Goal: Communication & Community: Answer question/provide support

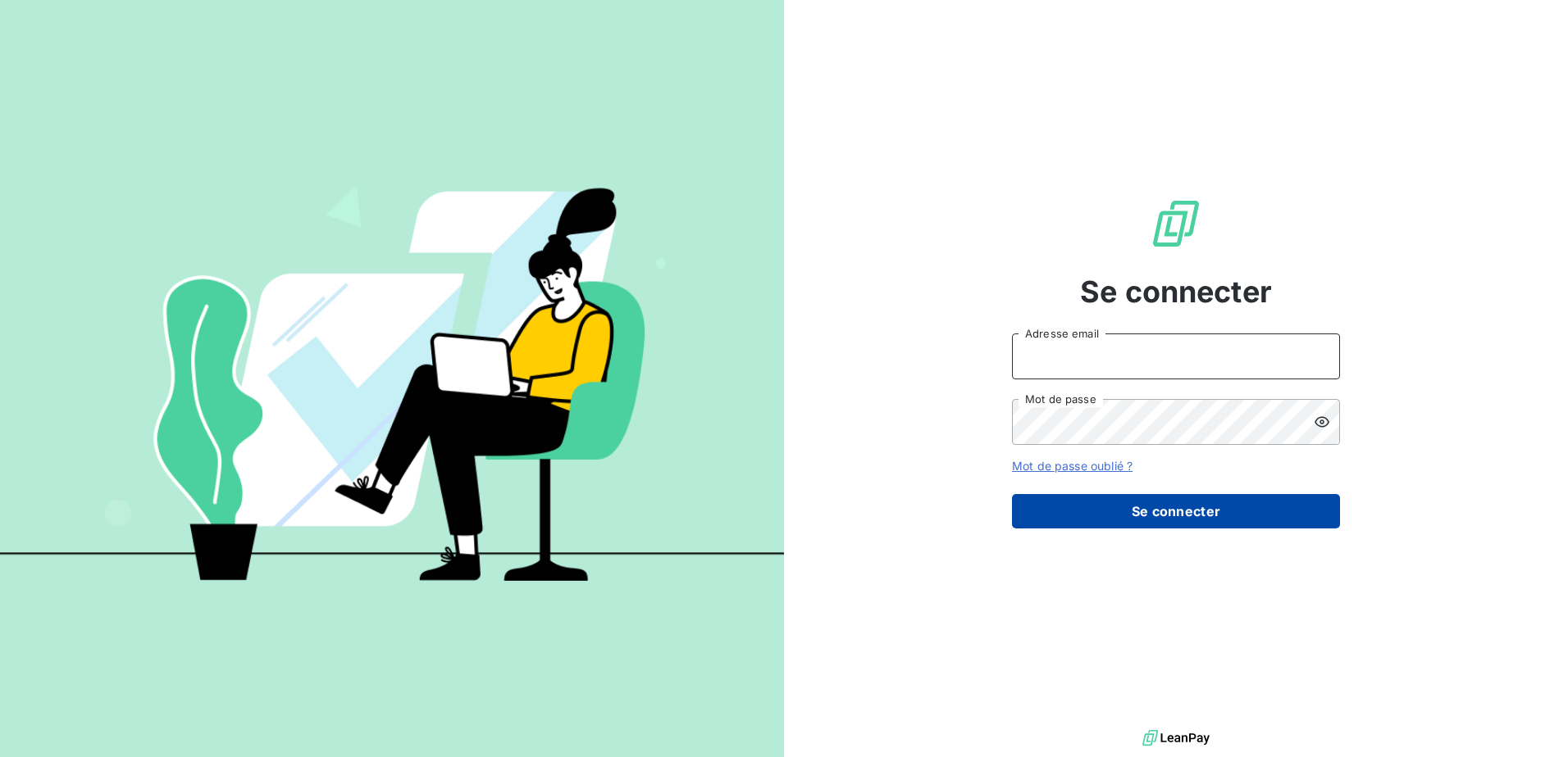
type input "[EMAIL_ADDRESS][DOMAIN_NAME]"
click at [1151, 515] on button "Se connecter" at bounding box center [1176, 512] width 328 height 35
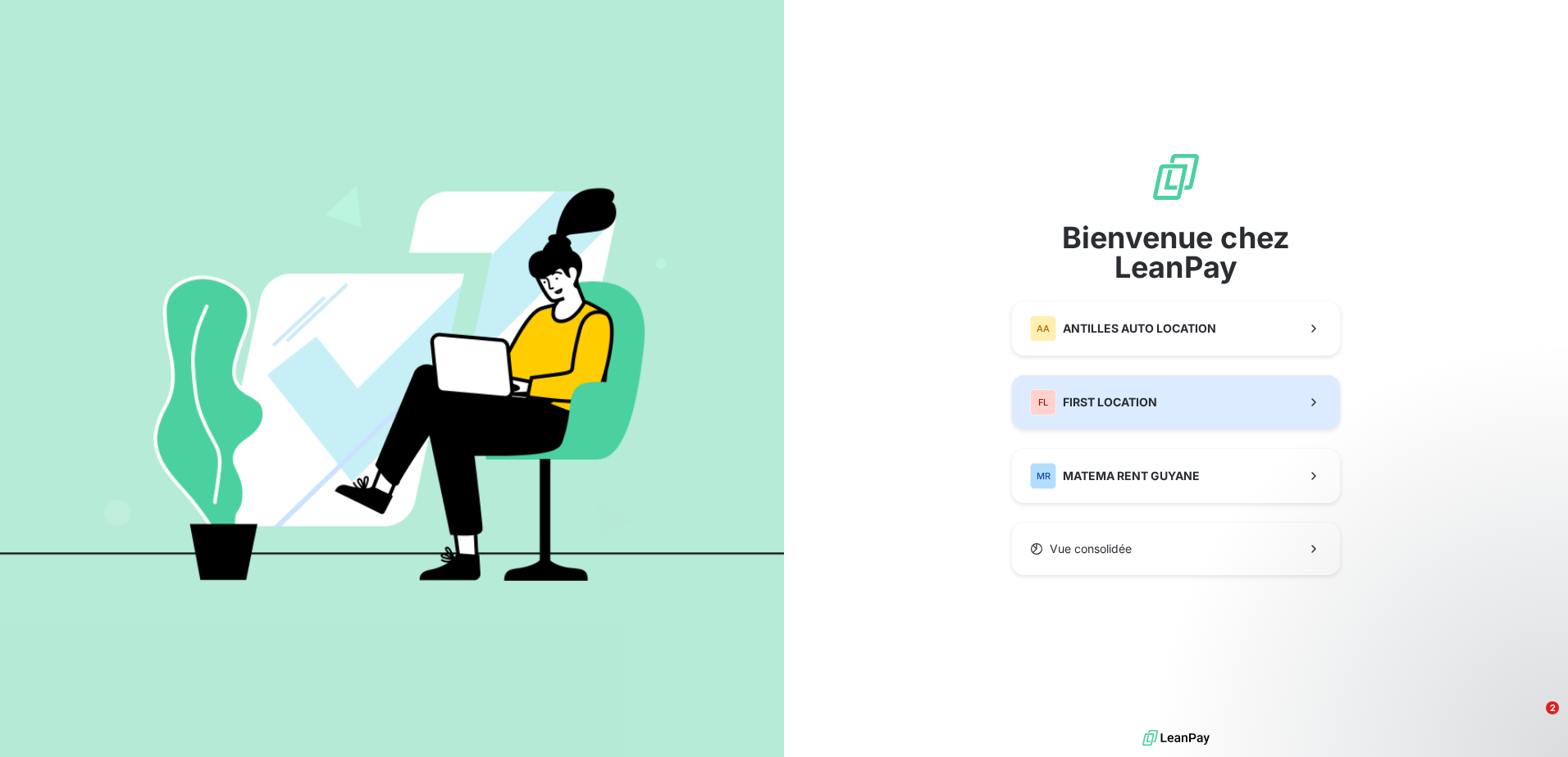
click at [1144, 397] on span "FIRST LOCATION" at bounding box center [1110, 403] width 94 height 17
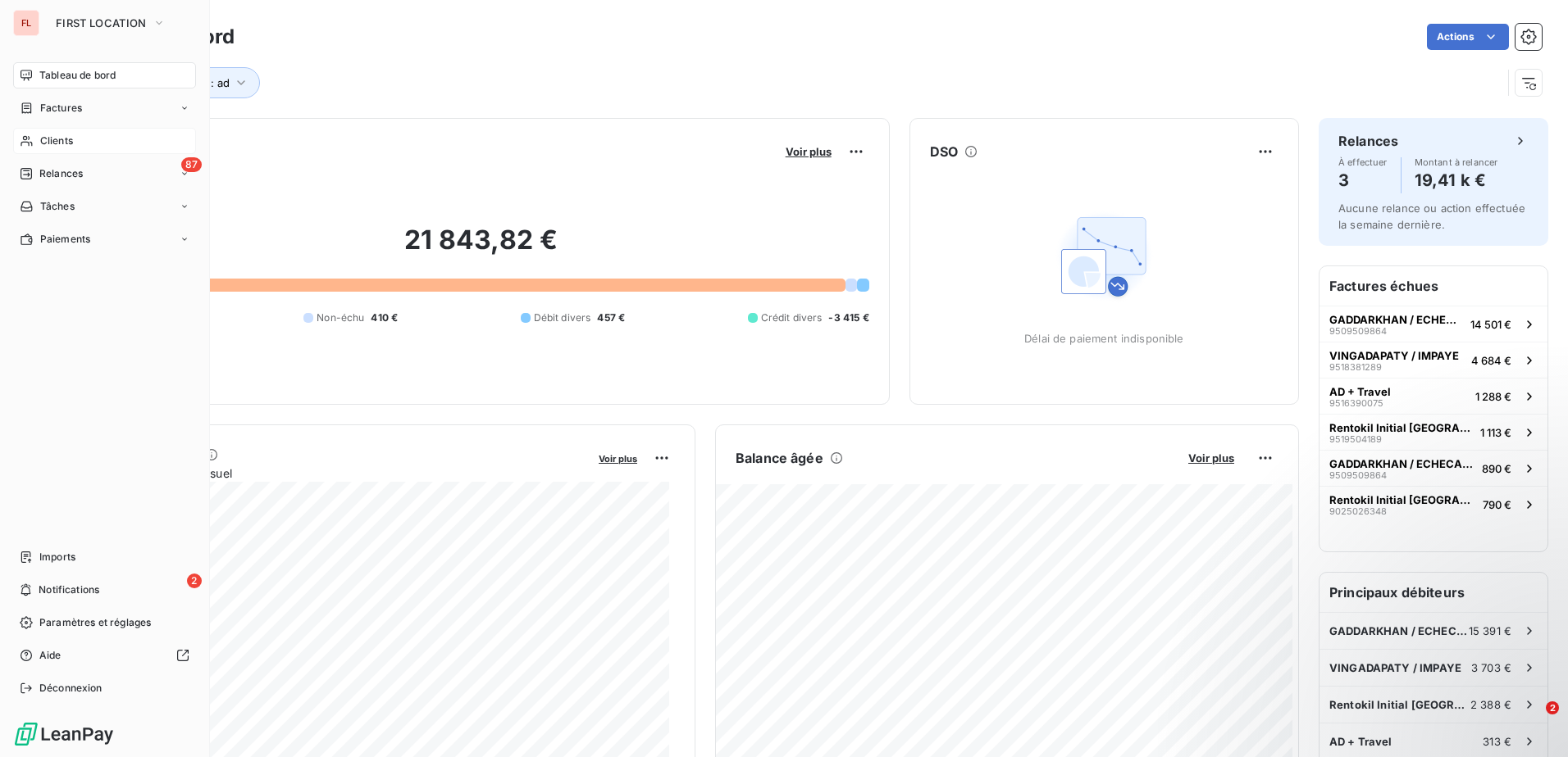
click at [55, 143] on span "Clients" at bounding box center [56, 141] width 33 height 15
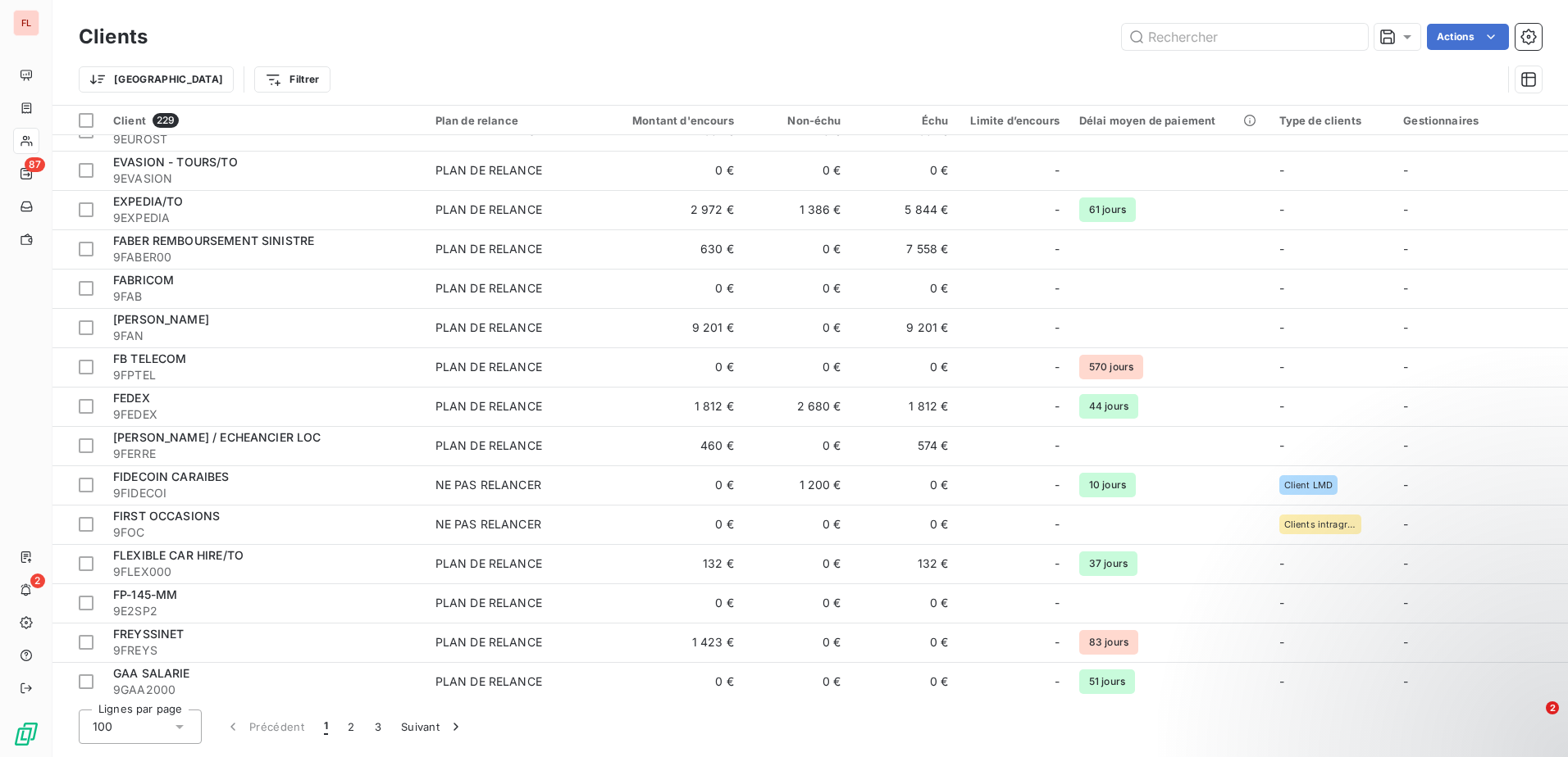
scroll to position [3277, 0]
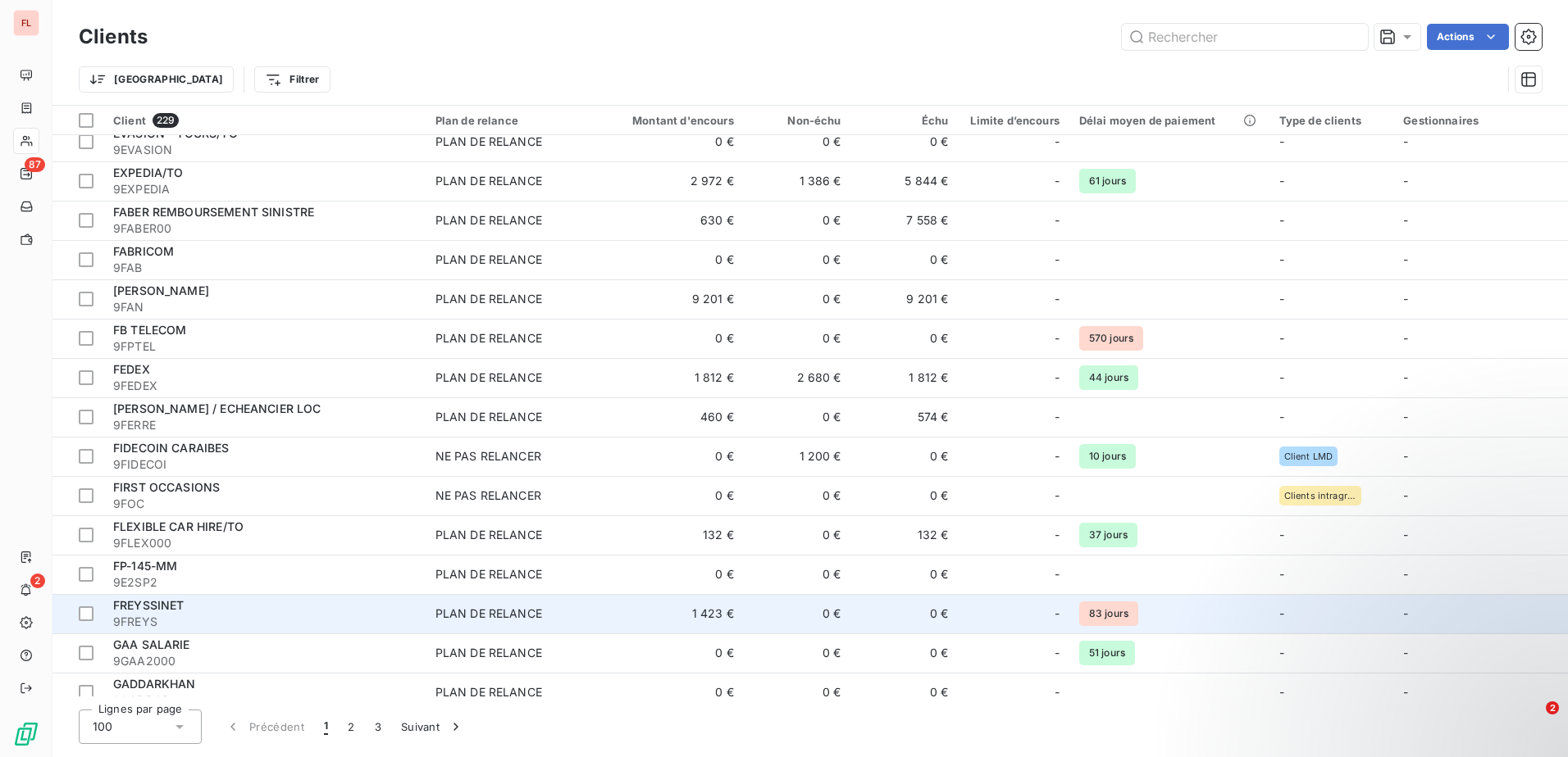
click at [244, 609] on div "FREYSSINET" at bounding box center [264, 605] width 302 height 17
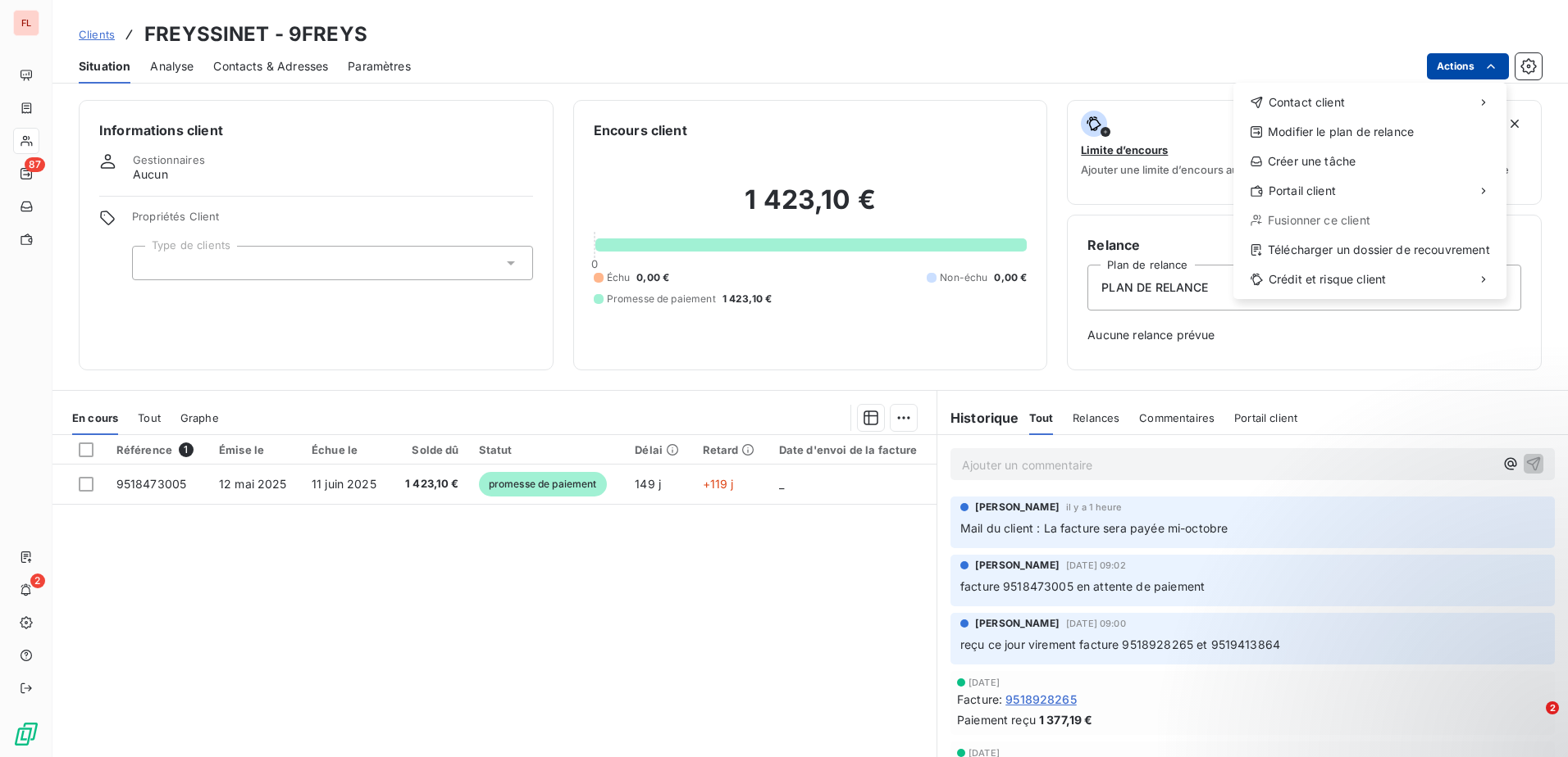
click at [1464, 65] on html "FL 87 2 Clients FREYSSINET - 9FREYS Situation Analyse Contacts & Adresses Param…" at bounding box center [784, 378] width 1568 height 757
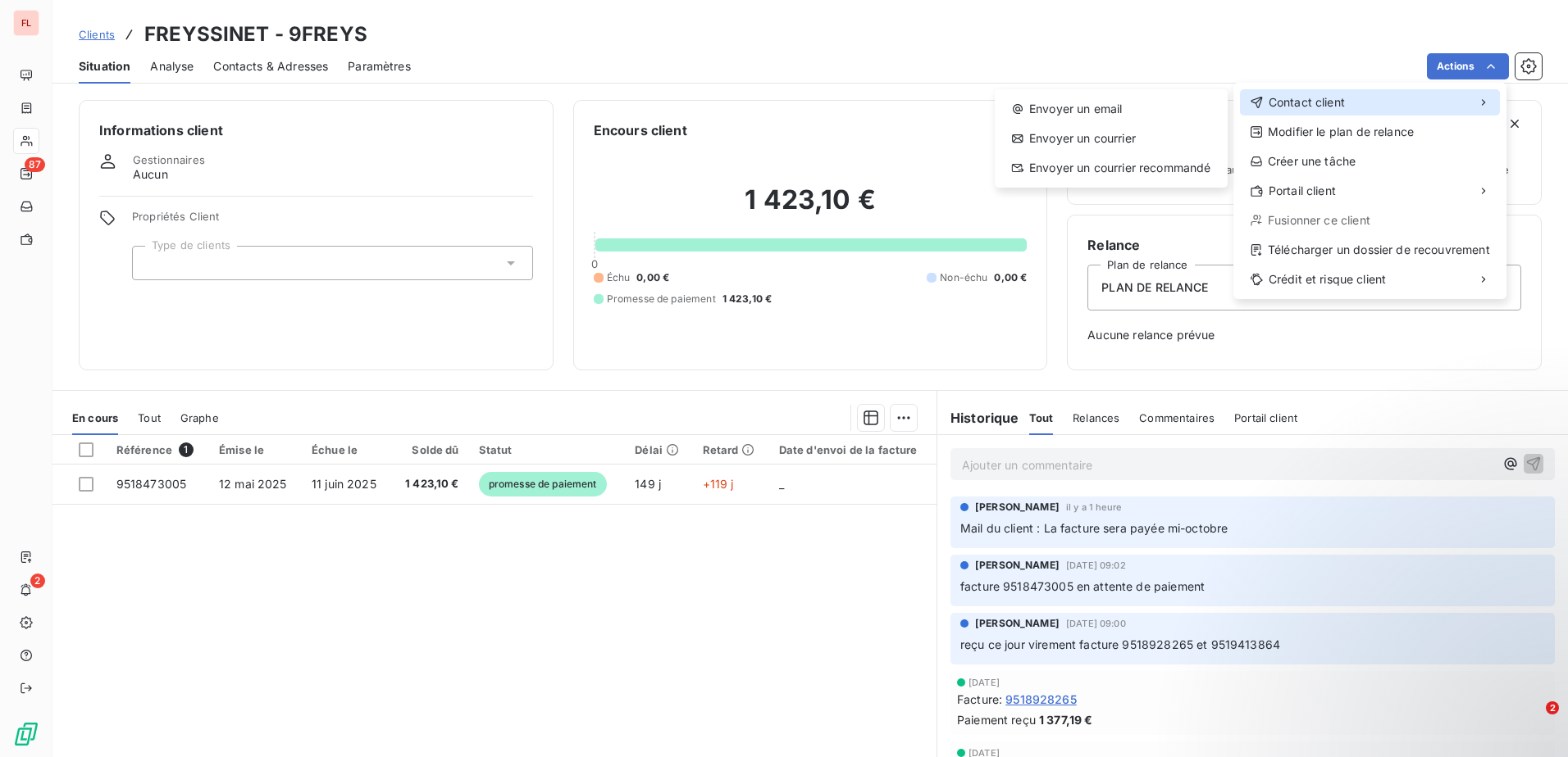
click at [1333, 111] on div "Contact client" at bounding box center [1370, 103] width 260 height 27
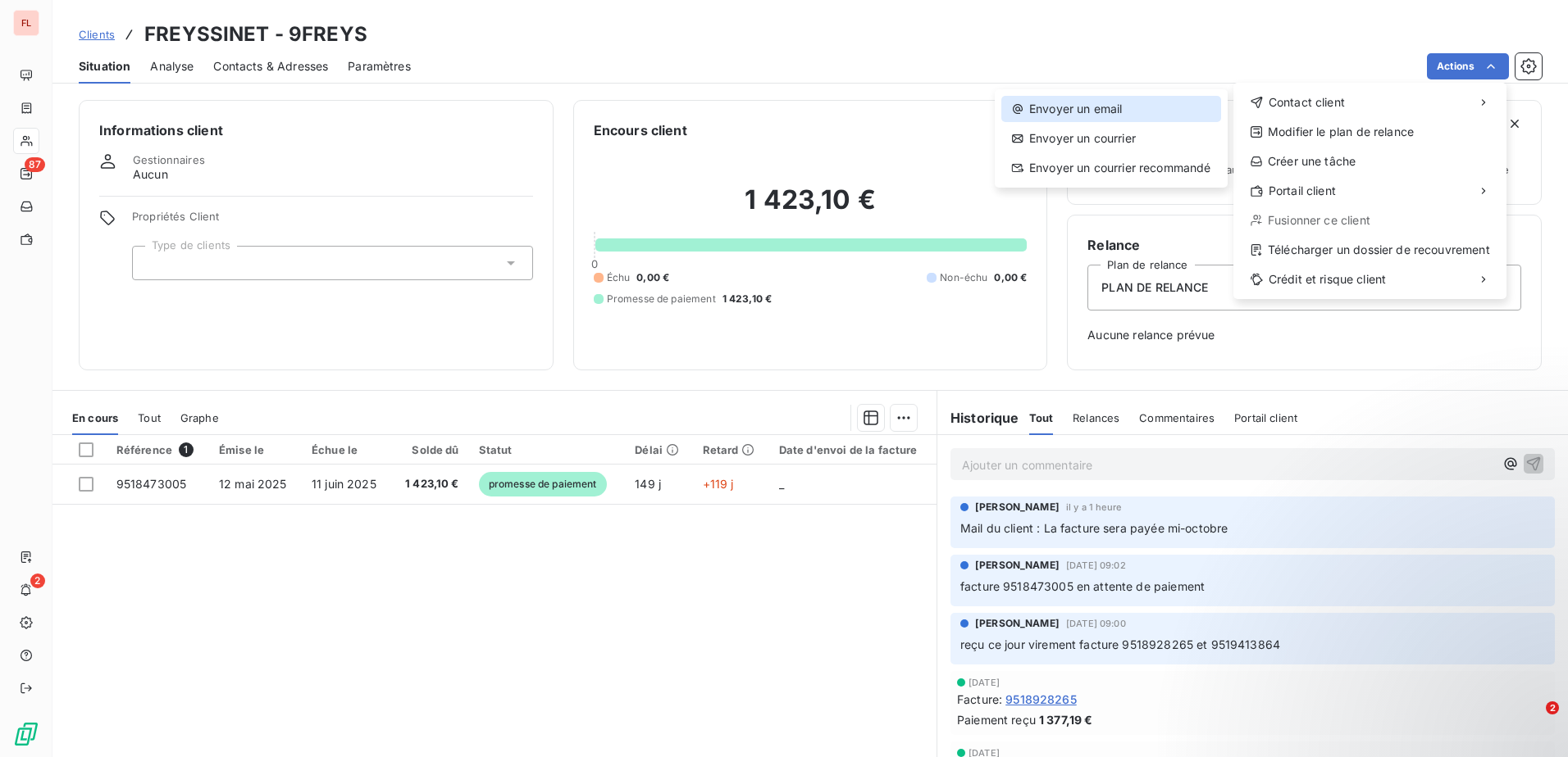
click at [1149, 104] on div "Envoyer un email" at bounding box center [1111, 109] width 220 height 27
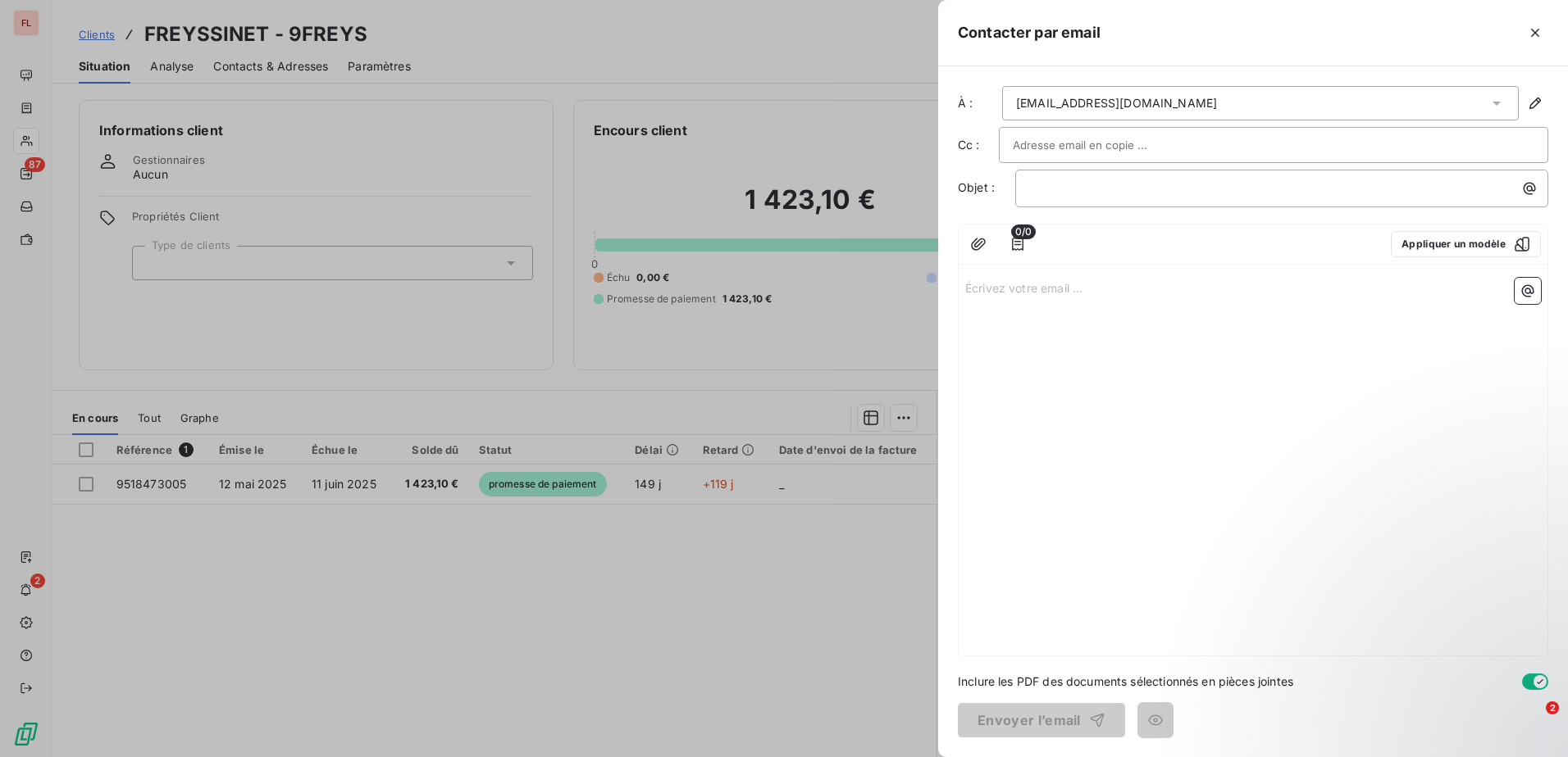
click at [1212, 149] on div at bounding box center [1273, 145] width 521 height 25
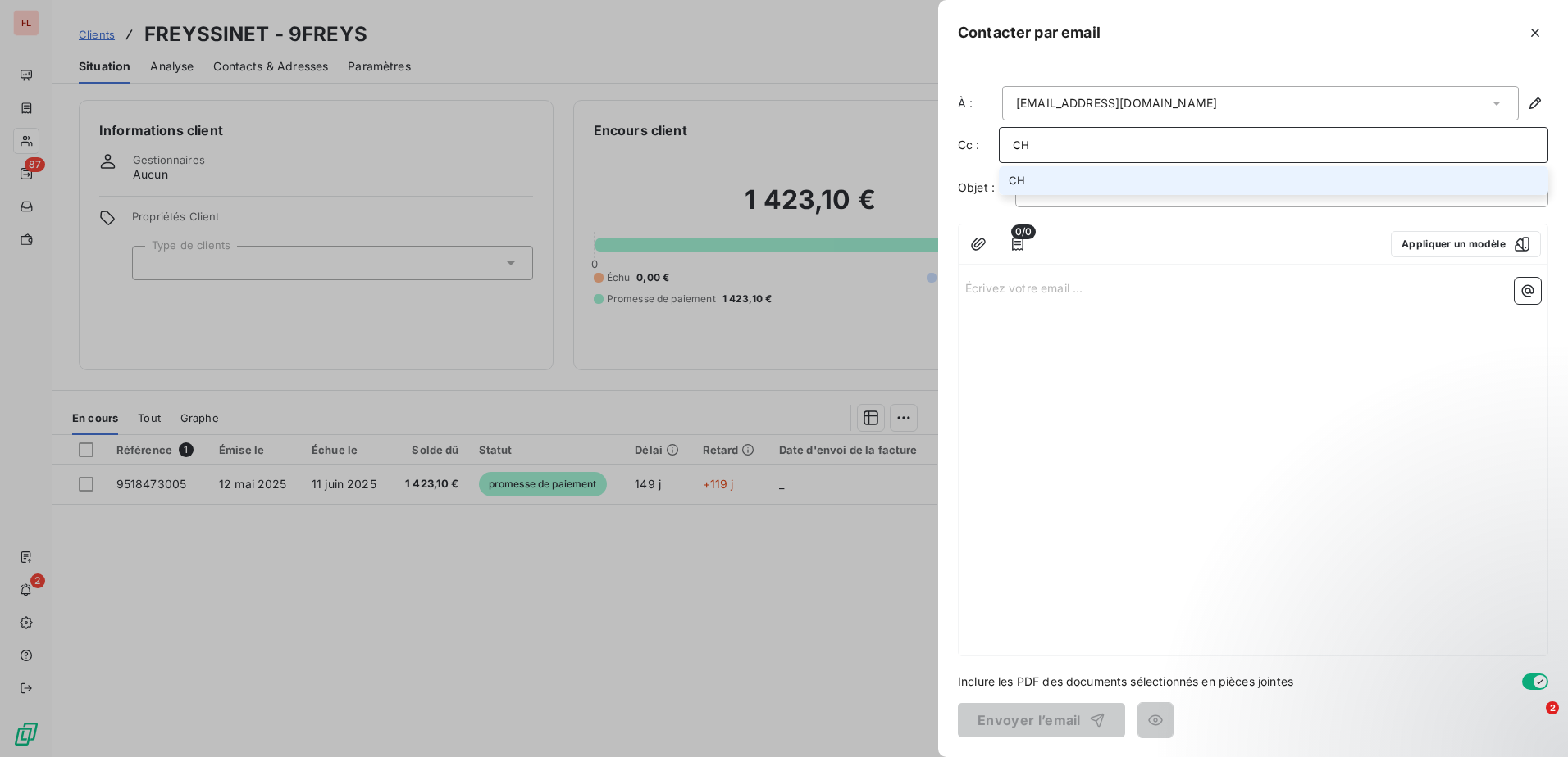
type input "C"
click at [1028, 142] on input "[EMAIL_ADDRESS][DOMAIN_NAME]" at bounding box center [1273, 145] width 521 height 25
click at [1198, 143] on input "[EMAIL_ADDRESS][DOMAIN_NAME]" at bounding box center [1273, 145] width 521 height 25
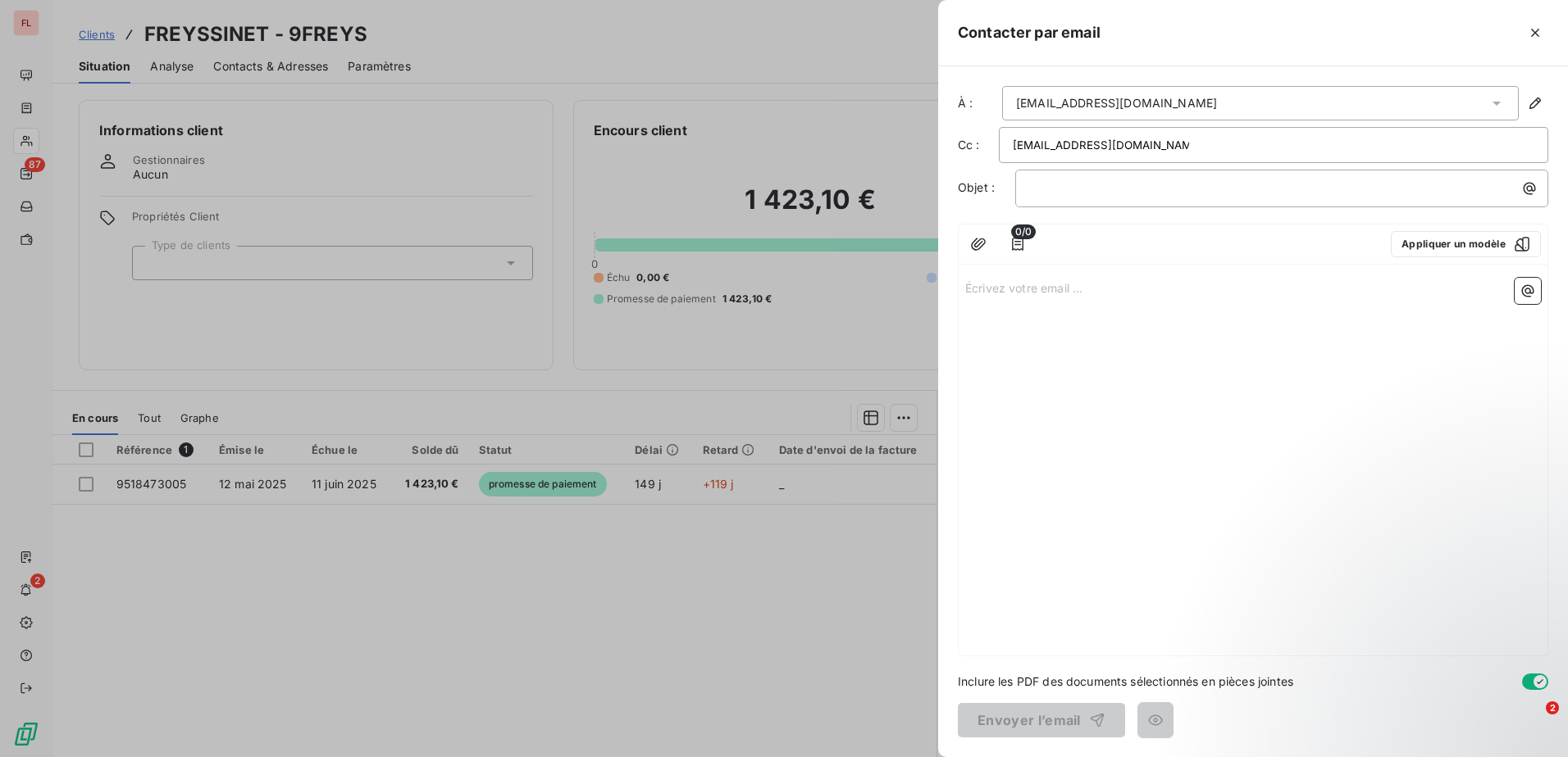
click at [1029, 147] on input "[EMAIL_ADDRESS][DOMAIN_NAME]" at bounding box center [1101, 145] width 177 height 25
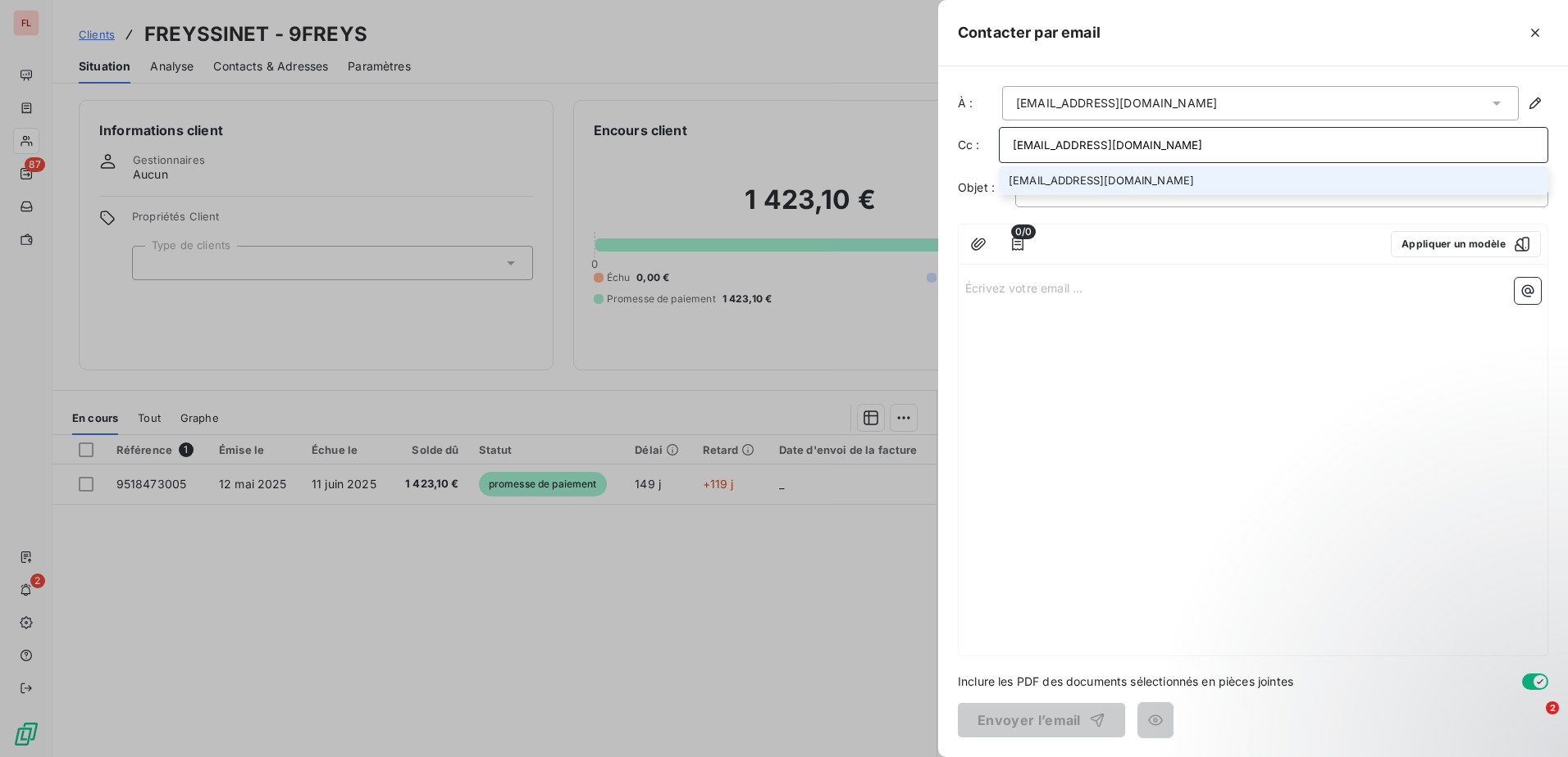
click at [1034, 146] on input "[EMAIL_ADDRESS][DOMAIN_NAME]" at bounding box center [1273, 145] width 521 height 25
type input "[EMAIL_ADDRESS][DOMAIN_NAME]"
click at [1246, 414] on div "Écrivez votre email ... ﻿" at bounding box center [1252, 463] width 588 height 384
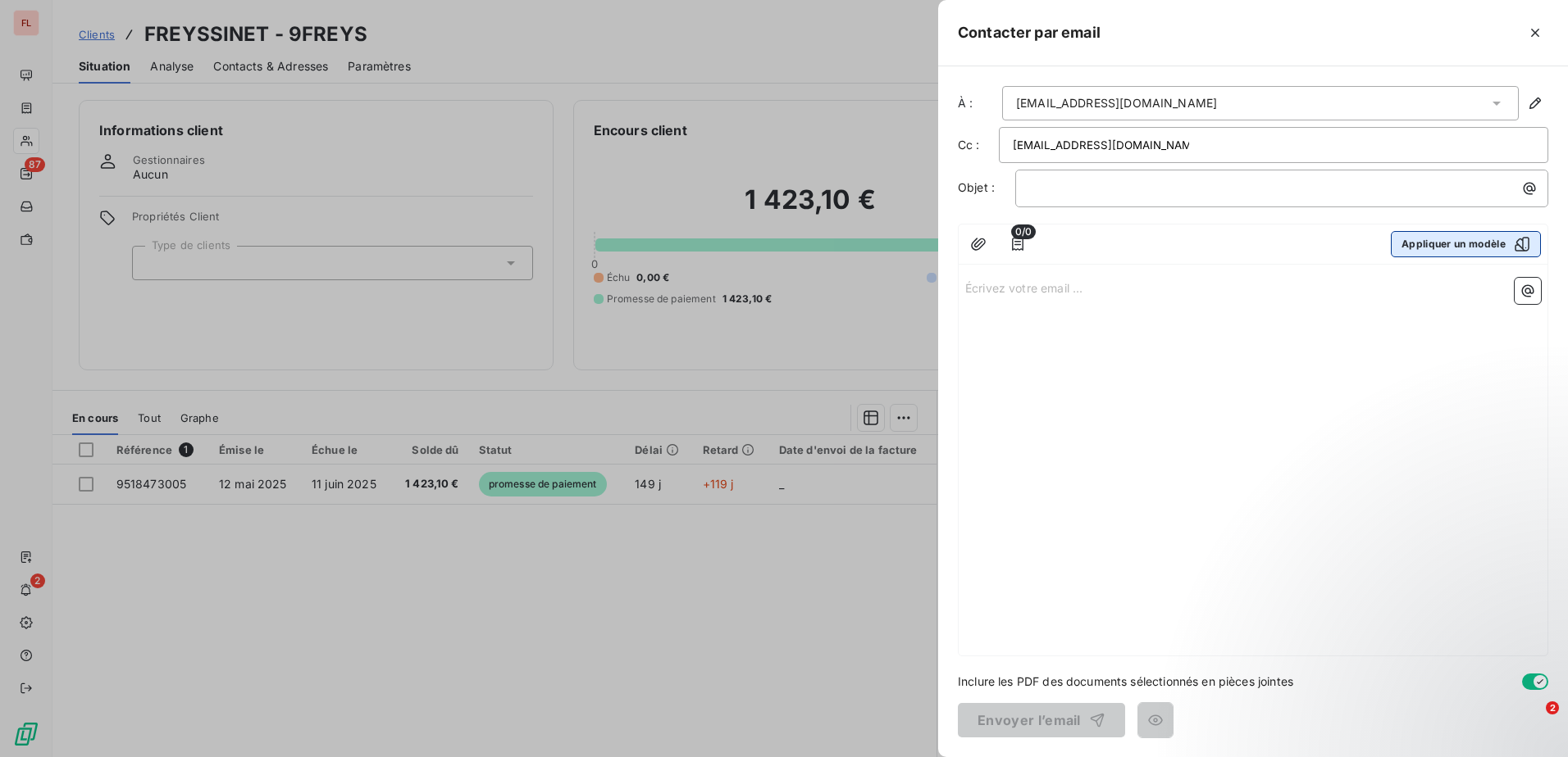
click at [1488, 246] on button "Appliquer un modèle" at bounding box center [1465, 244] width 150 height 27
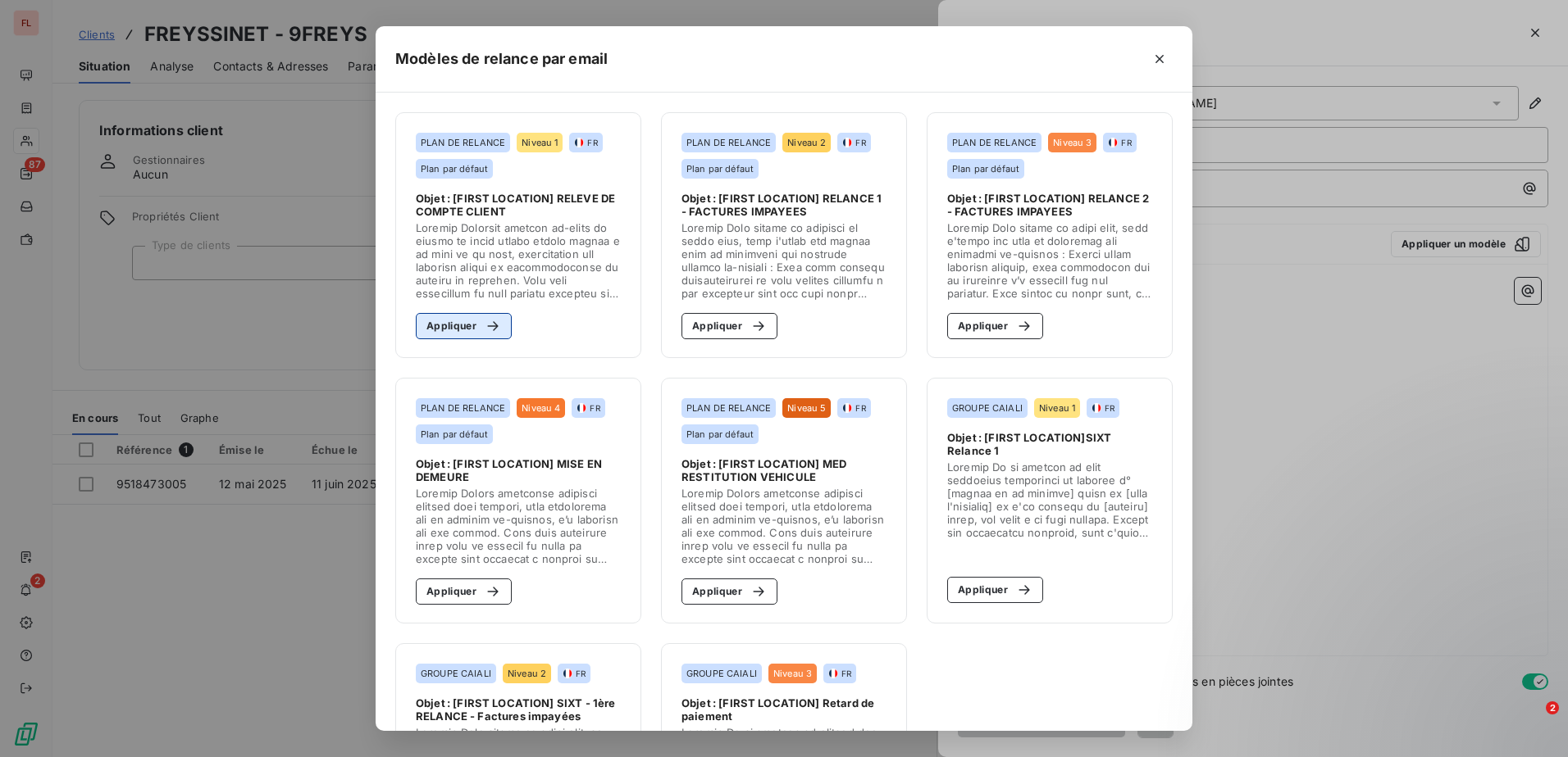
click at [447, 330] on button "Appliquer" at bounding box center [464, 326] width 96 height 27
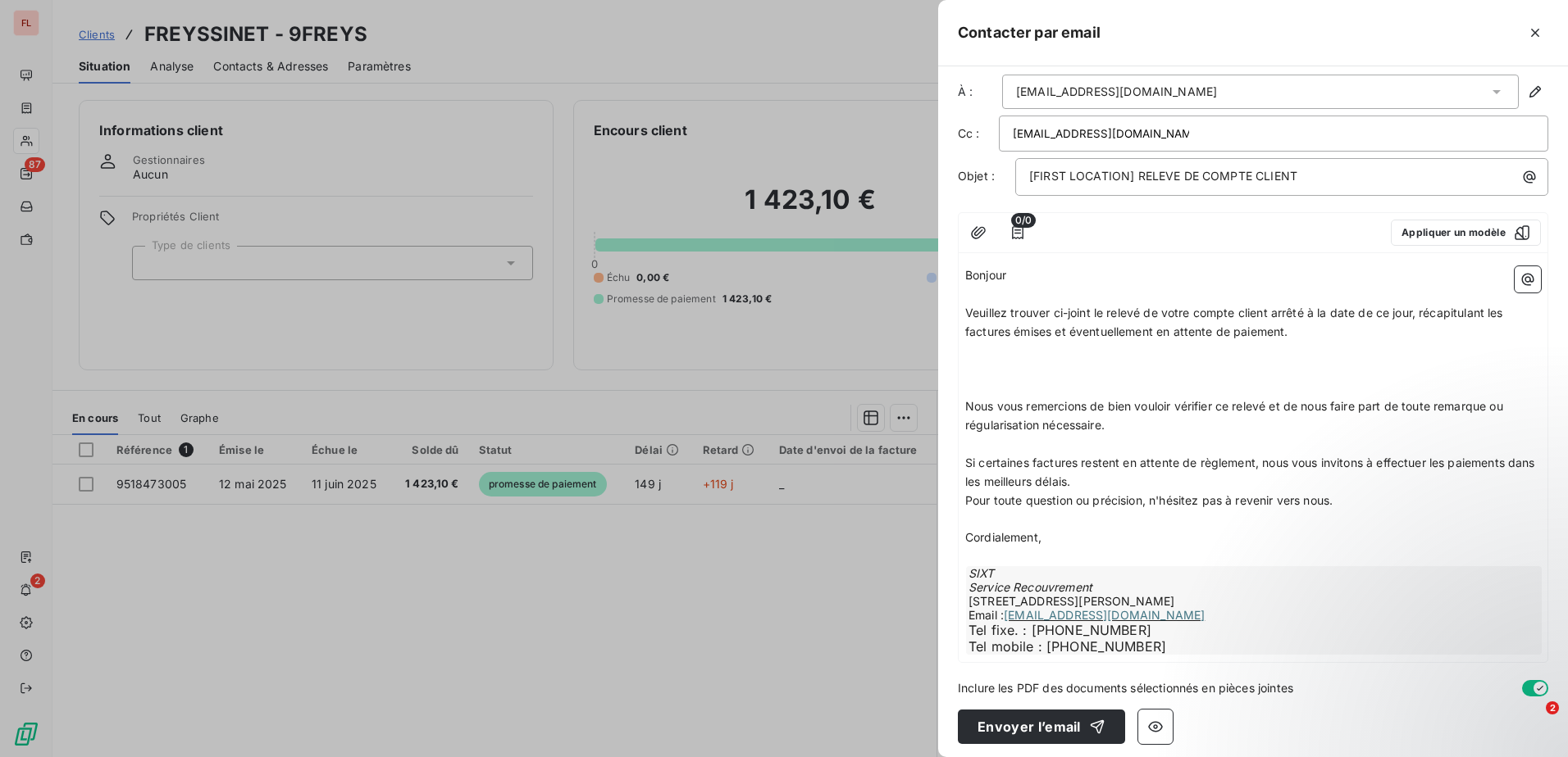
scroll to position [18, 0]
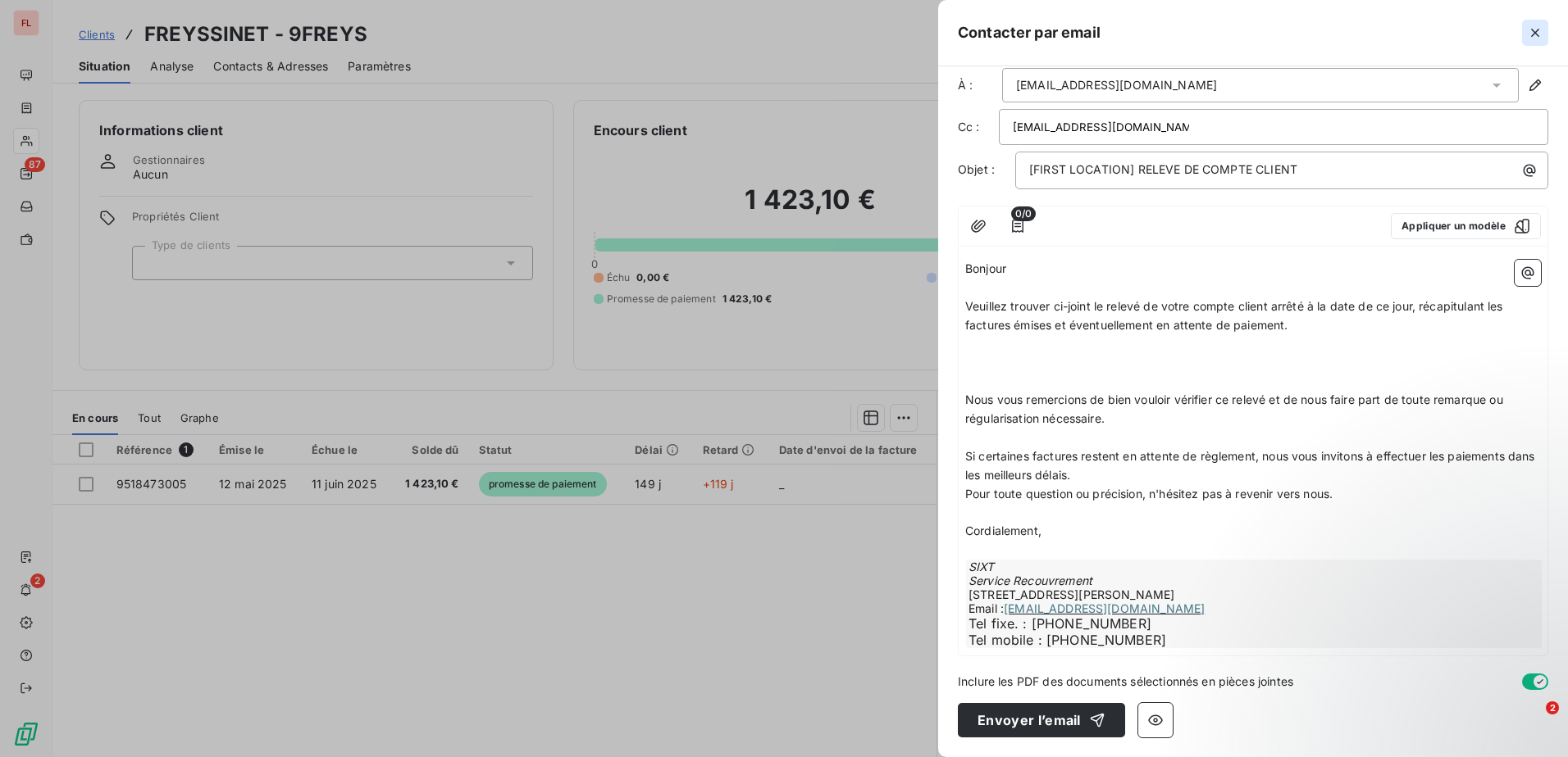
click at [1532, 36] on icon "button" at bounding box center [1535, 33] width 8 height 8
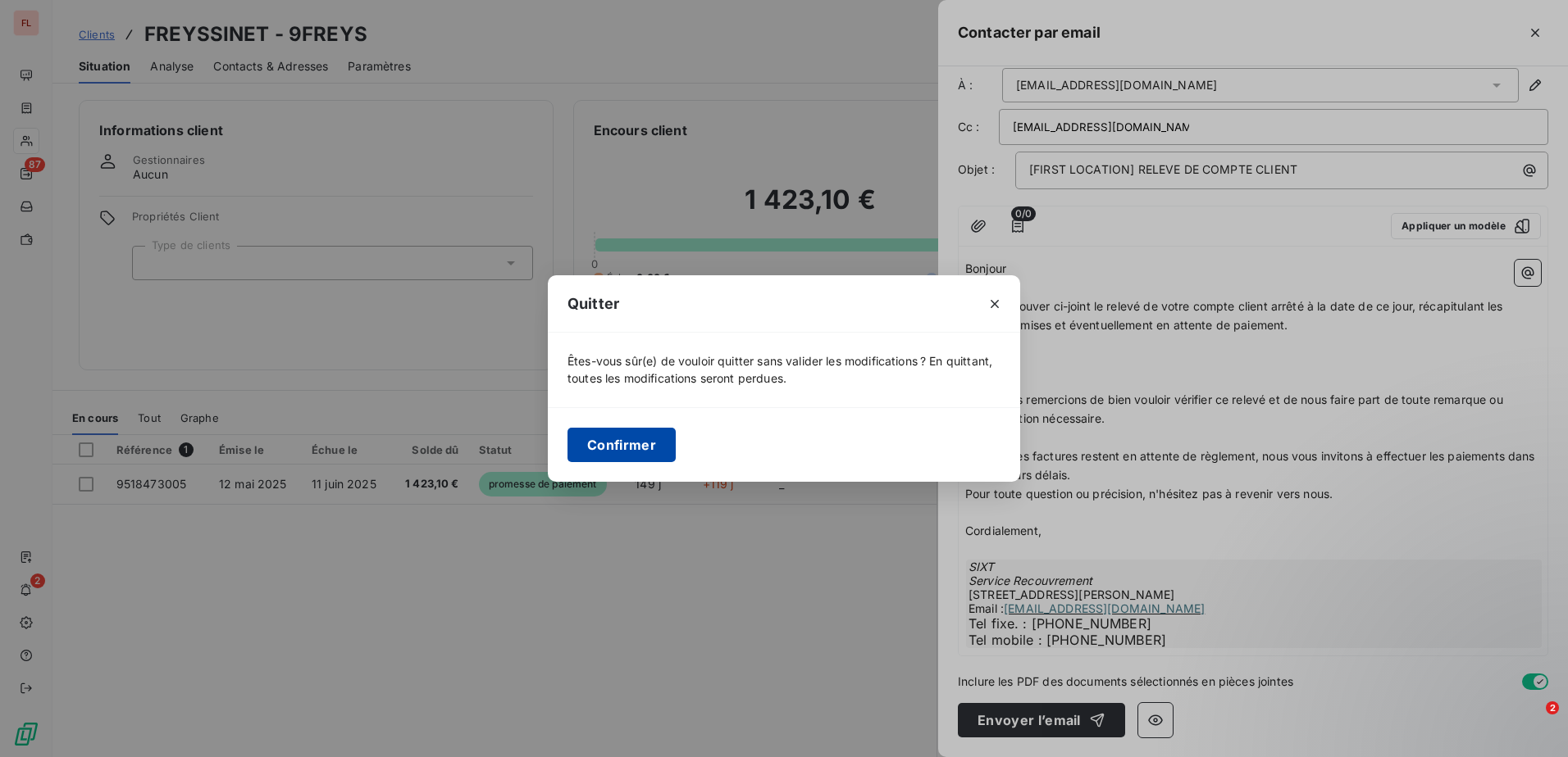
click at [609, 441] on button "Confirmer" at bounding box center [622, 445] width 109 height 35
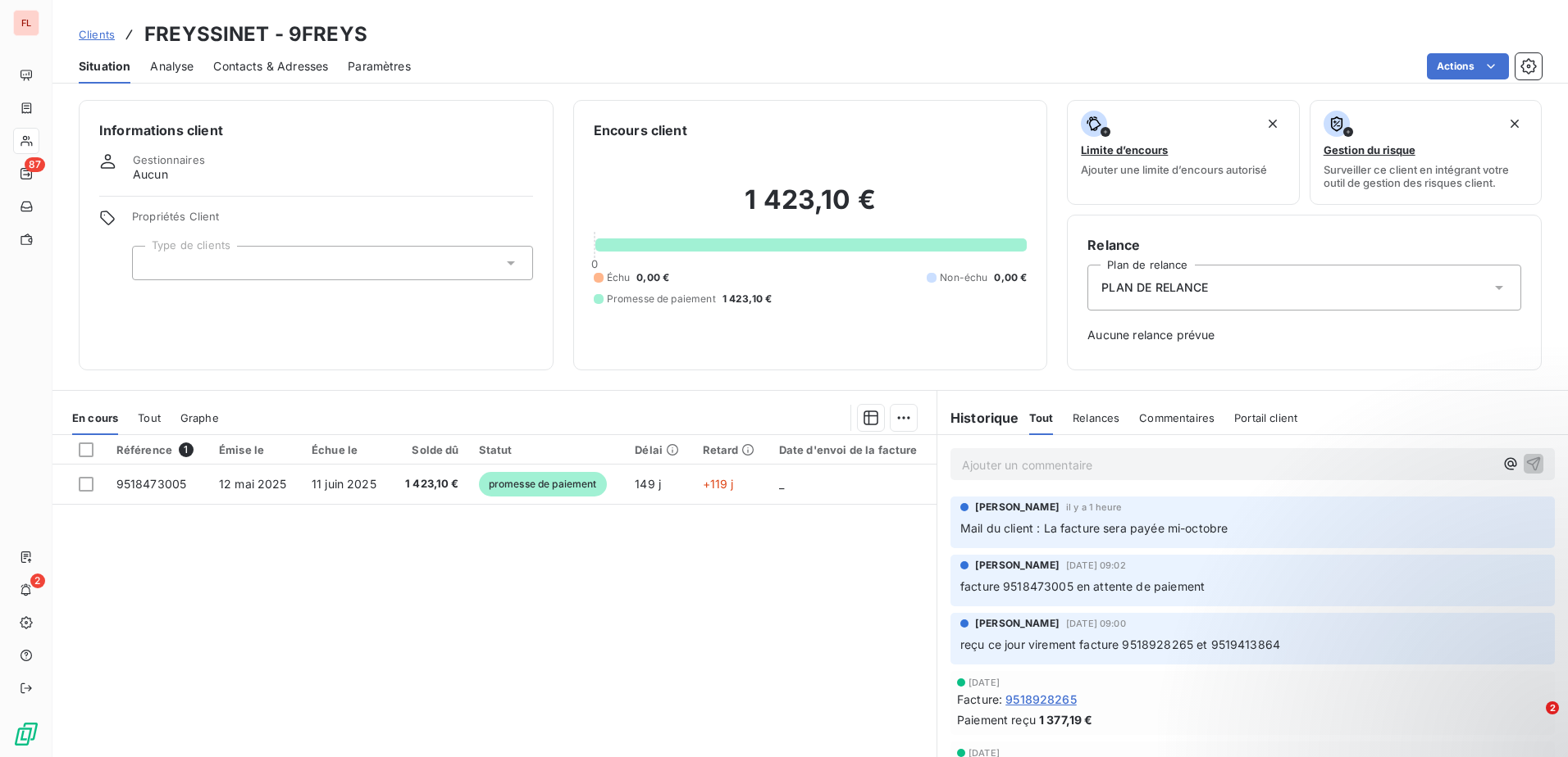
click at [109, 37] on span "Clients" at bounding box center [97, 35] width 36 height 13
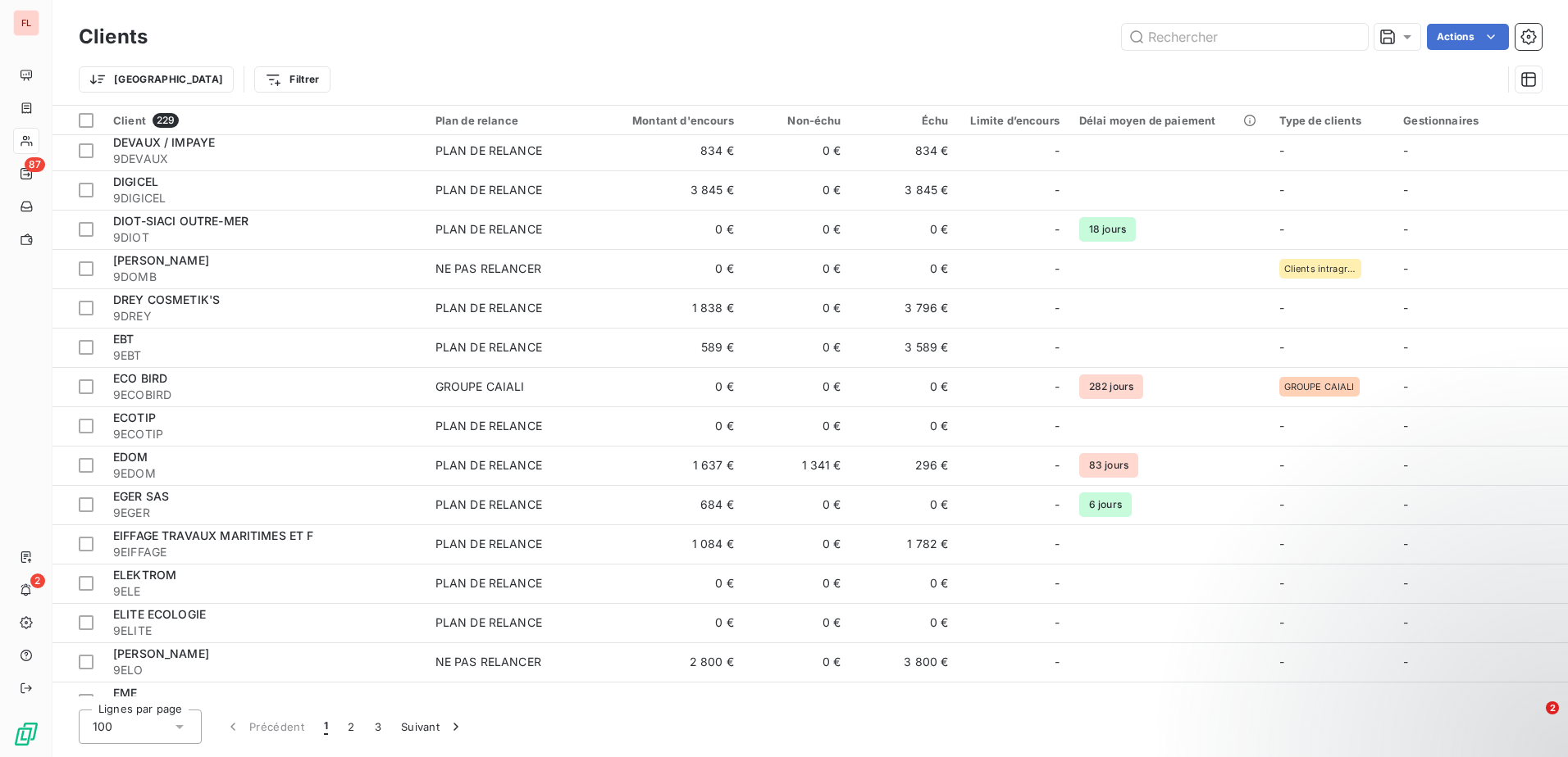
scroll to position [2786, 0]
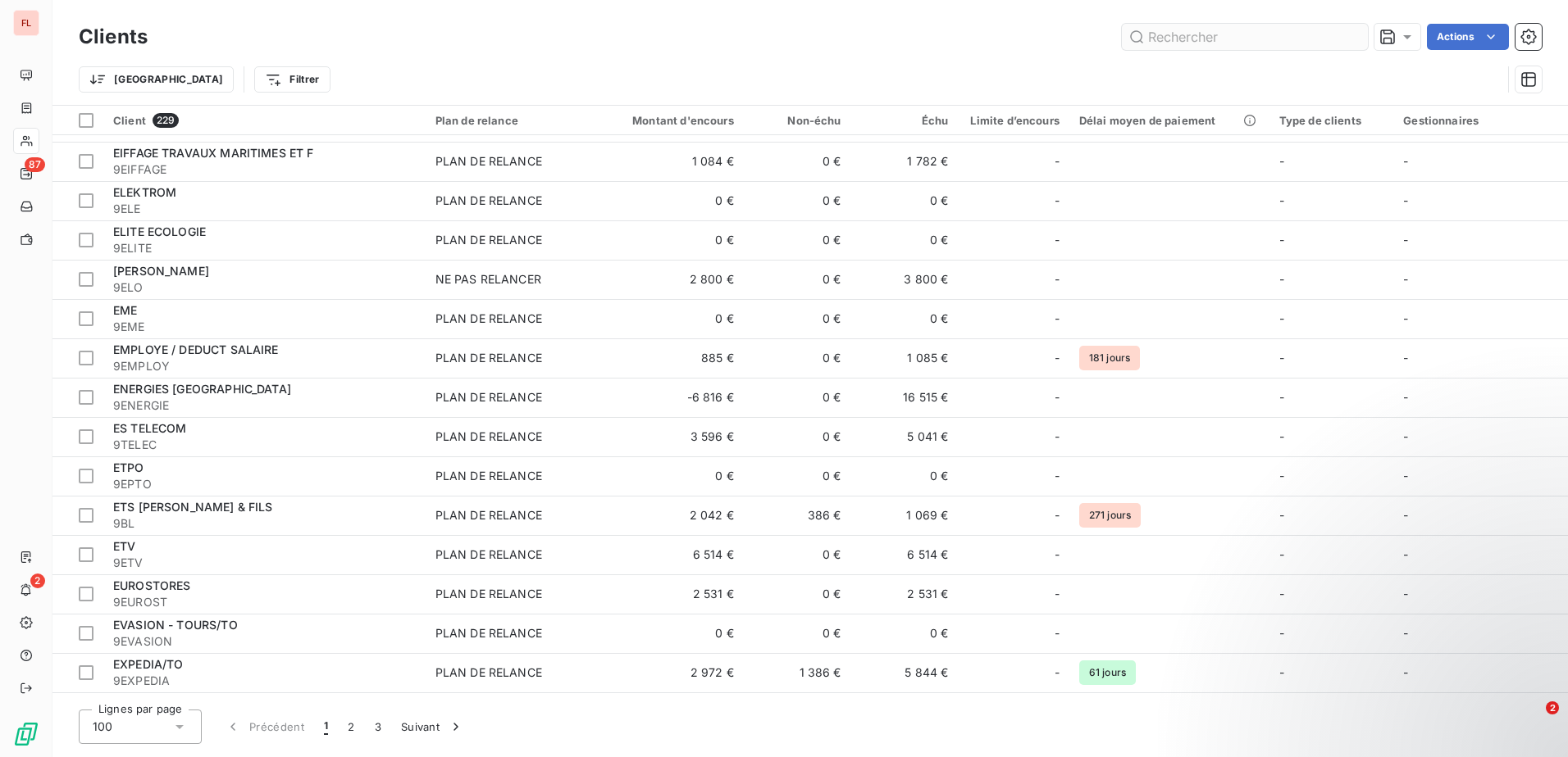
click at [1304, 36] on input "text" at bounding box center [1244, 37] width 246 height 27
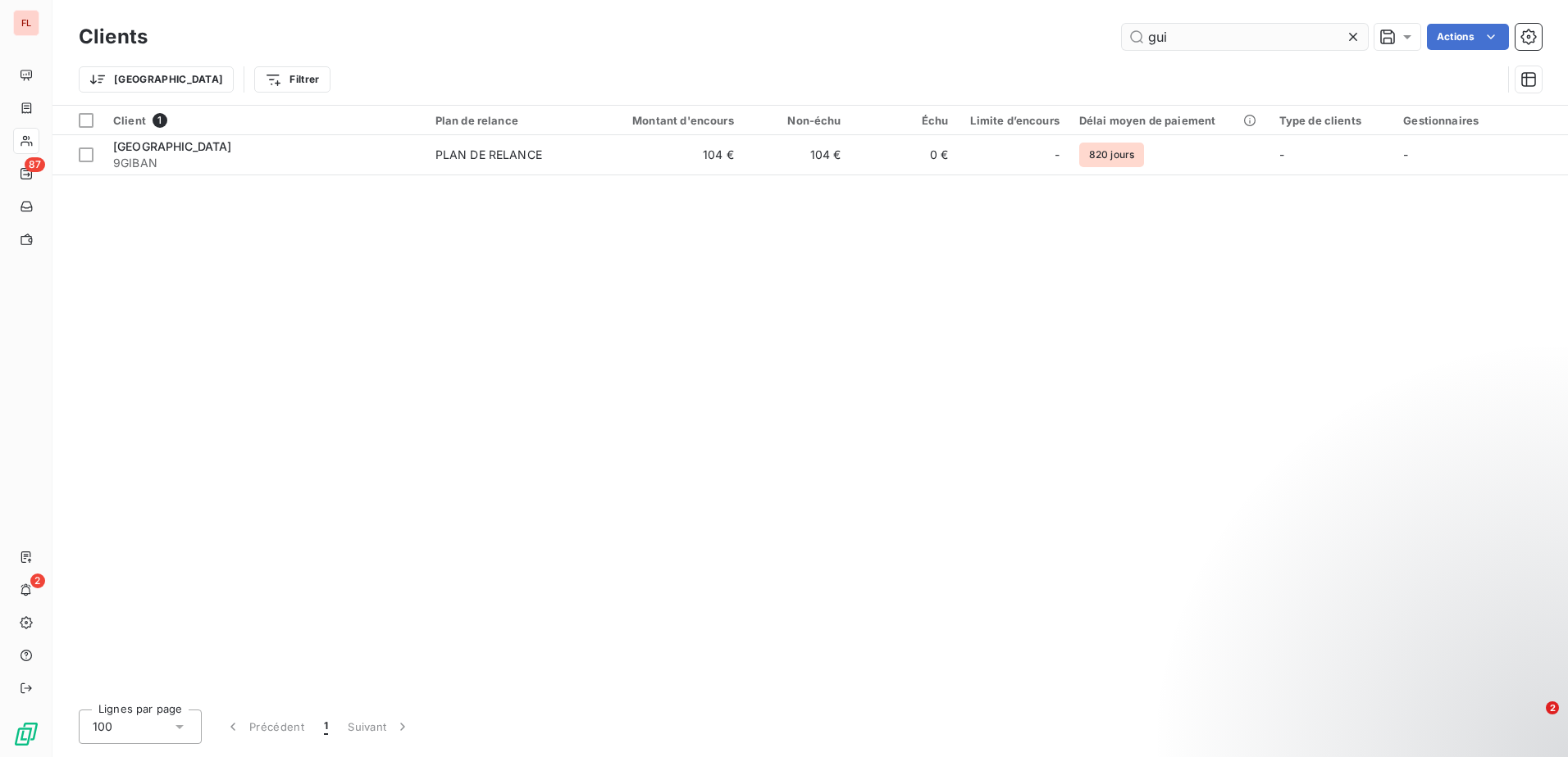
scroll to position [0, 0]
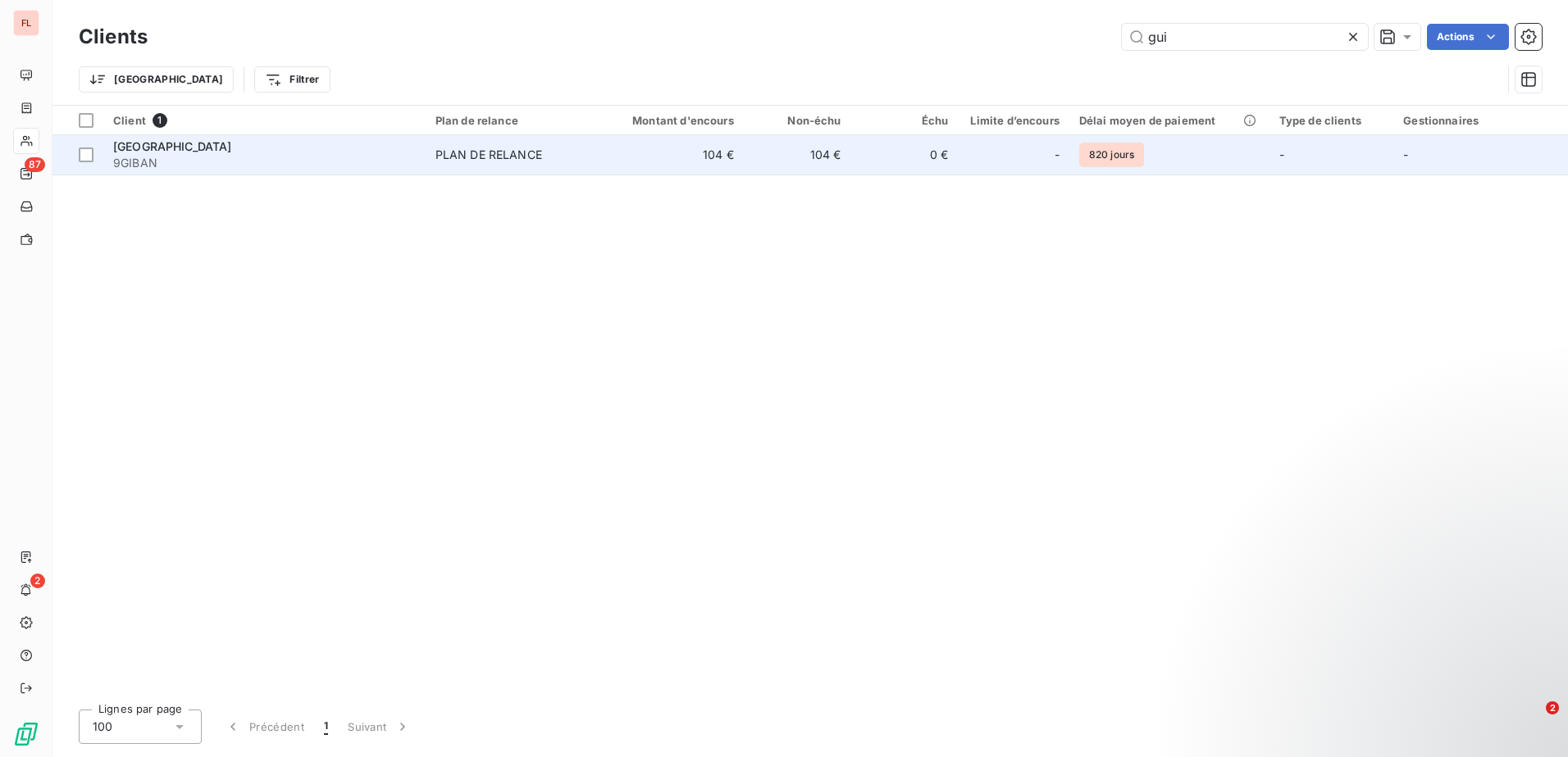
type input "gui"
click at [341, 161] on span "9GIBAN" at bounding box center [264, 163] width 302 height 17
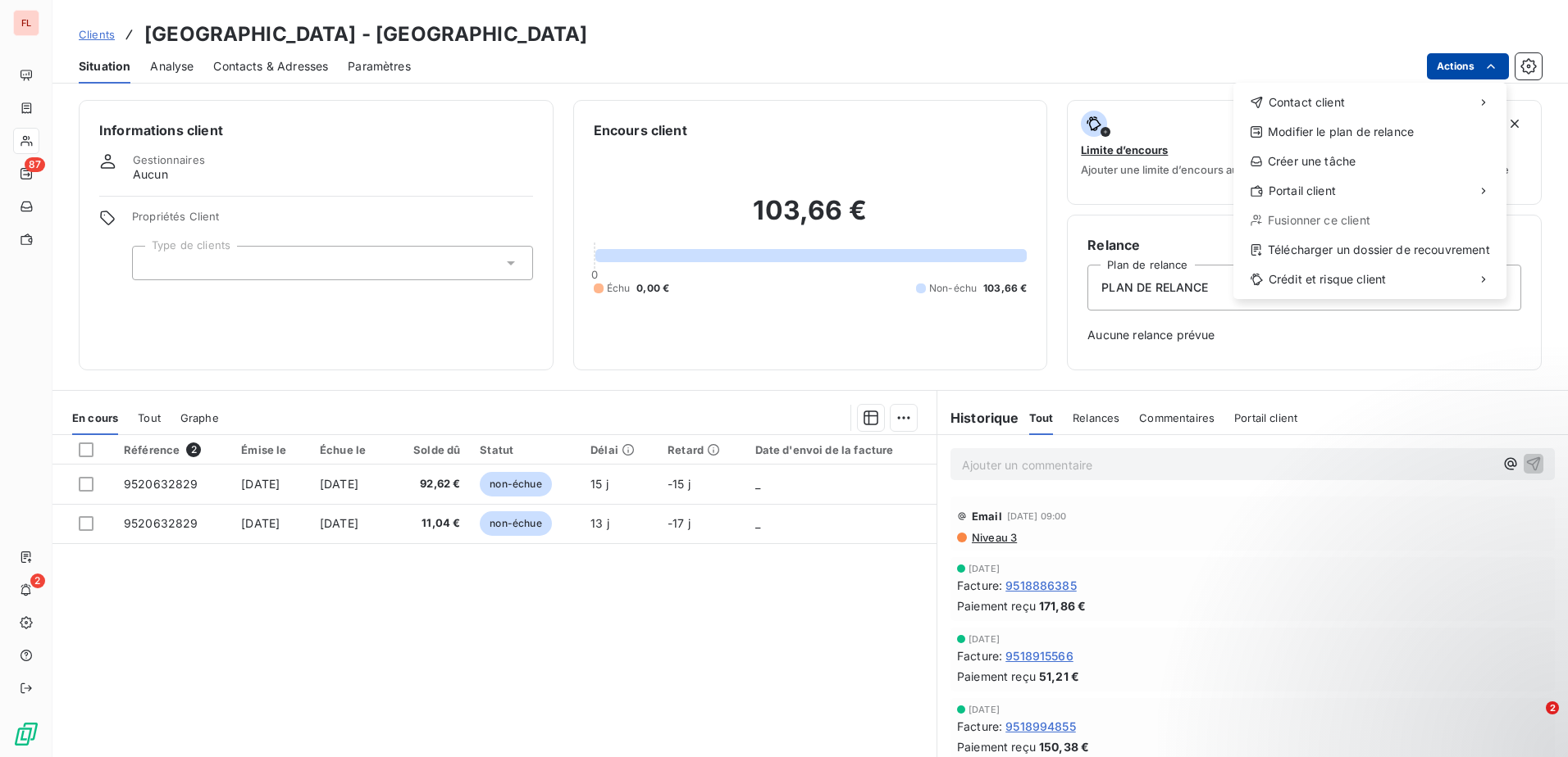
click at [1475, 70] on html "FL 87 2 Clients [GEOGRAPHIC_DATA] - 9GIBAN Situation Analyse Contacts & Adresse…" at bounding box center [784, 378] width 1568 height 757
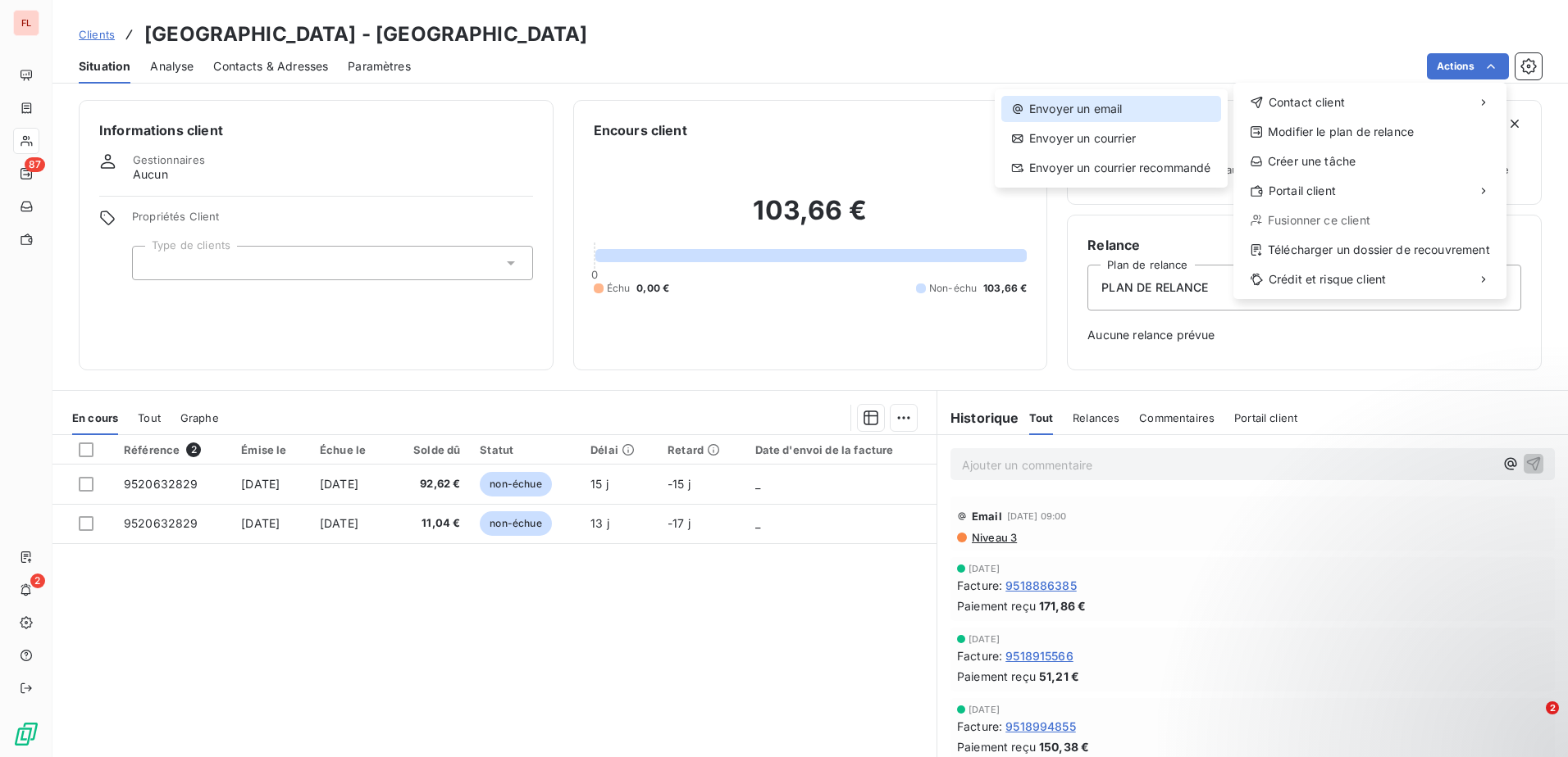
click at [1146, 104] on div "Envoyer un email" at bounding box center [1111, 109] width 220 height 27
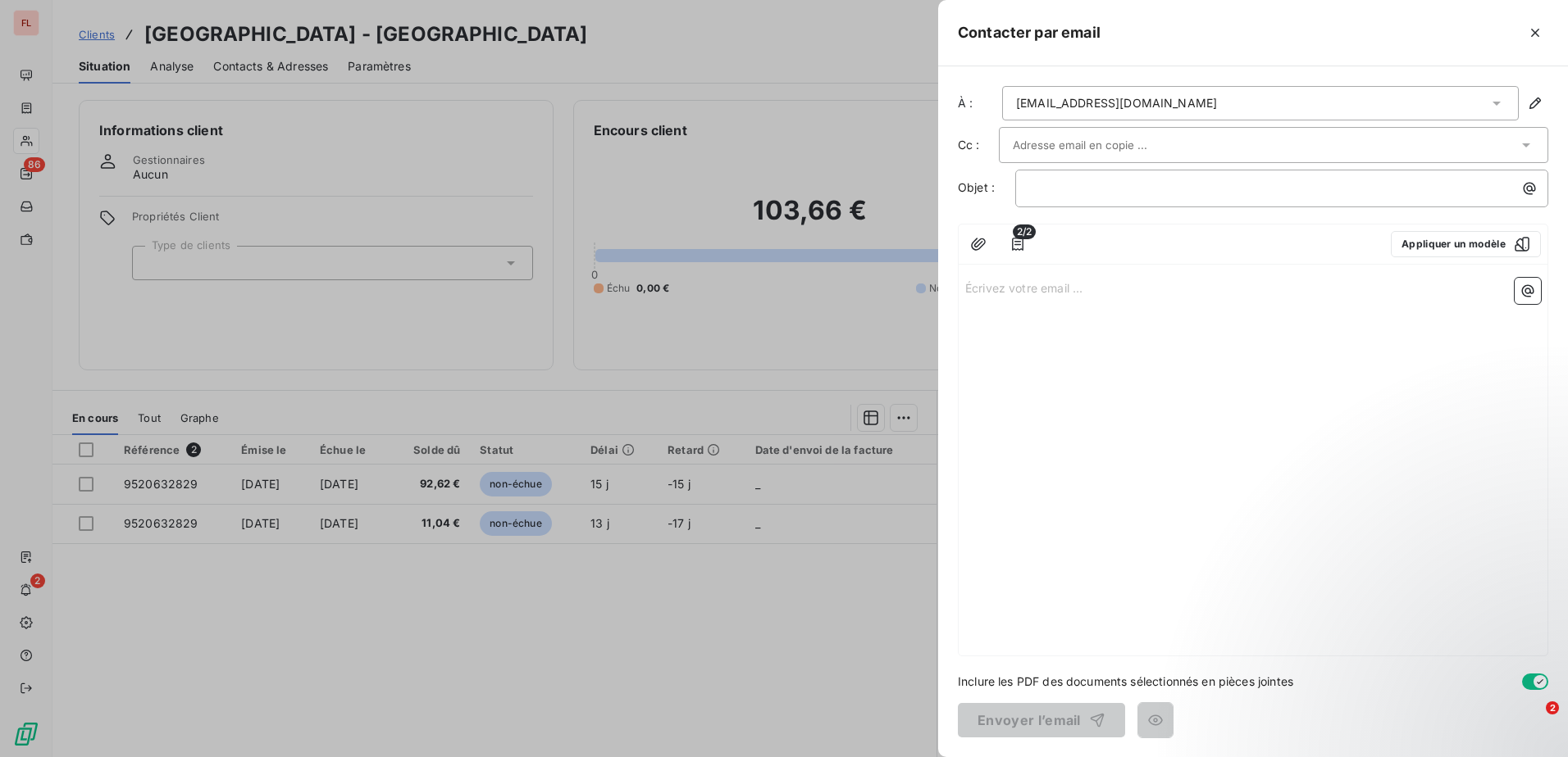
click at [1149, 142] on input "text" at bounding box center [1101, 145] width 177 height 25
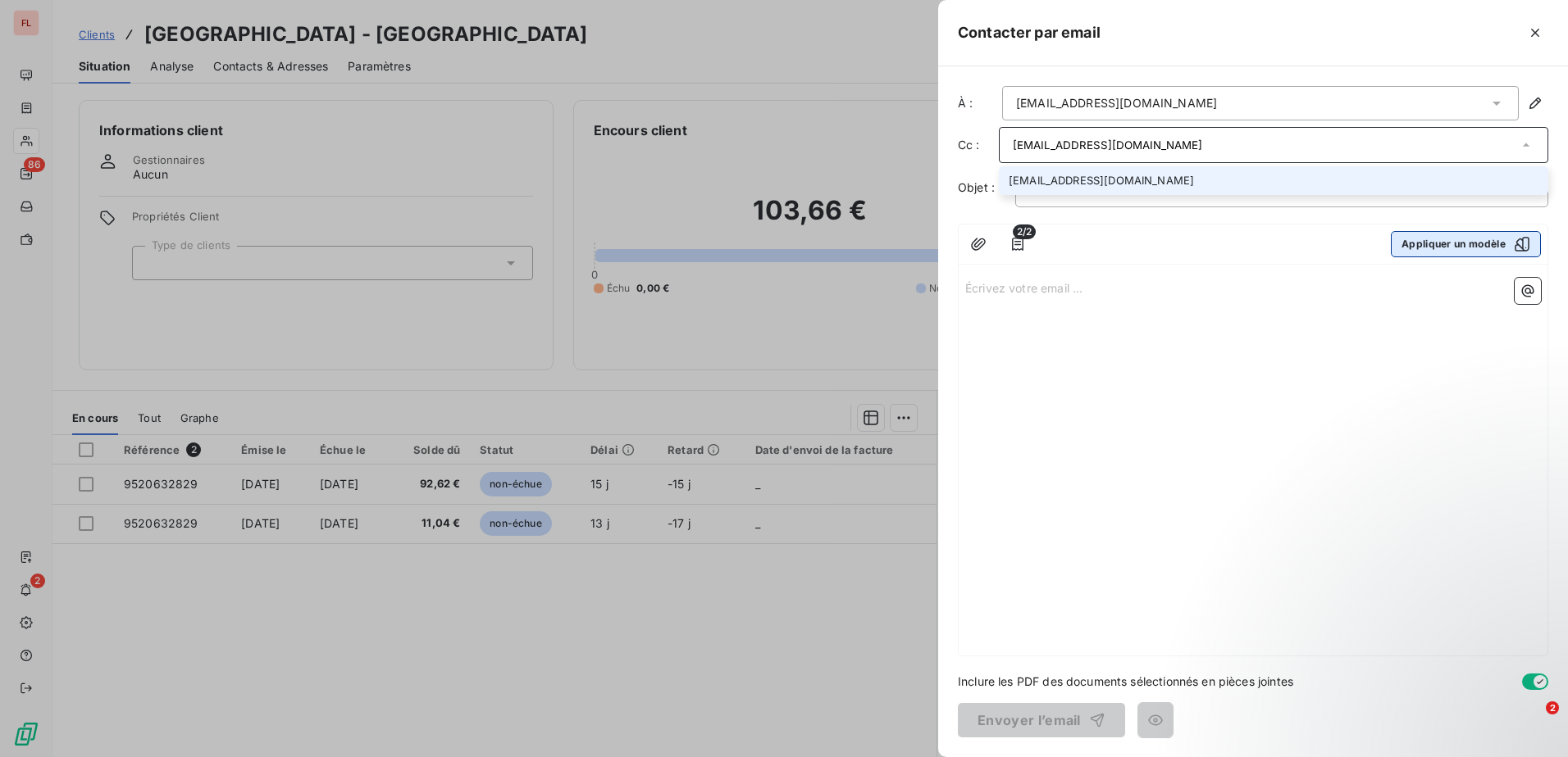
type input "[EMAIL_ADDRESS][DOMAIN_NAME]"
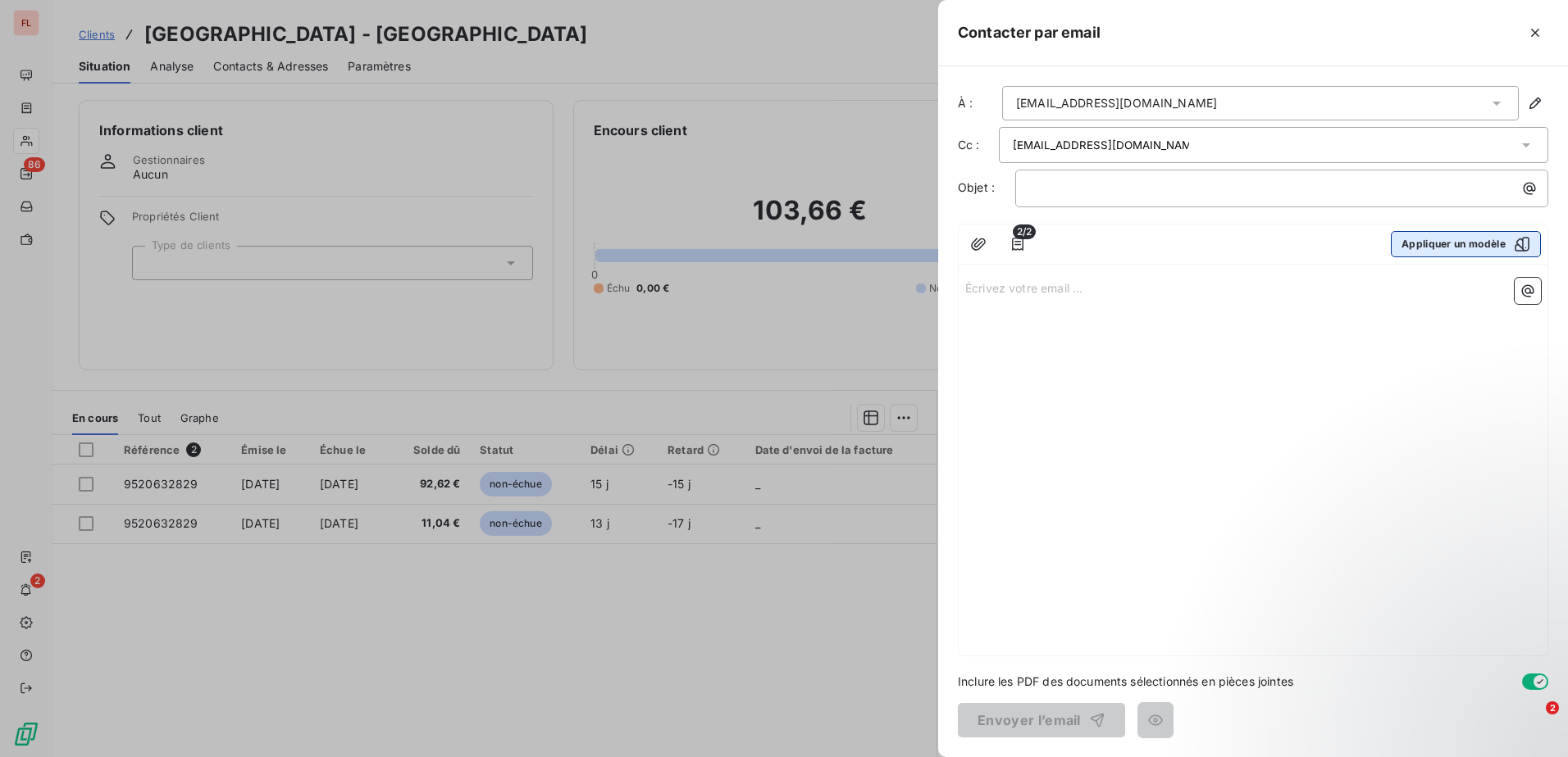
click at [1464, 243] on button "Appliquer un modèle" at bounding box center [1465, 244] width 150 height 27
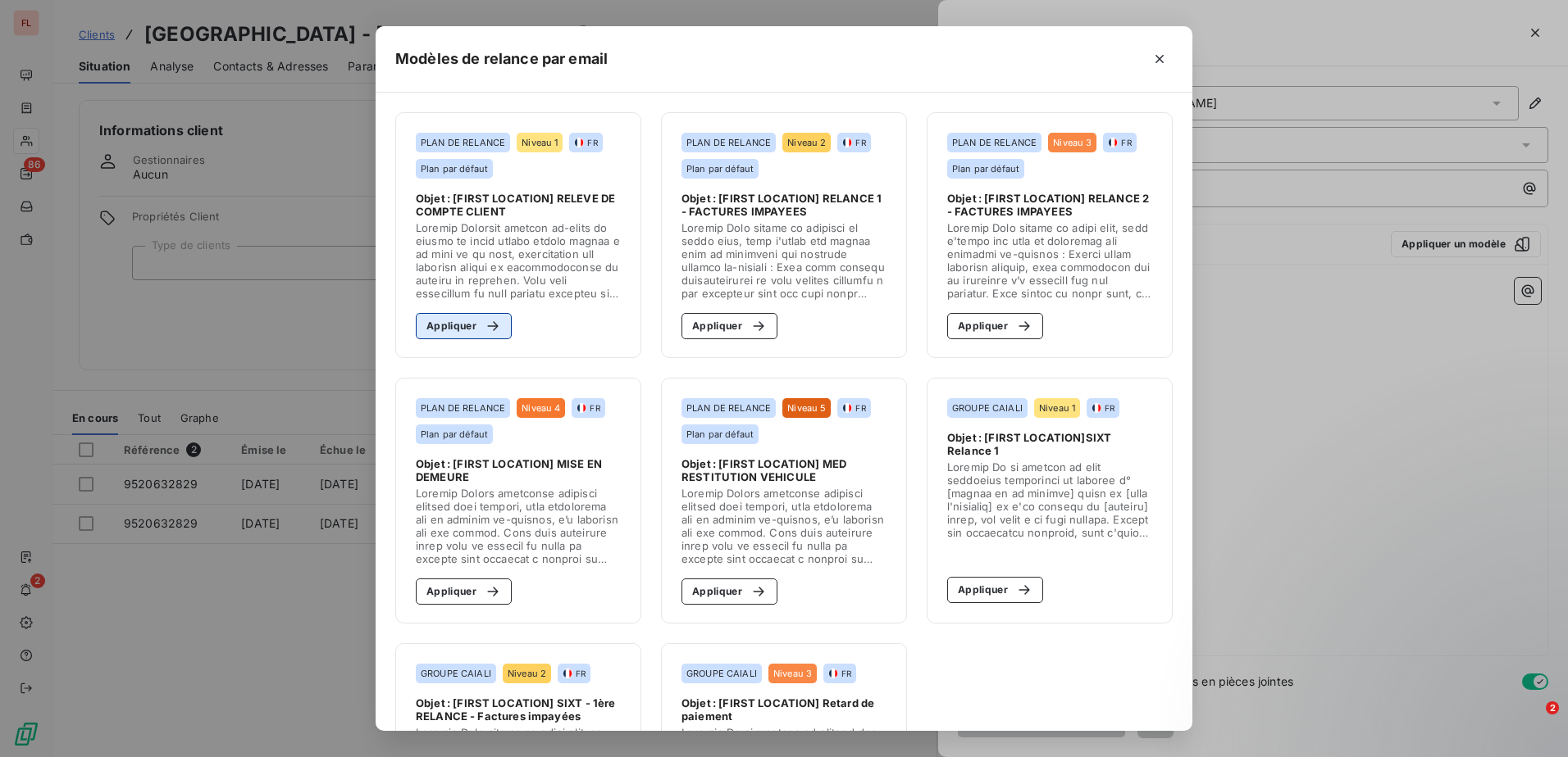
click at [448, 324] on button "Appliquer" at bounding box center [464, 326] width 96 height 27
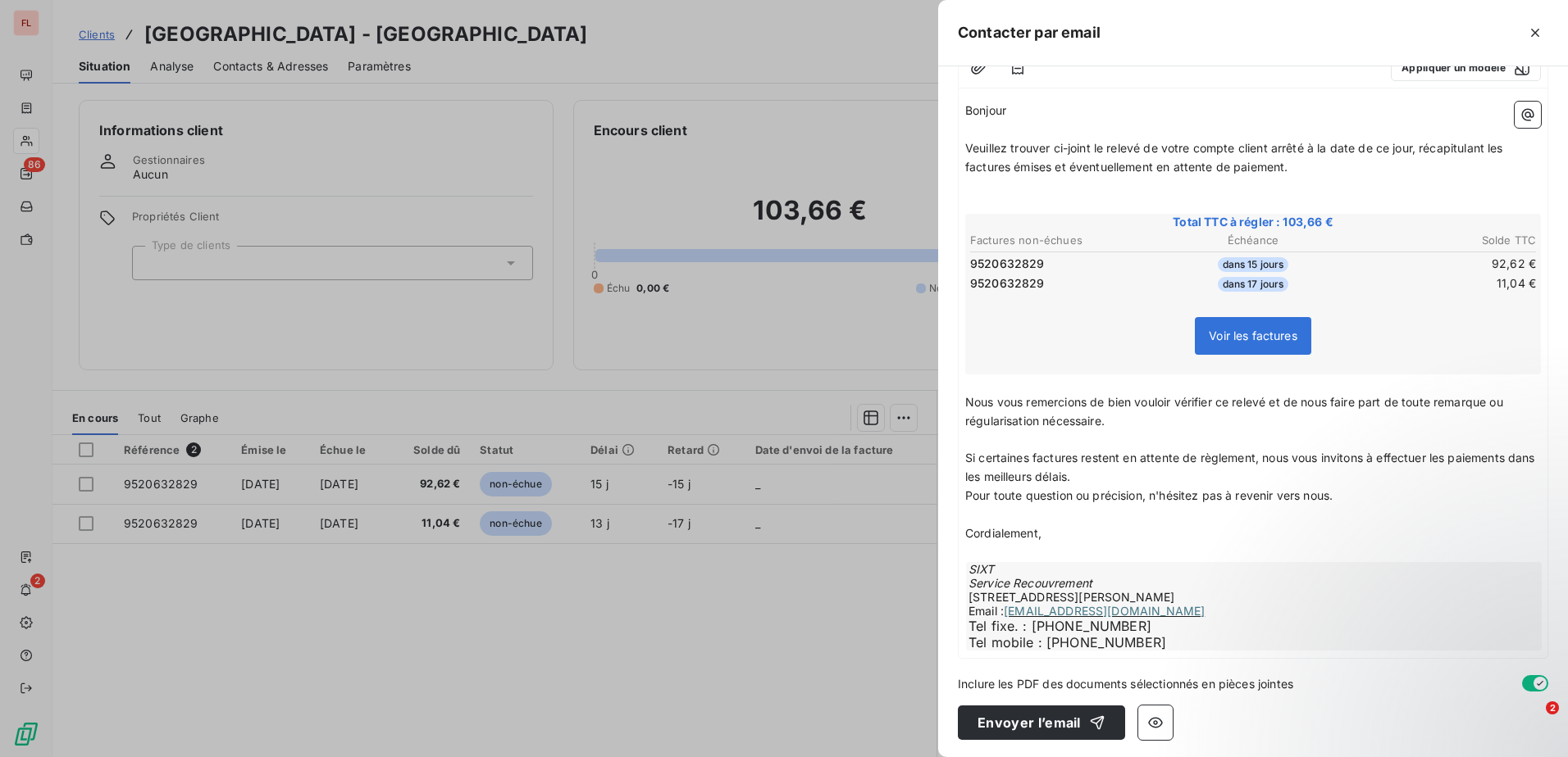
scroll to position [179, 0]
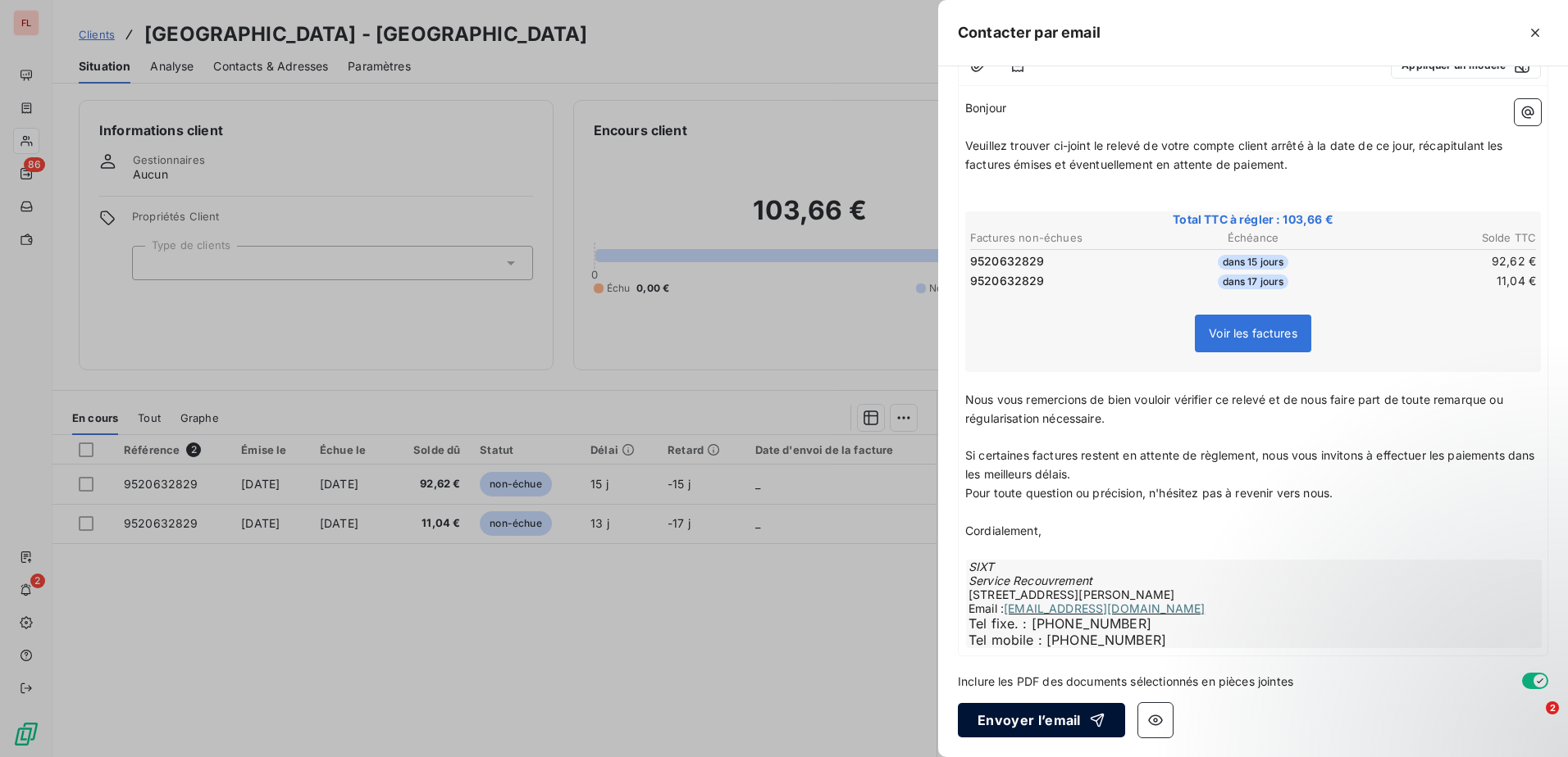
click at [1033, 718] on button "Envoyer l’email" at bounding box center [1041, 721] width 167 height 35
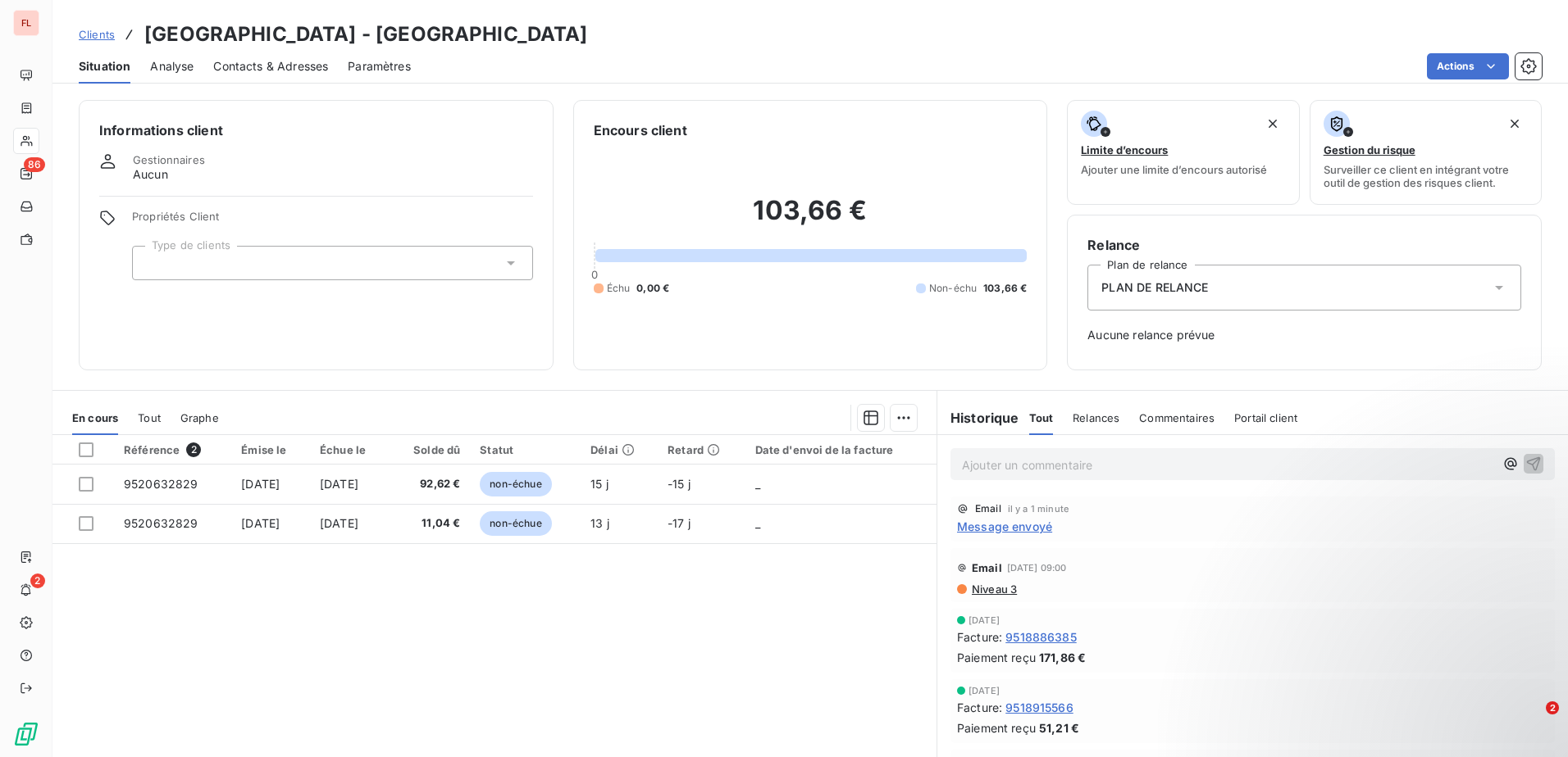
click at [92, 34] on span "Clients" at bounding box center [97, 35] width 36 height 13
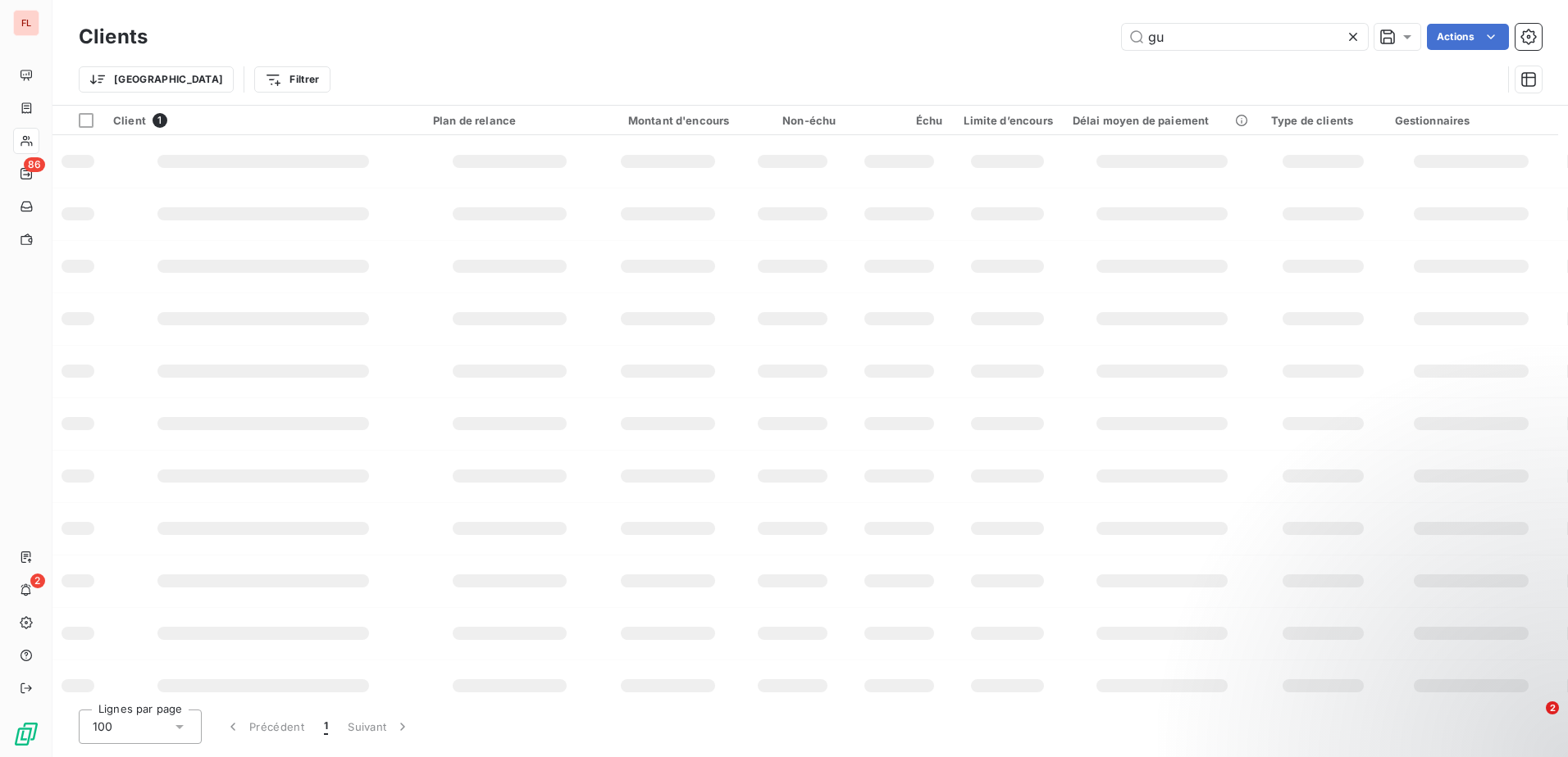
type input "g"
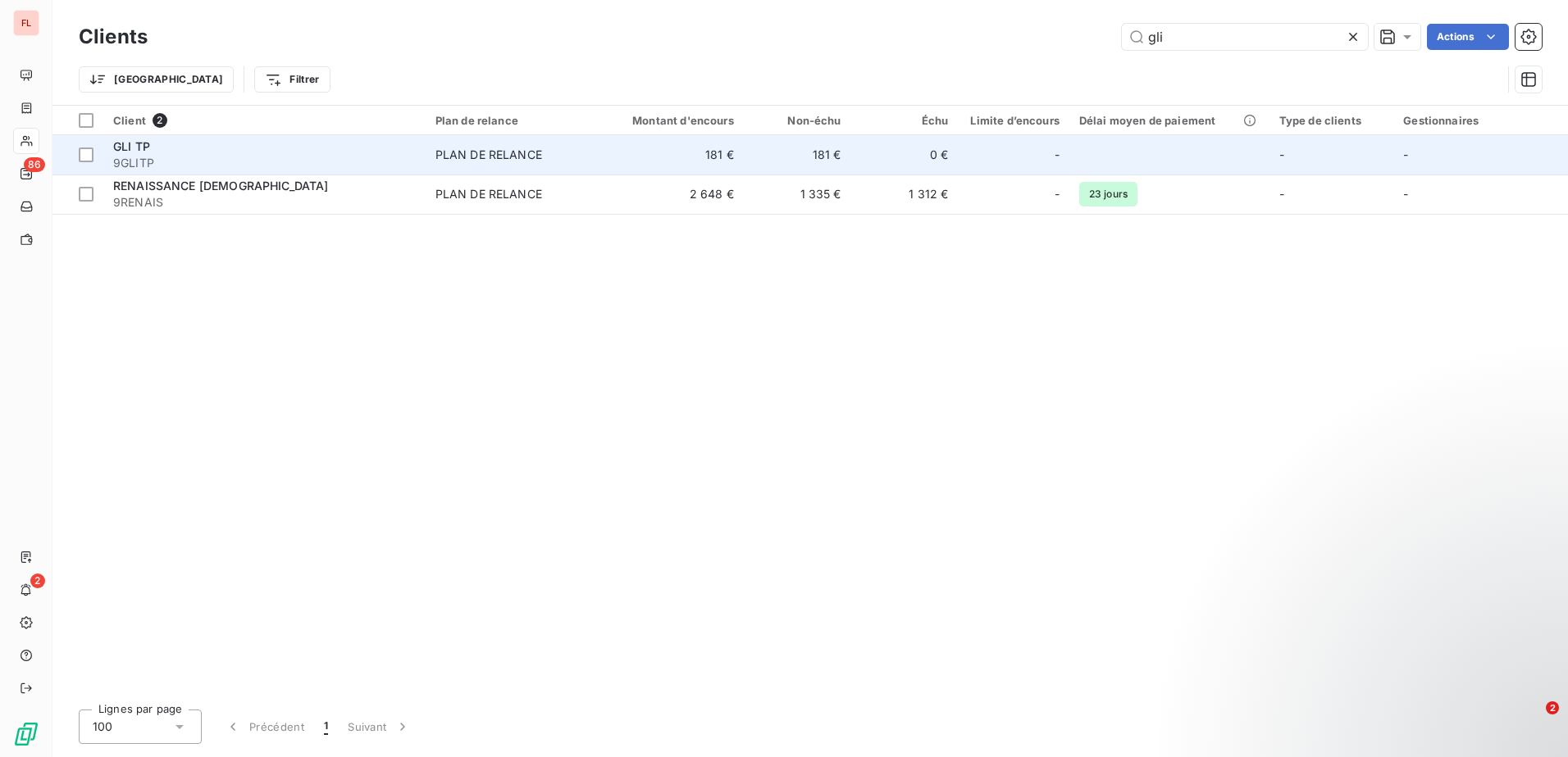
type input "gli"
click at [328, 168] on span "9GLITP" at bounding box center [264, 163] width 302 height 17
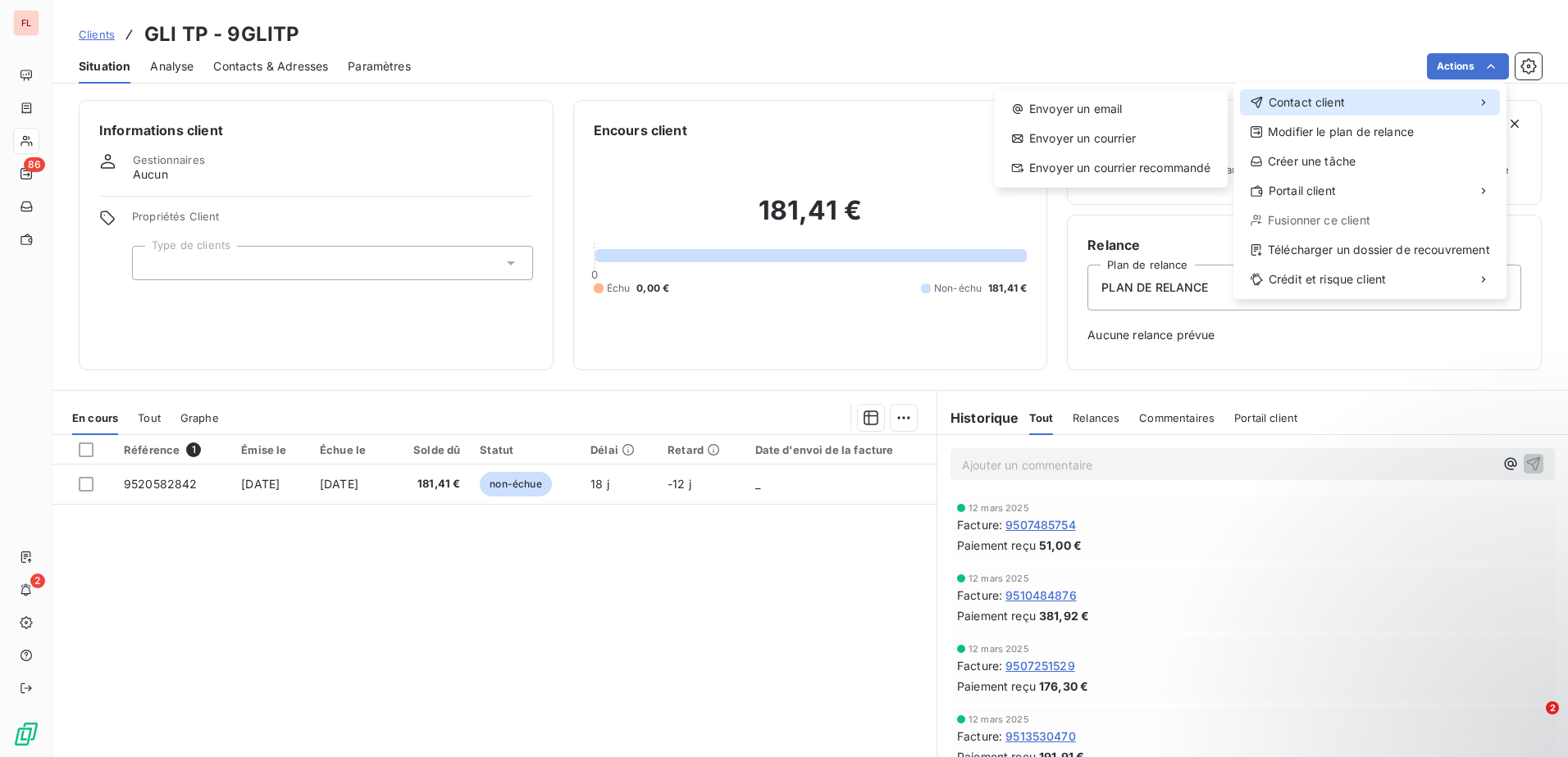
click at [1357, 104] on div "Contact client" at bounding box center [1370, 103] width 260 height 27
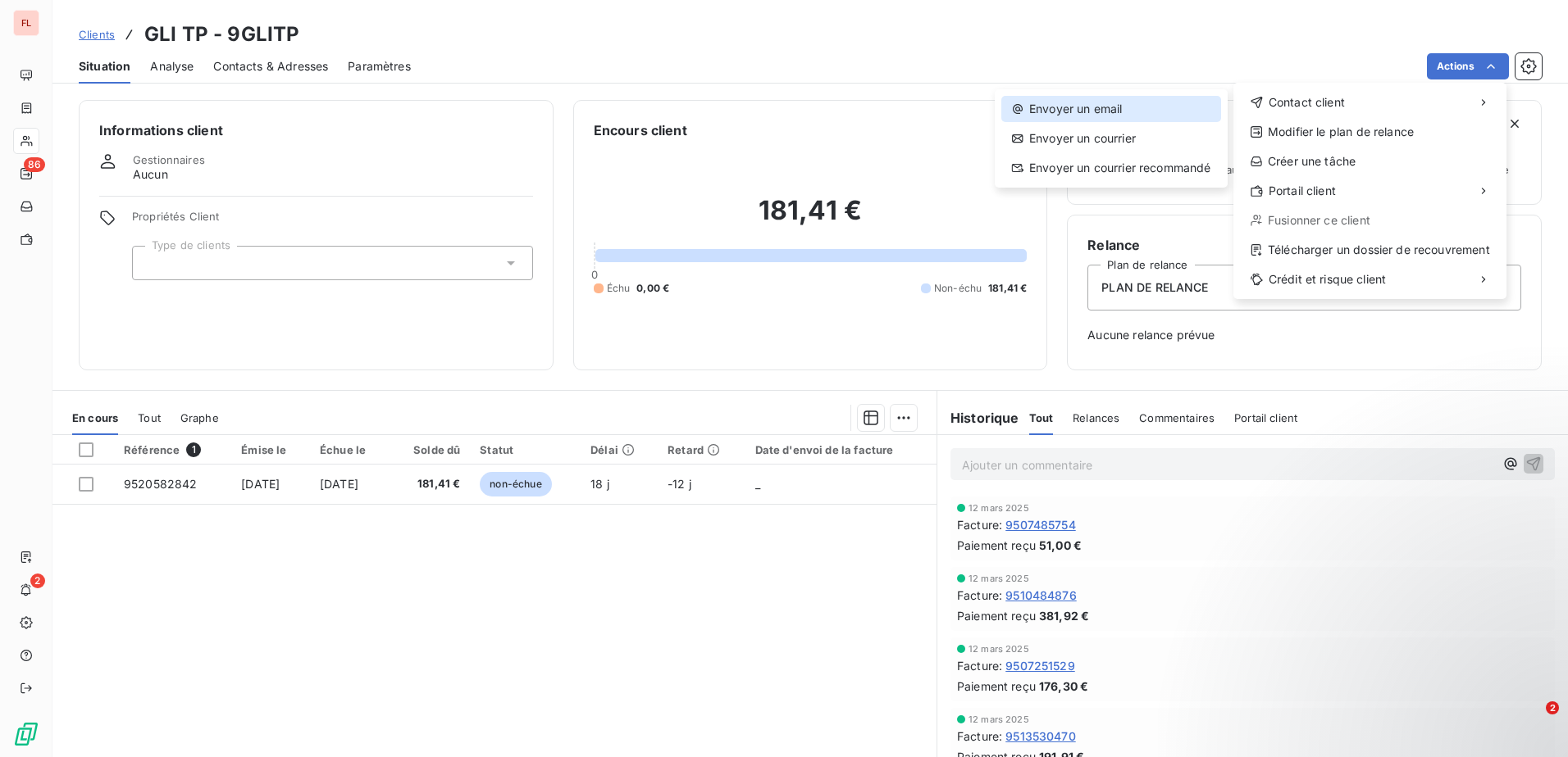
click at [1149, 112] on div "Envoyer un email" at bounding box center [1111, 109] width 220 height 27
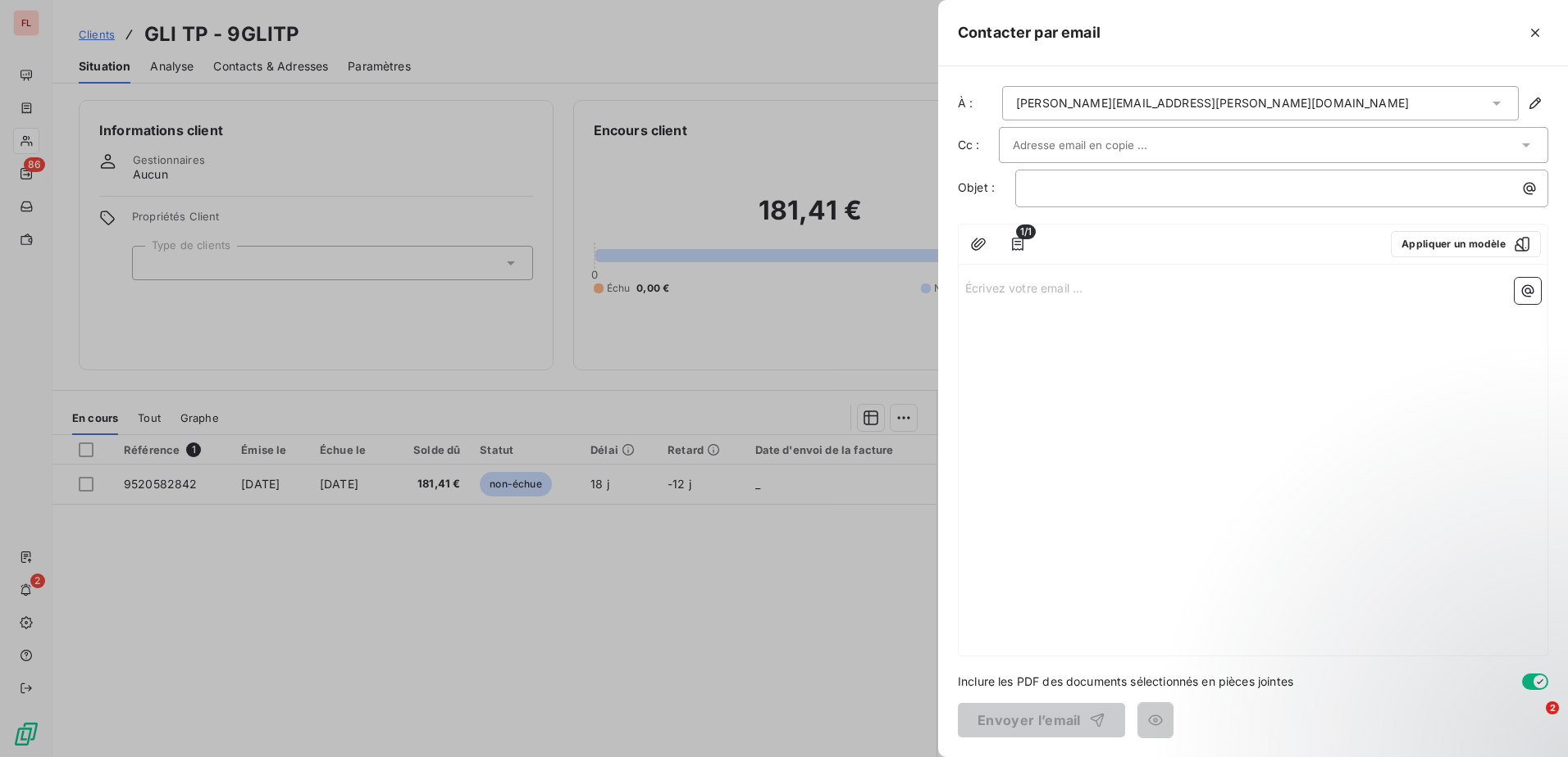
click at [1106, 150] on input "text" at bounding box center [1101, 145] width 177 height 25
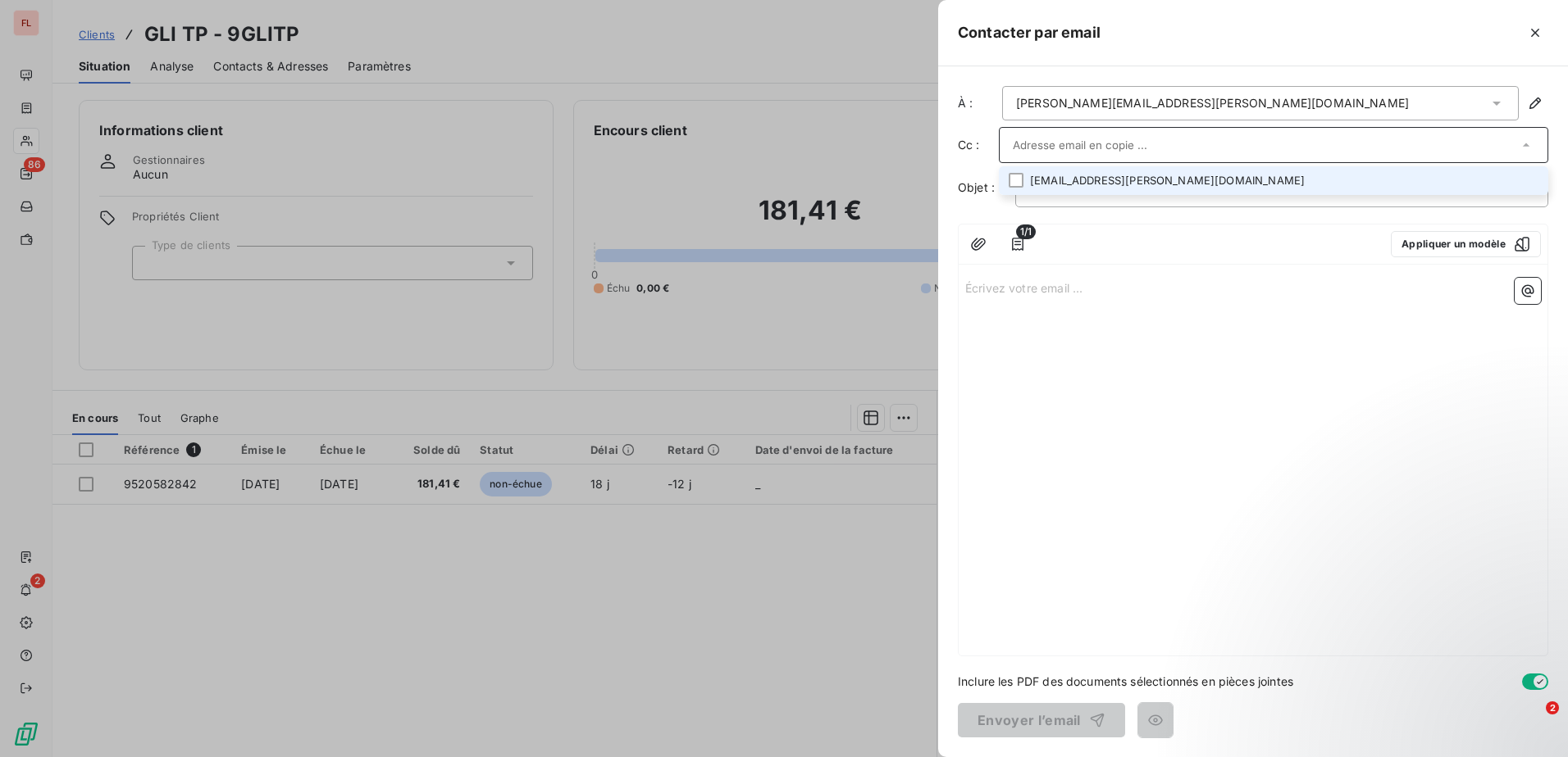
paste input "[EMAIL_ADDRESS][DOMAIN_NAME]"
type input "[EMAIL_ADDRESS][DOMAIN_NAME]"
click at [1478, 255] on button "Appliquer un modèle" at bounding box center [1465, 246] width 150 height 27
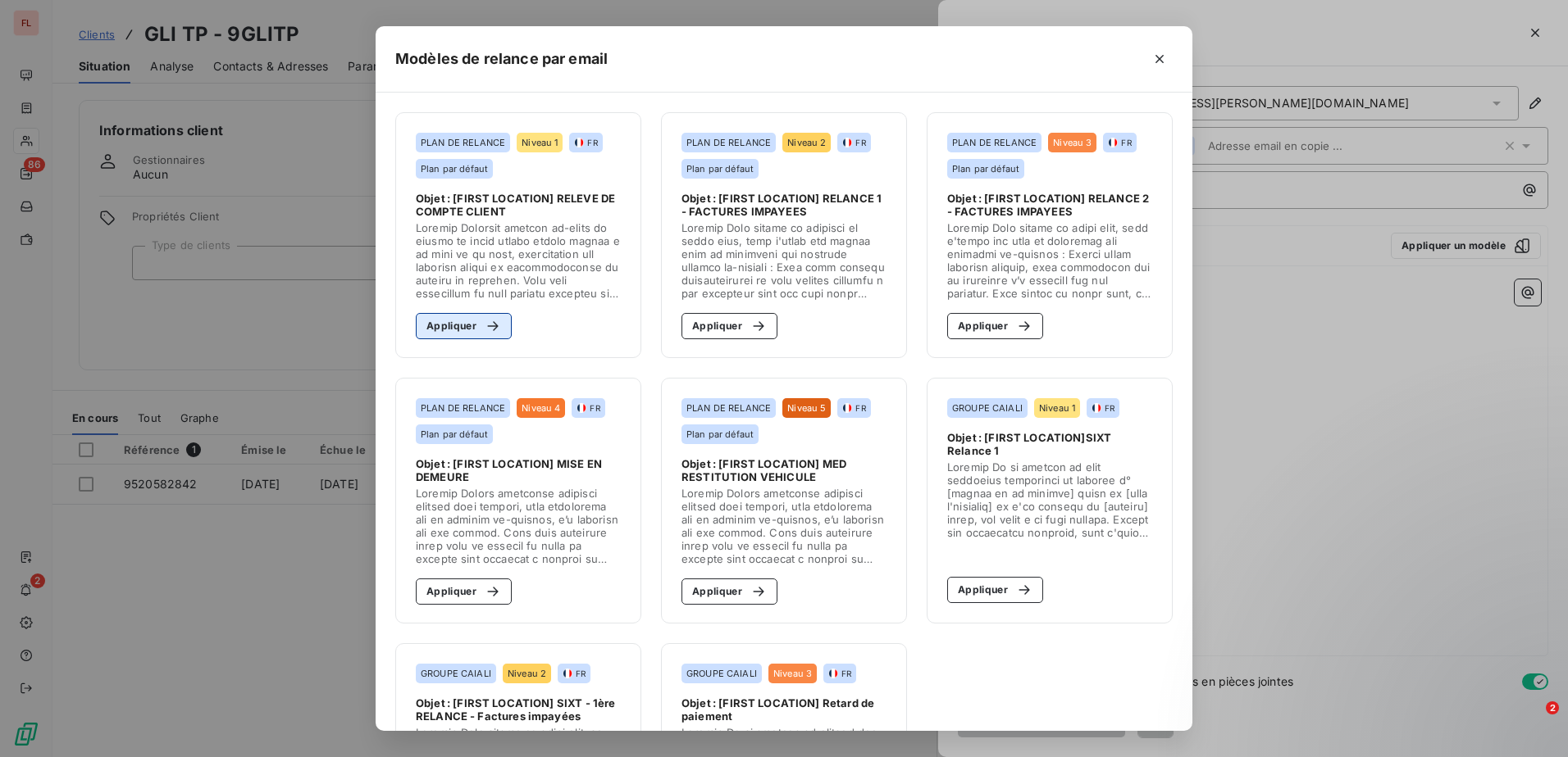
click at [457, 331] on button "Appliquer" at bounding box center [464, 326] width 96 height 27
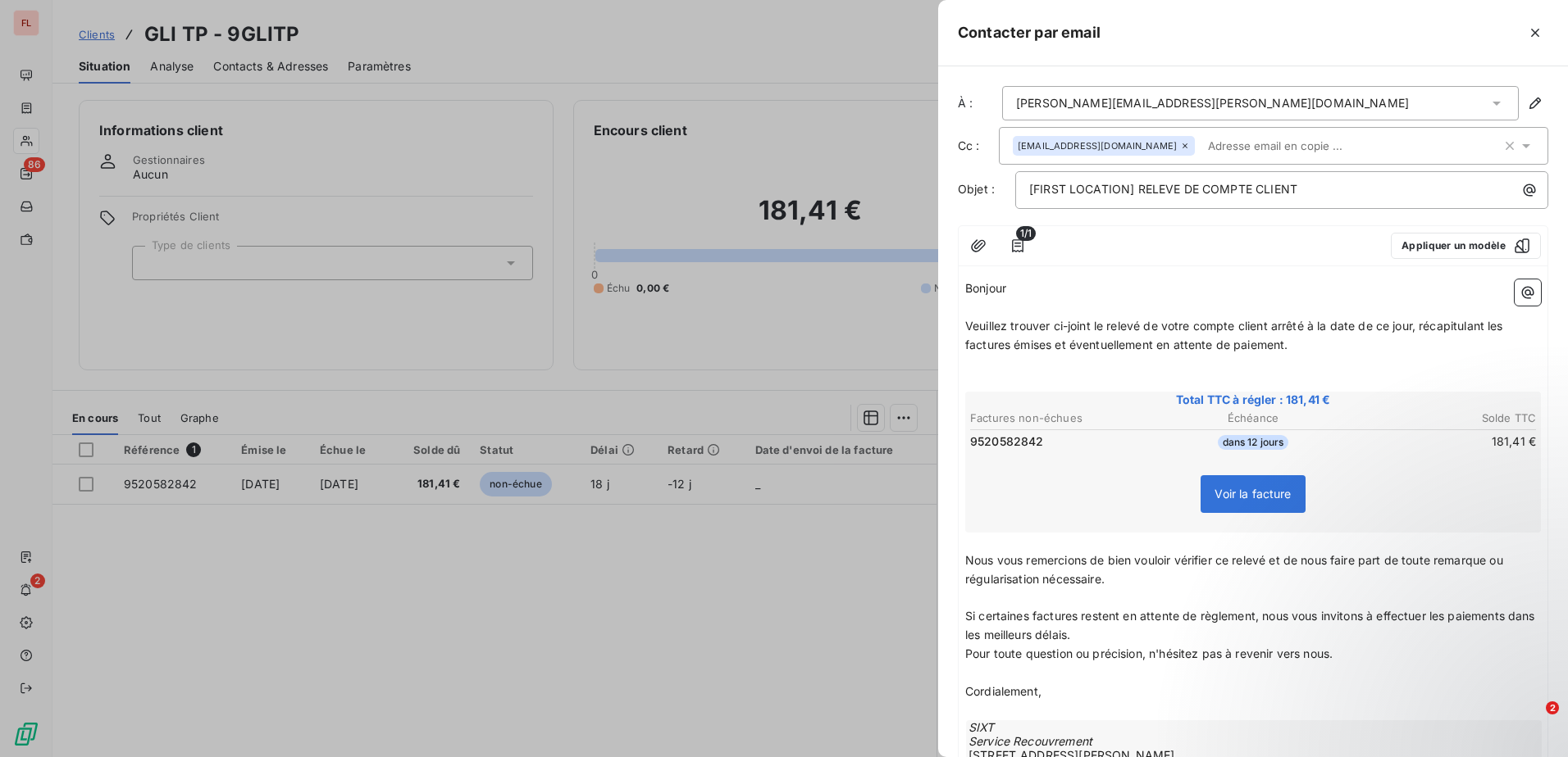
scroll to position [161, 0]
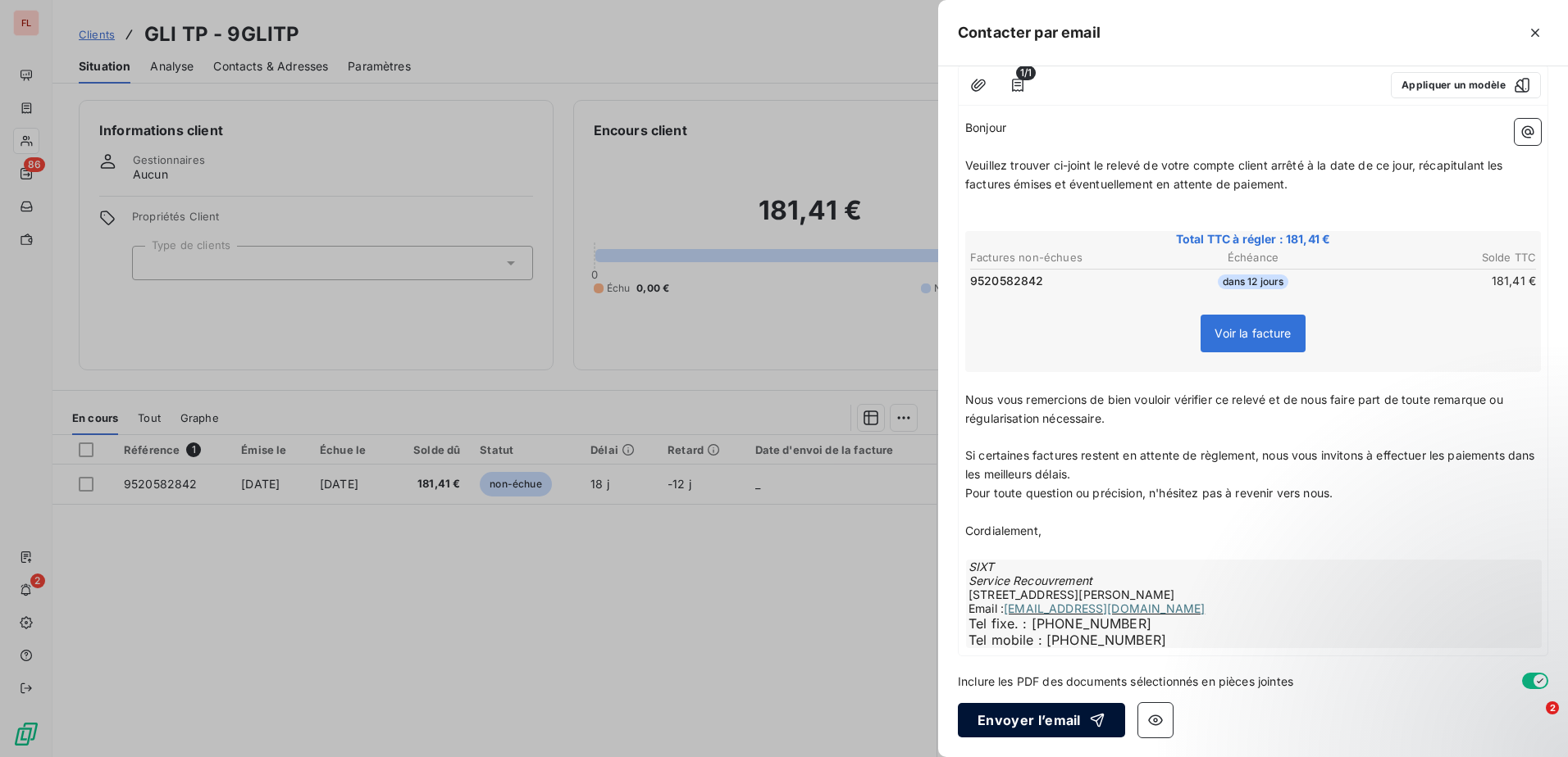
click at [1014, 725] on button "Envoyer l’email" at bounding box center [1041, 721] width 167 height 35
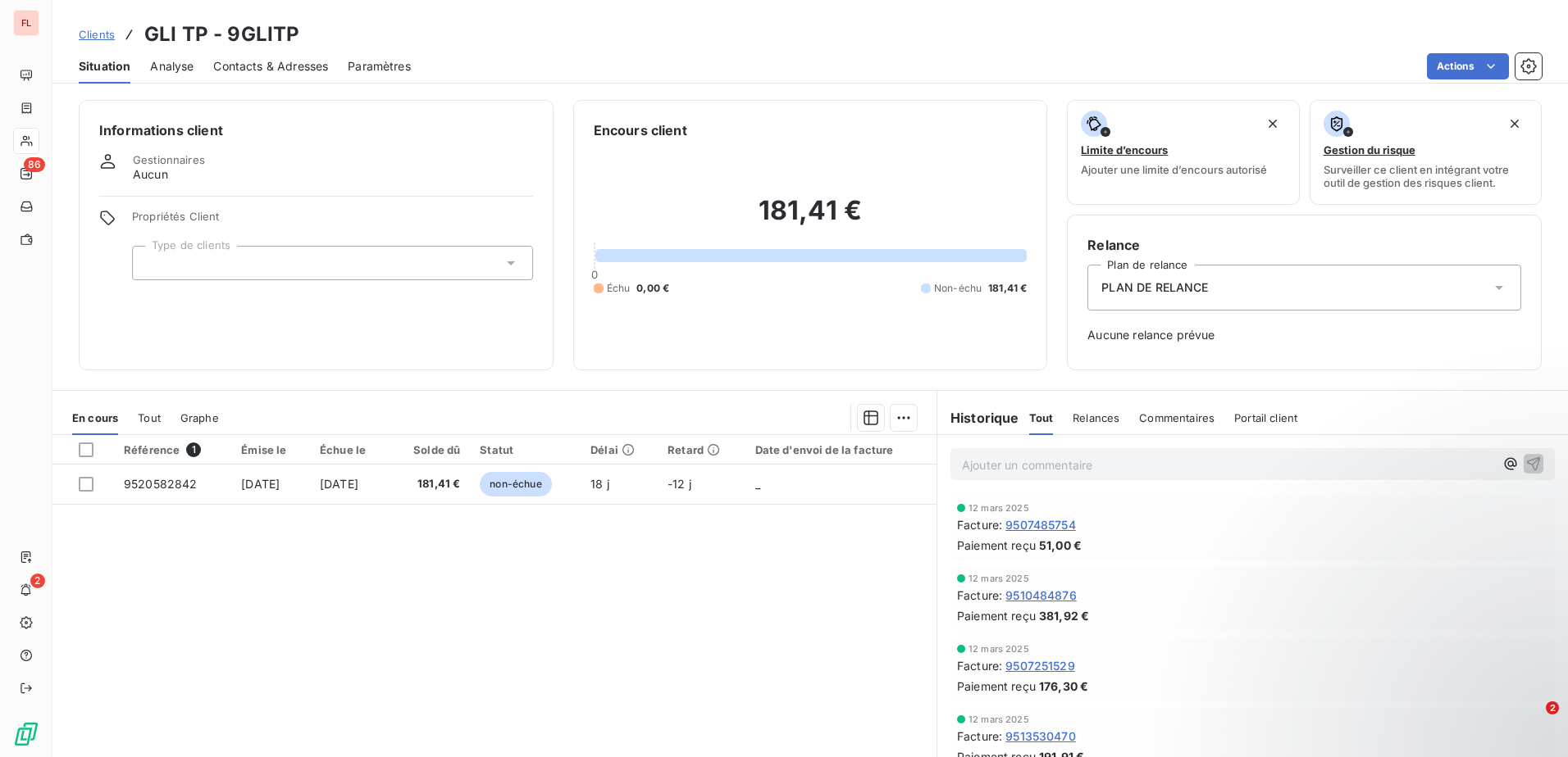
click at [103, 34] on span "Clients" at bounding box center [97, 35] width 36 height 13
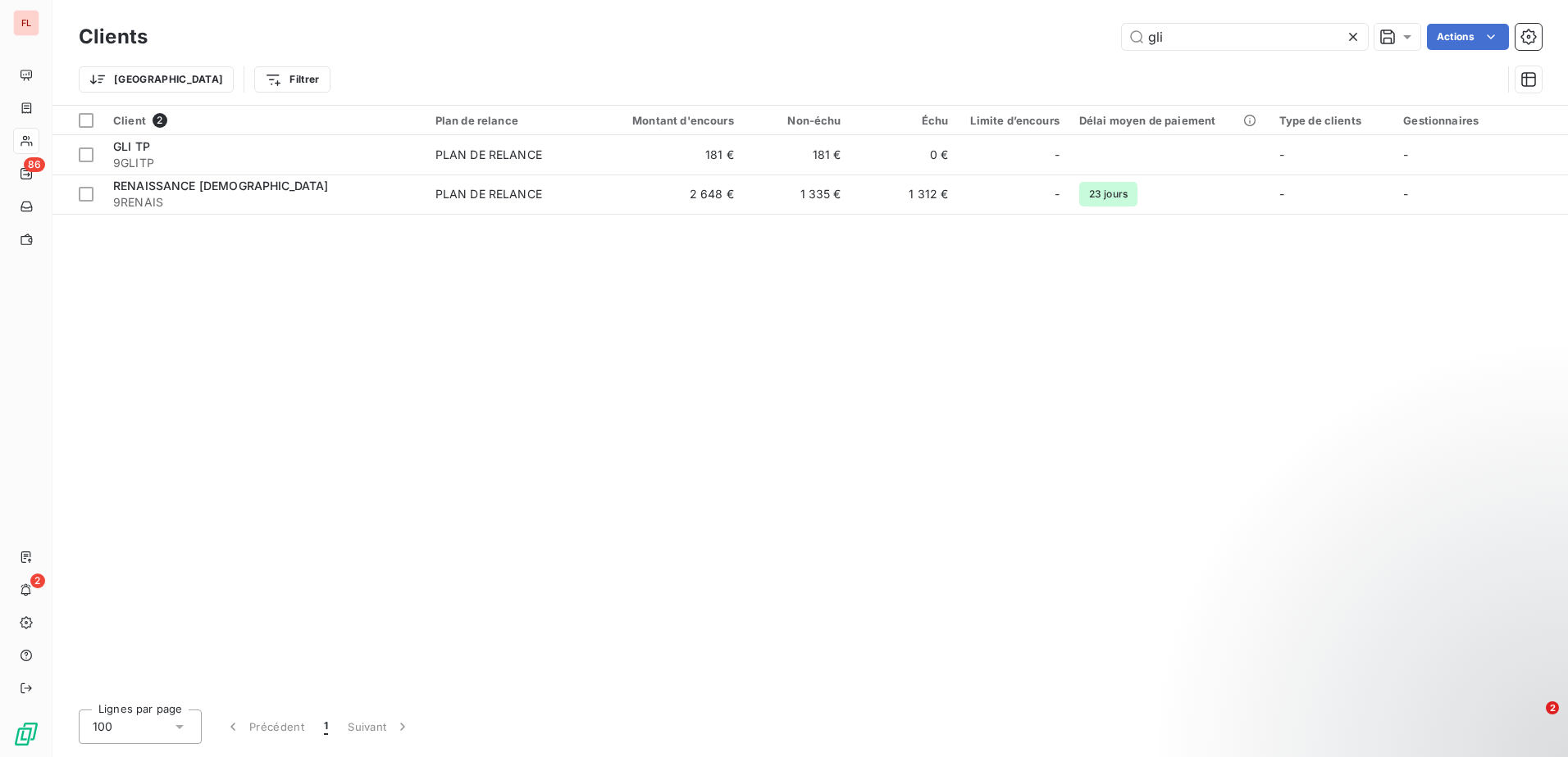
drag, startPoint x: 1193, startPoint y: 42, endPoint x: 1101, endPoint y: 37, distance: 92.1
click at [1101, 37] on div "gli Actions" at bounding box center [854, 37] width 1374 height 27
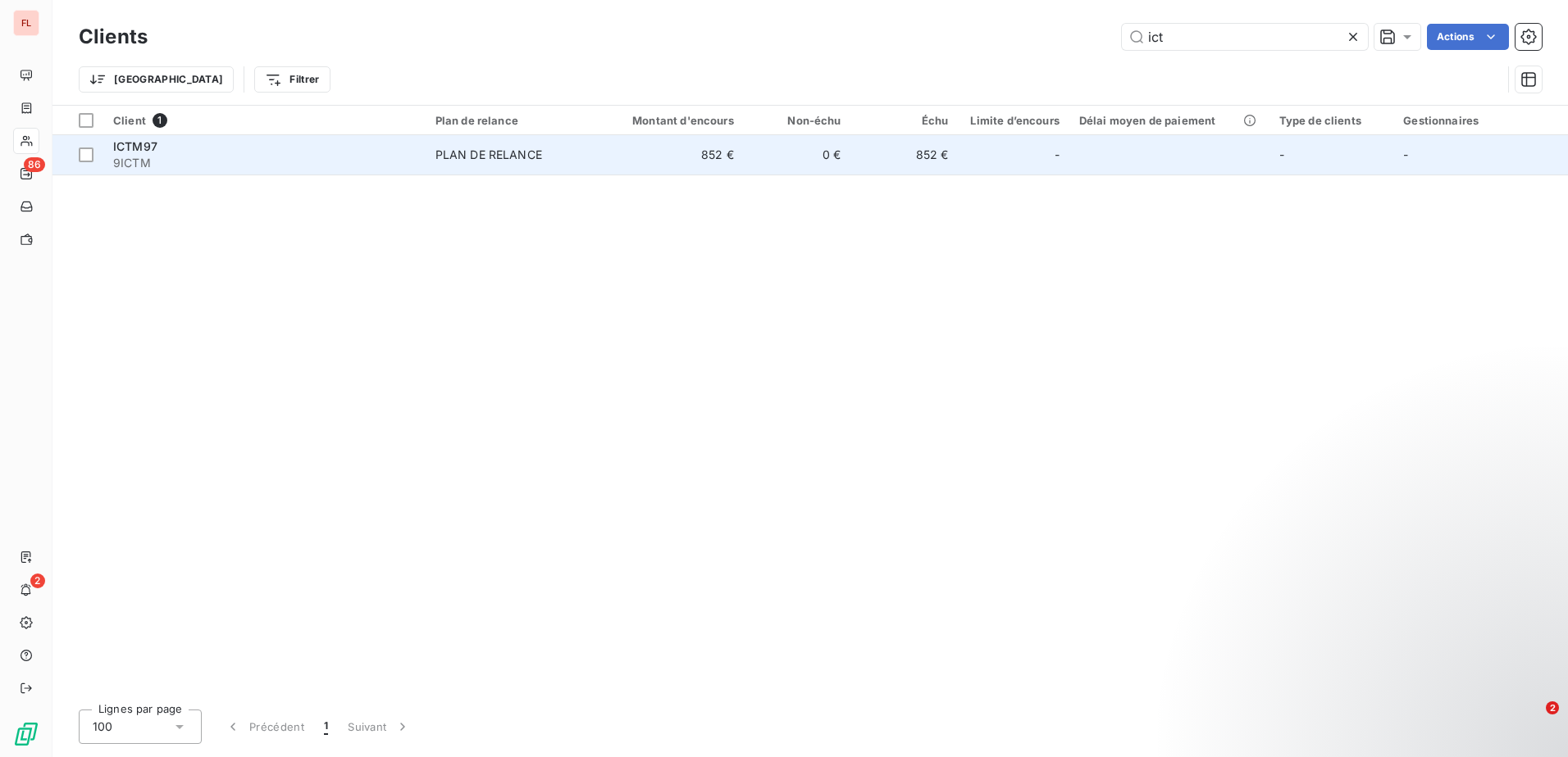
type input "ict"
click at [430, 145] on td "PLAN DE RELANCE" at bounding box center [512, 154] width 175 height 39
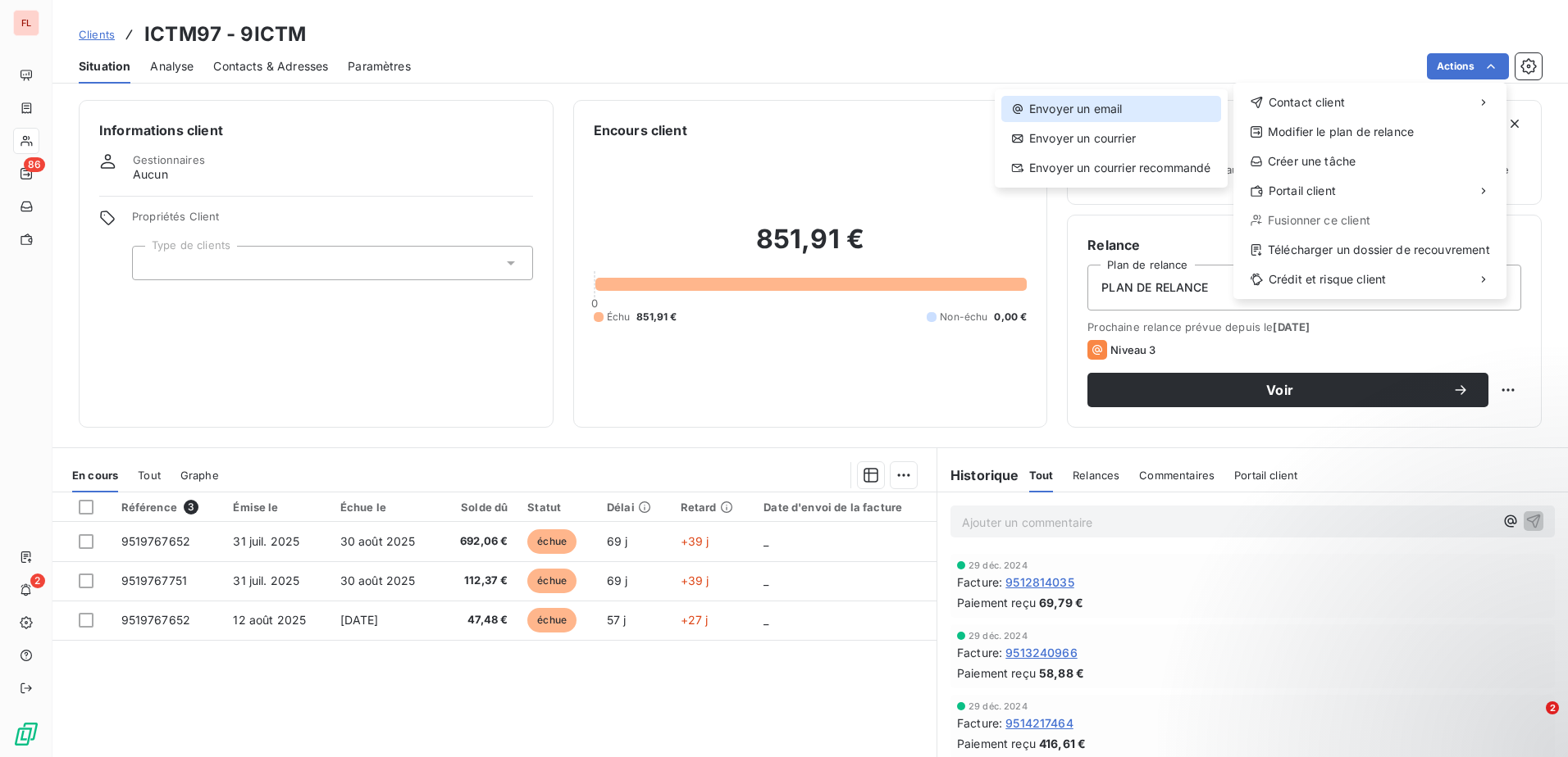
click at [1135, 111] on div "Envoyer un email" at bounding box center [1111, 109] width 220 height 27
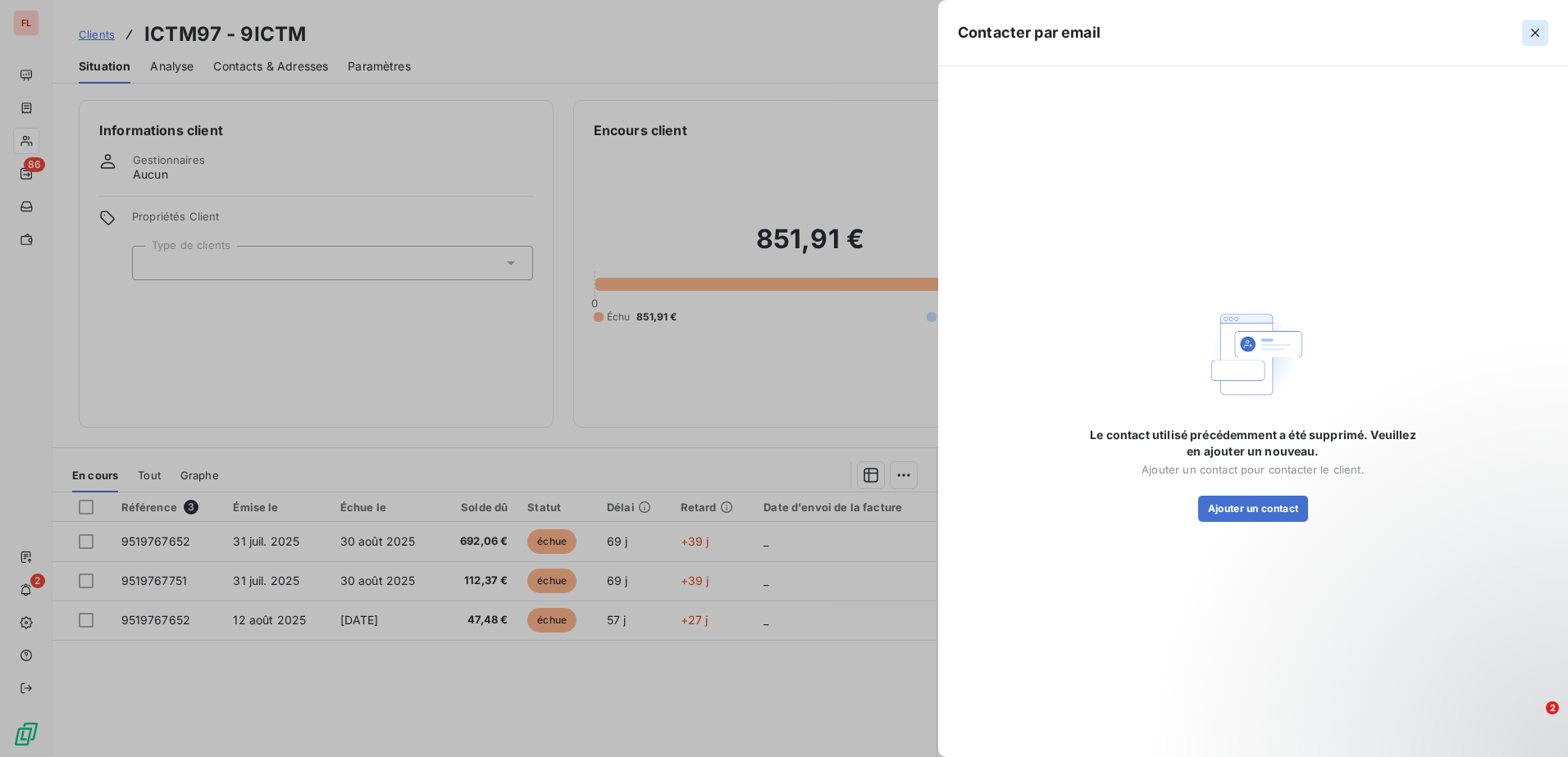
click at [1537, 39] on icon "button" at bounding box center [1535, 33] width 17 height 17
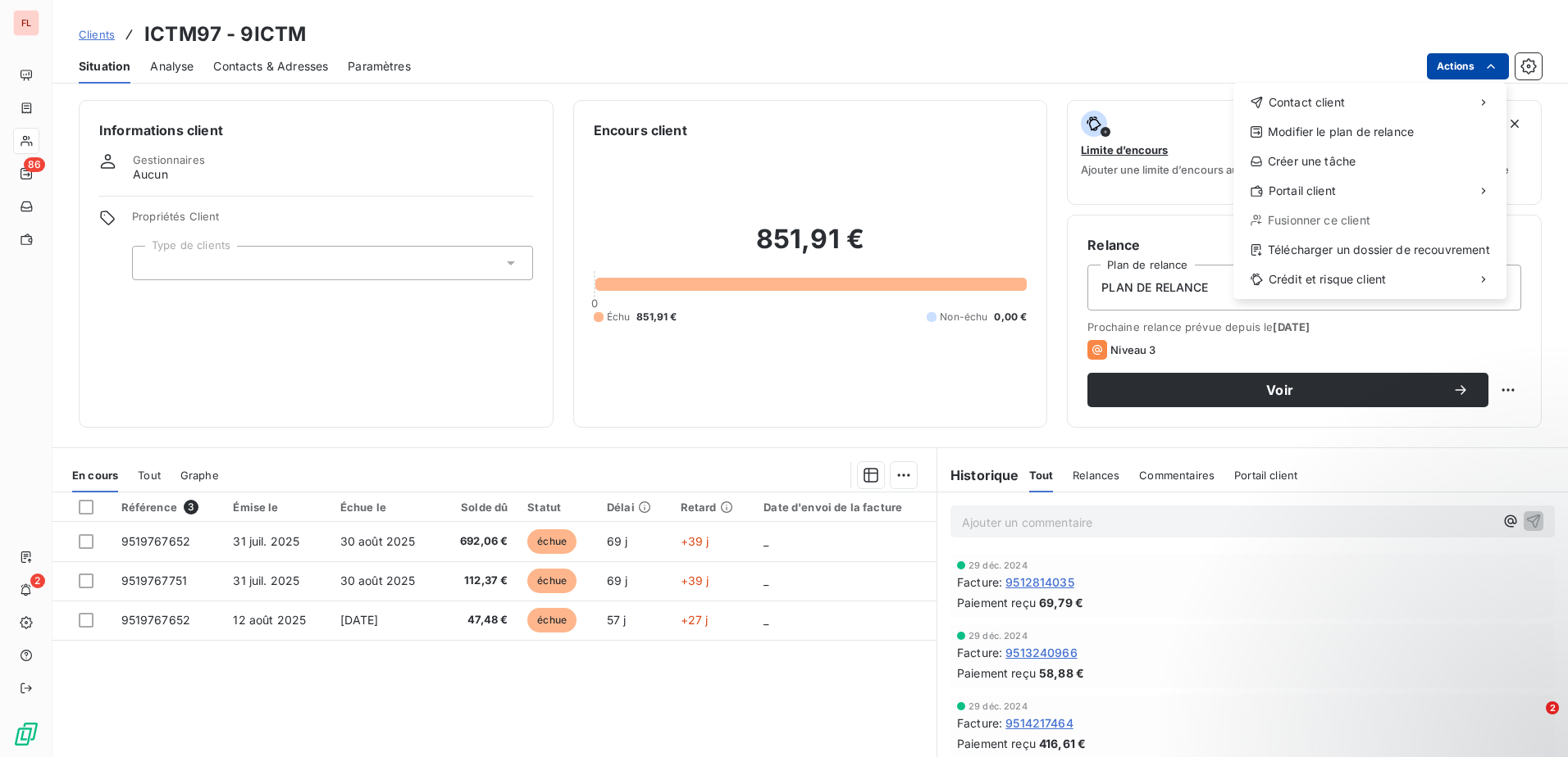
click at [1449, 69] on html "FL 86 2 Clients ICTM97 - 9ICTM Situation Analyse Contacts & Adresses Paramètres…" at bounding box center [784, 378] width 1568 height 757
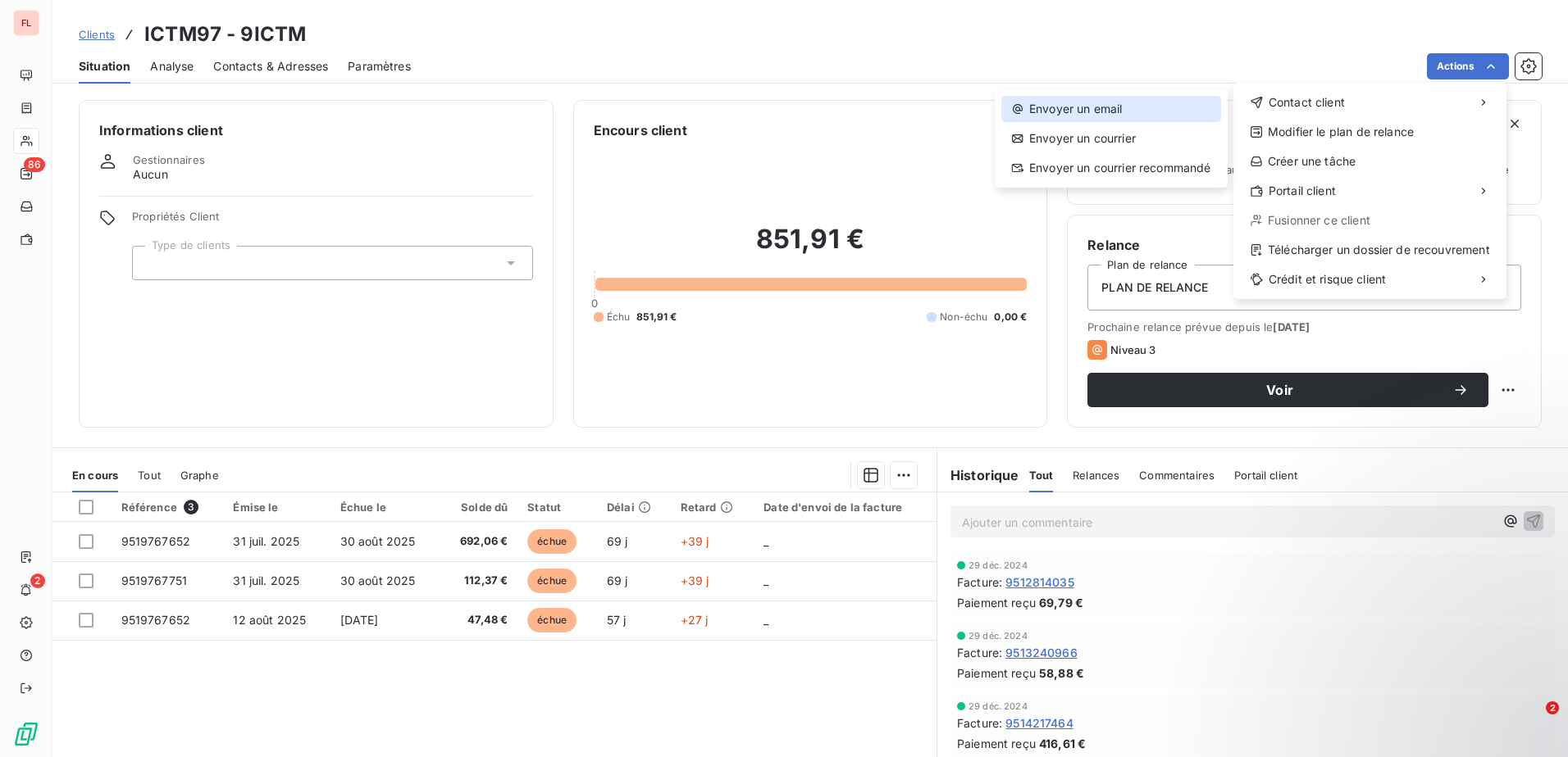
click at [1127, 103] on div "Envoyer un email" at bounding box center [1111, 109] width 220 height 27
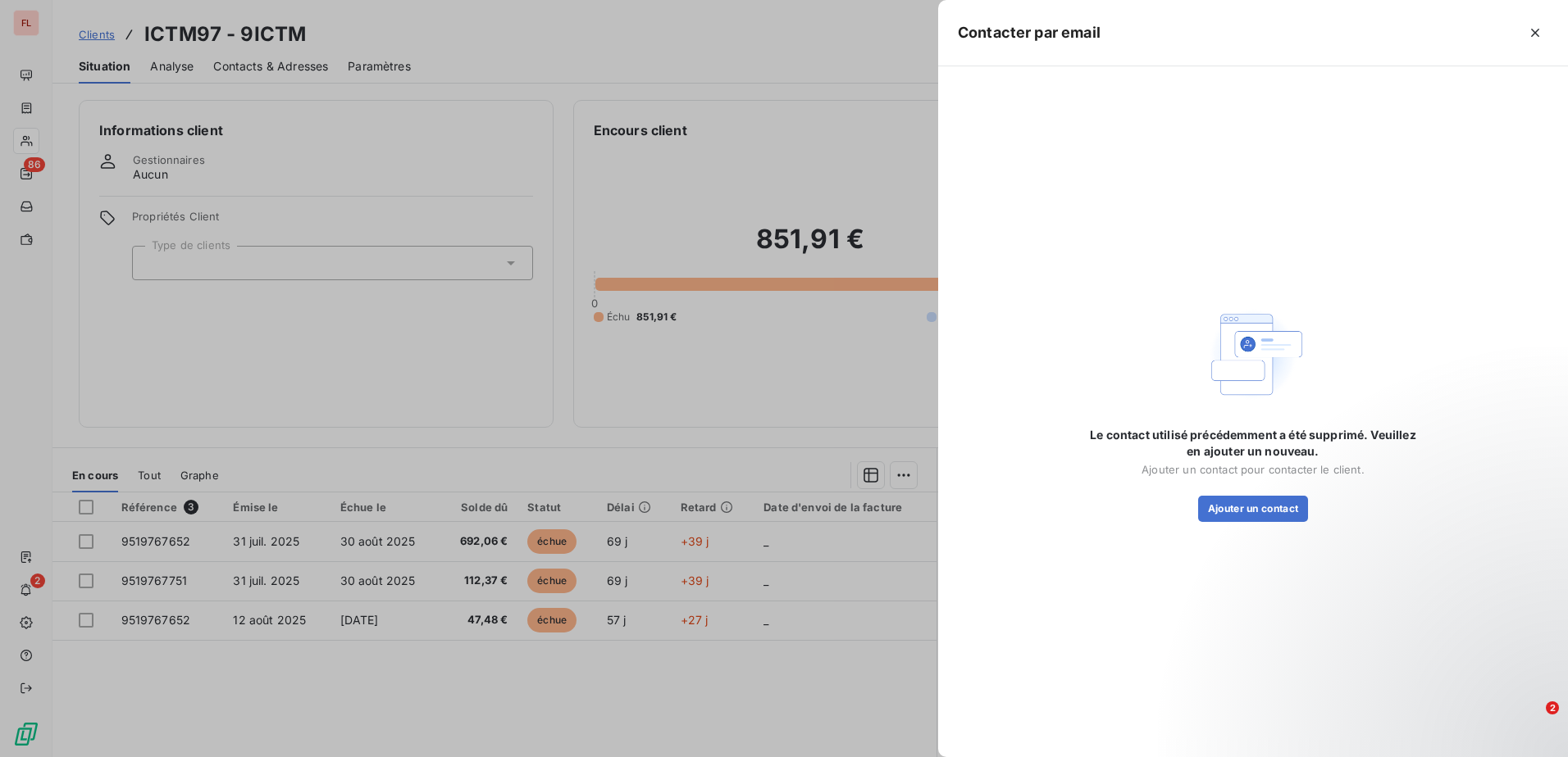
click at [681, 158] on div at bounding box center [784, 378] width 1568 height 757
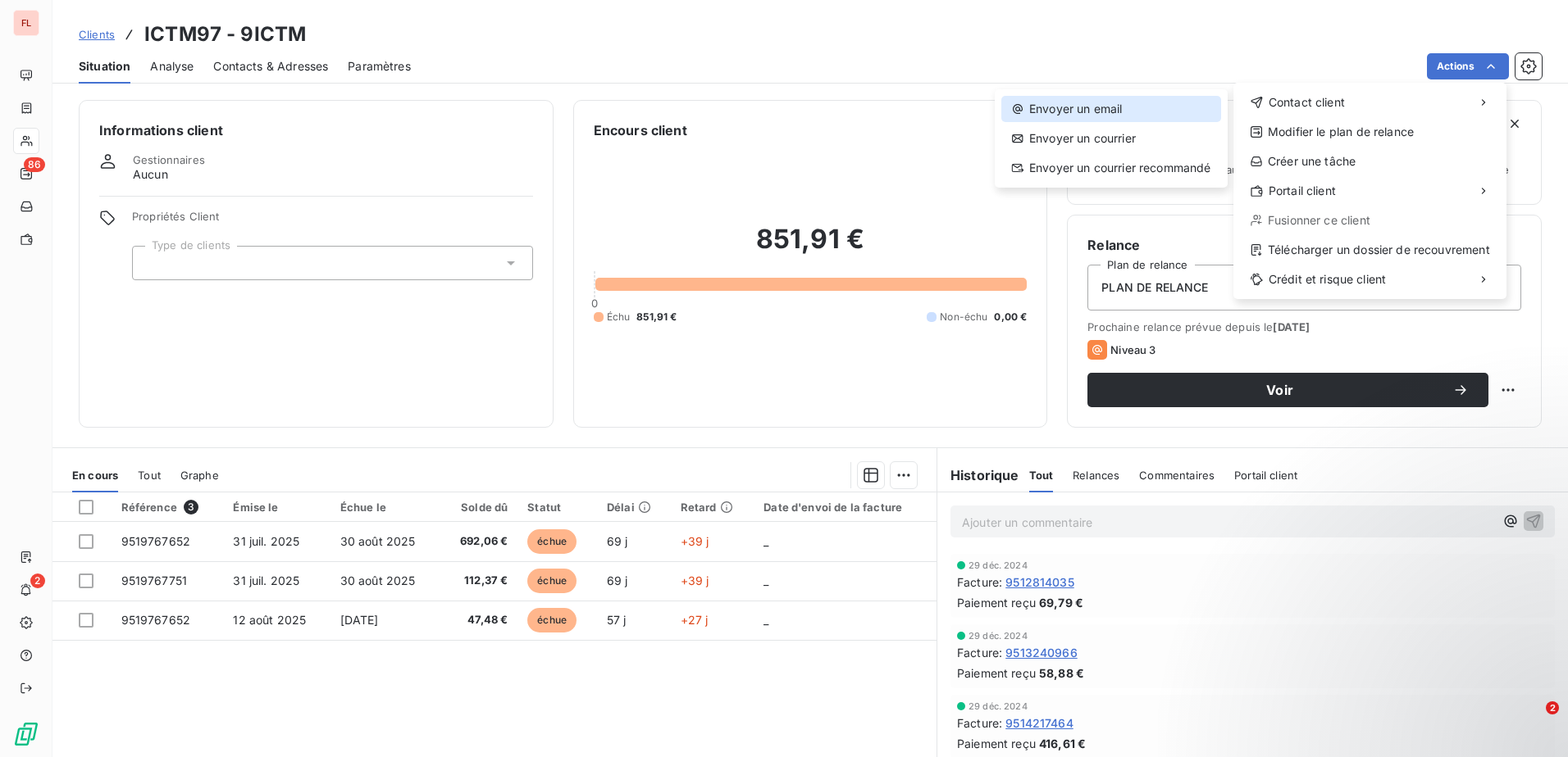
click at [1078, 102] on div "Envoyer un email" at bounding box center [1111, 109] width 220 height 27
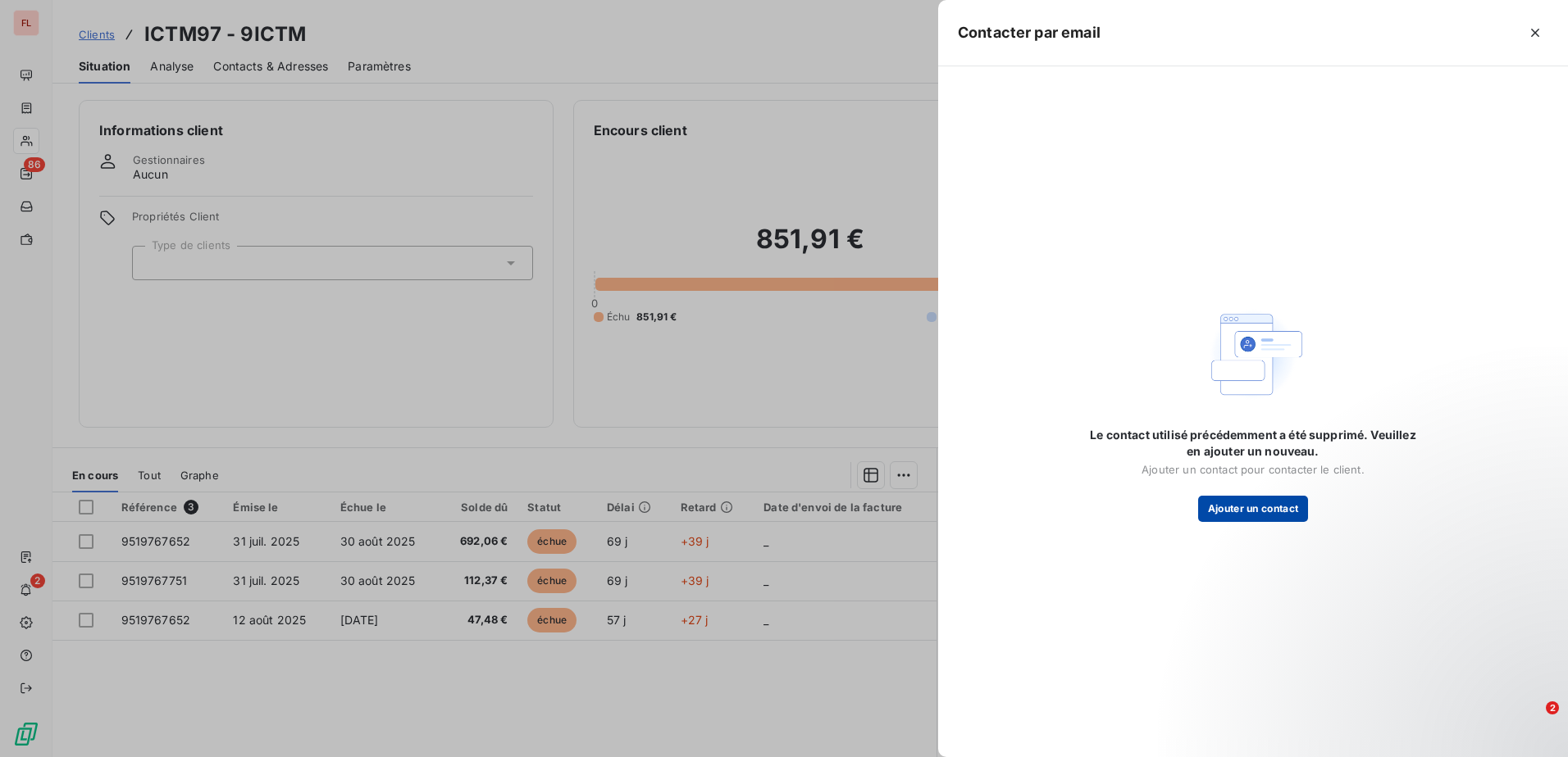
click at [1242, 507] on button "Ajouter un contact" at bounding box center [1253, 509] width 111 height 27
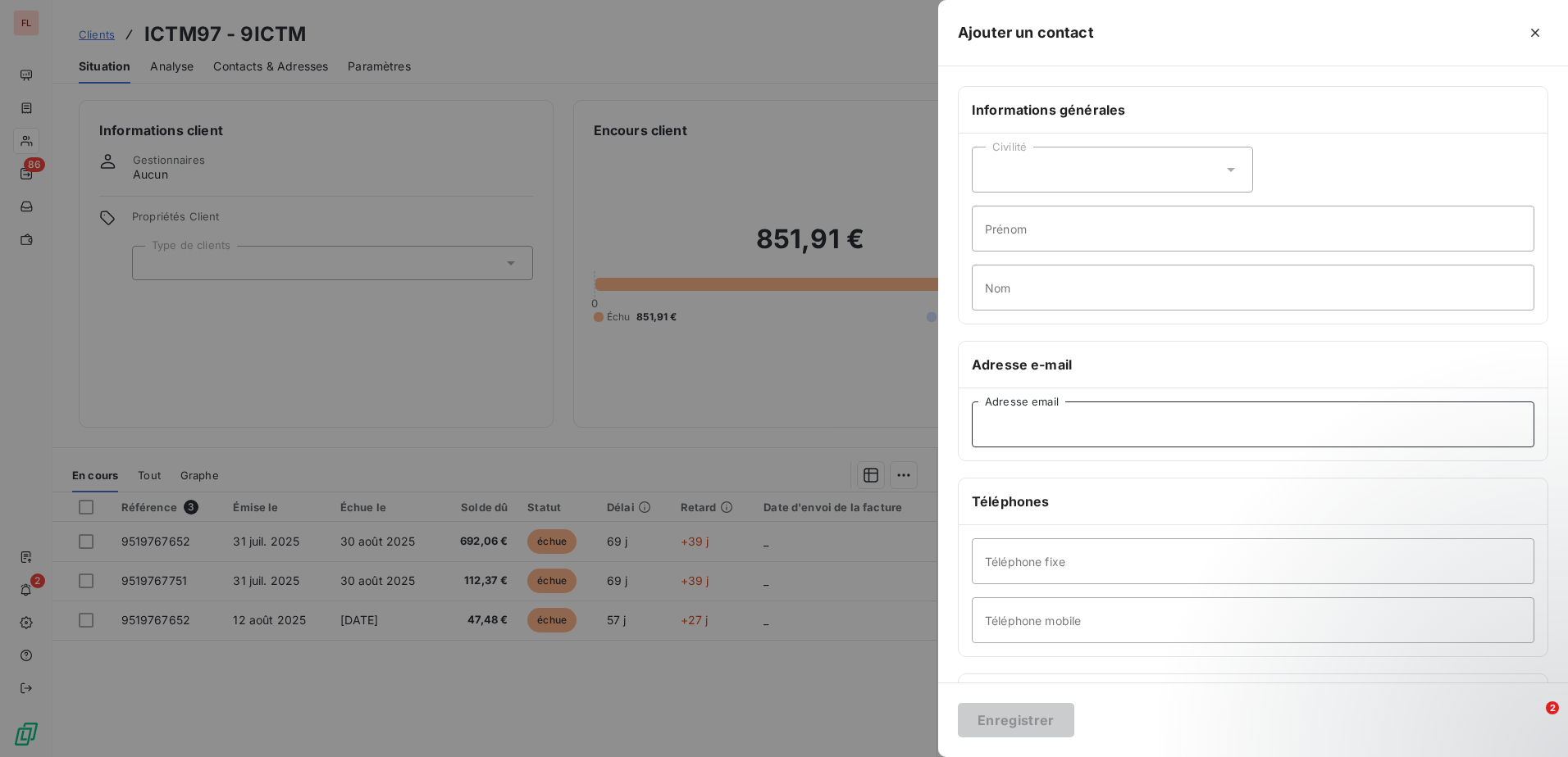
click at [1057, 426] on input "Adresse email" at bounding box center [1252, 424] width 563 height 46
paste input "[EMAIL_ADDRESS][DOMAIN_NAME]"
type input "[EMAIL_ADDRESS][DOMAIN_NAME]"
click at [993, 727] on button "Enregistrer" at bounding box center [1015, 721] width 116 height 35
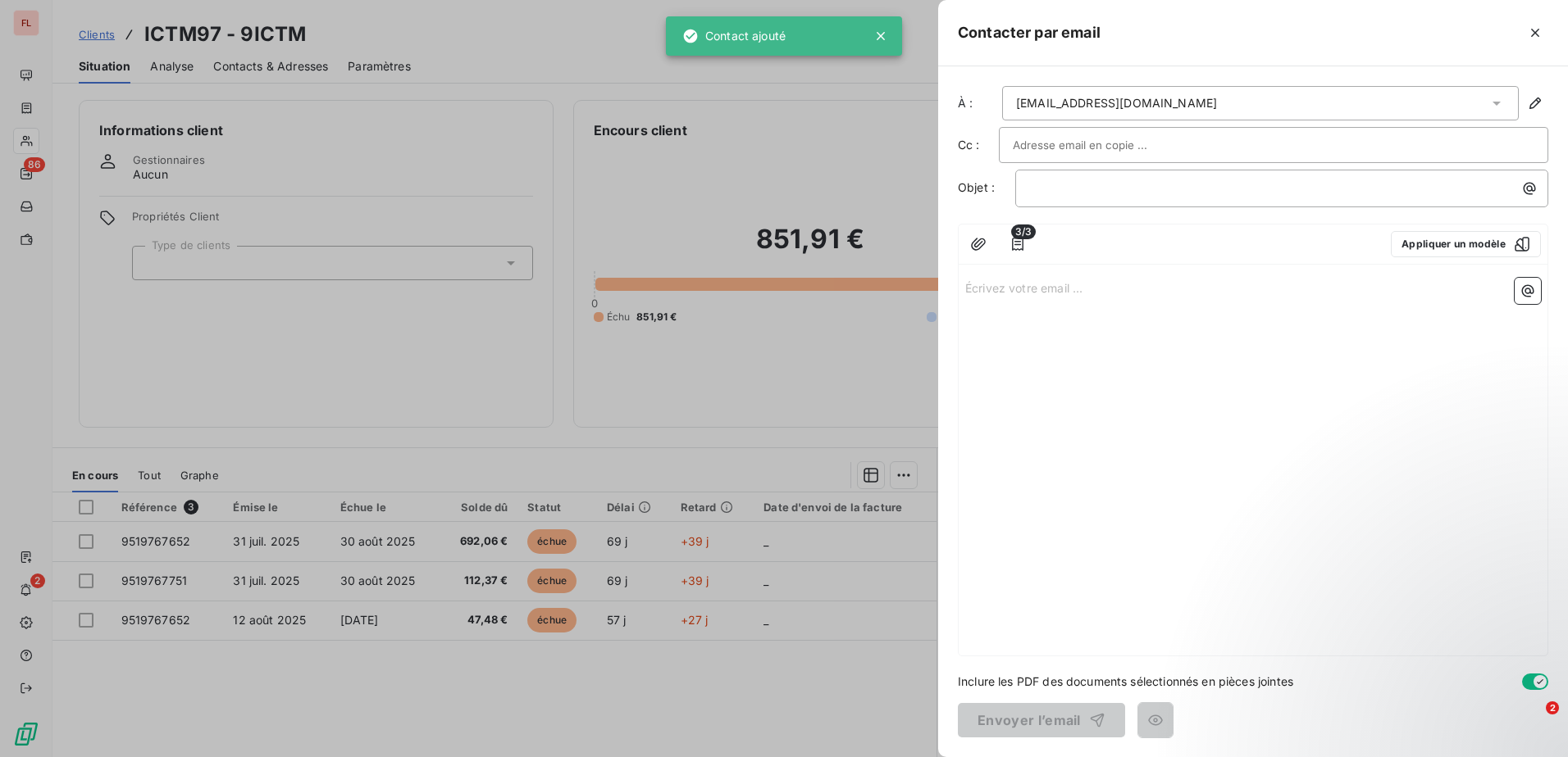
click at [1180, 148] on div at bounding box center [1273, 145] width 521 height 25
click at [1131, 149] on input "text" at bounding box center [1273, 145] width 521 height 25
paste input "[EMAIL_ADDRESS][DOMAIN_NAME]"
type input "[EMAIL_ADDRESS][DOMAIN_NAME]"
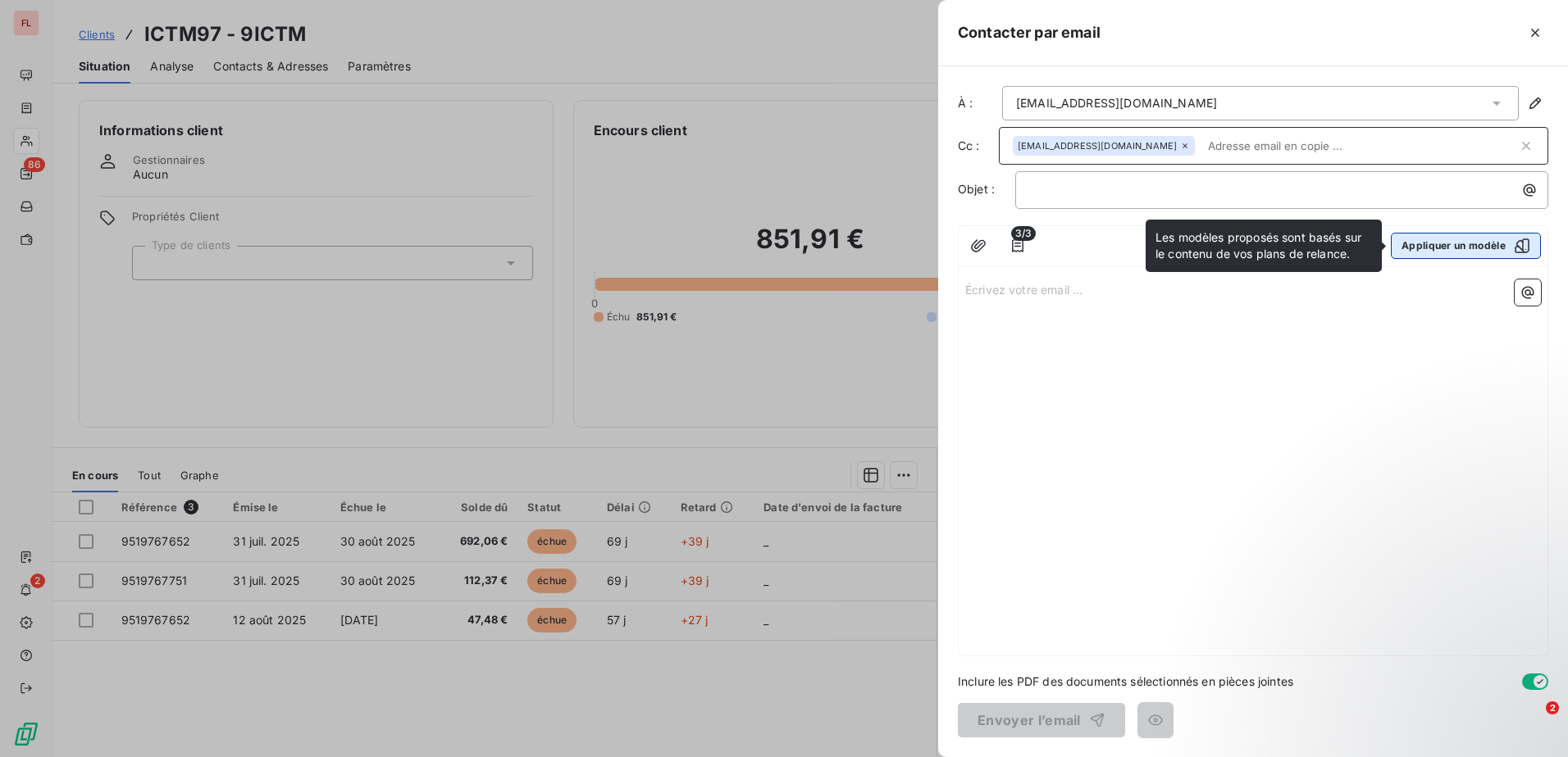
click at [1474, 244] on button "Appliquer un modèle" at bounding box center [1465, 246] width 150 height 27
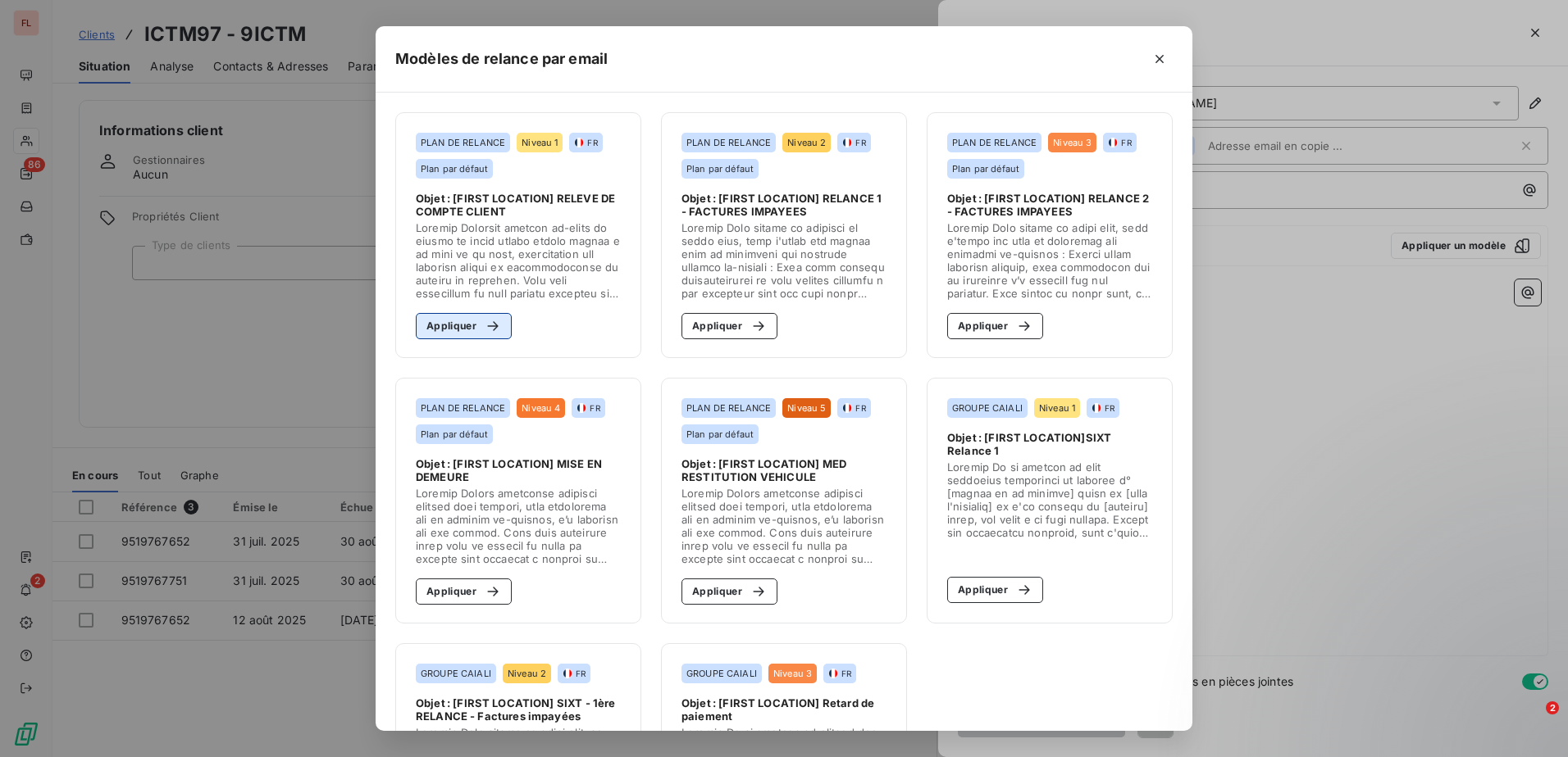
click at [447, 326] on button "Appliquer" at bounding box center [464, 326] width 96 height 27
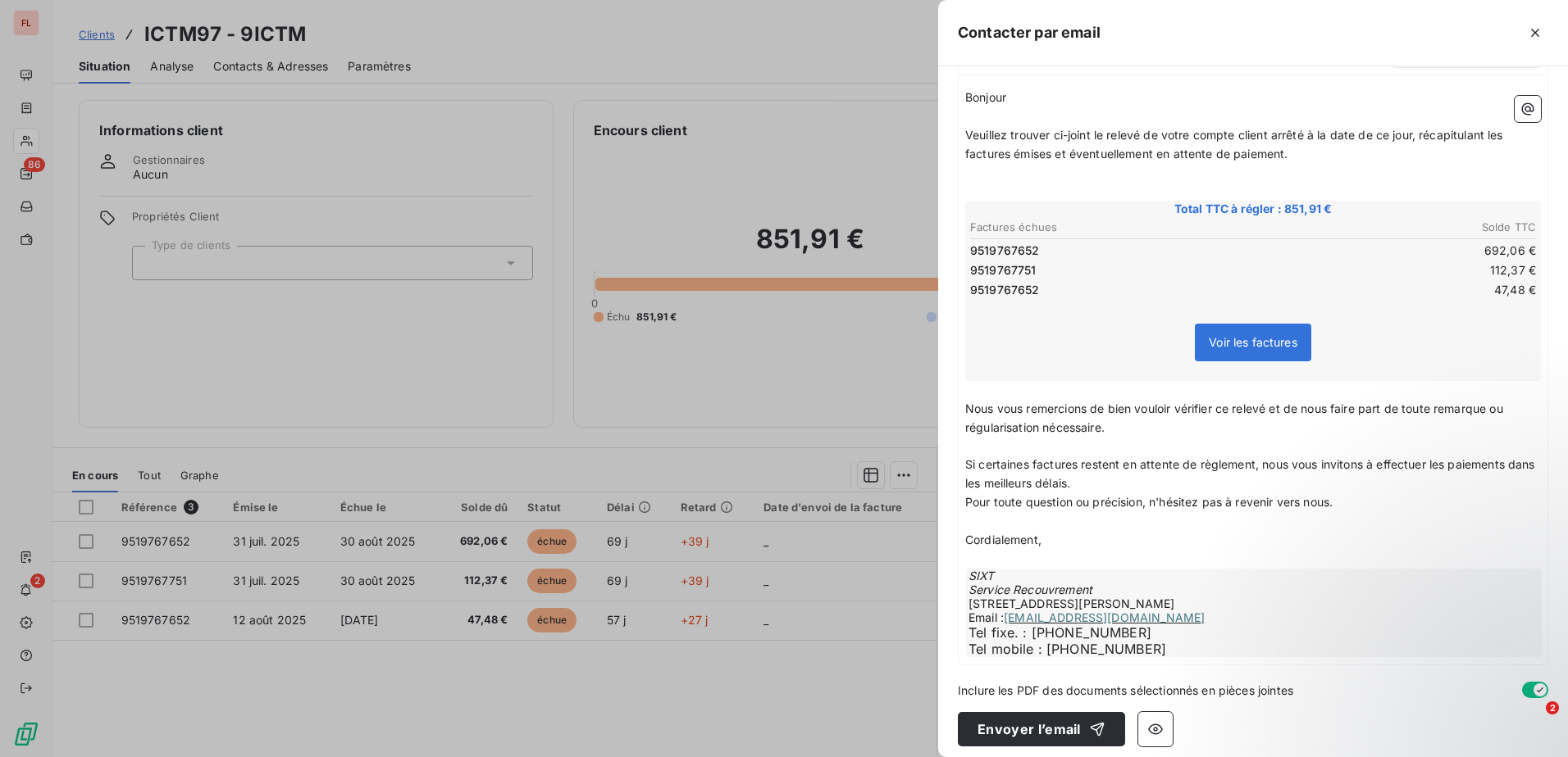
scroll to position [200, 0]
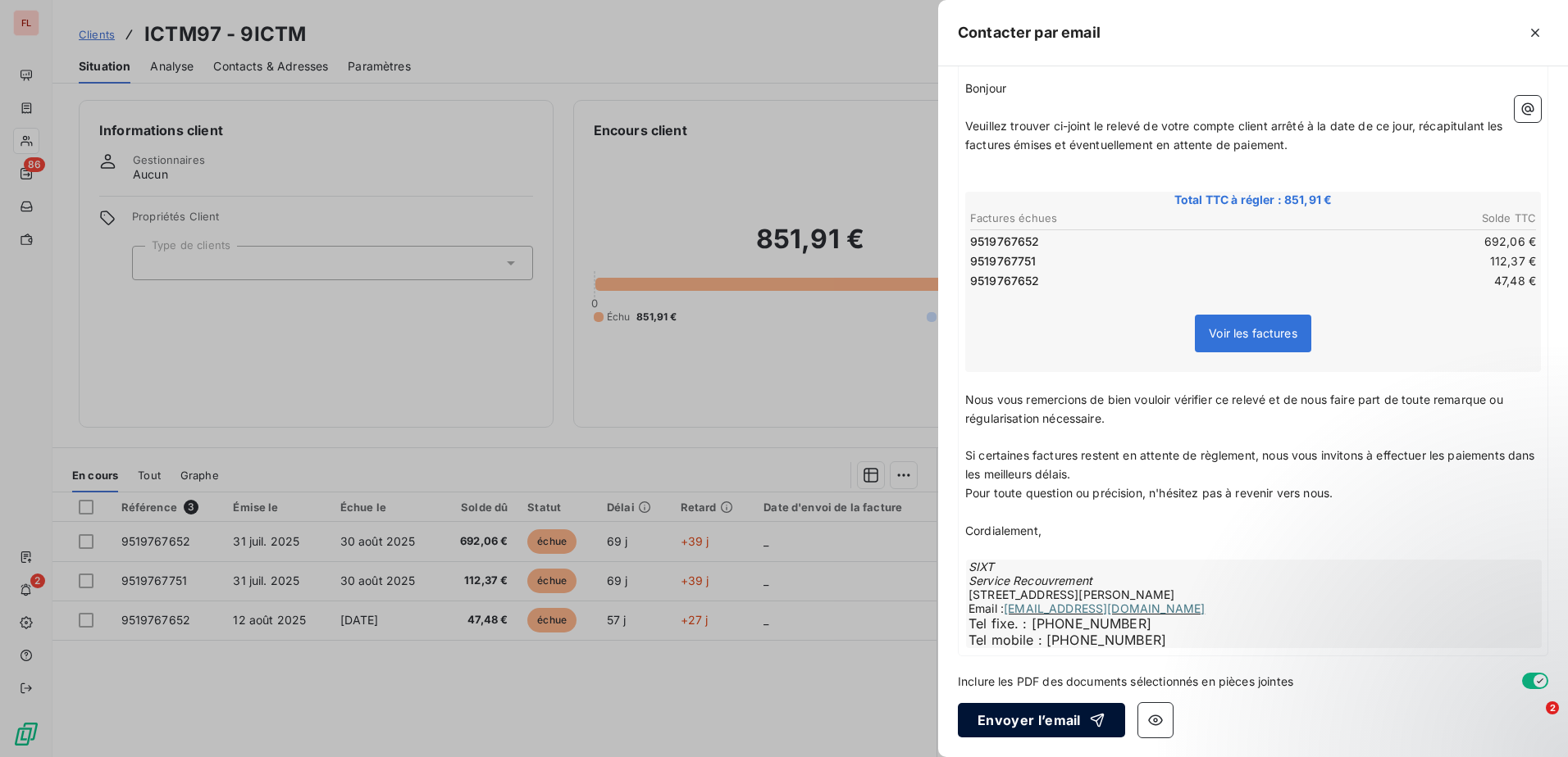
click at [1014, 727] on button "Envoyer l’email" at bounding box center [1041, 721] width 167 height 35
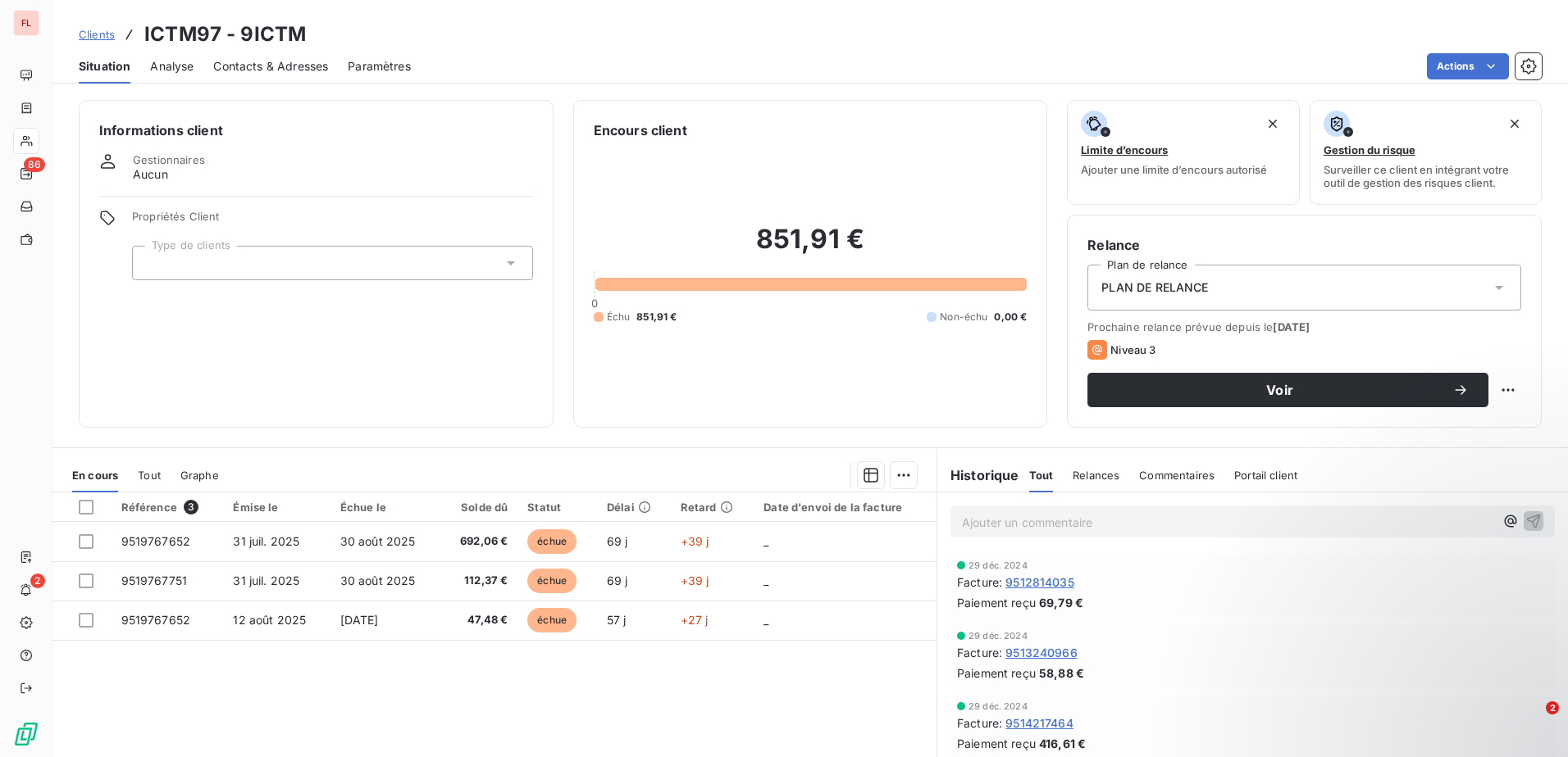
click at [110, 38] on span "Clients" at bounding box center [97, 35] width 36 height 13
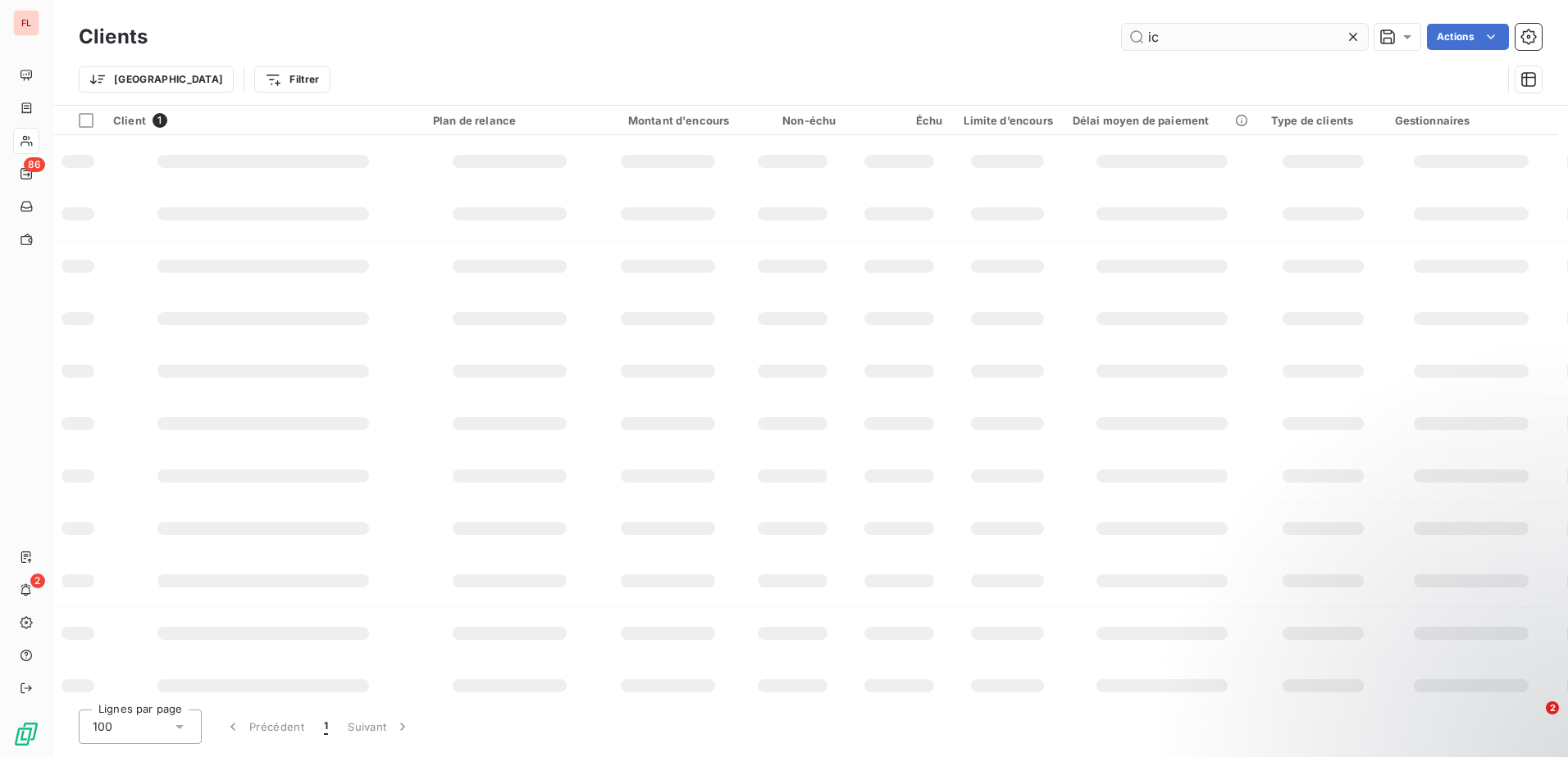
type input "i"
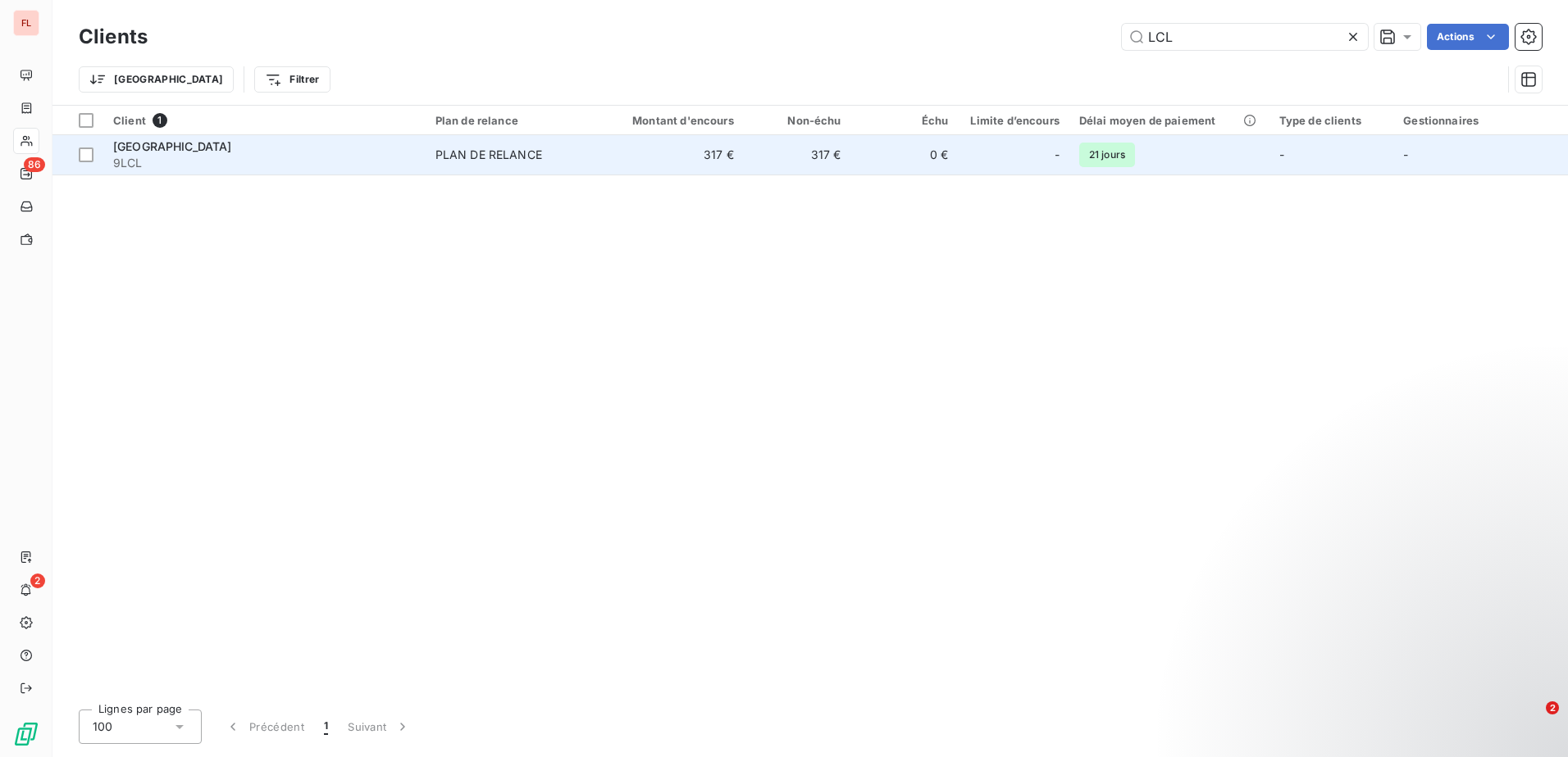
type input "LCL"
click at [324, 156] on span "9LCL" at bounding box center [264, 163] width 302 height 17
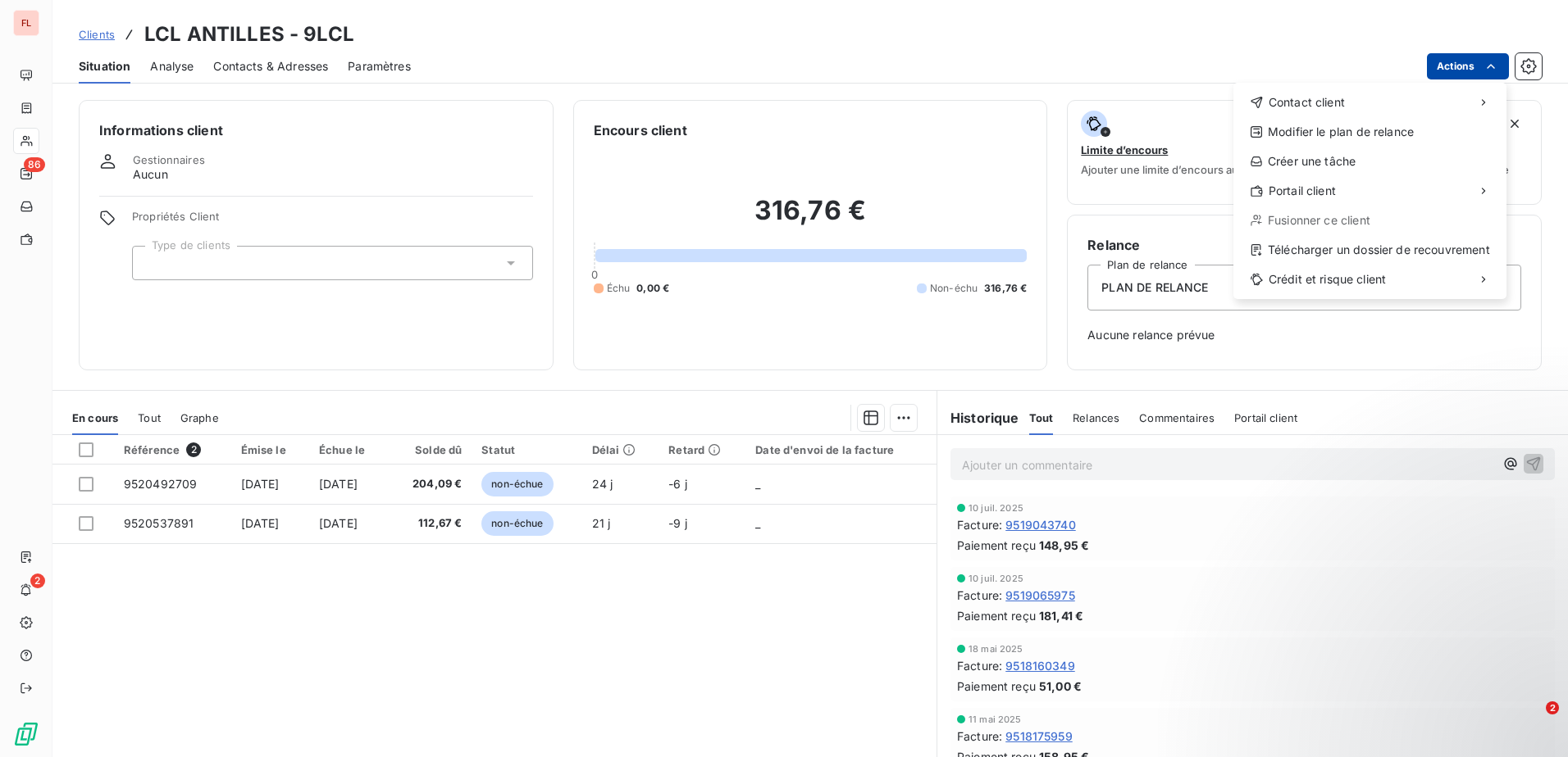
click at [1449, 61] on html "FL 86 2 Clients LCL ANTILLES - 9LCL Situation Analyse Contacts & Adresses Param…" at bounding box center [784, 378] width 1568 height 757
click at [1449, 70] on html "FL 86 2 Clients LCL ANTILLES - 9LCL Situation Analyse Contacts & Adresses Param…" at bounding box center [784, 378] width 1568 height 757
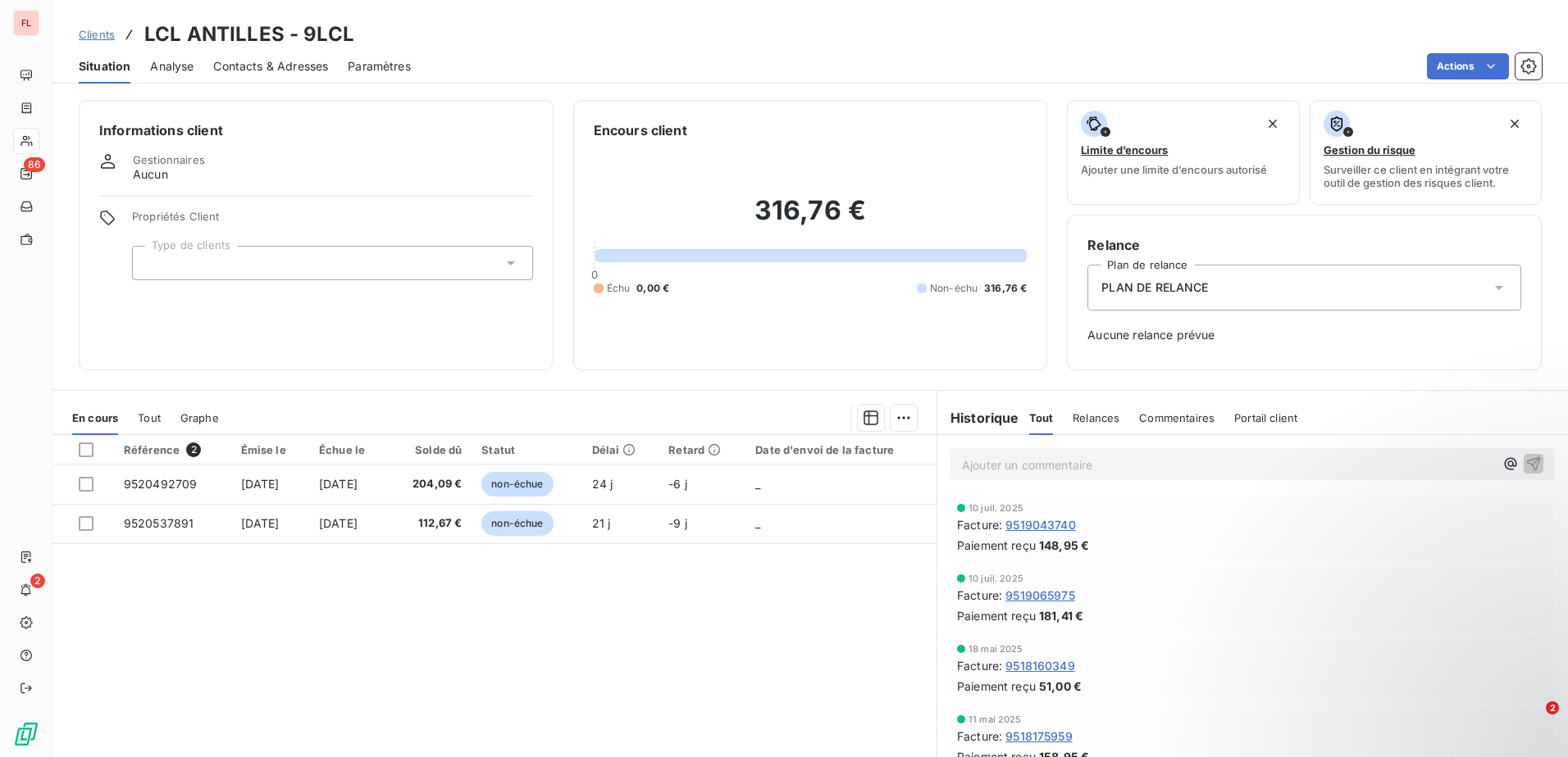
click at [1449, 70] on html "FL 86 2 Clients LCL ANTILLES - 9LCL Situation Analyse Contacts & Adresses Param…" at bounding box center [784, 378] width 1568 height 757
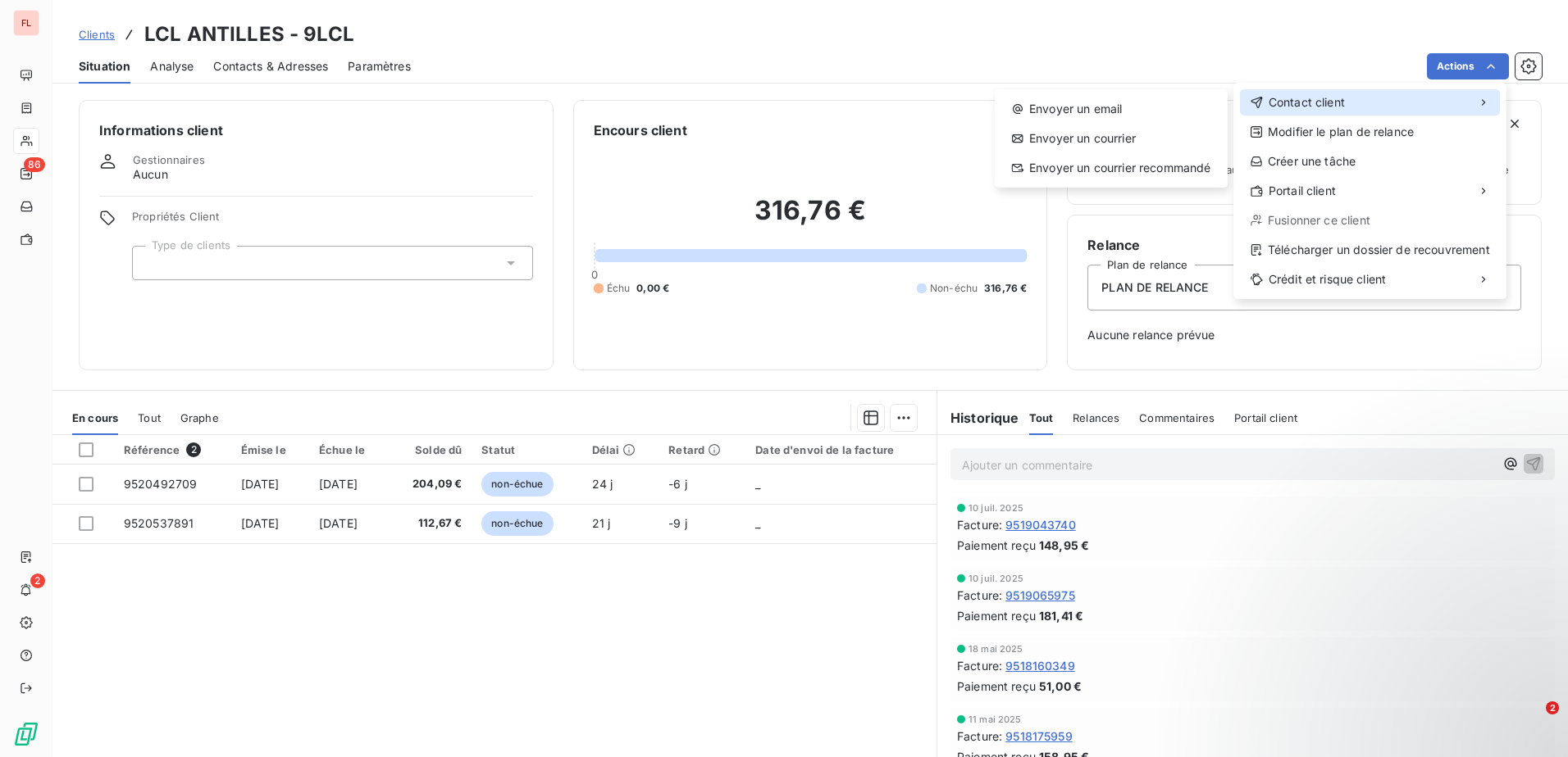
click at [1289, 108] on span "Contact client" at bounding box center [1306, 103] width 76 height 17
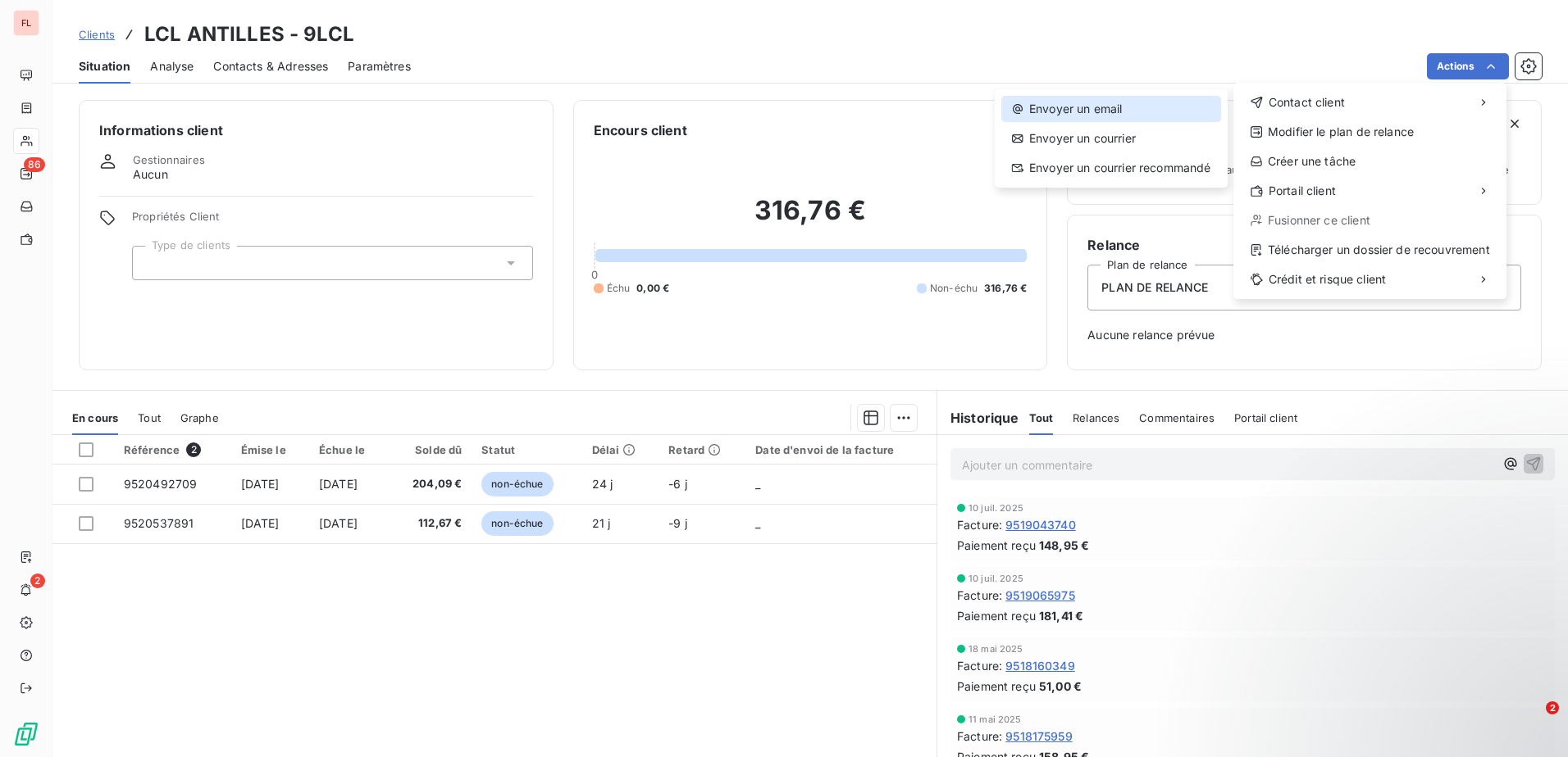
click at [1081, 119] on div "Envoyer un email" at bounding box center [1111, 109] width 220 height 27
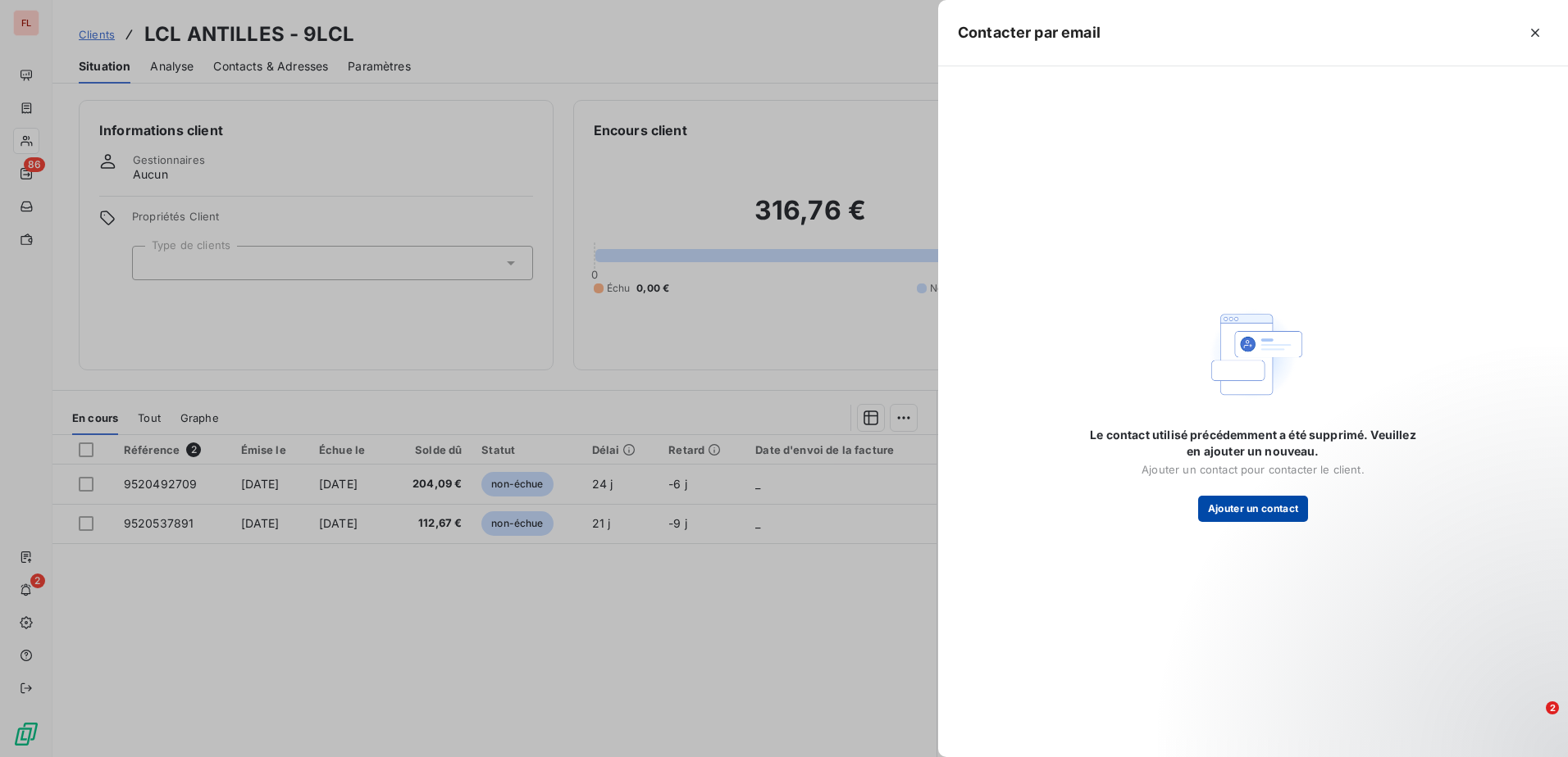
click at [1255, 509] on button "Ajouter un contact" at bounding box center [1253, 509] width 111 height 27
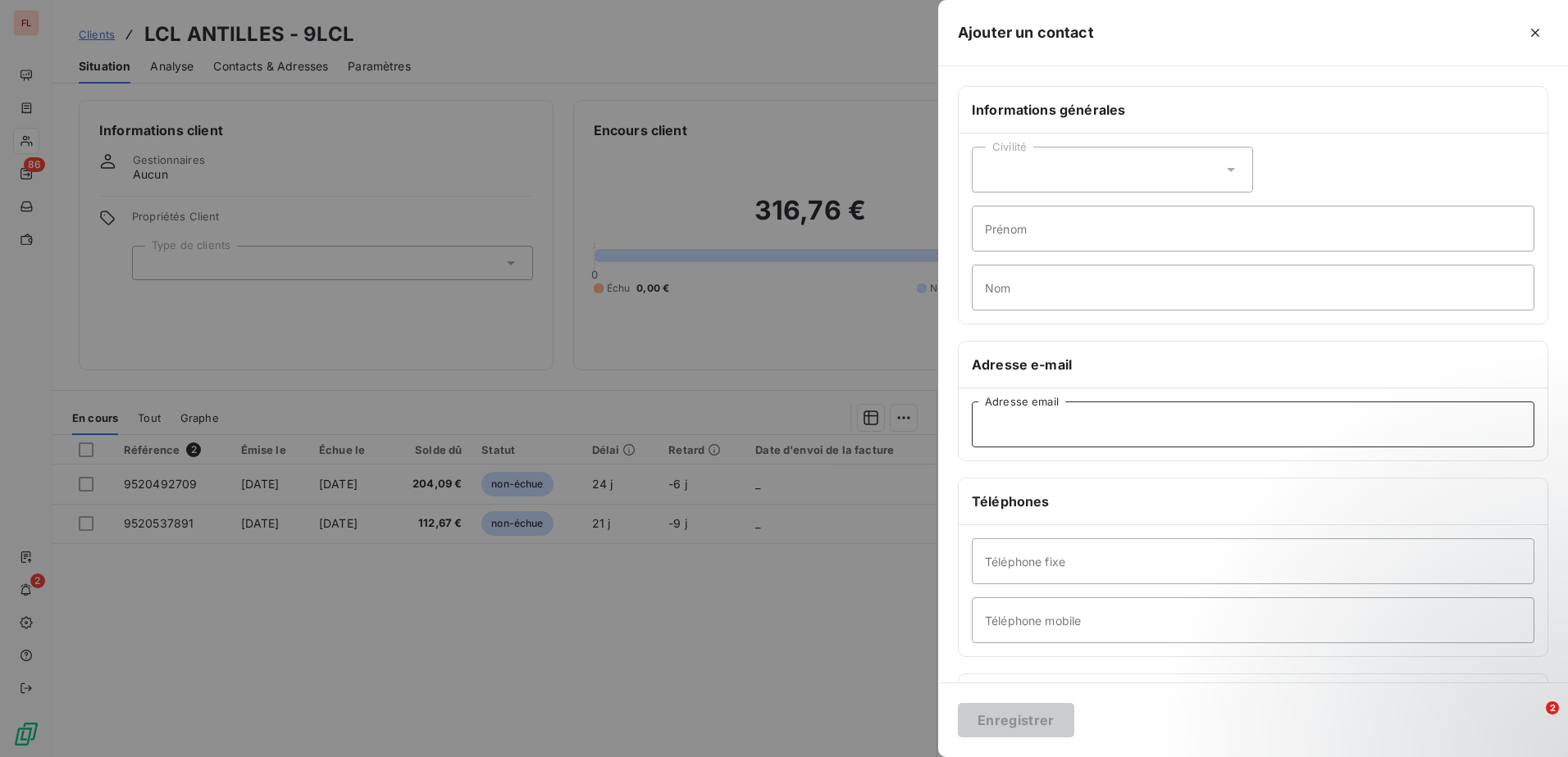
click at [1014, 418] on input "Adresse email" at bounding box center [1252, 424] width 563 height 46
paste input "[PERSON_NAME][EMAIL_ADDRESS][DOMAIN_NAME]"
type input "[PERSON_NAME][EMAIL_ADDRESS][DOMAIN_NAME]"
click at [986, 728] on button "Enregistrer" at bounding box center [1015, 721] width 116 height 35
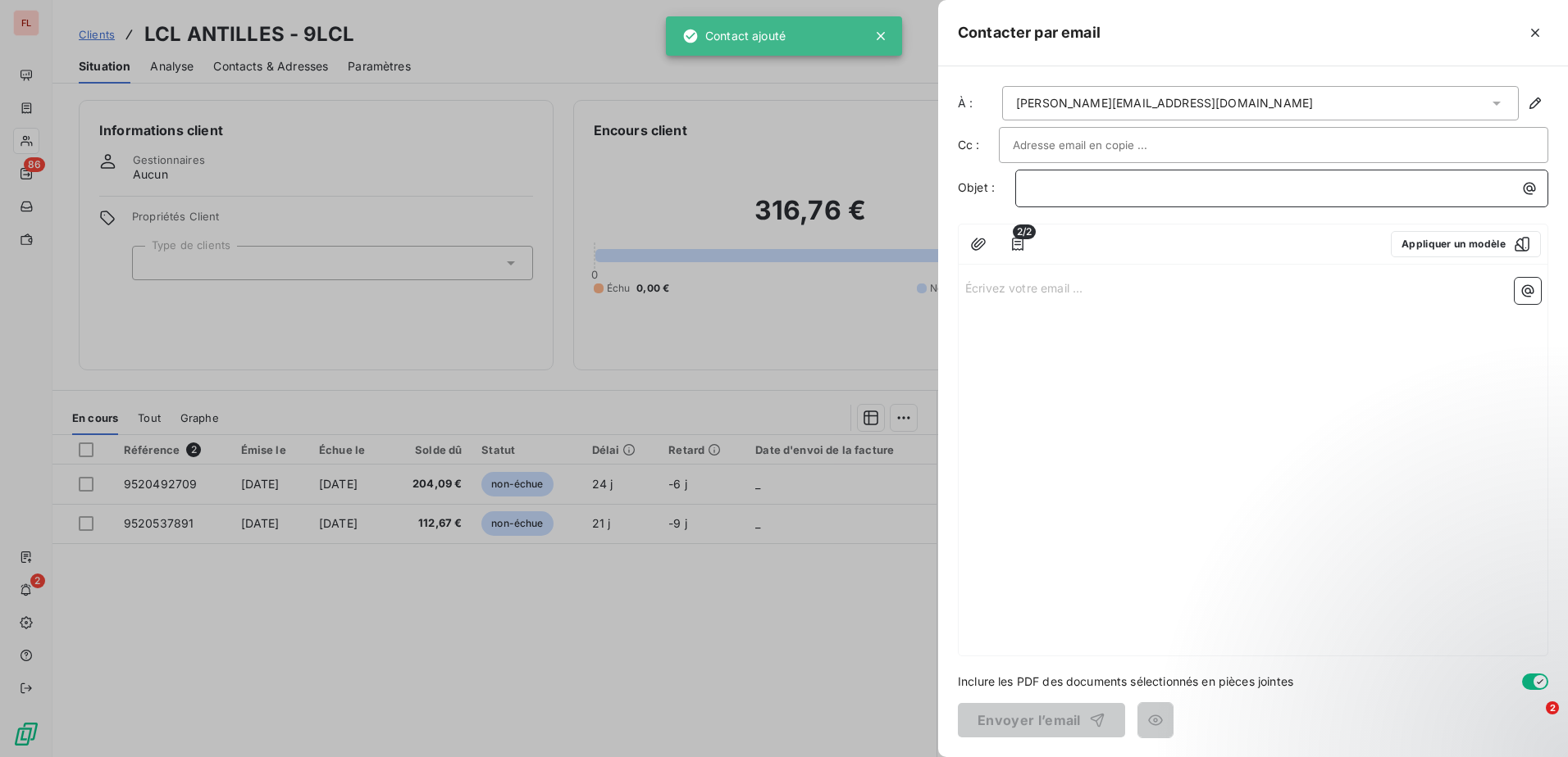
click at [1059, 184] on p "﻿" at bounding box center [1285, 188] width 513 height 19
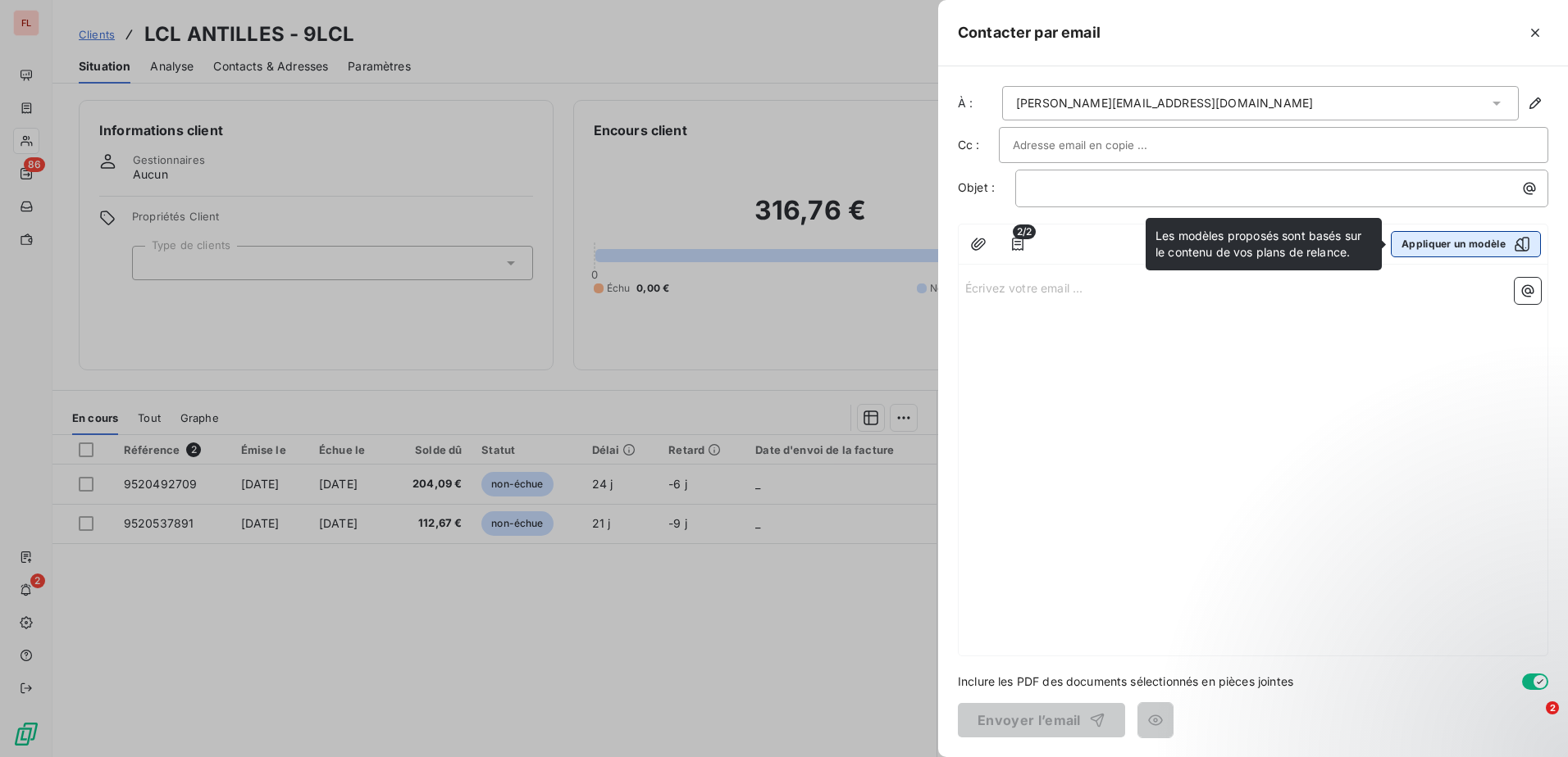
click at [1484, 239] on button "Appliquer un modèle" at bounding box center [1465, 244] width 150 height 27
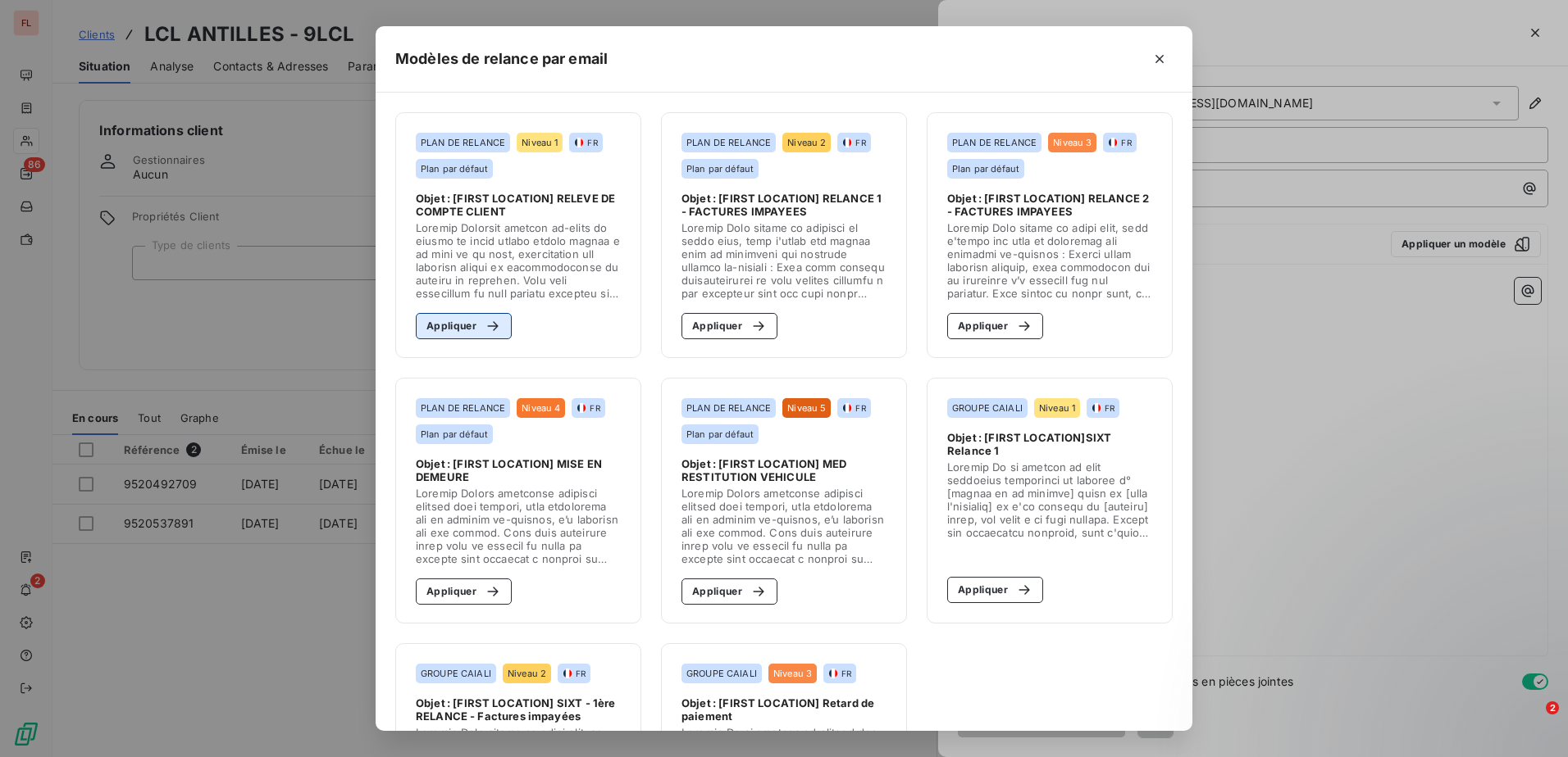
click at [439, 328] on button "Appliquer" at bounding box center [464, 326] width 96 height 27
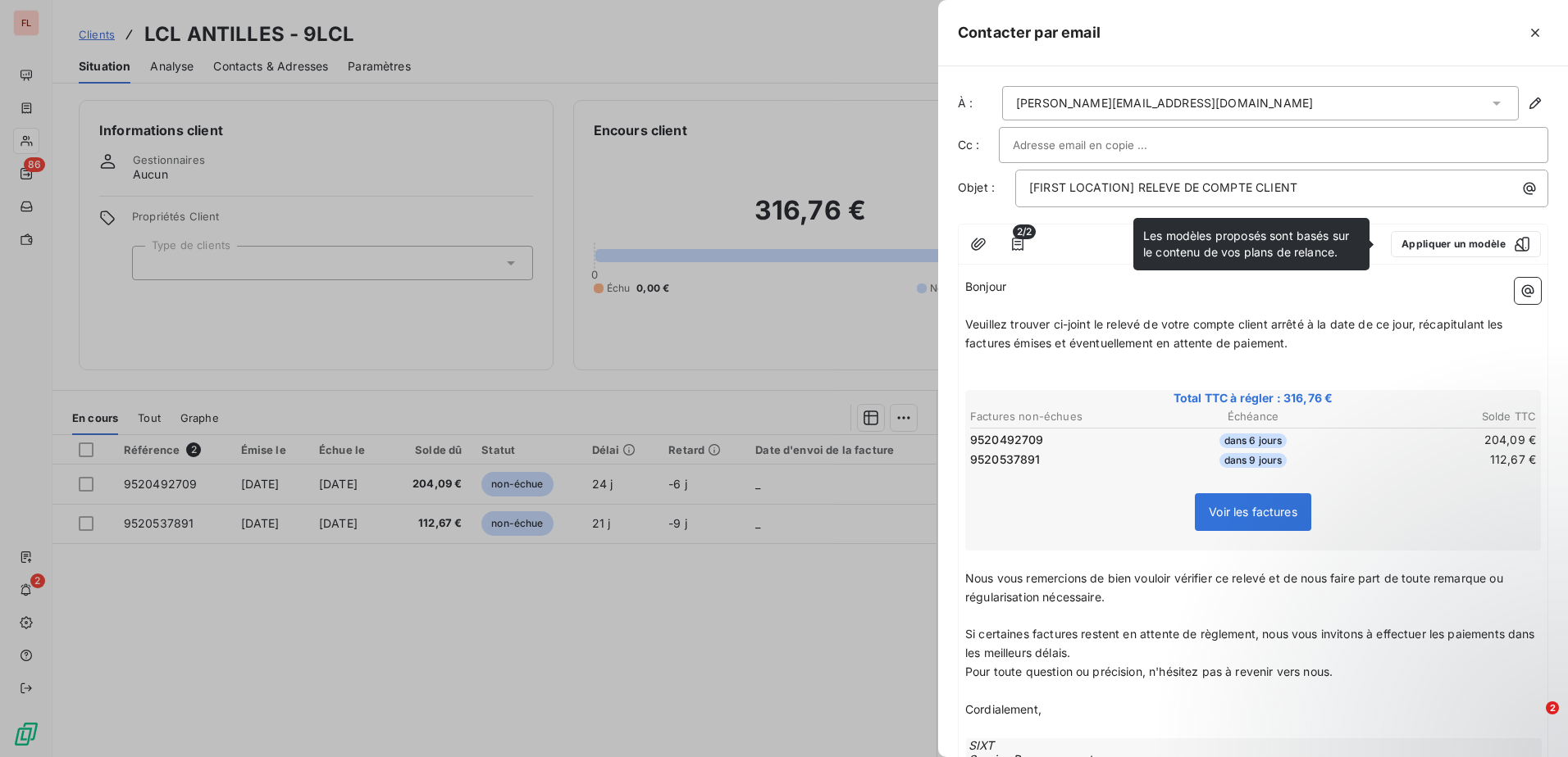
click at [1115, 139] on input "text" at bounding box center [1101, 145] width 177 height 25
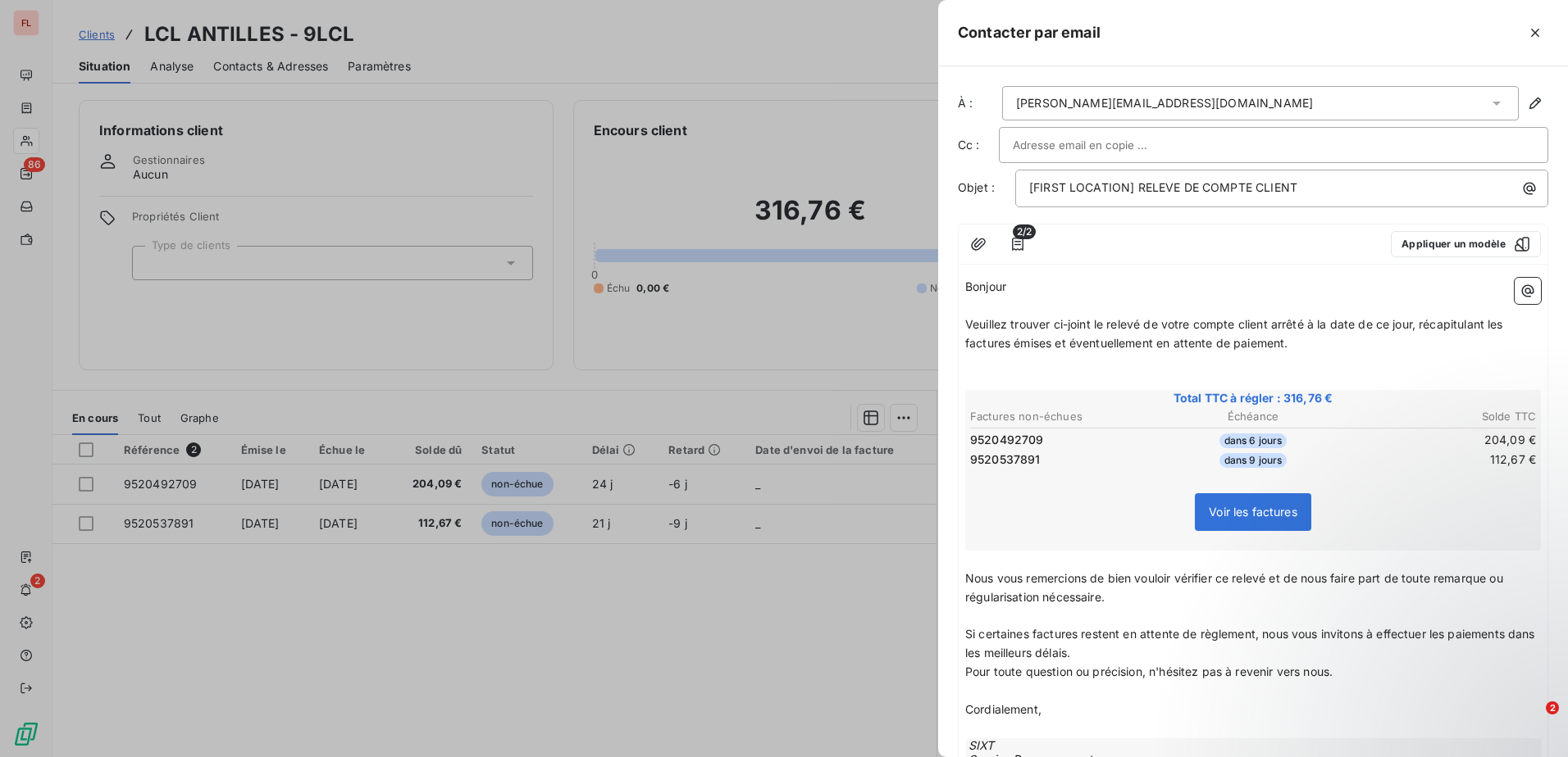
click at [1099, 150] on input "text" at bounding box center [1101, 145] width 177 height 25
paste input "[EMAIL_ADDRESS][DOMAIN_NAME]"
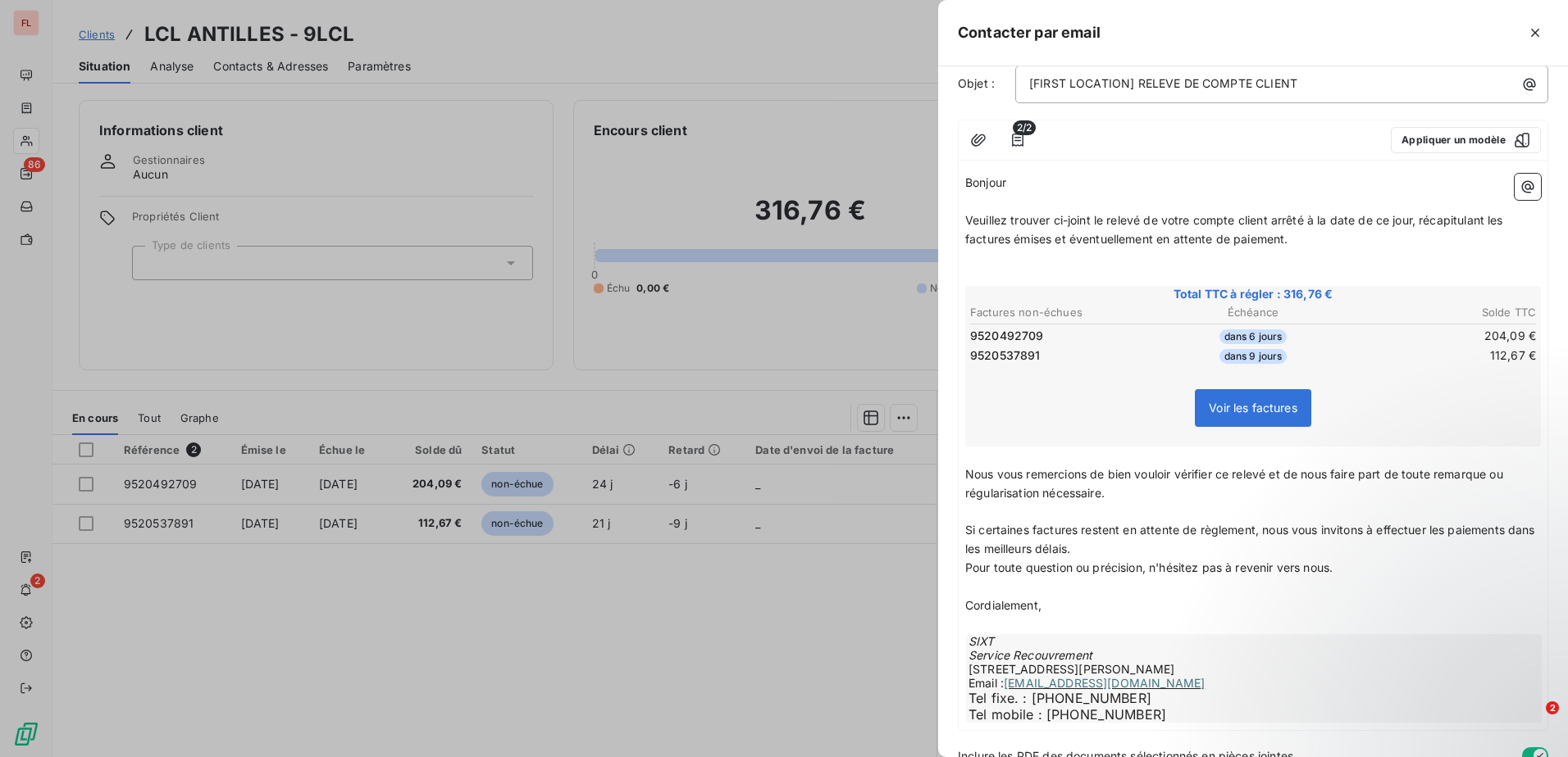
scroll to position [179, 0]
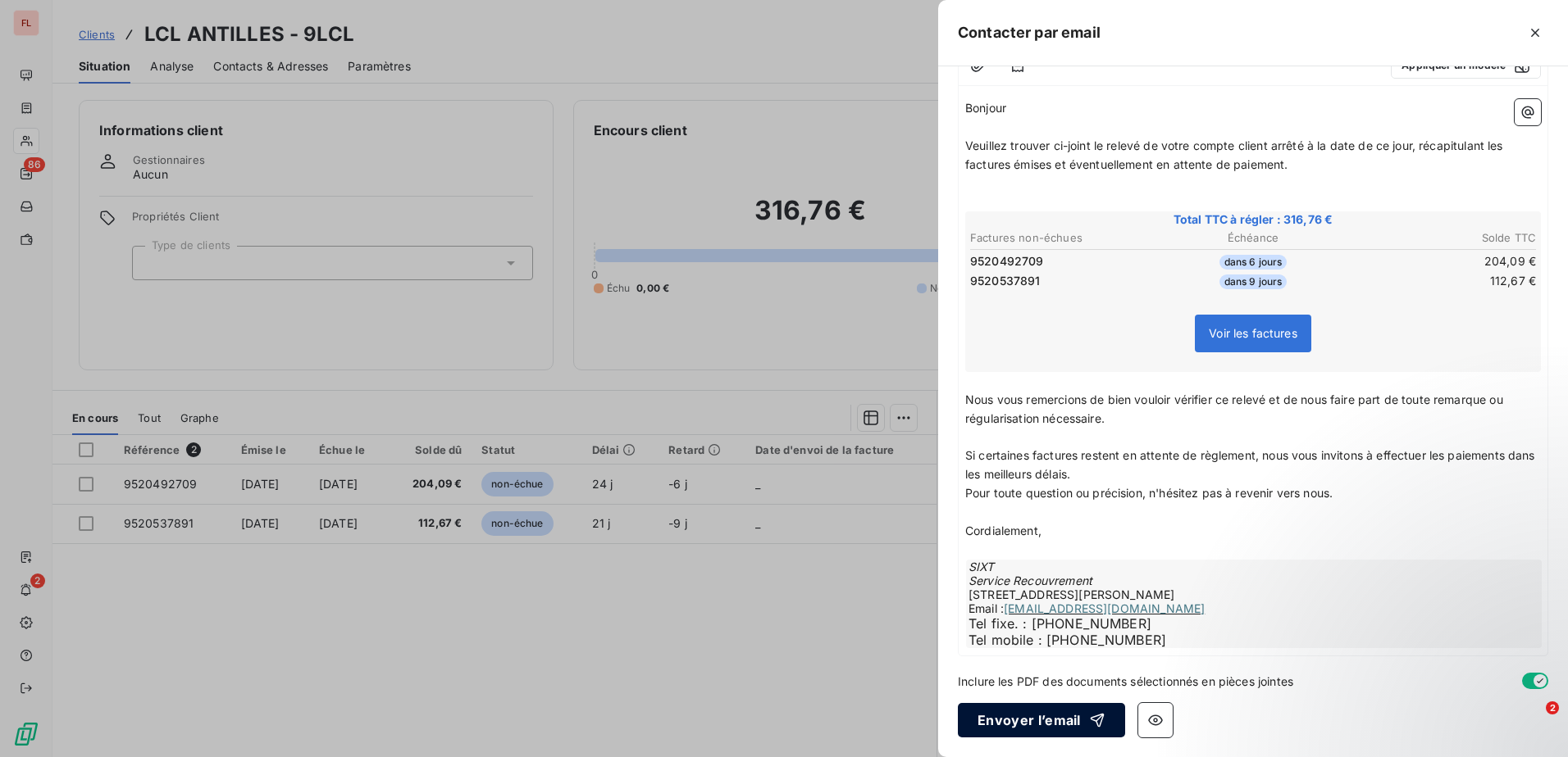
type input "[EMAIL_ADDRESS][DOMAIN_NAME]"
click at [1022, 723] on button "Envoyer l’email" at bounding box center [1041, 721] width 167 height 35
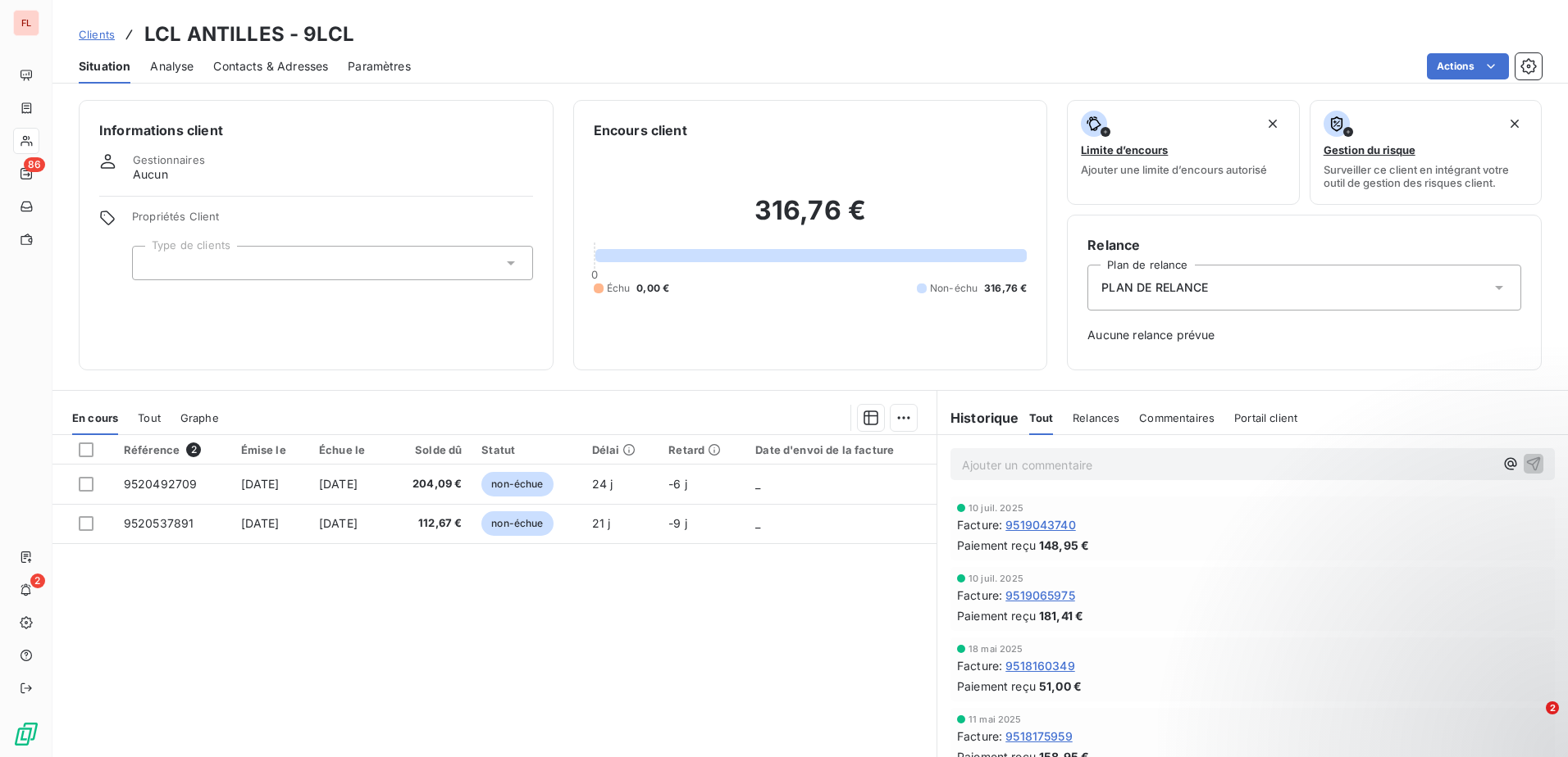
click at [98, 31] on span "Clients" at bounding box center [97, 35] width 36 height 13
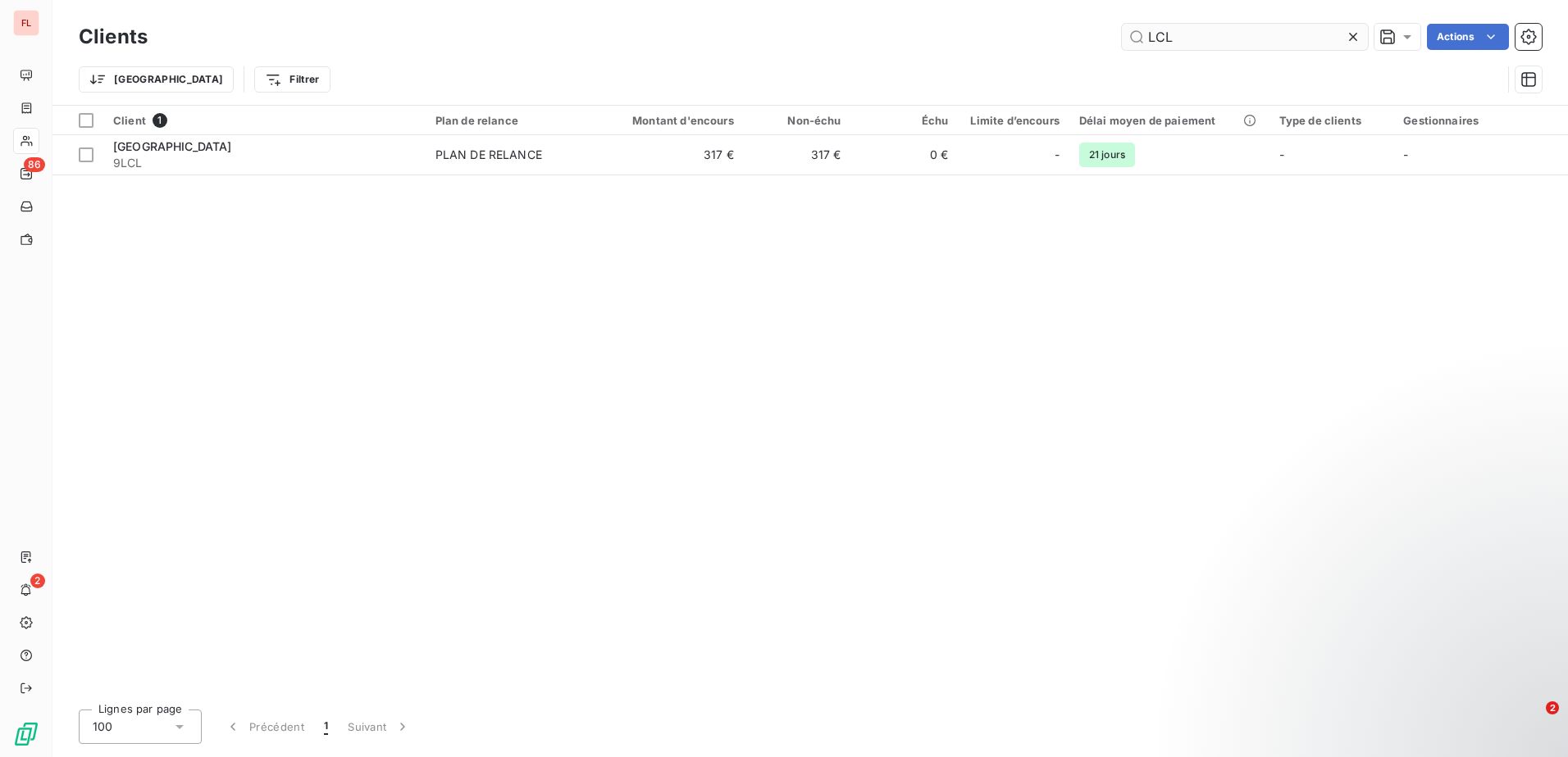
click at [1195, 41] on input "LCL" at bounding box center [1244, 37] width 246 height 27
type input "L"
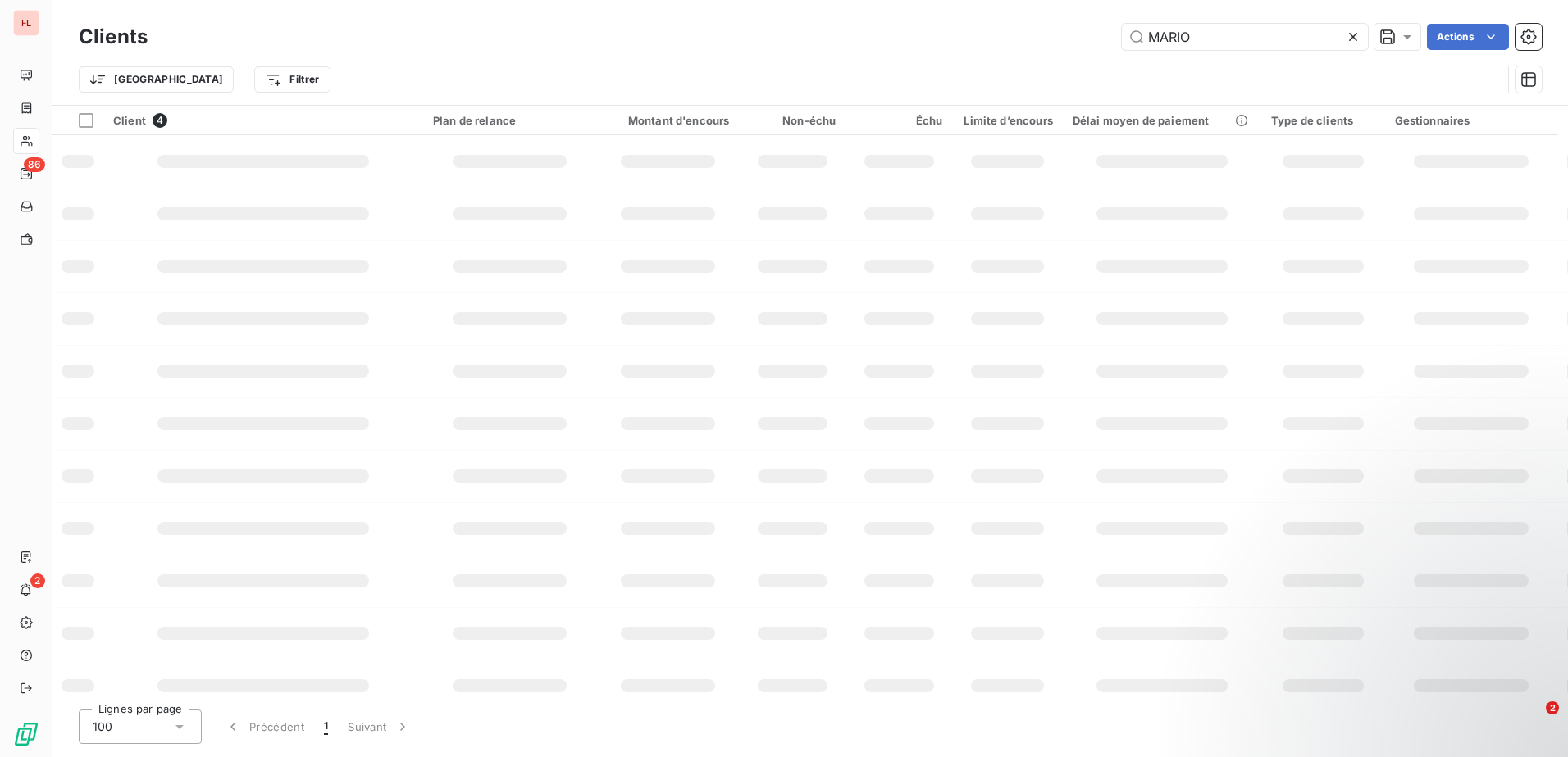
type input "MARIO"
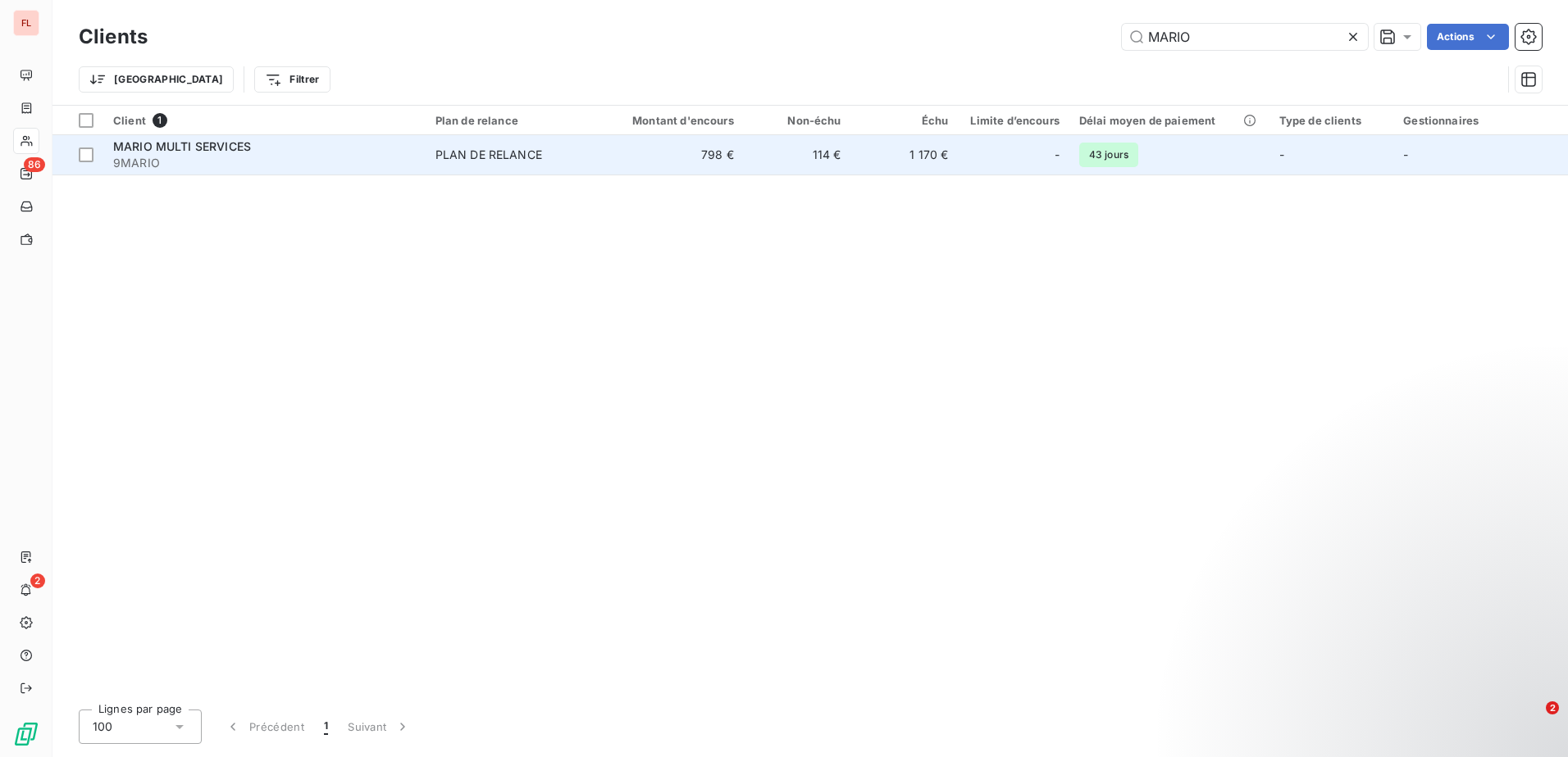
click at [416, 150] on div "MARIO MULTI SERVICES" at bounding box center [264, 147] width 302 height 17
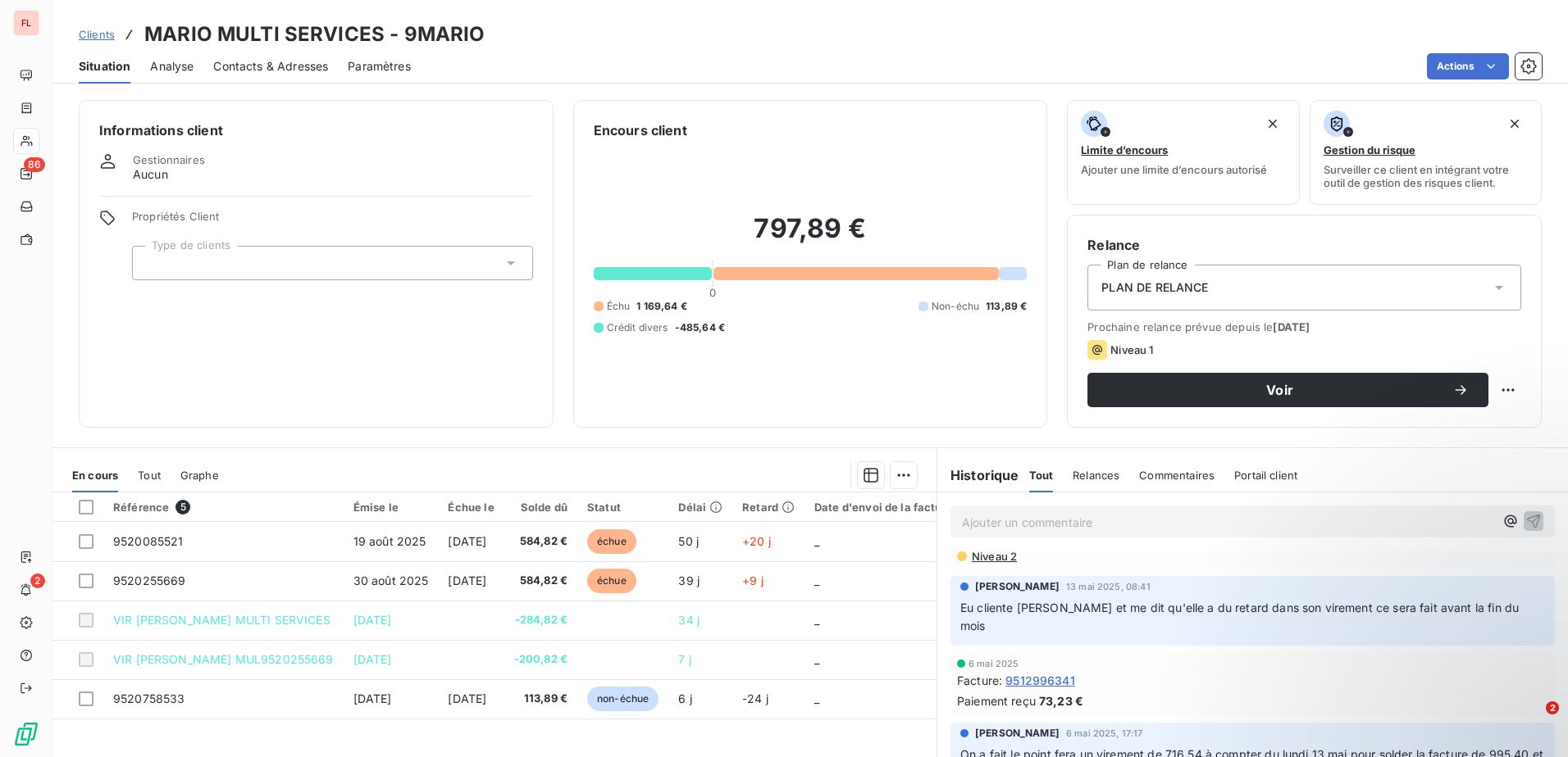
scroll to position [492, 0]
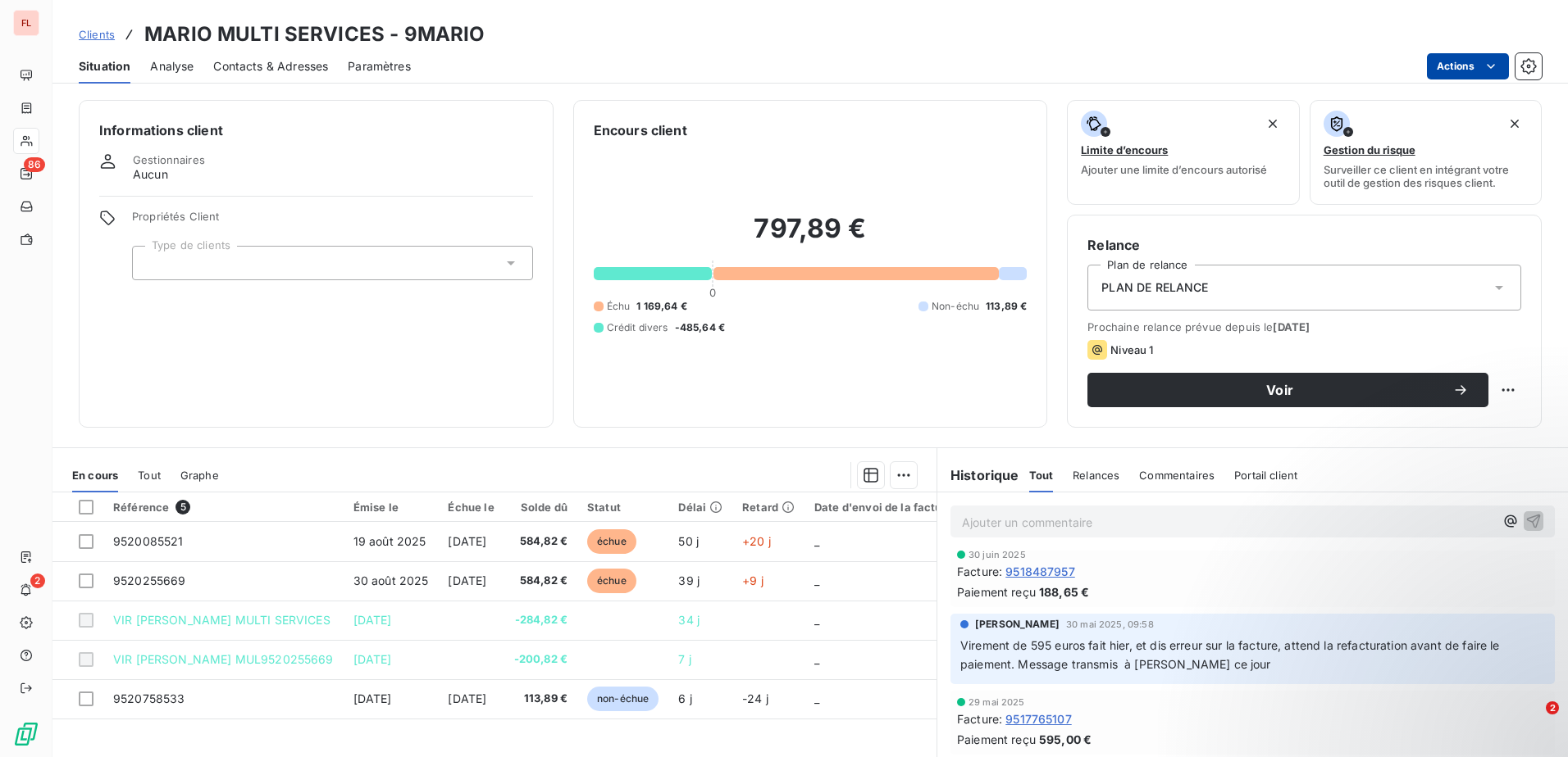
click at [1470, 68] on html "FL 86 2 Clients MARIO MULTI SERVICES - 9MARIO Situation Analyse Contacts & Adre…" at bounding box center [784, 378] width 1568 height 757
click at [96, 35] on html "FL 86 2 Clients MARIO MULTI SERVICES - 9MARIO Situation Analyse Contacts & Adre…" at bounding box center [784, 378] width 1568 height 757
click at [92, 38] on span "Clients" at bounding box center [97, 35] width 36 height 13
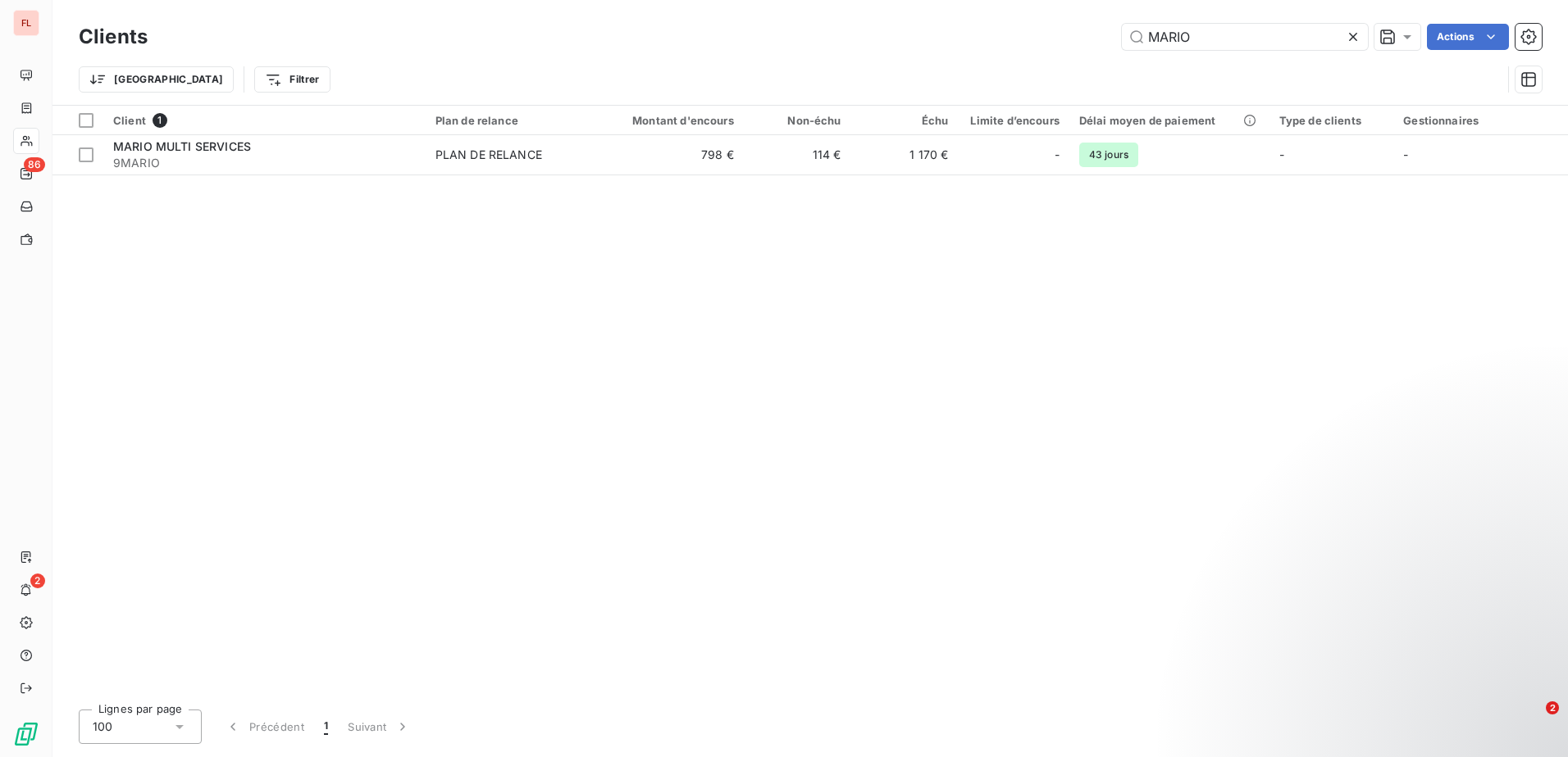
drag, startPoint x: 1262, startPoint y: 36, endPoint x: 1099, endPoint y: 36, distance: 163.0
click at [1099, 36] on div "MARIO Actions" at bounding box center [854, 37] width 1374 height 27
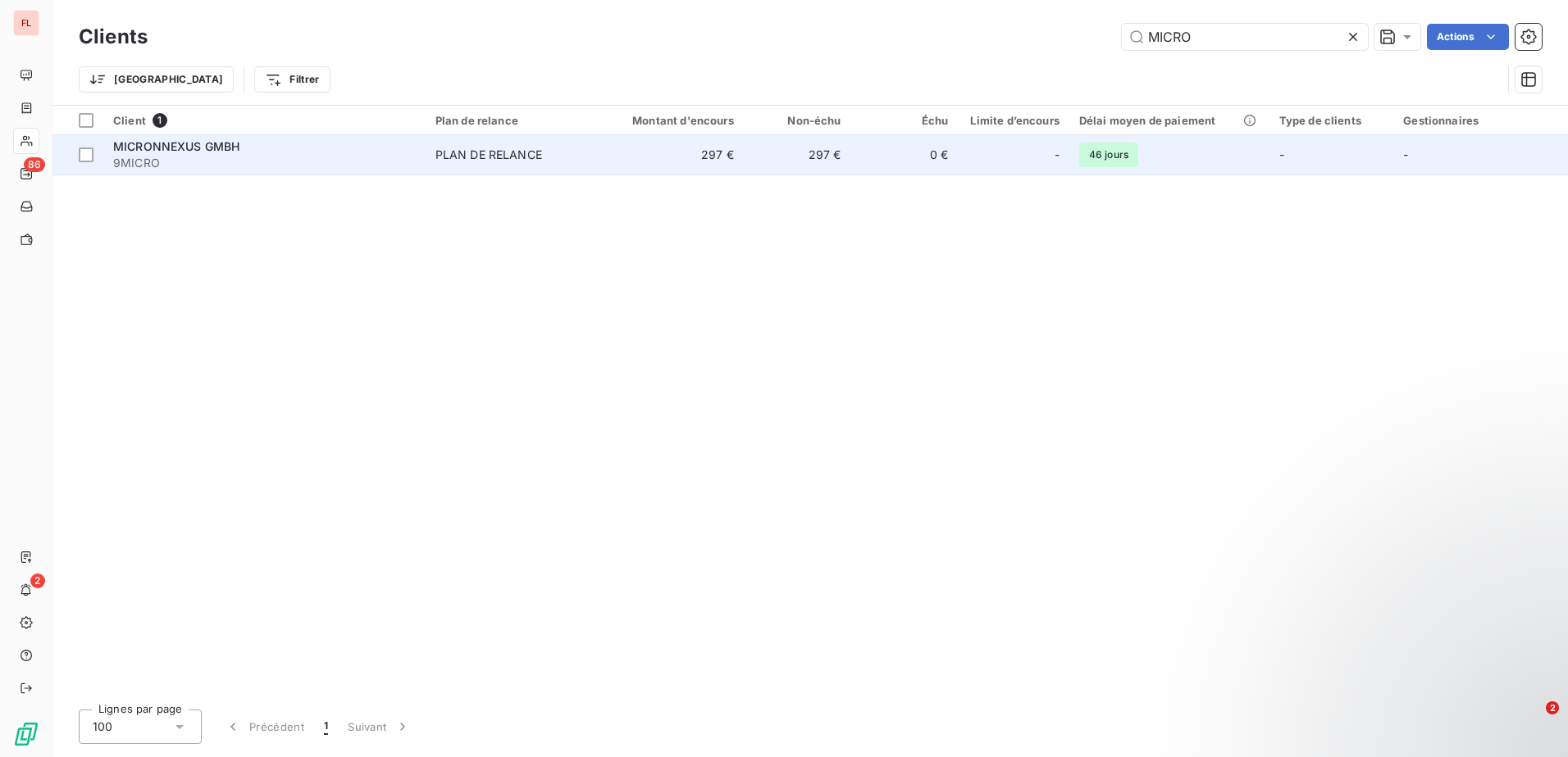
type input "MICRO"
click at [458, 153] on div "PLAN DE RELANCE" at bounding box center [488, 155] width 107 height 17
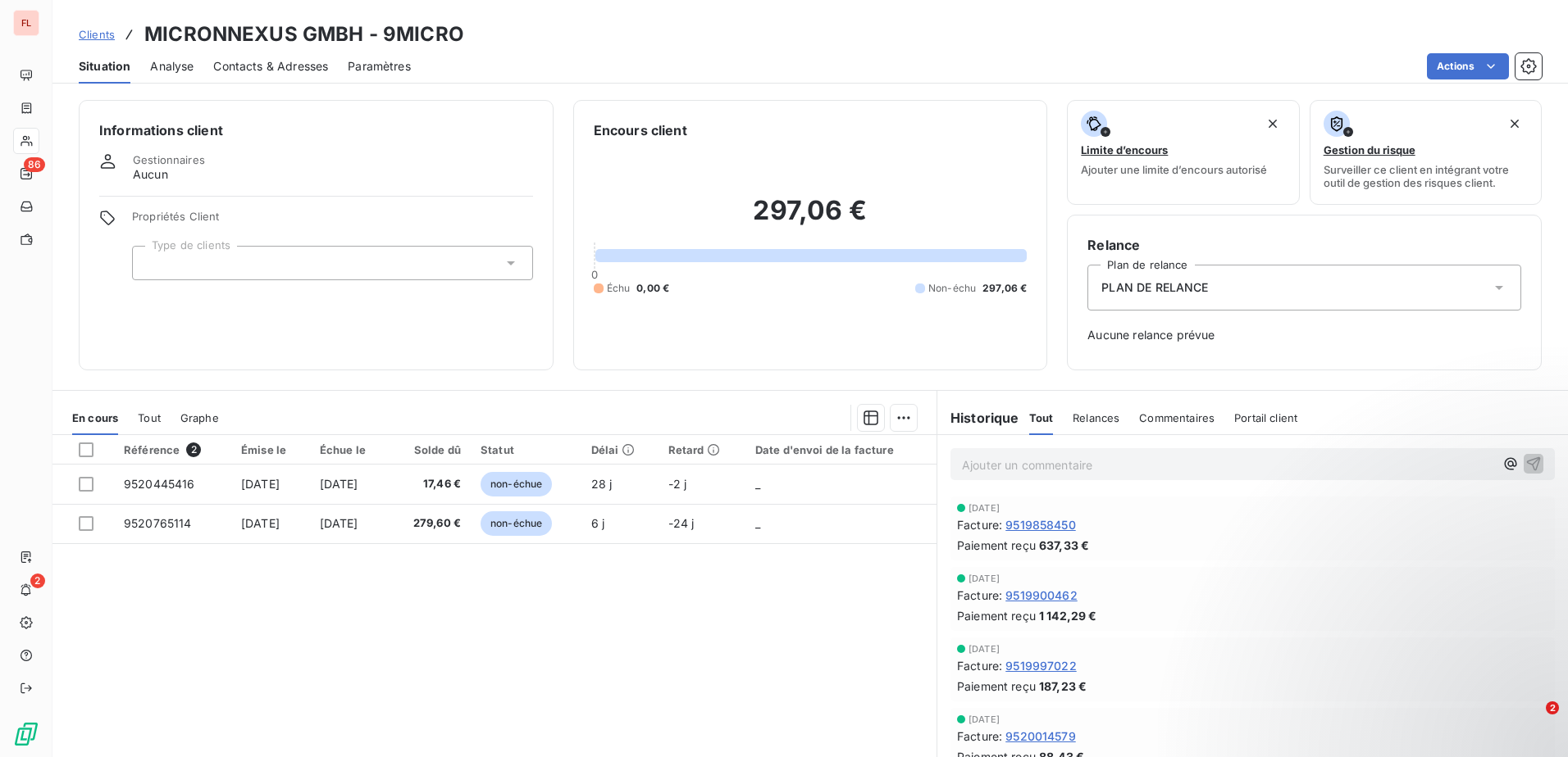
click at [101, 32] on span "Clients" at bounding box center [97, 35] width 36 height 13
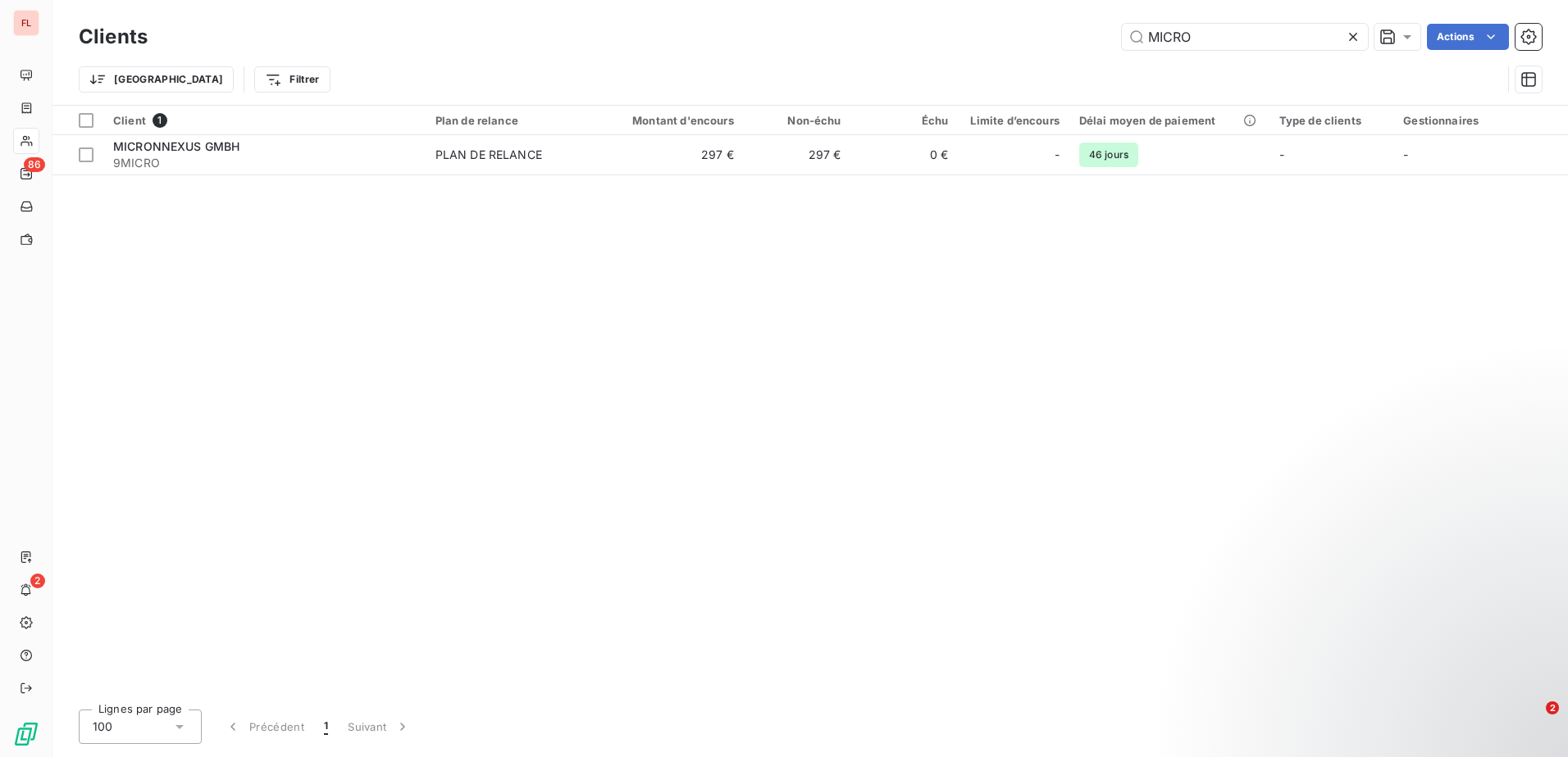
drag, startPoint x: 1241, startPoint y: 41, endPoint x: 1082, endPoint y: 37, distance: 159.1
click at [1082, 37] on div "MICRO Actions" at bounding box center [854, 37] width 1374 height 27
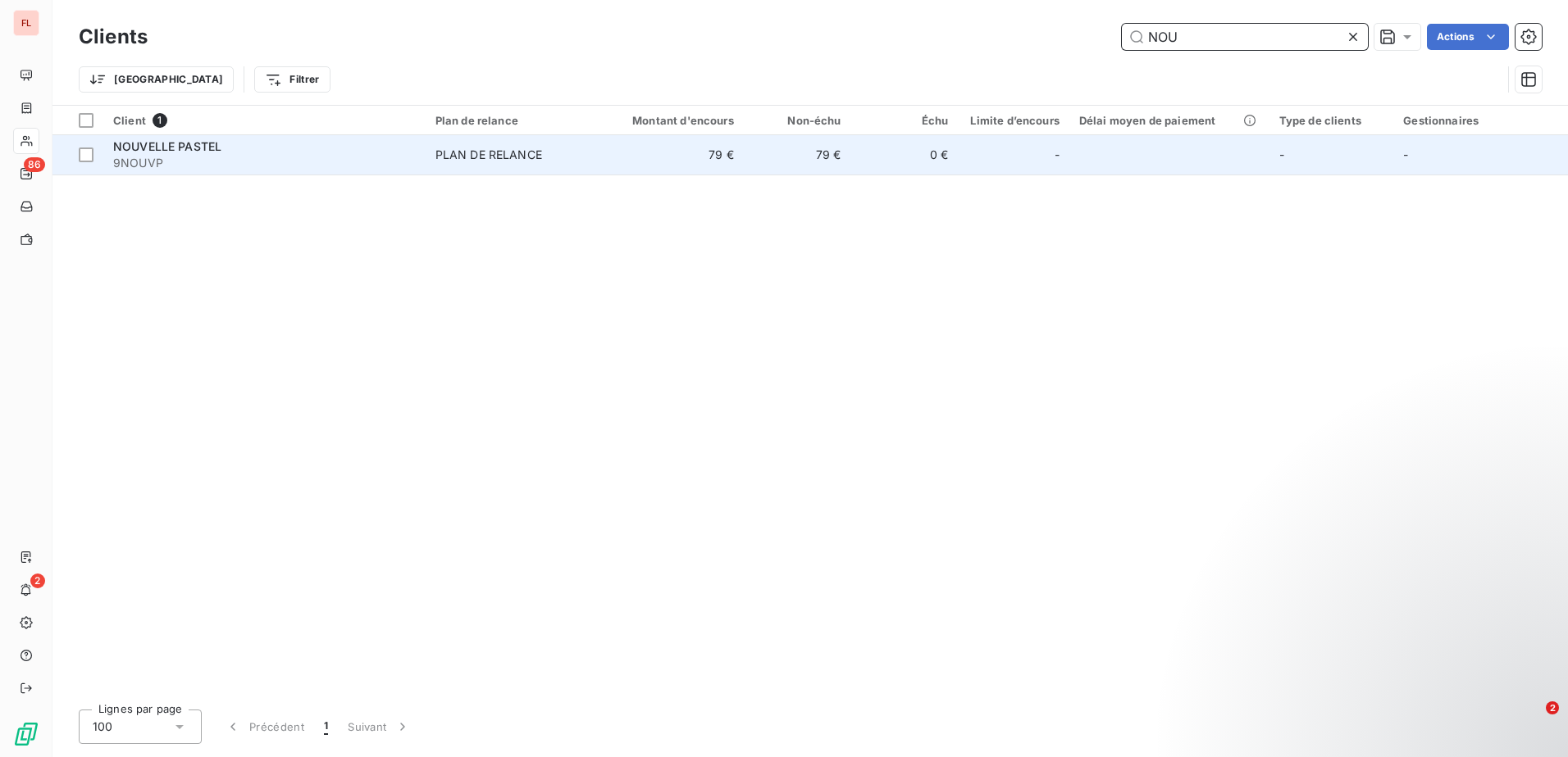
type input "NOU"
click at [278, 144] on div "NOUVELLE PASTEL" at bounding box center [264, 147] width 302 height 17
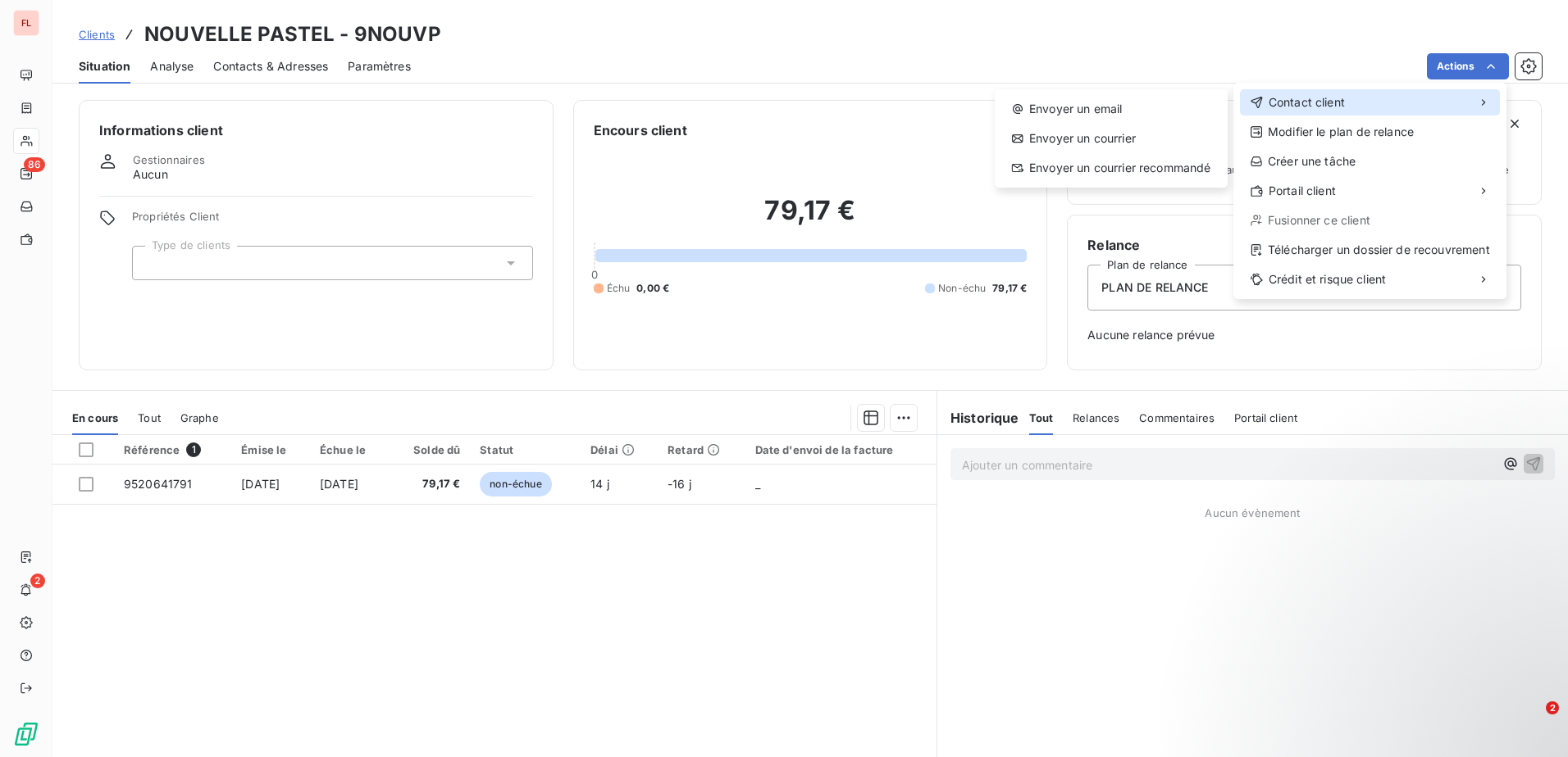
click at [1363, 100] on div "Contact client" at bounding box center [1370, 103] width 260 height 27
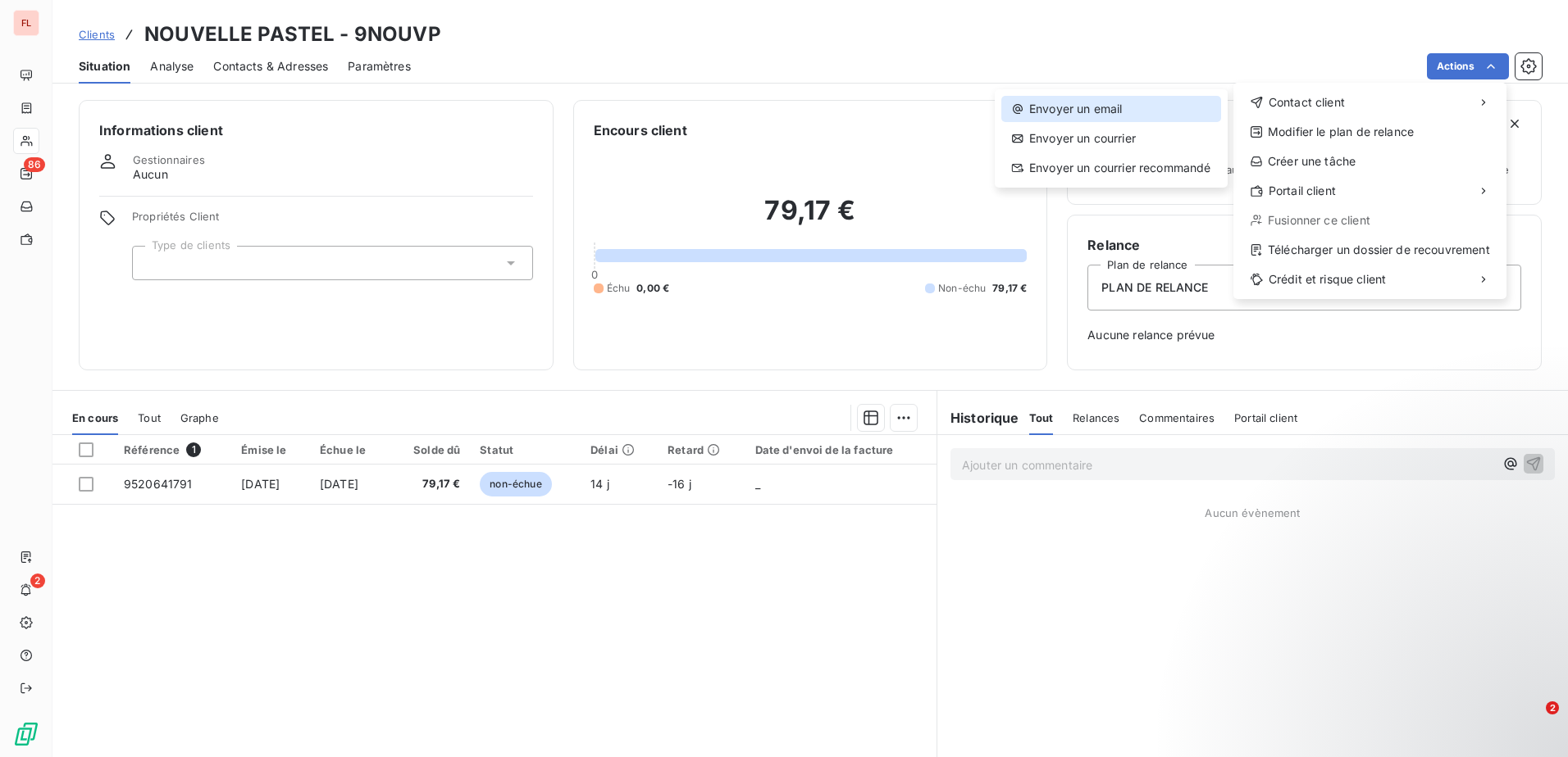
click at [1101, 117] on div "Envoyer un email" at bounding box center [1111, 109] width 220 height 27
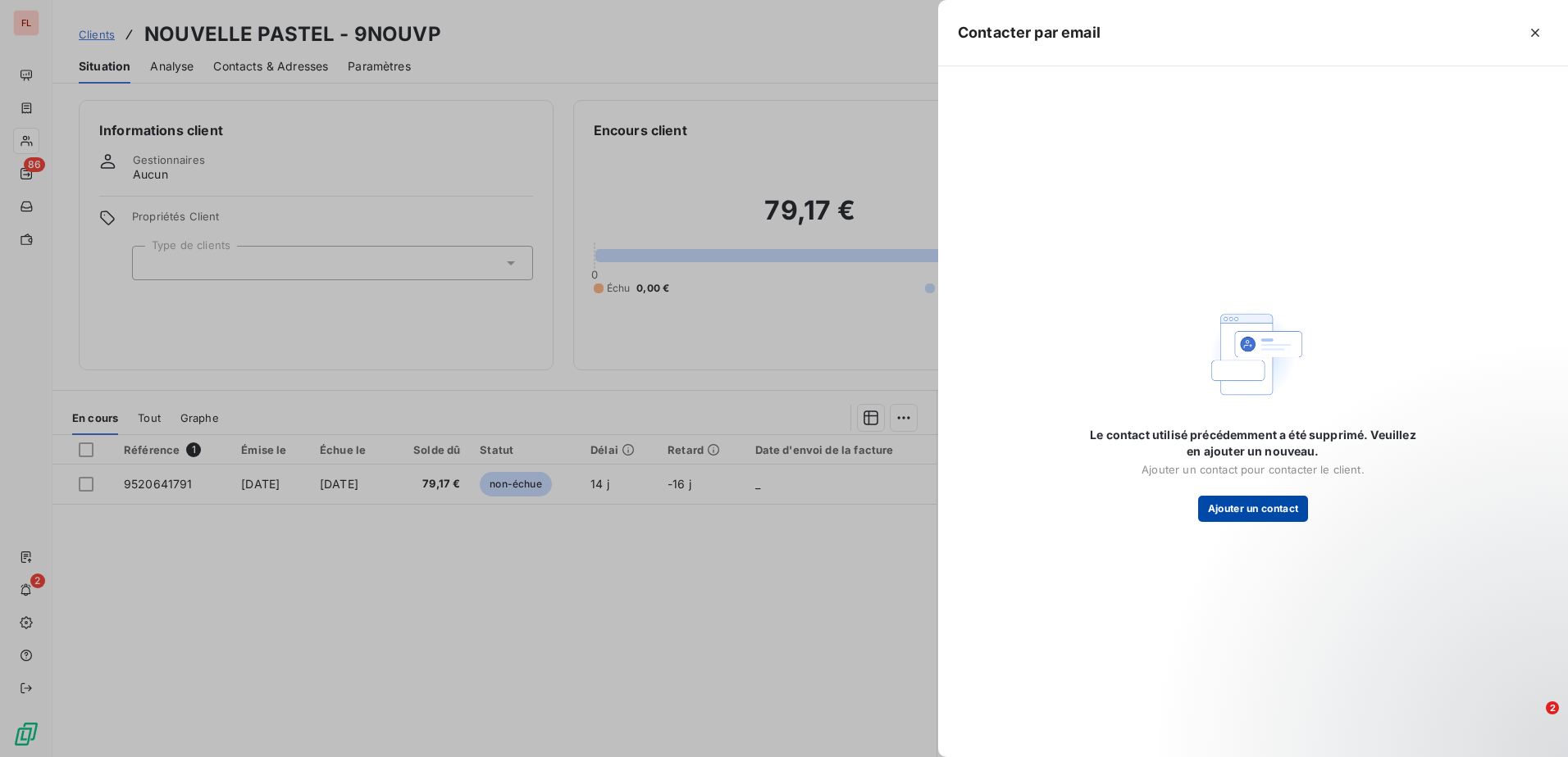
click at [1236, 515] on button "Ajouter un contact" at bounding box center [1253, 509] width 111 height 27
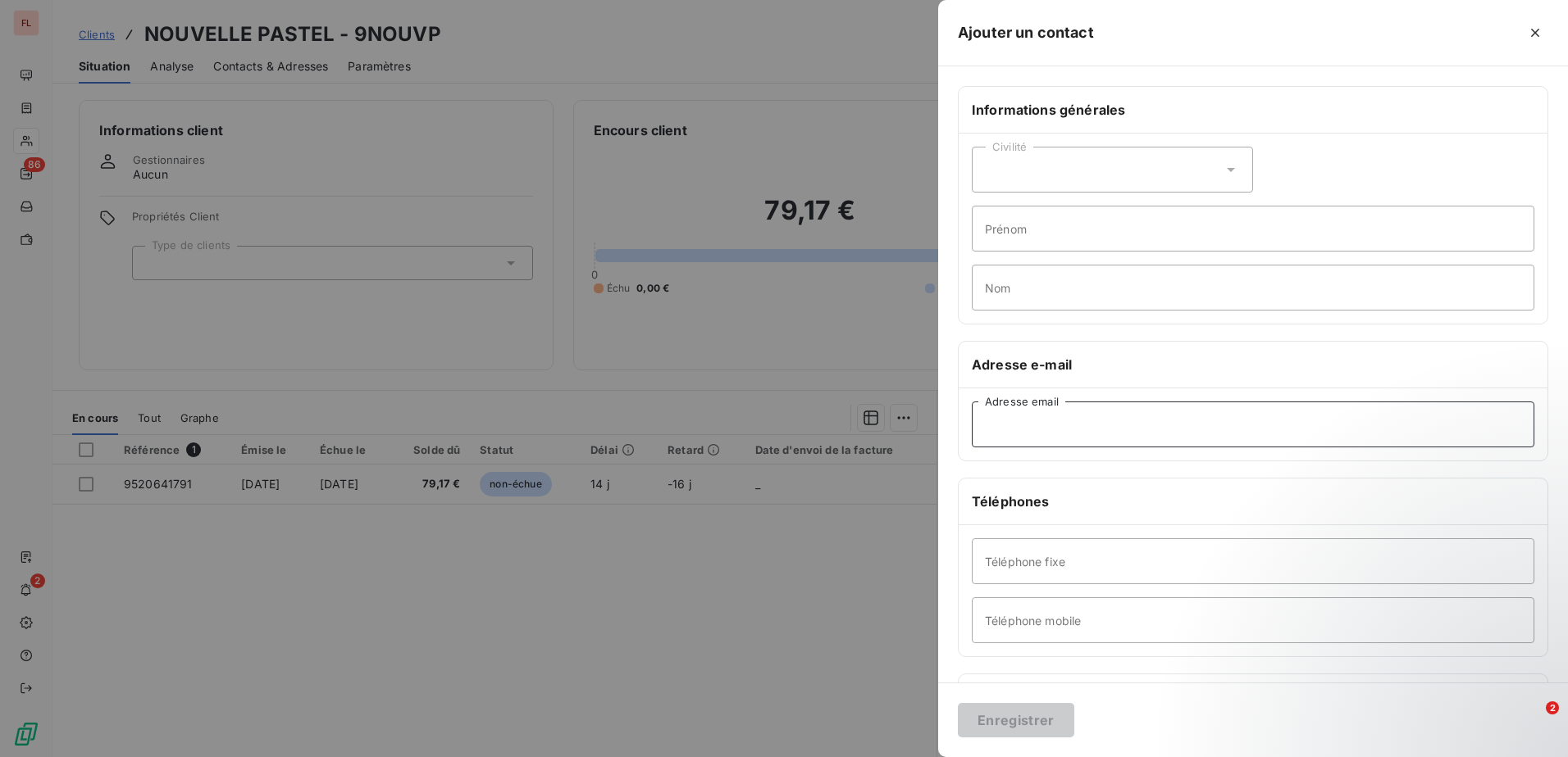
click at [1062, 422] on input "Adresse email" at bounding box center [1252, 424] width 563 height 46
paste input "[EMAIL_ADDRESS][DOMAIN_NAME] / [DOMAIN_NAME][EMAIL_ADDRESS][DOMAIN_NAME]"
click at [1105, 426] on input "[EMAIL_ADDRESS][DOMAIN_NAME] / [DOMAIN_NAME][EMAIL_ADDRESS][DOMAIN_NAME]" at bounding box center [1252, 424] width 563 height 46
drag, startPoint x: 1373, startPoint y: 427, endPoint x: 1100, endPoint y: 420, distance: 273.1
click at [1100, 420] on input "[EMAIL_ADDRESS][DOMAIN_NAME] [DOMAIN_NAME][EMAIL_ADDRESS][DOMAIN_NAME]" at bounding box center [1252, 424] width 563 height 46
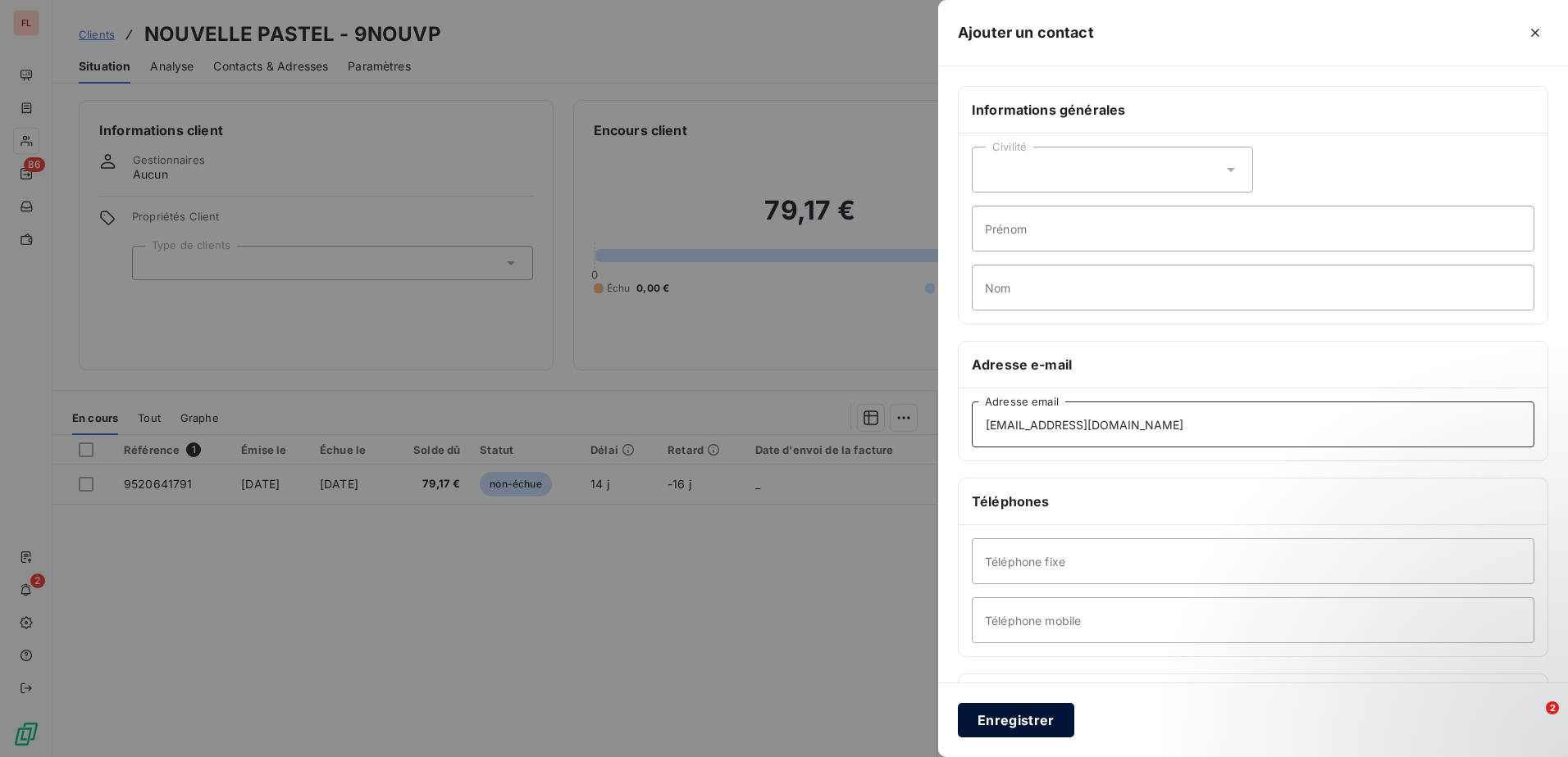
type input "[EMAIL_ADDRESS][DOMAIN_NAME]"
click at [997, 727] on button "Enregistrer" at bounding box center [1015, 721] width 116 height 35
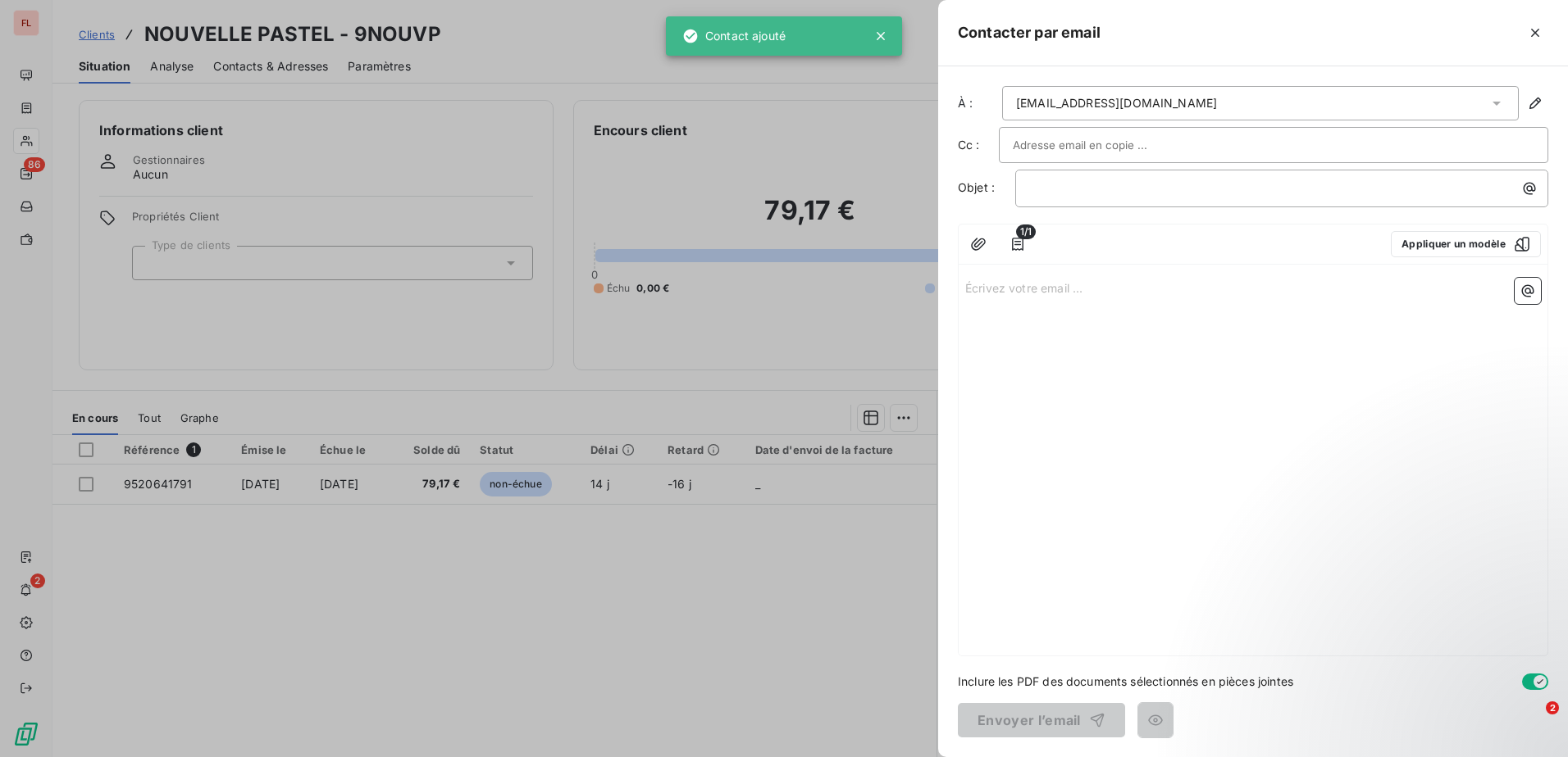
click at [1017, 127] on div "À : [EMAIL_ADDRESS][DOMAIN_NAME] Cc : Objet : ﻿ 1/1 Appliquer un modèle Écrivez…" at bounding box center [1253, 412] width 630 height 691
drag, startPoint x: 1017, startPoint y: 127, endPoint x: 1025, endPoint y: 151, distance: 25.3
click at [1025, 151] on input "text" at bounding box center [1101, 145] width 177 height 25
paste input "[PERSON_NAME][EMAIL_ADDRESS][DOMAIN_NAME]"
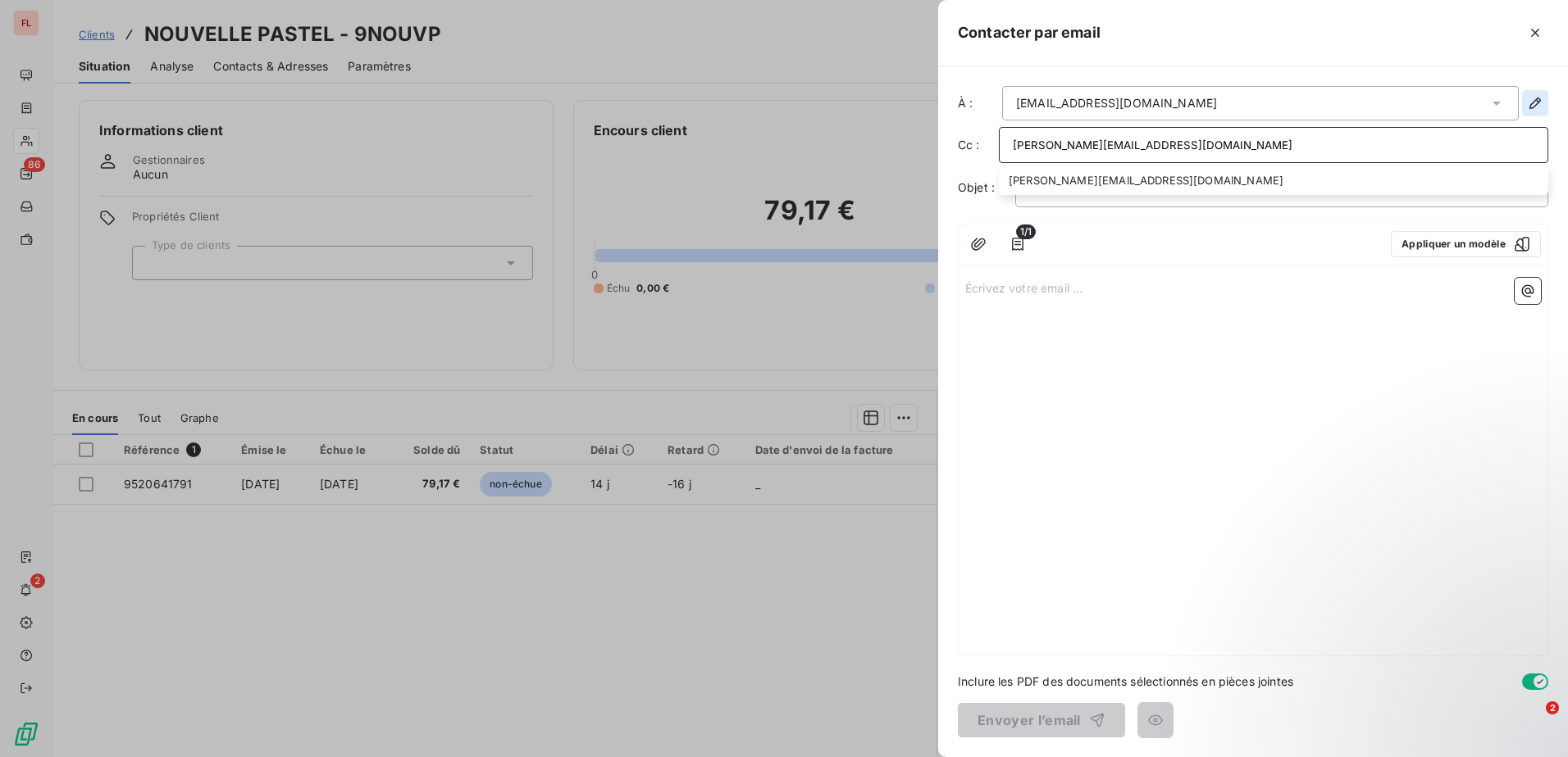
click at [1537, 99] on icon "button" at bounding box center [1535, 104] width 17 height 17
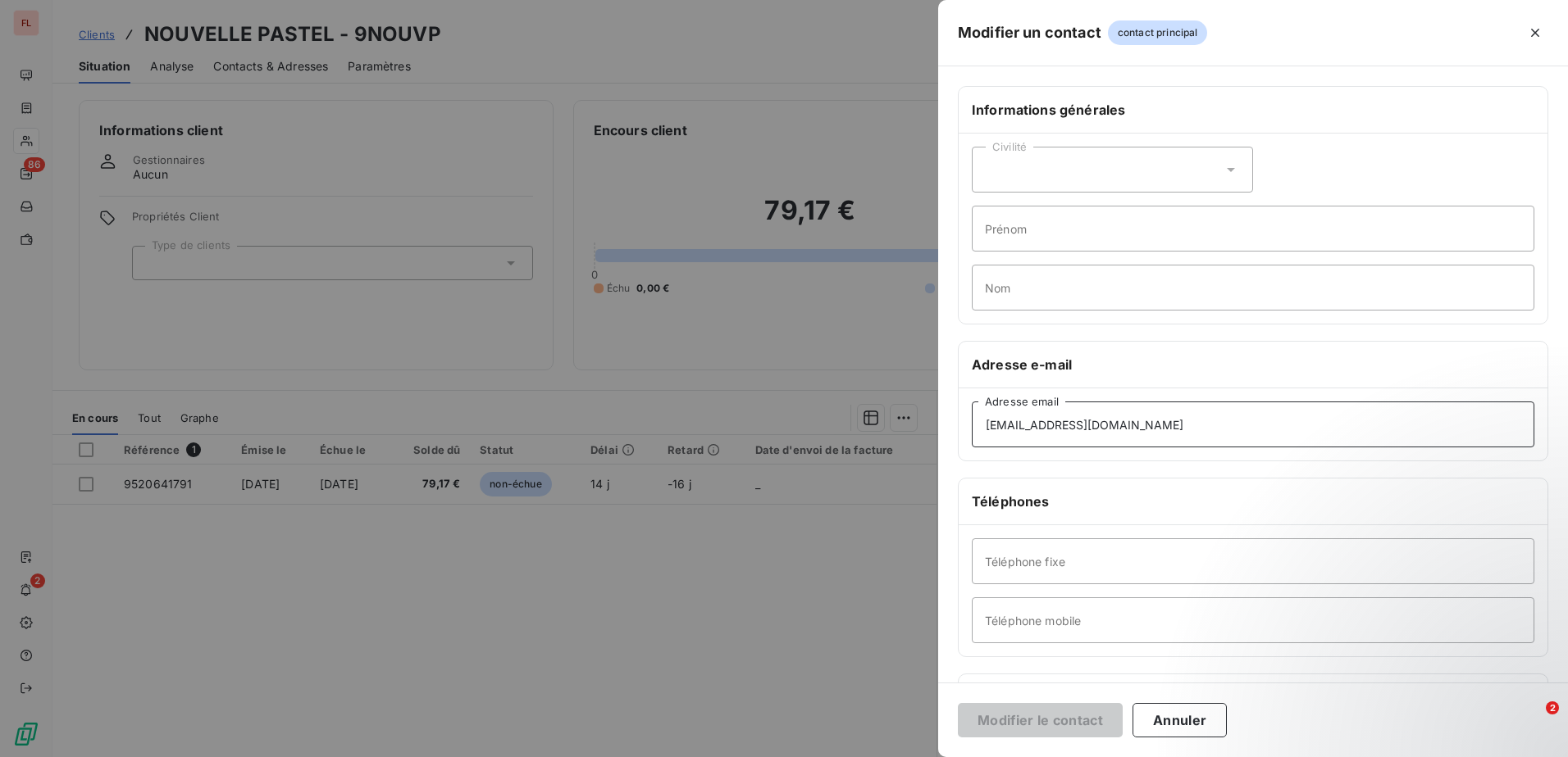
click at [1196, 434] on input "[EMAIL_ADDRESS][DOMAIN_NAME]" at bounding box center [1252, 424] width 563 height 46
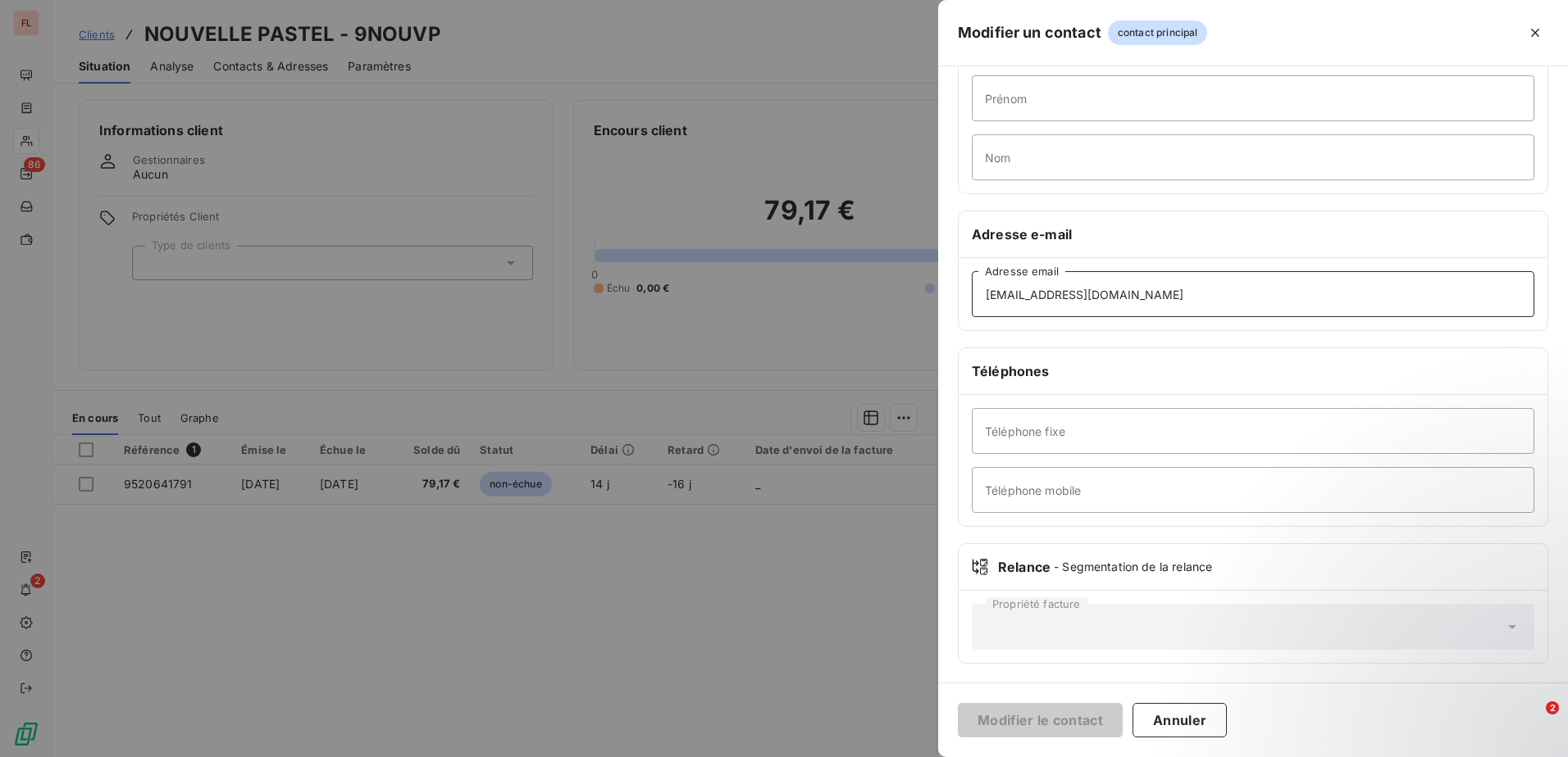
scroll to position [131, 0]
click at [1533, 36] on icon "button" at bounding box center [1535, 33] width 8 height 8
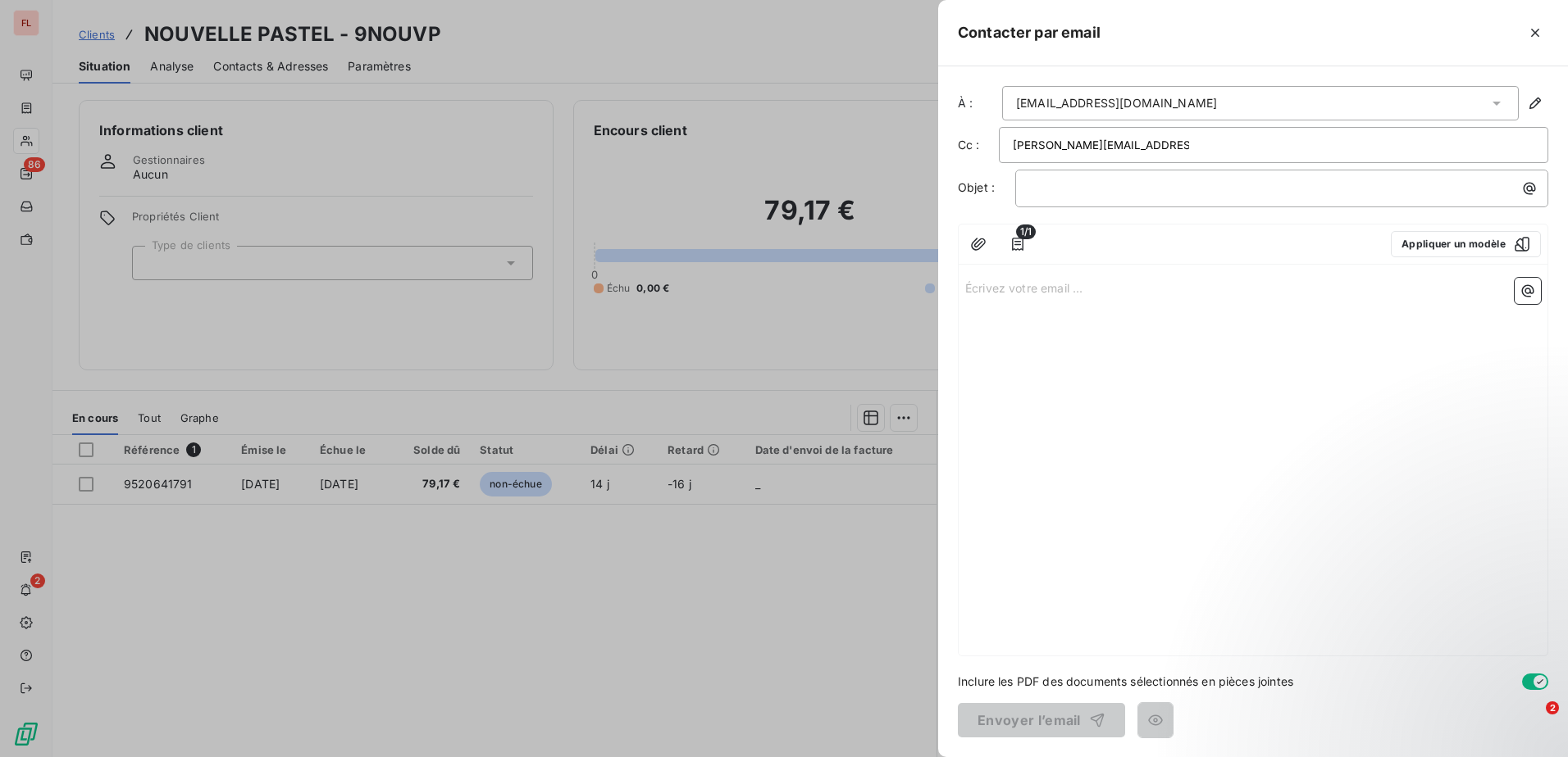
click at [1219, 145] on div "[PERSON_NAME][EMAIL_ADDRESS][DOMAIN_NAME]" at bounding box center [1273, 145] width 521 height 25
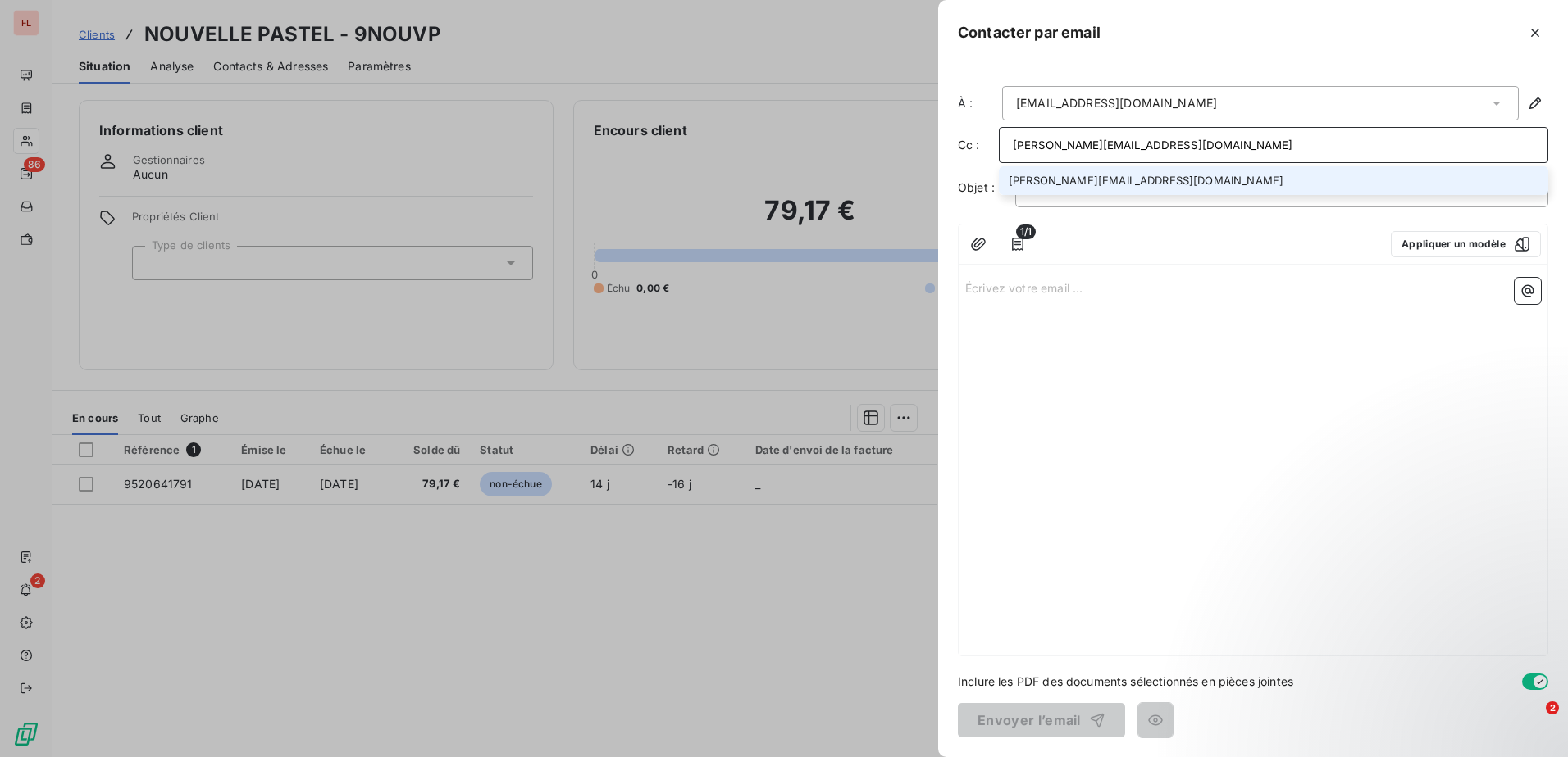
click at [1374, 149] on input "[PERSON_NAME][EMAIL_ADDRESS][DOMAIN_NAME]" at bounding box center [1273, 145] width 521 height 25
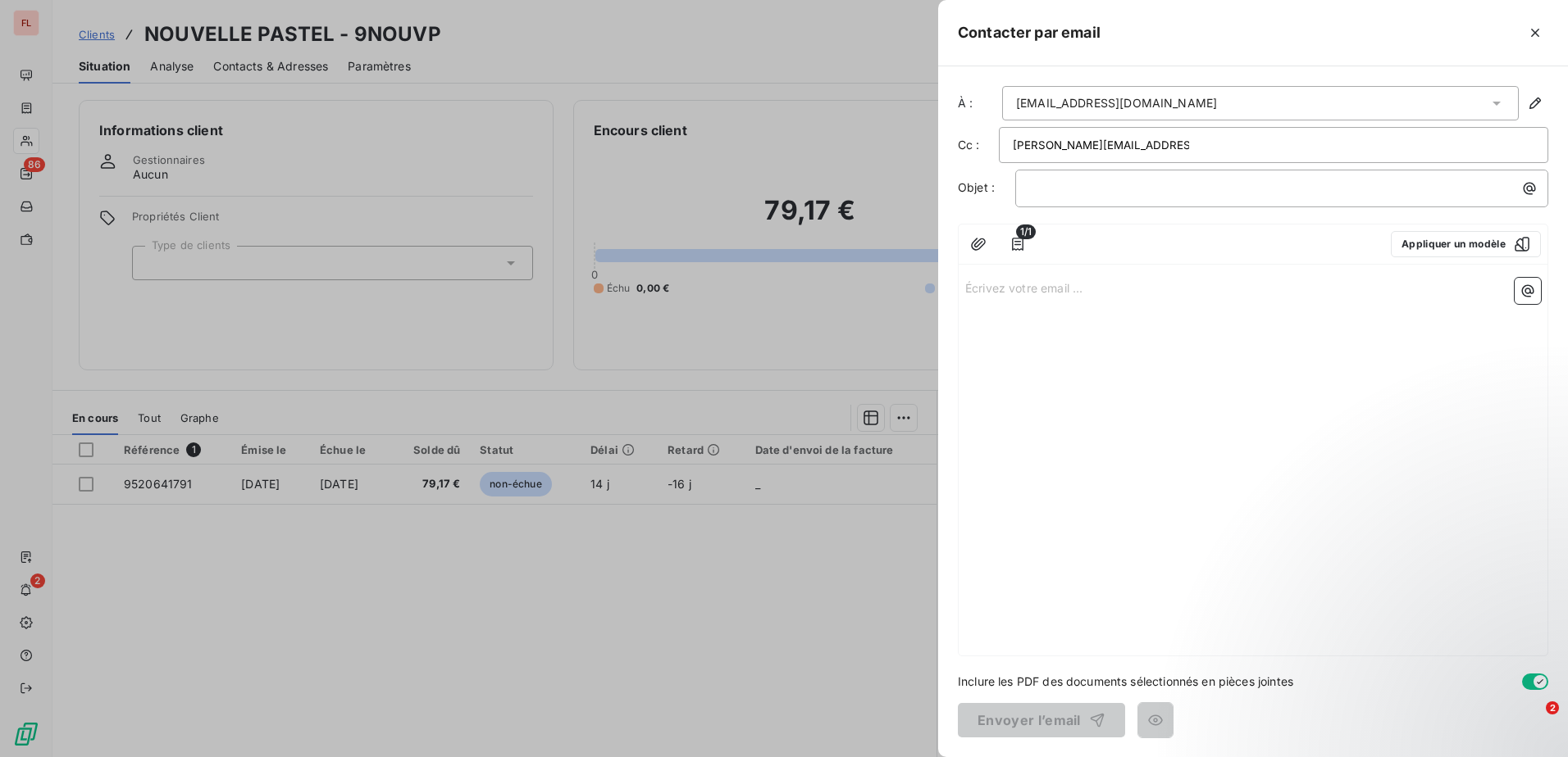
click at [1368, 141] on div "[PERSON_NAME][EMAIL_ADDRESS][DOMAIN_NAME]" at bounding box center [1273, 145] width 521 height 25
click at [1231, 138] on div "[PERSON_NAME][EMAIL_ADDRESS][DOMAIN_NAME]" at bounding box center [1273, 145] width 521 height 25
type input "[PERSON_NAME][EMAIL_ADDRESS][DOMAIN_NAME]"
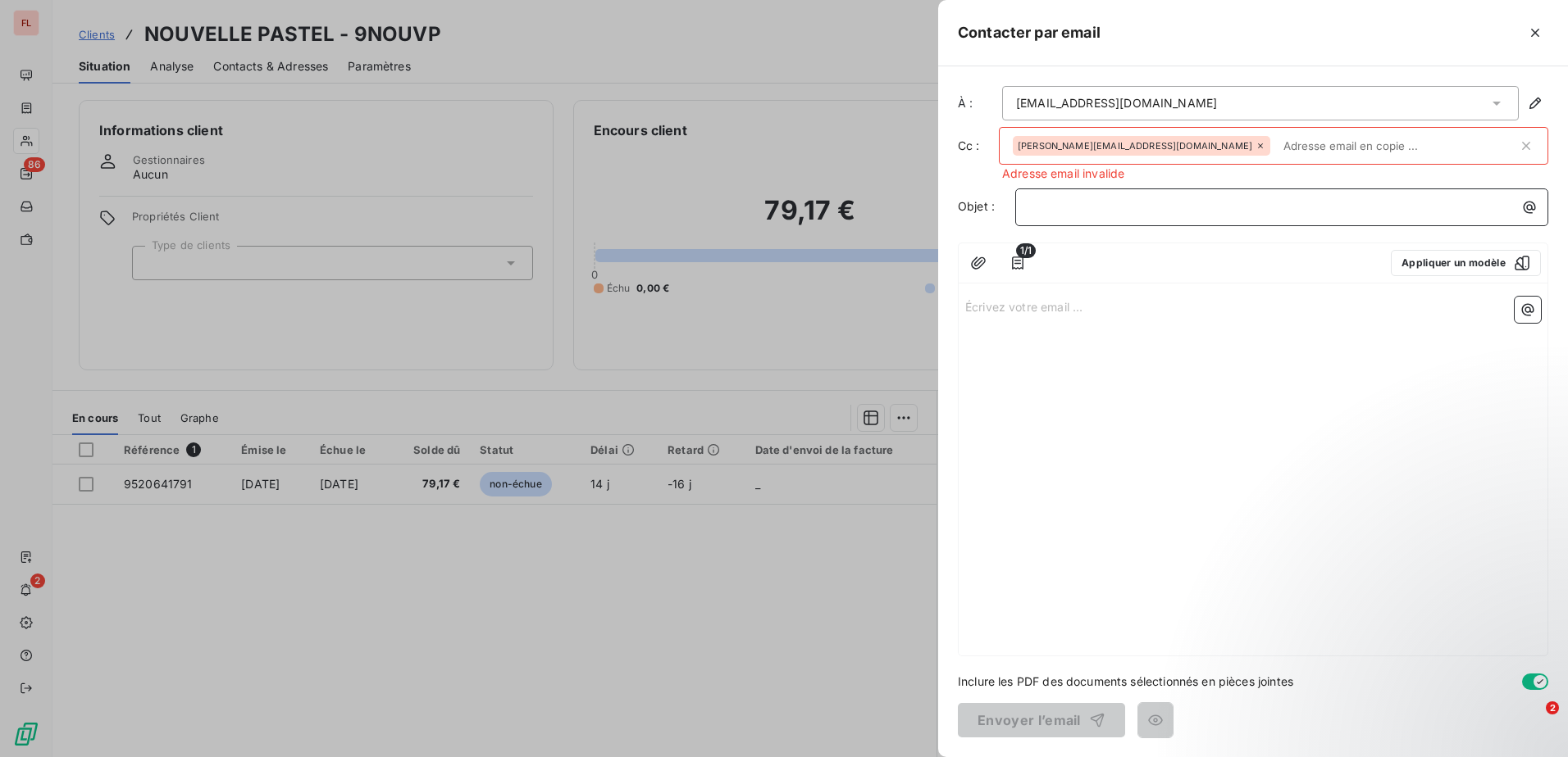
click at [1241, 200] on p "﻿" at bounding box center [1285, 206] width 513 height 19
click at [1196, 140] on div "[PERSON_NAME][EMAIL_ADDRESS][DOMAIN_NAME]" at bounding box center [1141, 146] width 258 height 20
click at [1162, 147] on span "[PERSON_NAME][EMAIL_ADDRESS][DOMAIN_NAME]" at bounding box center [1135, 146] width 235 height 10
click at [1256, 146] on icon at bounding box center [1261, 146] width 10 height 10
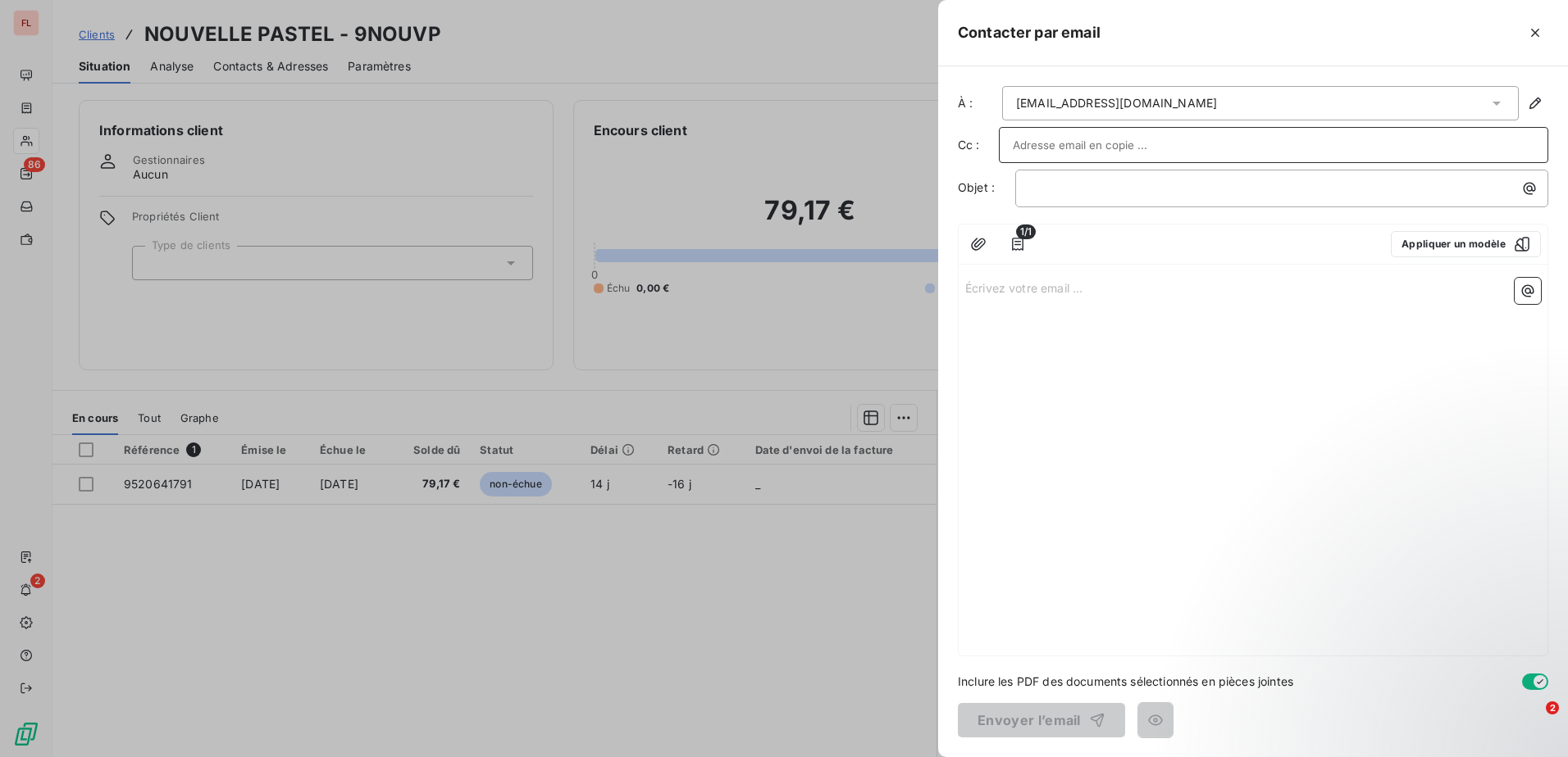
paste input "[PERSON_NAME][EMAIL_ADDRESS][DOMAIN_NAME]"
type input "[PERSON_NAME][EMAIL_ADDRESS][DOMAIN_NAME]"
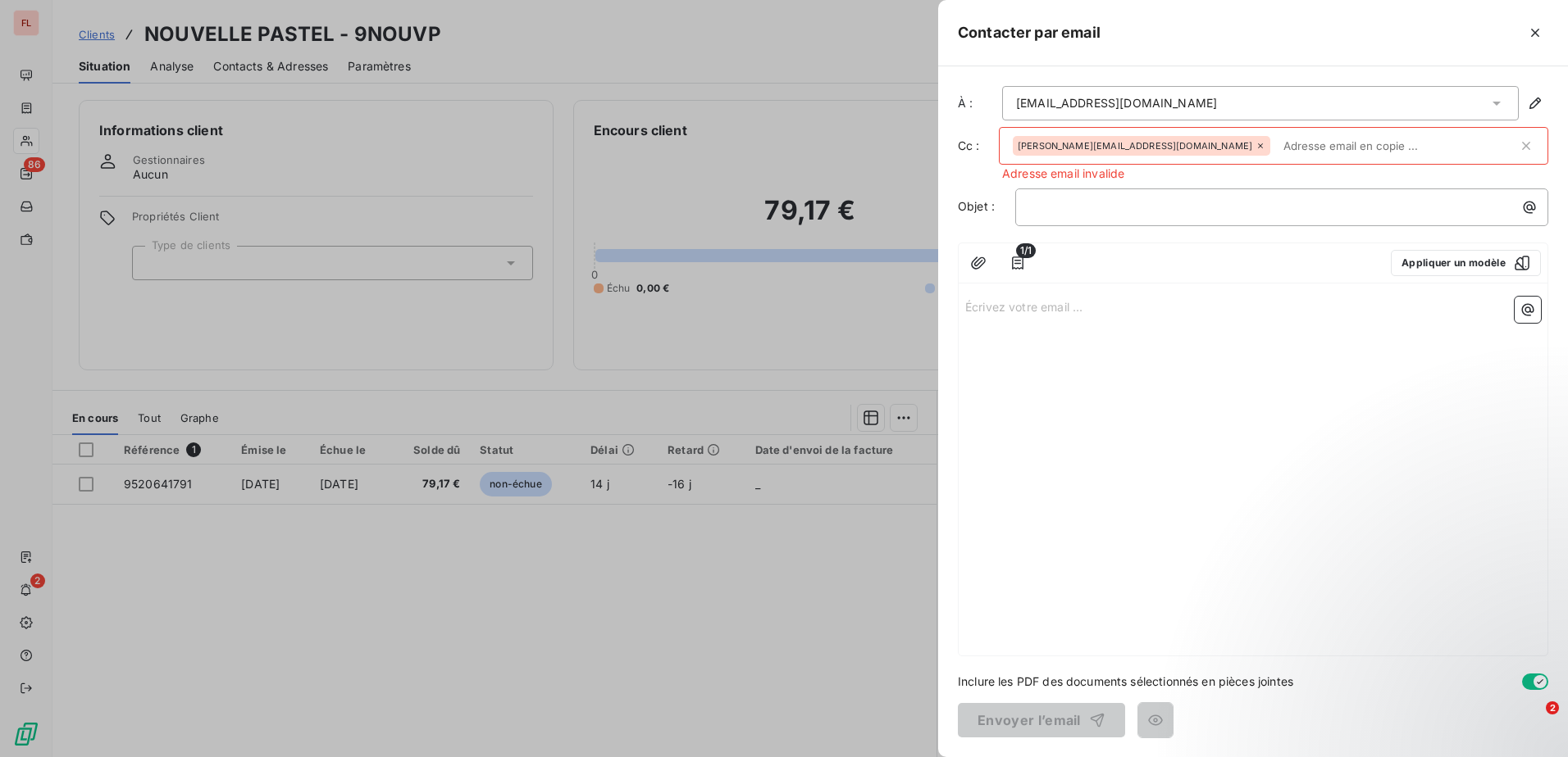
click at [1256, 145] on icon at bounding box center [1261, 146] width 10 height 10
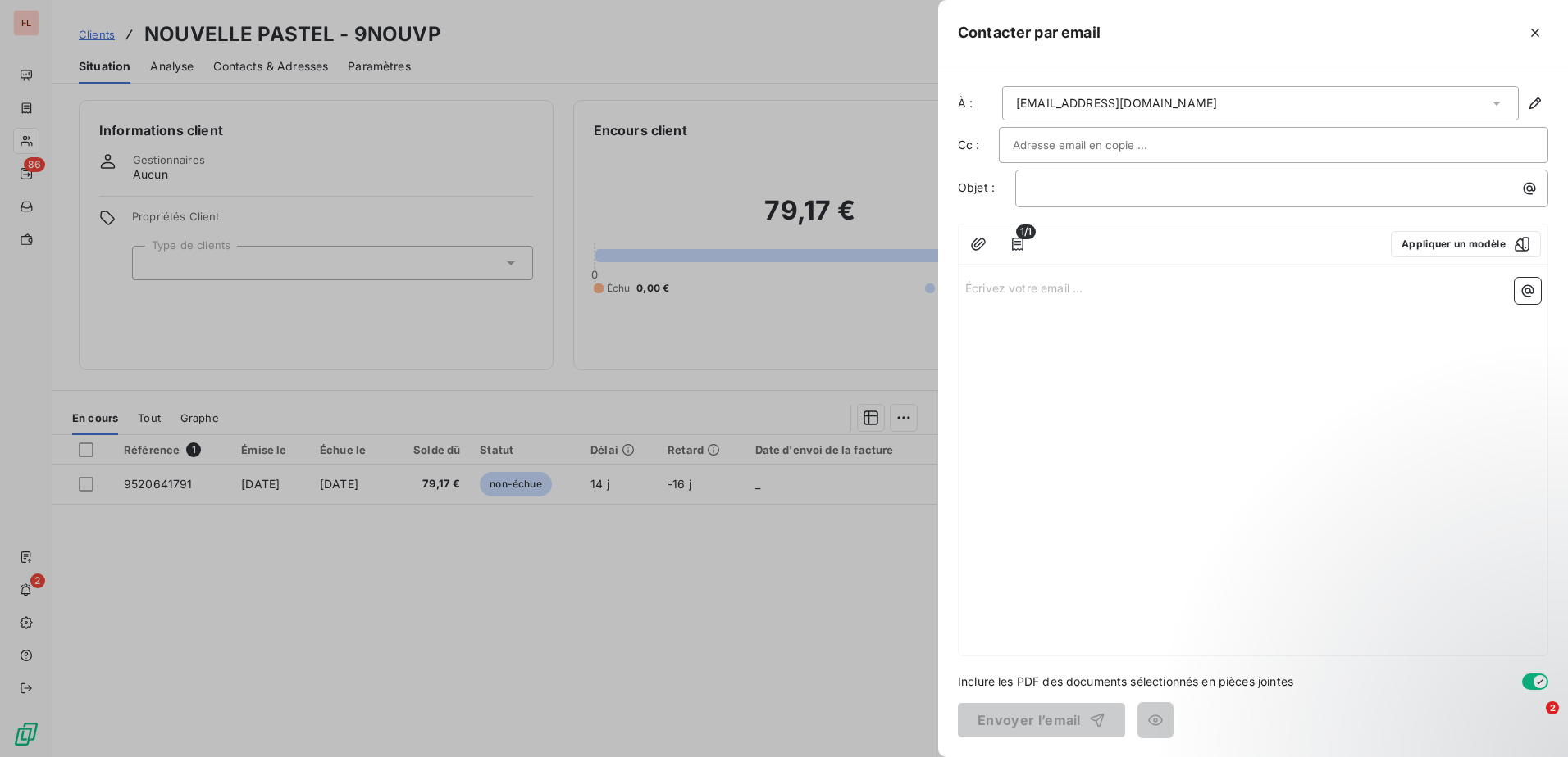
drag, startPoint x: 1049, startPoint y: 164, endPoint x: 1051, endPoint y: 146, distance: 18.1
click at [1049, 164] on div "À : [EMAIL_ADDRESS][DOMAIN_NAME] Cc : Objet : ﻿ 1/1 Appliquer un modèle Écrivez…" at bounding box center [1253, 412] width 630 height 691
click at [1052, 146] on input "text" at bounding box center [1101, 145] width 177 height 25
paste input "[PERSON_NAME][EMAIL_ADDRESS][DOMAIN_NAME]"
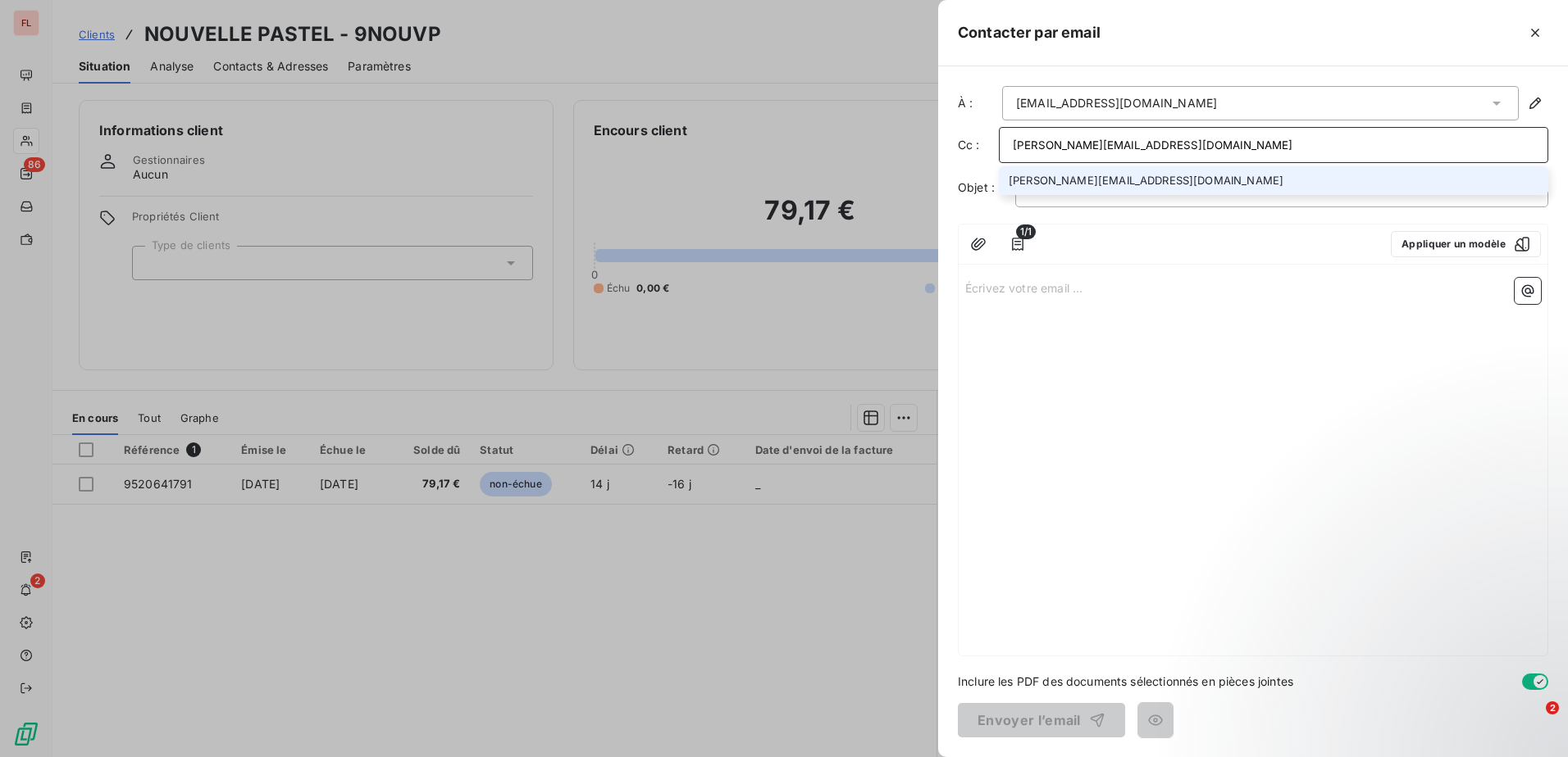
click at [1015, 140] on input "[PERSON_NAME][EMAIL_ADDRESS][DOMAIN_NAME]" at bounding box center [1273, 145] width 521 height 25
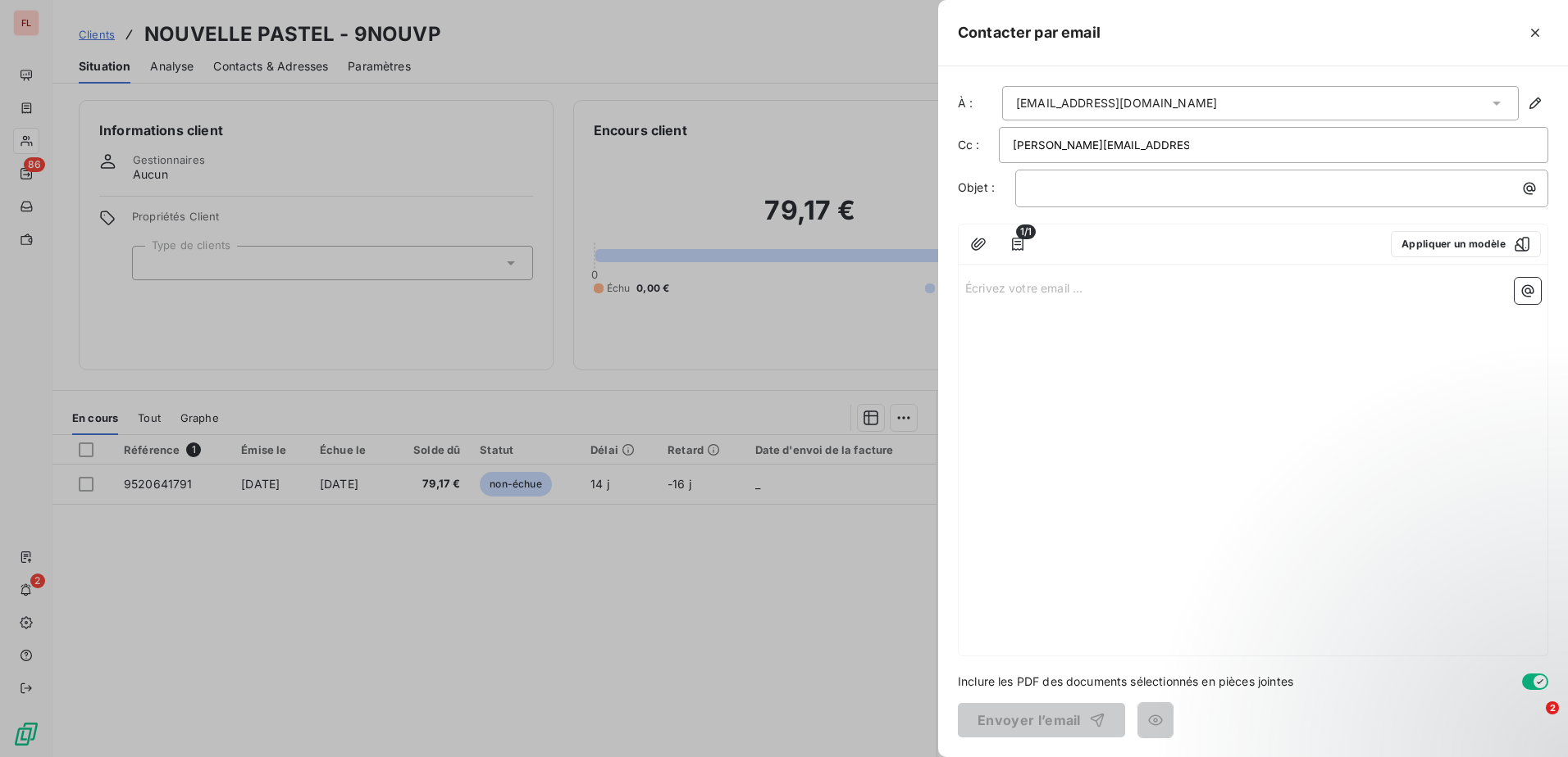
click at [1016, 143] on input "[PERSON_NAME][EMAIL_ADDRESS][DOMAIN_NAME]" at bounding box center [1101, 145] width 177 height 25
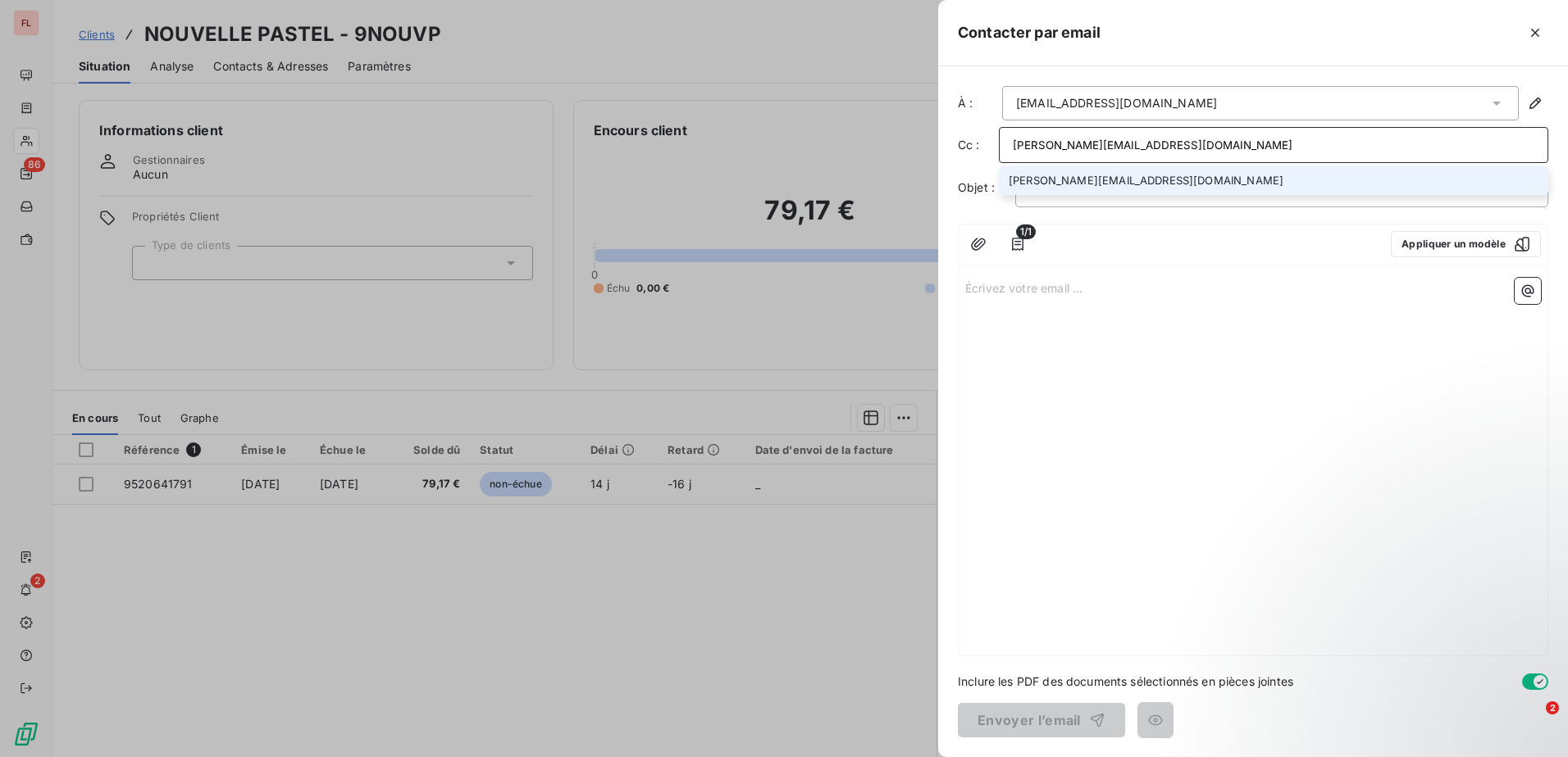
click at [1270, 148] on input "[PERSON_NAME][EMAIL_ADDRESS][DOMAIN_NAME]" at bounding box center [1273, 145] width 521 height 25
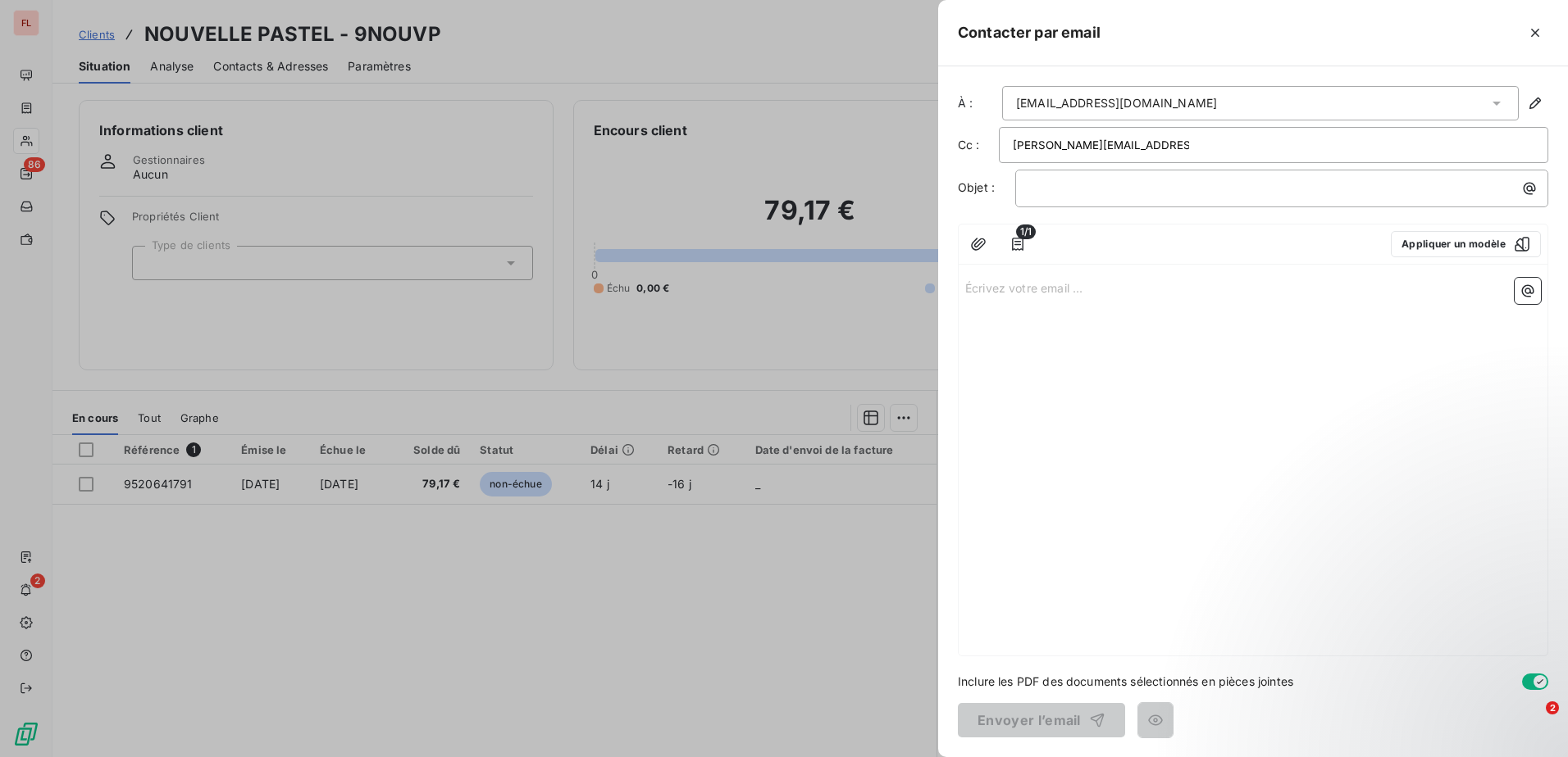
click at [1092, 146] on input "[PERSON_NAME][EMAIL_ADDRESS][DOMAIN_NAME]" at bounding box center [1101, 145] width 177 height 25
type input "[PERSON_NAME][EMAIL_ADDRESS][DOMAIN_NAME]"
click at [1276, 145] on input "text" at bounding box center [1371, 146] width 190 height 25
paste input "[EMAIL_ADDRESS][DOMAIN_NAME]"
type input "[EMAIL_ADDRESS][DOMAIN_NAME]"
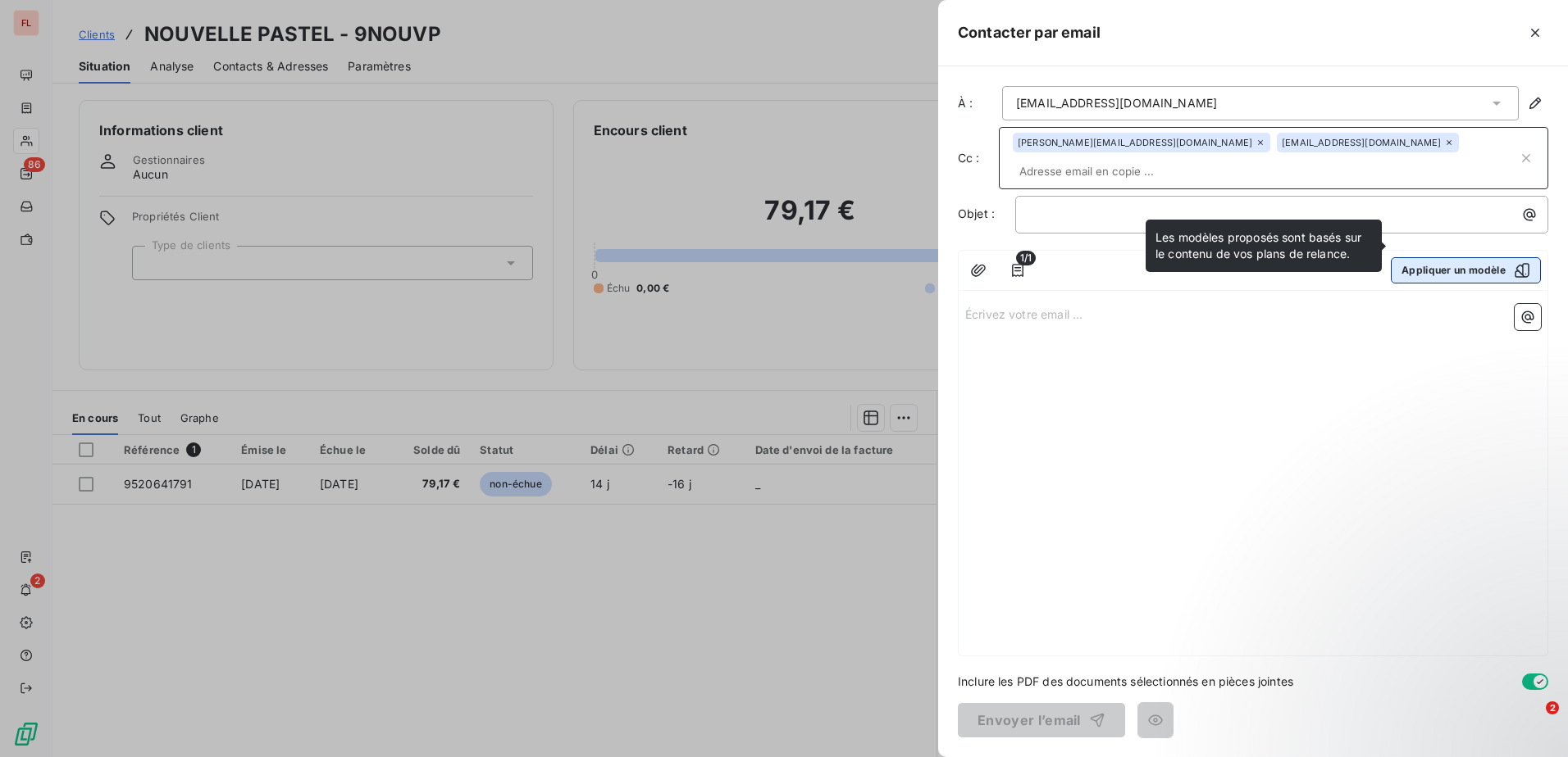
click at [1447, 258] on button "Appliquer un modèle" at bounding box center [1465, 271] width 150 height 27
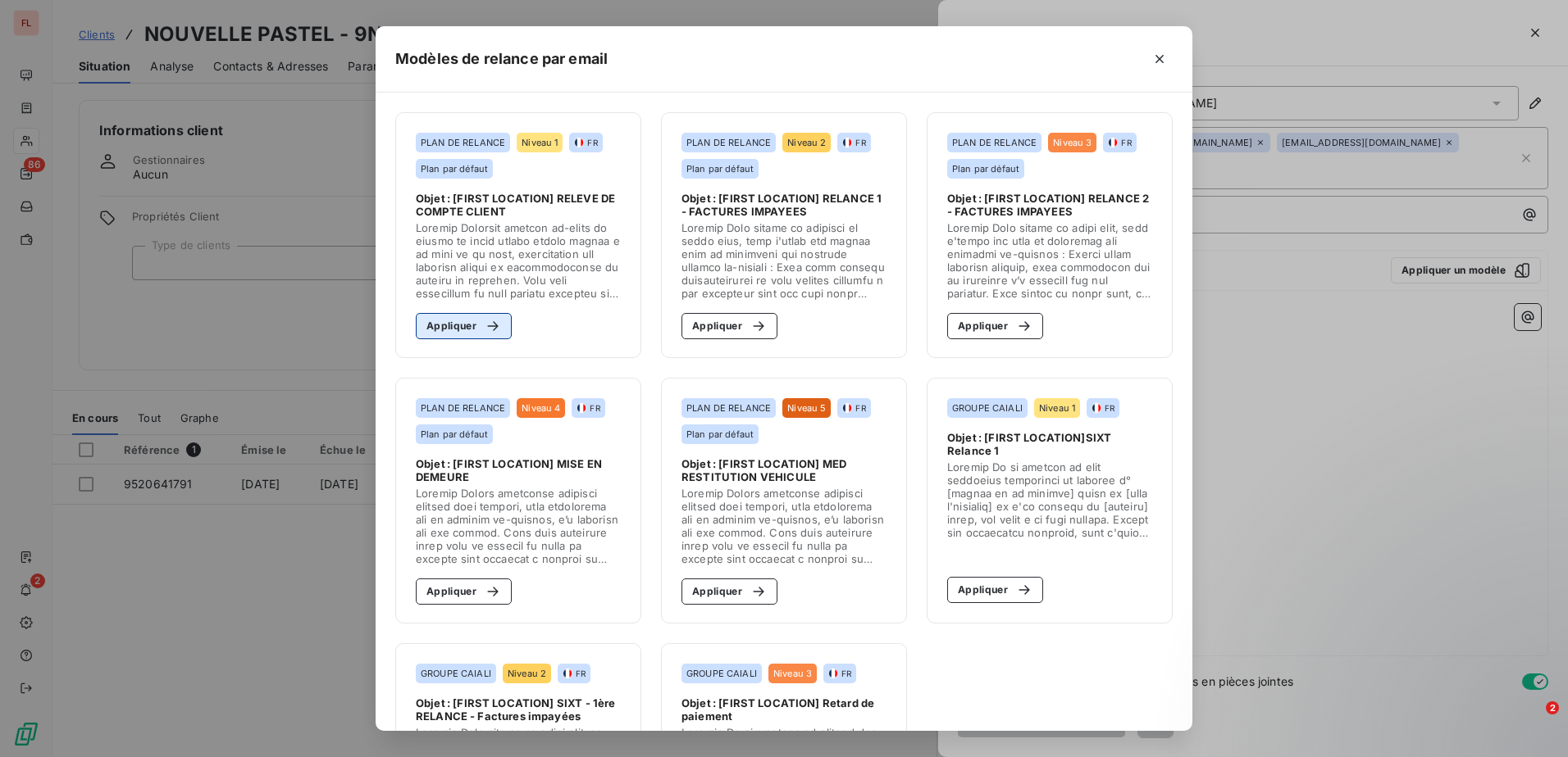
click at [457, 325] on button "Appliquer" at bounding box center [464, 326] width 96 height 27
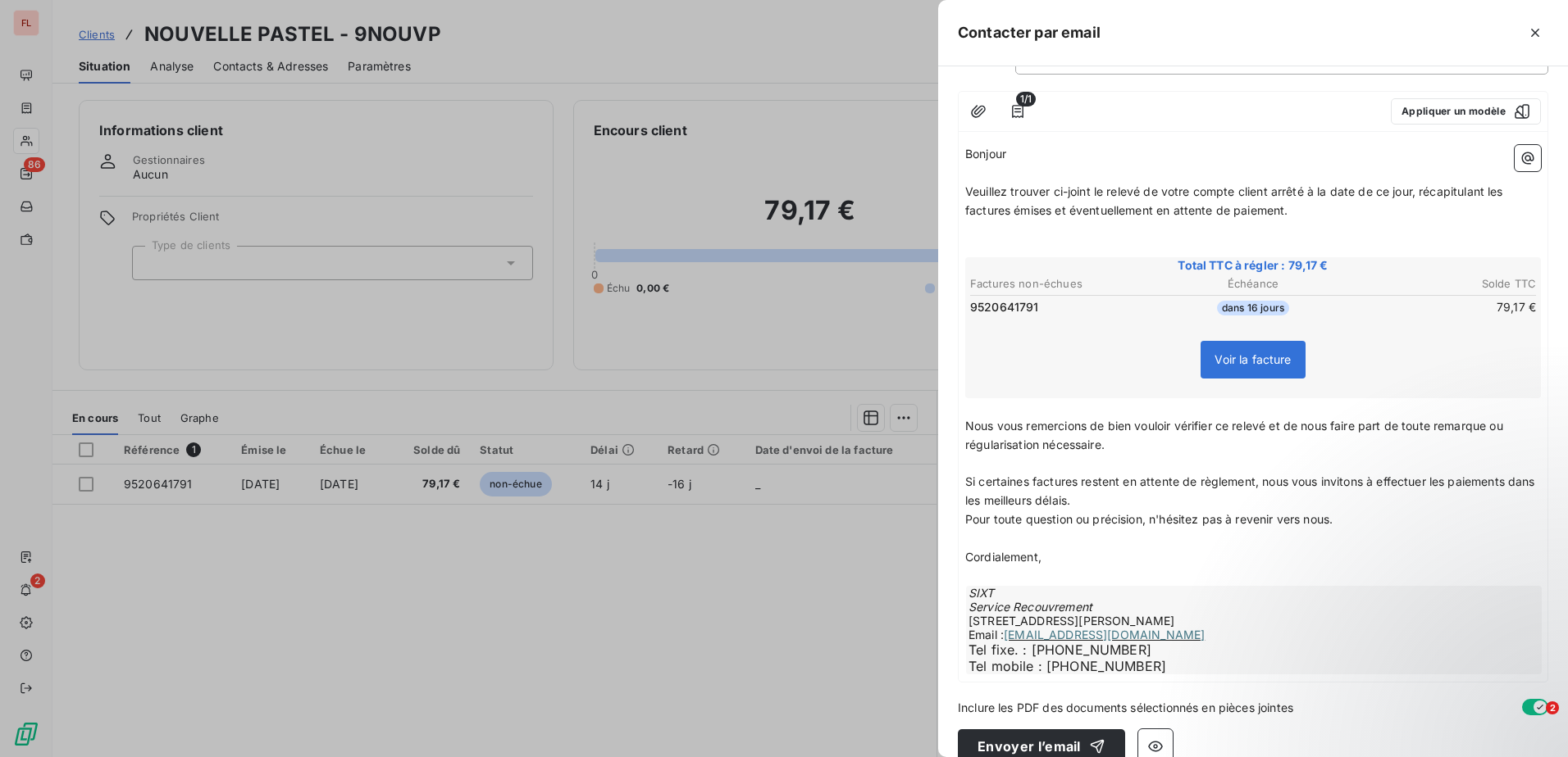
scroll to position [161, 0]
click at [1026, 727] on button "Envoyer l’email" at bounding box center [1041, 745] width 167 height 35
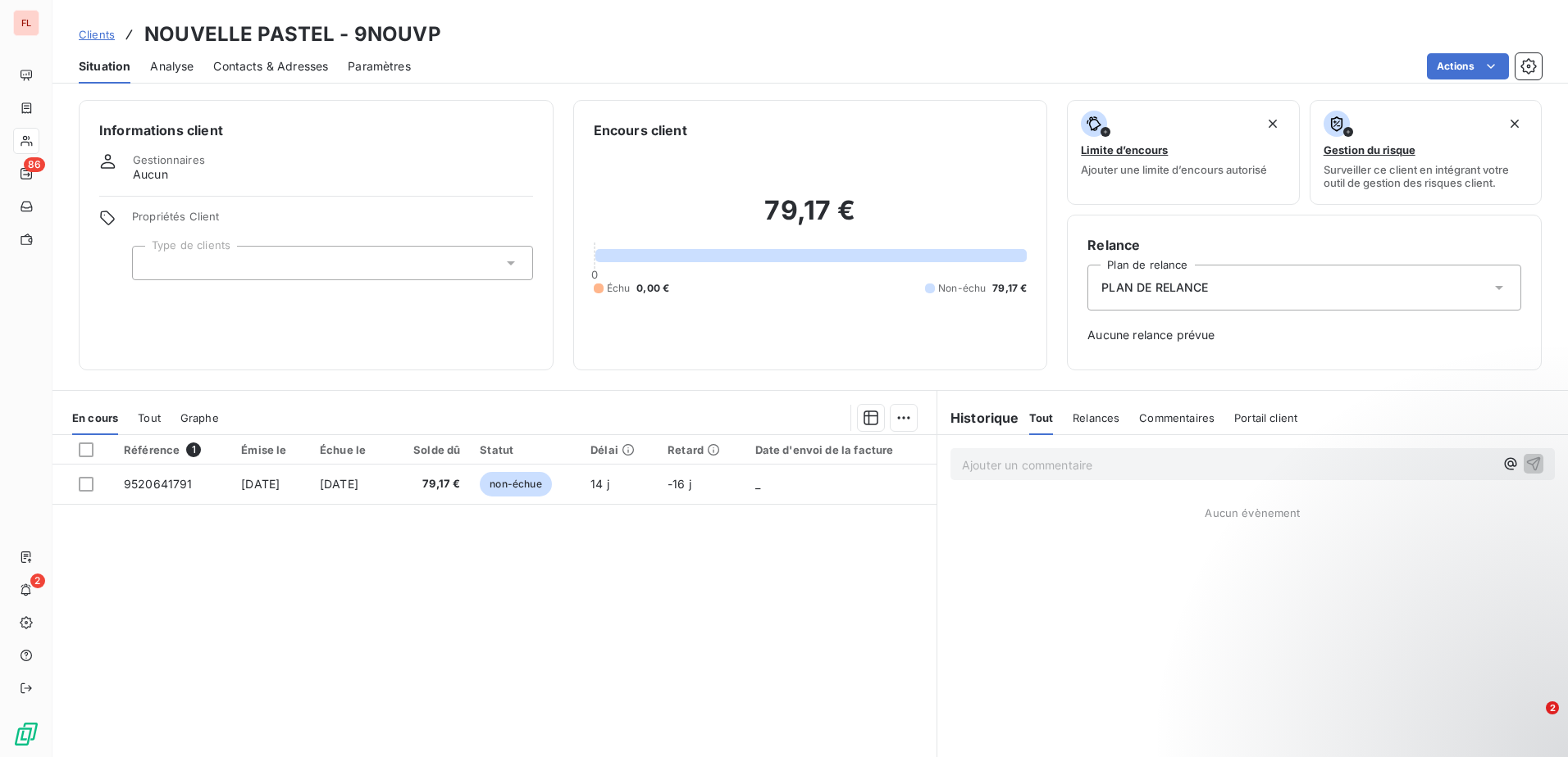
click at [100, 36] on span "Clients" at bounding box center [97, 35] width 36 height 13
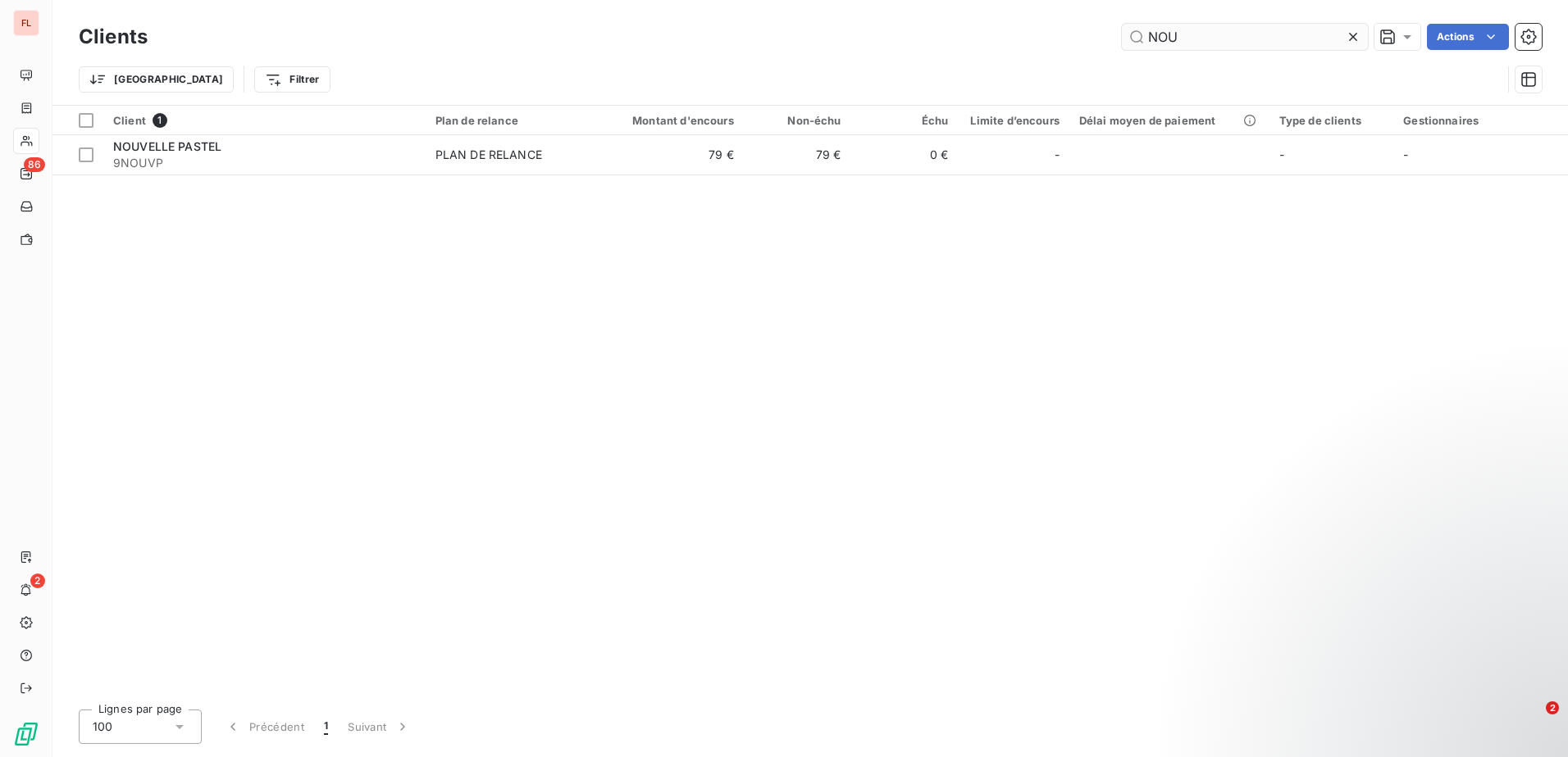
click at [1233, 40] on input "NOU" at bounding box center [1244, 37] width 246 height 27
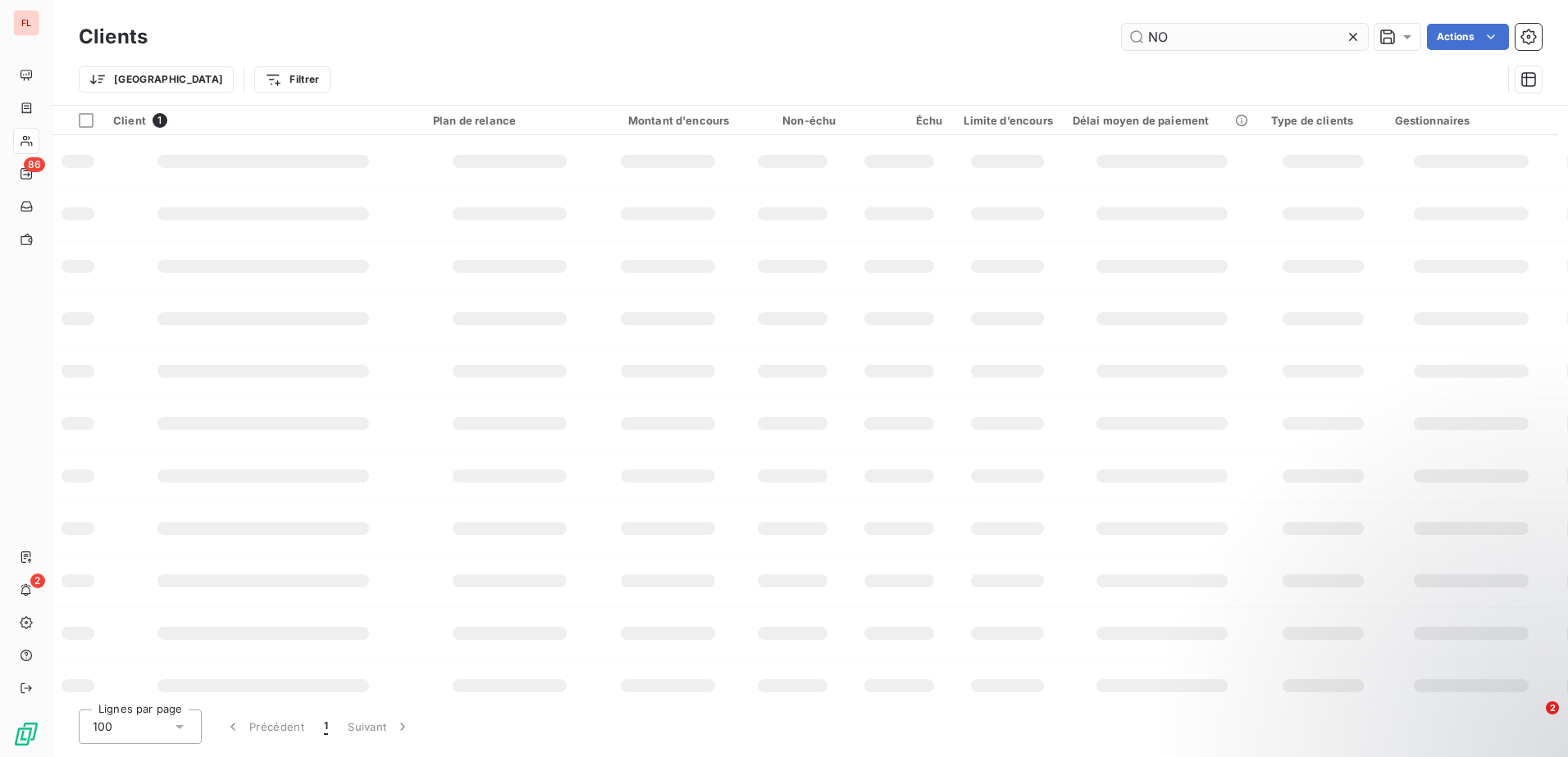
type input "N"
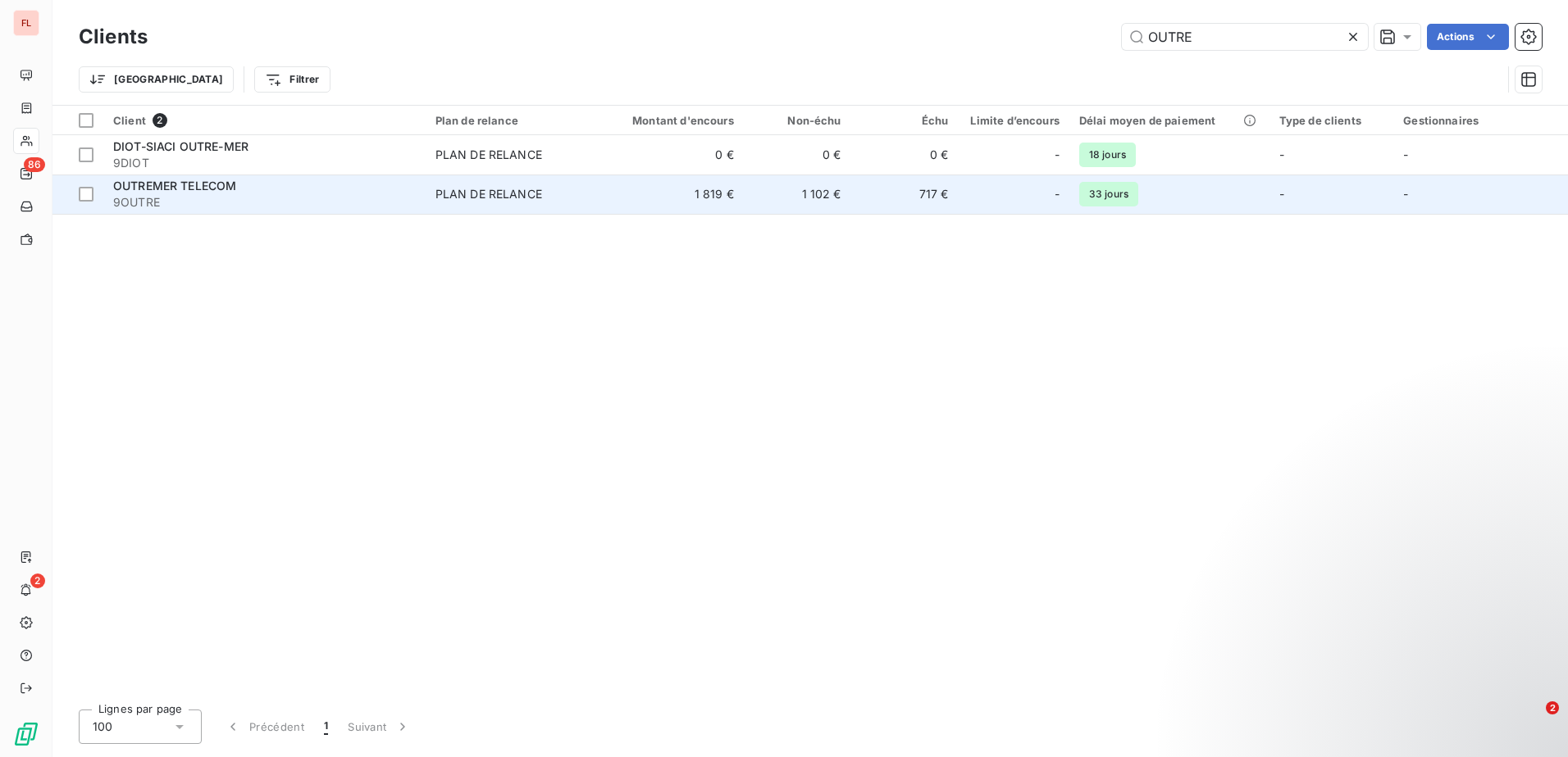
type input "OUTRE"
click at [183, 192] on div "OUTREMER TELECOM" at bounding box center [264, 186] width 302 height 17
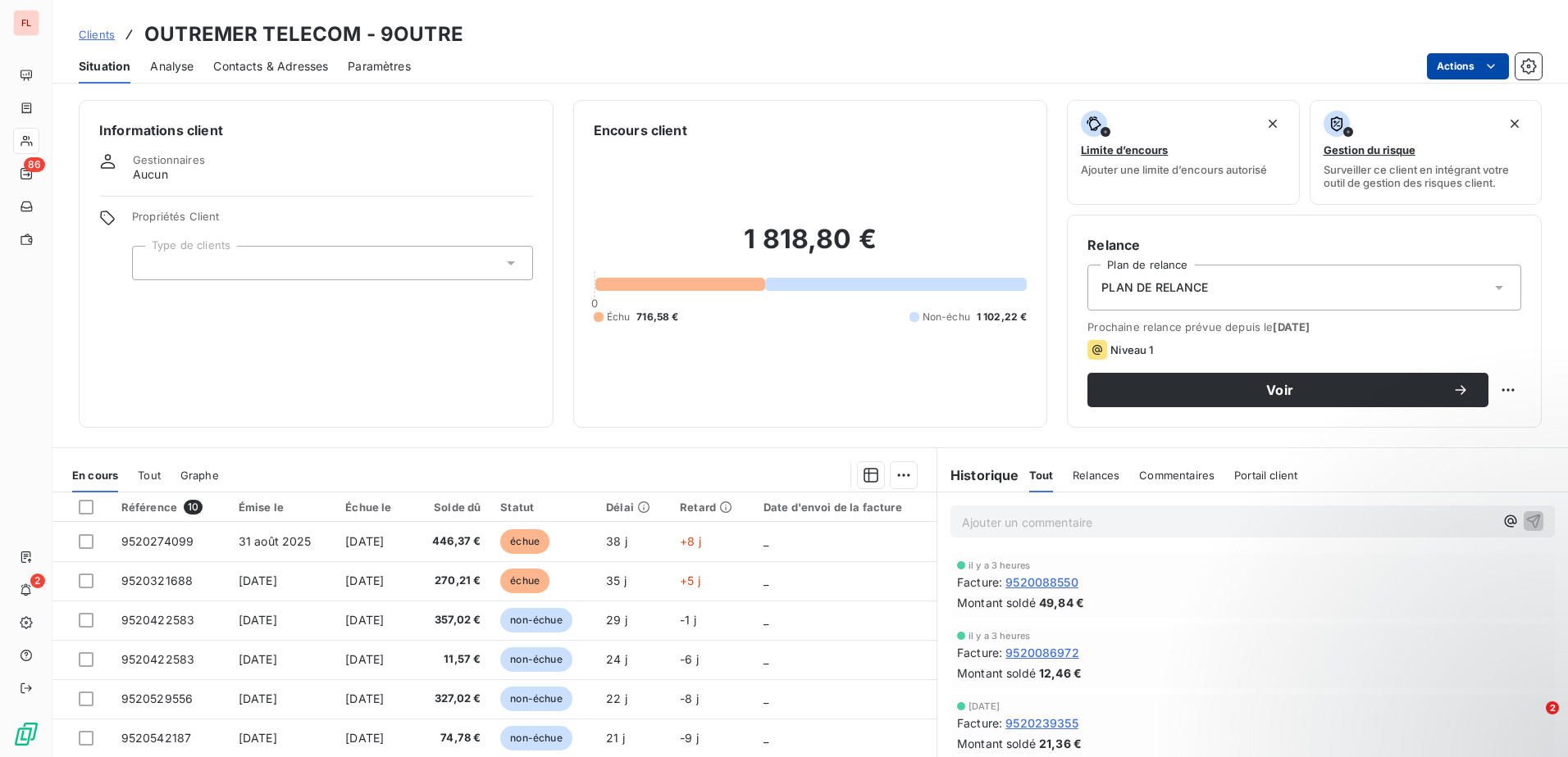
click at [1469, 63] on html "FL 86 2 Clients OUTREMER TELECOM - 9OUTRE Situation Analyse Contacts & Adresses…" at bounding box center [784, 378] width 1568 height 757
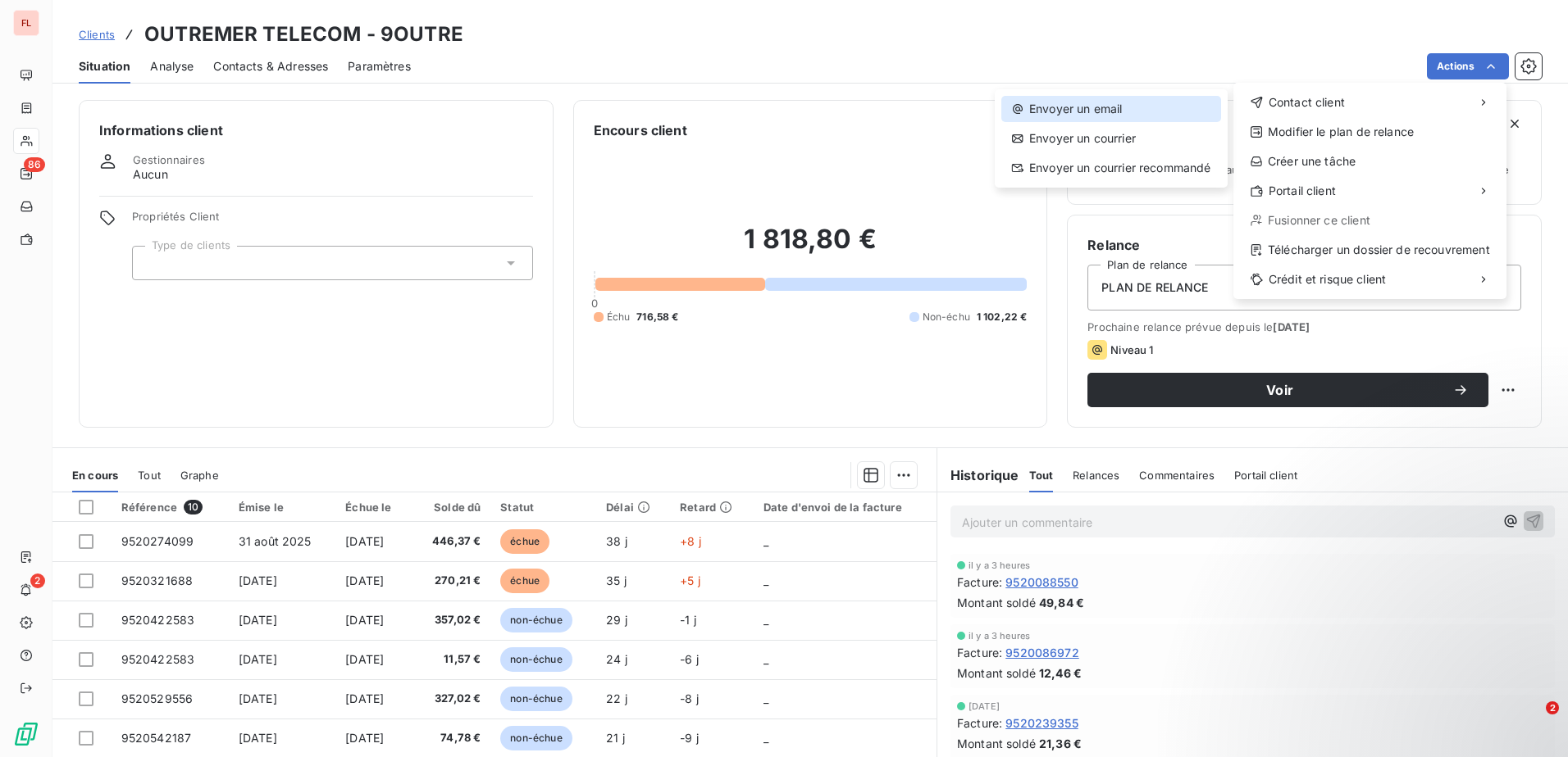
click at [1096, 114] on div "Envoyer un email" at bounding box center [1111, 109] width 220 height 27
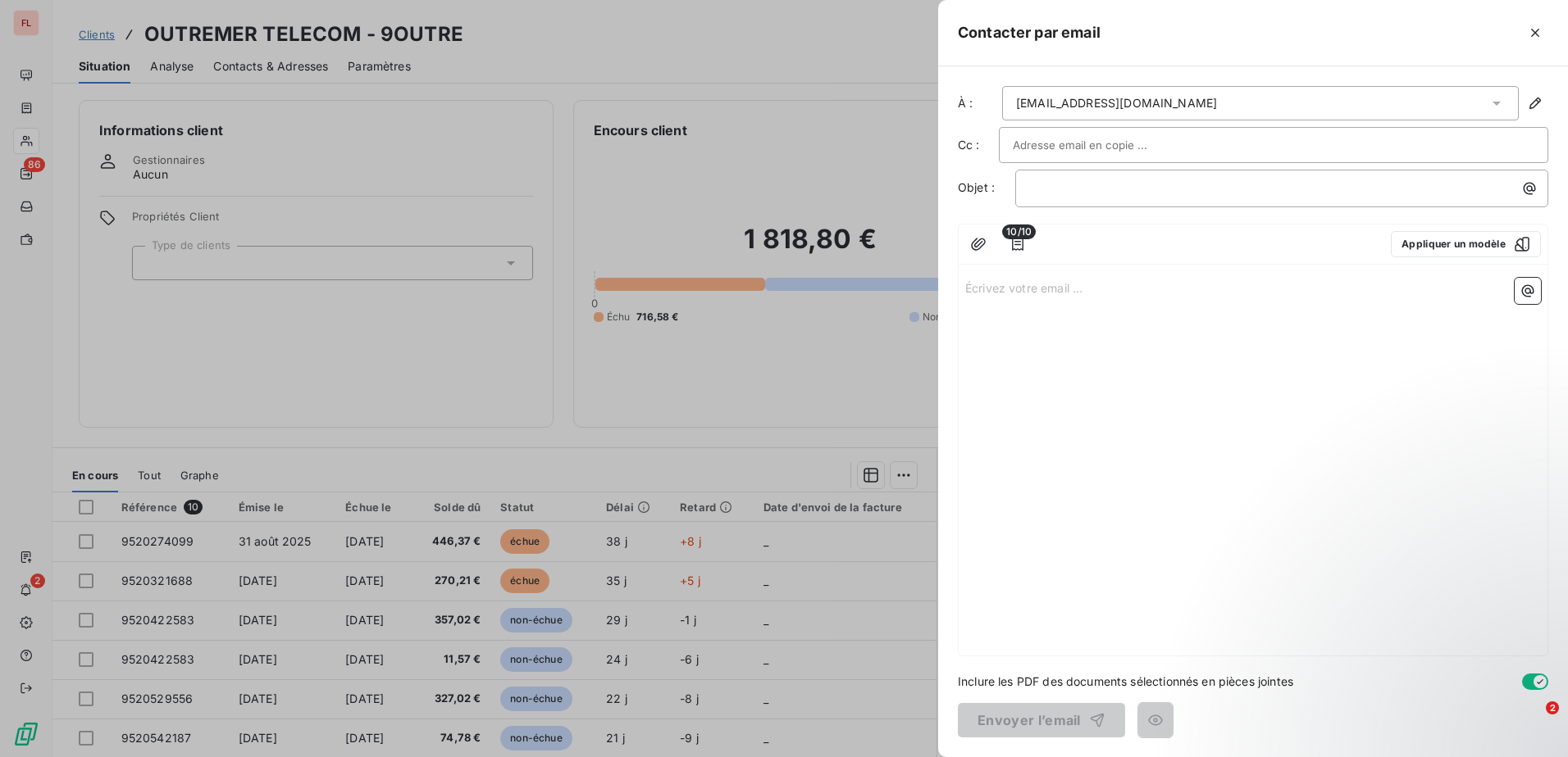
click at [1083, 140] on input "text" at bounding box center [1101, 145] width 177 height 25
paste input "[EMAIL_ADDRESS][DOMAIN_NAME]"
click at [1256, 145] on div "[EMAIL_ADDRESS][DOMAIN_NAME]" at bounding box center [1273, 145] width 521 height 25
type input "[EMAIL_ADDRESS][DOMAIN_NAME]"
click at [1253, 140] on input "text" at bounding box center [1359, 146] width 317 height 25
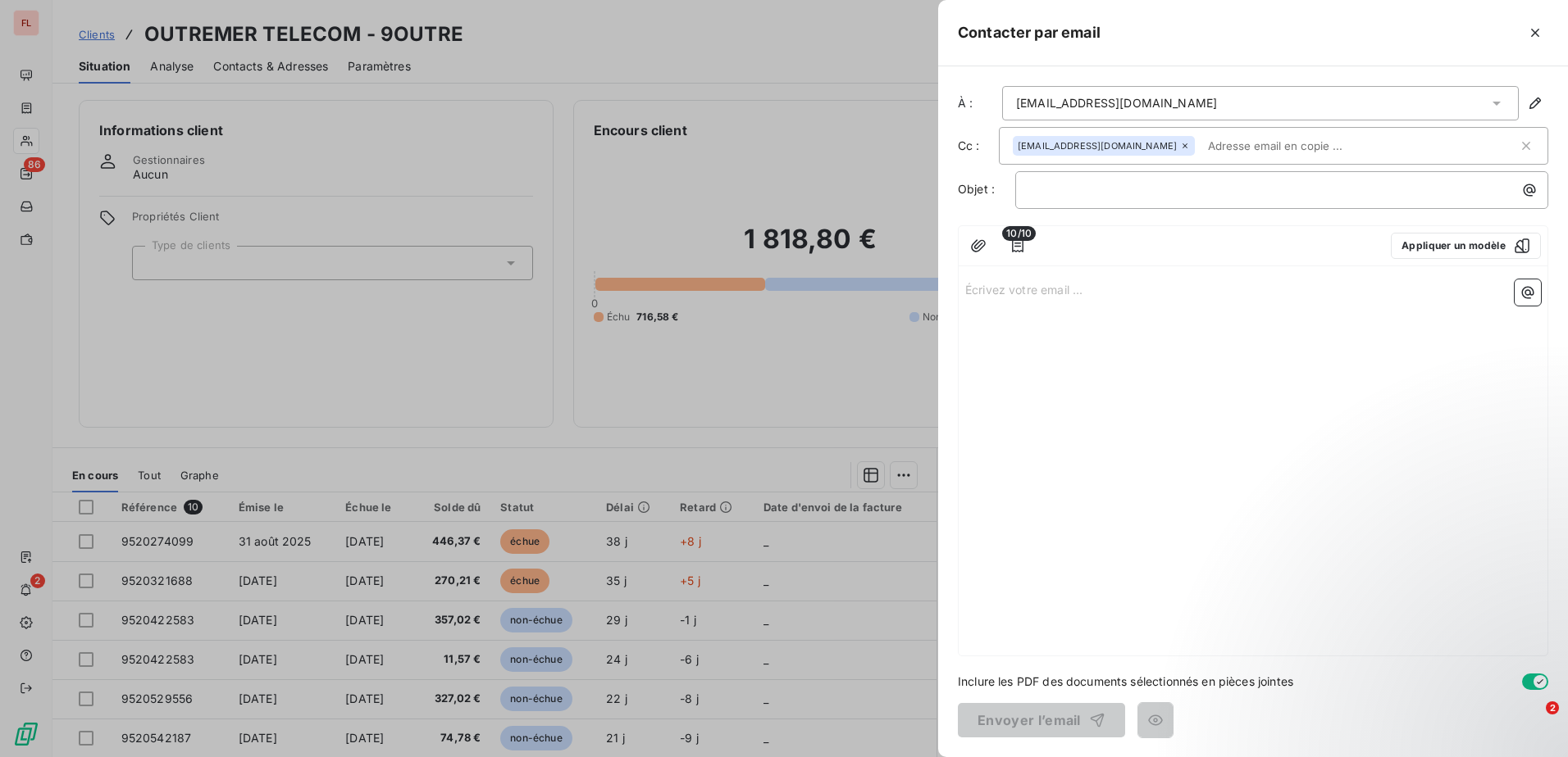
paste input "[EMAIL_ADDRESS][DOMAIN_NAME]"
type input "[EMAIL_ADDRESS][DOMAIN_NAME]"
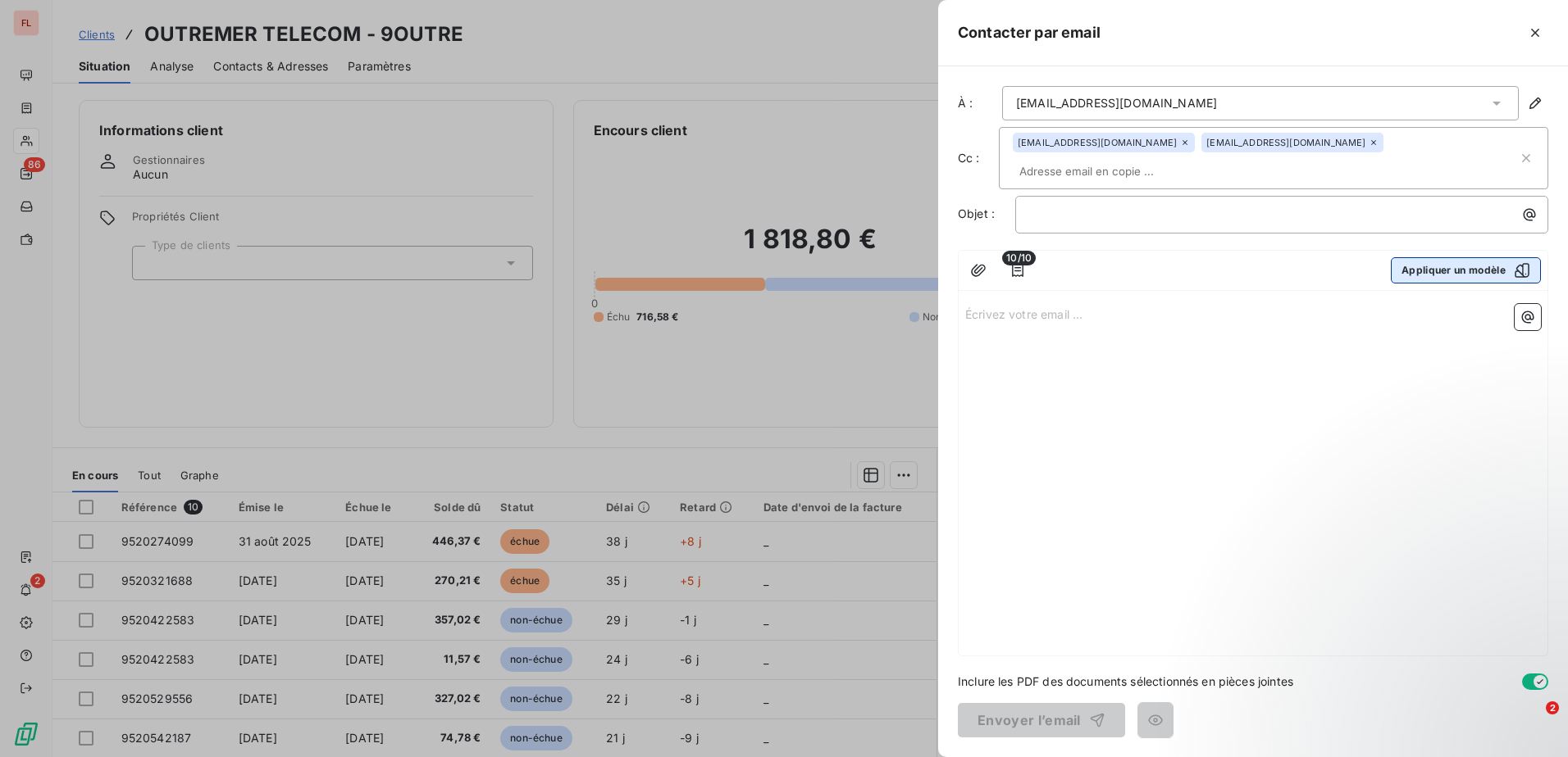
click at [1449, 258] on button "Appliquer un modèle" at bounding box center [1465, 271] width 150 height 27
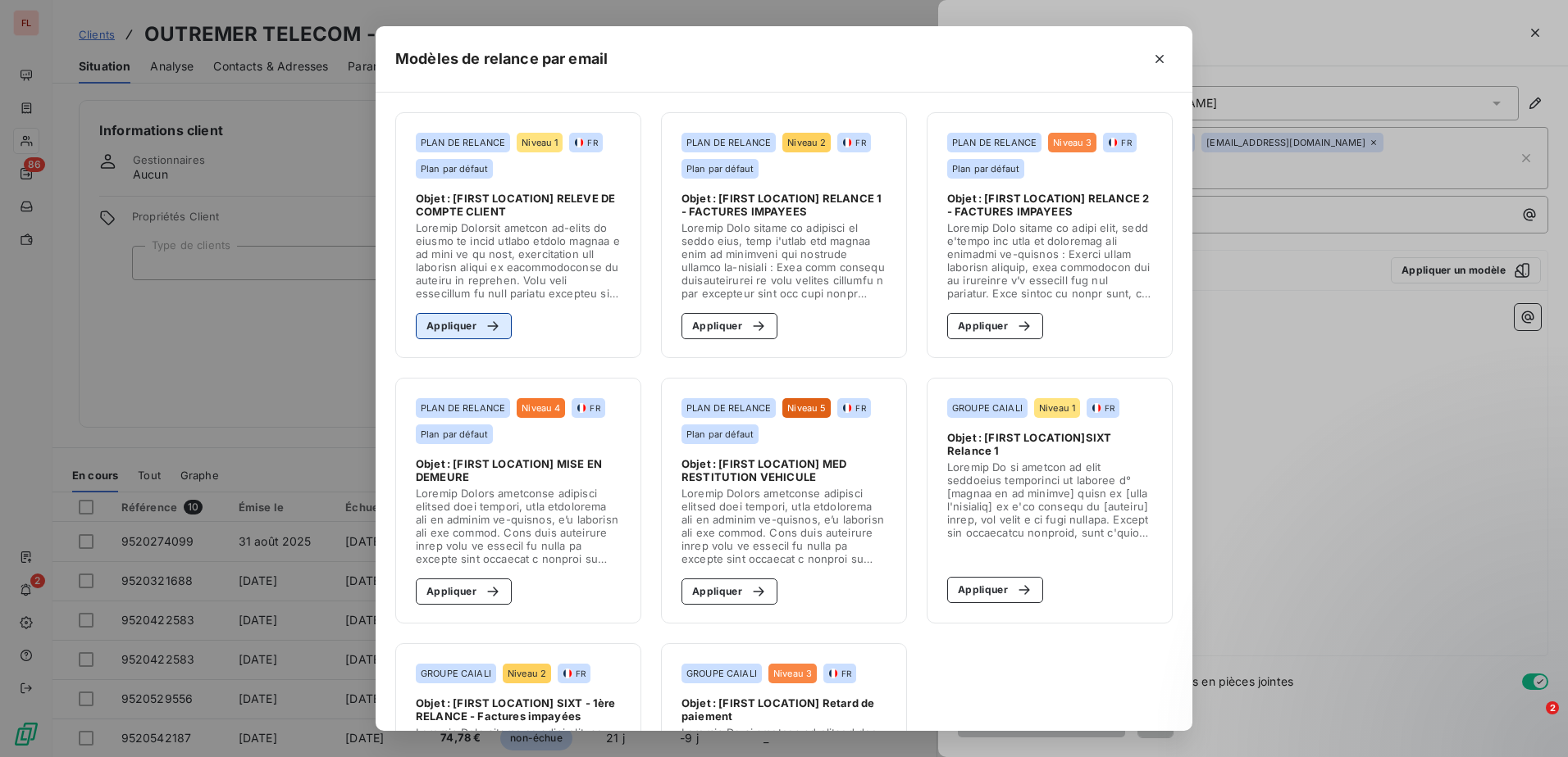
click at [444, 333] on button "Appliquer" at bounding box center [464, 326] width 96 height 27
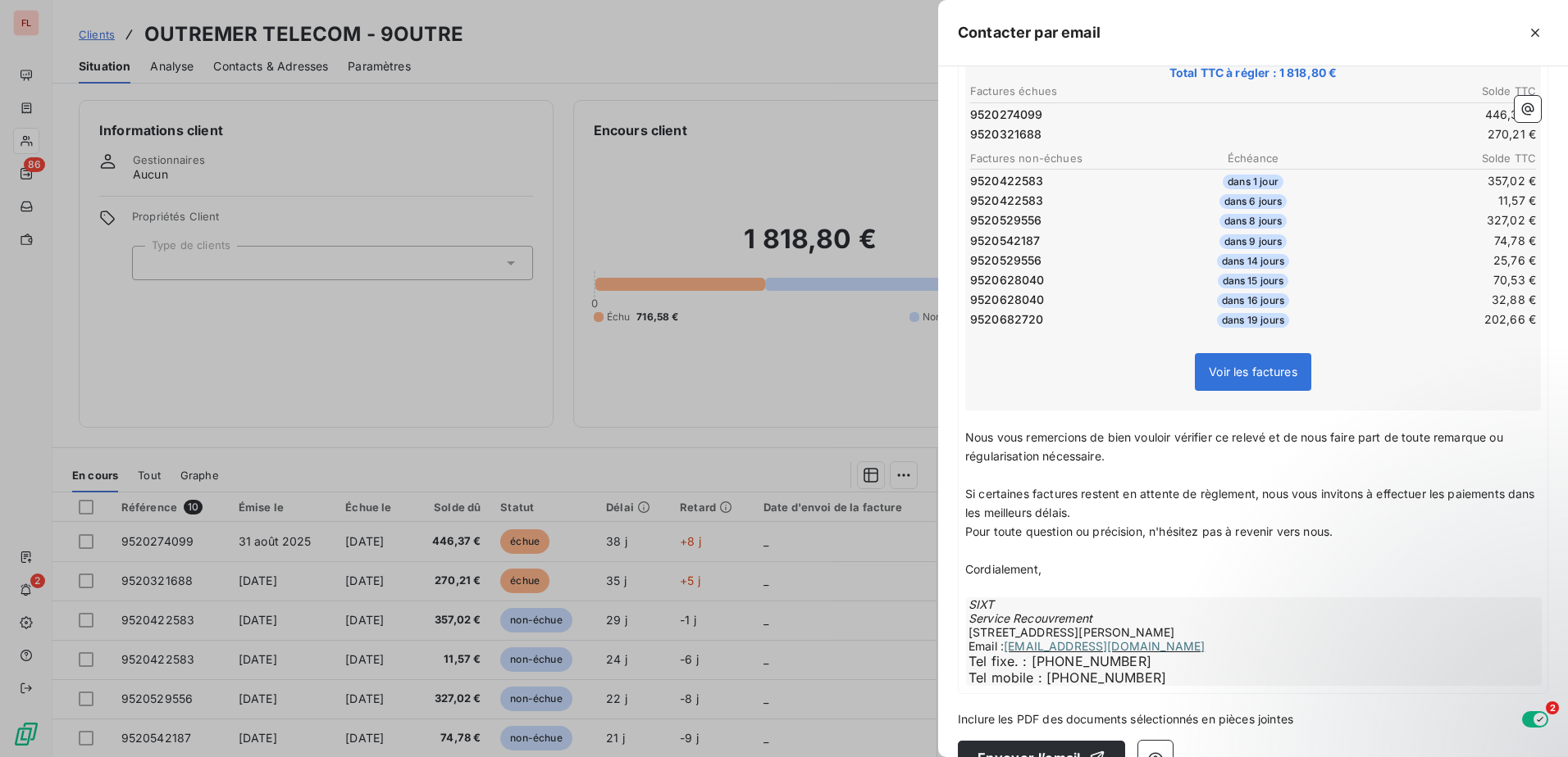
scroll to position [364, 0]
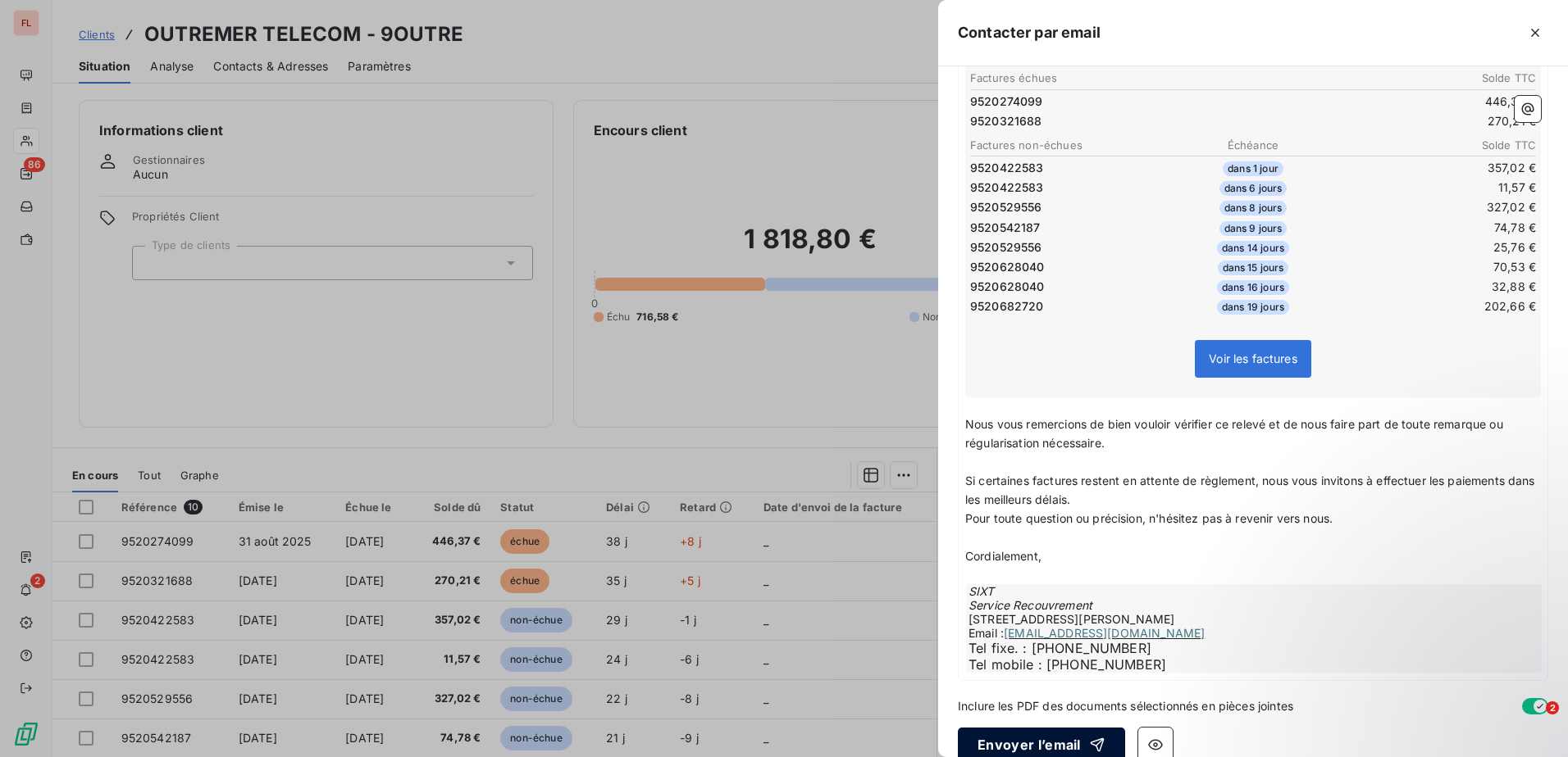
click at [1006, 727] on button "Envoyer l’email" at bounding box center [1041, 745] width 167 height 35
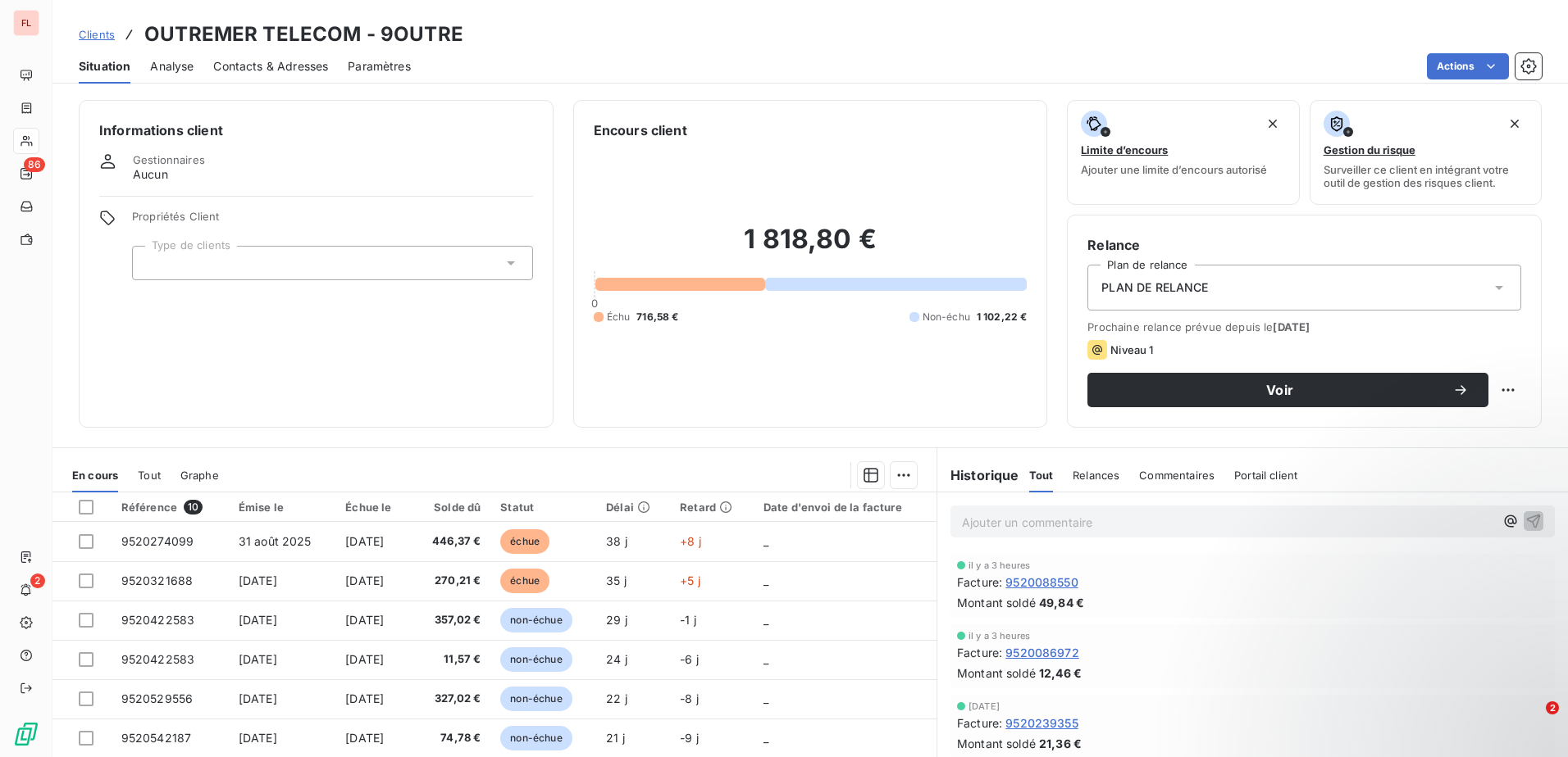
click at [87, 38] on span "Clients" at bounding box center [97, 35] width 36 height 13
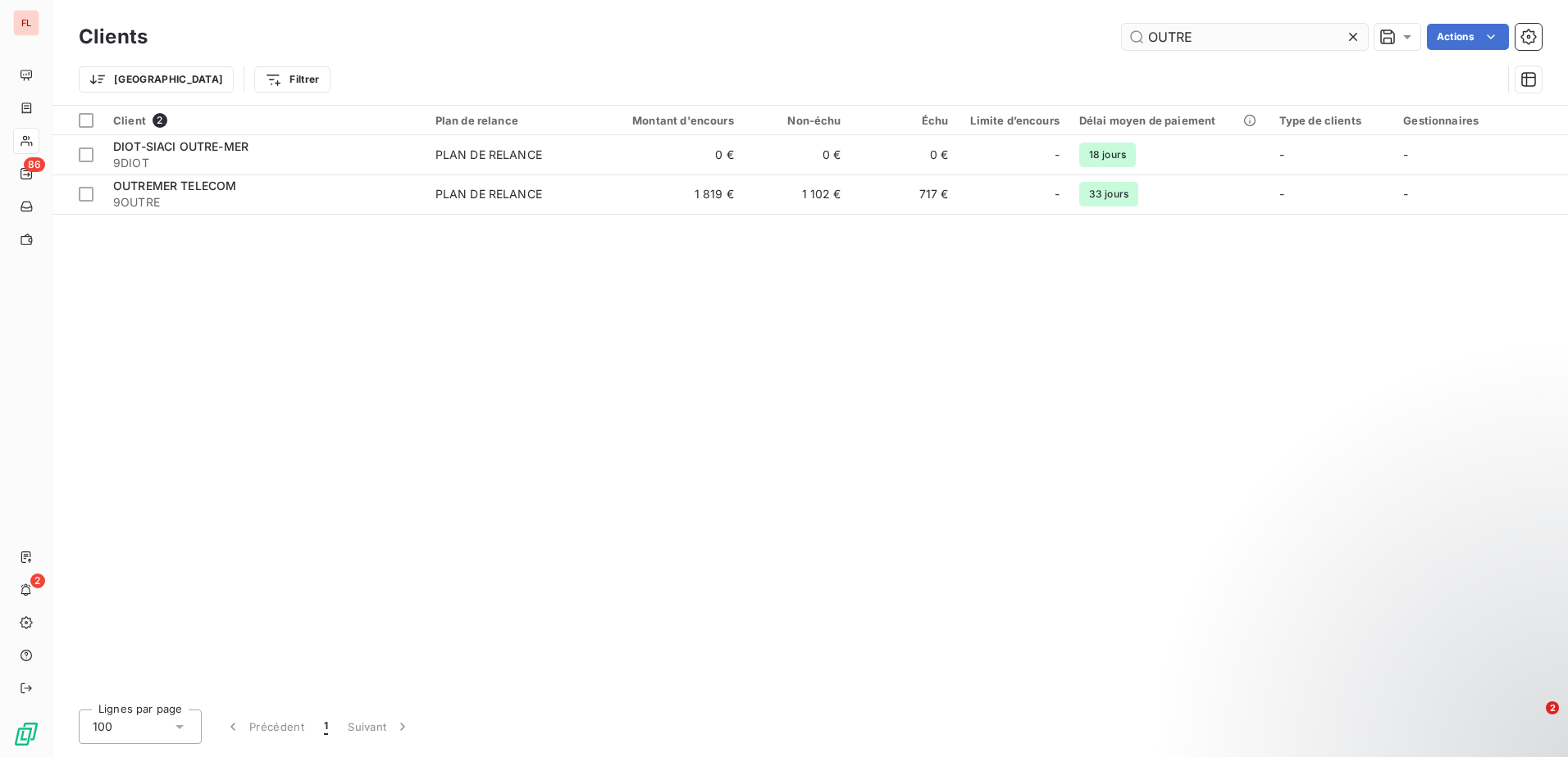
drag, startPoint x: 1219, startPoint y: 38, endPoint x: 1129, endPoint y: 38, distance: 90.0
click at [1129, 38] on input "OUTRE" at bounding box center [1244, 37] width 246 height 27
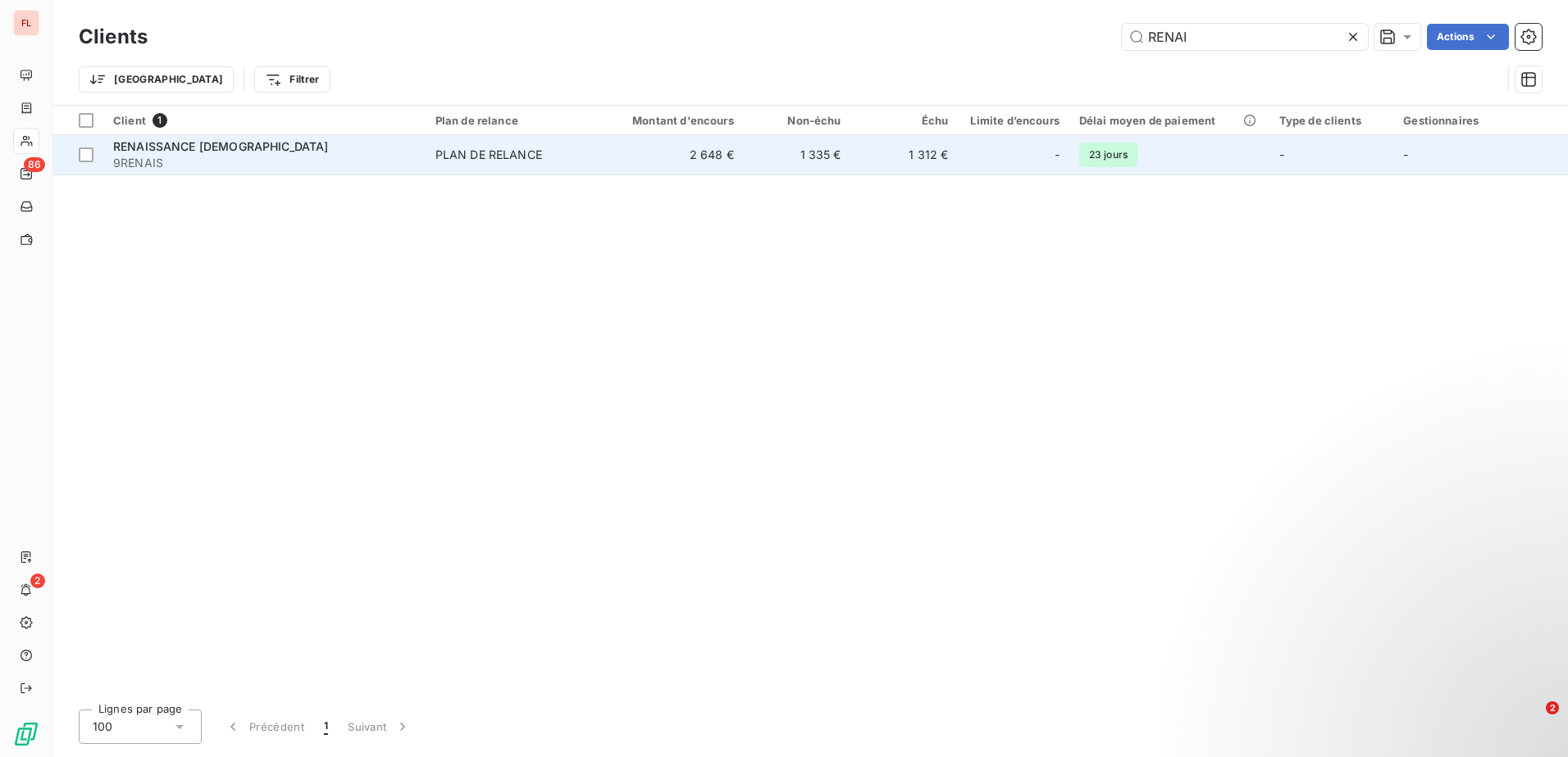
type input "RENAI"
click at [544, 148] on span "PLAN DE RELANCE" at bounding box center [512, 155] width 155 height 17
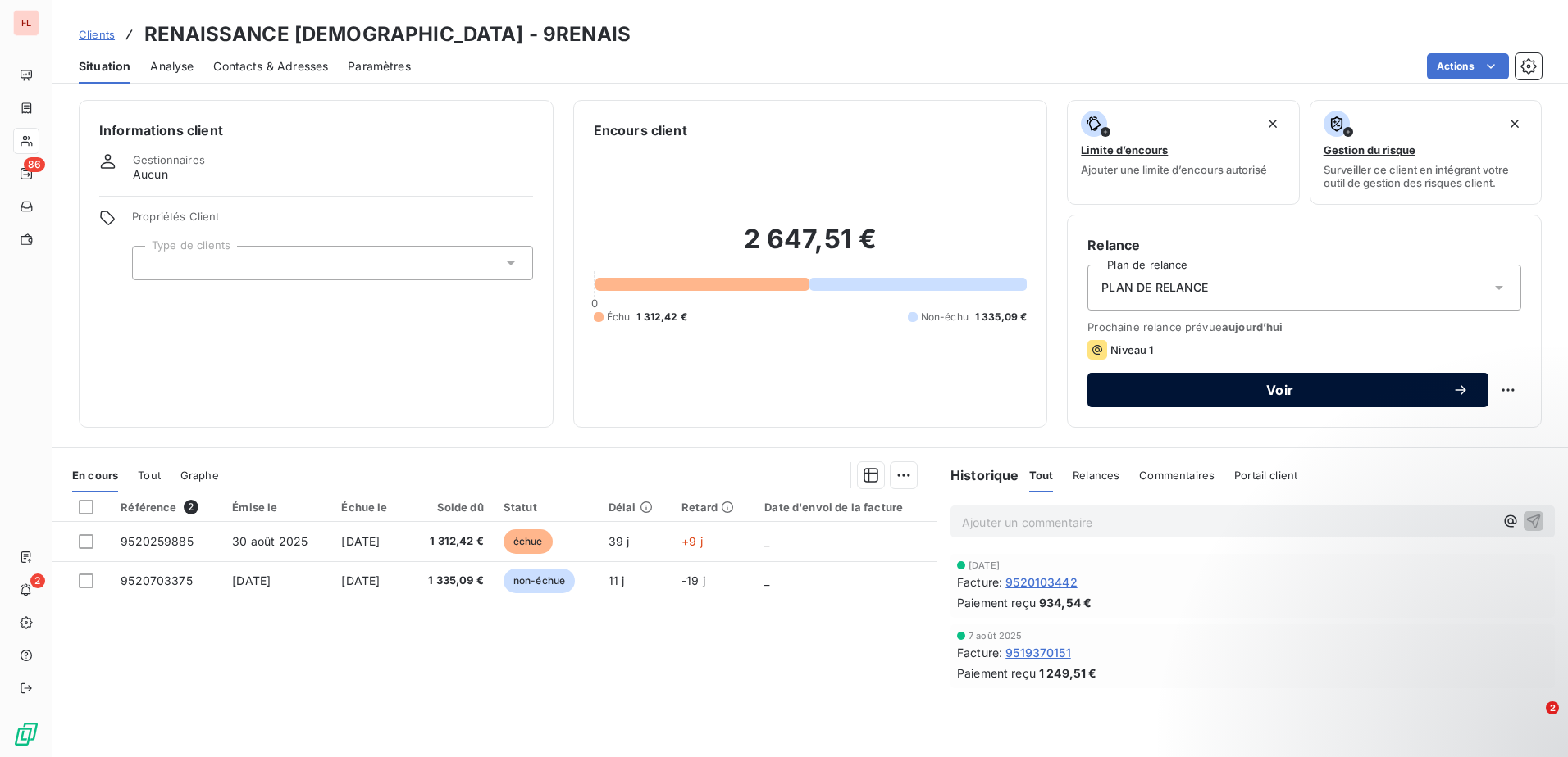
click at [1272, 383] on span "Voir" at bounding box center [1280, 390] width 345 height 13
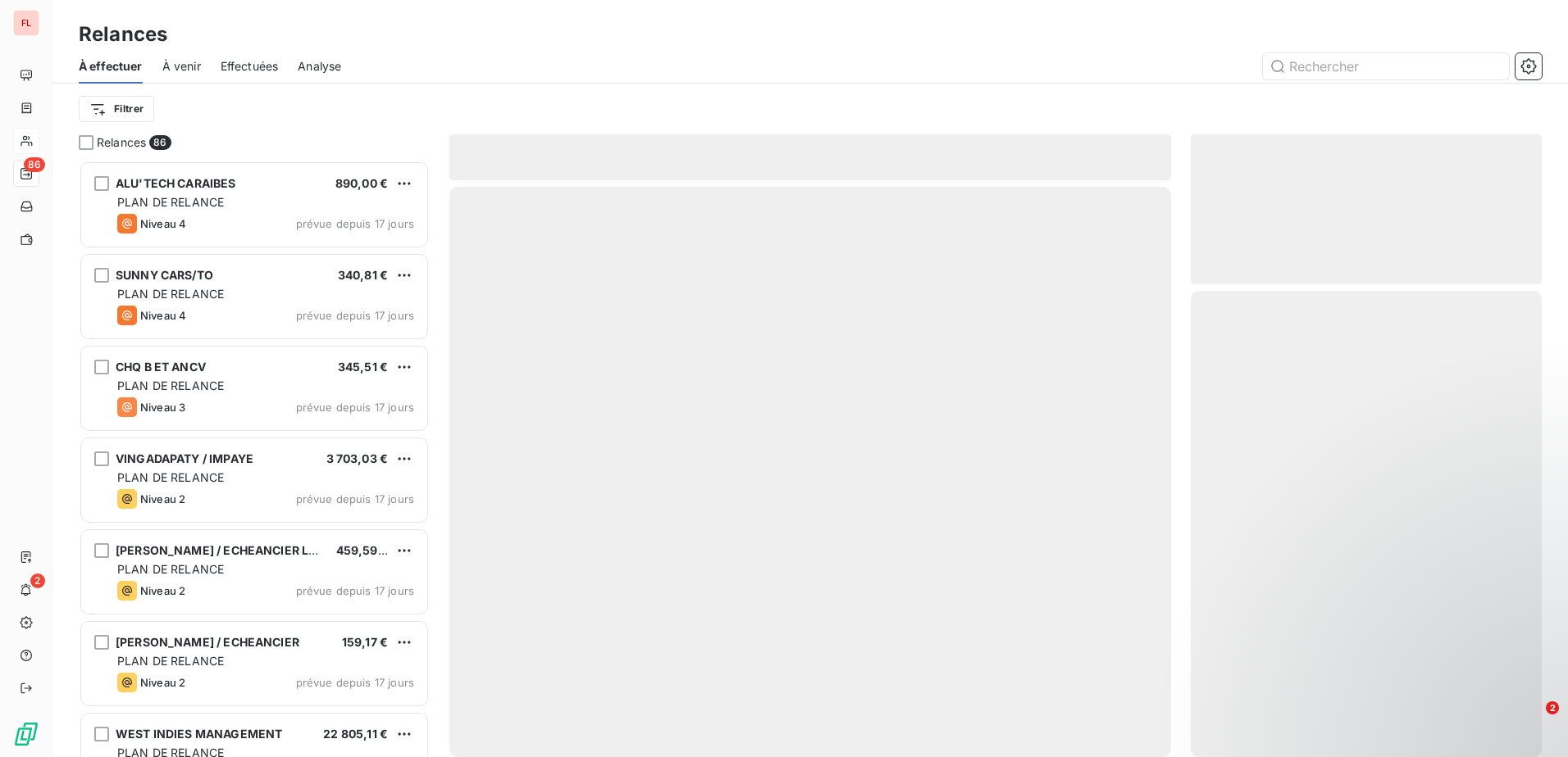
scroll to position [584, 339]
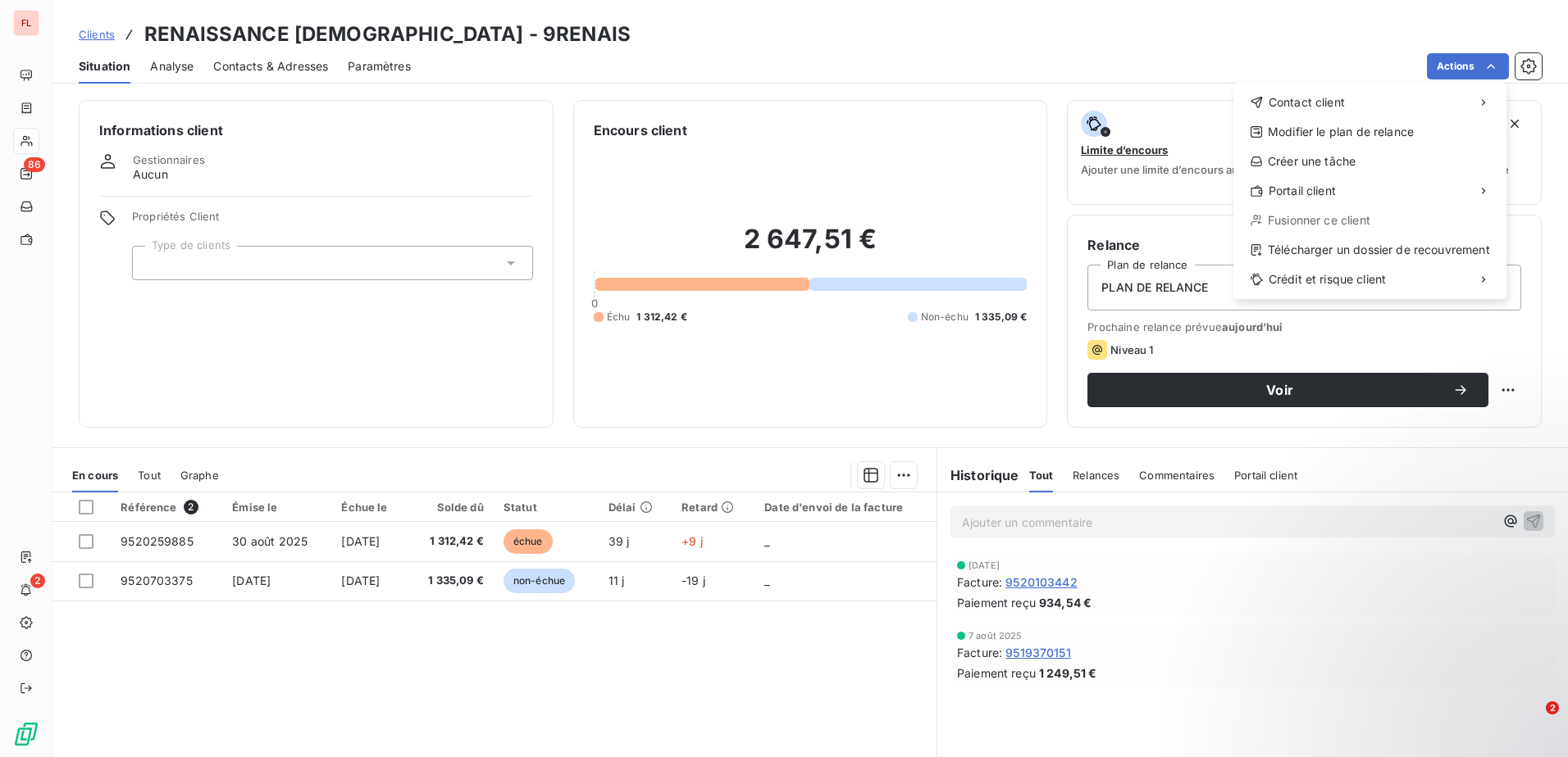
click at [87, 544] on html "FL 86 2 Clients RENAISSANCE EGLISE - 9RENAIS Situation Analyse Contacts & Adres…" at bounding box center [784, 378] width 1568 height 757
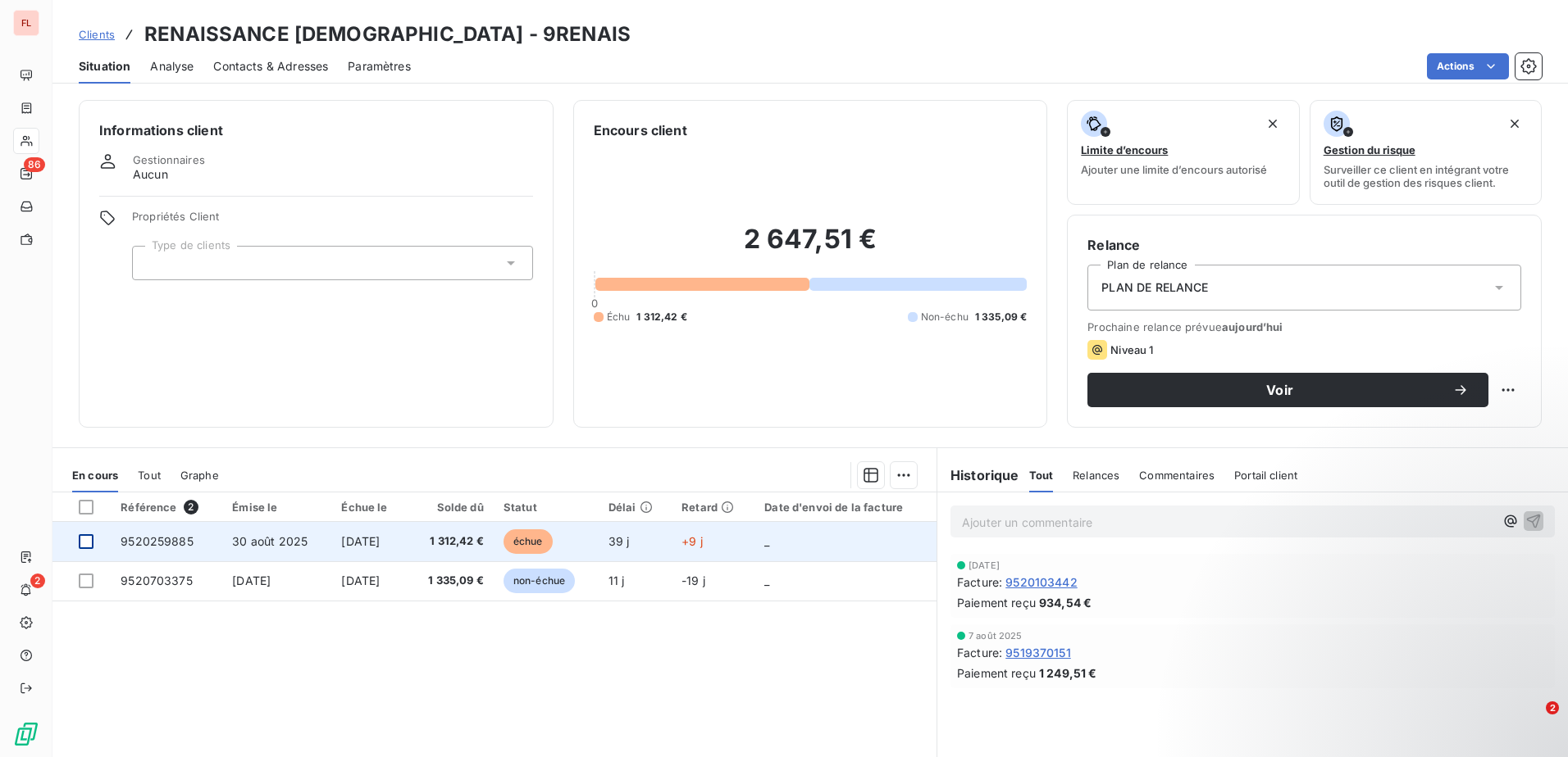
click at [91, 540] on div at bounding box center [86, 542] width 15 height 15
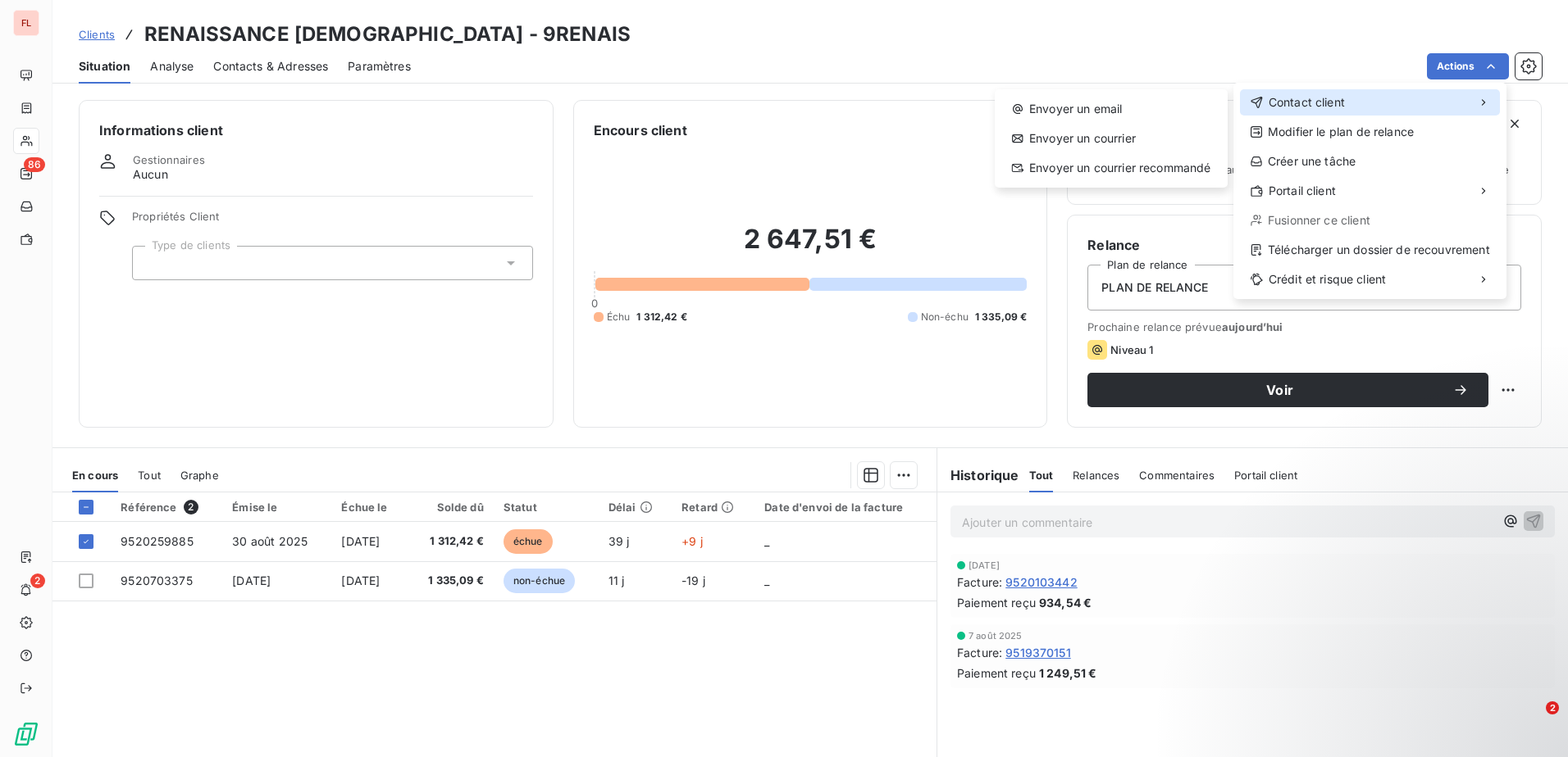
click at [1327, 103] on span "Contact client" at bounding box center [1306, 103] width 76 height 17
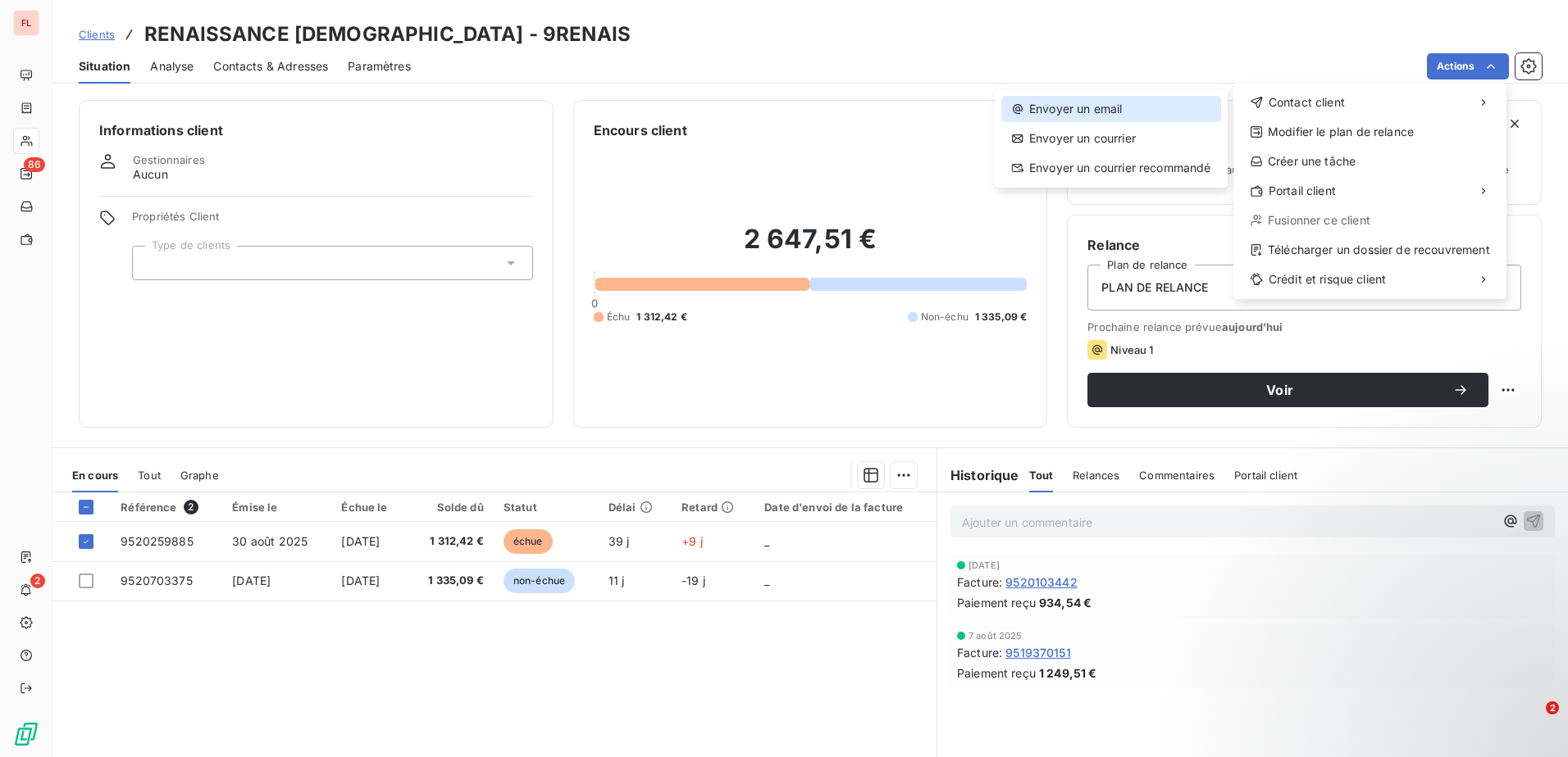
click at [1091, 103] on div "Envoyer un email" at bounding box center [1111, 109] width 220 height 27
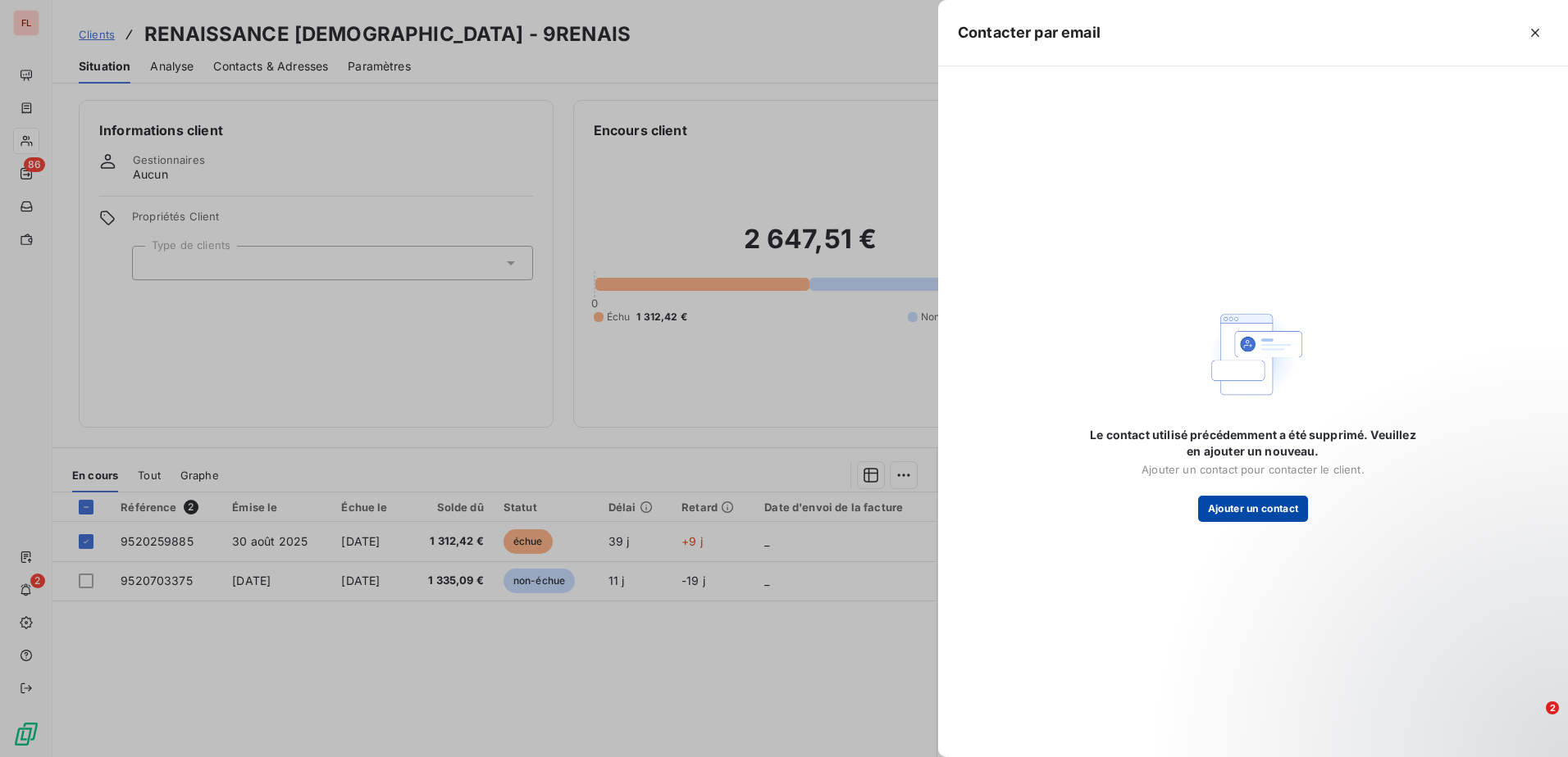
click at [1266, 505] on button "Ajouter un contact" at bounding box center [1253, 509] width 111 height 27
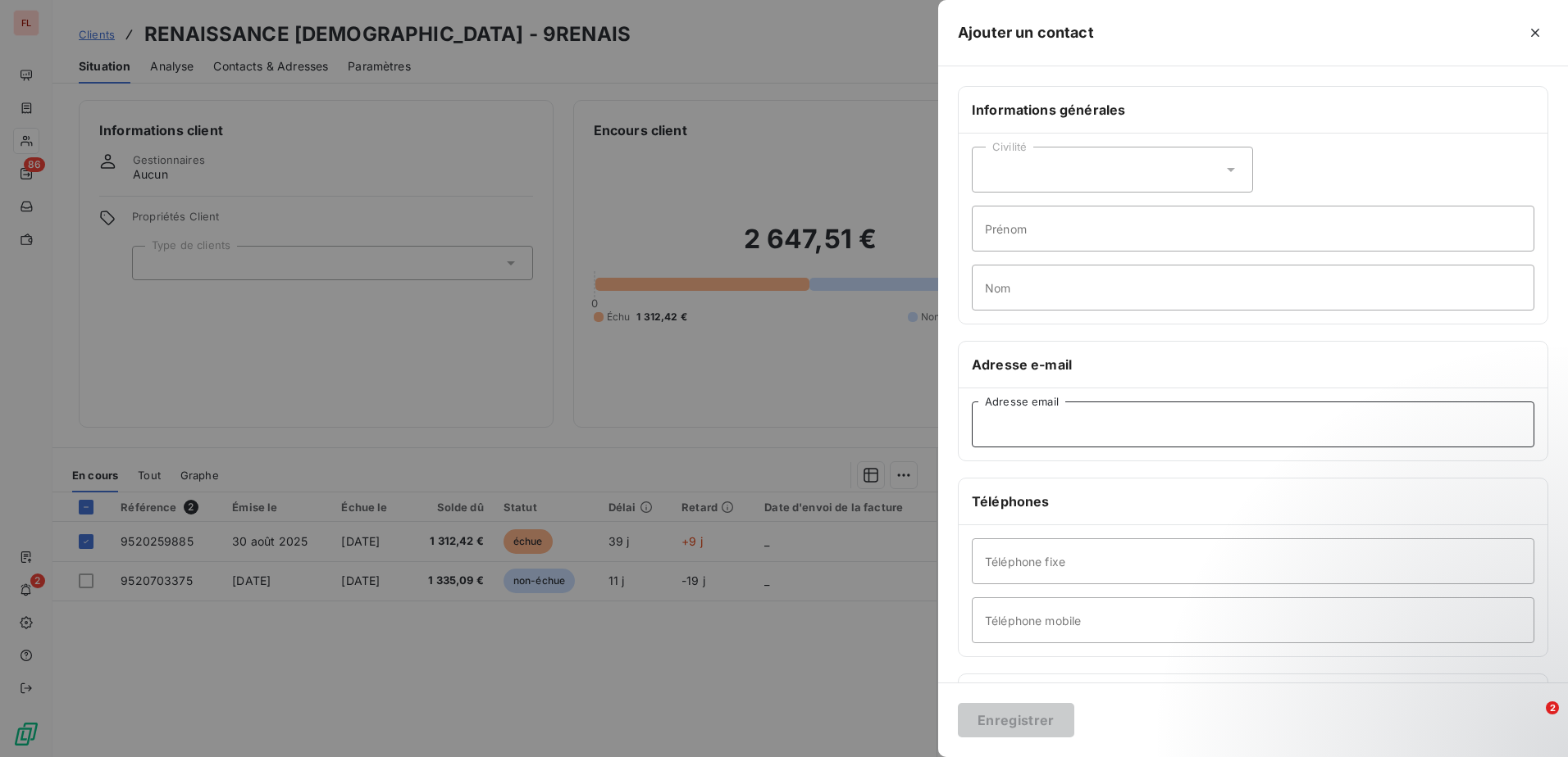
click at [1110, 434] on input "Adresse email" at bounding box center [1252, 424] width 563 height 46
paste input "mailto:[EMAIL_ADDRESS][DOMAIN_NAME]"
click at [1021, 426] on input "mailto:[EMAIL_ADDRESS][DOMAIN_NAME]" at bounding box center [1252, 424] width 563 height 46
type input "[EMAIL_ADDRESS][DOMAIN_NAME]"
click at [1043, 723] on button "Enregistrer" at bounding box center [1015, 721] width 116 height 35
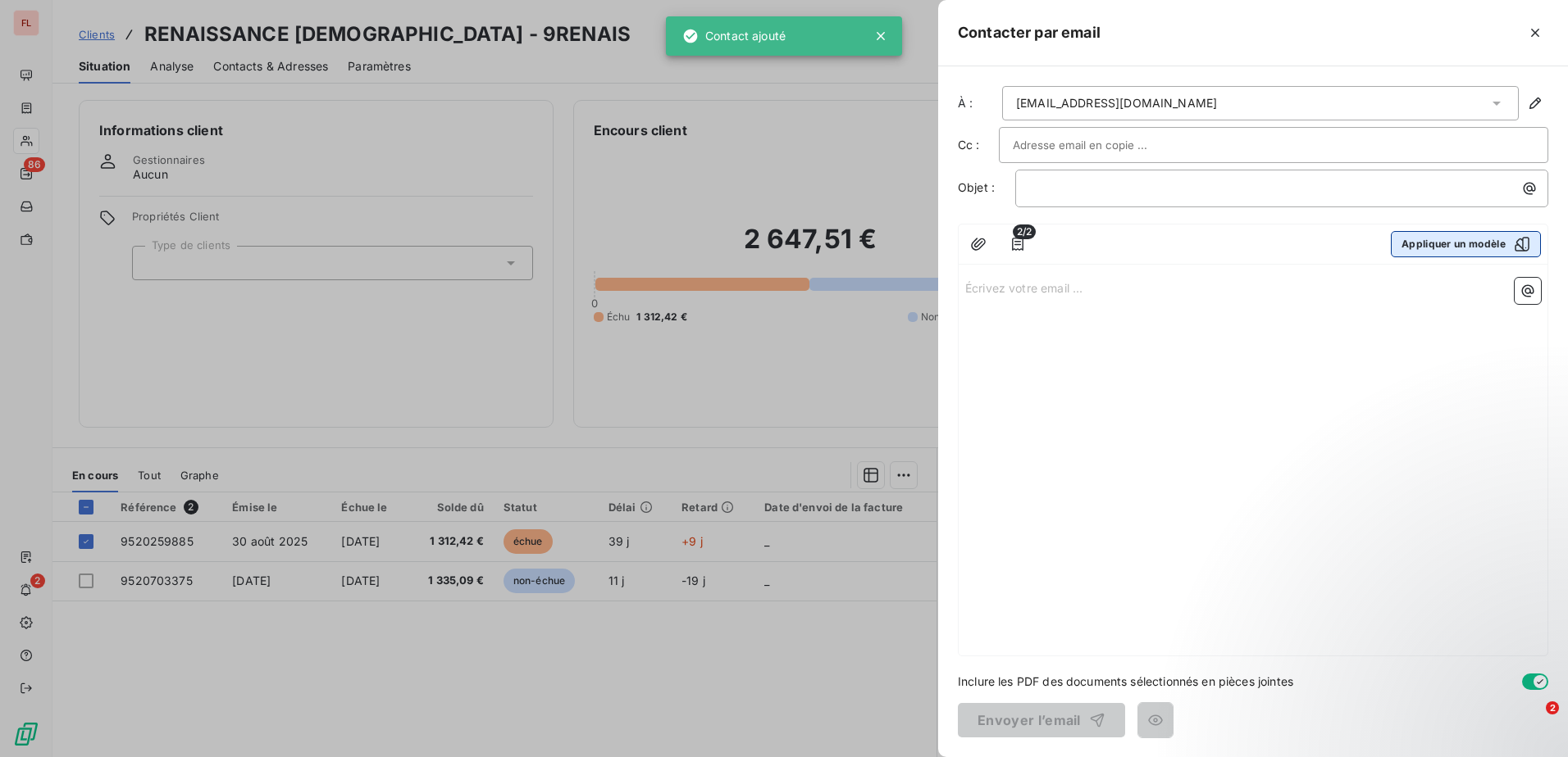
click at [1466, 251] on button "Appliquer un modèle" at bounding box center [1465, 244] width 150 height 27
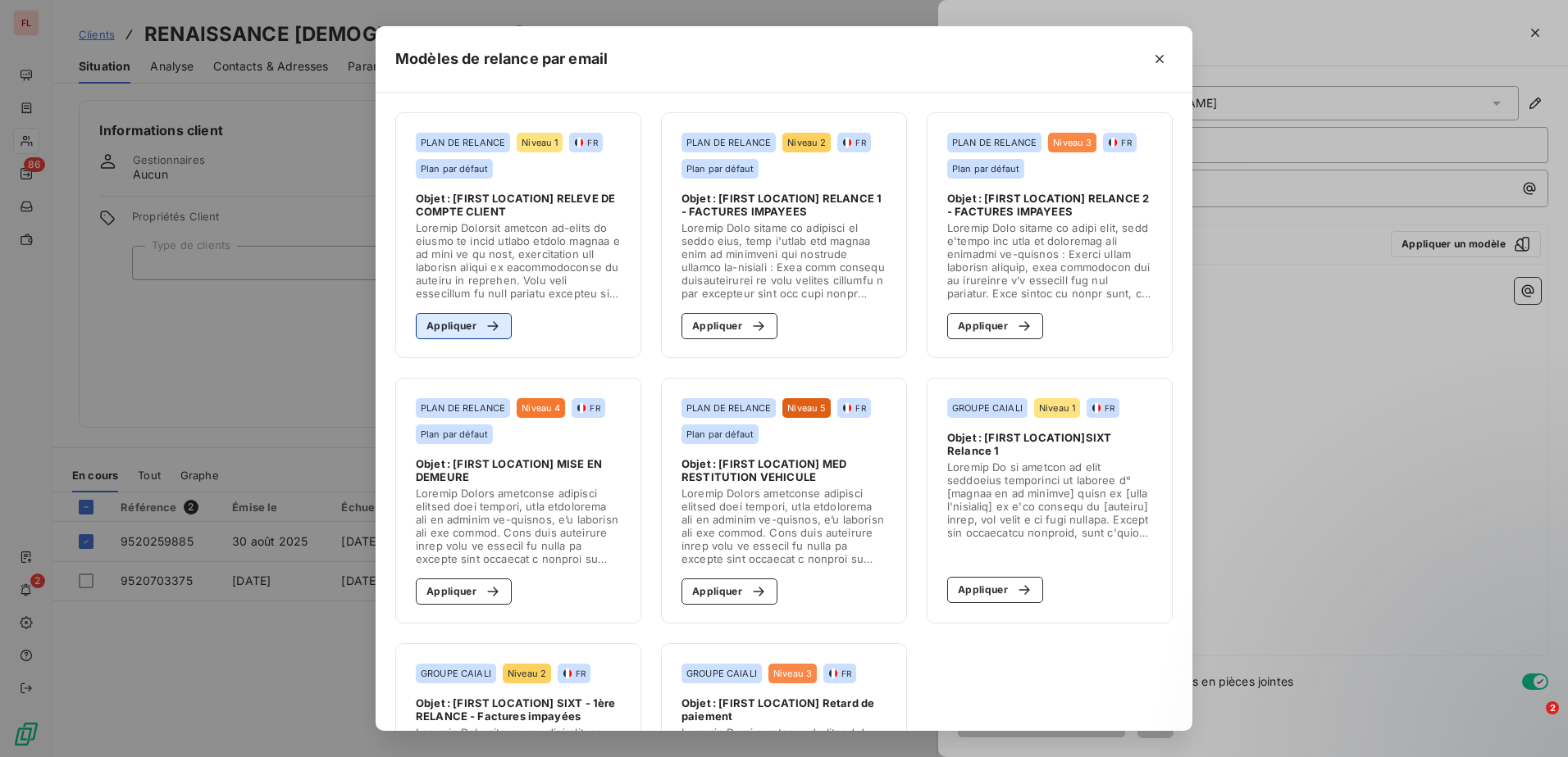
click at [443, 335] on button "Appliquer" at bounding box center [464, 326] width 96 height 27
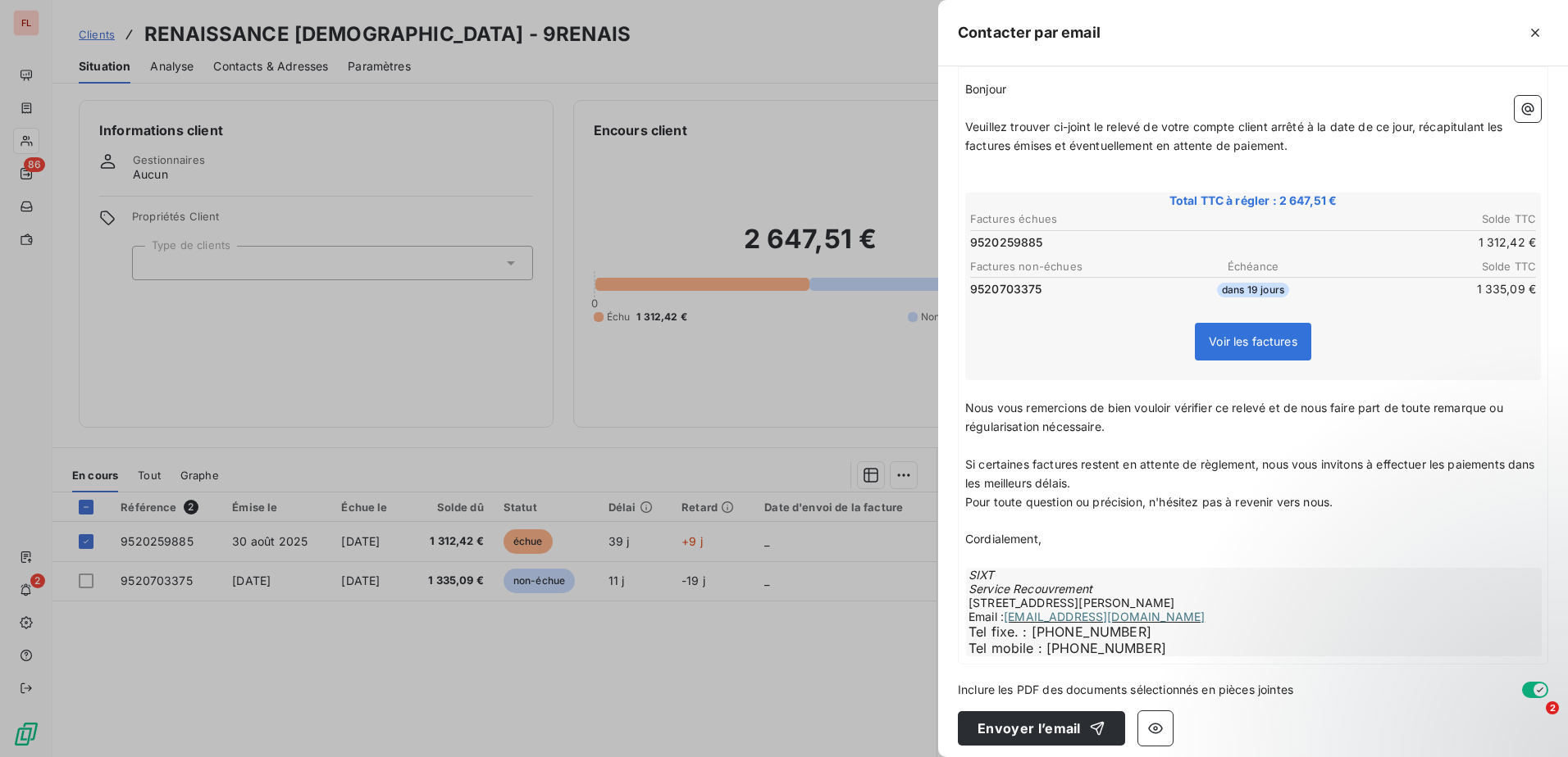
scroll to position [205, 0]
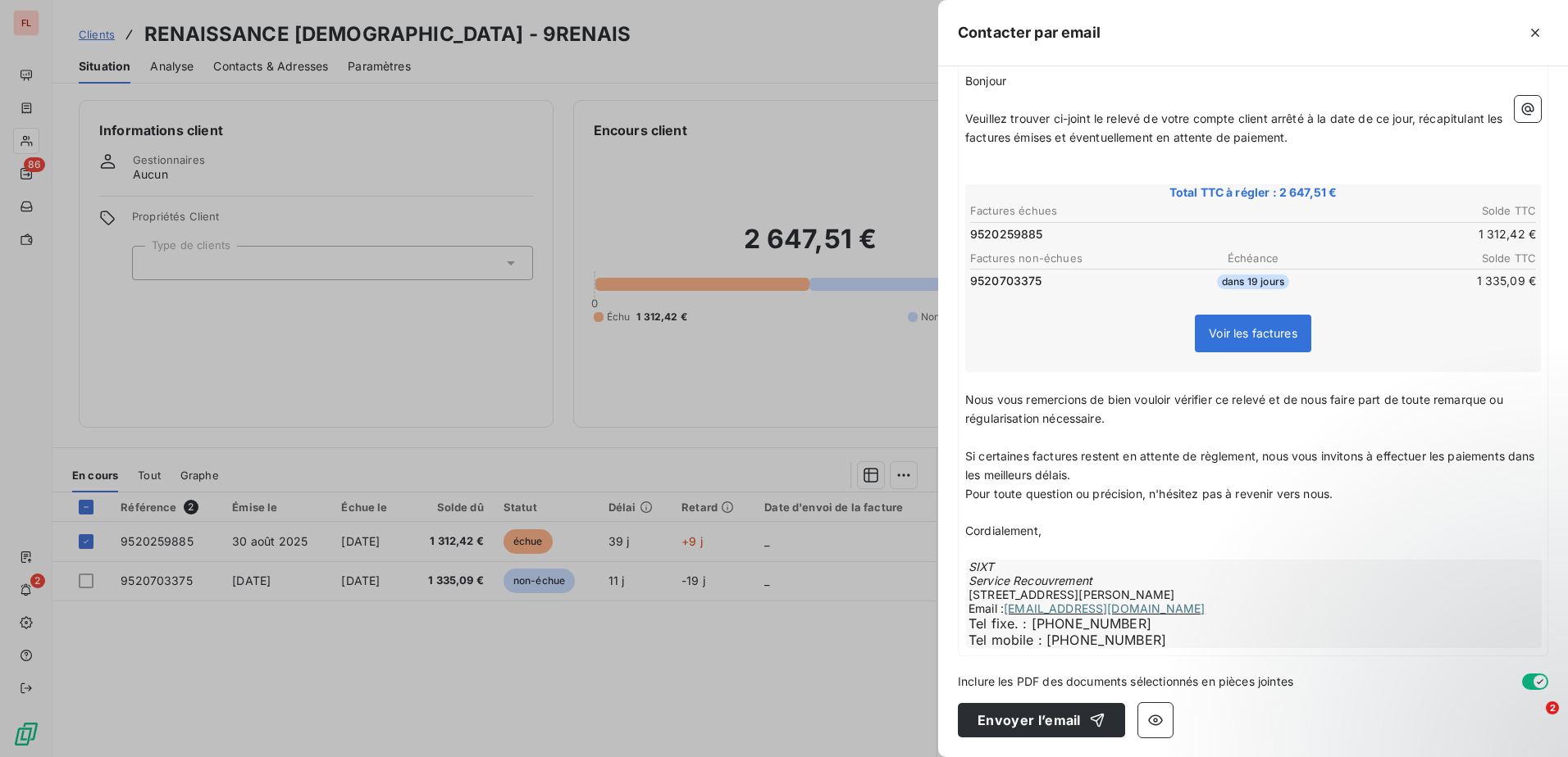
click at [90, 542] on div at bounding box center [784, 378] width 1568 height 757
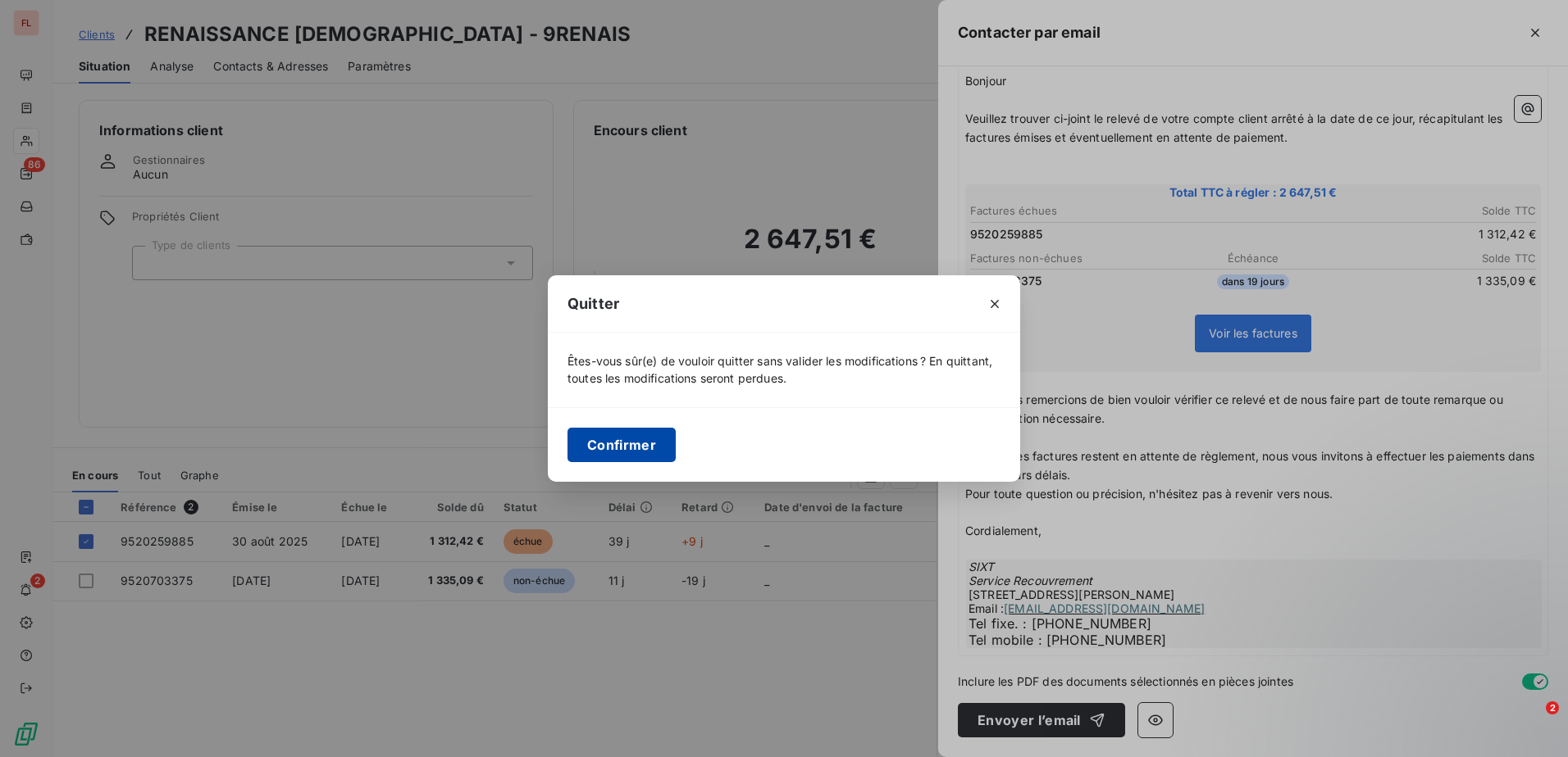
click at [600, 446] on button "Confirmer" at bounding box center [622, 445] width 109 height 35
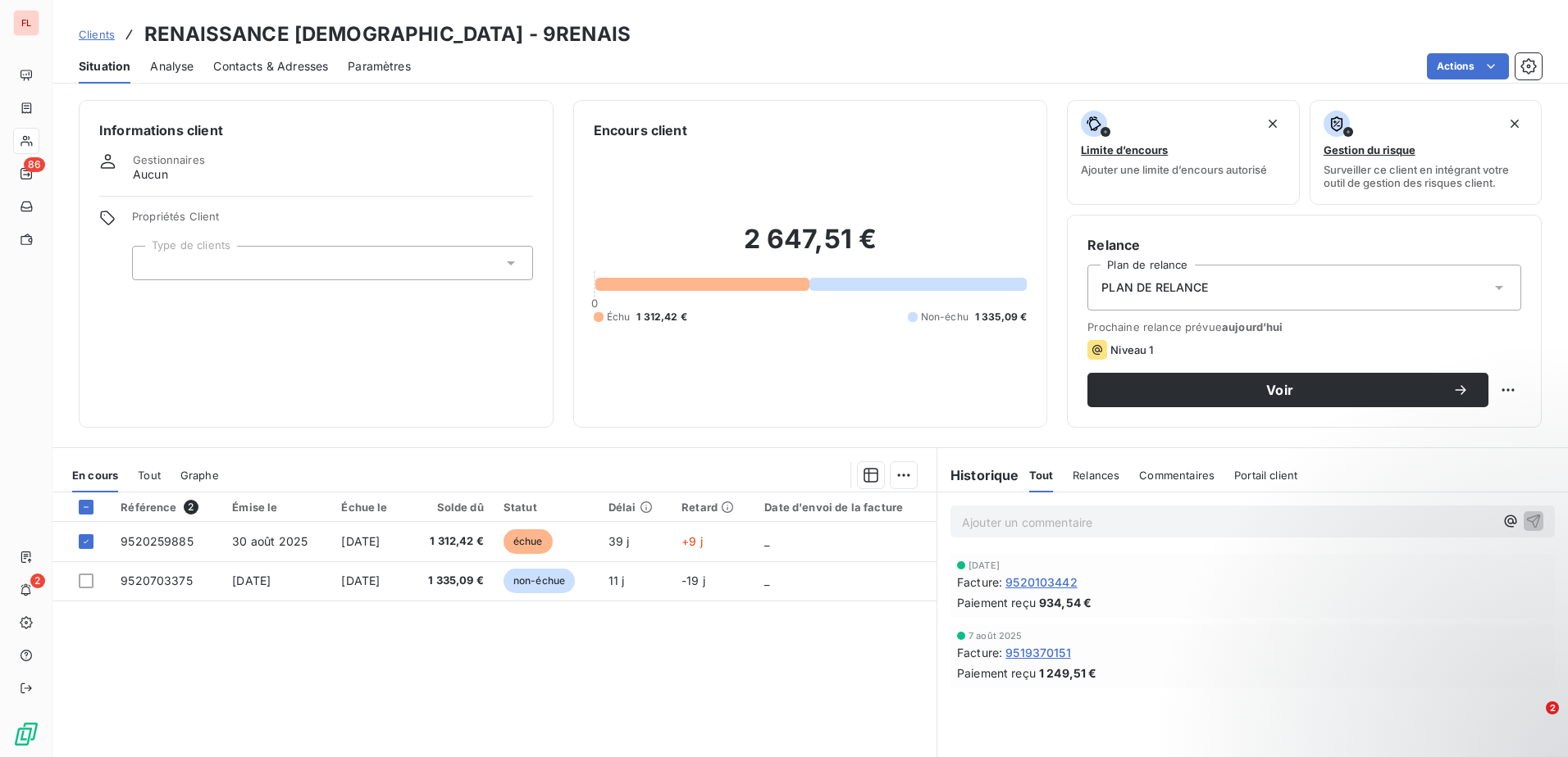
click at [107, 37] on span "Clients" at bounding box center [97, 35] width 36 height 13
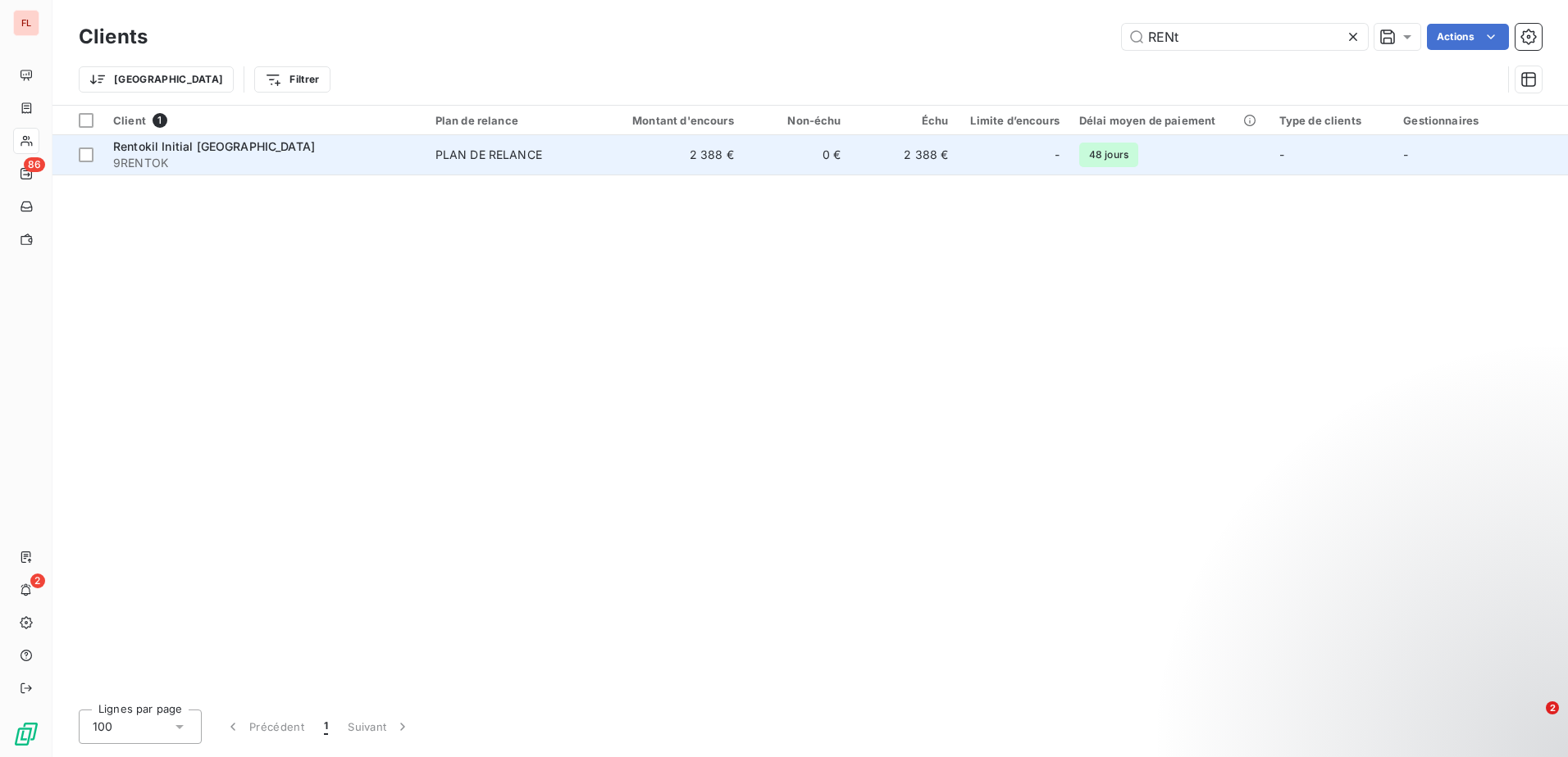
type input "RENt"
click at [382, 157] on span "9RENTOK" at bounding box center [264, 163] width 302 height 17
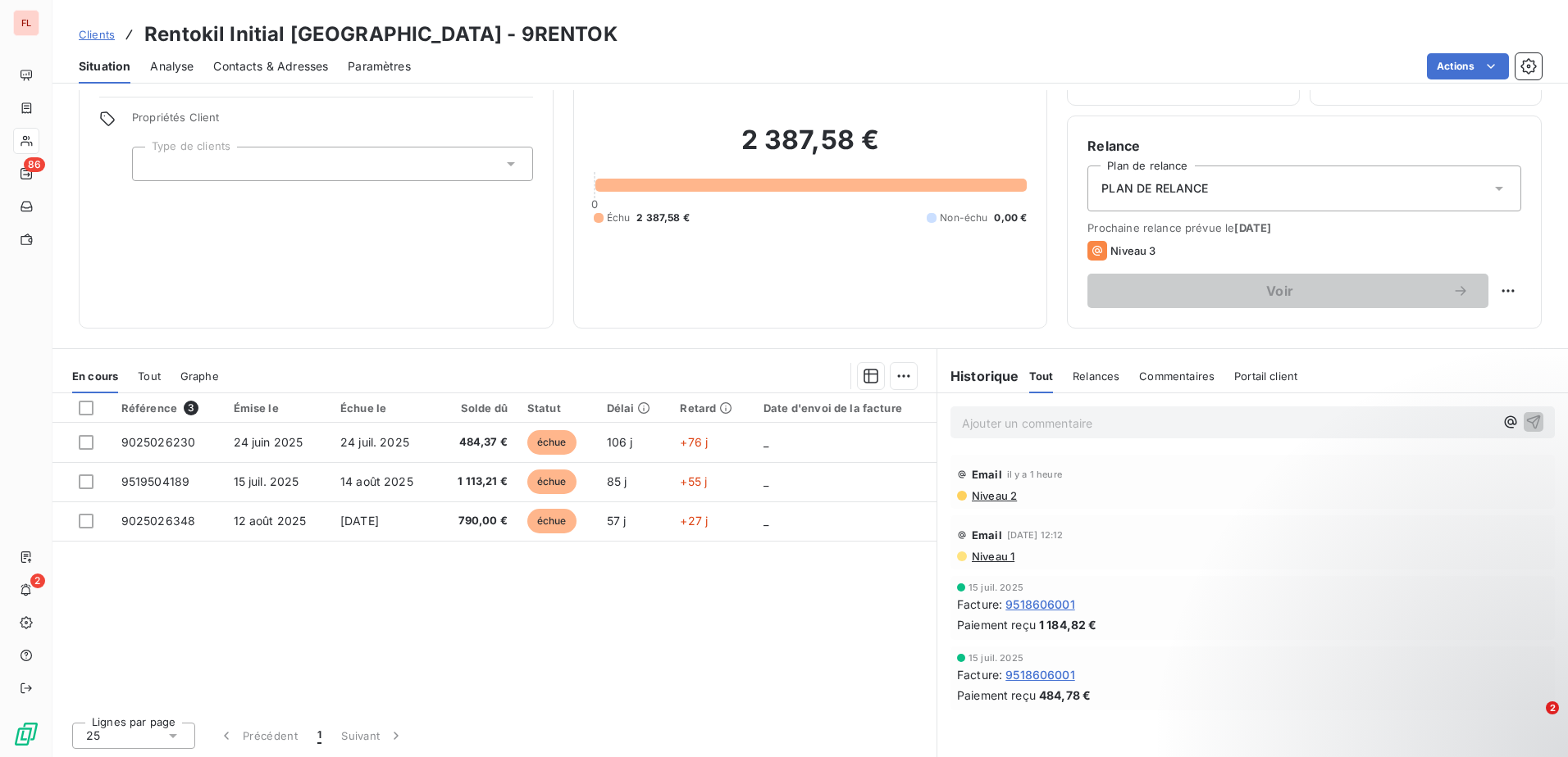
scroll to position [100, 0]
click at [88, 36] on span "Clients" at bounding box center [97, 35] width 36 height 13
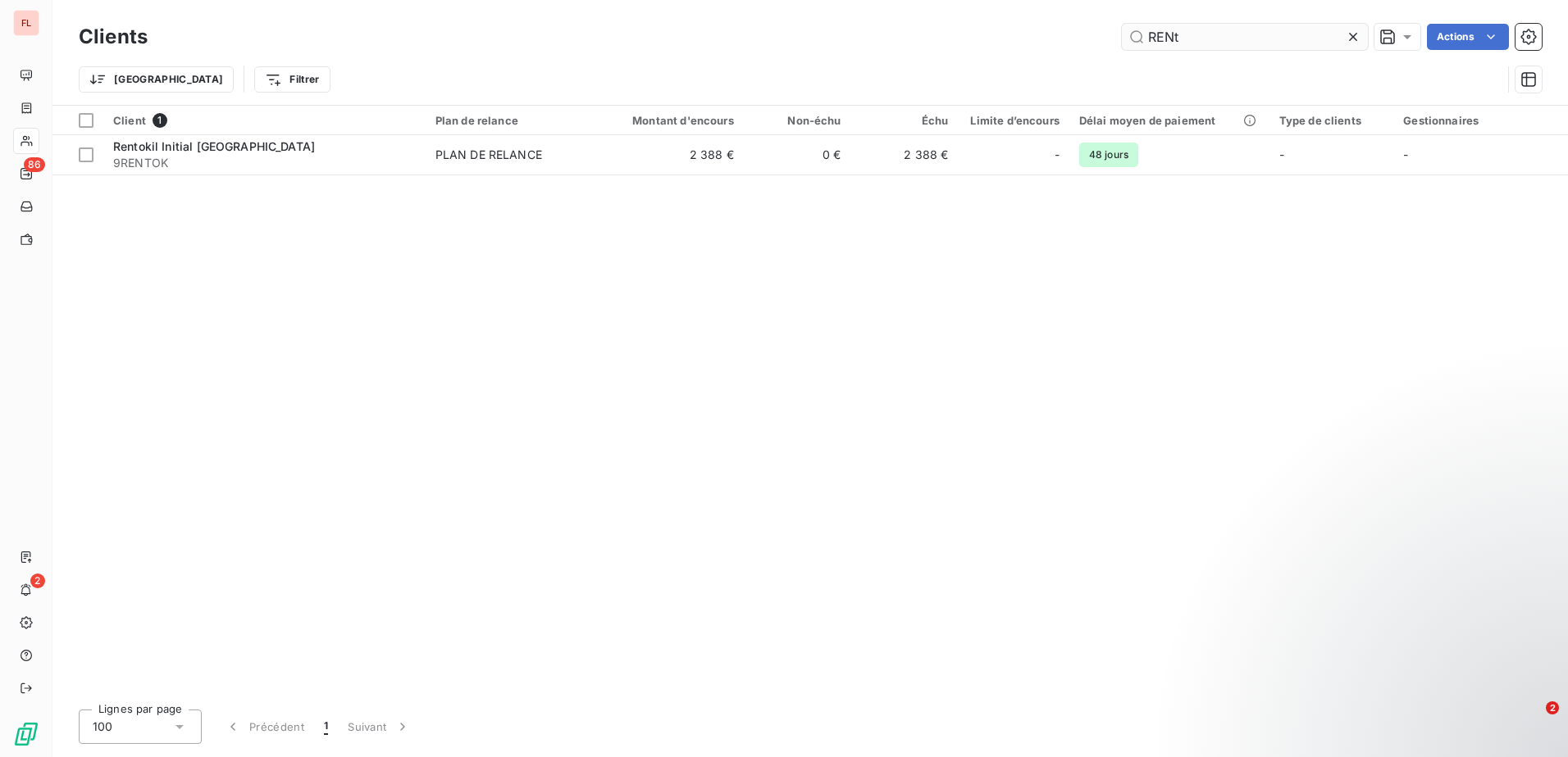
click at [1210, 30] on input "RENt" at bounding box center [1244, 37] width 246 height 27
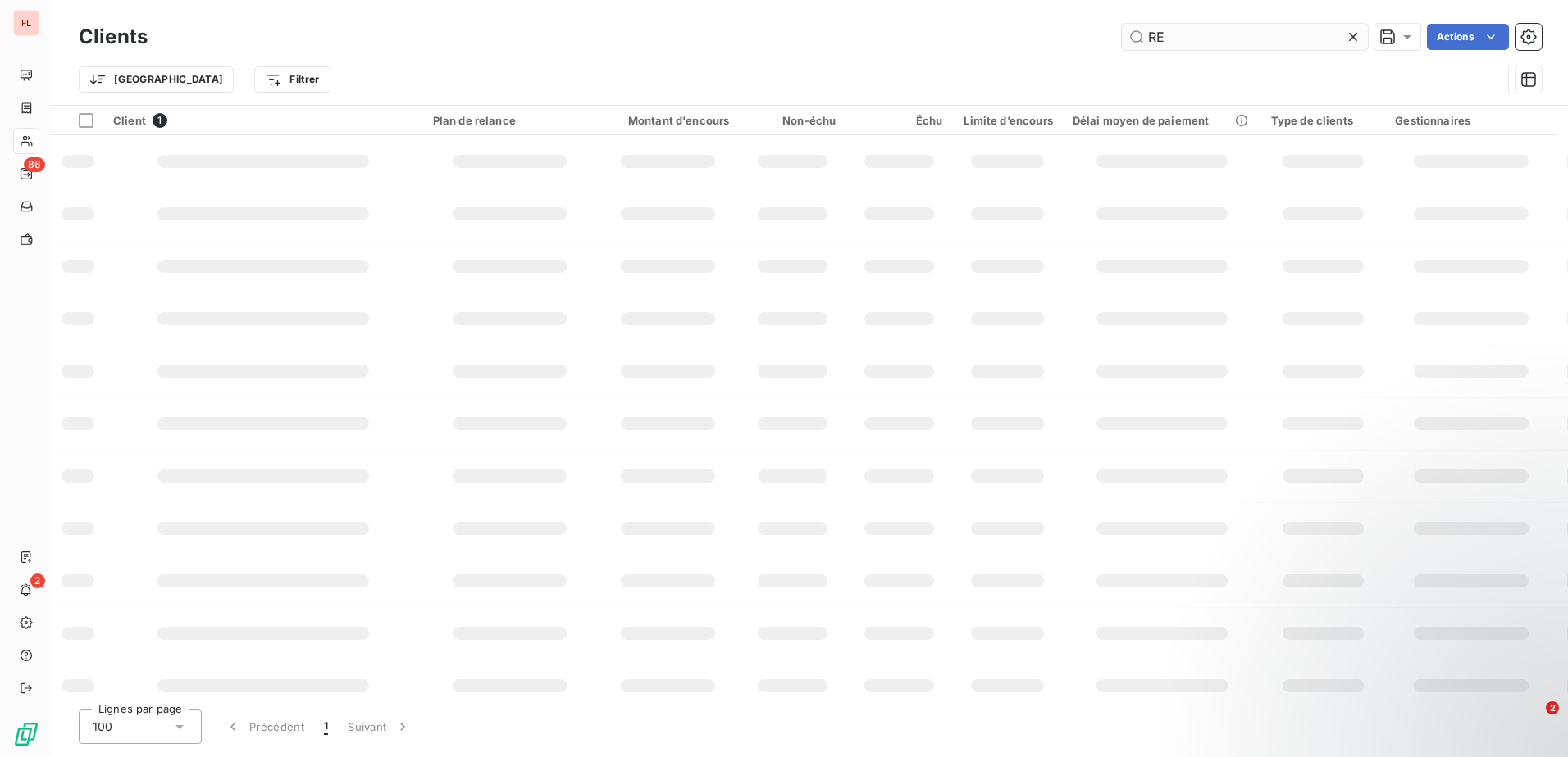
type input "R"
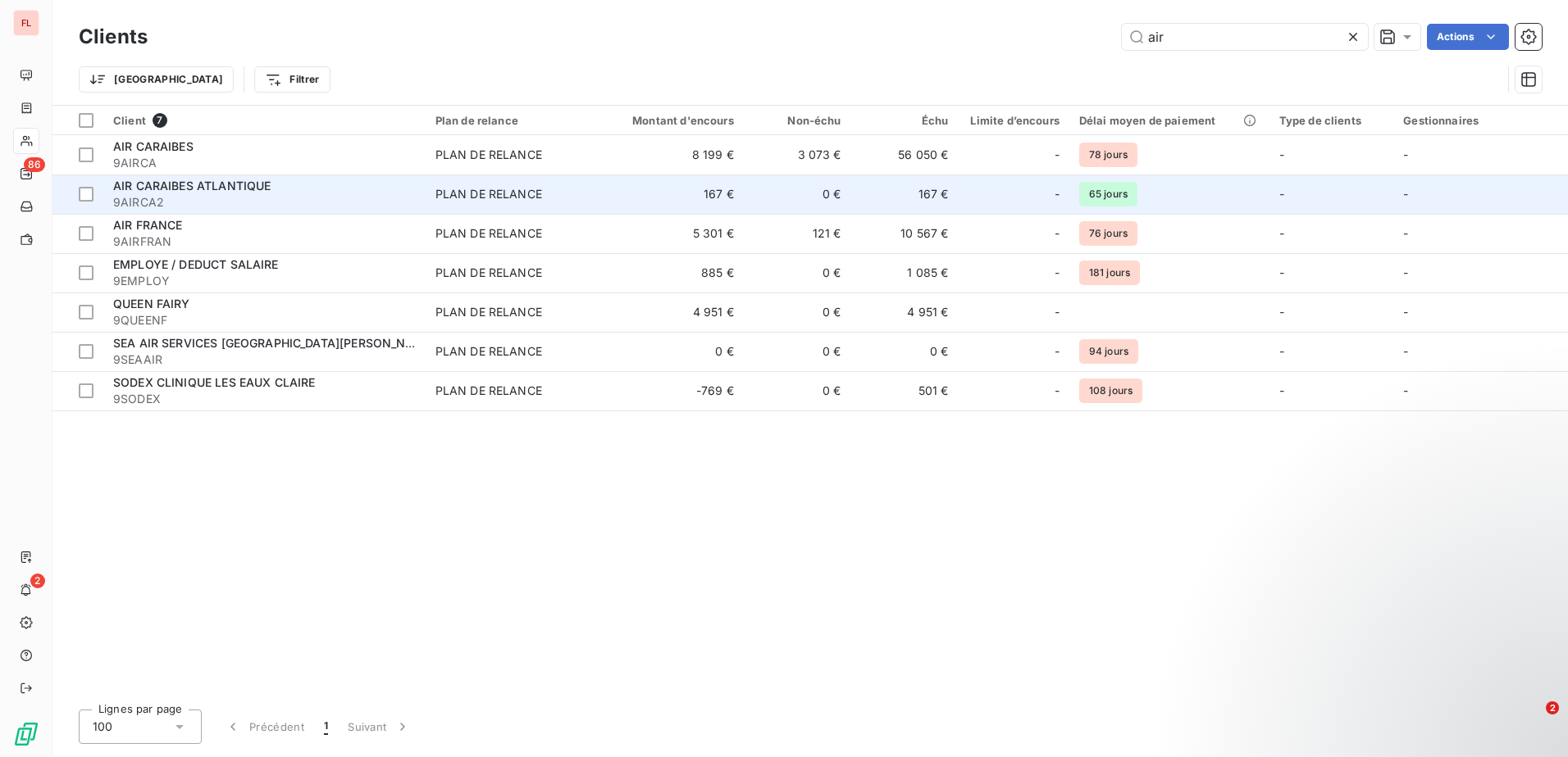
type input "air"
click at [210, 192] on div "AIR CARAIBES ATLANTIQUE" at bounding box center [264, 186] width 302 height 17
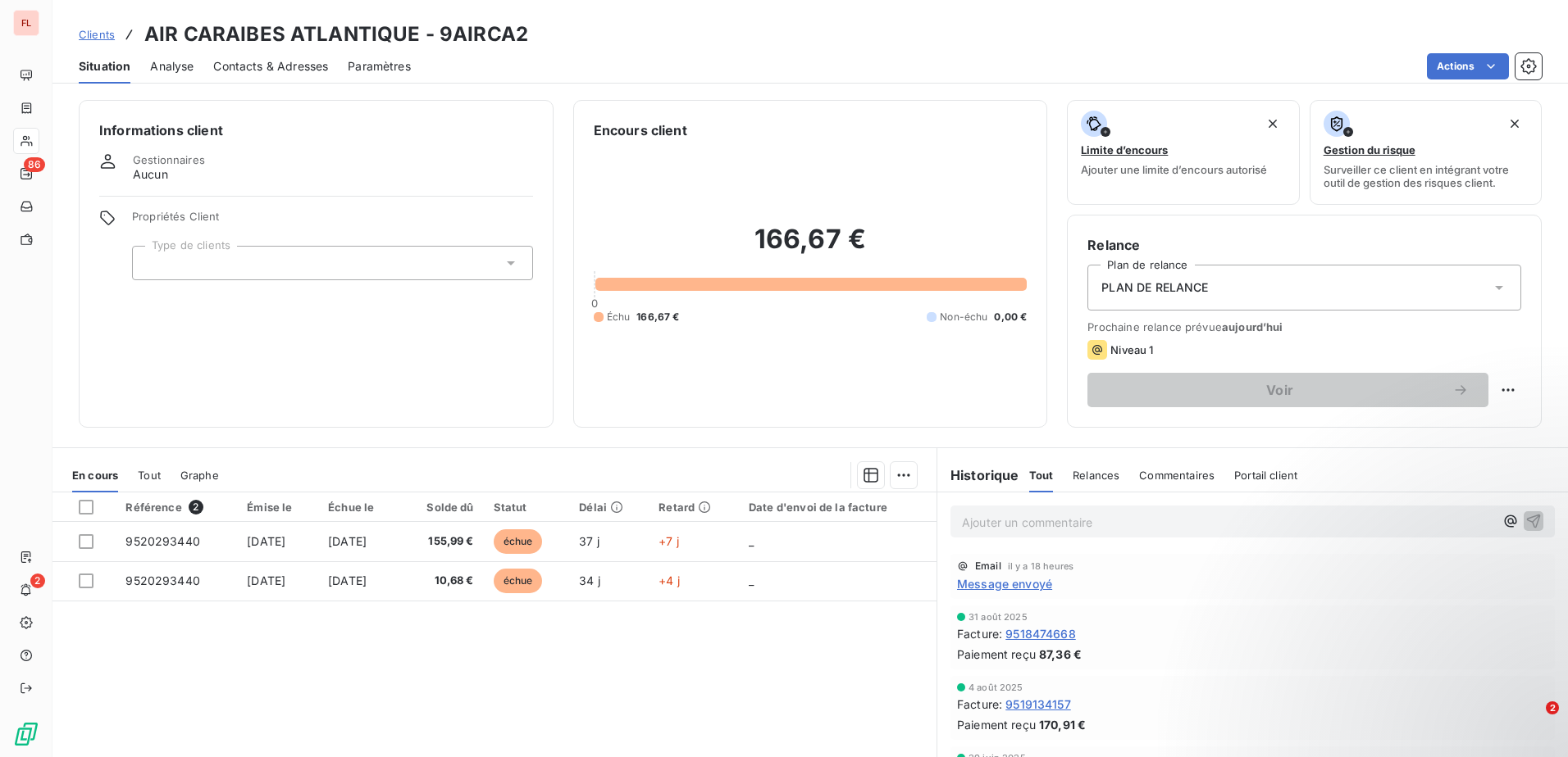
click at [99, 39] on span "Clients" at bounding box center [97, 35] width 36 height 13
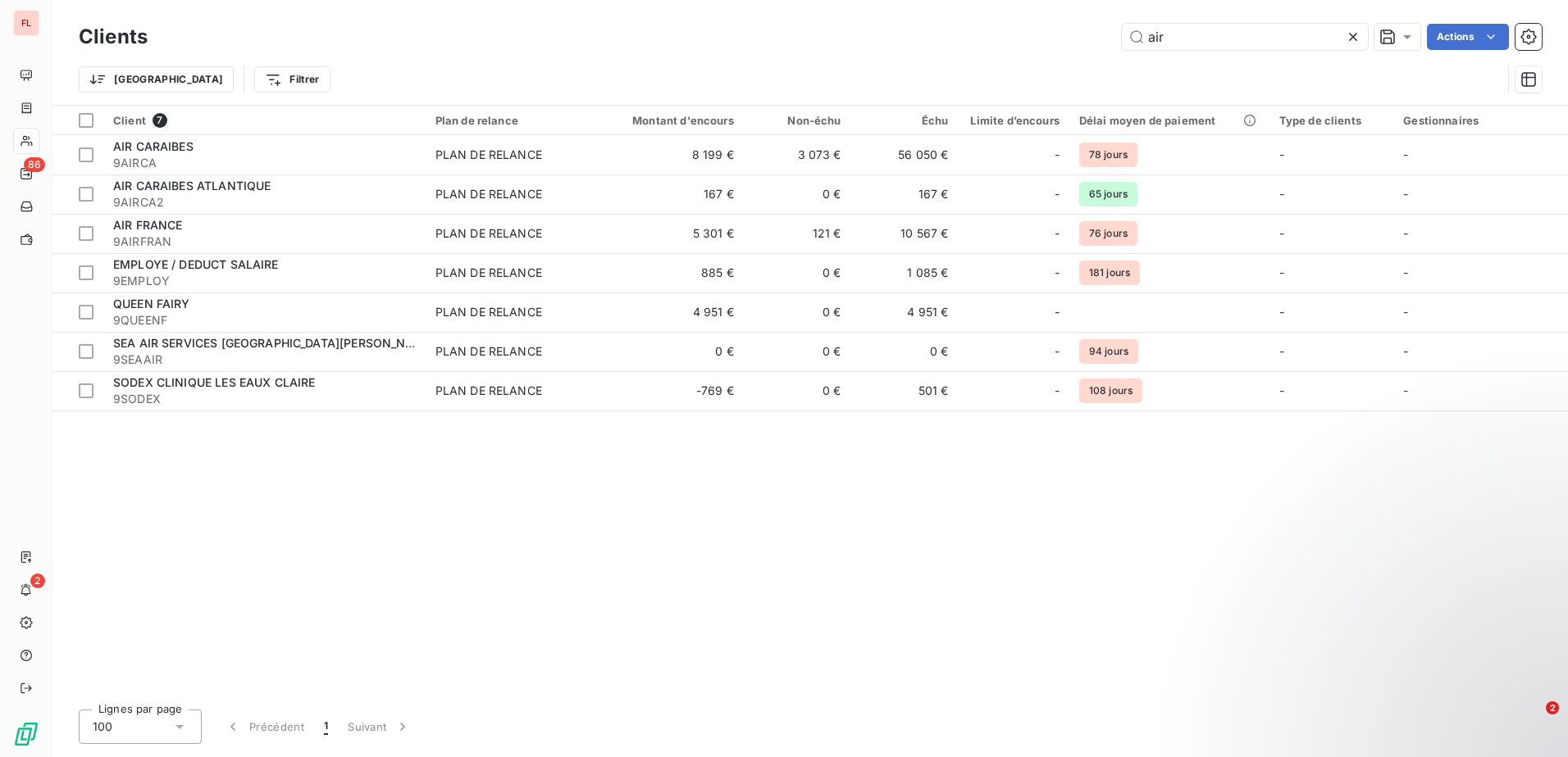
drag, startPoint x: 1198, startPoint y: 46, endPoint x: 1110, endPoint y: 38, distance: 88.4
click at [1110, 38] on div "air Actions" at bounding box center [854, 37] width 1374 height 27
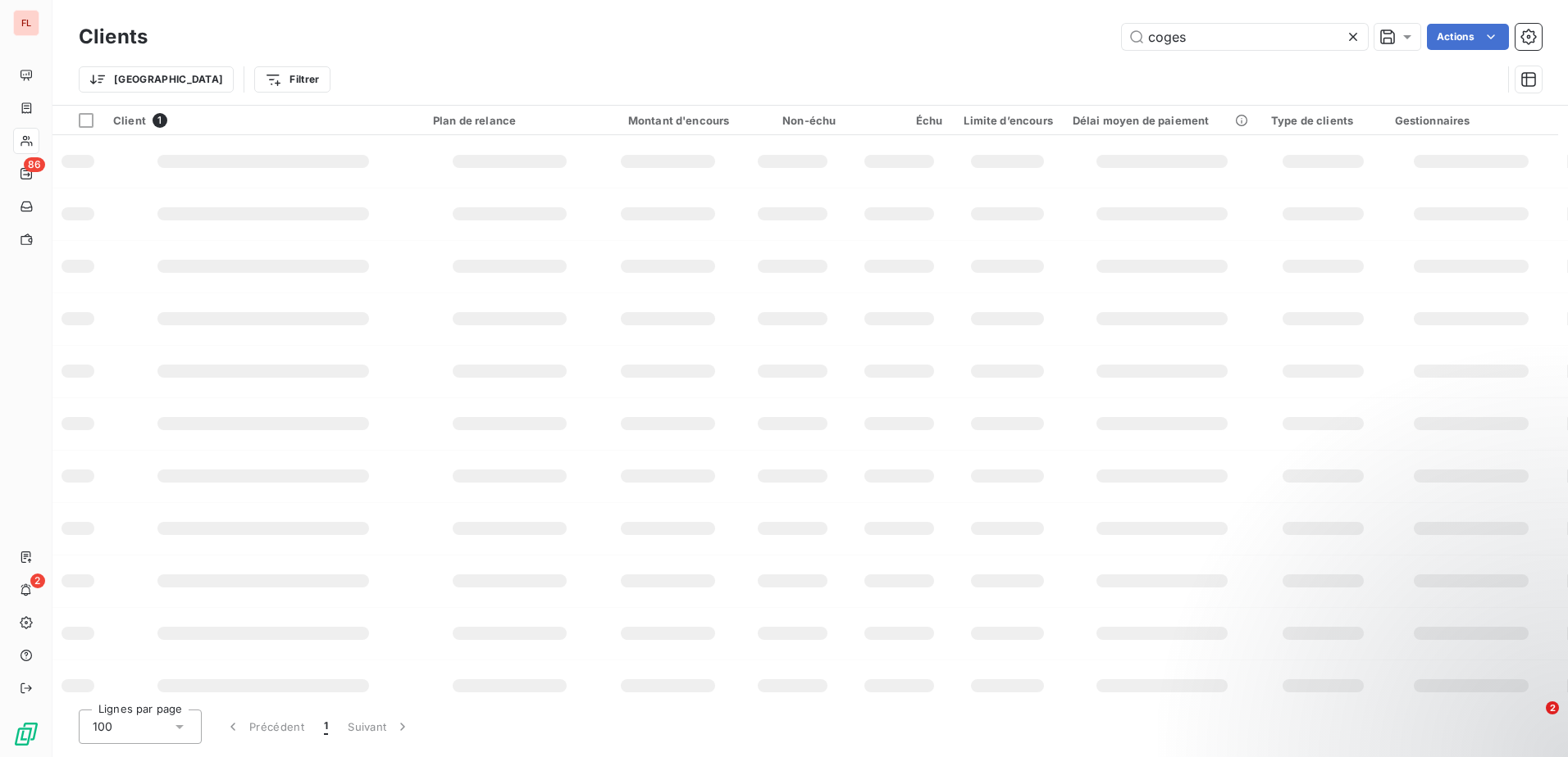
type input "coges"
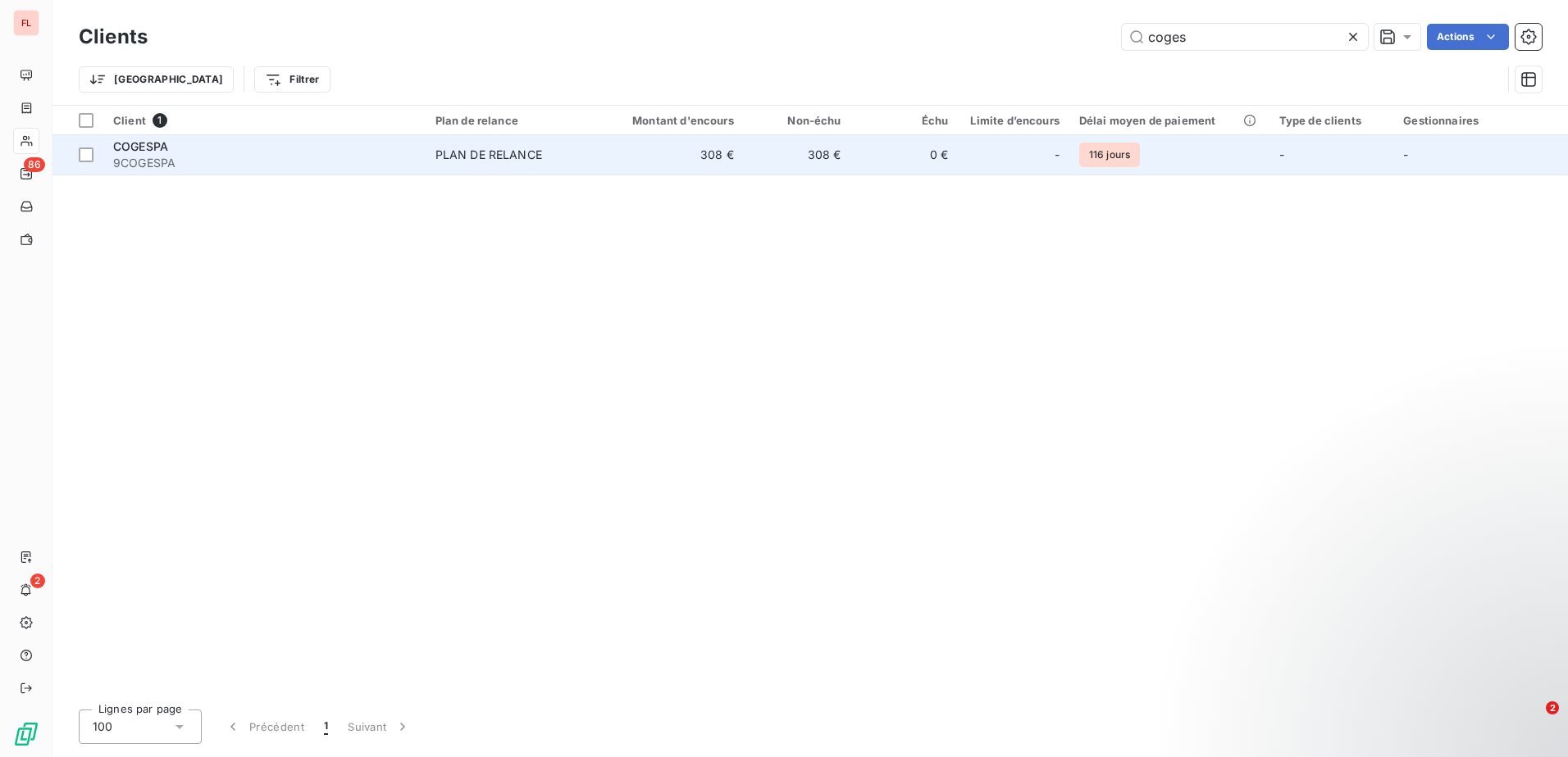
click at [317, 164] on span "9COGESPA" at bounding box center [264, 163] width 302 height 17
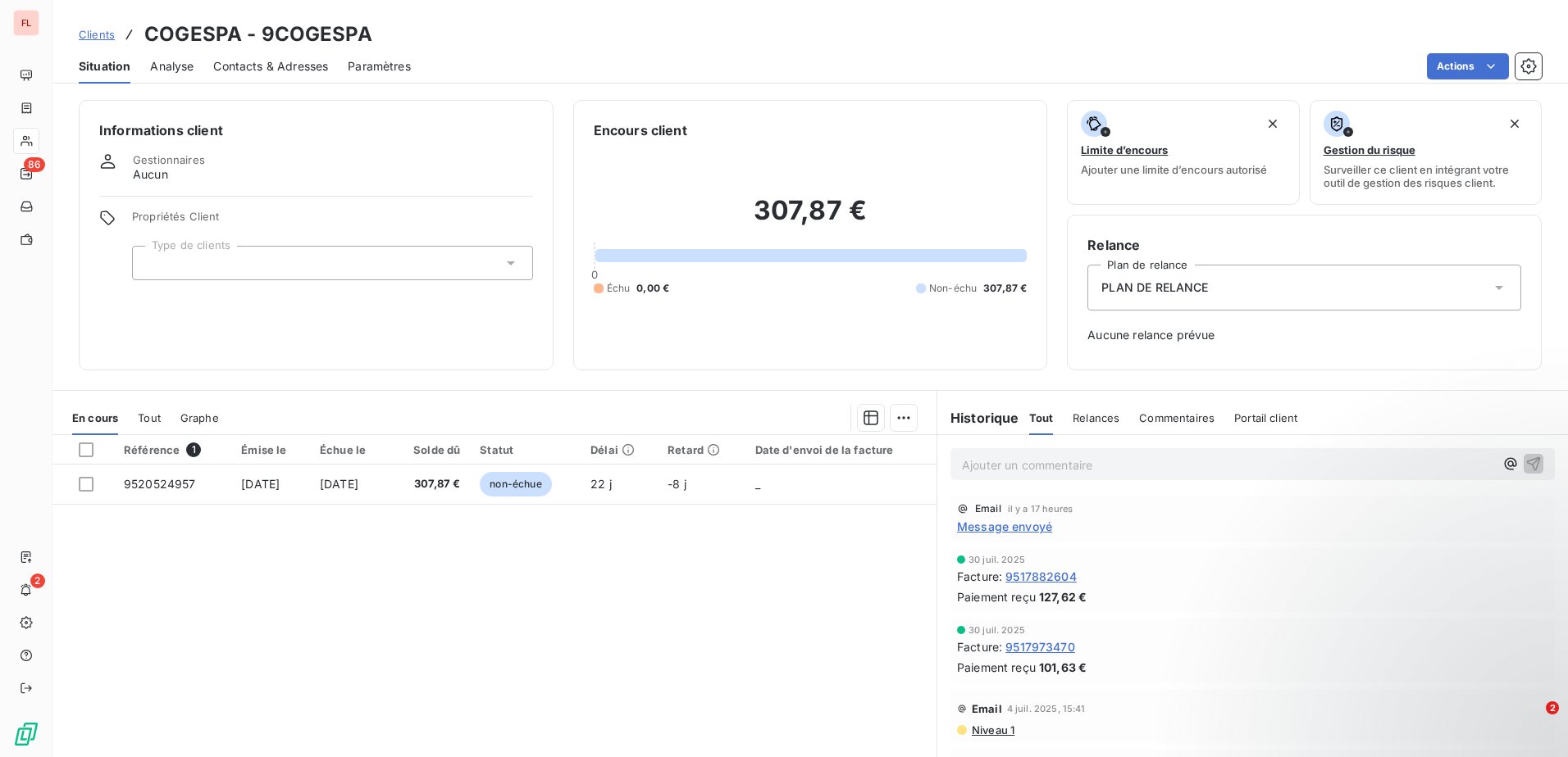
click at [104, 38] on span "Clients" at bounding box center [97, 35] width 36 height 13
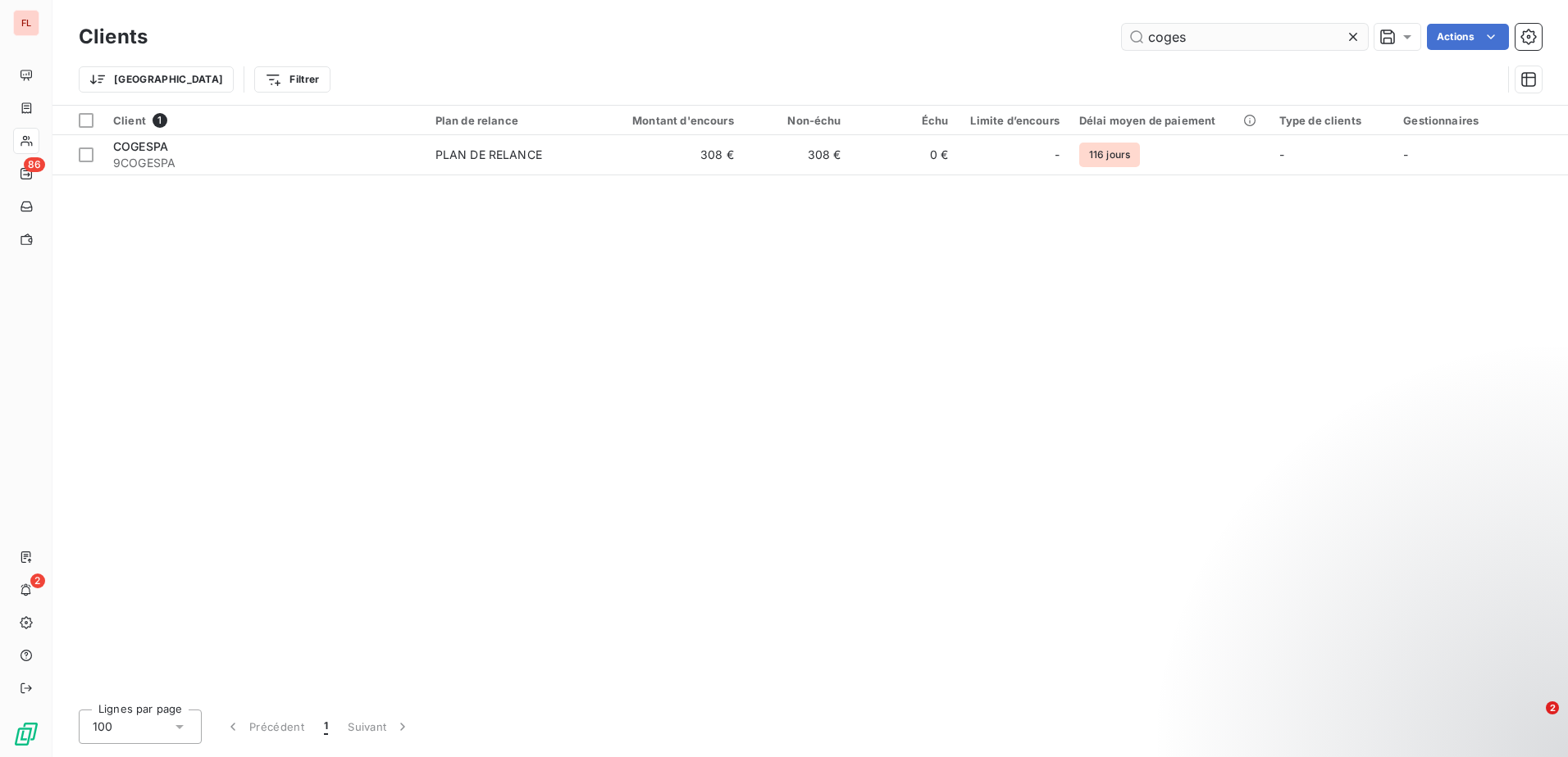
click at [1226, 38] on input "coges" at bounding box center [1244, 37] width 246 height 27
drag, startPoint x: 1212, startPoint y: 36, endPoint x: 1012, endPoint y: 38, distance: 200.0
click at [1012, 38] on div "coges Actions" at bounding box center [854, 37] width 1374 height 27
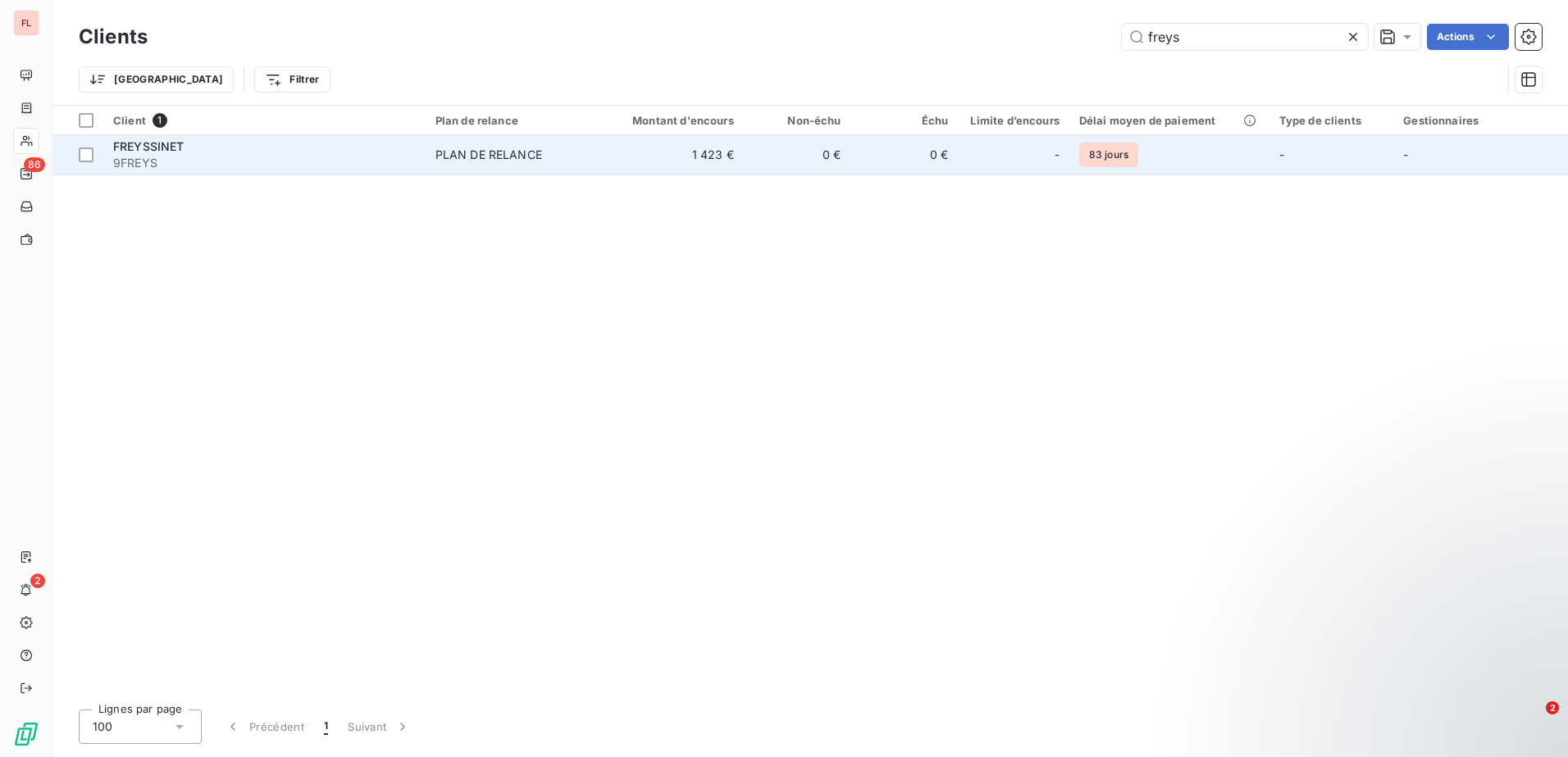
type input "freys"
click at [879, 162] on td "0 €" at bounding box center [905, 154] width 108 height 39
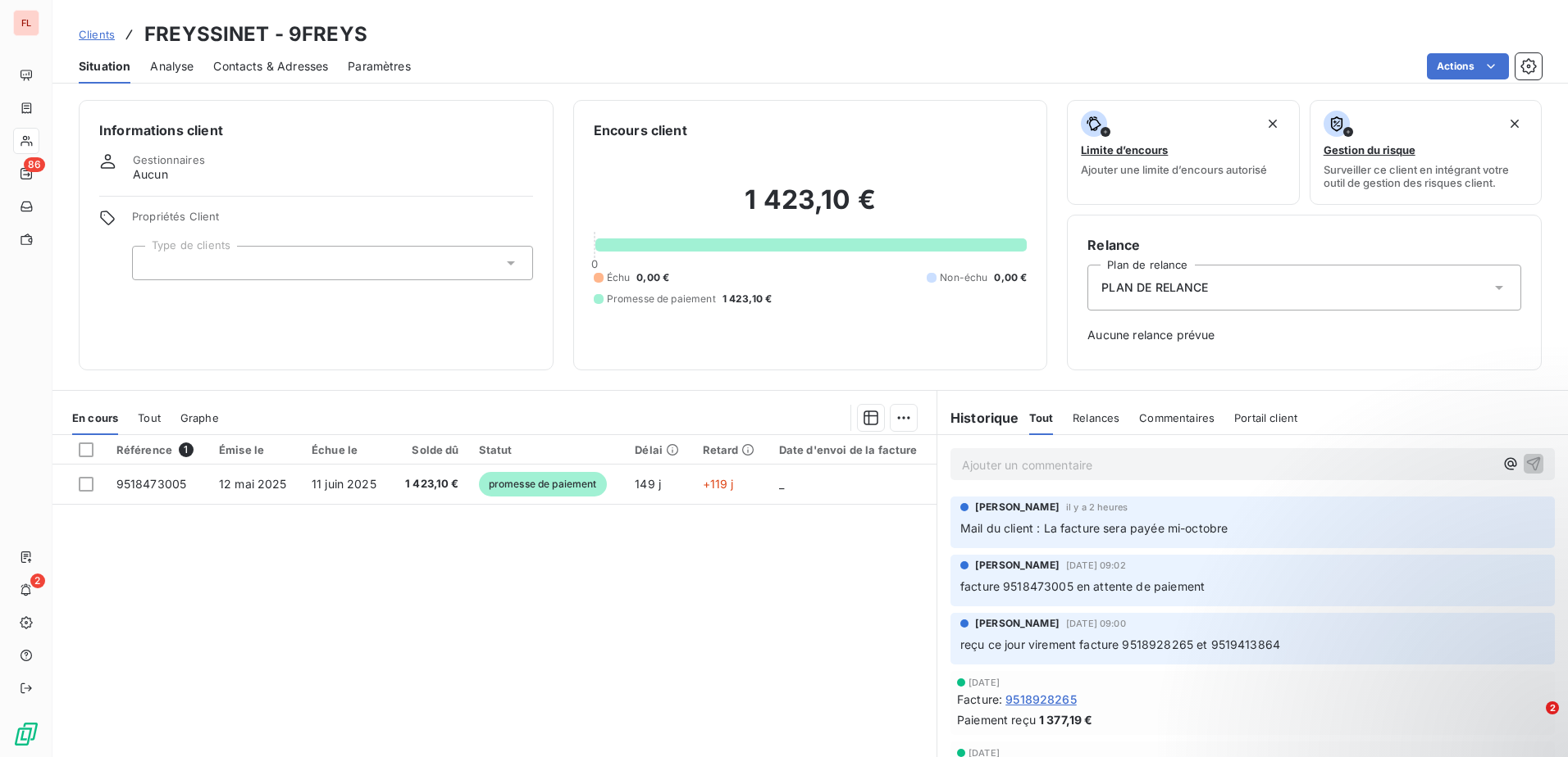
click at [84, 31] on span "Clients" at bounding box center [97, 35] width 36 height 13
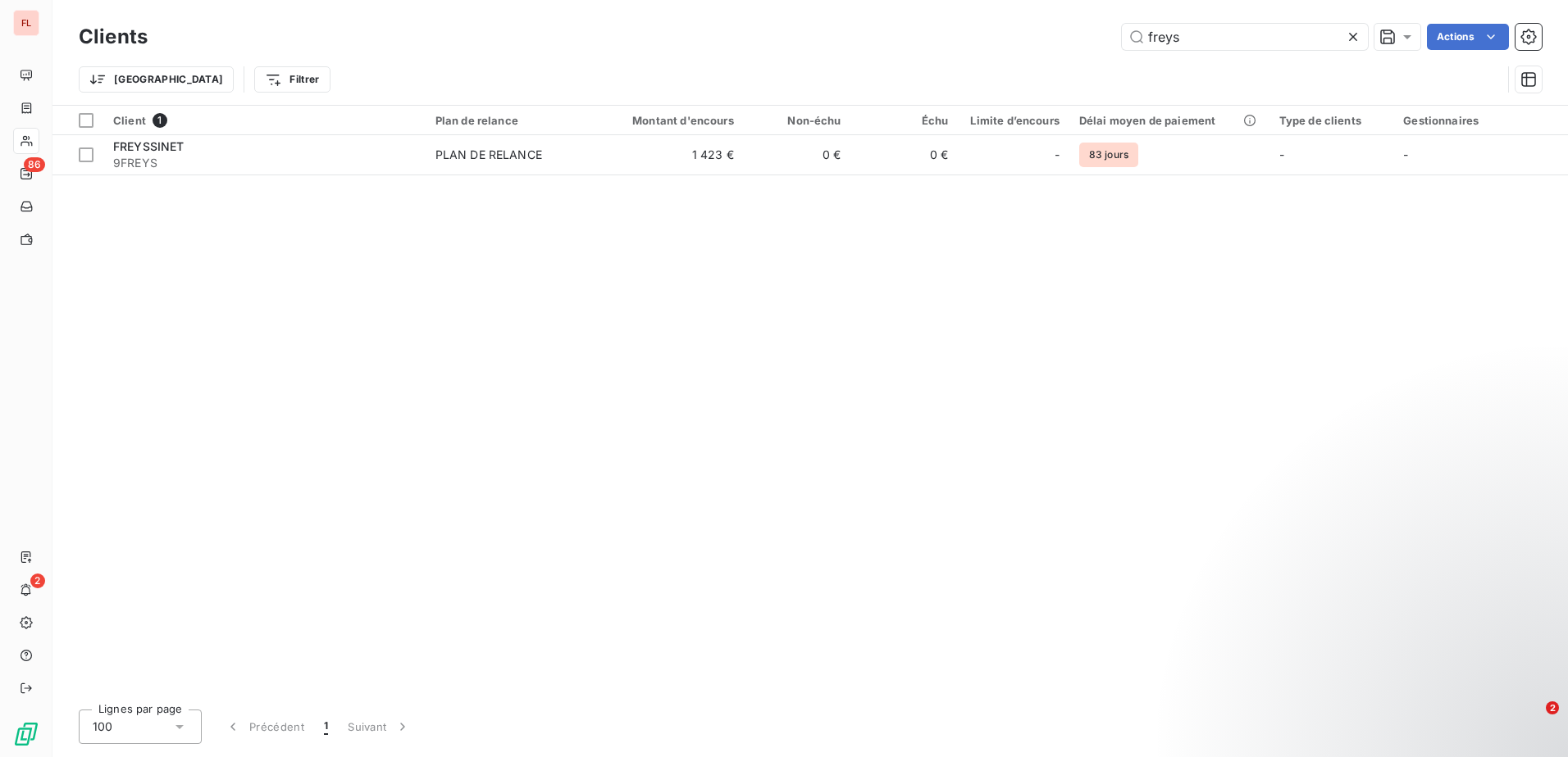
drag, startPoint x: 1227, startPoint y: 34, endPoint x: 1045, endPoint y: 22, distance: 182.4
click at [1045, 22] on div "Clients freys Actions" at bounding box center [810, 37] width 1463 height 35
type input "guib"
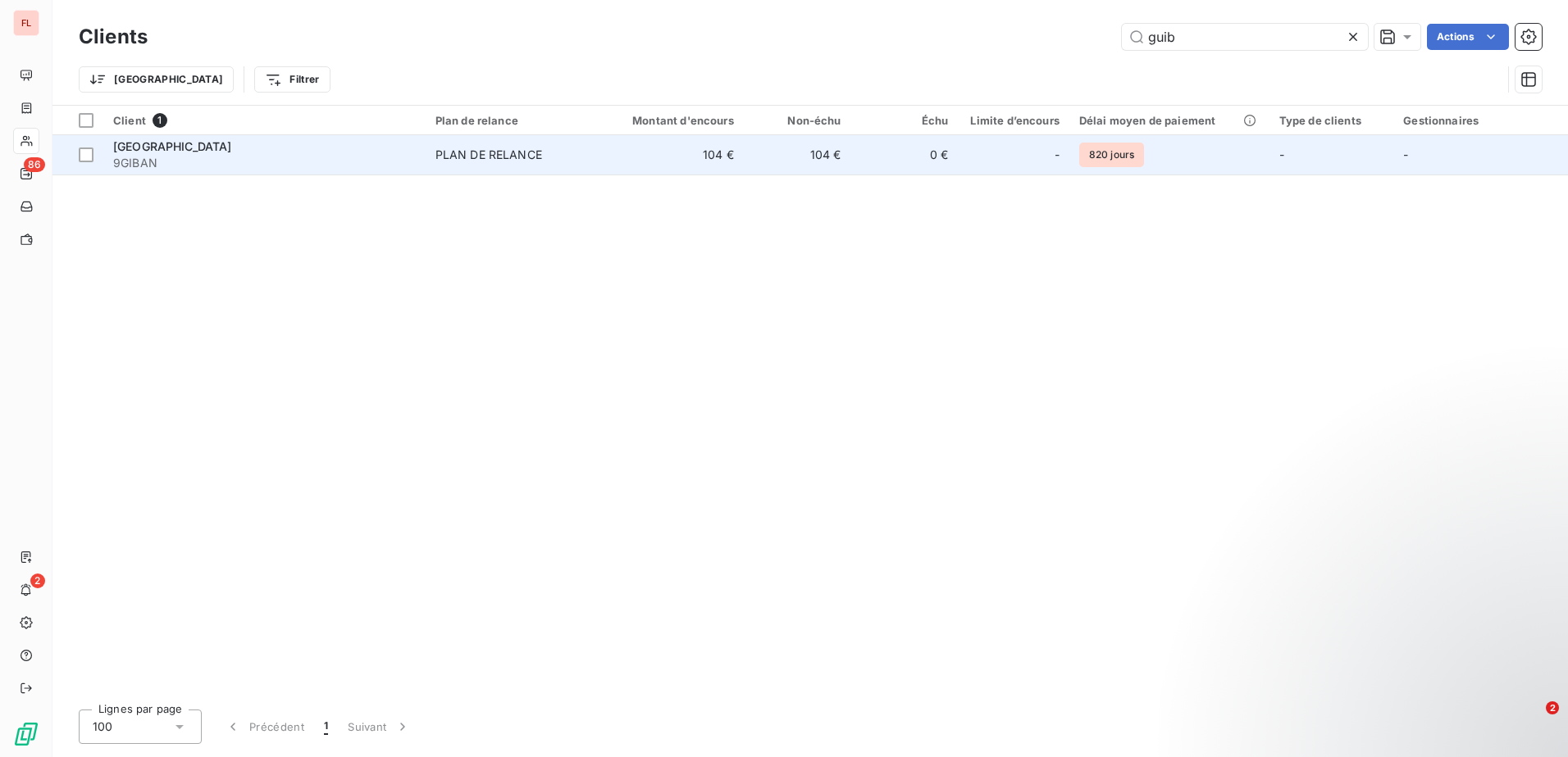
click at [225, 153] on div "[GEOGRAPHIC_DATA]" at bounding box center [264, 147] width 302 height 17
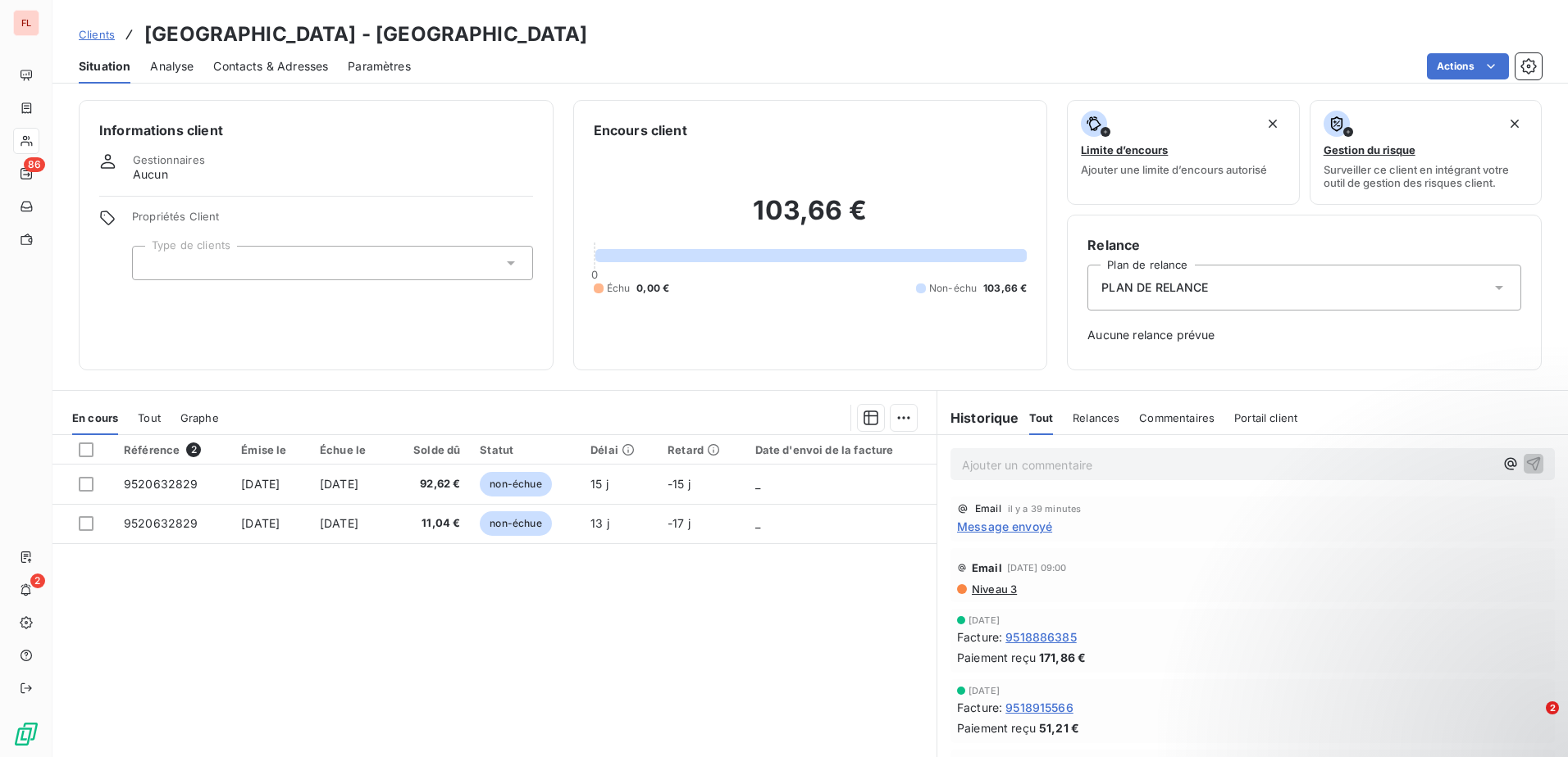
click at [100, 35] on span "Clients" at bounding box center [97, 35] width 36 height 13
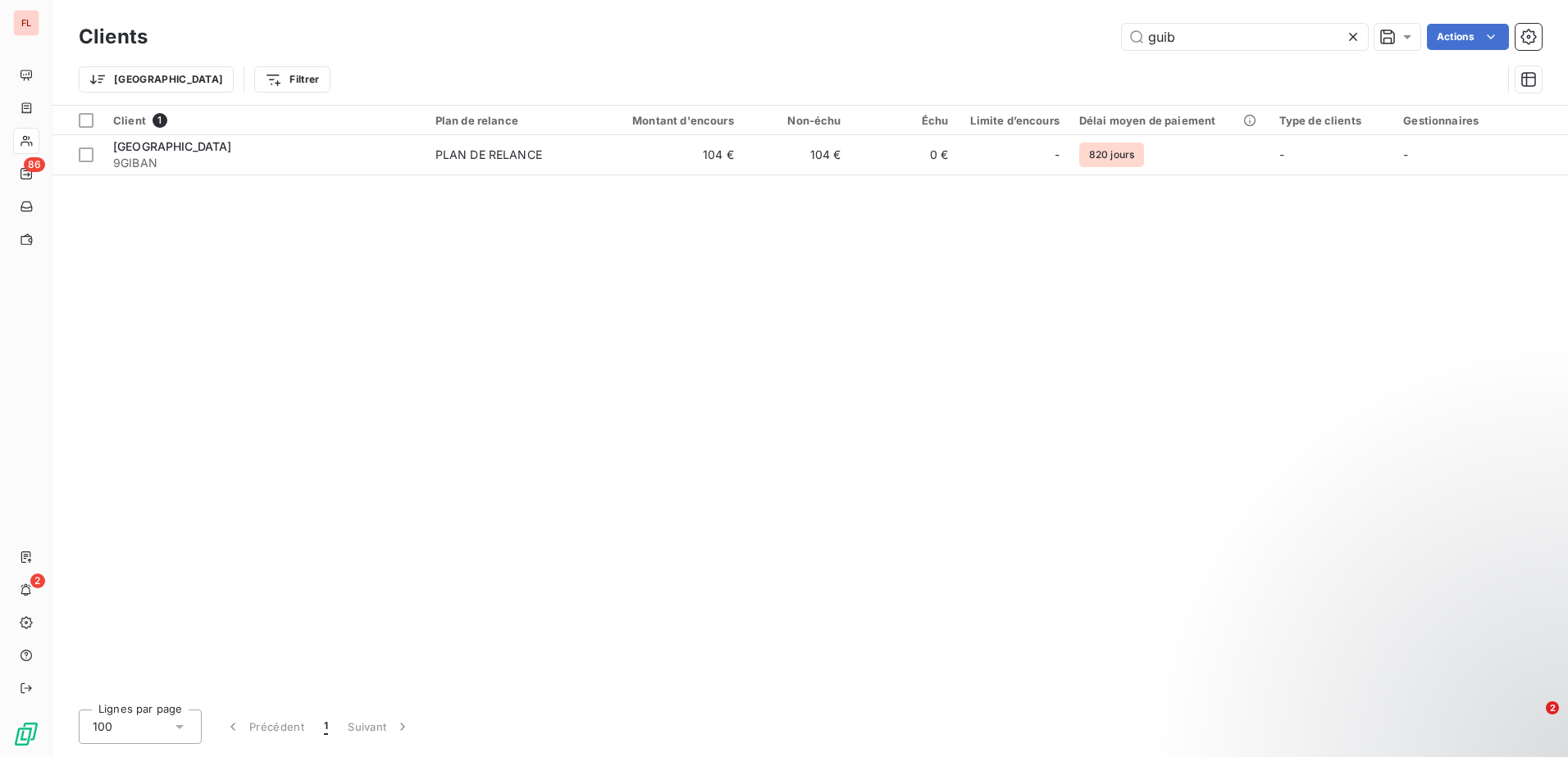
drag, startPoint x: 1199, startPoint y: 41, endPoint x: 1028, endPoint y: 20, distance: 172.3
click at [1028, 20] on div "Clients guib Actions" at bounding box center [810, 37] width 1463 height 35
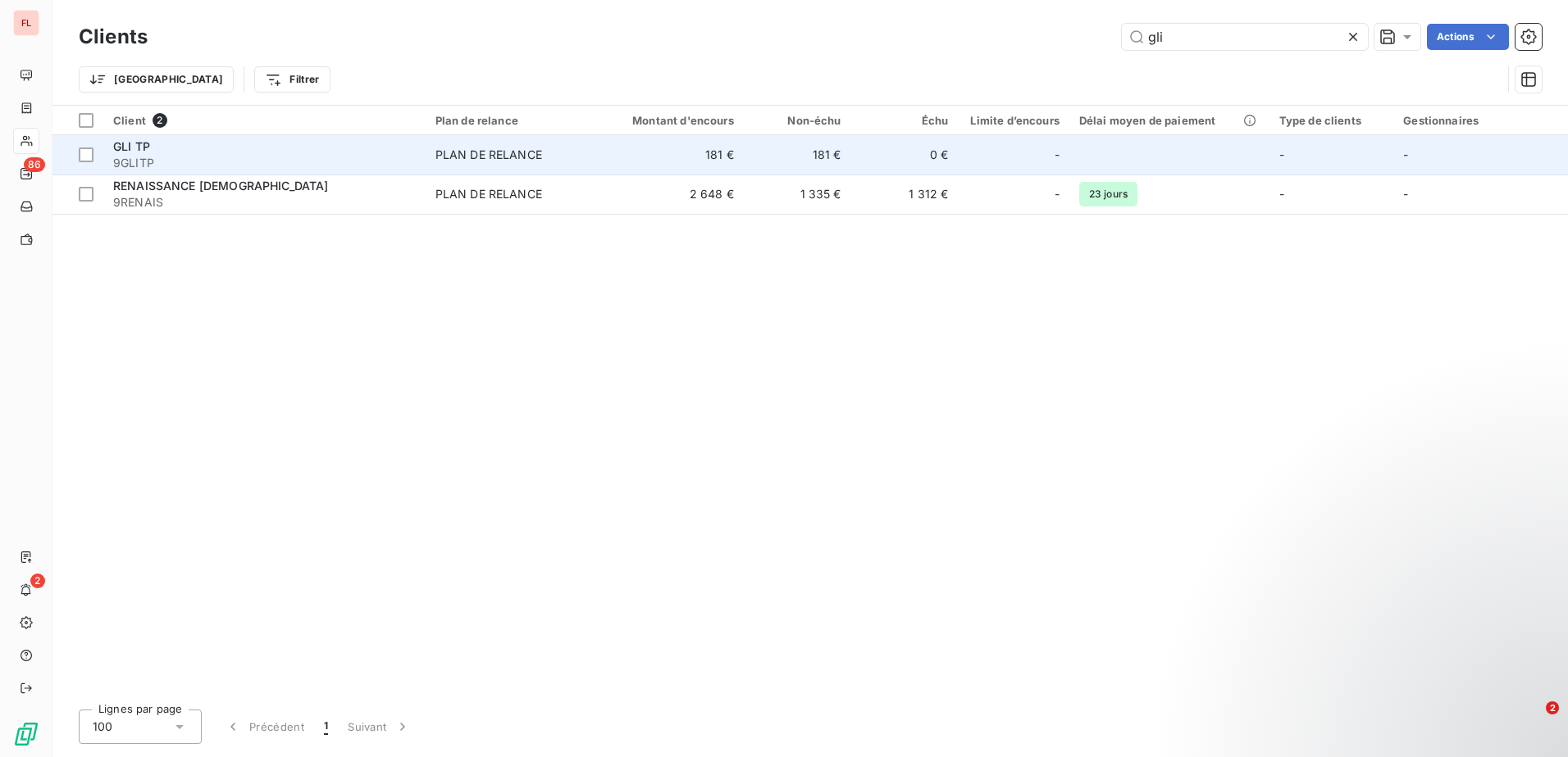
type input "gli"
click at [639, 152] on td "181 €" at bounding box center [670, 154] width 143 height 39
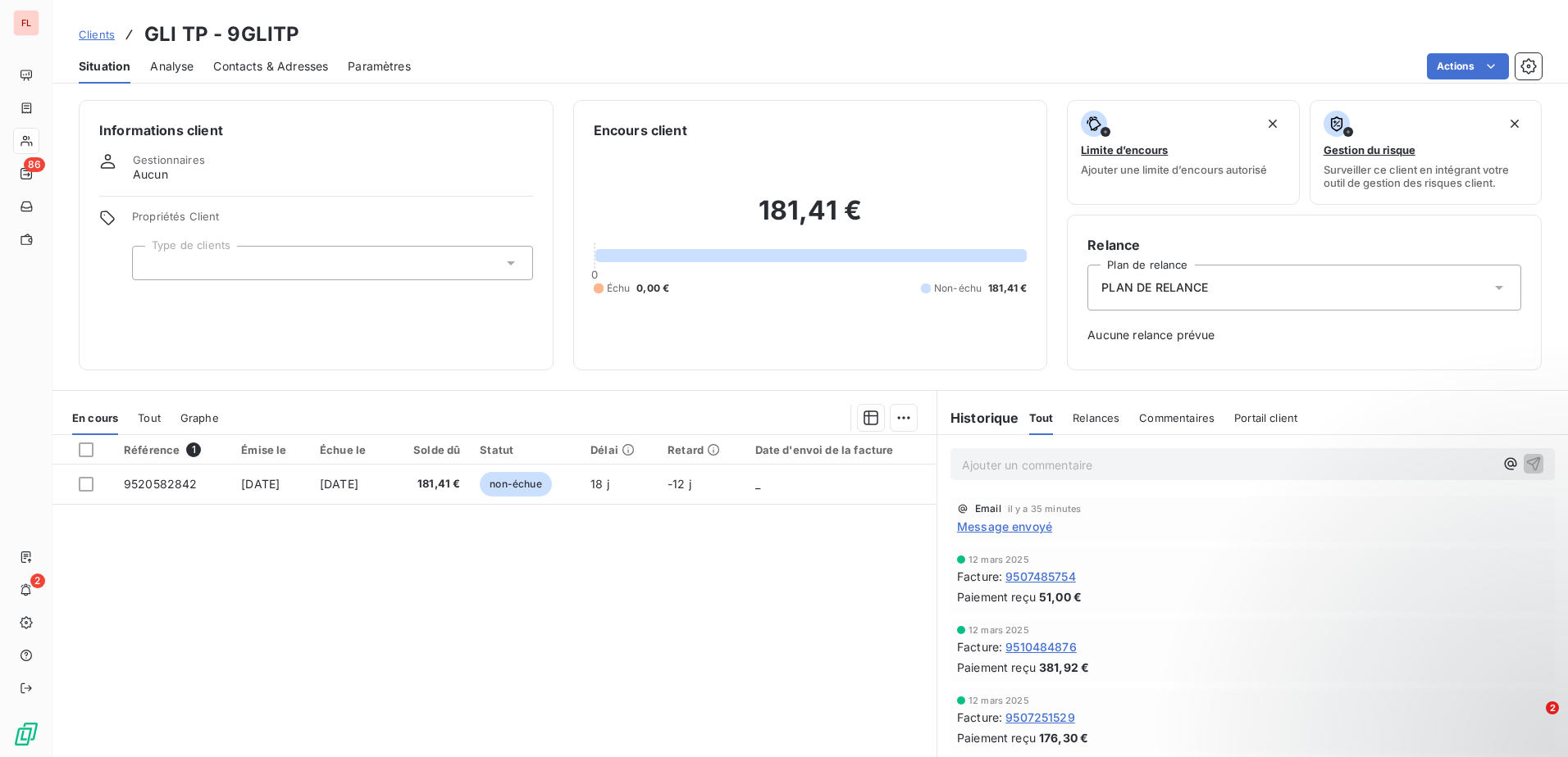
click at [101, 31] on span "Clients" at bounding box center [97, 35] width 36 height 13
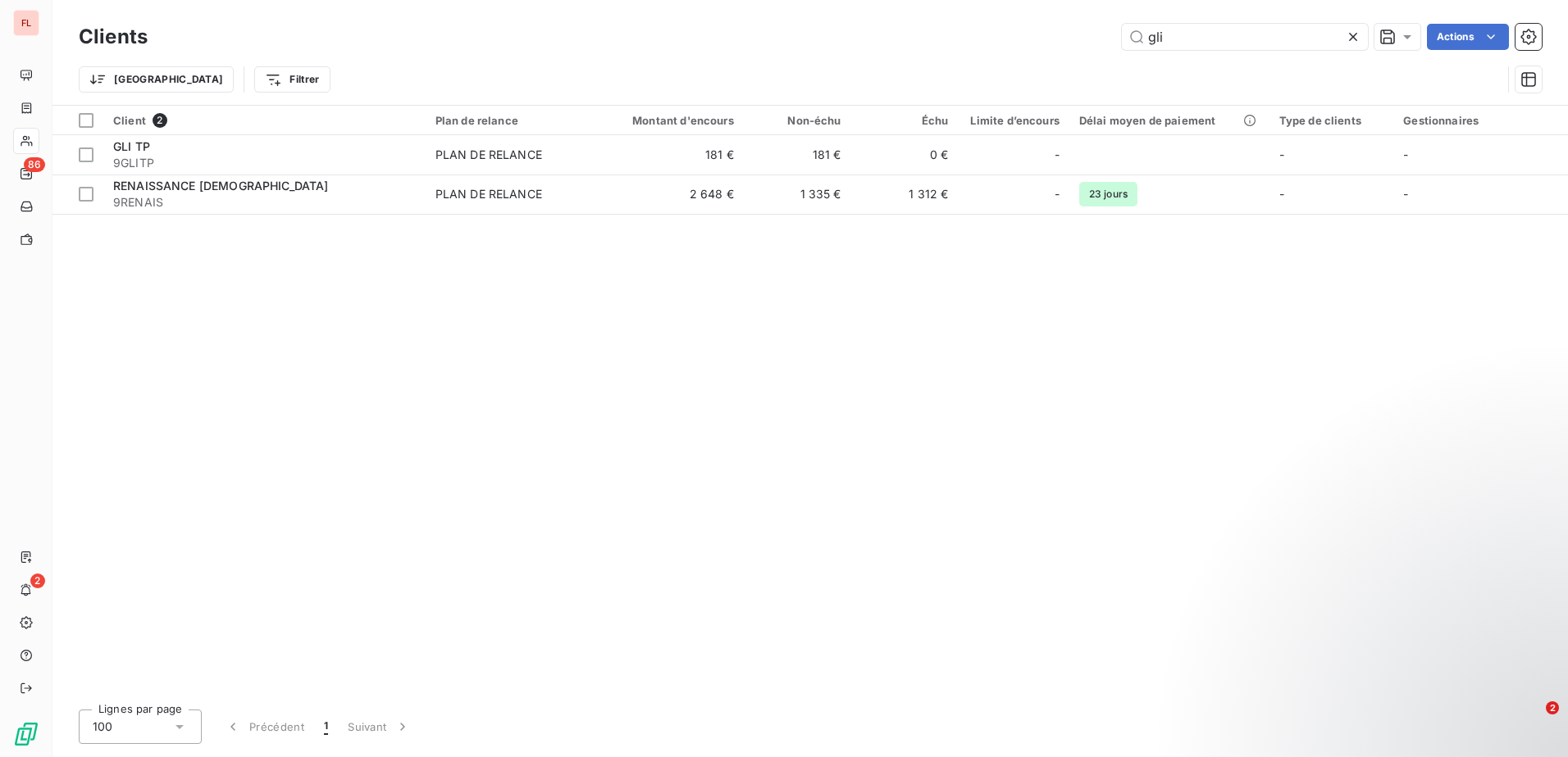
drag, startPoint x: 1193, startPoint y: 46, endPoint x: 1075, endPoint y: 44, distance: 118.0
click at [1075, 44] on div "gli Actions" at bounding box center [854, 37] width 1374 height 27
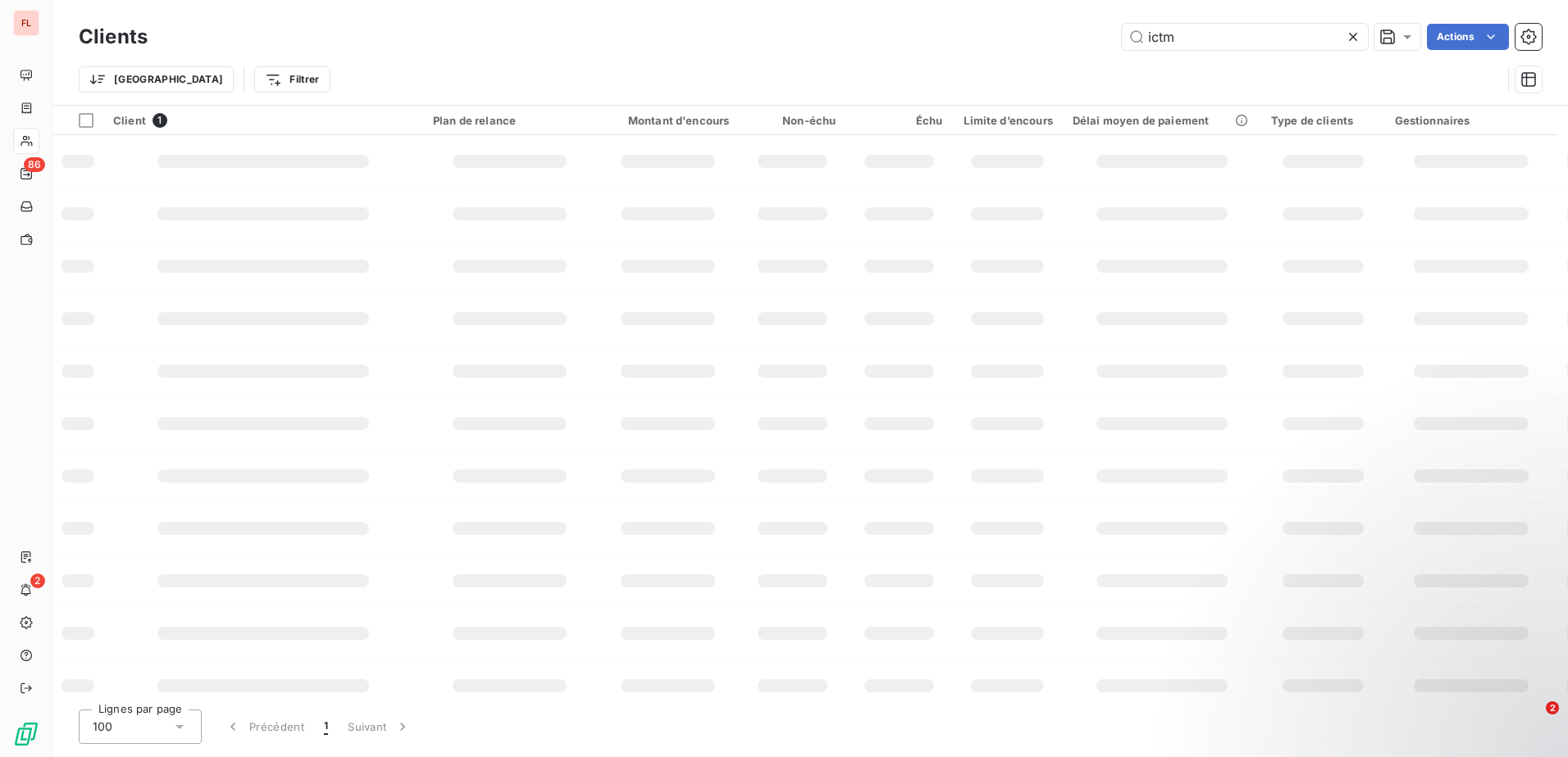
type input "ictm"
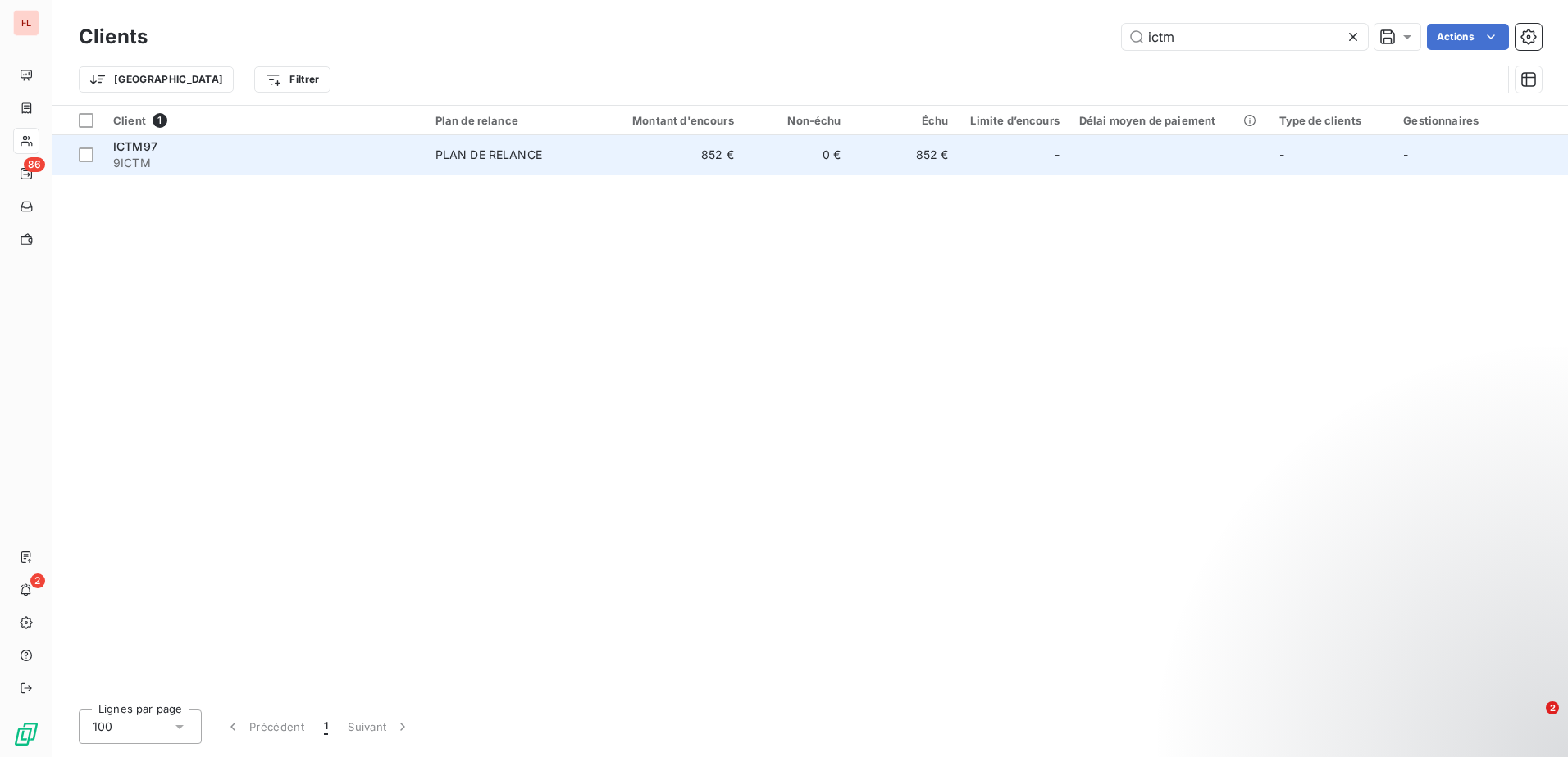
click at [1006, 166] on div "-" at bounding box center [1013, 155] width 91 height 27
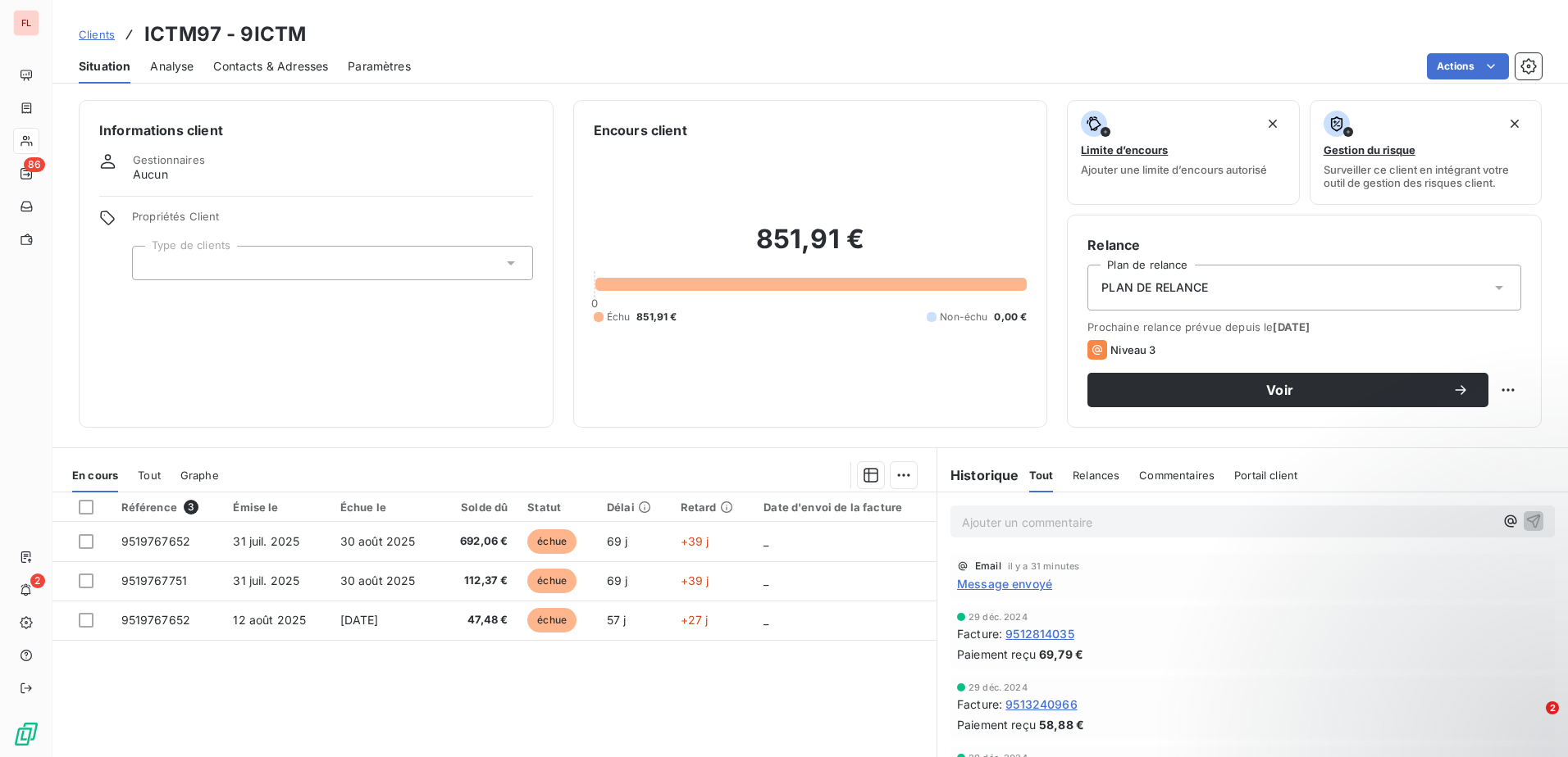
click at [94, 31] on span "Clients" at bounding box center [97, 35] width 36 height 13
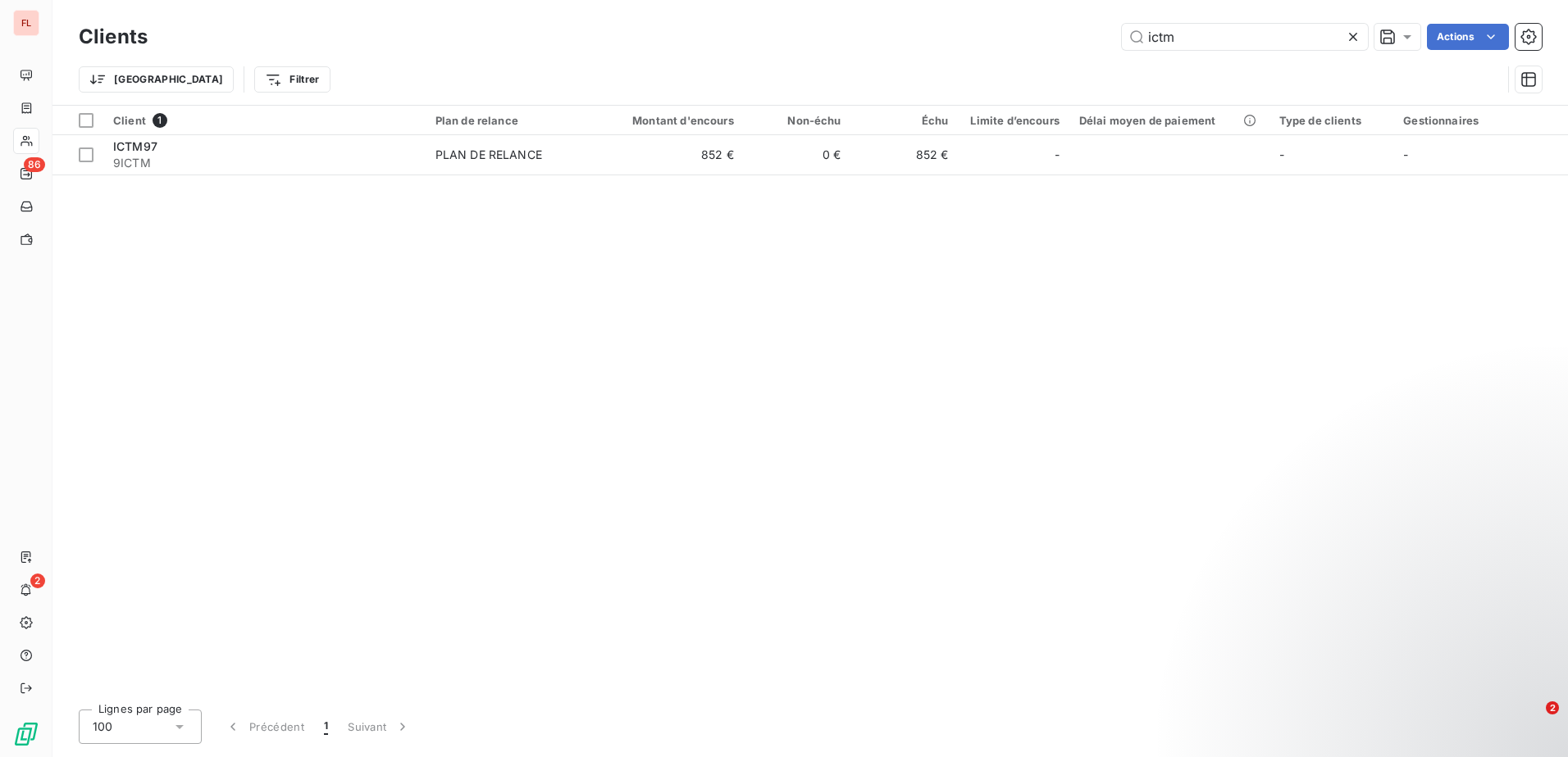
drag, startPoint x: 1225, startPoint y: 38, endPoint x: 1079, endPoint y: 30, distance: 146.2
click at [1079, 30] on div "ictm Actions" at bounding box center [854, 37] width 1374 height 27
type input "lc"
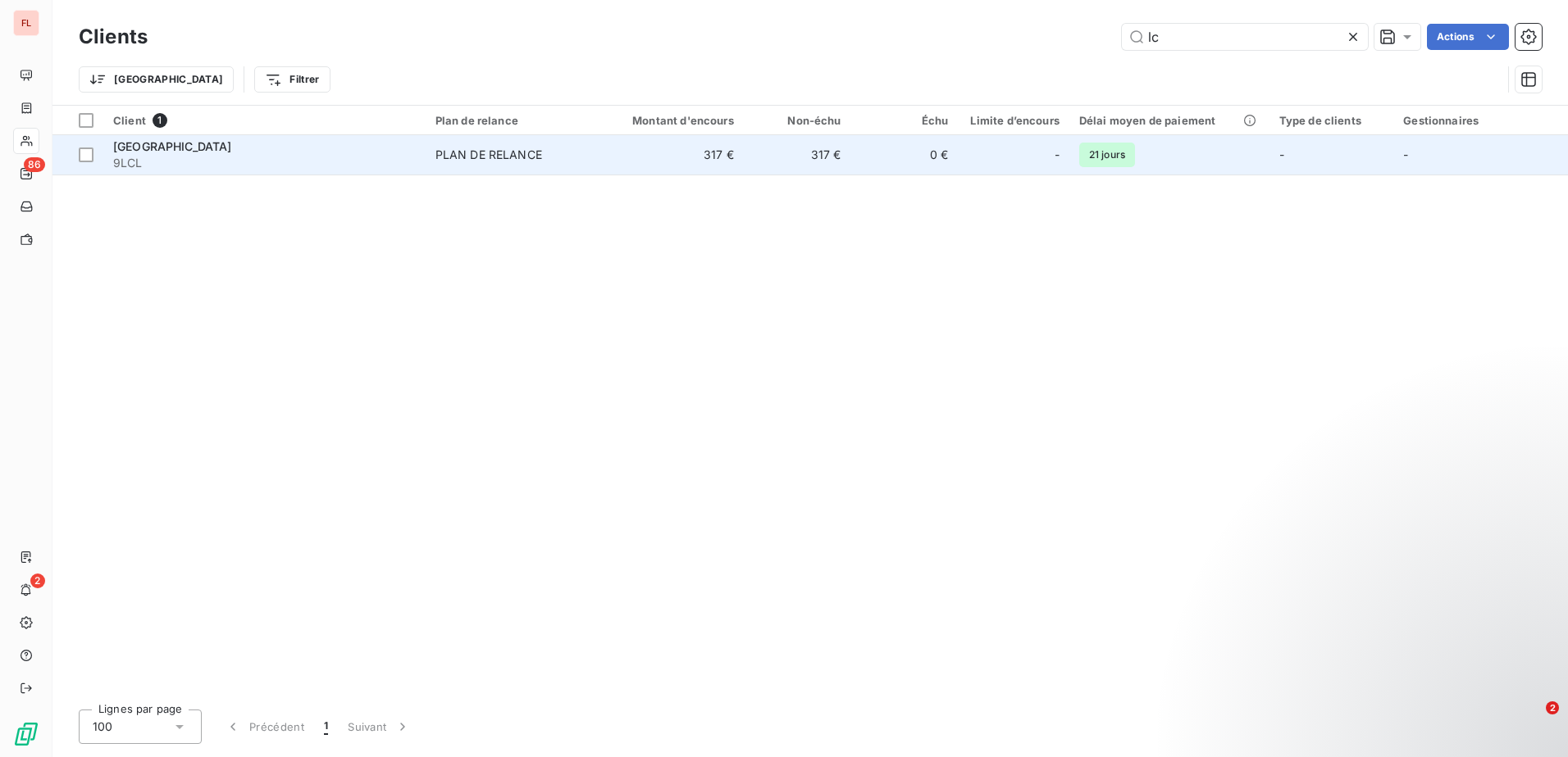
click at [711, 159] on td "317 €" at bounding box center [670, 154] width 143 height 39
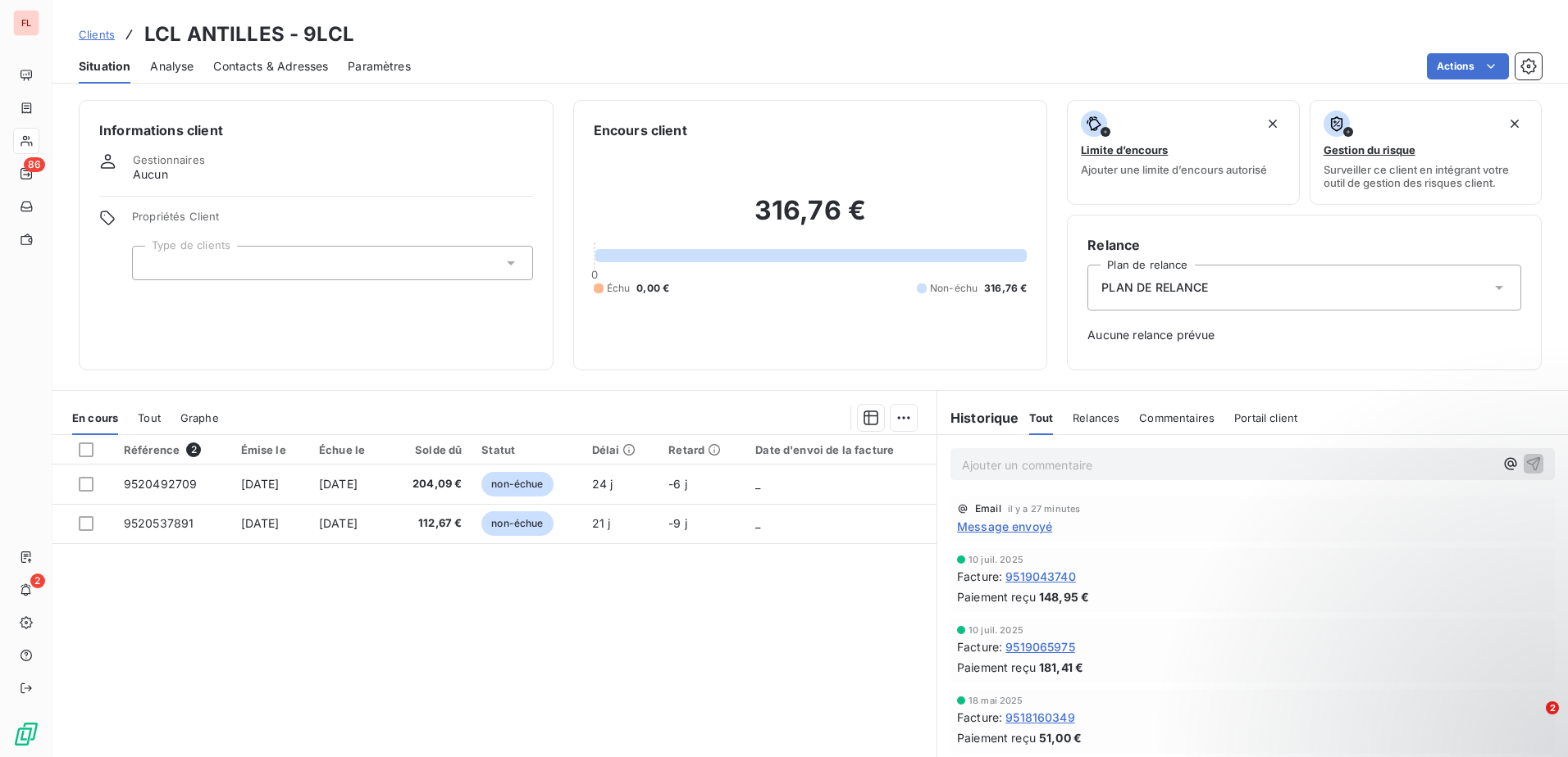
click at [83, 36] on span "Clients" at bounding box center [97, 35] width 36 height 13
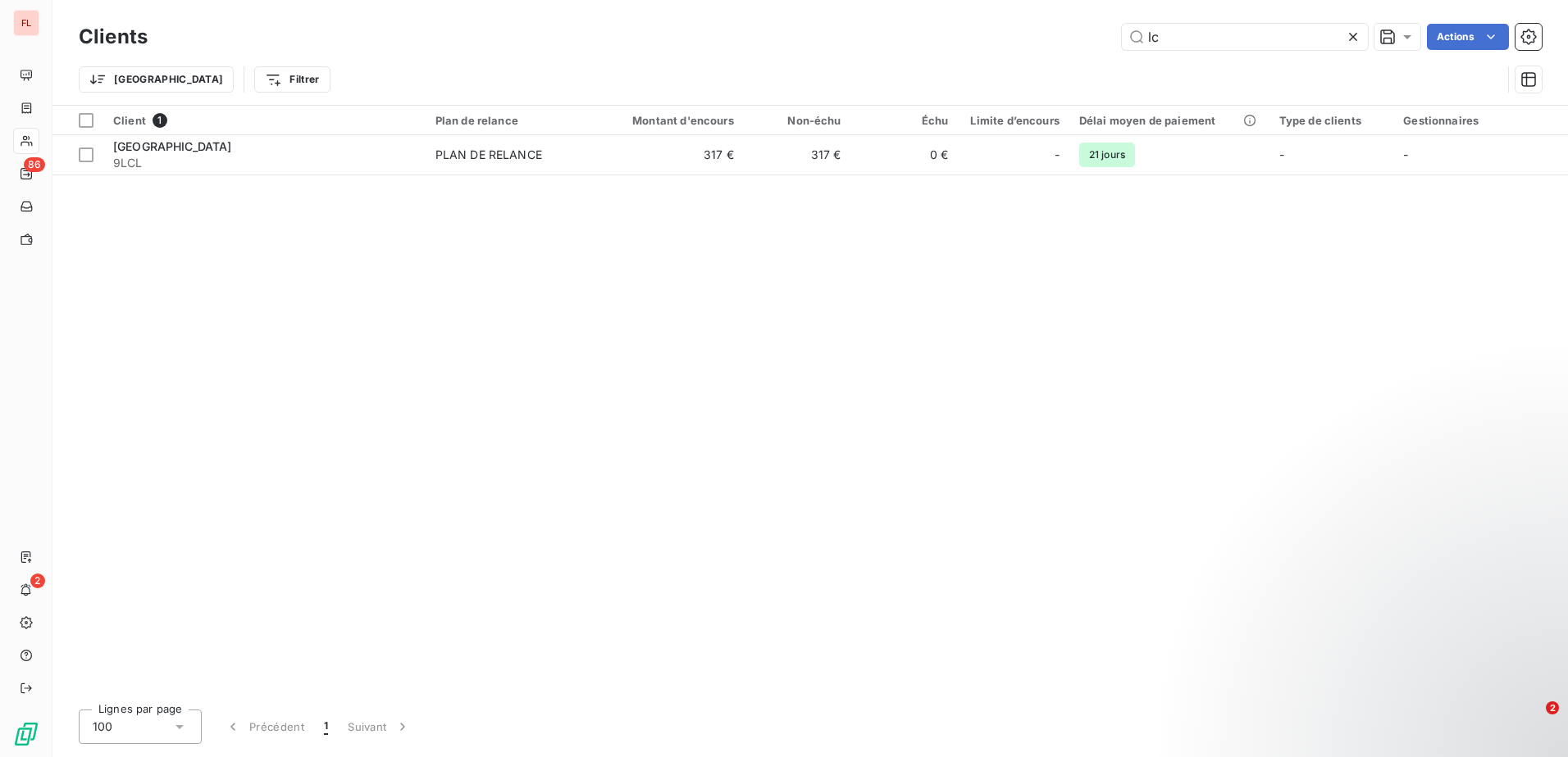
drag, startPoint x: 1167, startPoint y: 39, endPoint x: 1116, endPoint y: 36, distance: 51.1
click at [1116, 36] on div "lc Actions" at bounding box center [854, 37] width 1374 height 27
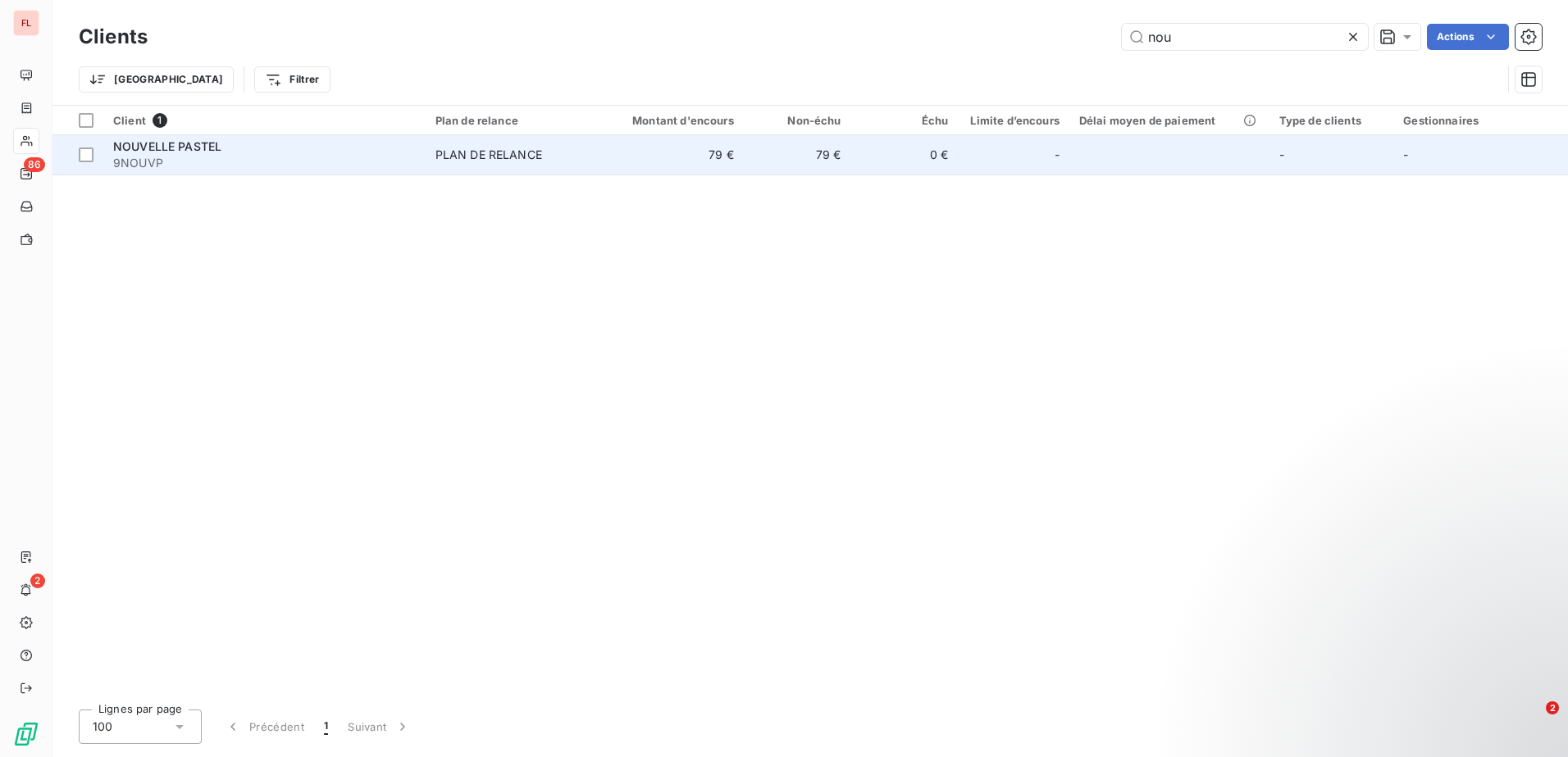
type input "nou"
click at [659, 157] on td "79 €" at bounding box center [670, 154] width 143 height 39
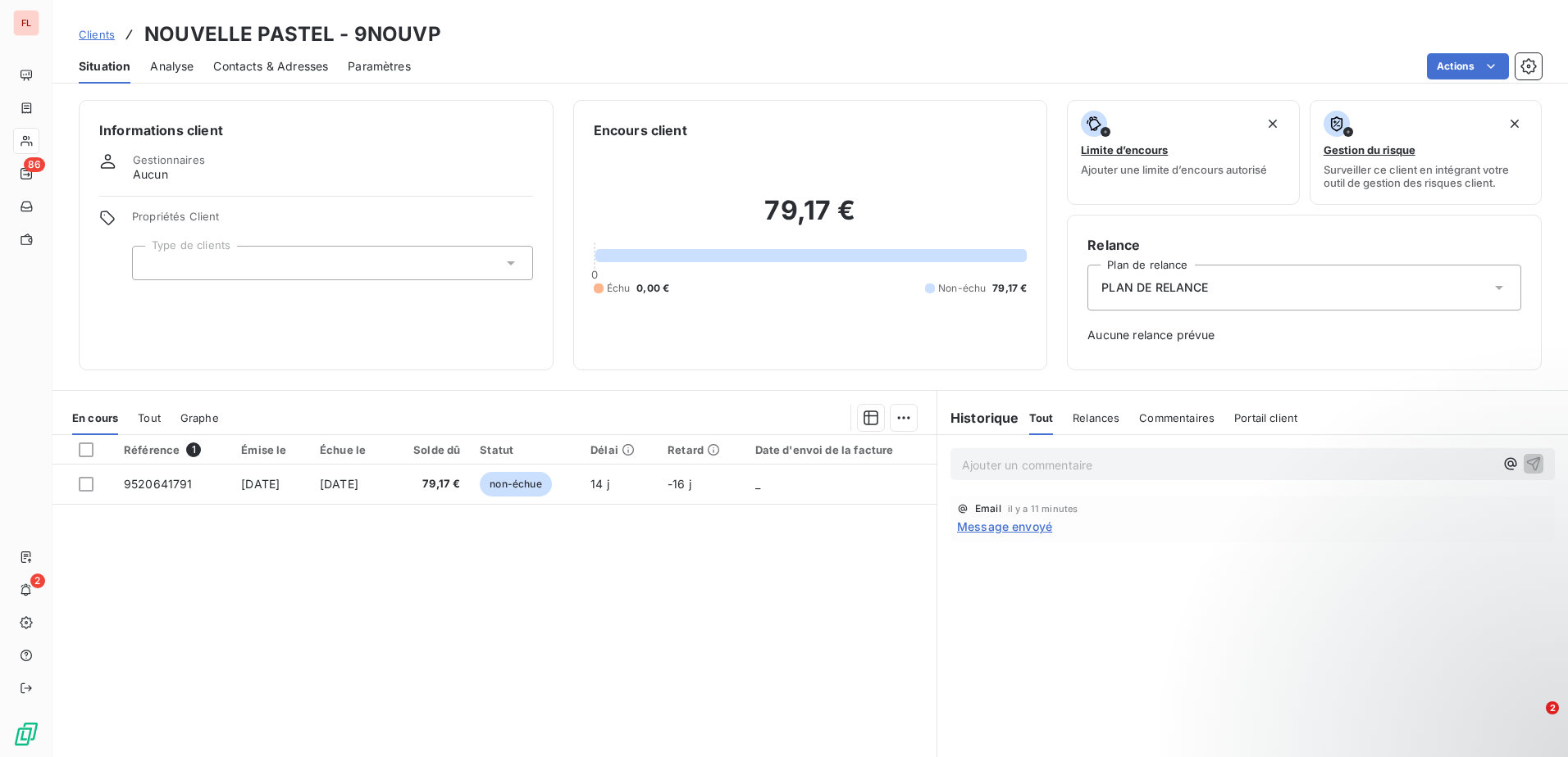
click at [99, 39] on span "Clients" at bounding box center [97, 35] width 36 height 13
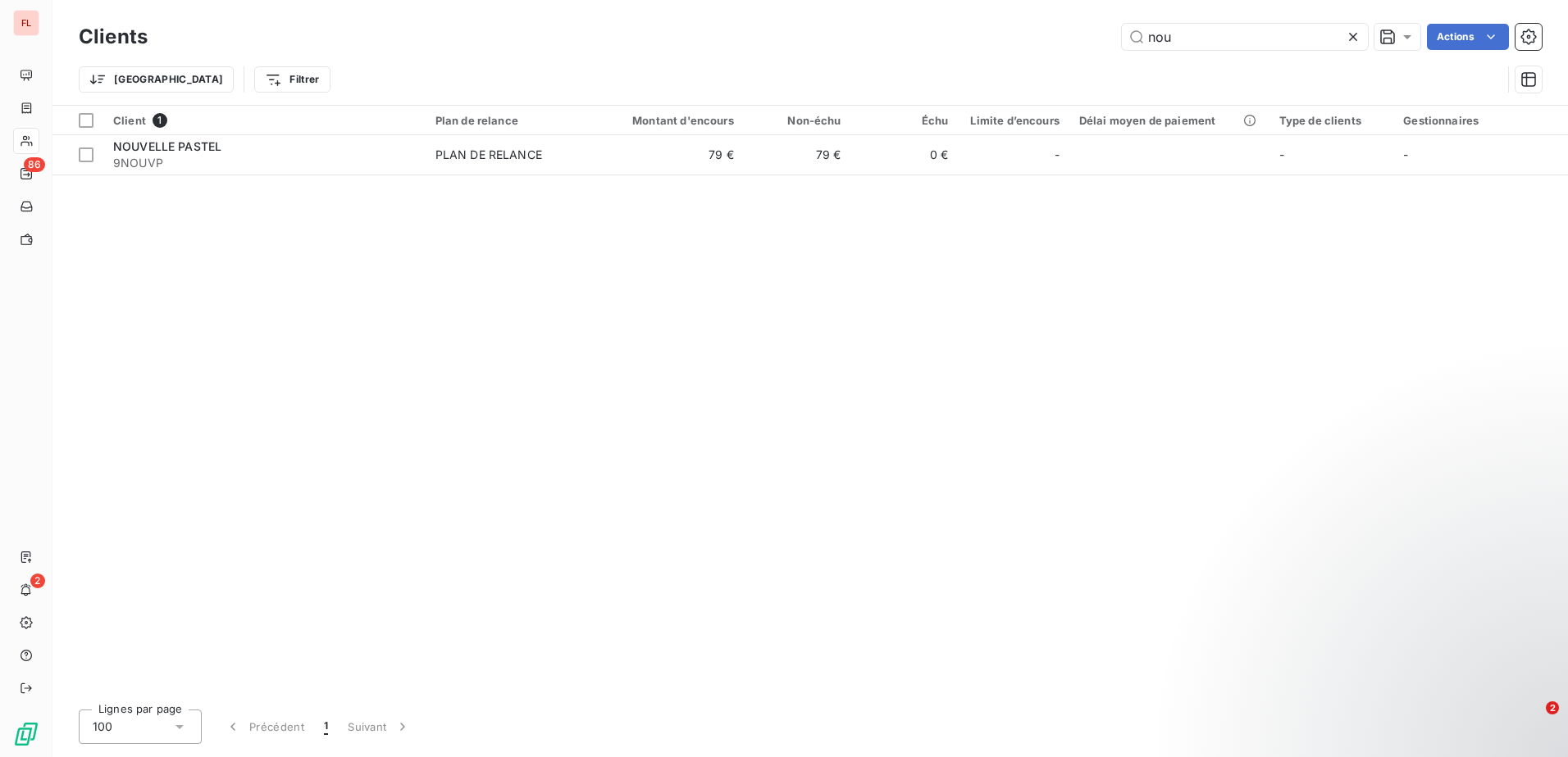
drag, startPoint x: 1199, startPoint y: 24, endPoint x: 1050, endPoint y: 32, distance: 149.2
click at [1050, 32] on div "nou Actions" at bounding box center [854, 37] width 1374 height 27
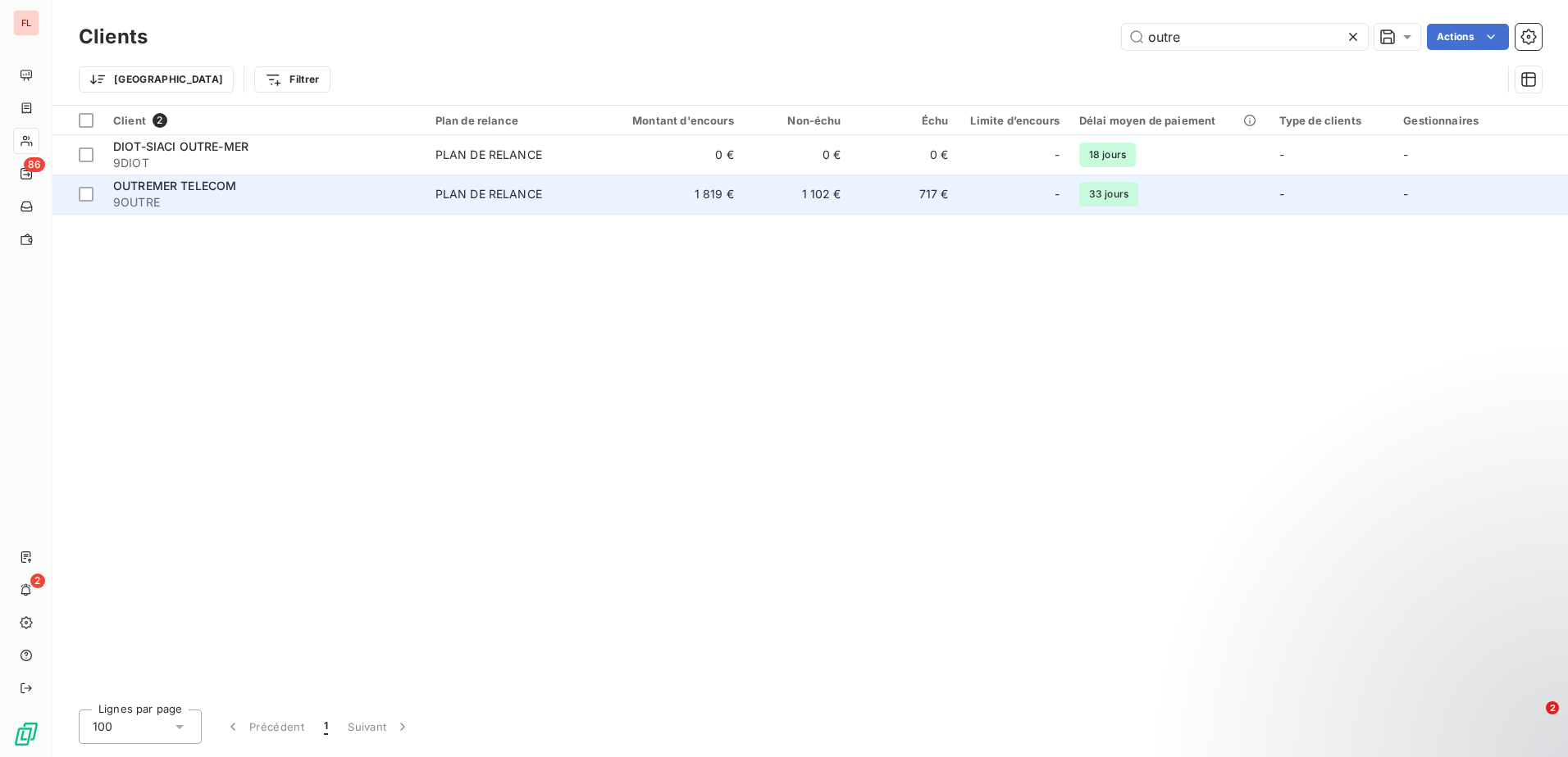
type input "outre"
click at [240, 190] on div "OUTREMER TELECOM" at bounding box center [264, 186] width 302 height 17
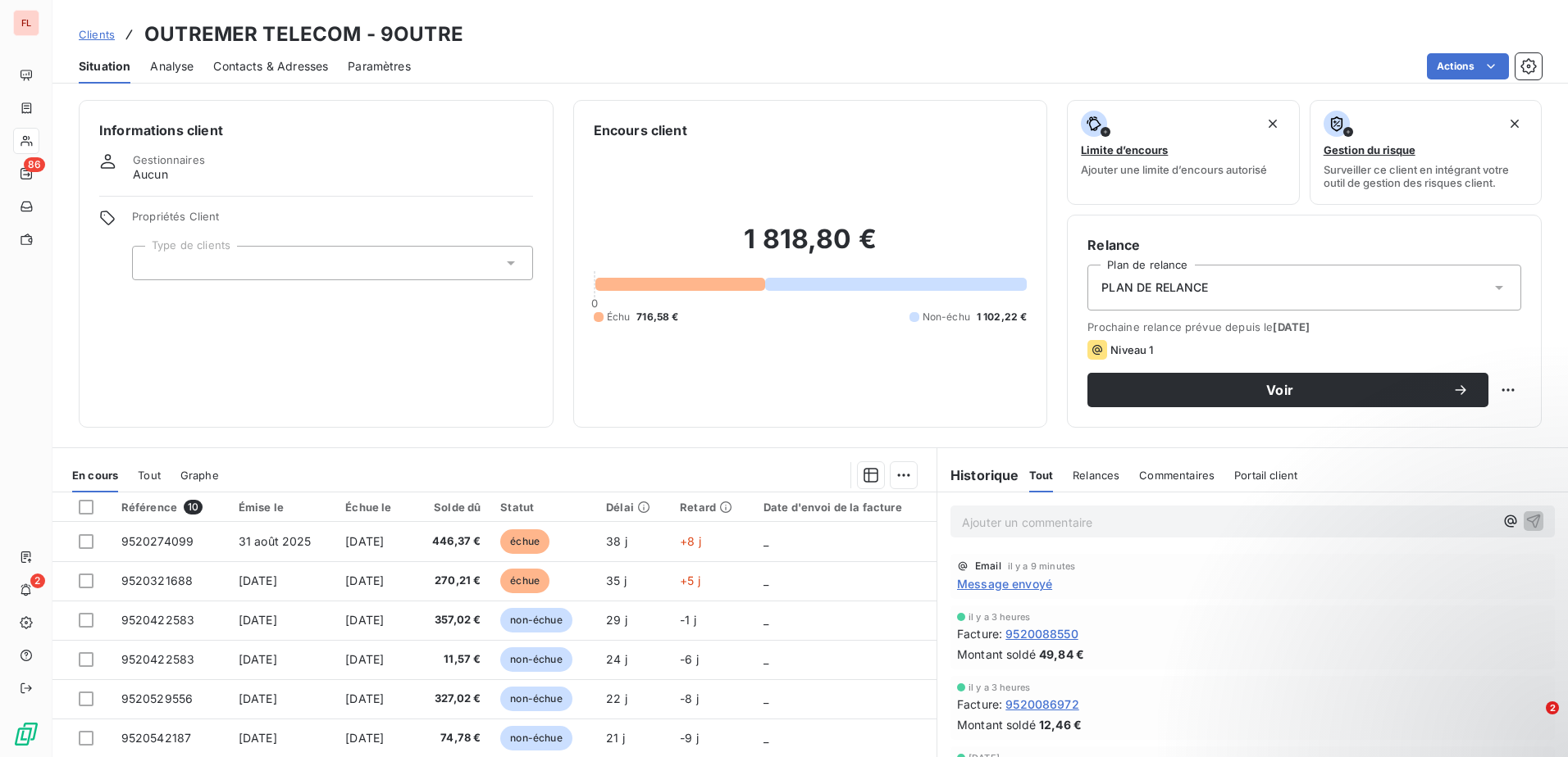
click at [106, 38] on span "Clients" at bounding box center [97, 35] width 36 height 13
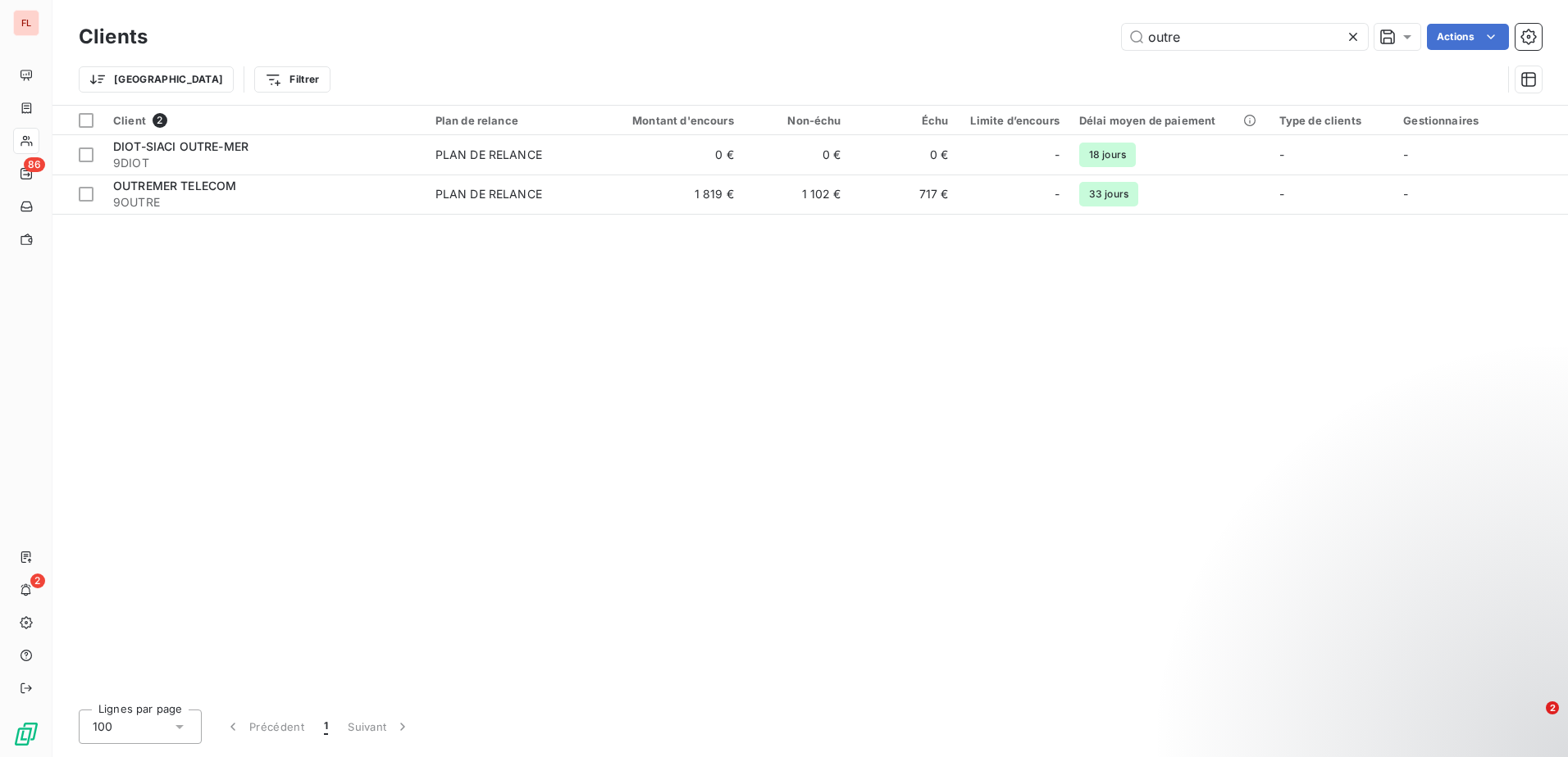
drag, startPoint x: 1251, startPoint y: 43, endPoint x: 911, endPoint y: 40, distance: 340.0
click at [911, 40] on div "outre Actions" at bounding box center [854, 37] width 1374 height 27
type input "rento"
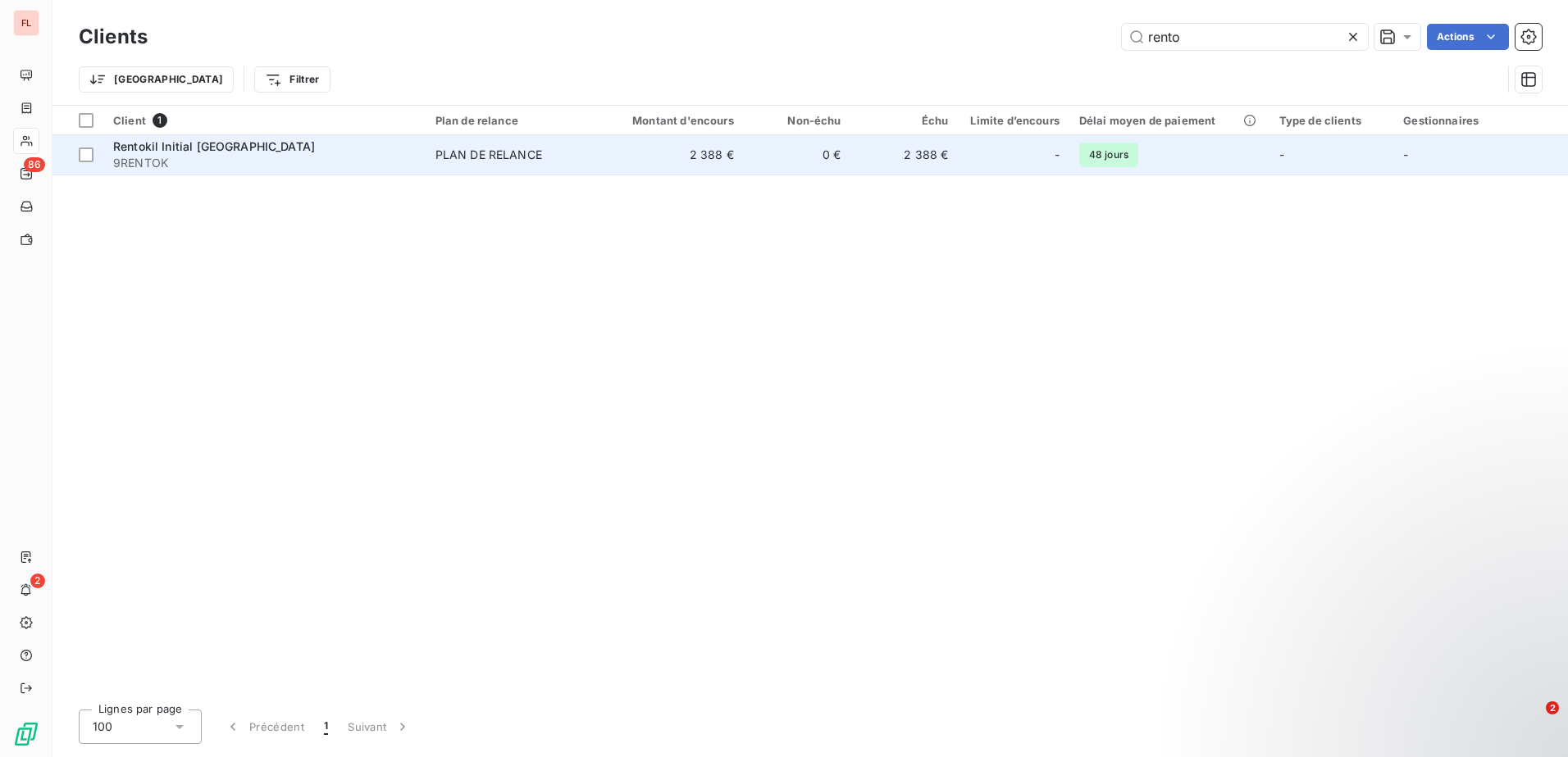
click at [365, 151] on div "Rentokil Initial [GEOGRAPHIC_DATA]" at bounding box center [264, 147] width 302 height 17
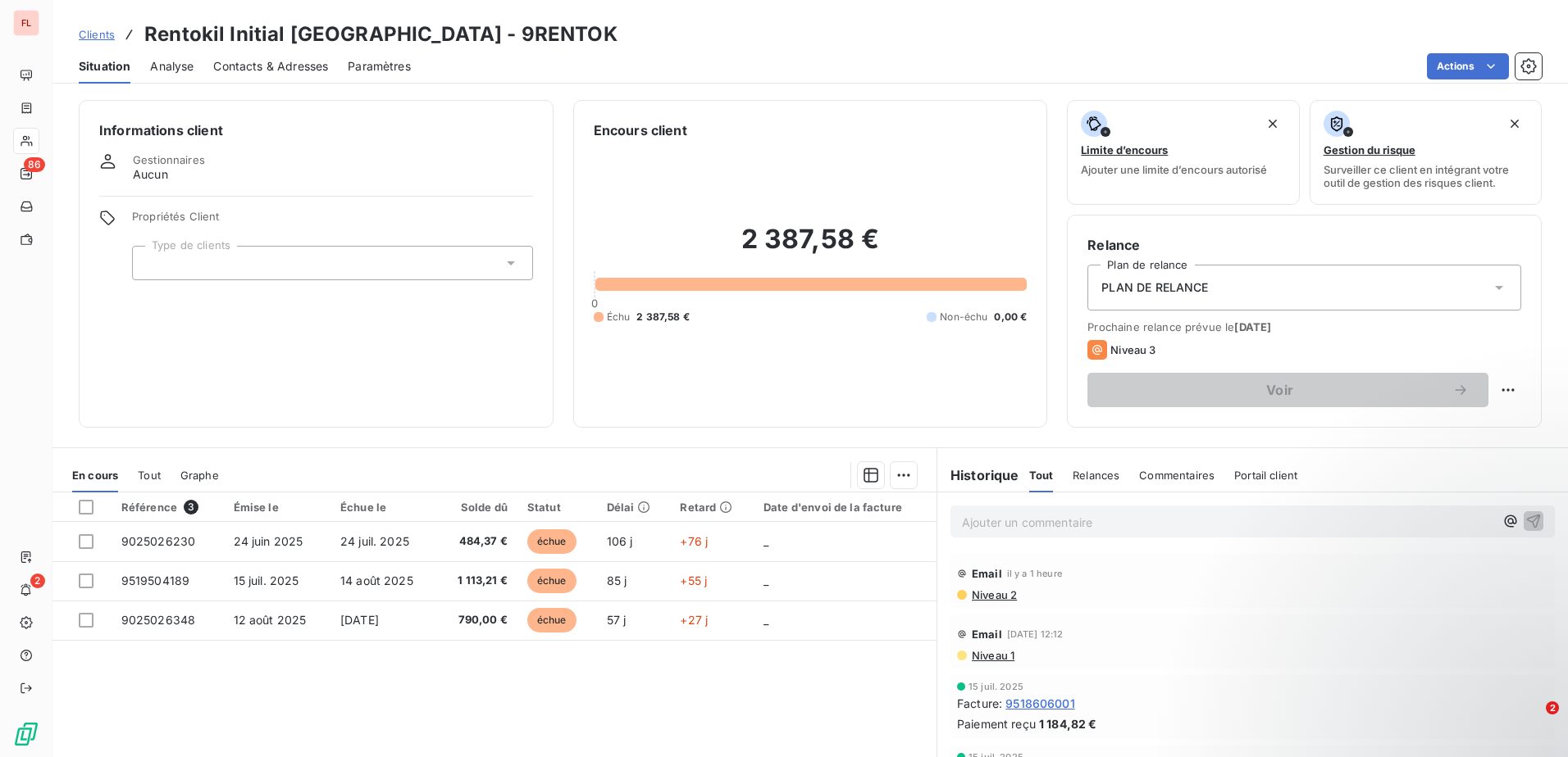
click at [95, 37] on span "Clients" at bounding box center [97, 35] width 36 height 13
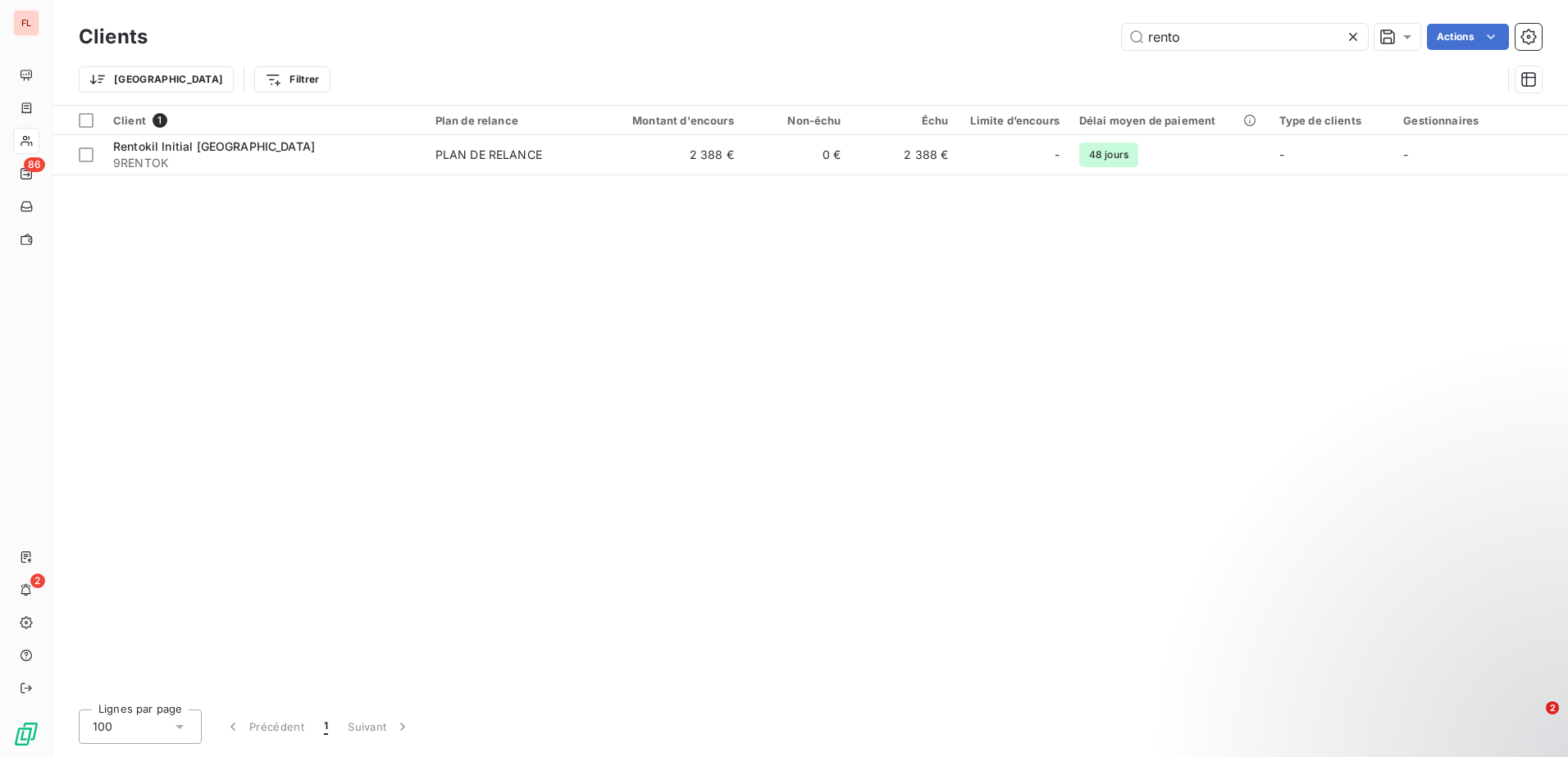
drag, startPoint x: 1188, startPoint y: 36, endPoint x: 1031, endPoint y: 29, distance: 157.2
click at [1031, 29] on div "rento Actions" at bounding box center [854, 37] width 1374 height 27
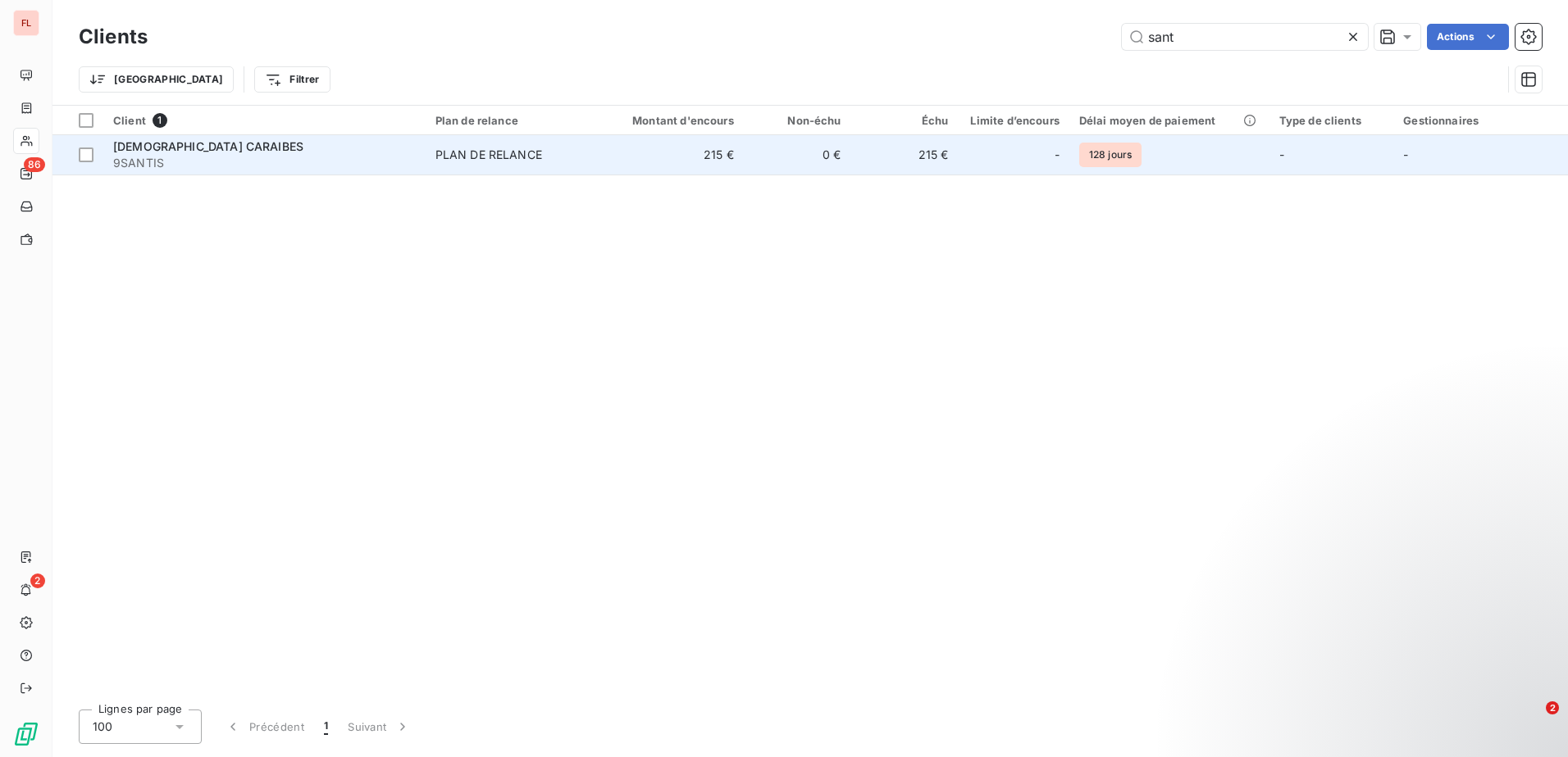
type input "sant"
click at [806, 162] on td "0 €" at bounding box center [797, 154] width 108 height 39
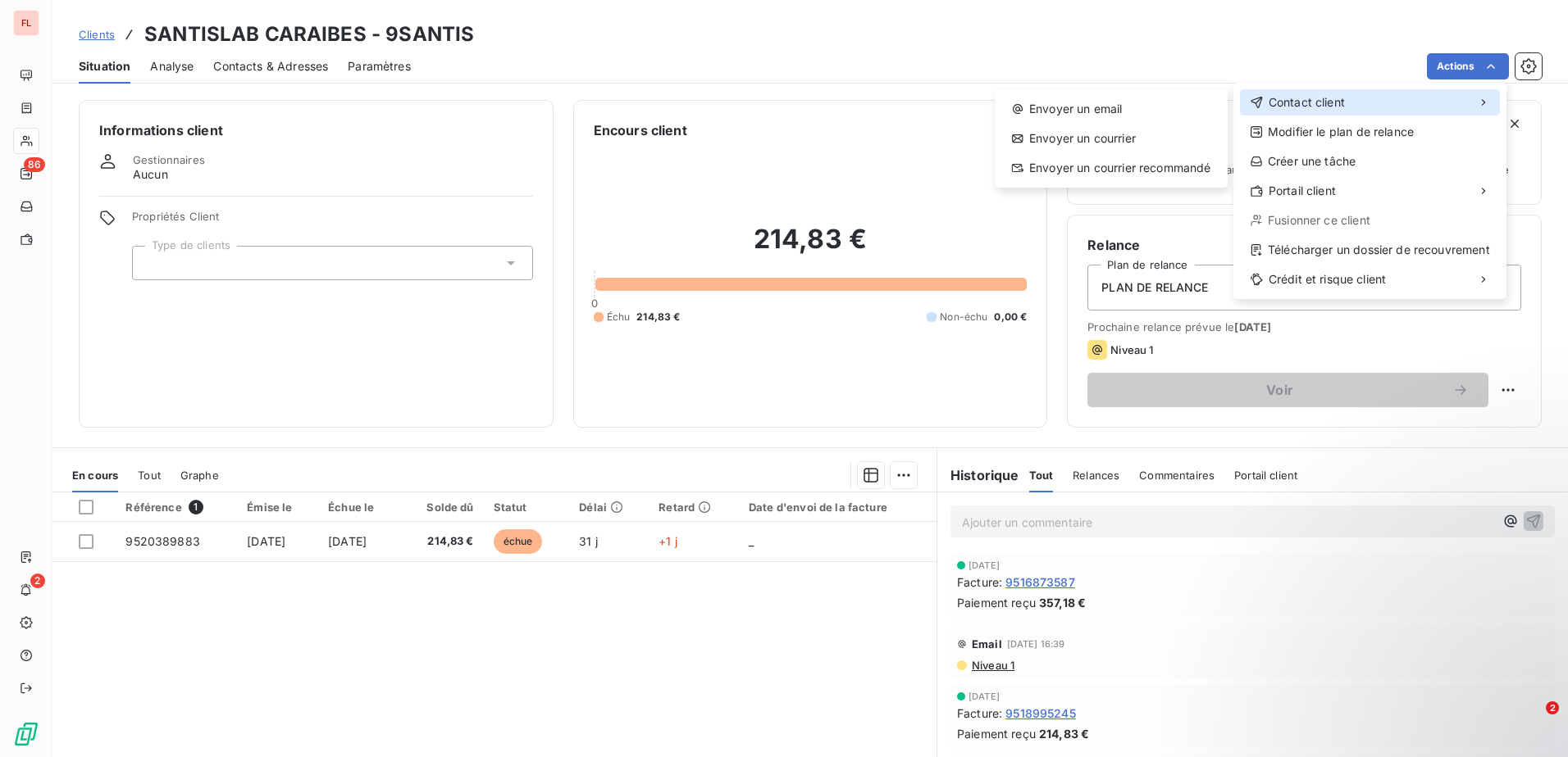
click at [1340, 101] on span "Contact client" at bounding box center [1306, 103] width 76 height 17
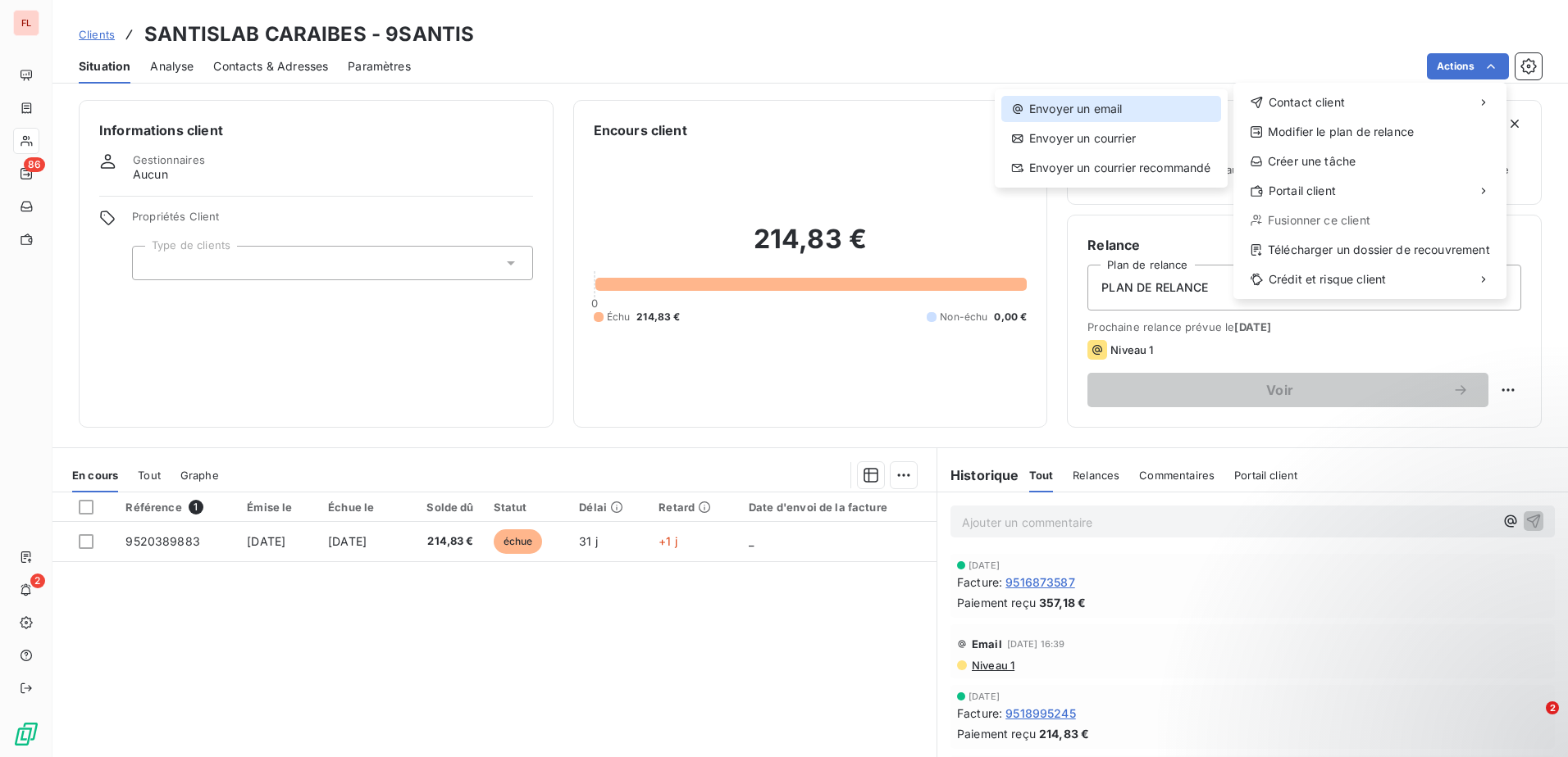
click at [1159, 116] on div "Envoyer un email" at bounding box center [1111, 109] width 220 height 27
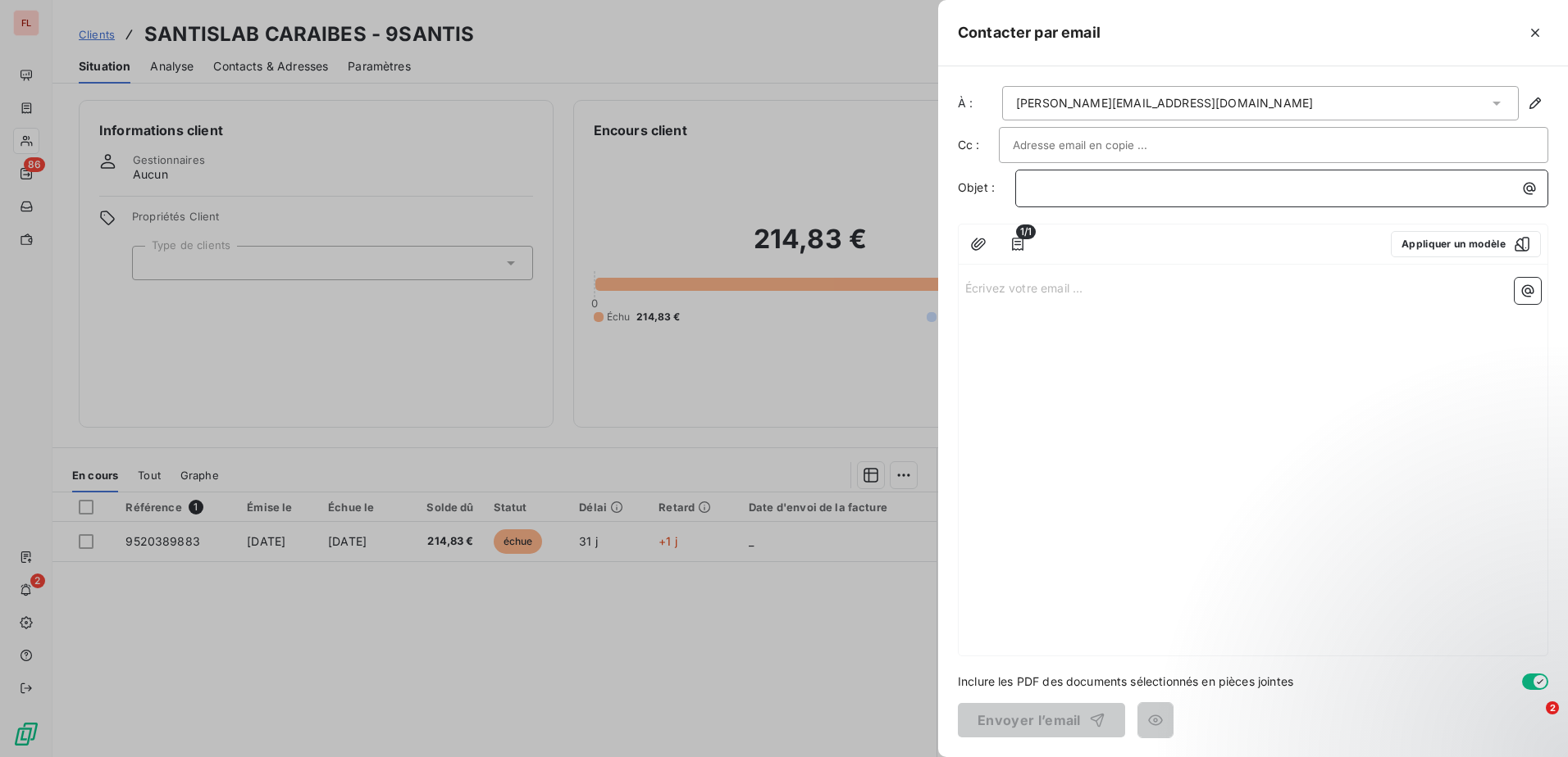
click at [1217, 176] on div "﻿" at bounding box center [1281, 186] width 521 height 22
click at [1149, 145] on input "text" at bounding box center [1101, 145] width 177 height 25
click at [1097, 183] on p "﻿" at bounding box center [1285, 188] width 513 height 19
click at [1179, 141] on div at bounding box center [1273, 145] width 521 height 25
paste input "[EMAIL_ADDRESS][DOMAIN_NAME]"
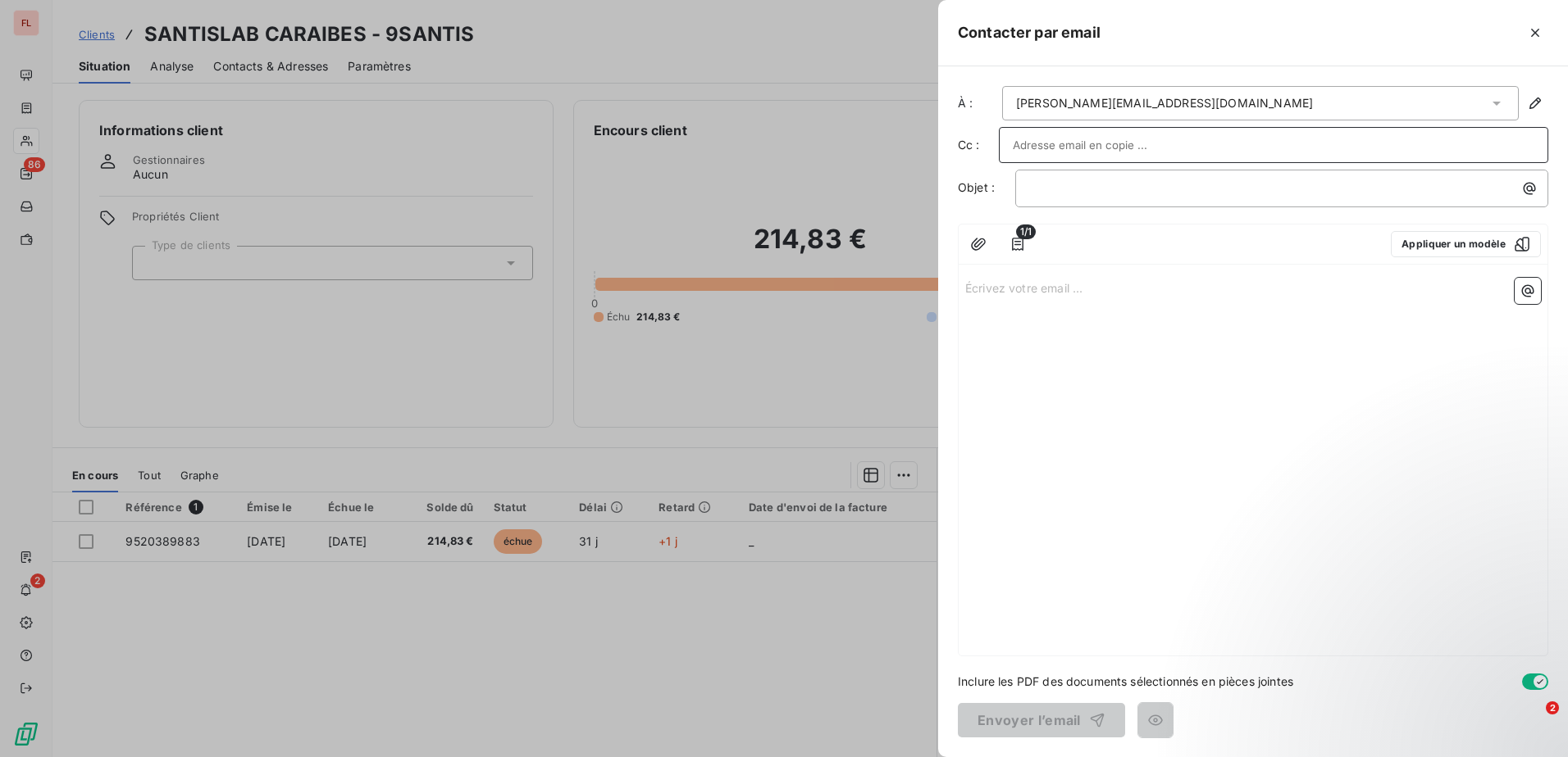
type input "[EMAIL_ADDRESS][DOMAIN_NAME]"
click at [1459, 248] on button "Appliquer un modèle" at bounding box center [1465, 246] width 150 height 27
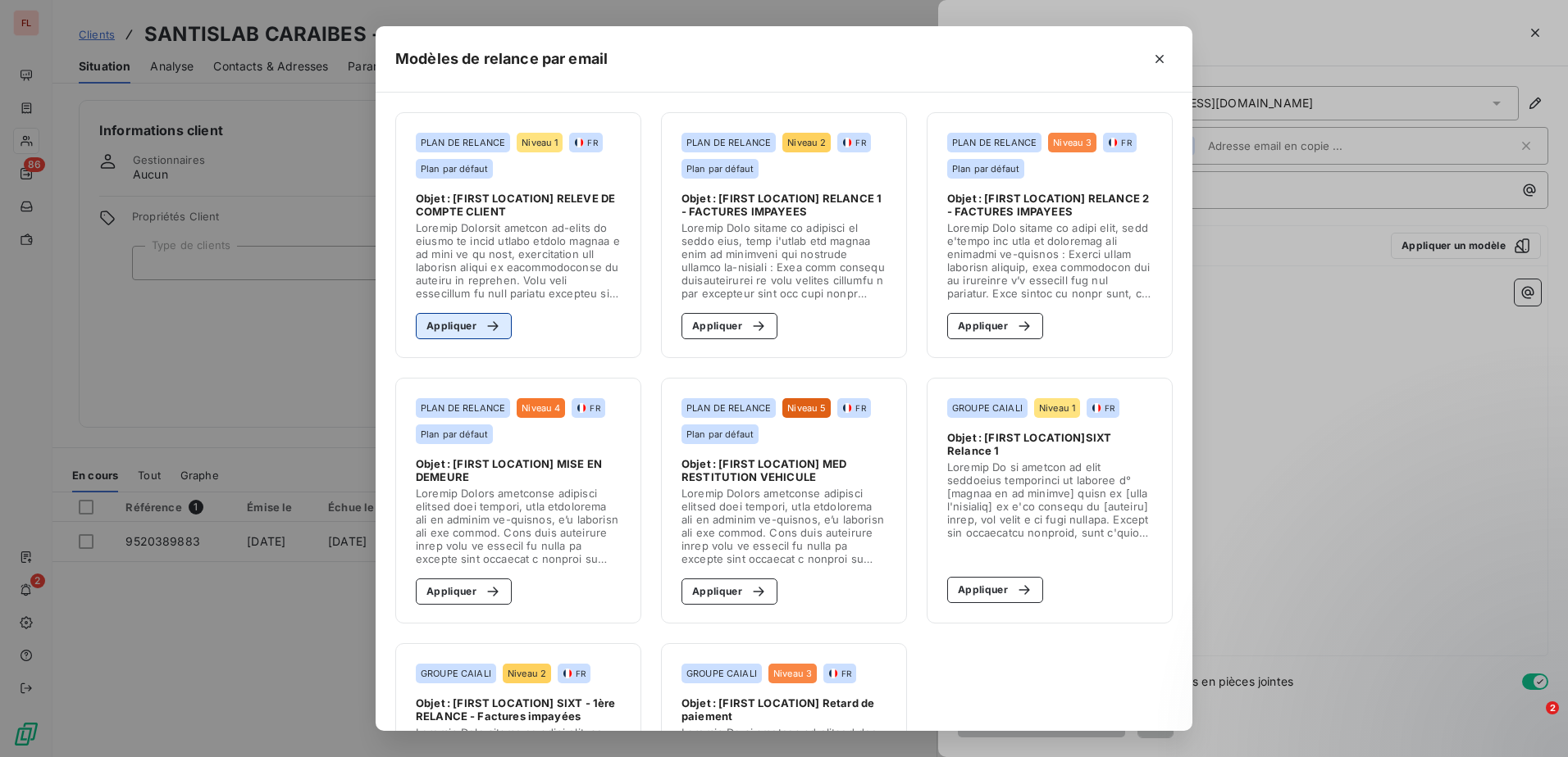
click at [438, 328] on button "Appliquer" at bounding box center [464, 326] width 96 height 27
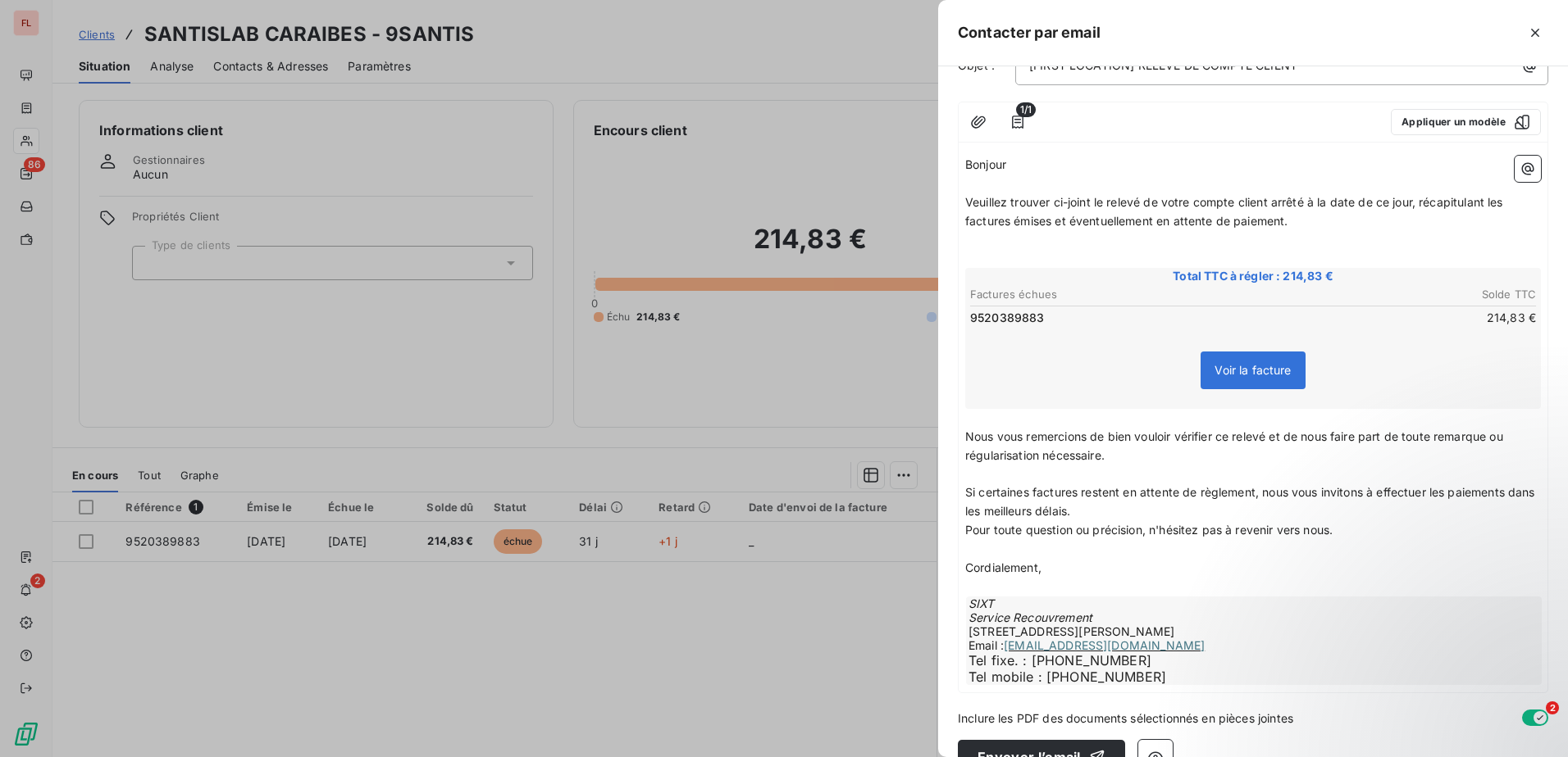
scroll to position [161, 0]
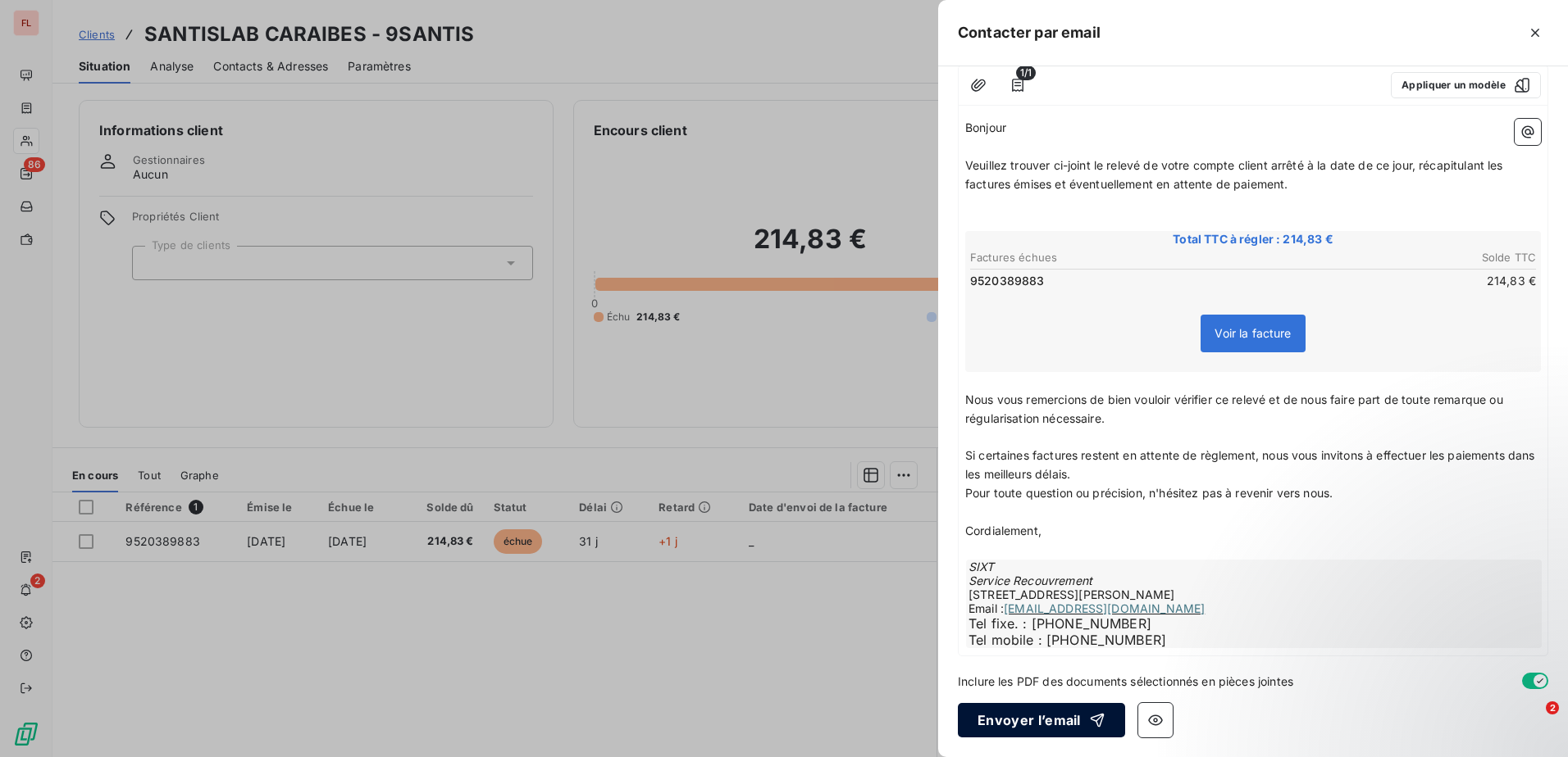
click at [1030, 721] on button "Envoyer l’email" at bounding box center [1041, 721] width 167 height 35
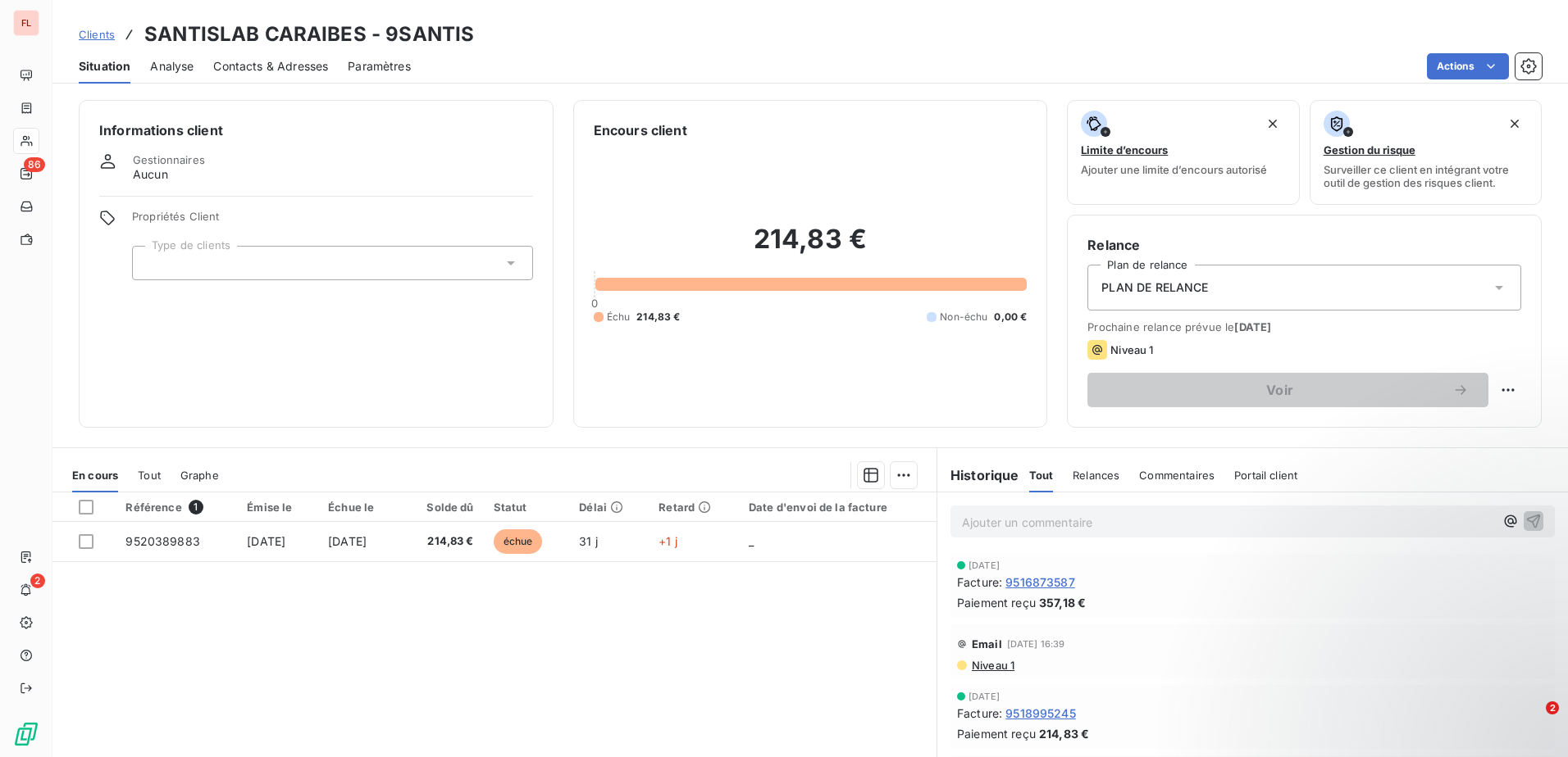
click at [109, 34] on span "Clients" at bounding box center [97, 35] width 36 height 13
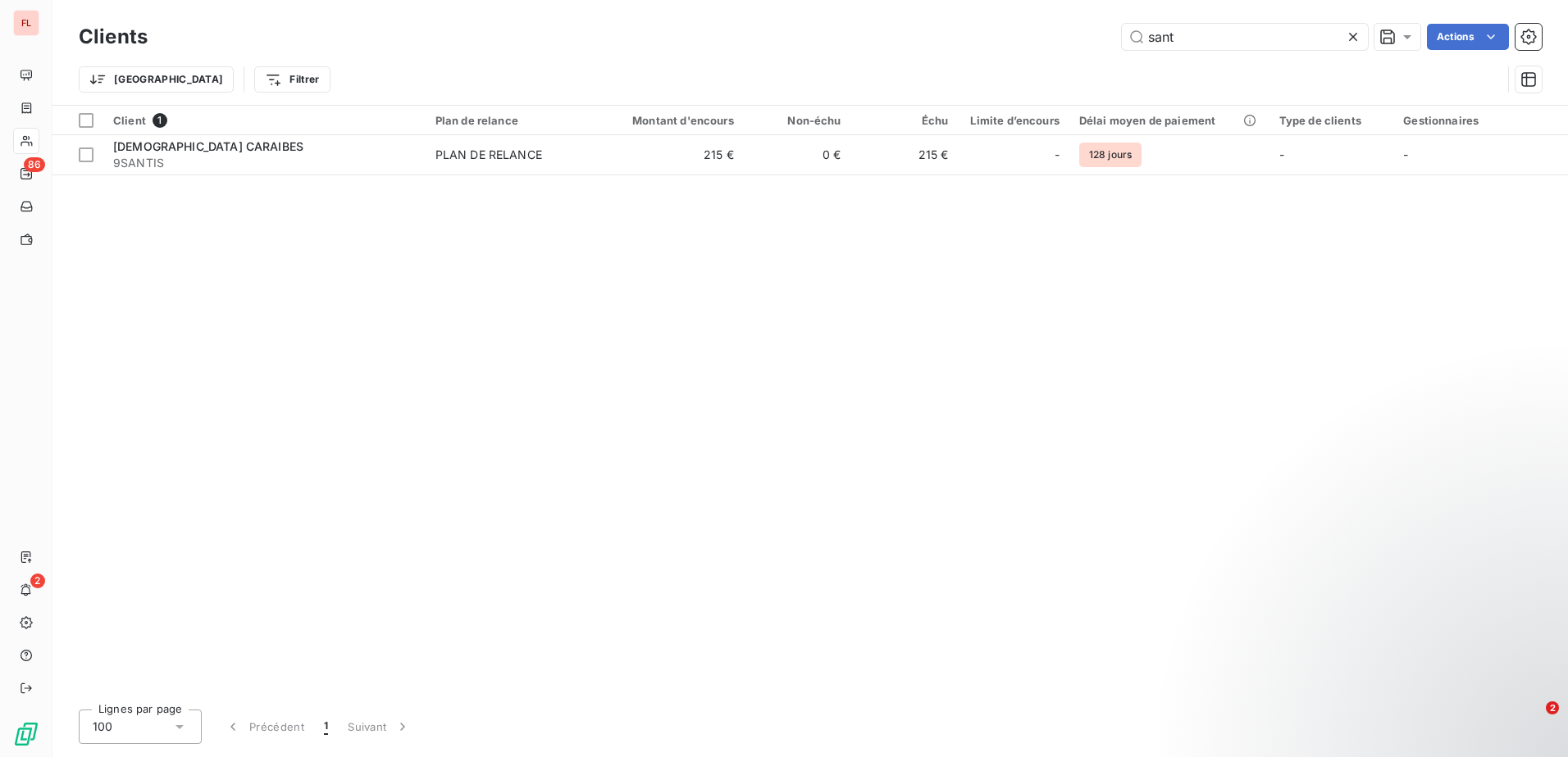
drag, startPoint x: 1236, startPoint y: 38, endPoint x: 1088, endPoint y: 45, distance: 148.2
click at [1088, 45] on div "sant Actions" at bounding box center [854, 37] width 1374 height 27
type input "s"
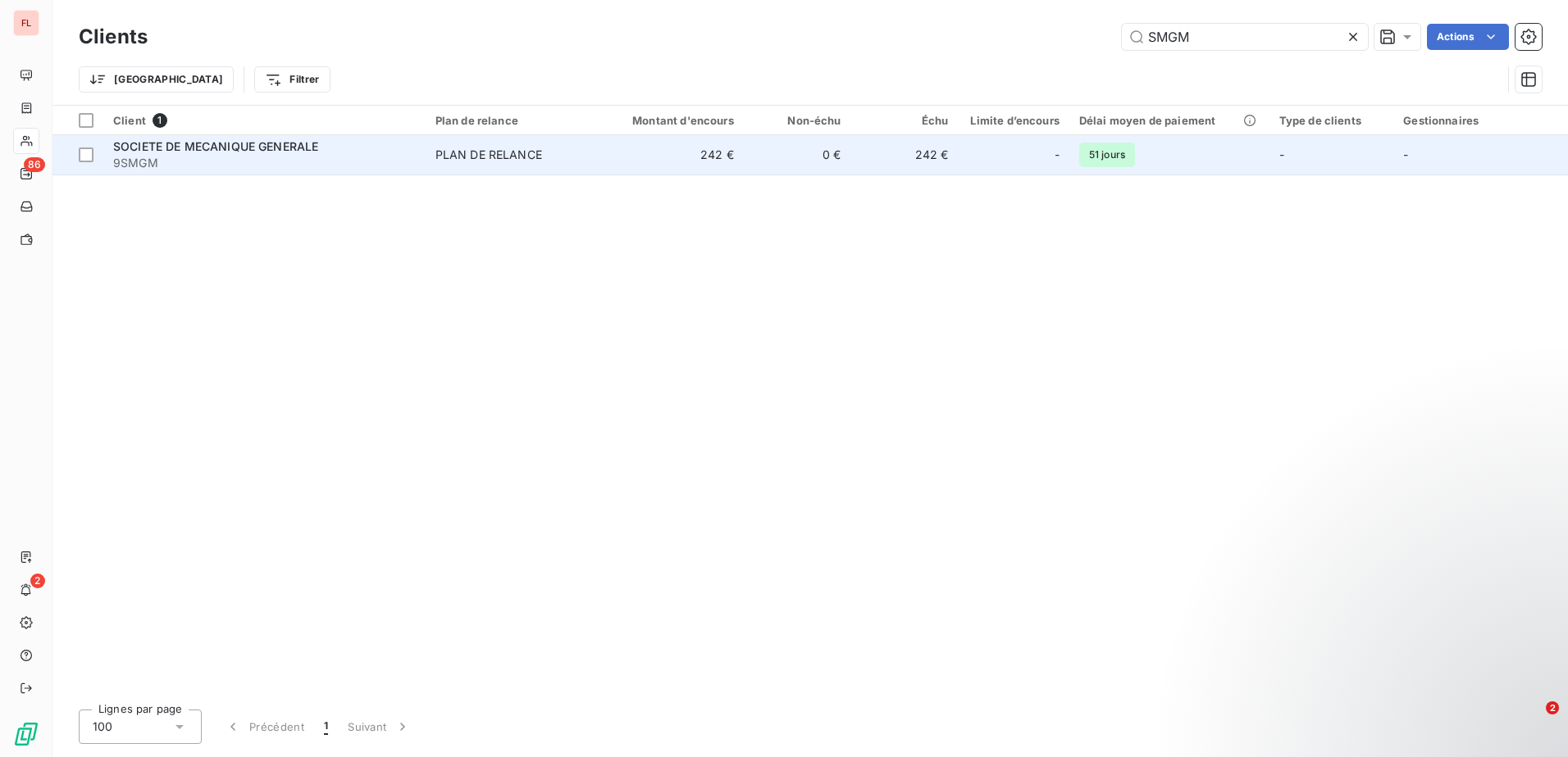
type input "SMGM"
click at [493, 164] on td "PLAN DE RELANCE" at bounding box center [512, 154] width 175 height 39
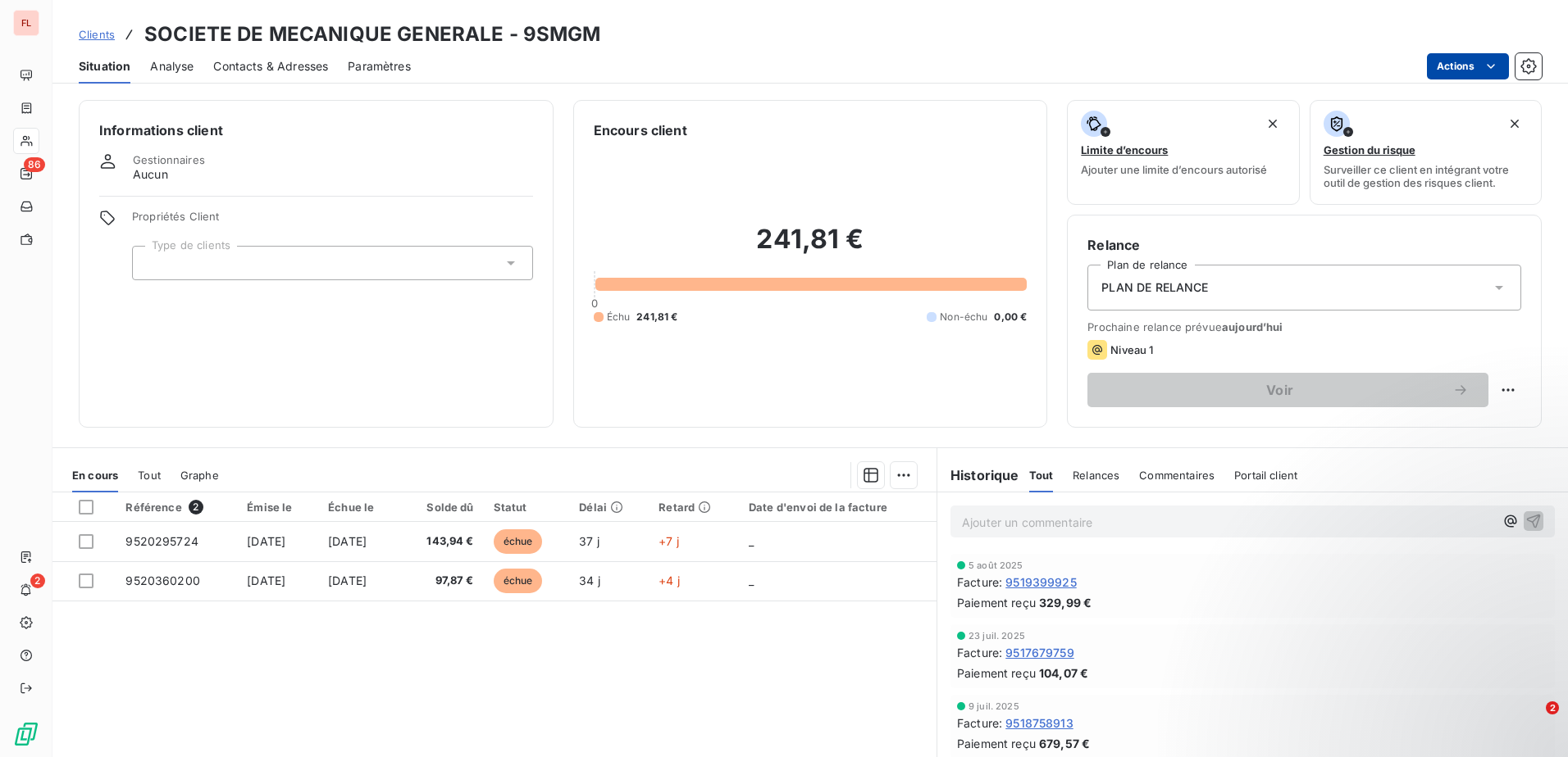
click at [1480, 65] on html "FL 86 2 Clients SOCIETE DE MECANIQUE GENERALE - 9SMGM Situation Analyse Contact…" at bounding box center [784, 378] width 1568 height 757
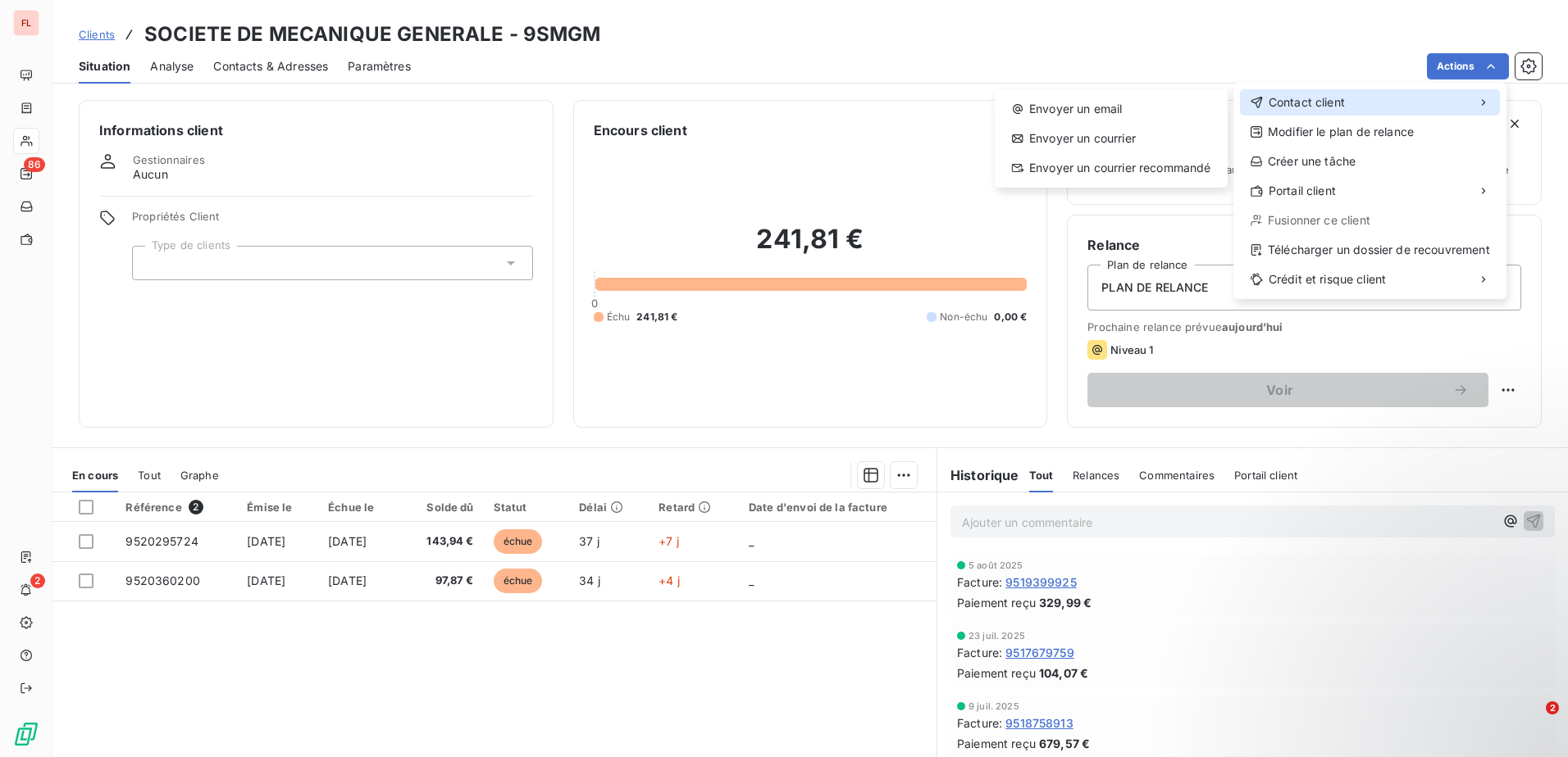
click at [1314, 102] on span "Contact client" at bounding box center [1306, 103] width 76 height 17
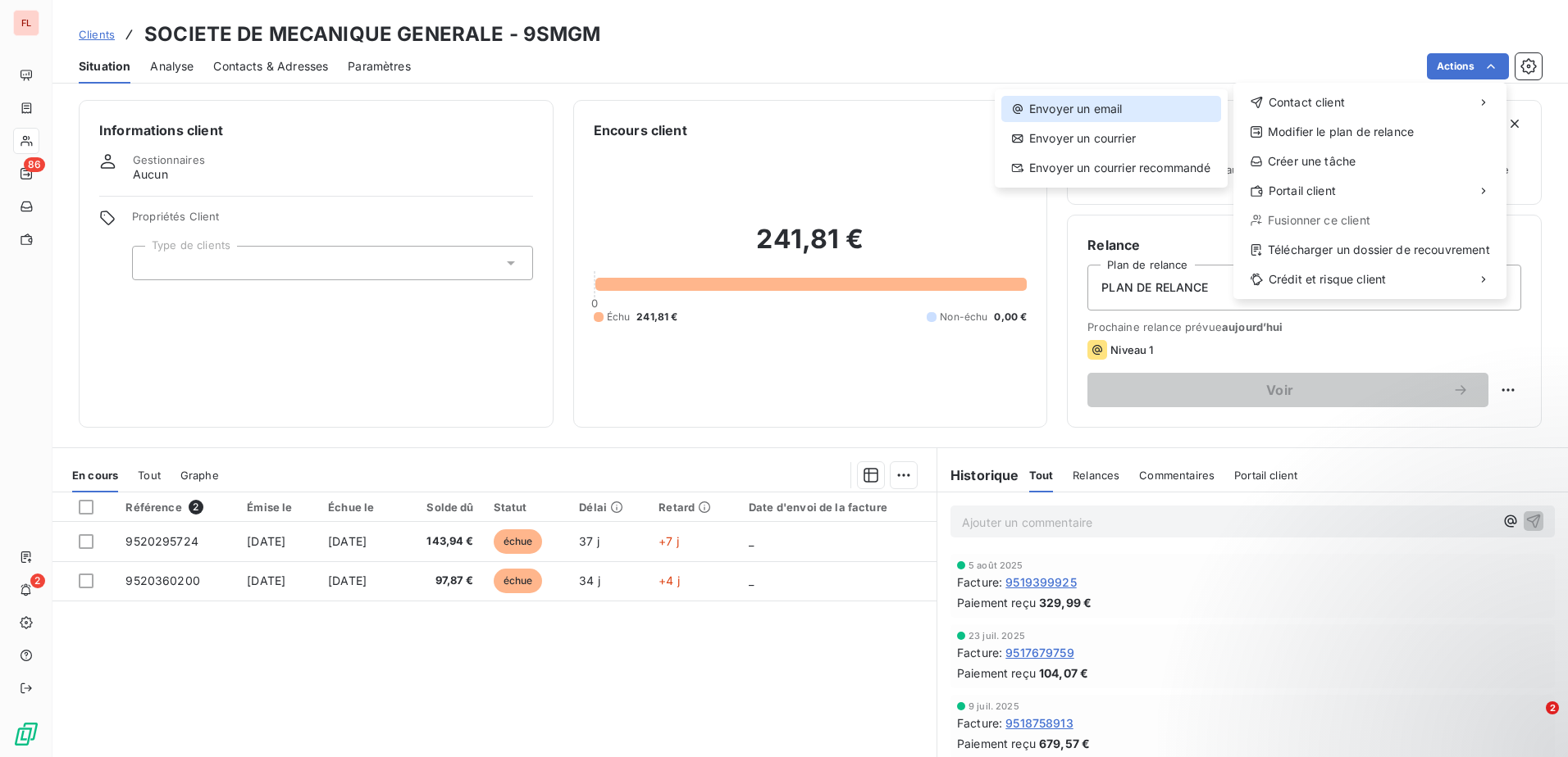
click at [1181, 111] on div "Envoyer un email" at bounding box center [1111, 109] width 220 height 27
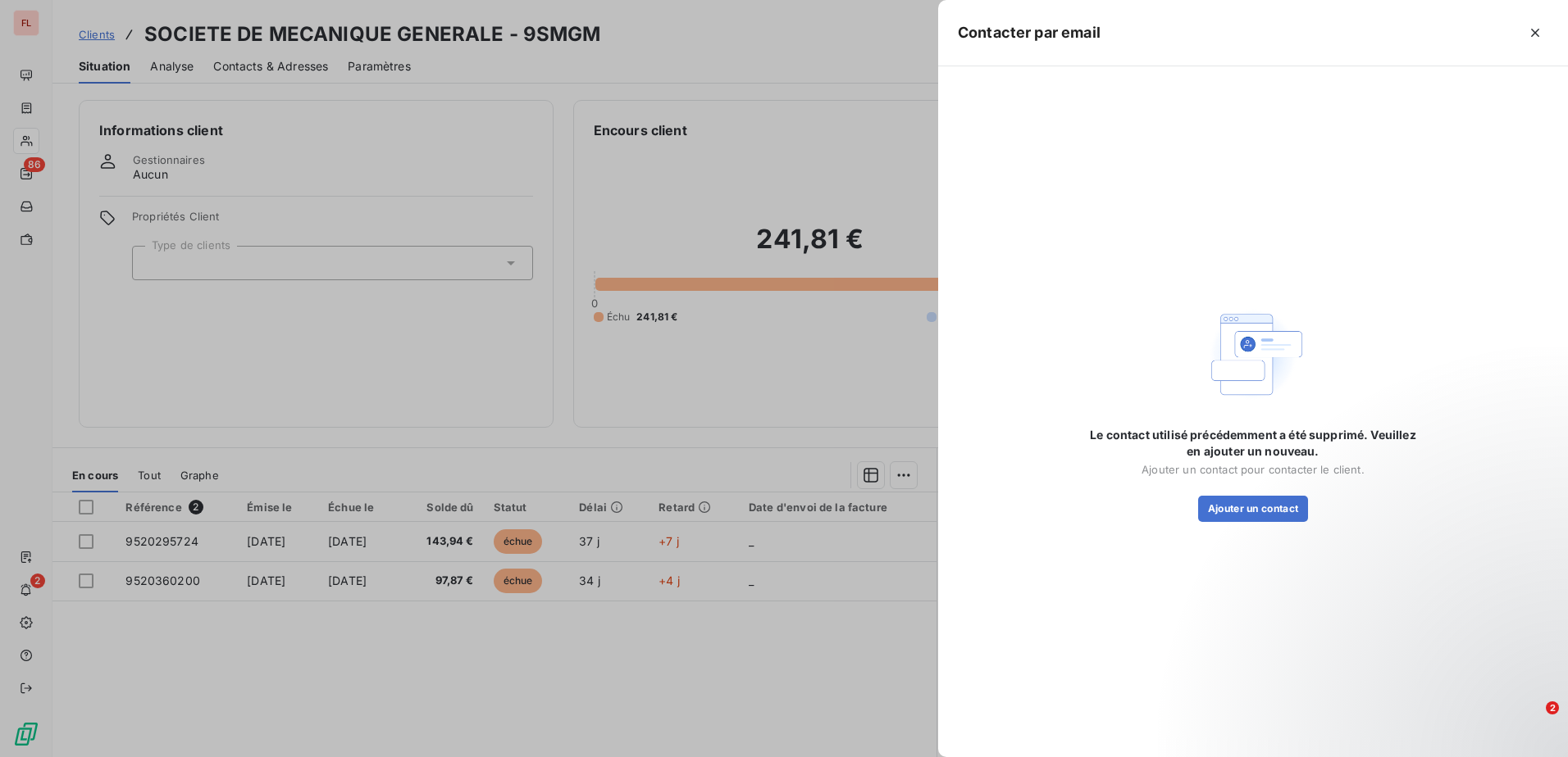
click at [738, 680] on div at bounding box center [784, 378] width 1568 height 757
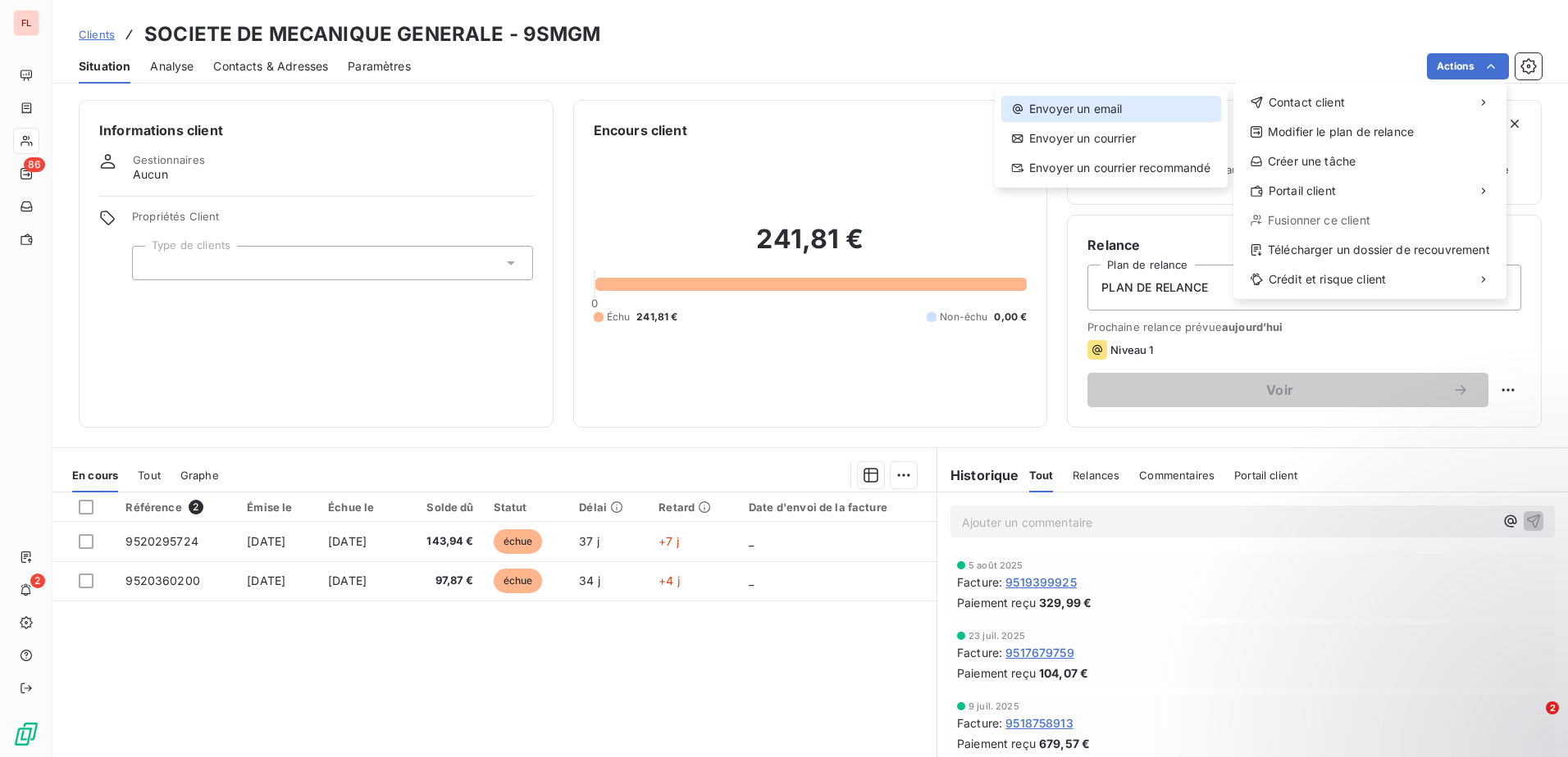
click at [1065, 119] on div "Envoyer un email" at bounding box center [1111, 109] width 220 height 27
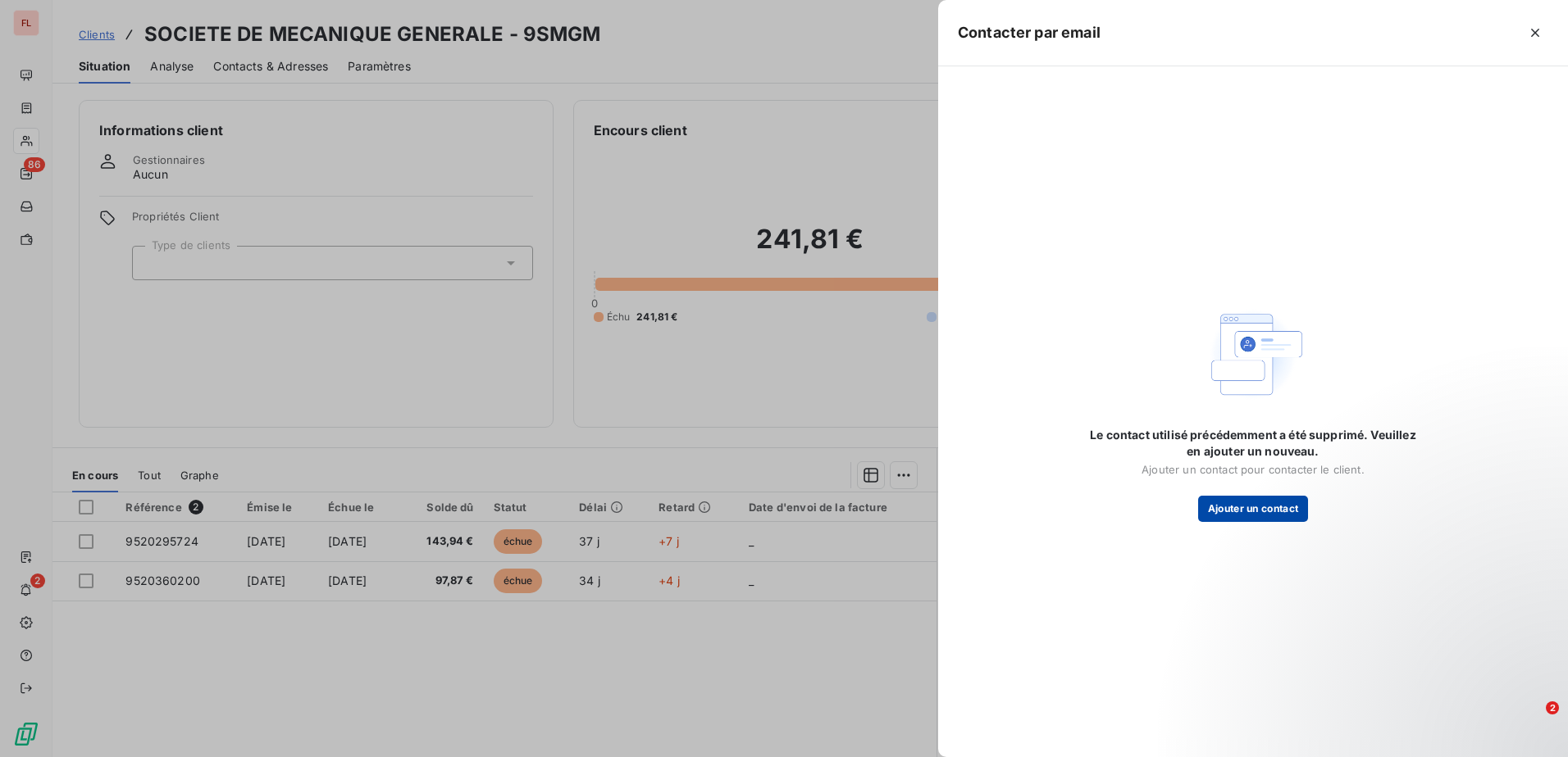
click at [1241, 515] on button "Ajouter un contact" at bounding box center [1253, 509] width 111 height 27
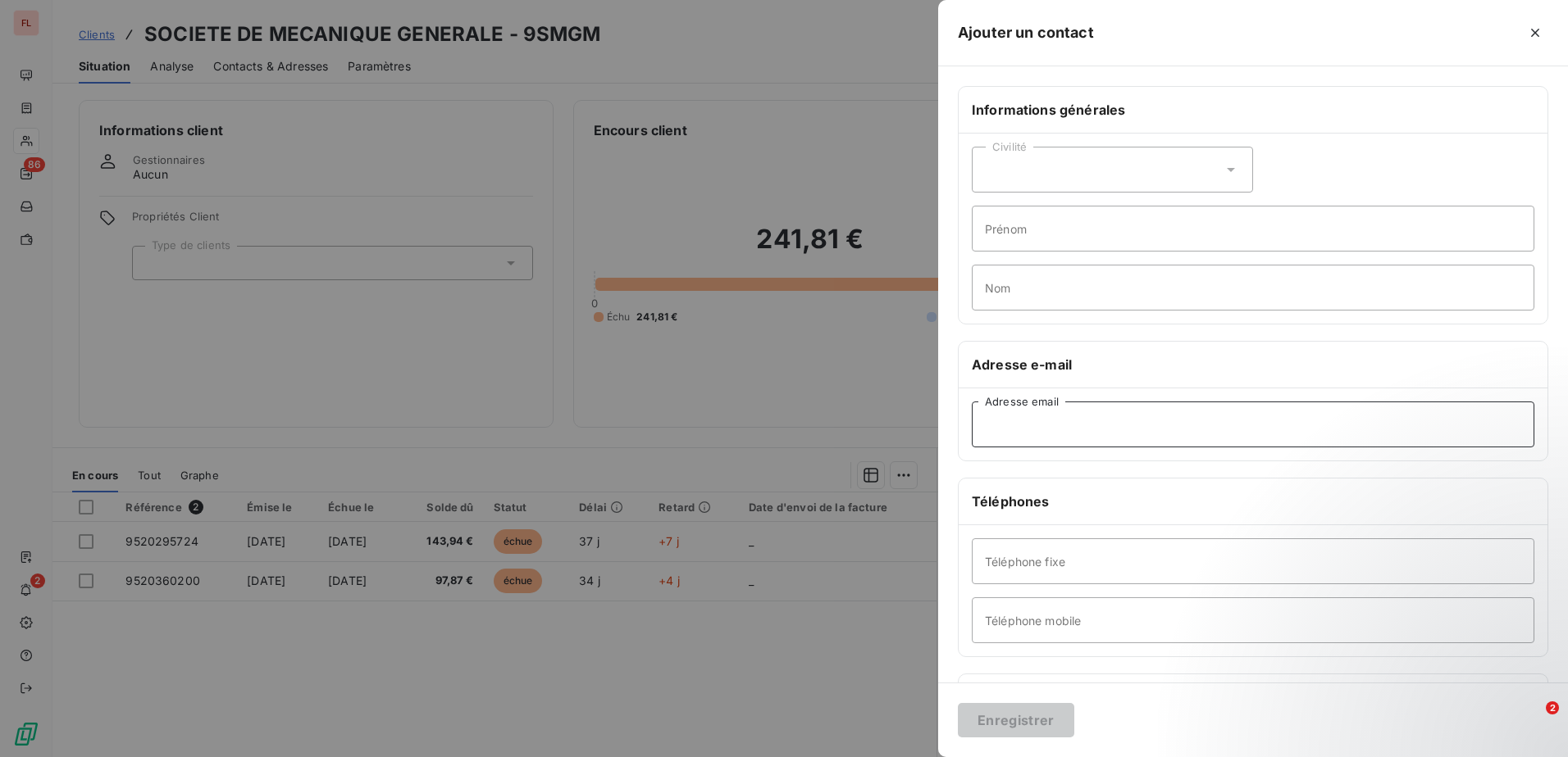
click at [1016, 421] on input "Adresse email" at bounding box center [1252, 424] width 563 height 46
drag, startPoint x: 1068, startPoint y: 430, endPoint x: 1077, endPoint y: 435, distance: 10.3
click at [1077, 435] on input "Adresse email" at bounding box center [1252, 424] width 563 height 46
paste input "[PERSON_NAME][EMAIL_ADDRESS][DOMAIN_NAME]"
type input "[PERSON_NAME][EMAIL_ADDRESS][DOMAIN_NAME]"
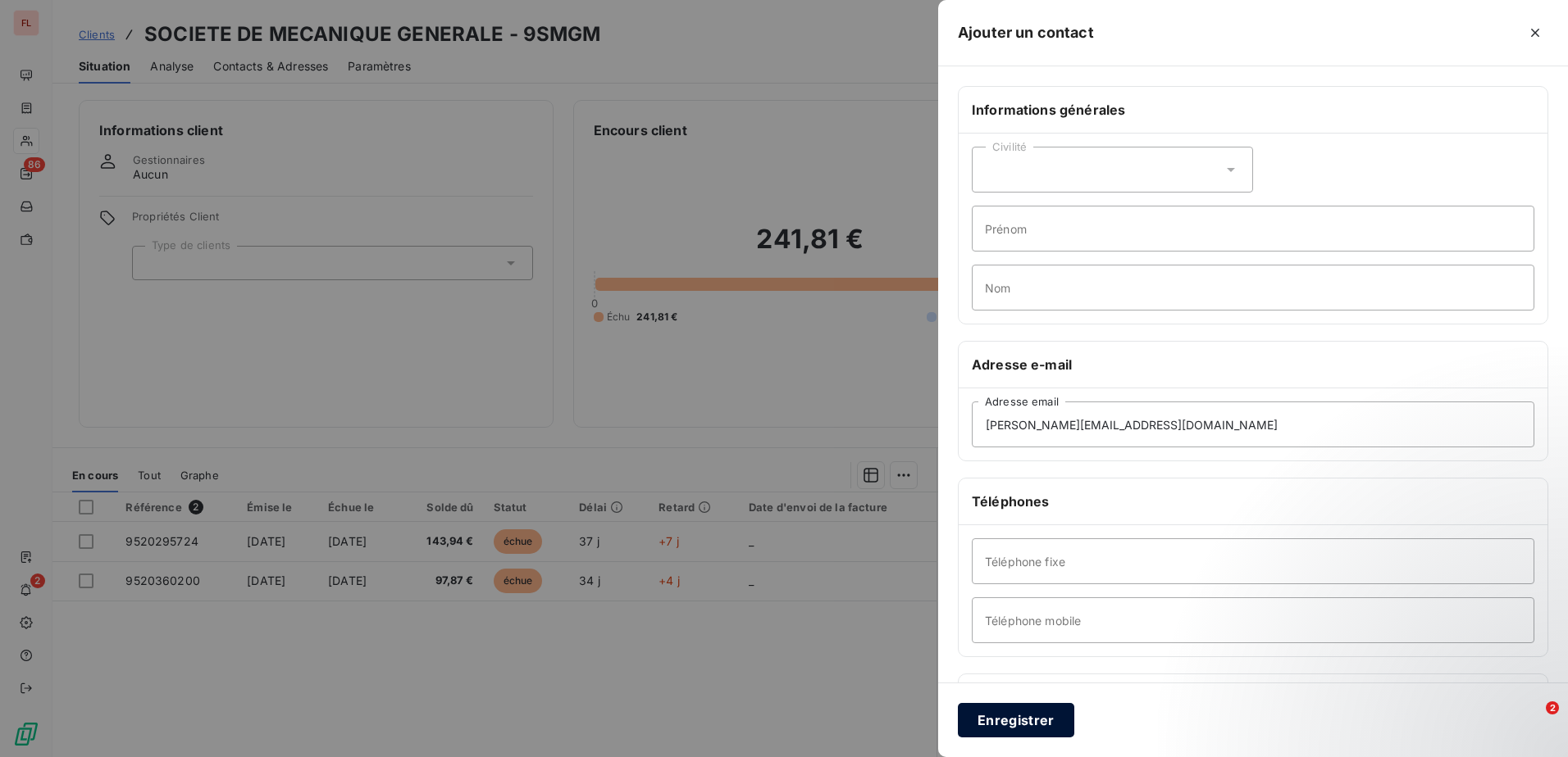
click at [1021, 723] on button "Enregistrer" at bounding box center [1015, 721] width 116 height 35
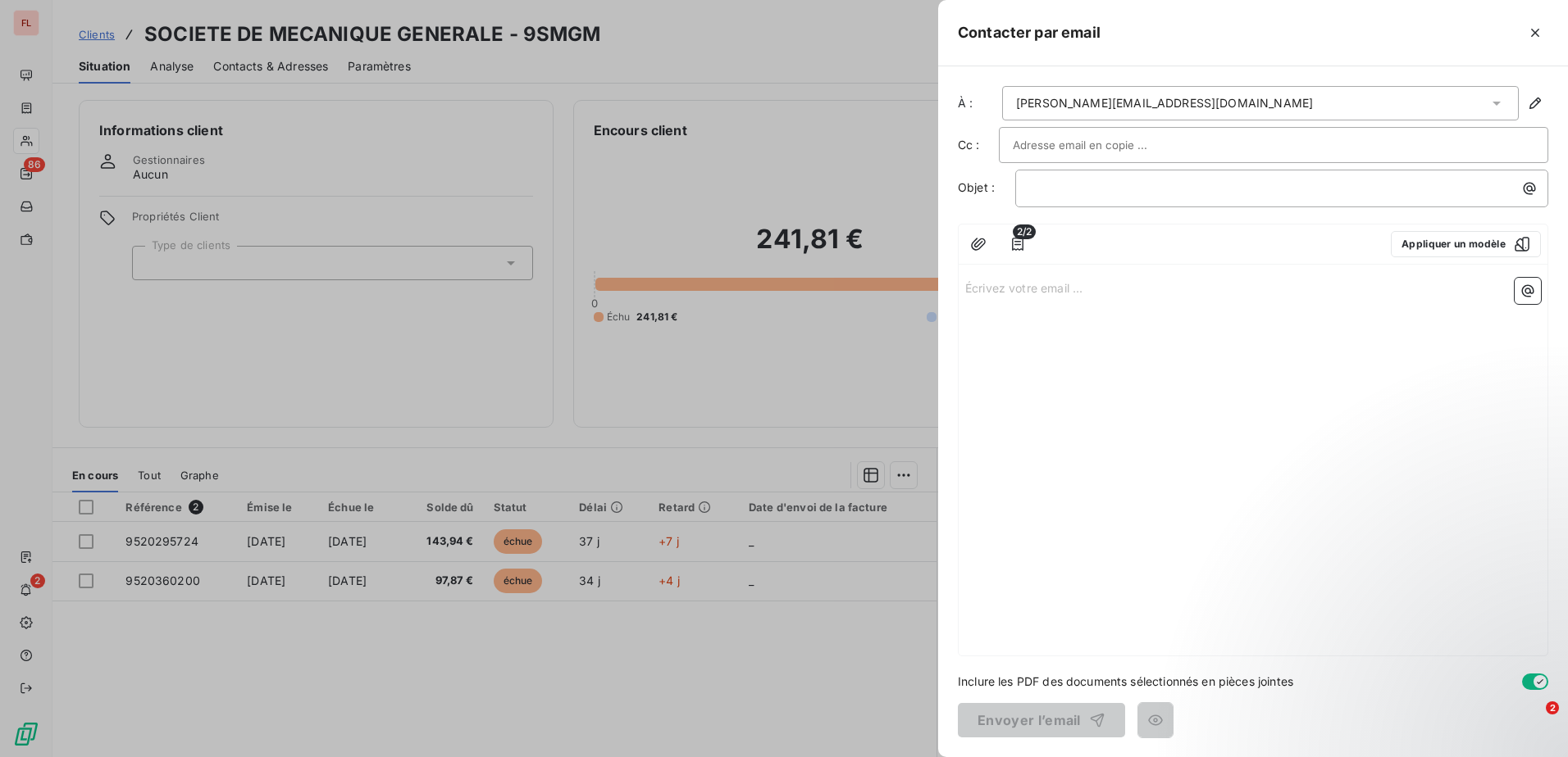
click at [1062, 144] on input "text" at bounding box center [1101, 145] width 177 height 25
paste input "[EMAIL_ADDRESS][DOMAIN_NAME]"
click at [1155, 145] on input "[EMAIL_ADDRESS][DOMAIN_NAME]" at bounding box center [1101, 145] width 177 height 25
type input "[EMAIL_ADDRESS][DOMAIN_NAME]"
click at [1201, 148] on input "text" at bounding box center [1295, 146] width 190 height 25
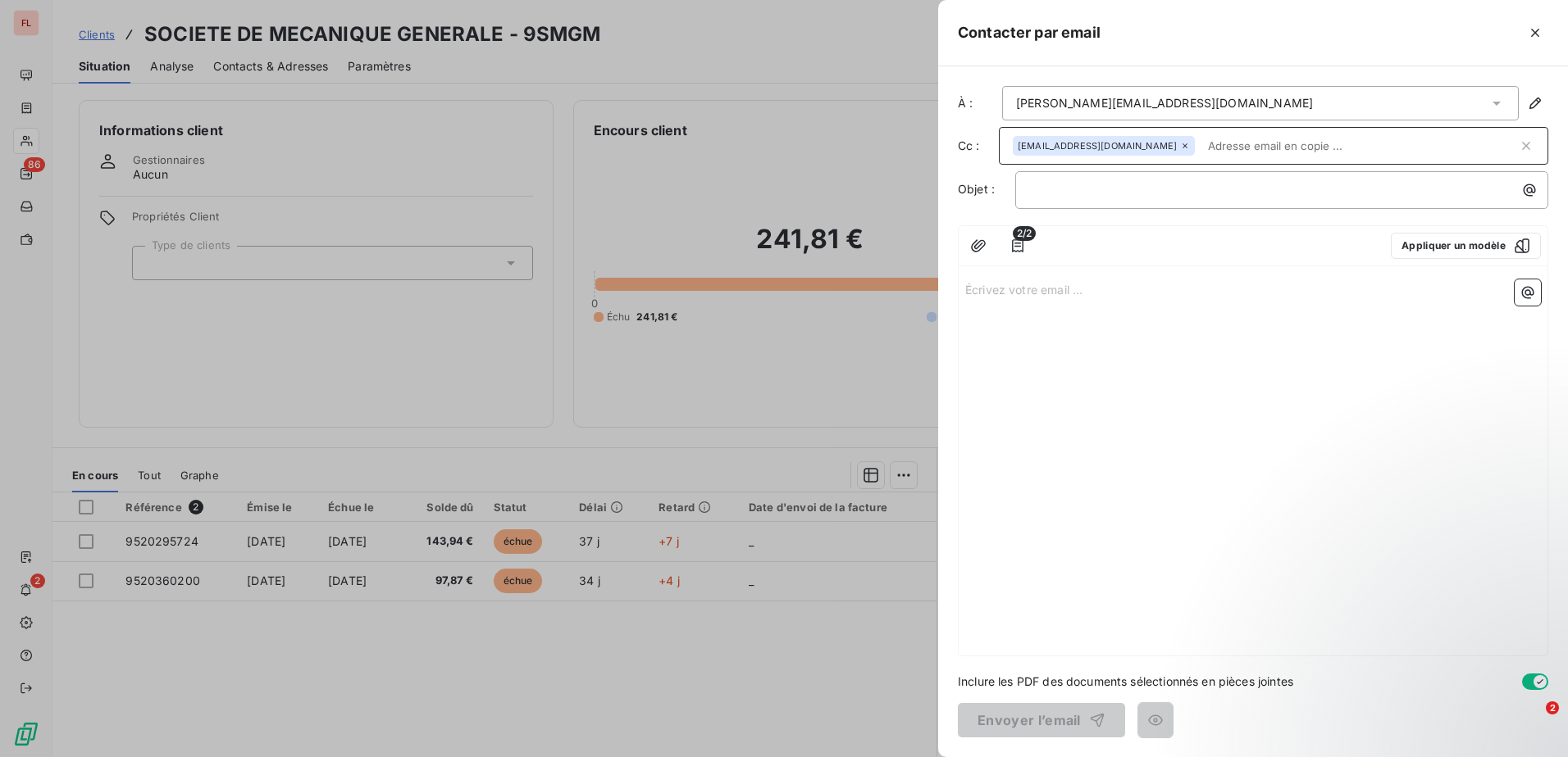
paste input "[EMAIL_ADDRESS][DOMAIN_NAME]"
click at [1295, 152] on input "[EMAIL_ADDRESS][DOMAIN_NAME]" at bounding box center [1295, 146] width 190 height 25
type input "[EMAIL_ADDRESS][DOMAIN_NAME]"
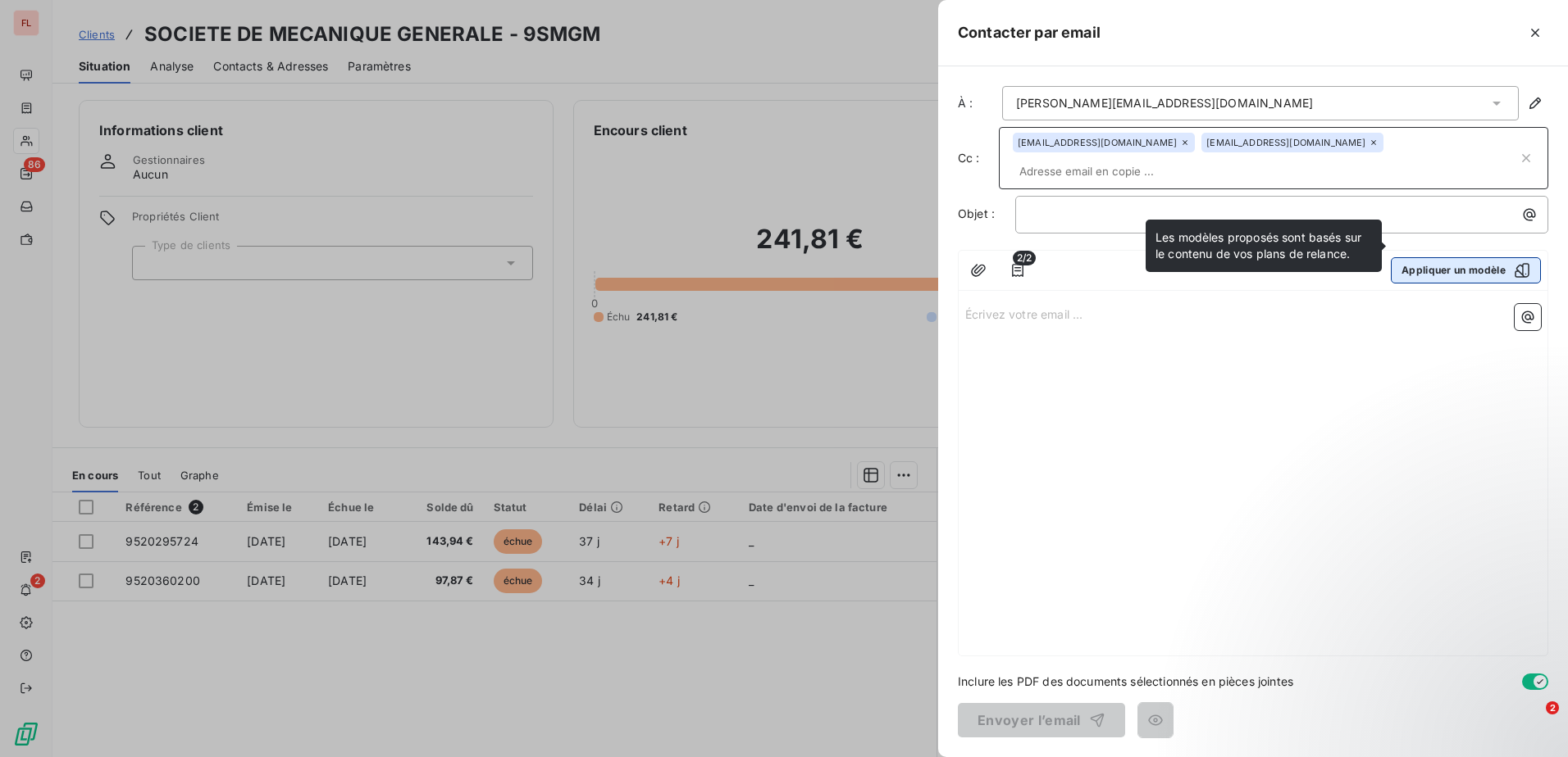
click at [1462, 258] on button "Appliquer un modèle" at bounding box center [1465, 271] width 150 height 27
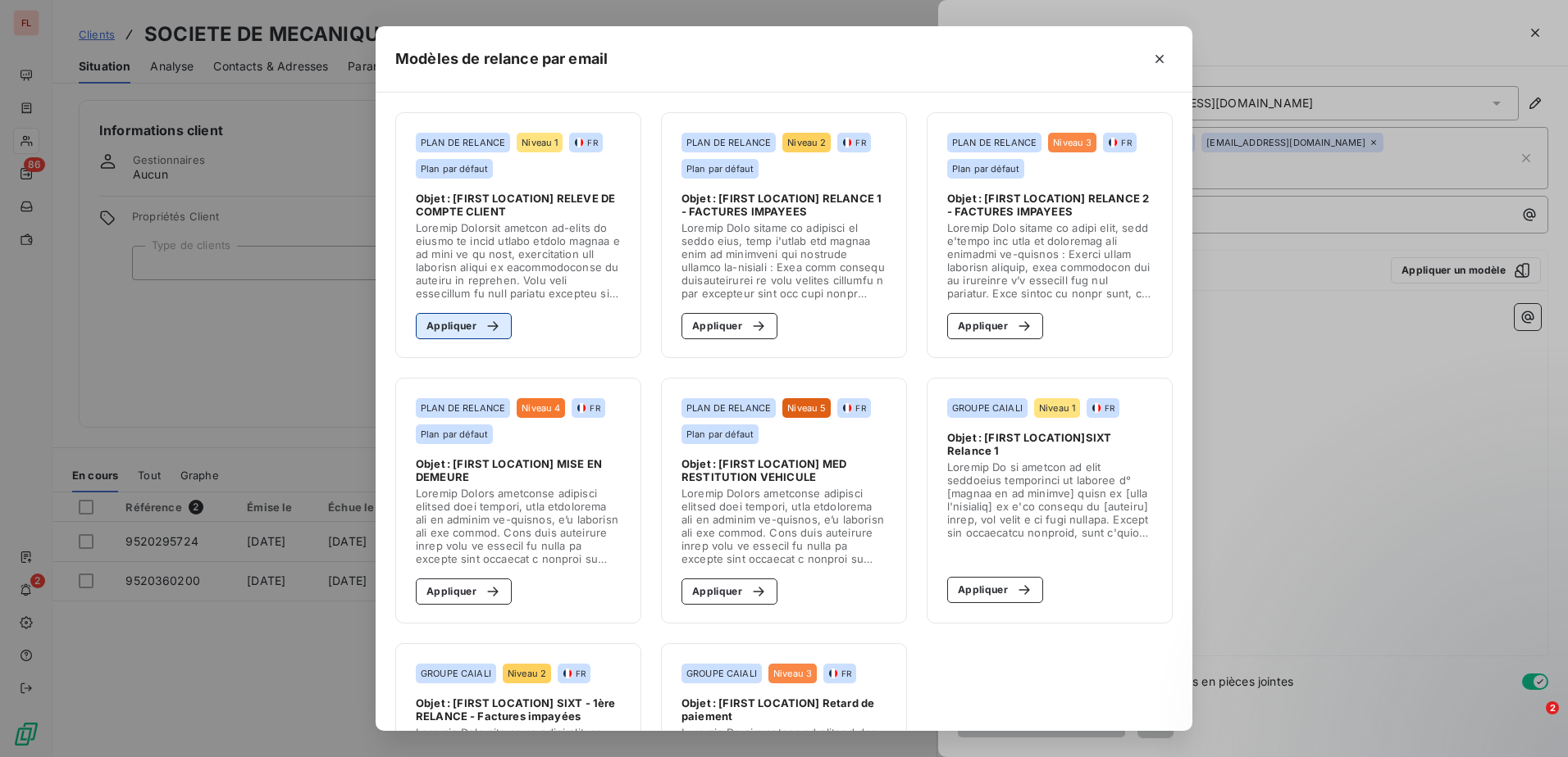
click at [432, 325] on button "Appliquer" at bounding box center [464, 326] width 96 height 27
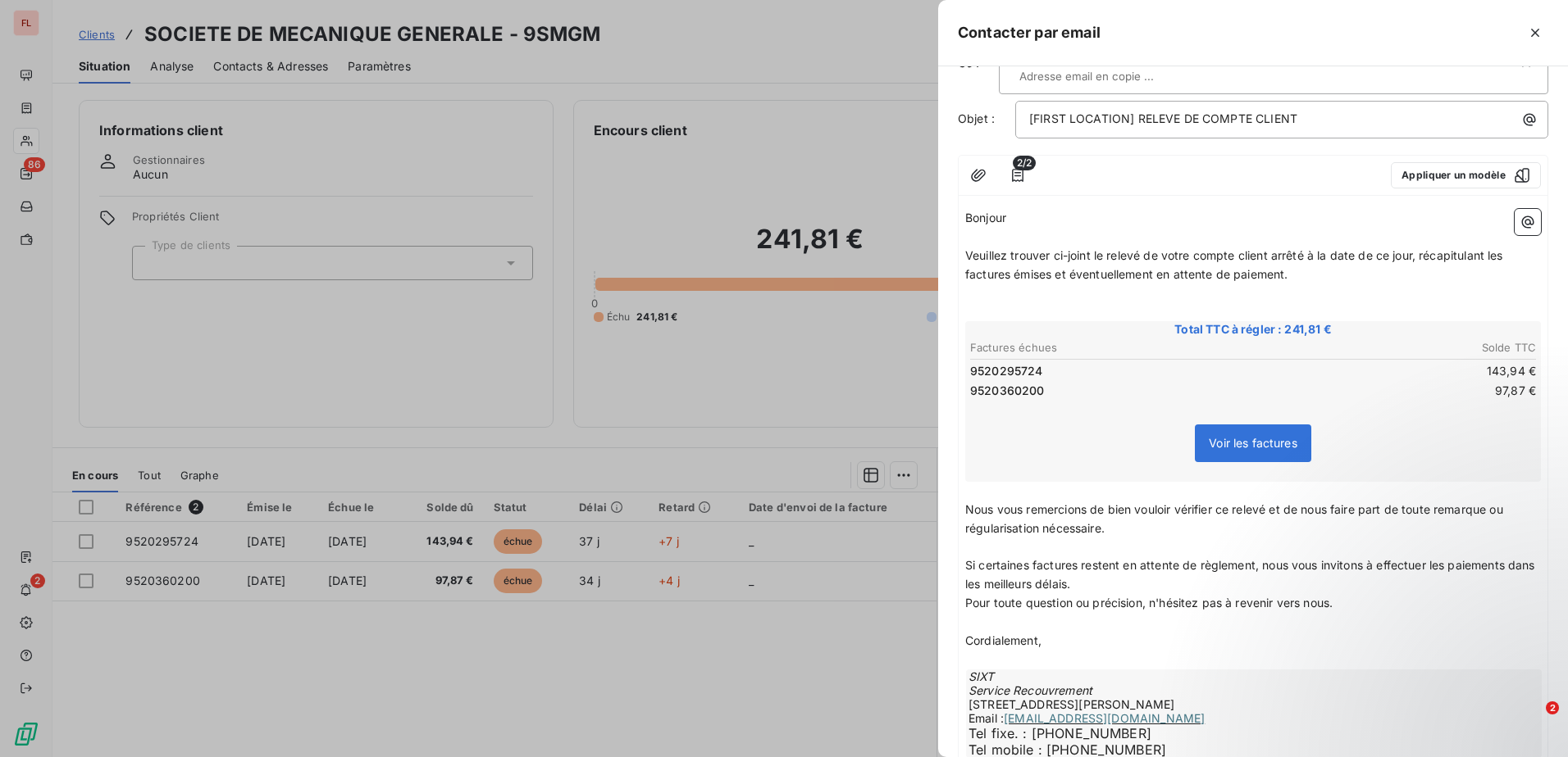
scroll to position [181, 0]
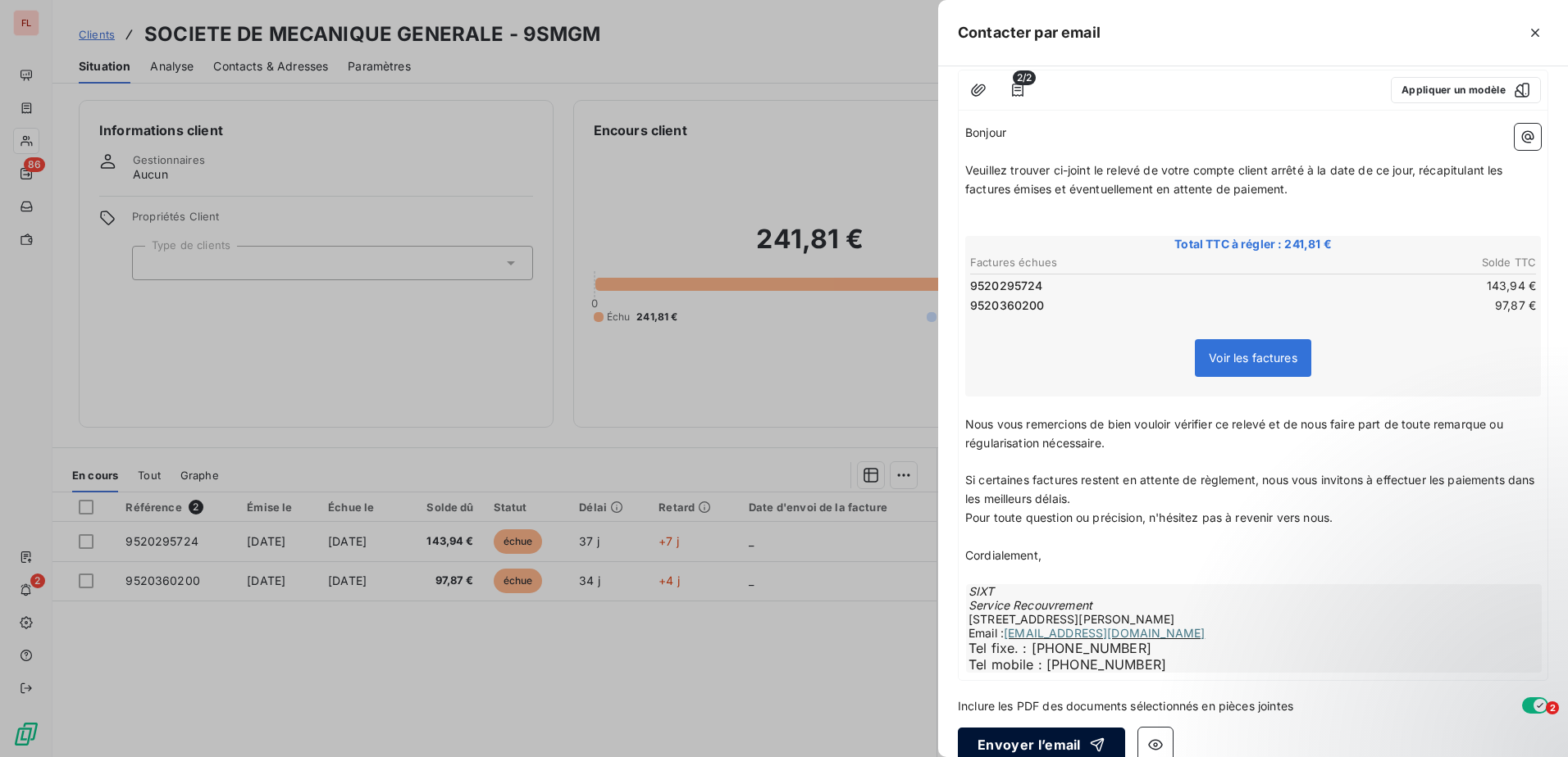
click at [1011, 727] on button "Envoyer l’email" at bounding box center [1041, 745] width 167 height 35
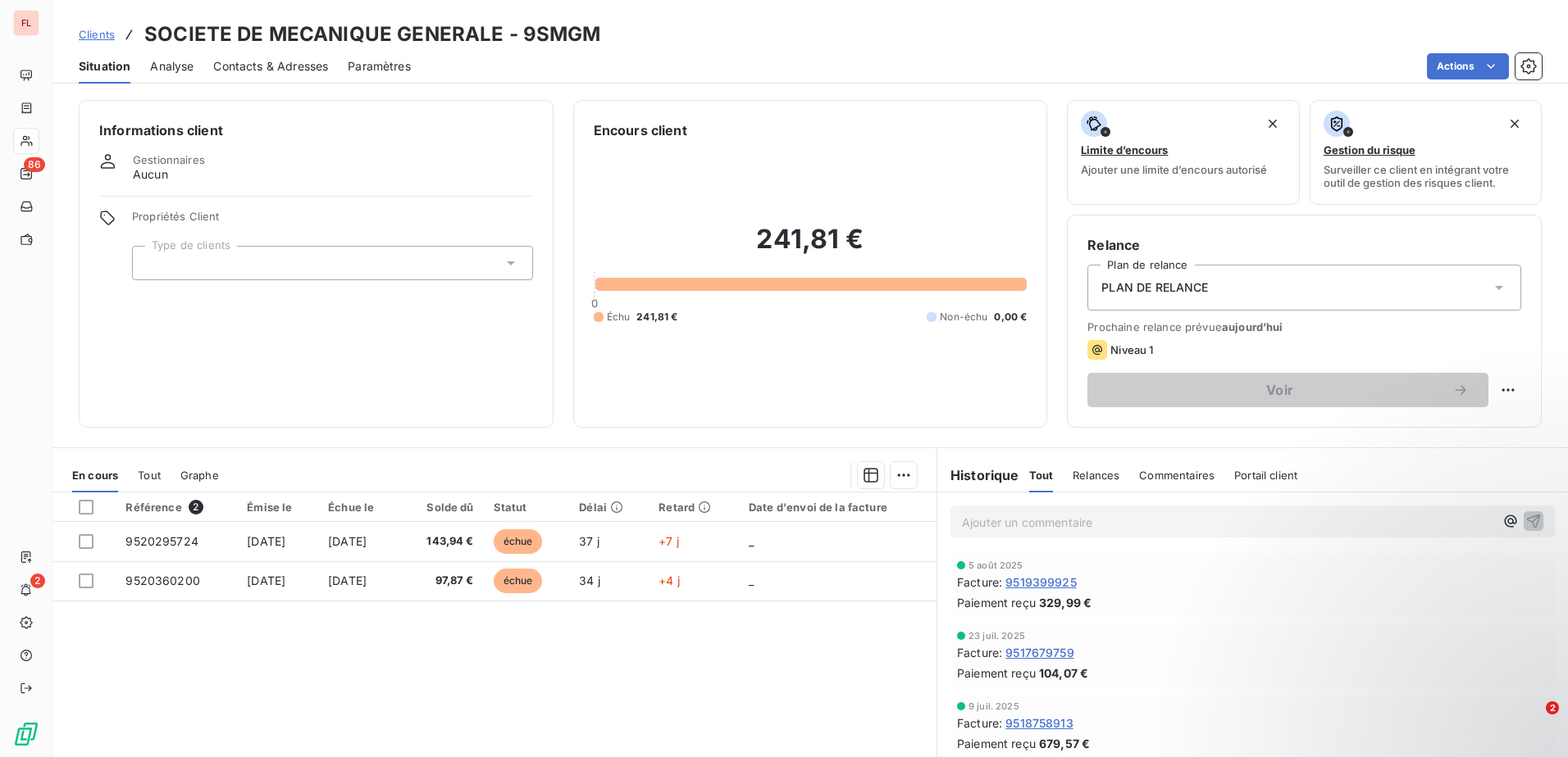
click at [109, 32] on span "Clients" at bounding box center [97, 35] width 36 height 13
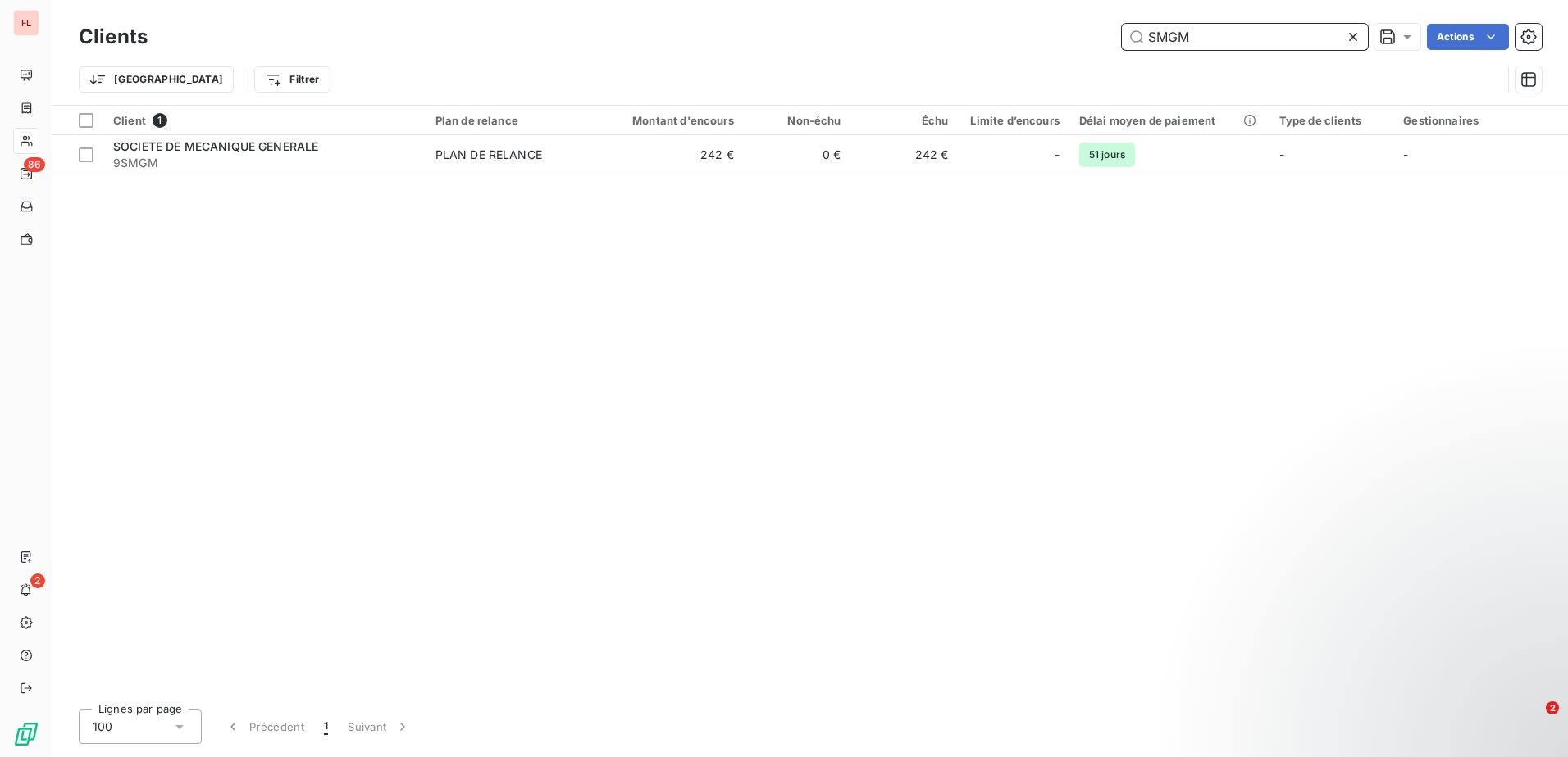
drag, startPoint x: 1211, startPoint y: 34, endPoint x: 1069, endPoint y: 28, distance: 142.1
click at [1069, 28] on div "SMGM Actions" at bounding box center [854, 37] width 1374 height 27
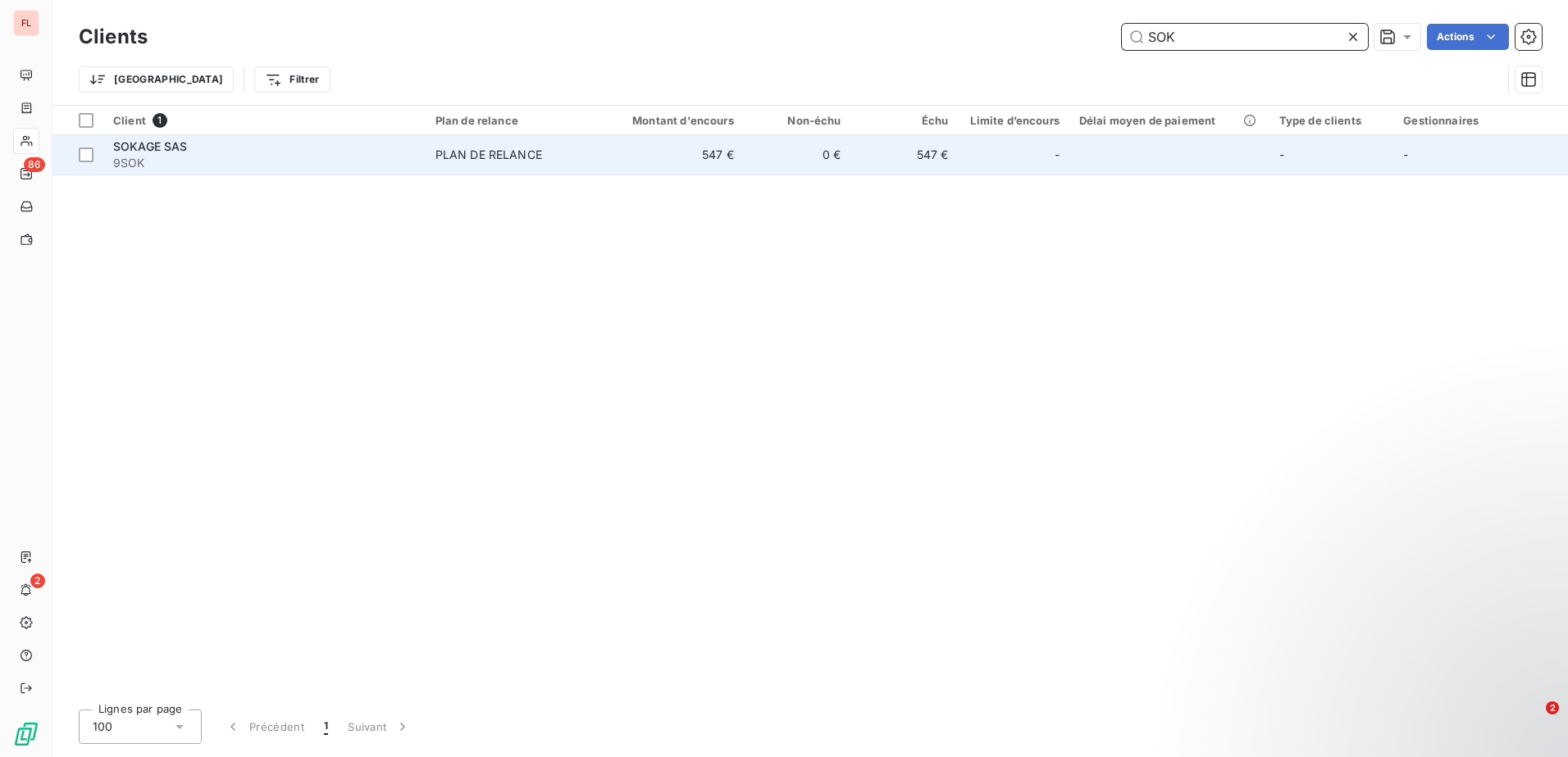
type input "SOK"
click at [593, 143] on td "PLAN DE RELANCE" at bounding box center [512, 154] width 175 height 39
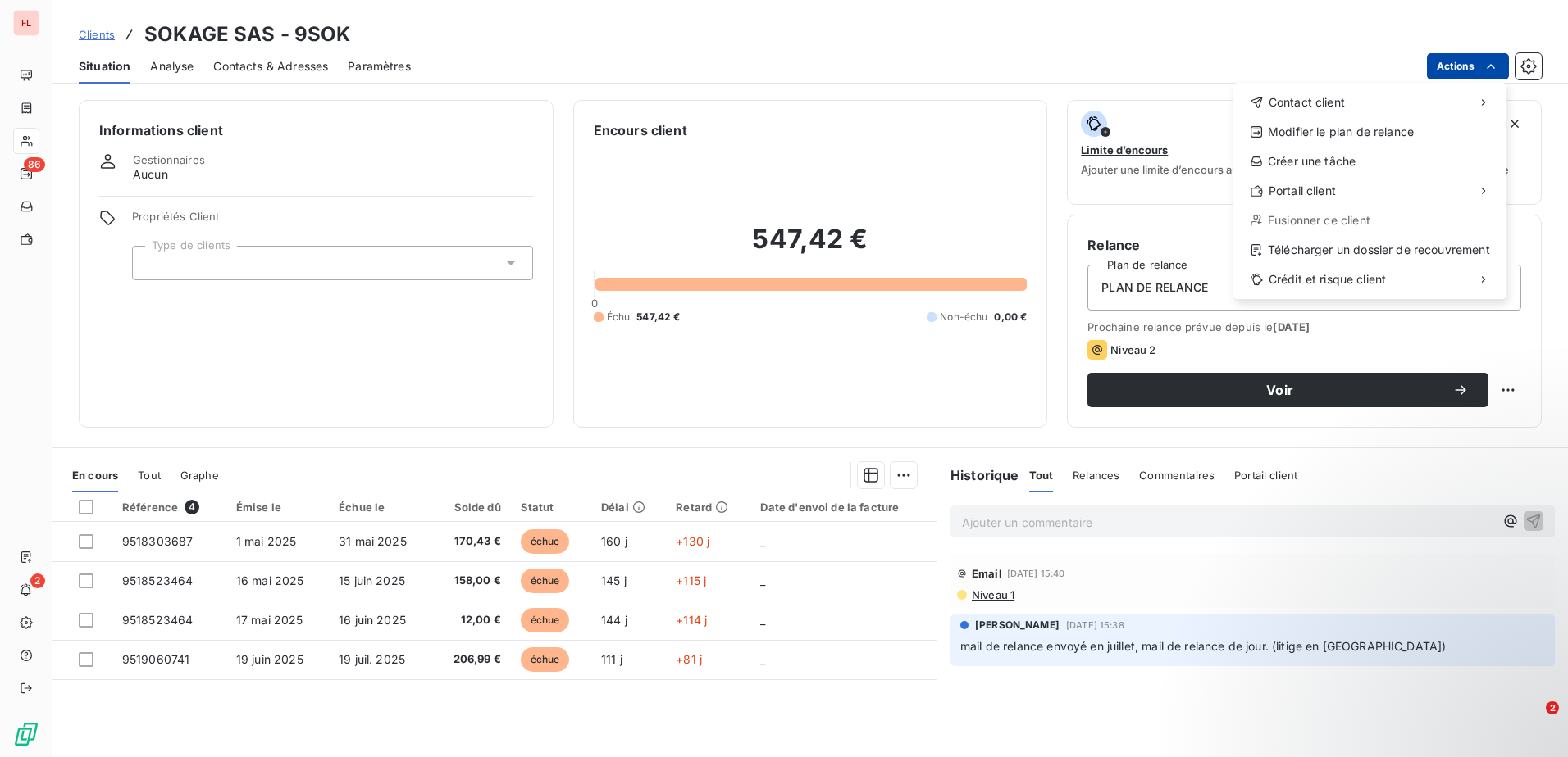
click at [1462, 73] on html "FL 86 2 Clients SOKAGE SAS - 9SOK Situation Analyse Contacts & Adresses Paramèt…" at bounding box center [784, 378] width 1568 height 757
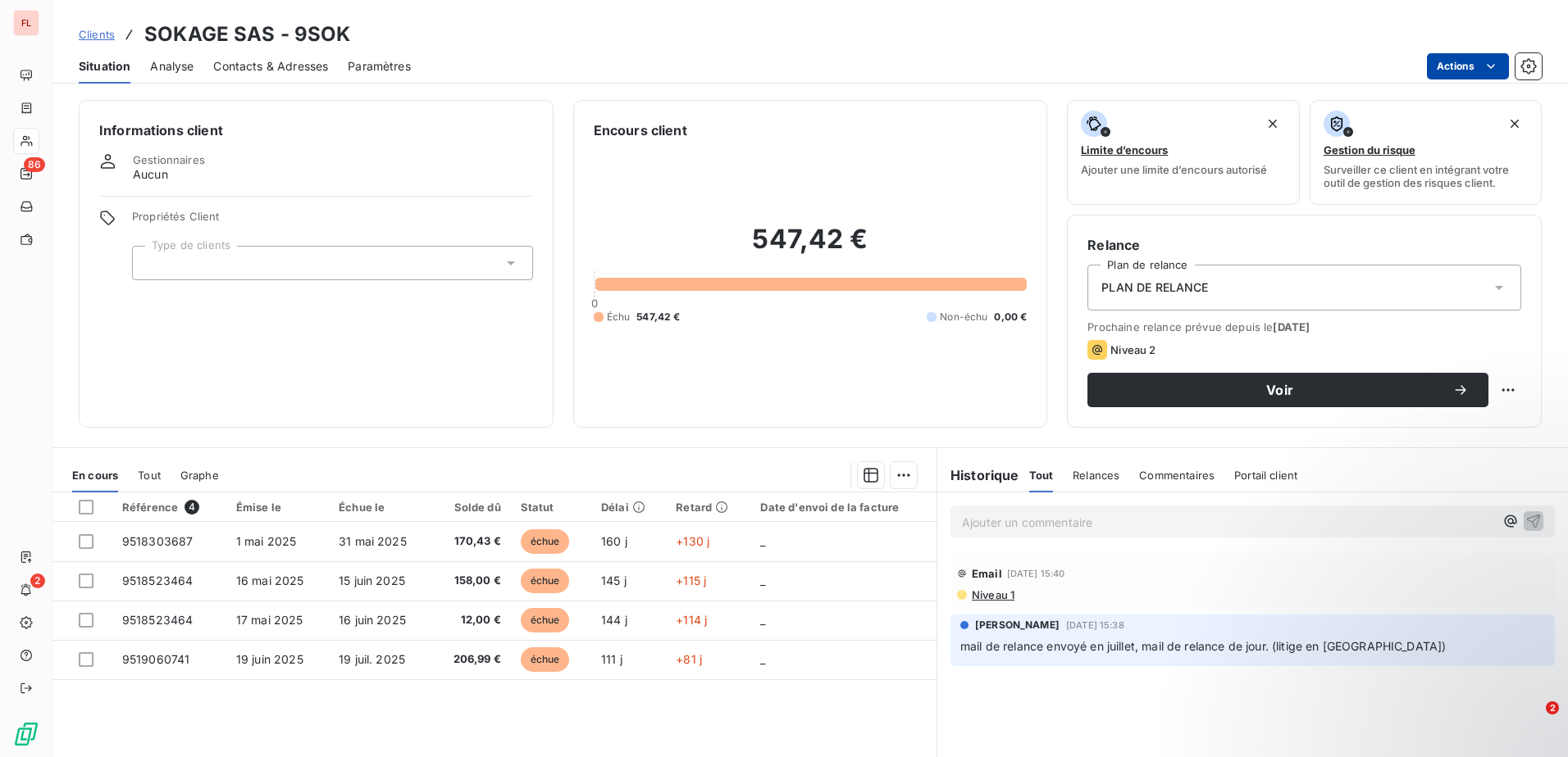
click at [1459, 60] on html "FL 86 2 Clients SOKAGE SAS - 9SOK Situation Analyse Contacts & Adresses Paramèt…" at bounding box center [784, 378] width 1568 height 757
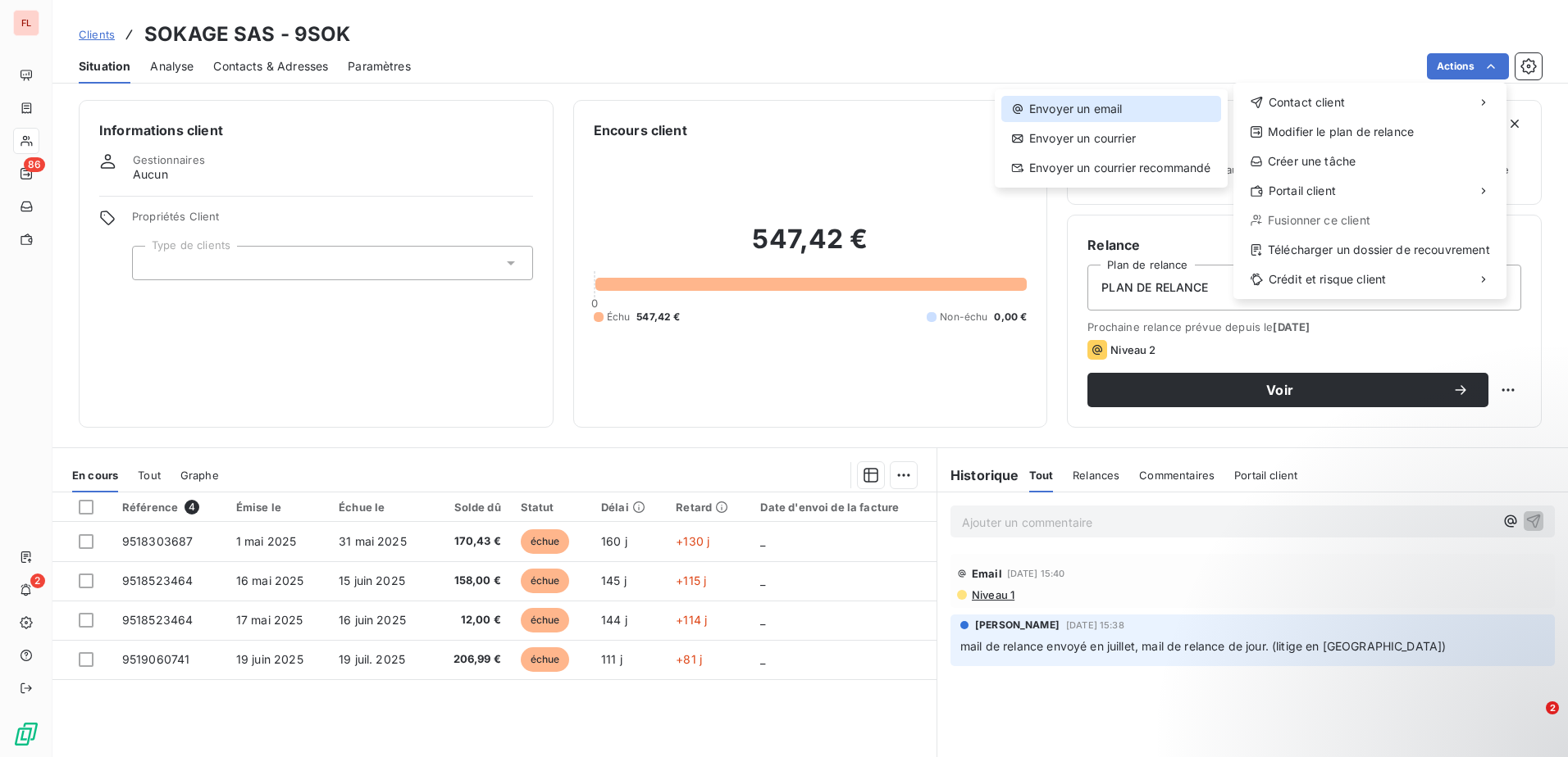
click at [1145, 115] on div "Envoyer un email" at bounding box center [1111, 109] width 220 height 27
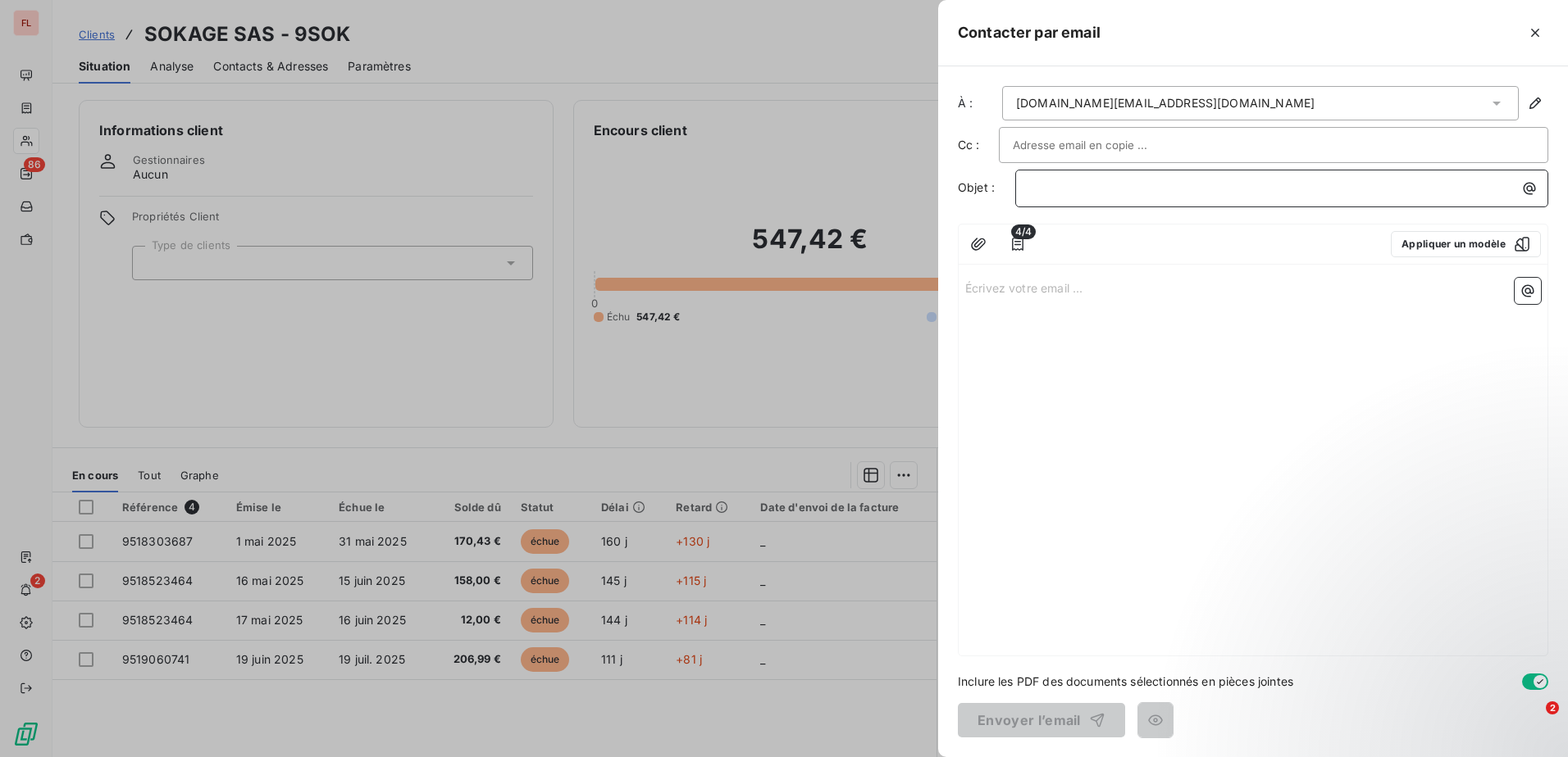
click at [1165, 190] on p "﻿" at bounding box center [1285, 188] width 513 height 19
click at [1532, 32] on icon "button" at bounding box center [1535, 33] width 17 height 17
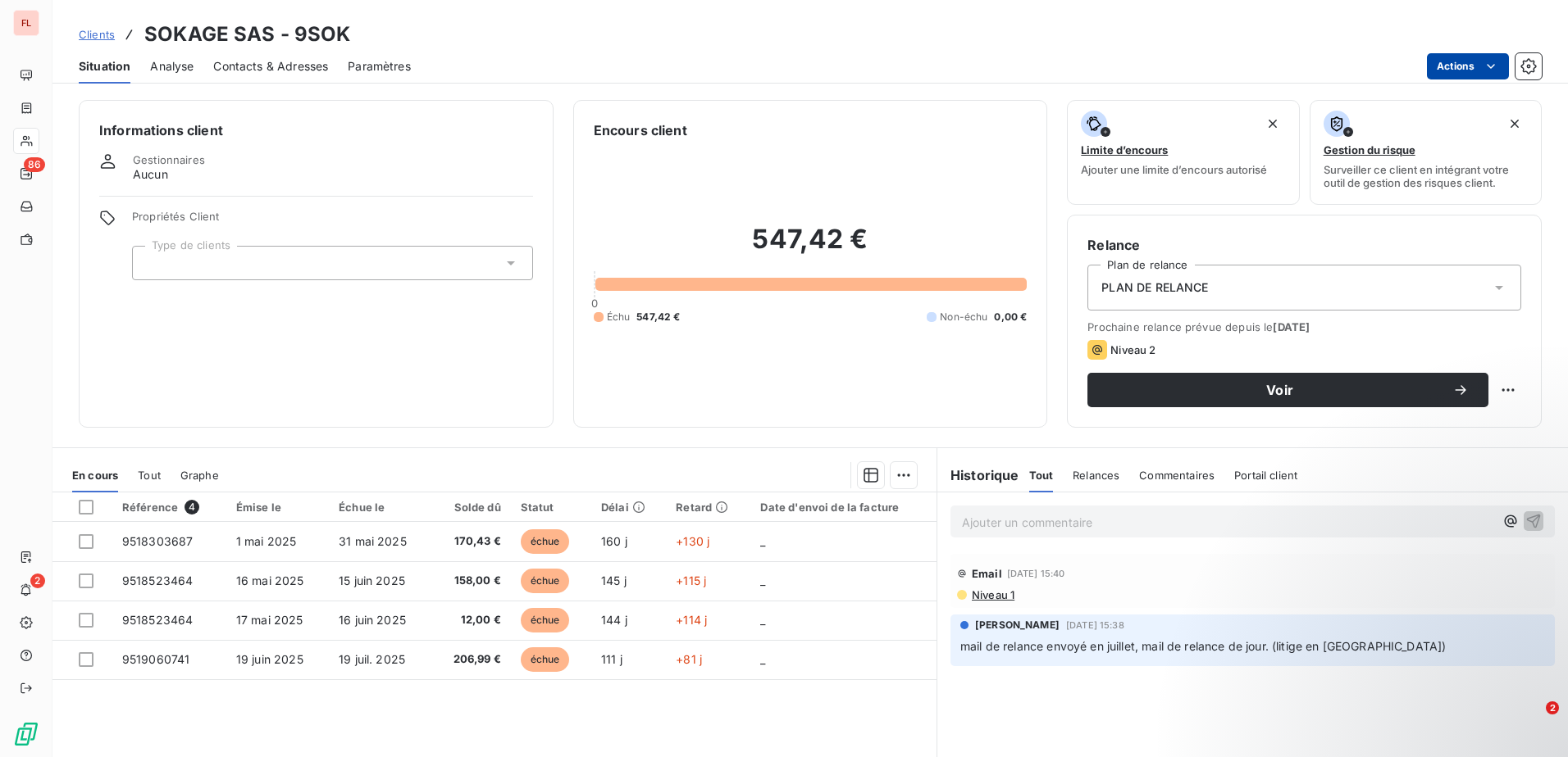
click at [1470, 62] on html "FL 86 2 Clients SOKAGE SAS - 9SOK Situation Analyse Contacts & Adresses Paramèt…" at bounding box center [784, 378] width 1568 height 757
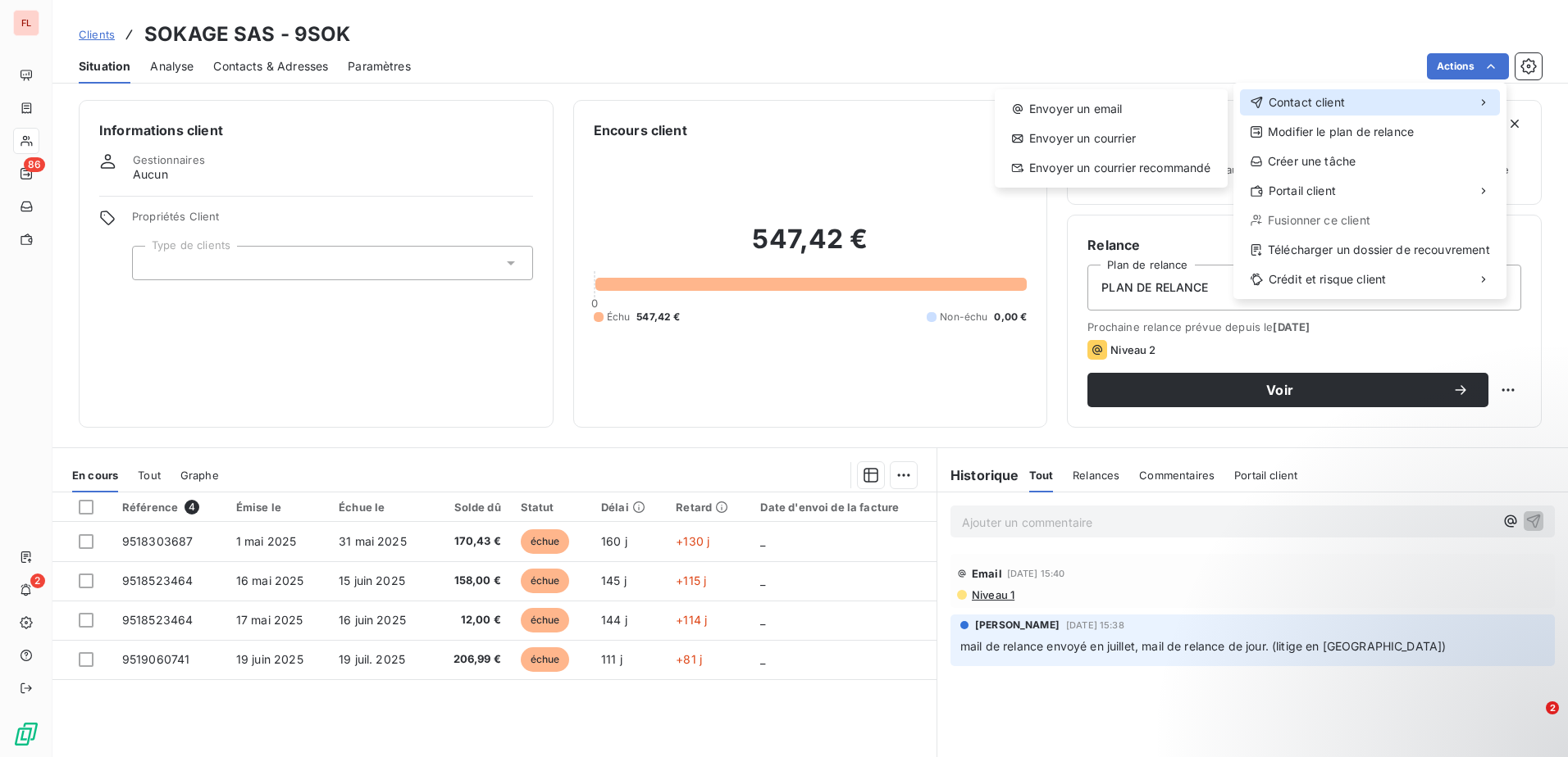
click at [1343, 99] on span "Contact client" at bounding box center [1306, 103] width 76 height 17
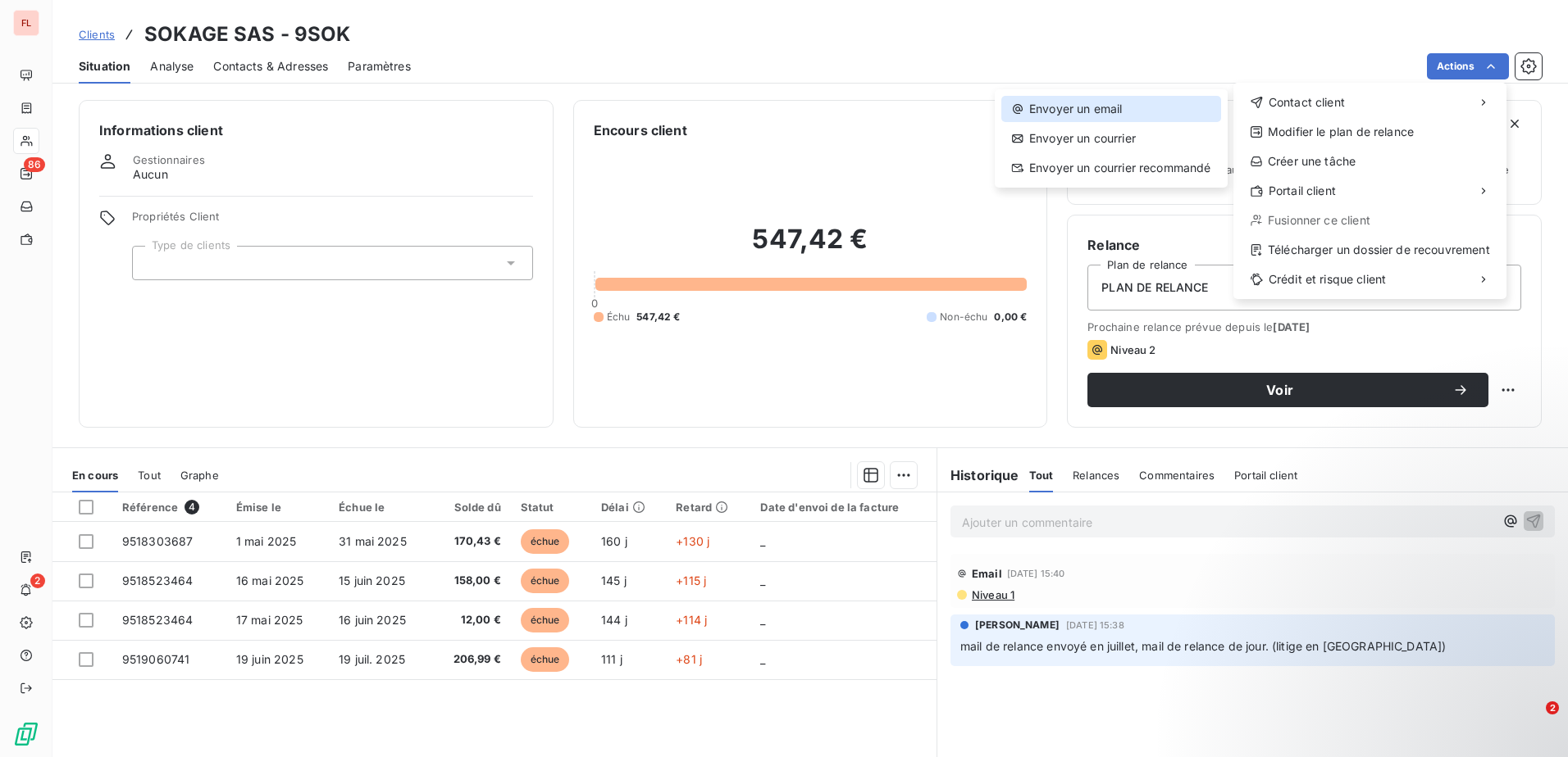
click at [1136, 115] on div "Envoyer un email" at bounding box center [1111, 109] width 220 height 27
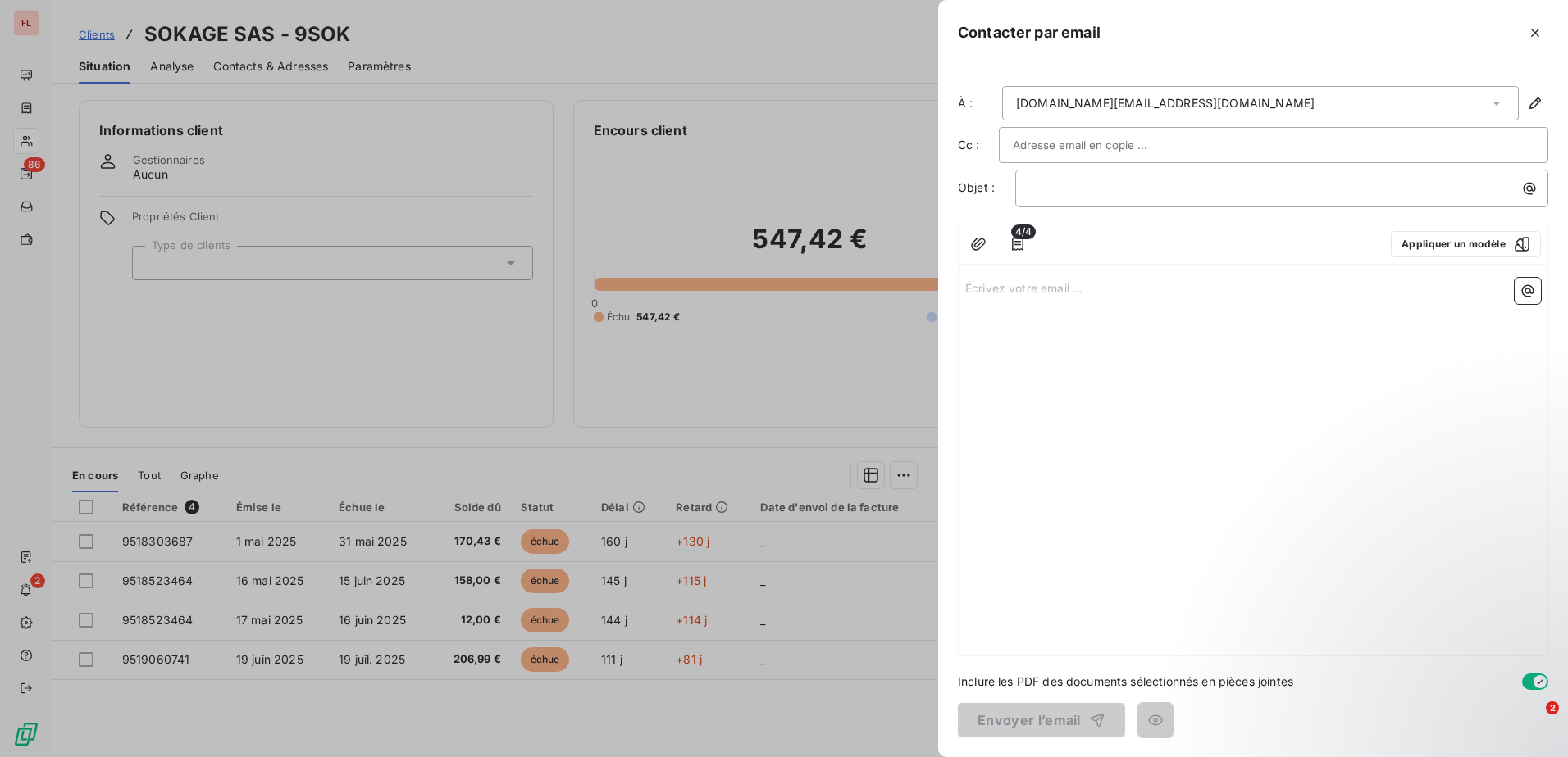
click at [1203, 139] on div at bounding box center [1273, 145] width 521 height 25
click at [1045, 147] on input "text" at bounding box center [1273, 145] width 521 height 25
paste input "[EMAIL_ADDRESS][DOMAIN_NAME]"
type input "[EMAIL_ADDRESS][DOMAIN_NAME]"
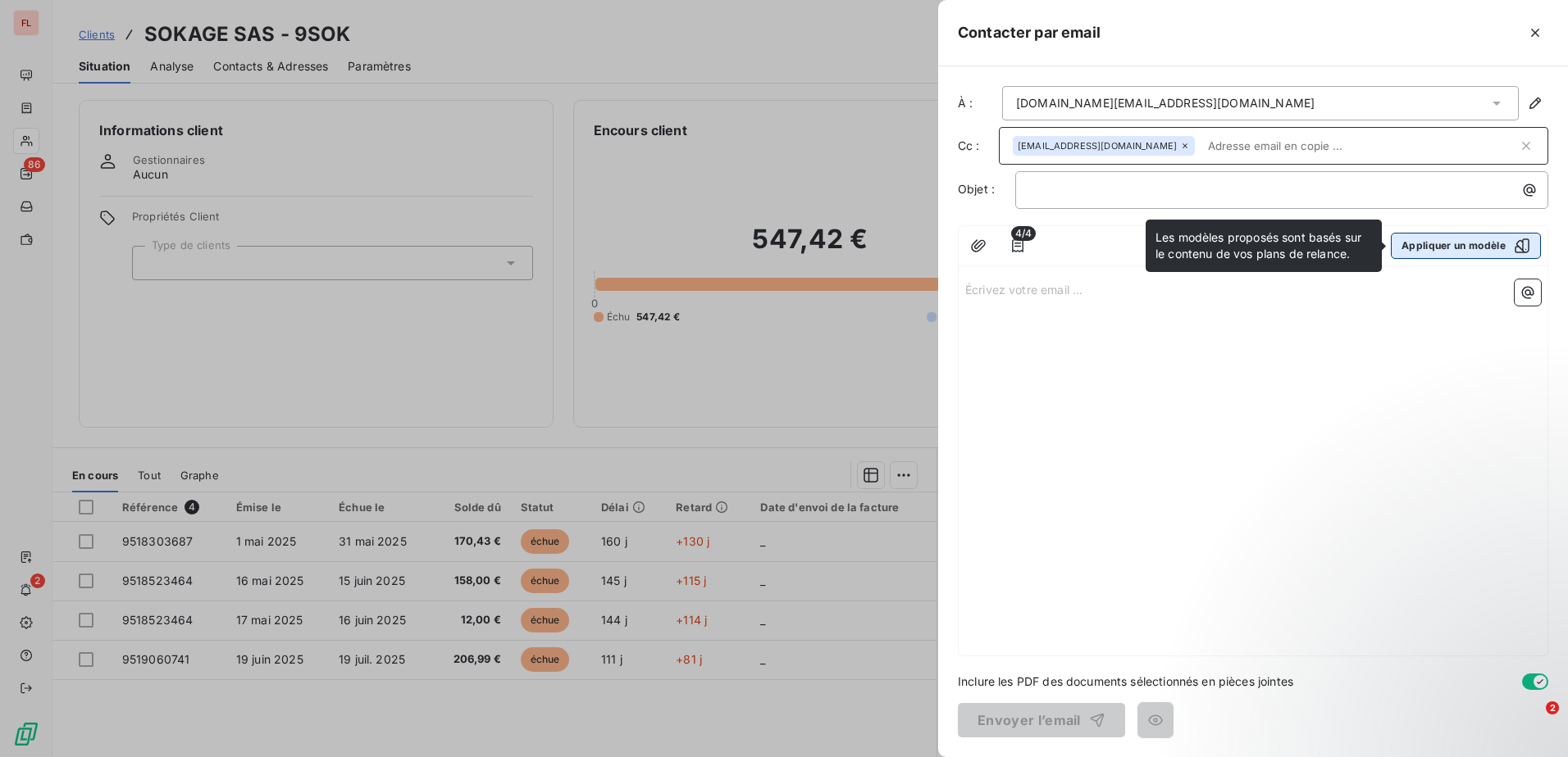
click at [1494, 245] on button "Appliquer un modèle" at bounding box center [1465, 246] width 150 height 27
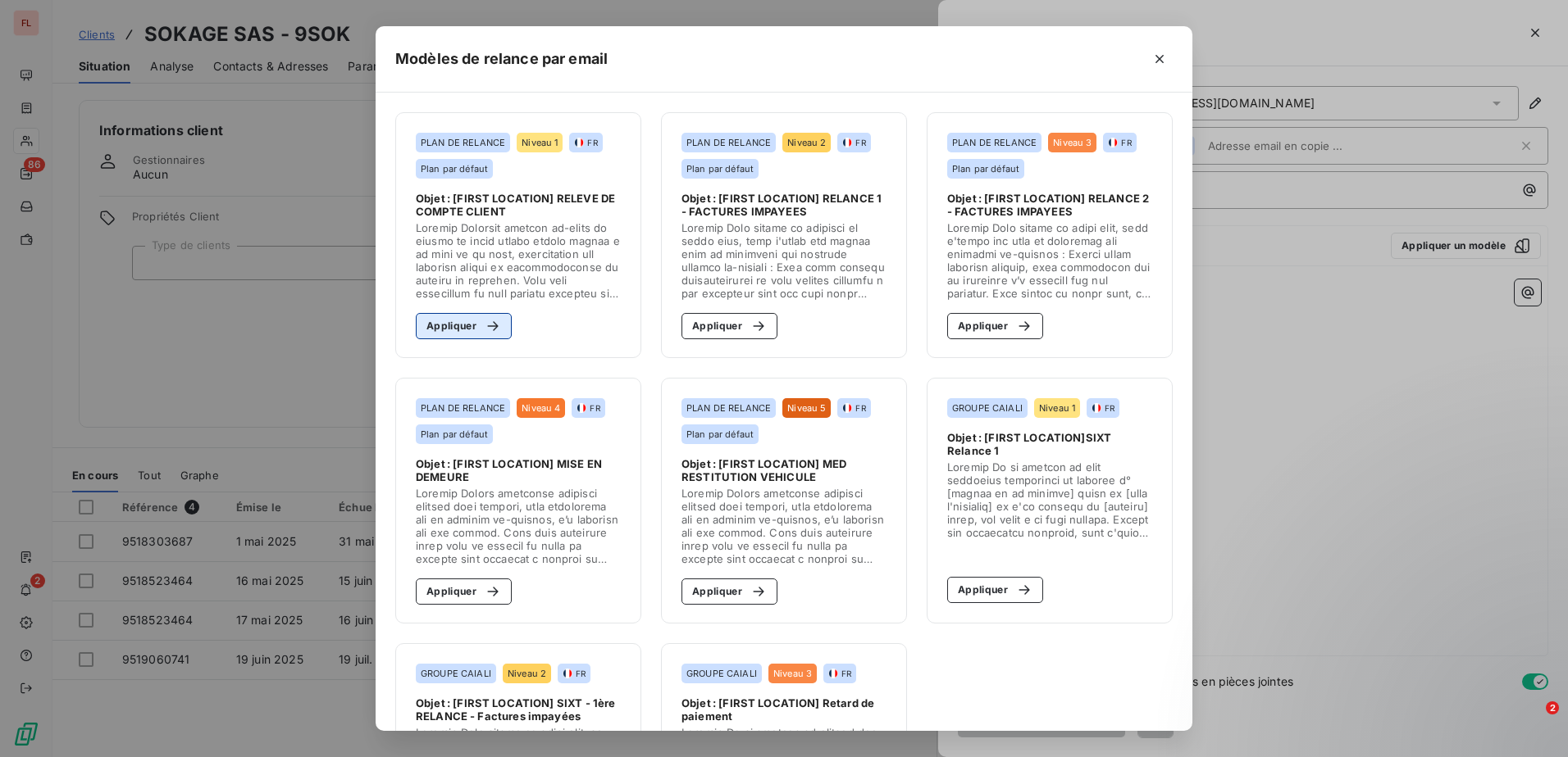
click at [452, 334] on button "Appliquer" at bounding box center [464, 326] width 96 height 27
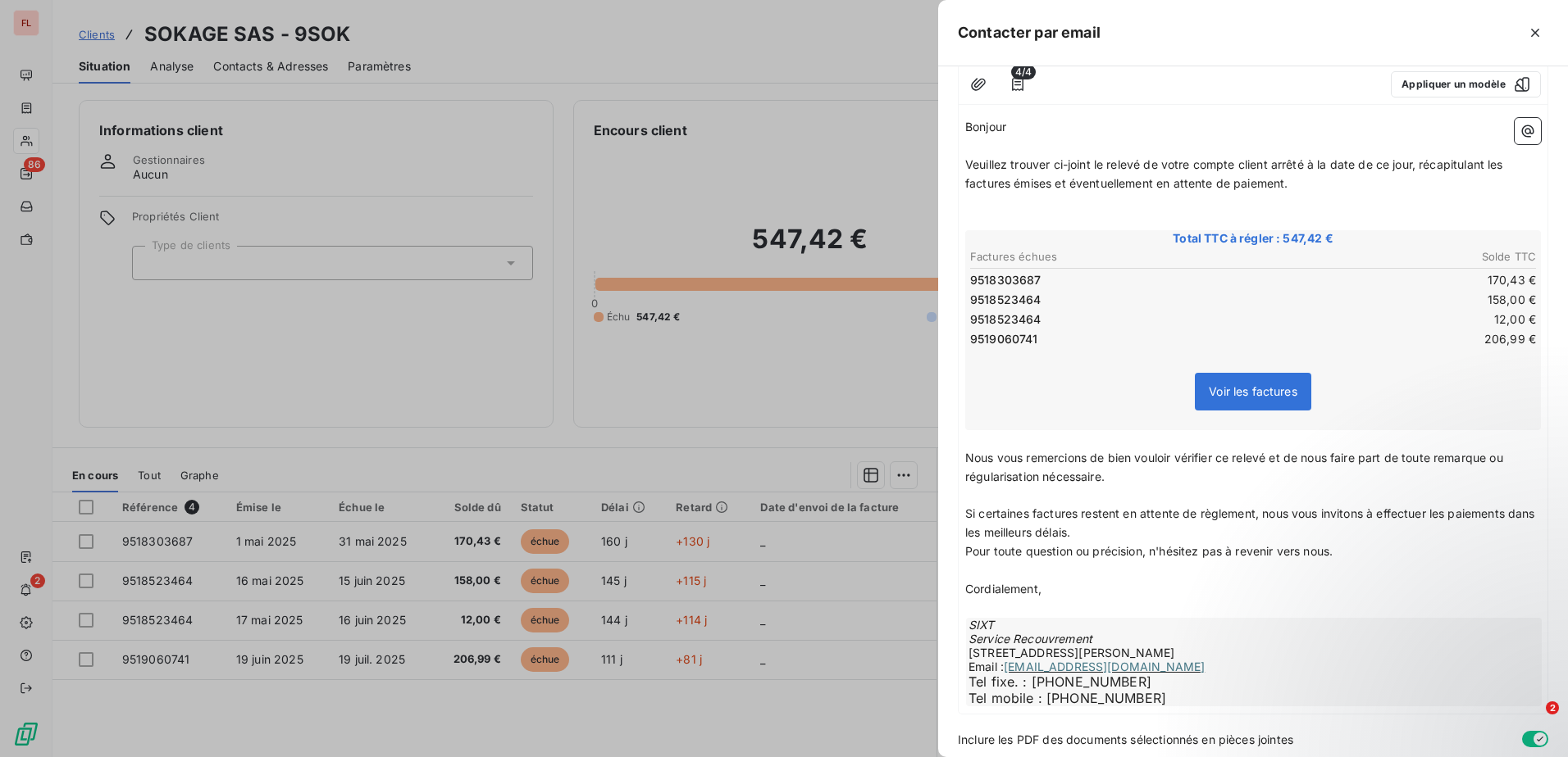
scroll to position [219, 0]
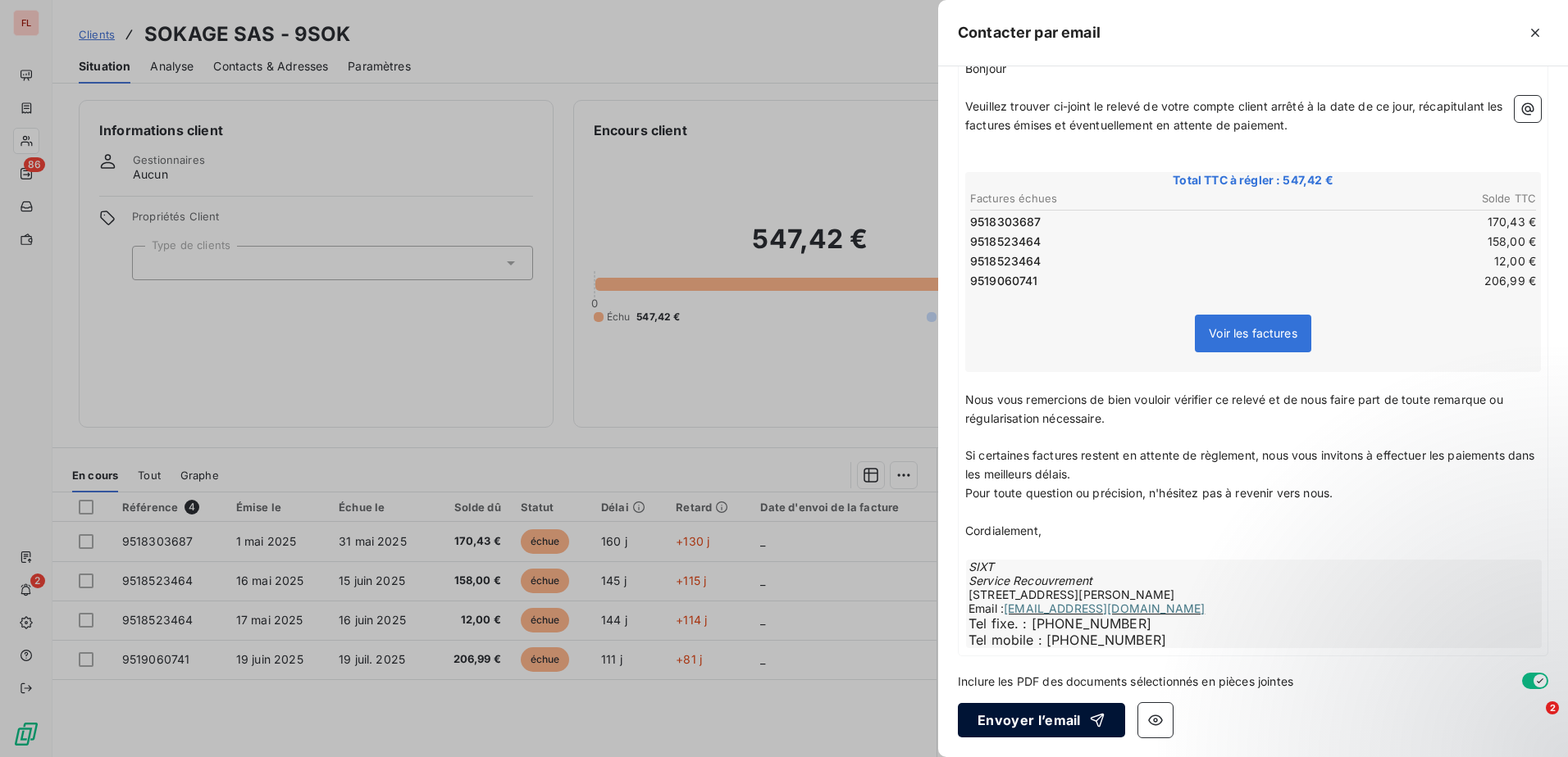
click at [994, 730] on button "Envoyer l’email" at bounding box center [1041, 721] width 167 height 35
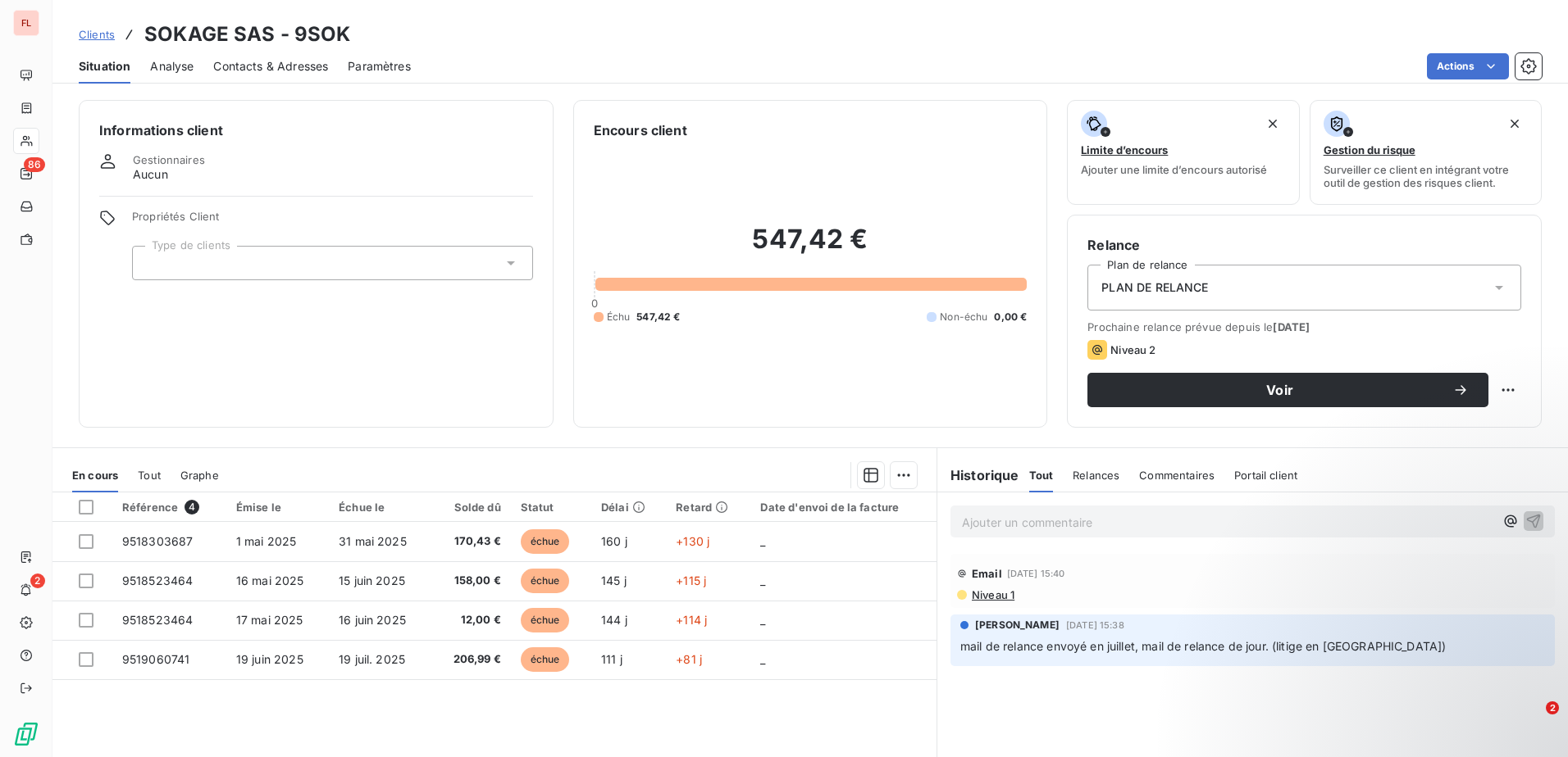
click at [99, 33] on span "Clients" at bounding box center [97, 35] width 36 height 13
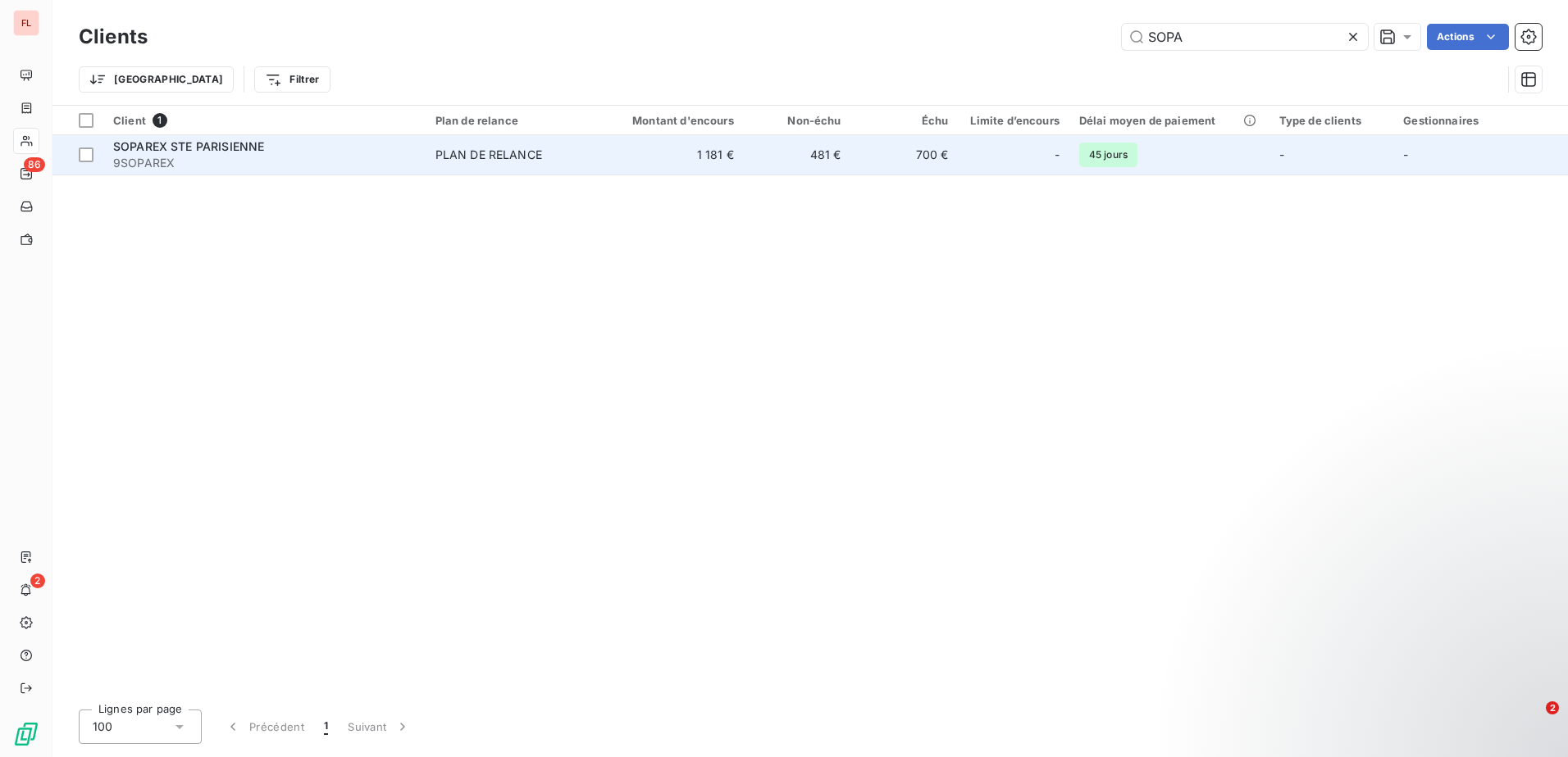
type input "SOPA"
click at [260, 143] on span "SOPAREX STE PARISIENNE" at bounding box center [189, 146] width 151 height 14
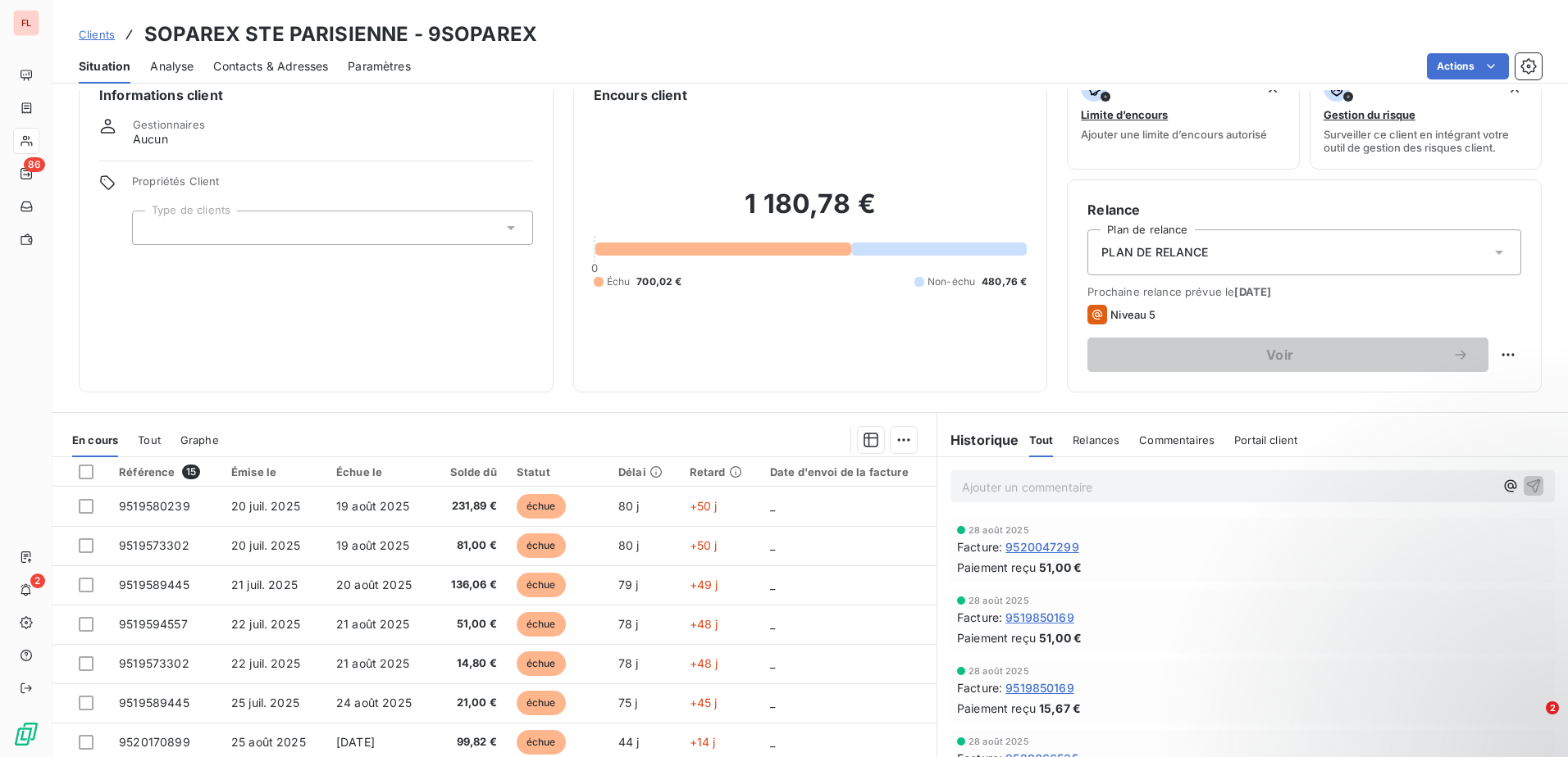
scroll to position [100, 0]
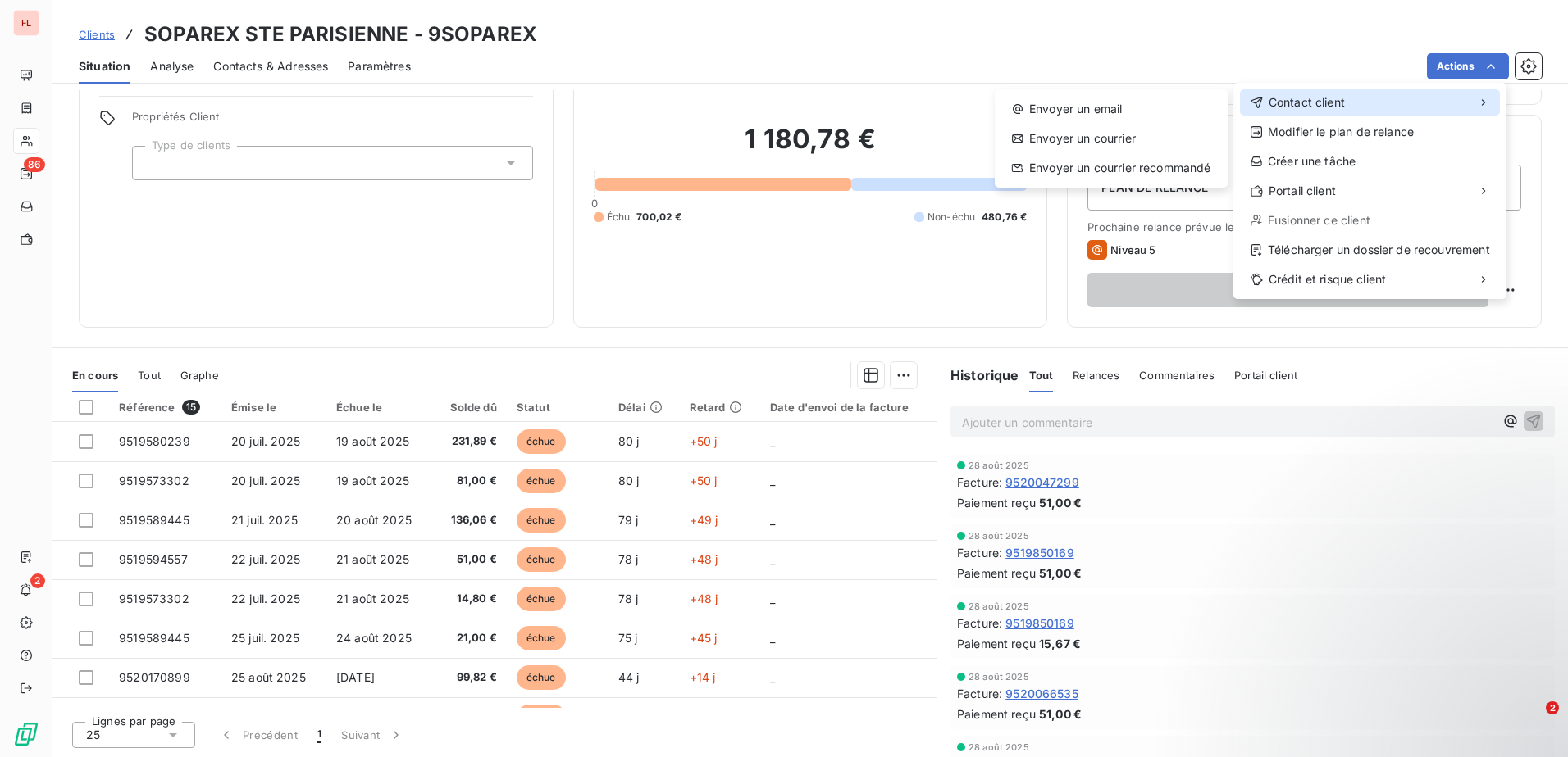
click at [1329, 109] on span "Contact client" at bounding box center [1306, 103] width 76 height 17
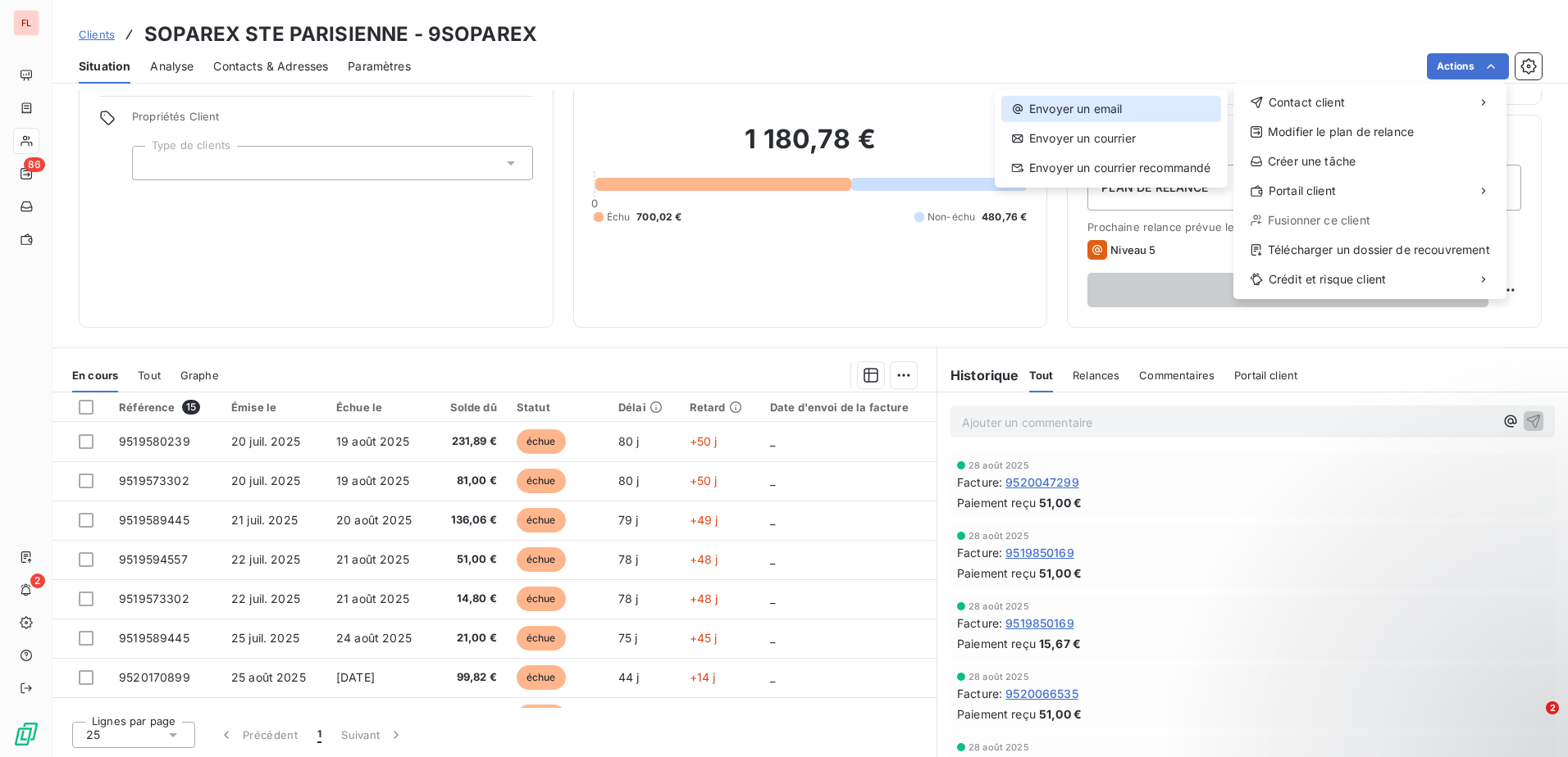
click at [1125, 115] on div "Envoyer un email" at bounding box center [1111, 109] width 220 height 27
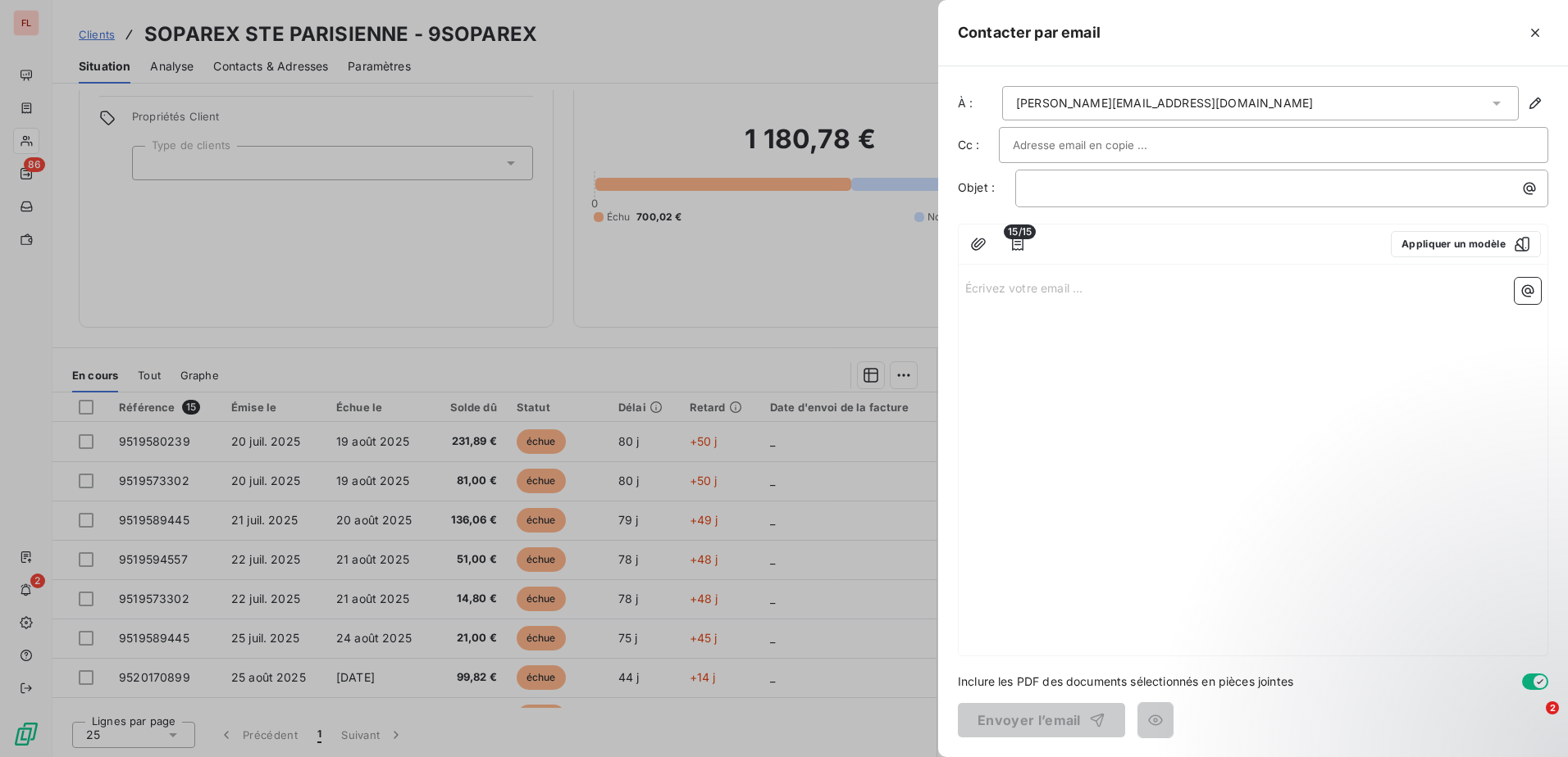
click at [1322, 174] on div "﻿" at bounding box center [1281, 189] width 533 height 38
click at [1222, 150] on div at bounding box center [1273, 145] width 521 height 25
paste input "[EMAIL_ADDRESS][DOMAIN_NAME]"
type input "[EMAIL_ADDRESS][DOMAIN_NAME]"
click at [1451, 245] on button "Appliquer un modèle" at bounding box center [1465, 246] width 150 height 27
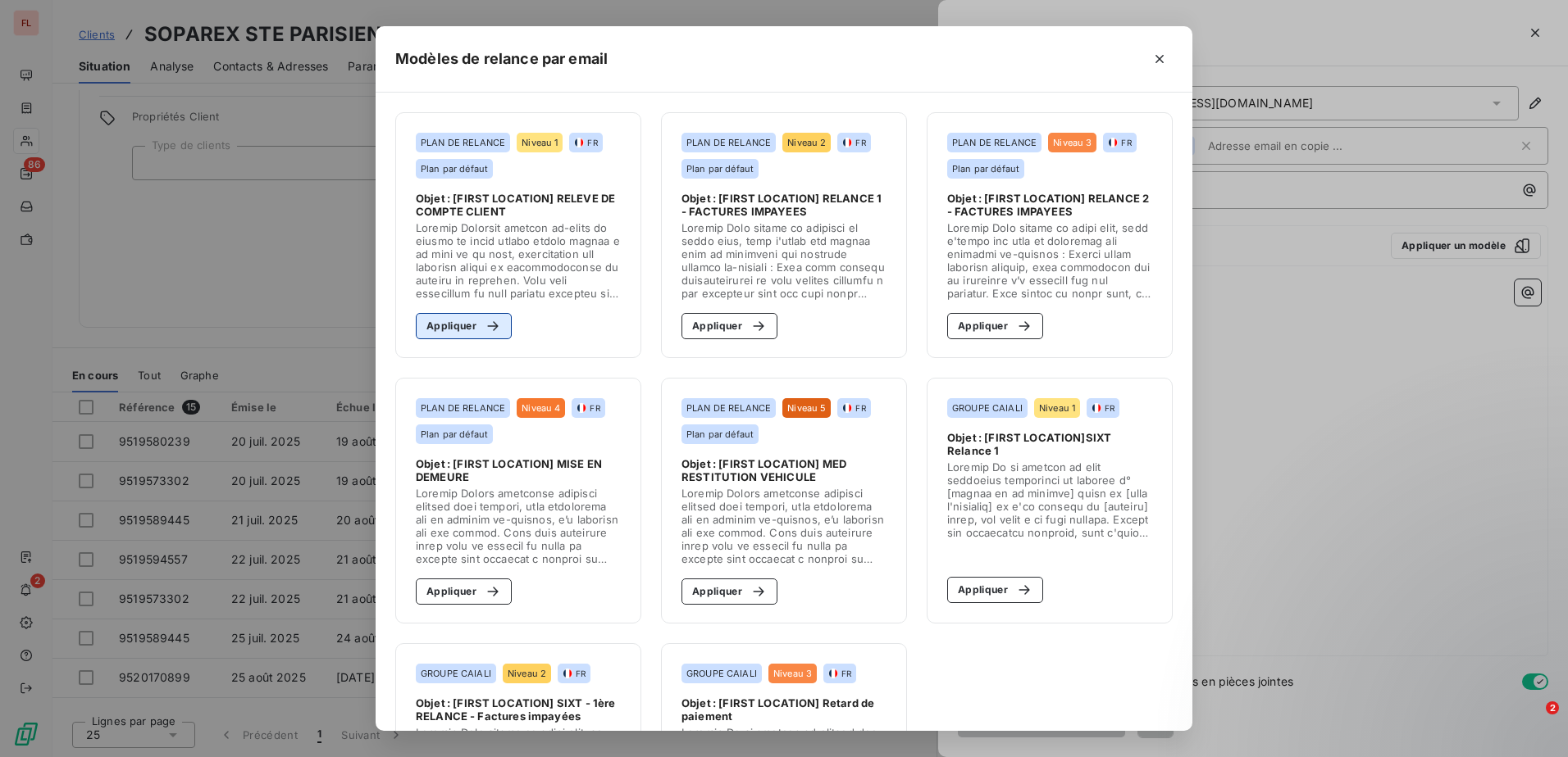
click at [459, 325] on button "Appliquer" at bounding box center [464, 326] width 96 height 27
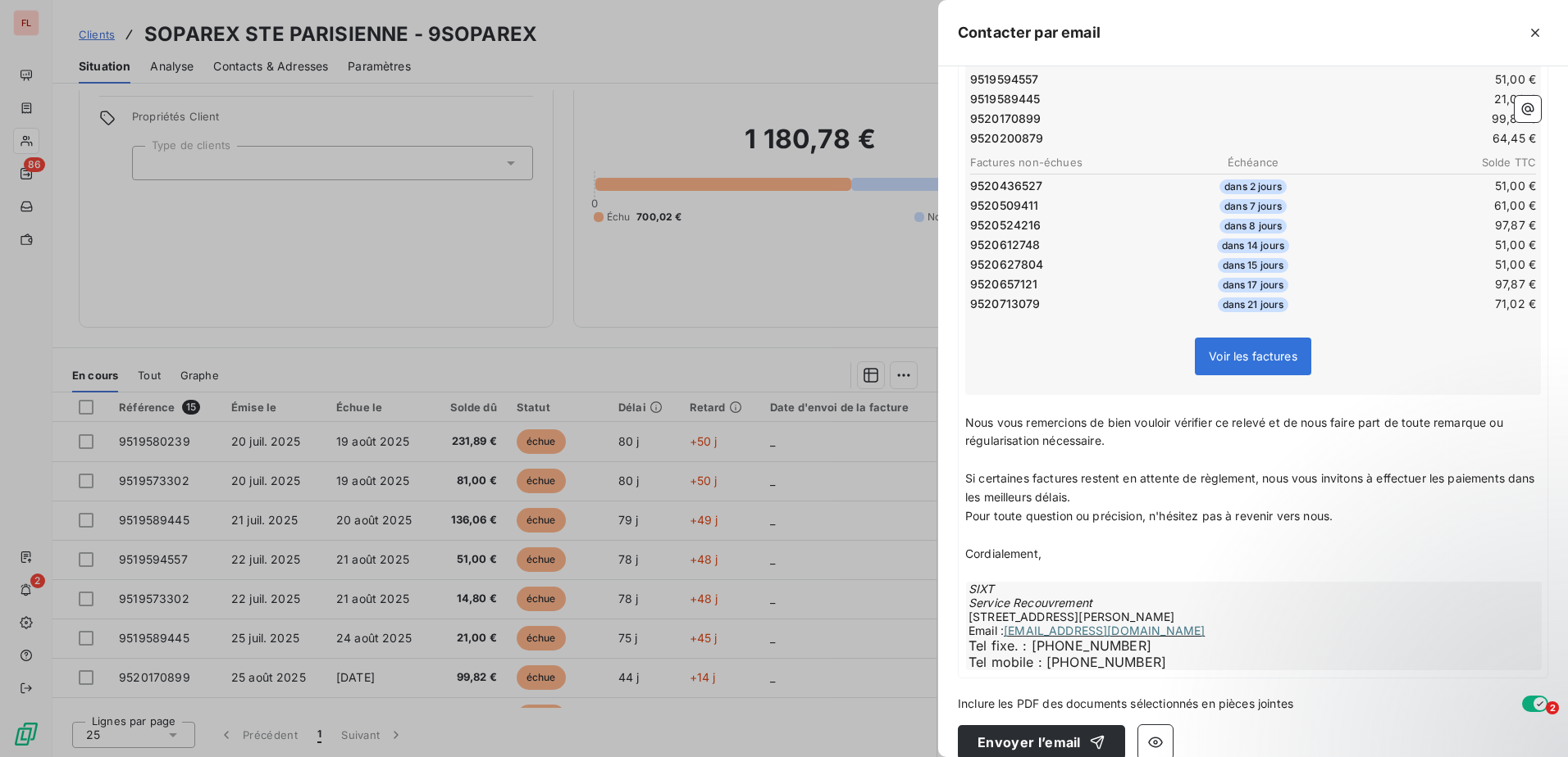
scroll to position [463, 0]
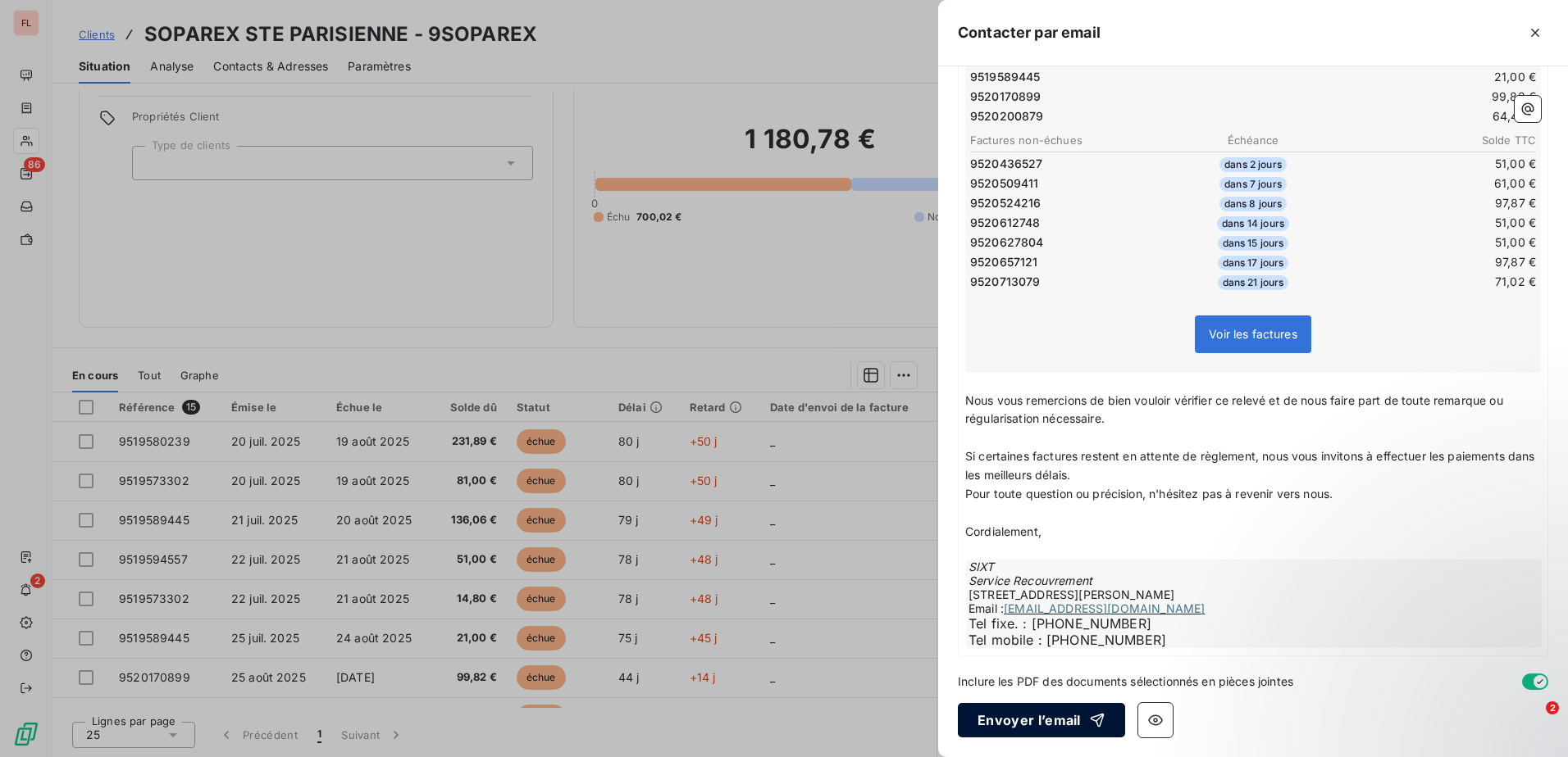
click at [985, 725] on button "Envoyer l’email" at bounding box center [1041, 721] width 167 height 35
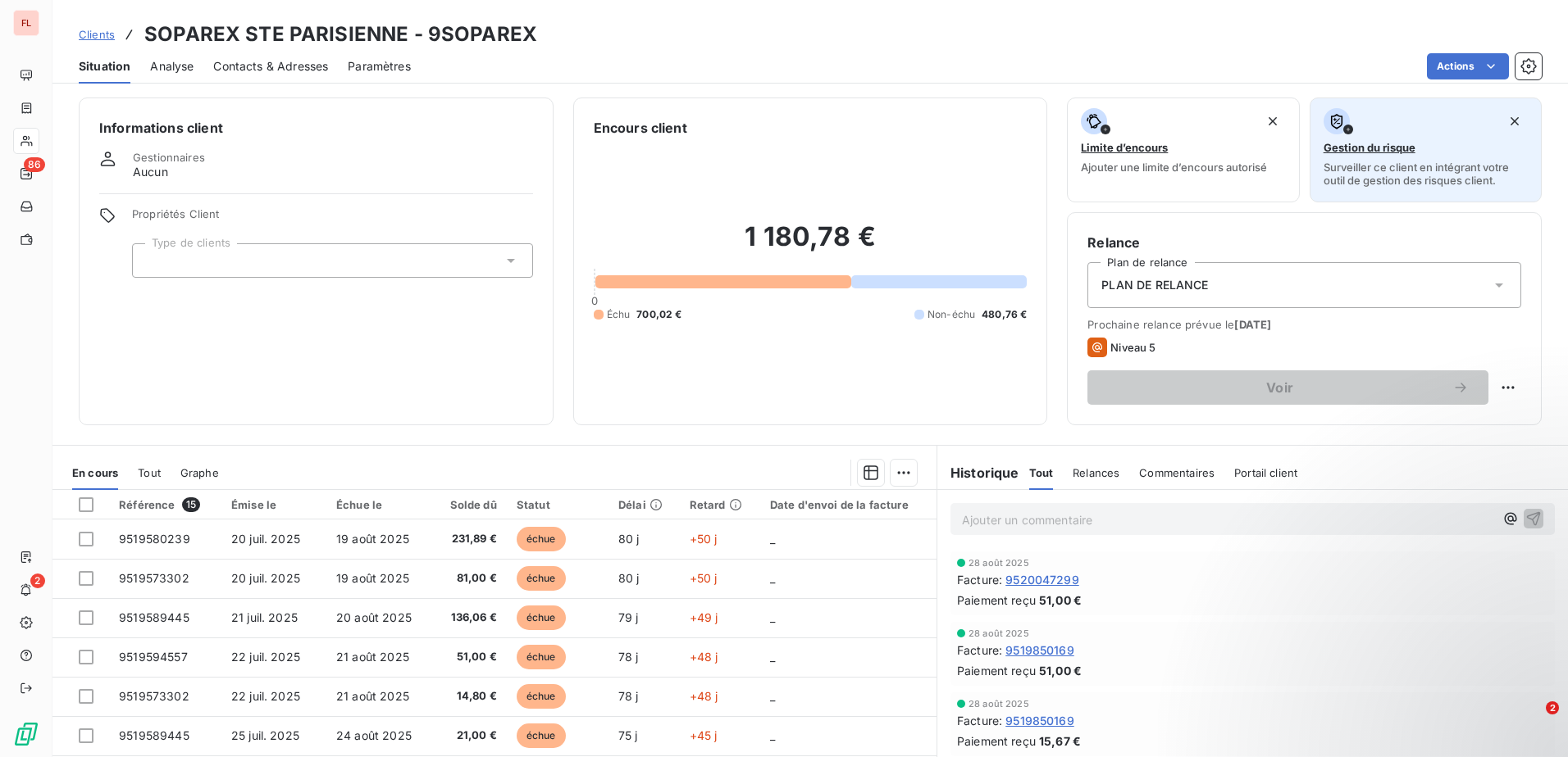
scroll to position [0, 0]
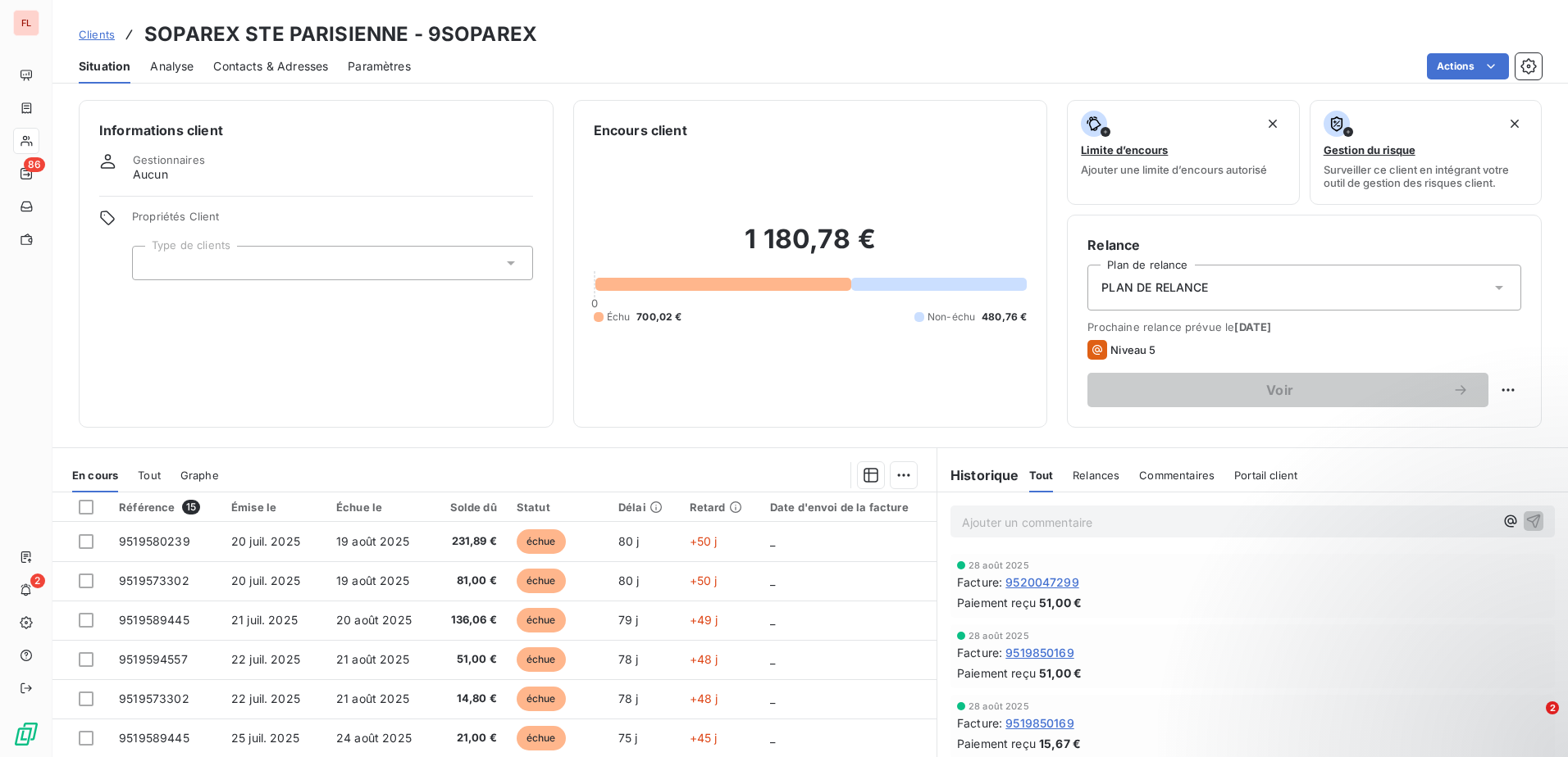
click at [105, 35] on span "Clients" at bounding box center [97, 35] width 36 height 13
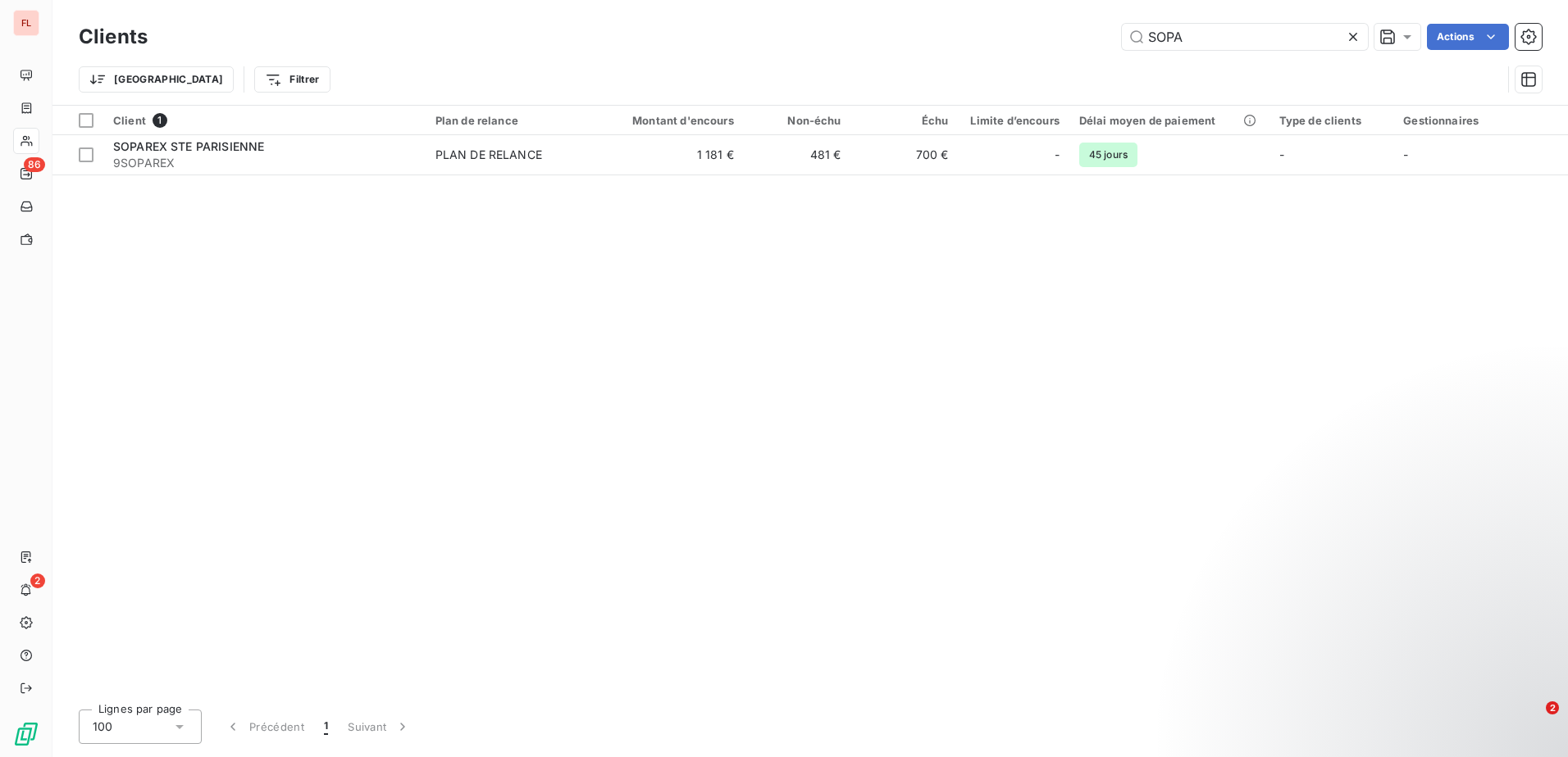
drag, startPoint x: 1237, startPoint y: 31, endPoint x: 665, endPoint y: 31, distance: 572.0
click at [665, 31] on div "SOPA Actions" at bounding box center [854, 37] width 1374 height 27
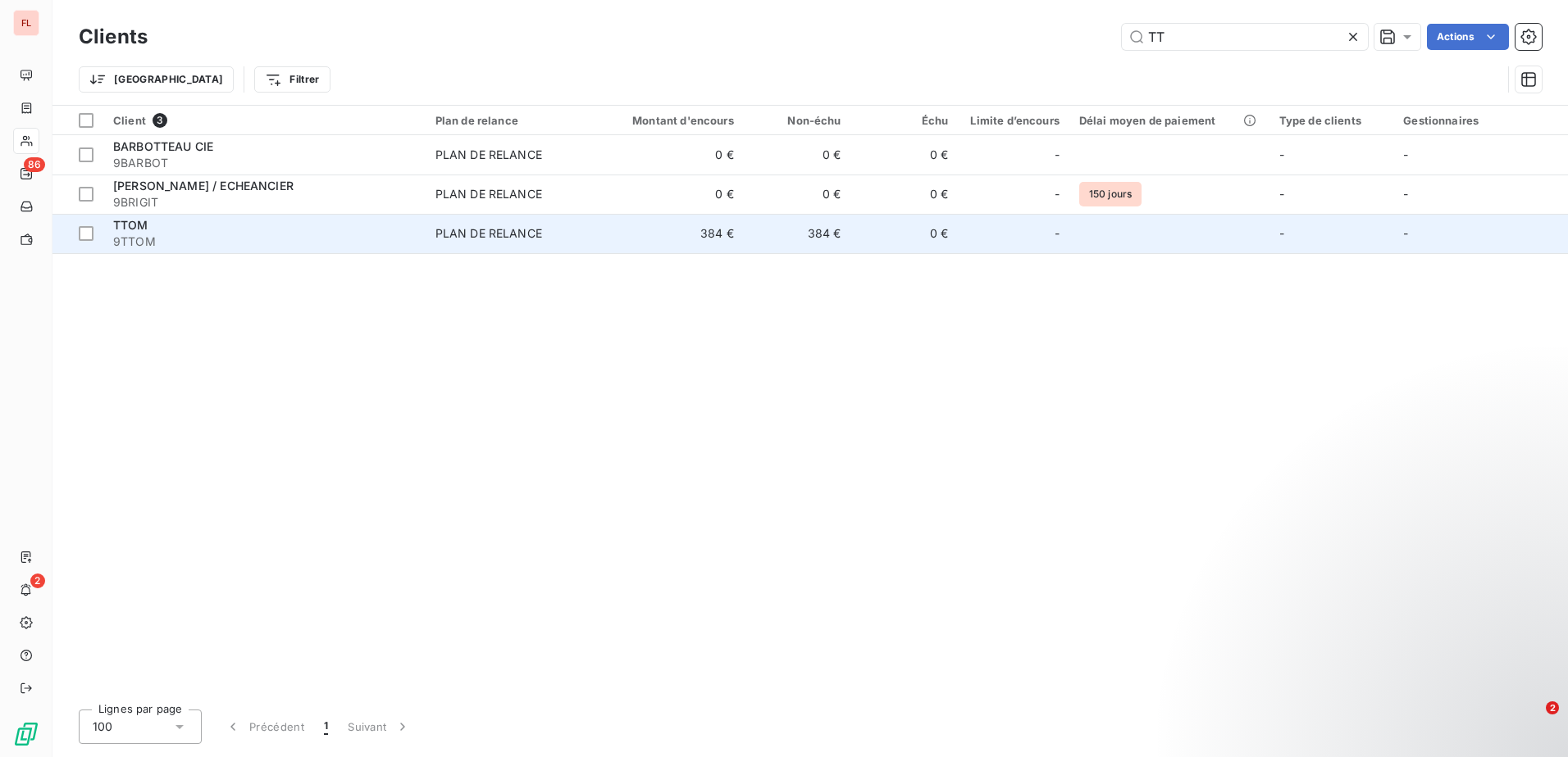
type input "TT"
click at [204, 228] on div "TTOM" at bounding box center [264, 225] width 302 height 17
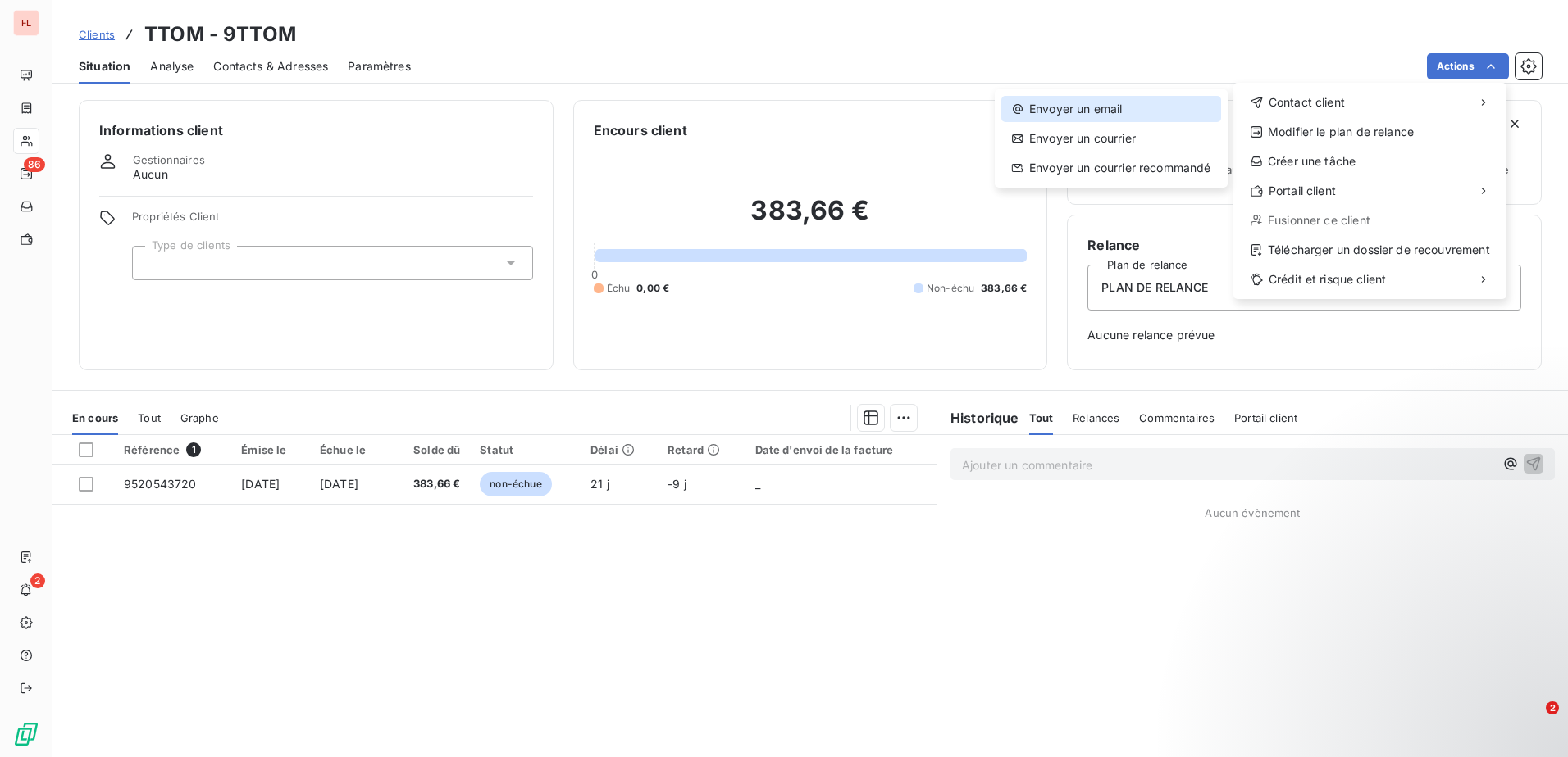
click at [1119, 115] on div "Envoyer un email" at bounding box center [1111, 109] width 220 height 27
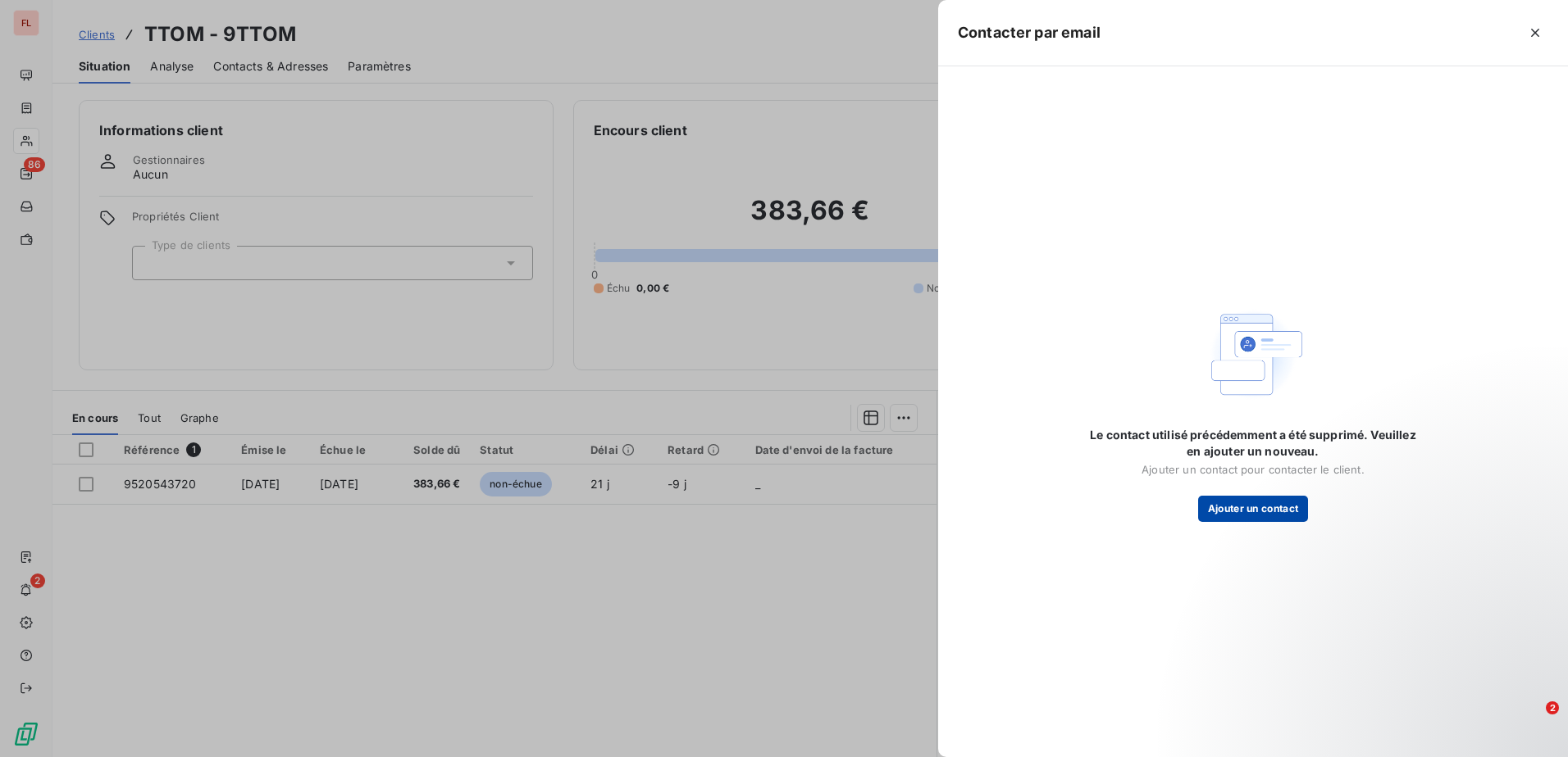
click at [1261, 498] on button "Ajouter un contact" at bounding box center [1253, 509] width 111 height 27
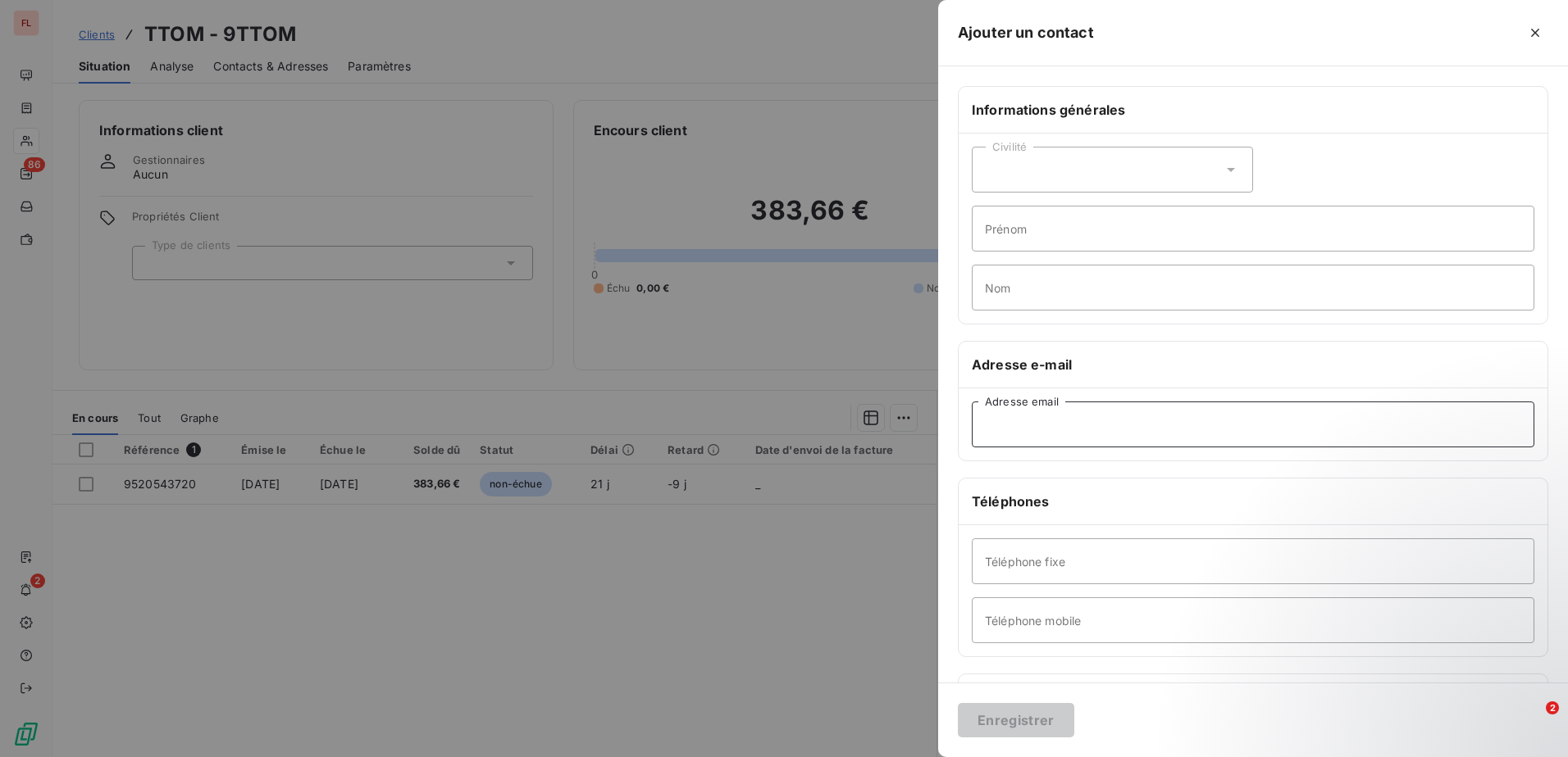
click at [1103, 436] on input "Adresse email" at bounding box center [1252, 424] width 563 height 46
paste input "mailto:[PERSON_NAME][EMAIL_ADDRESS][DOMAIN_NAME]"
click at [1023, 422] on input "mailto:[PERSON_NAME][EMAIL_ADDRESS][DOMAIN_NAME]" at bounding box center [1252, 424] width 563 height 46
type input "[PERSON_NAME][EMAIL_ADDRESS][DOMAIN_NAME]"
click at [1000, 726] on button "Enregistrer" at bounding box center [1015, 721] width 116 height 35
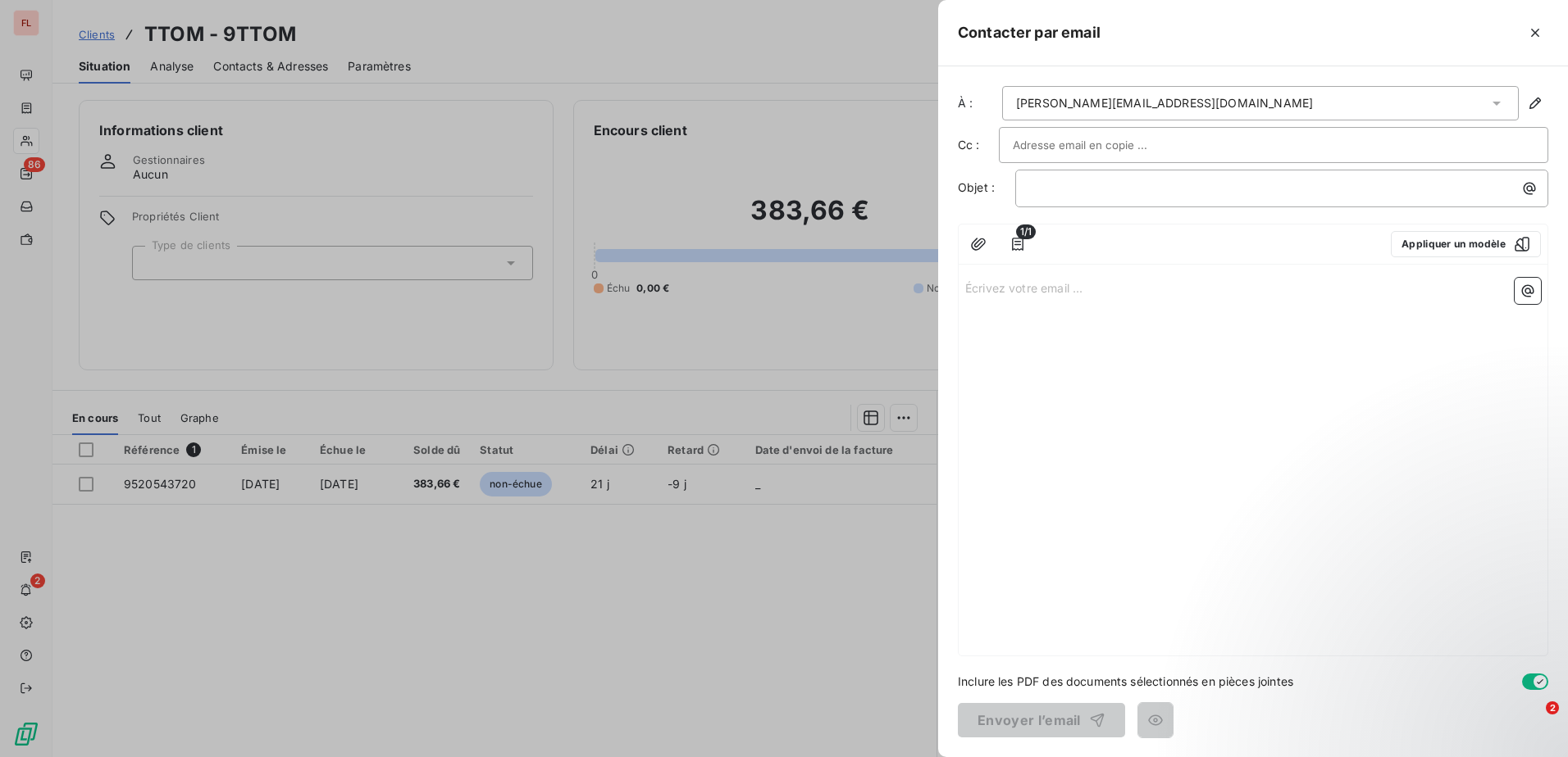
click at [1467, 142] on div at bounding box center [1273, 145] width 521 height 25
click at [1136, 146] on input "text" at bounding box center [1273, 145] width 521 height 25
paste input "[EMAIL_ADDRESS][DOMAIN_NAME]"
type input "[EMAIL_ADDRESS][DOMAIN_NAME]"
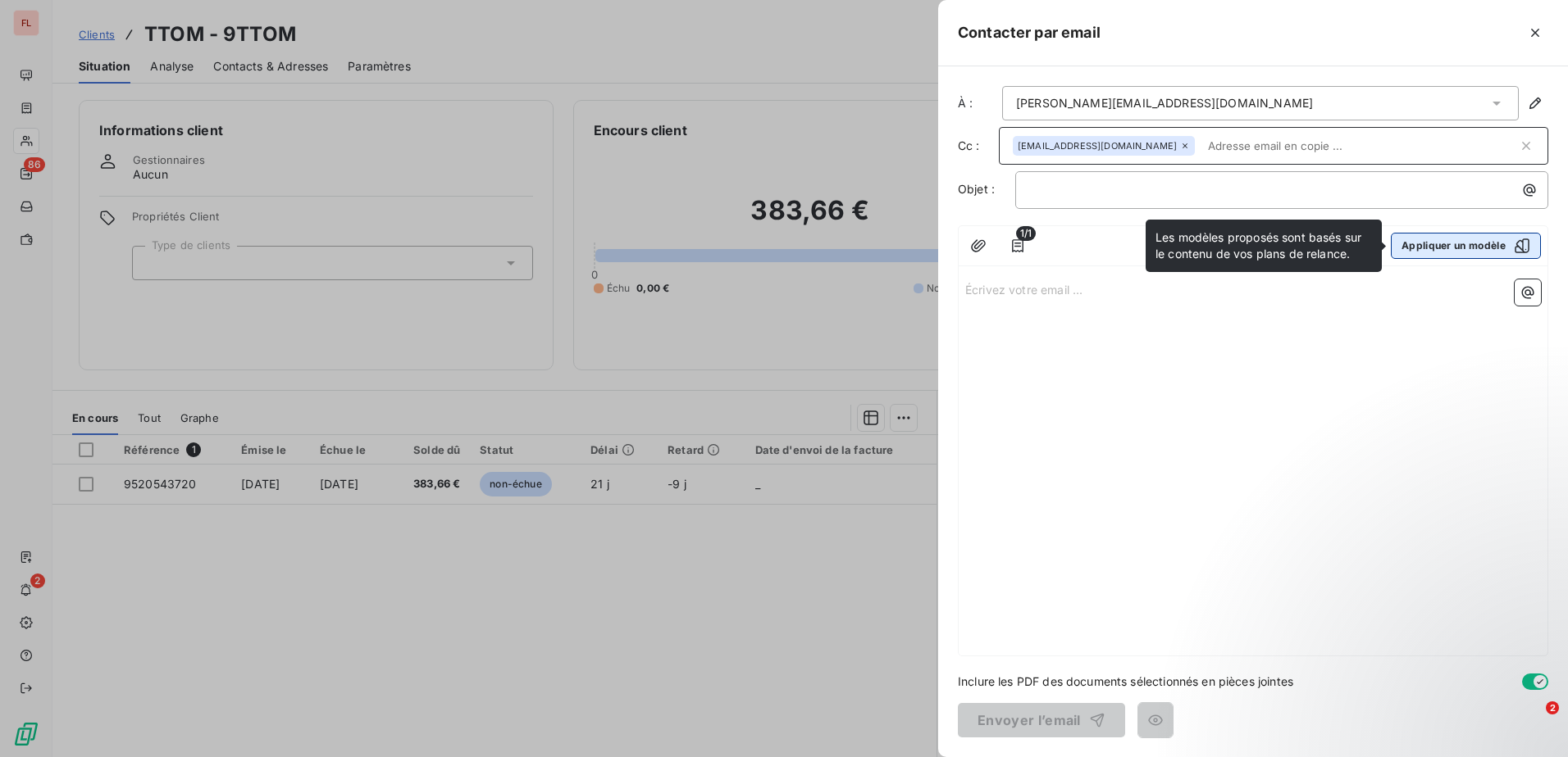
click at [1449, 248] on button "Appliquer un modèle" at bounding box center [1465, 246] width 150 height 27
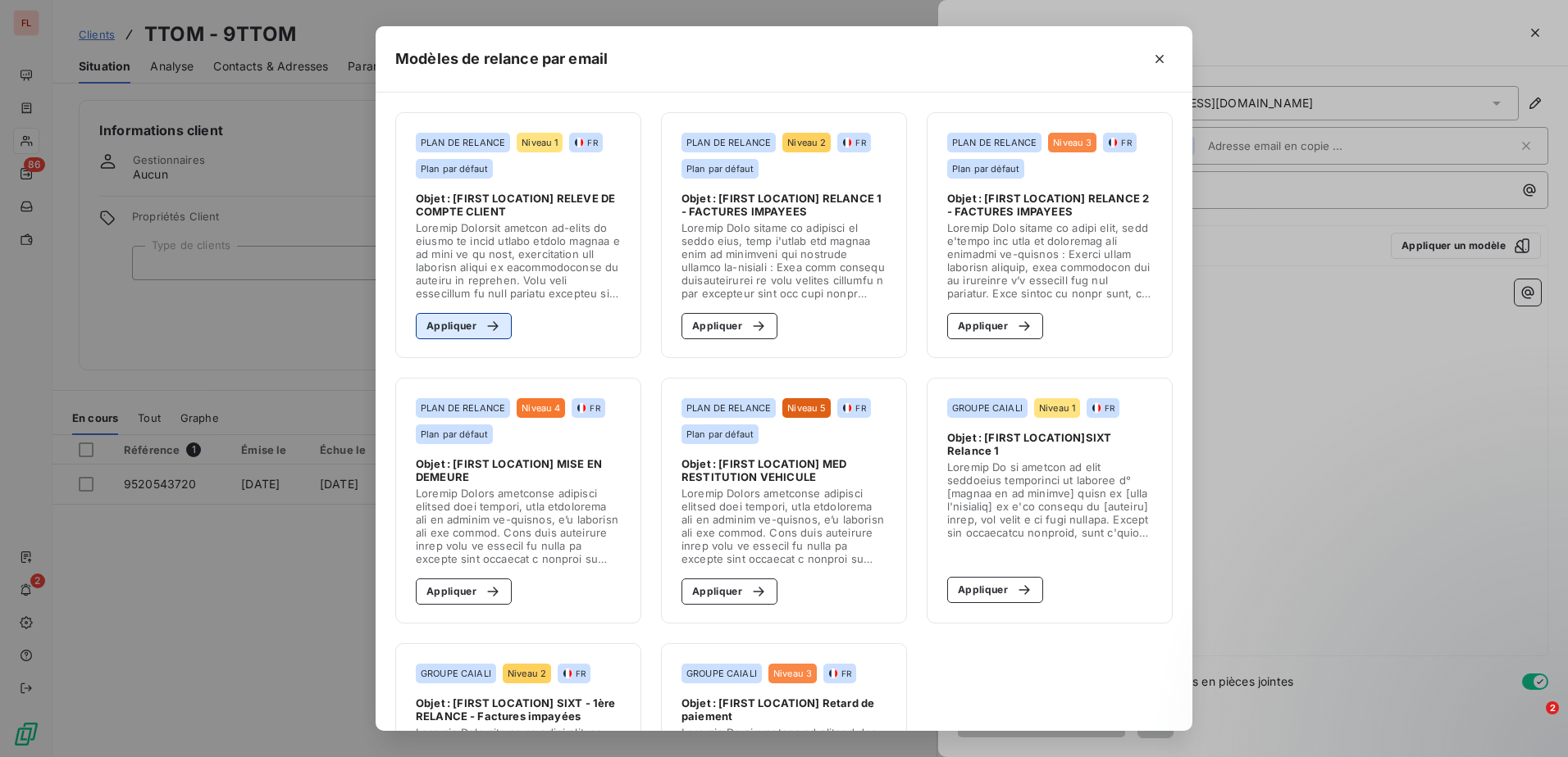
click at [452, 333] on button "Appliquer" at bounding box center [464, 326] width 96 height 27
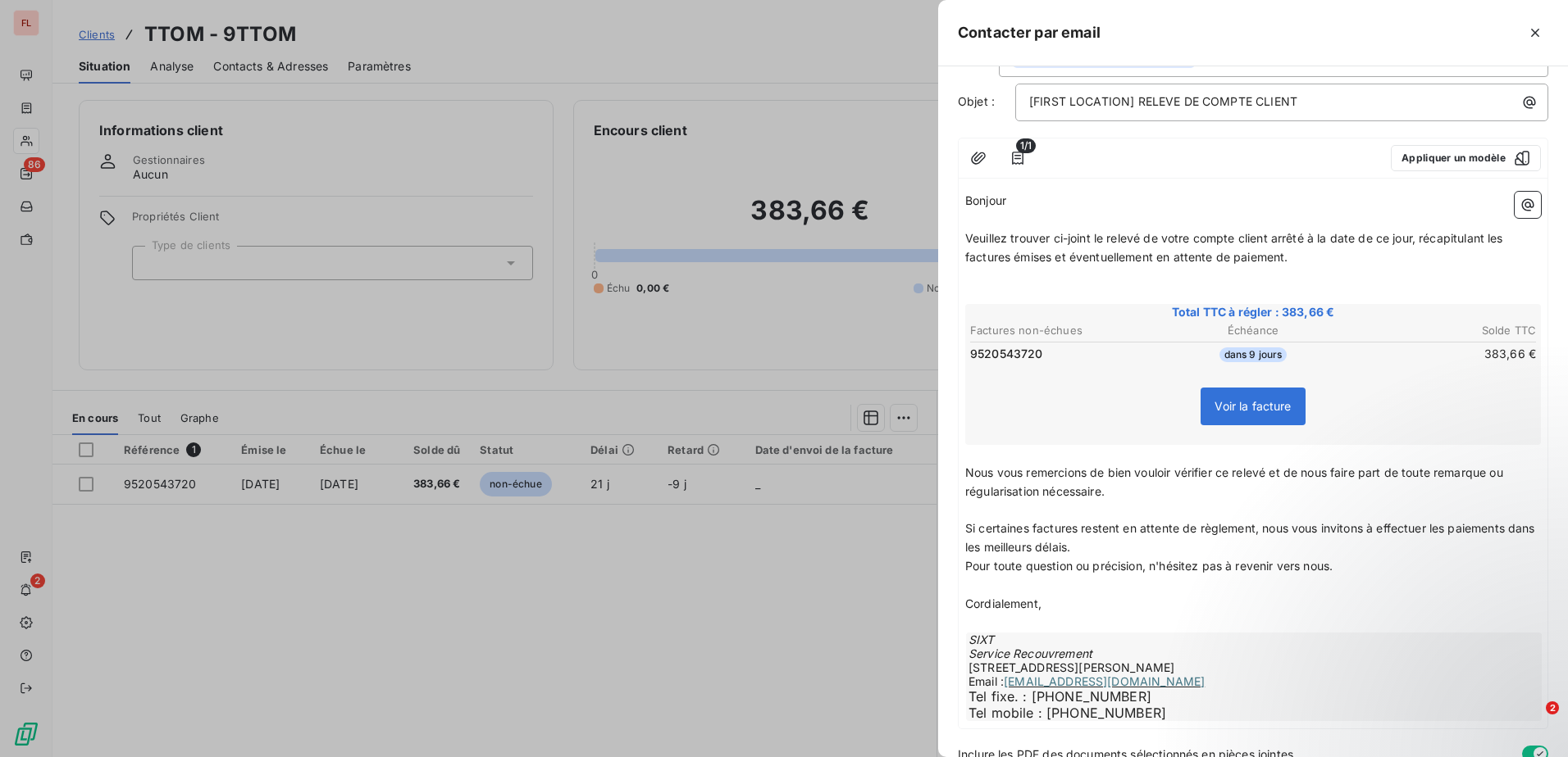
scroll to position [161, 0]
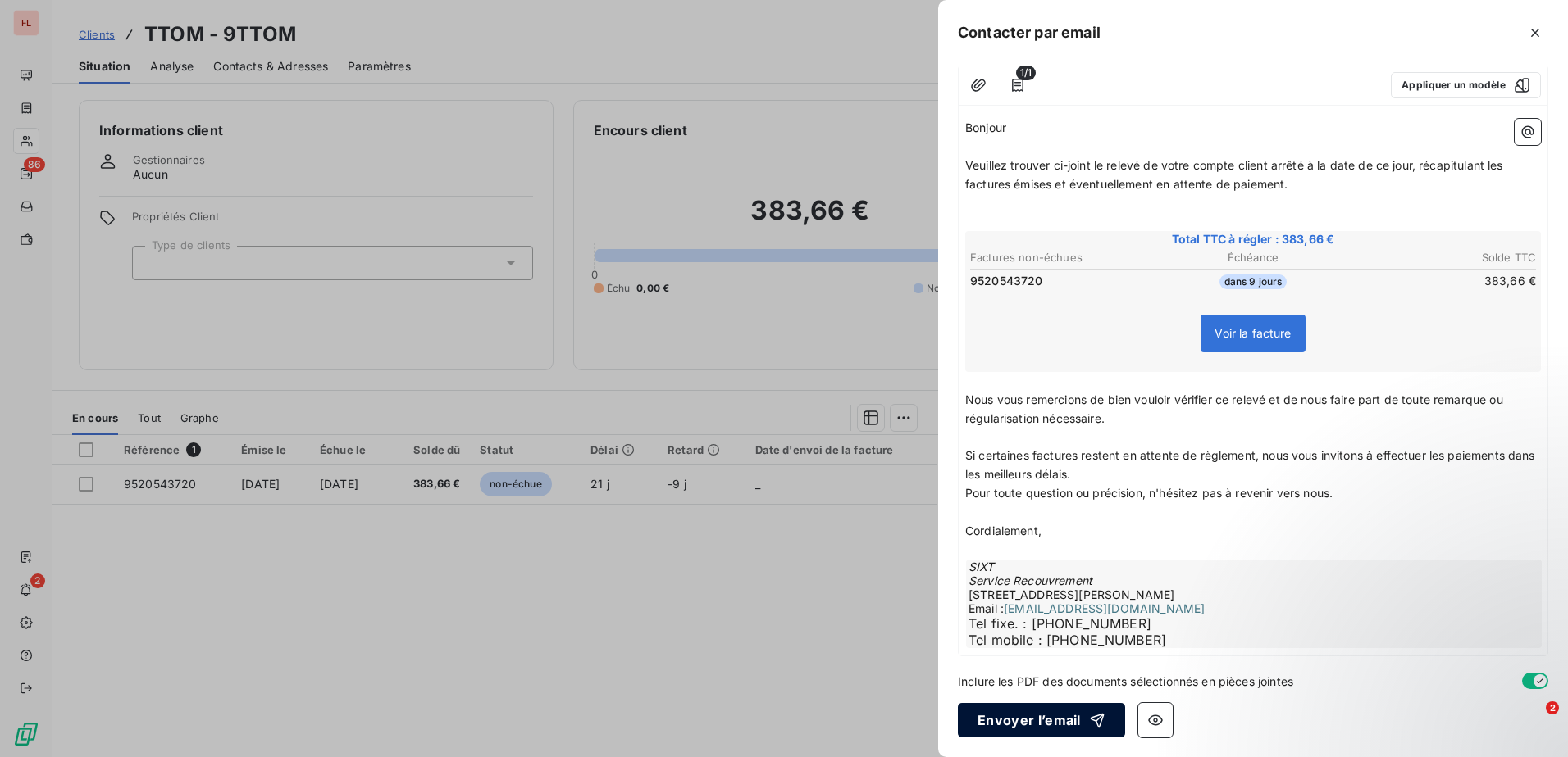
click at [1061, 721] on button "Envoyer l’email" at bounding box center [1041, 721] width 167 height 35
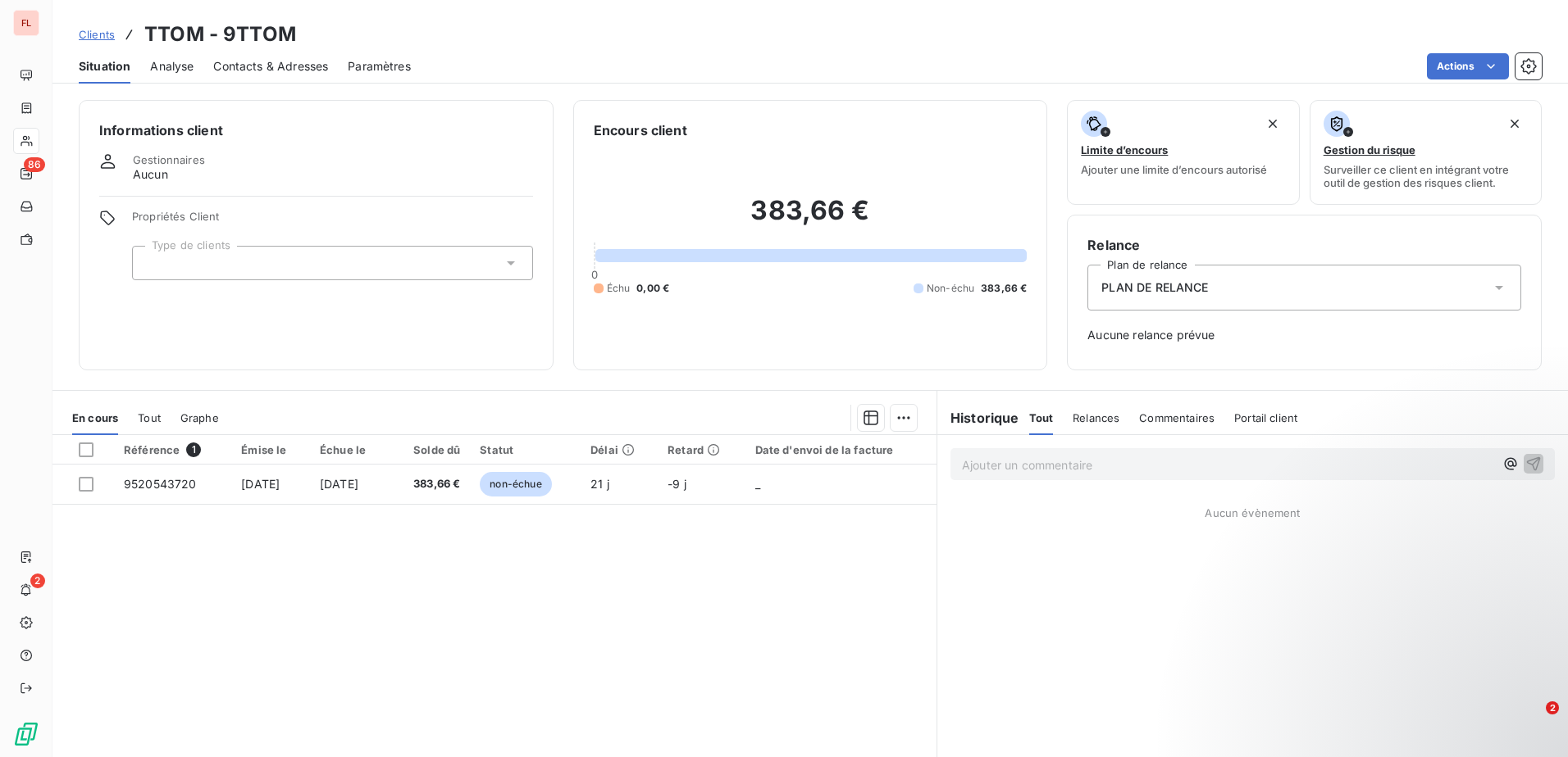
click at [99, 35] on span "Clients" at bounding box center [97, 35] width 36 height 13
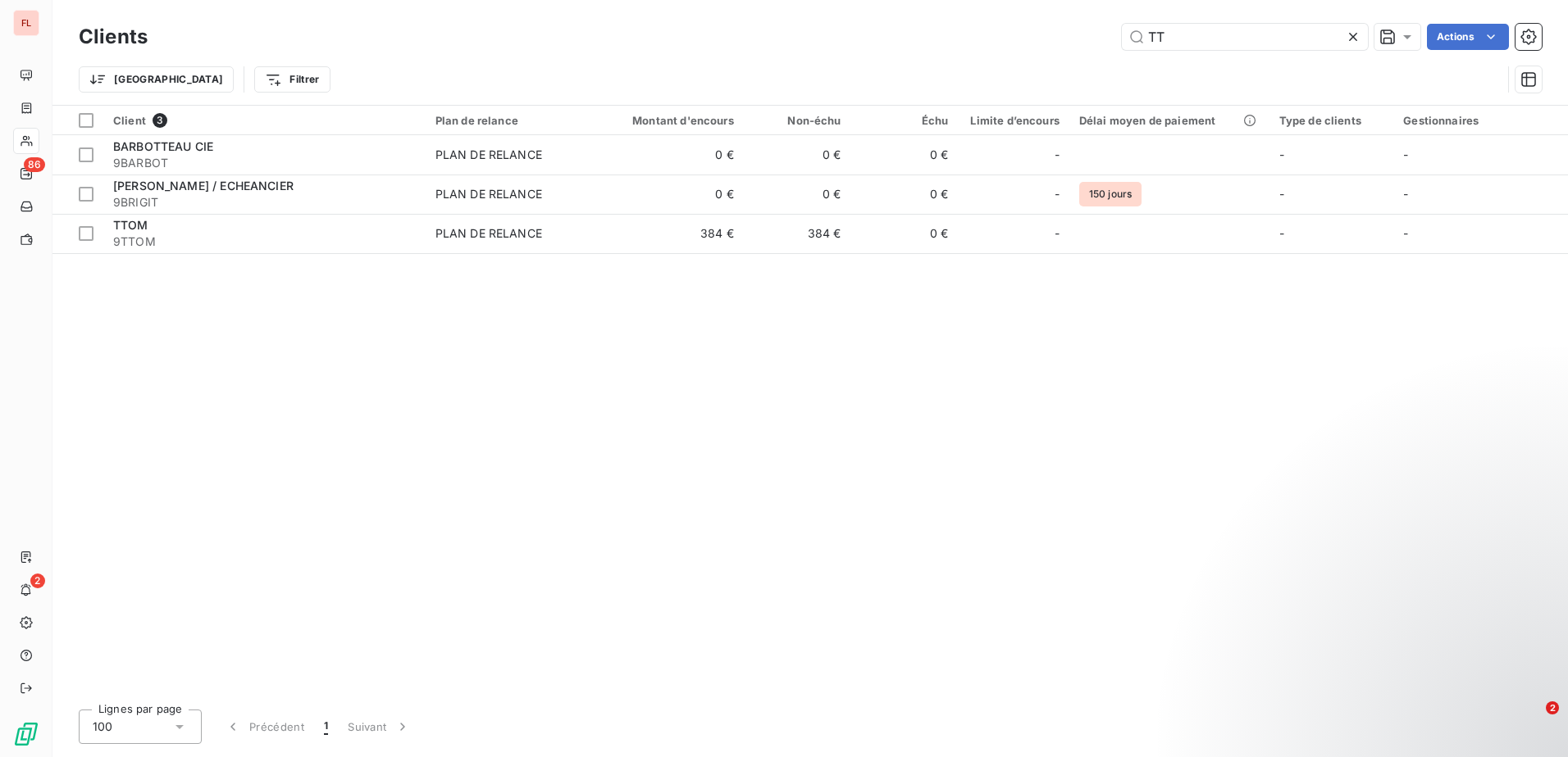
drag, startPoint x: 1210, startPoint y: 36, endPoint x: 1033, endPoint y: 45, distance: 177.2
click at [1033, 45] on div "TT Actions" at bounding box center [854, 37] width 1374 height 27
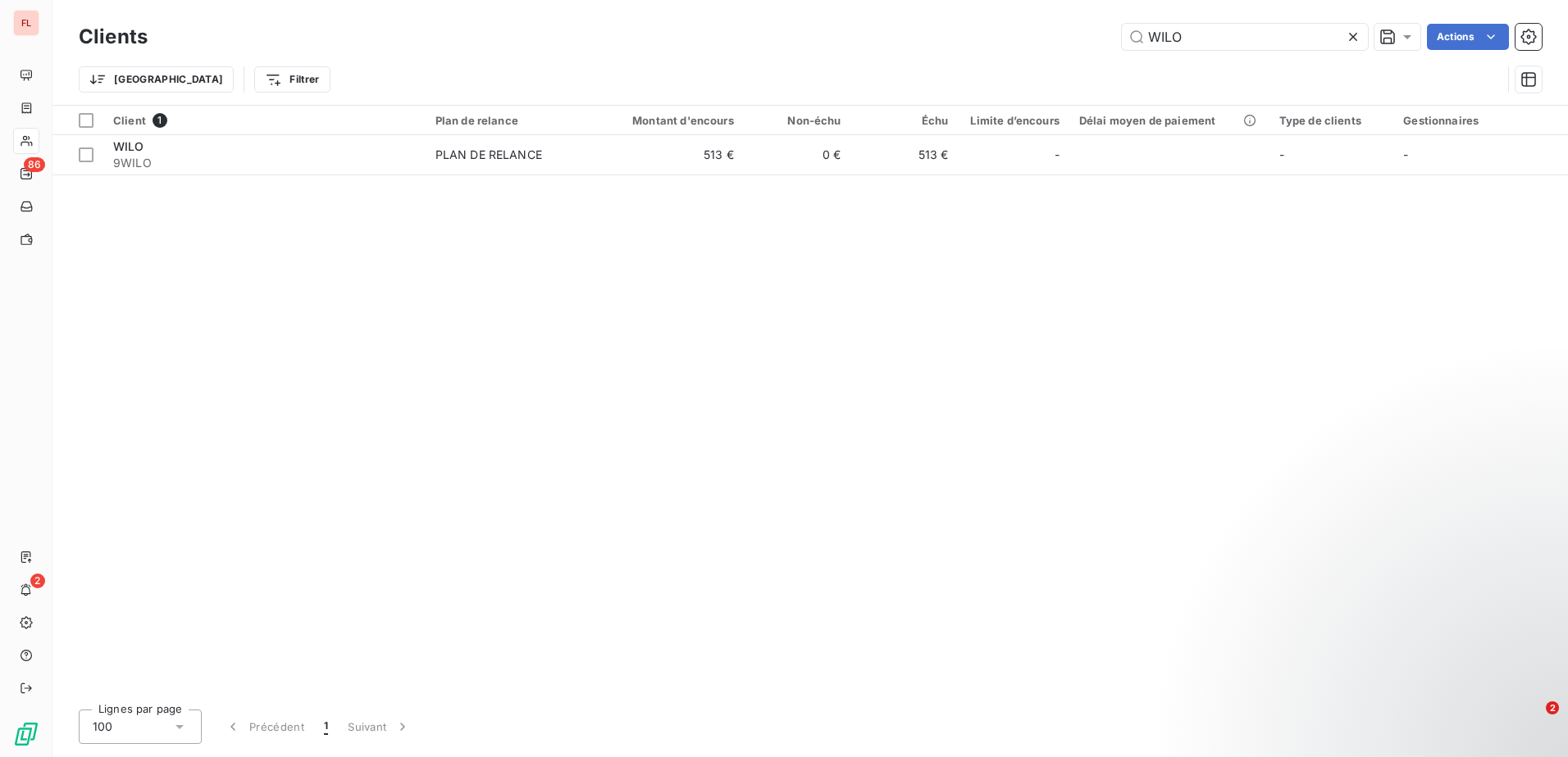
type input "WILO"
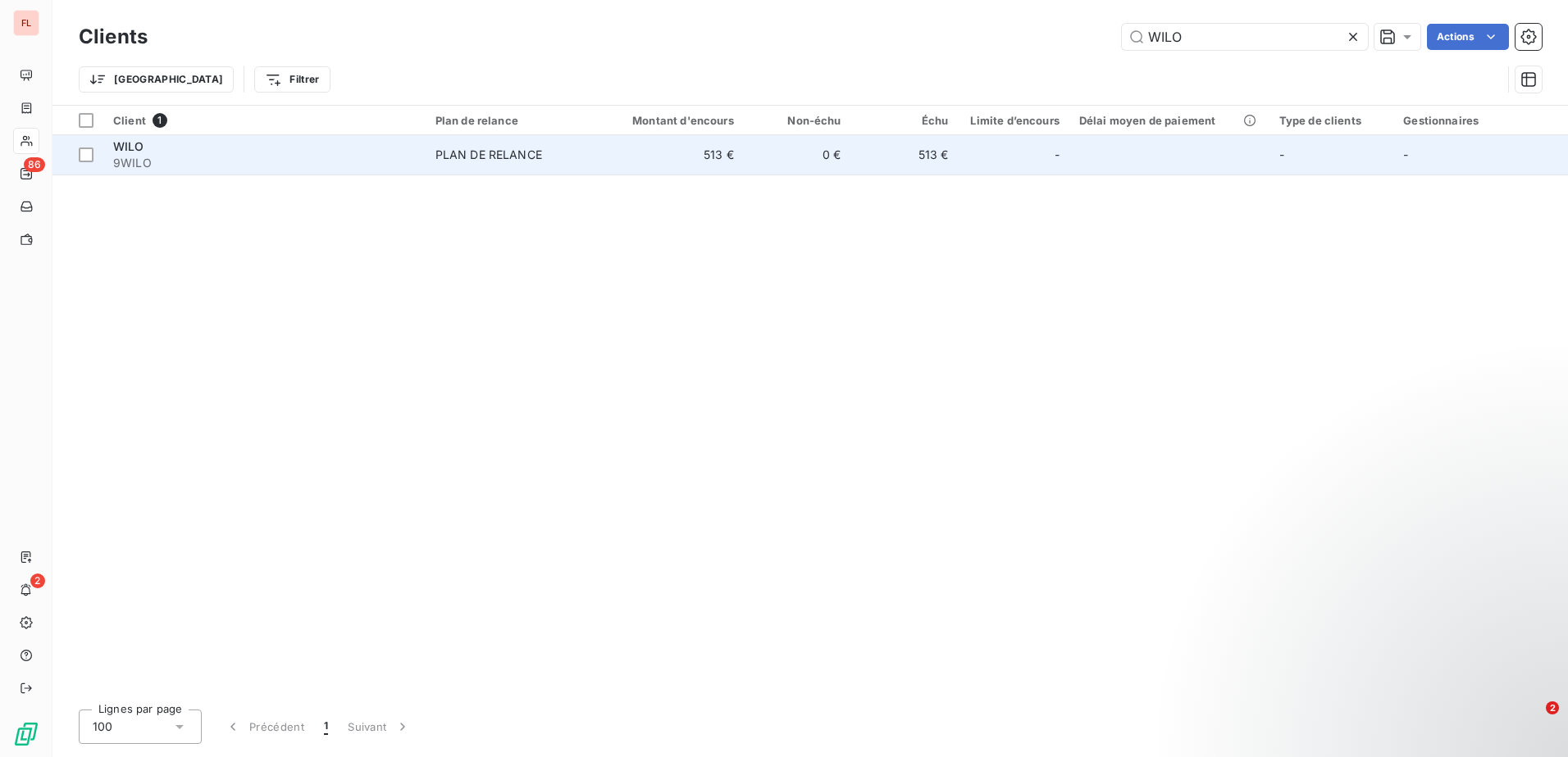
click at [279, 145] on div "WILO" at bounding box center [264, 147] width 302 height 17
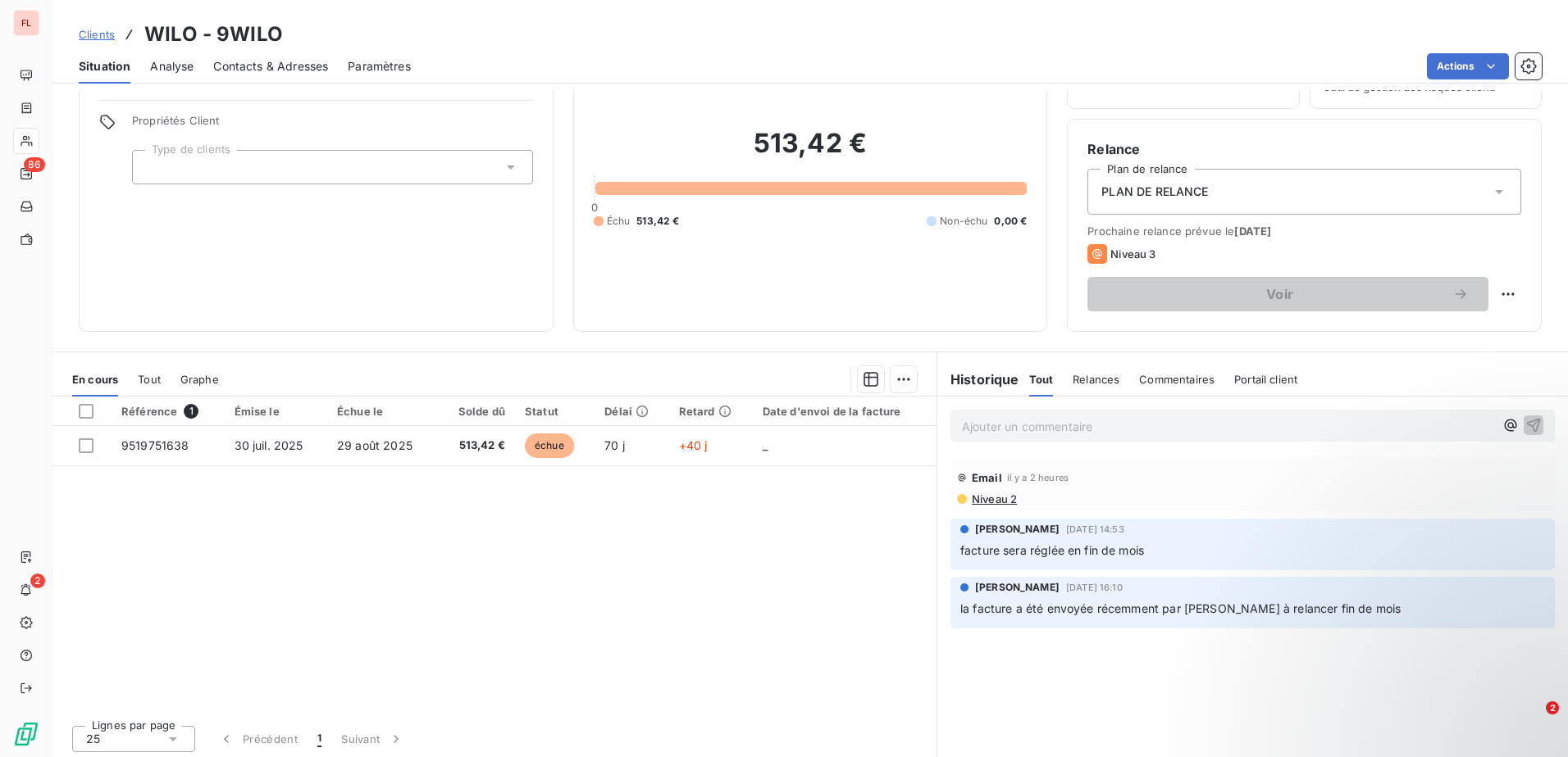
scroll to position [100, 0]
